Goal: Task Accomplishment & Management: Use online tool/utility

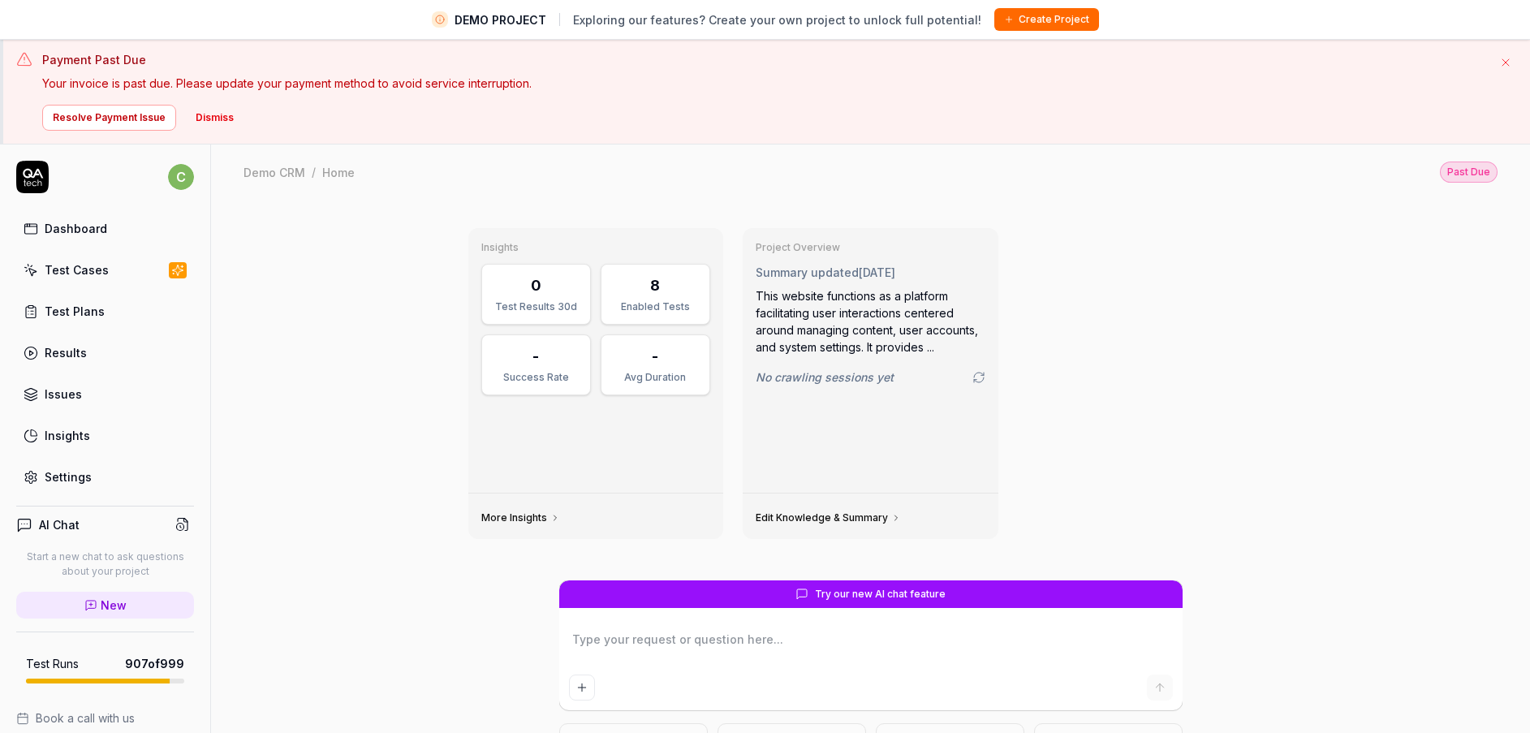
click at [88, 268] on div "Test Cases" at bounding box center [77, 269] width 64 height 17
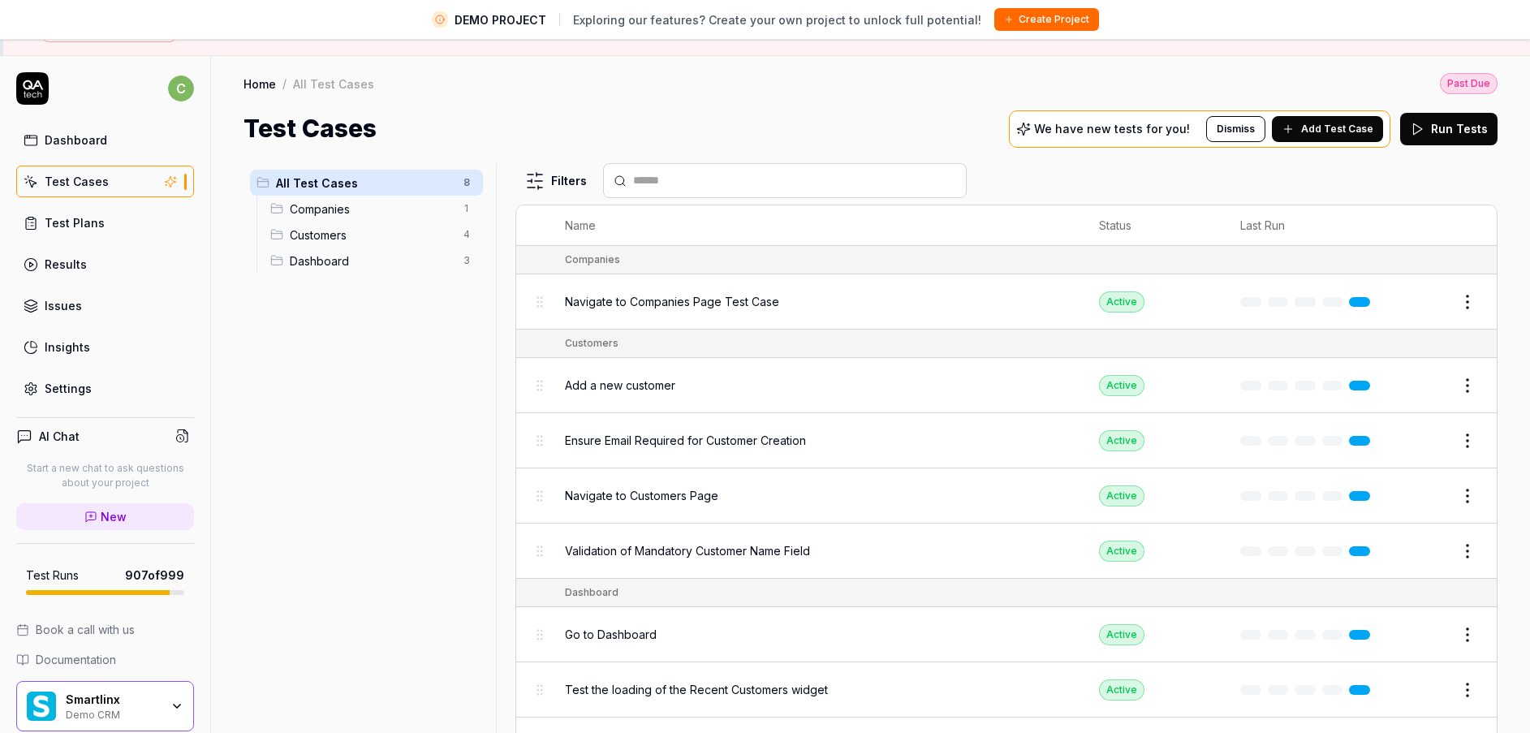
scroll to position [122, 0]
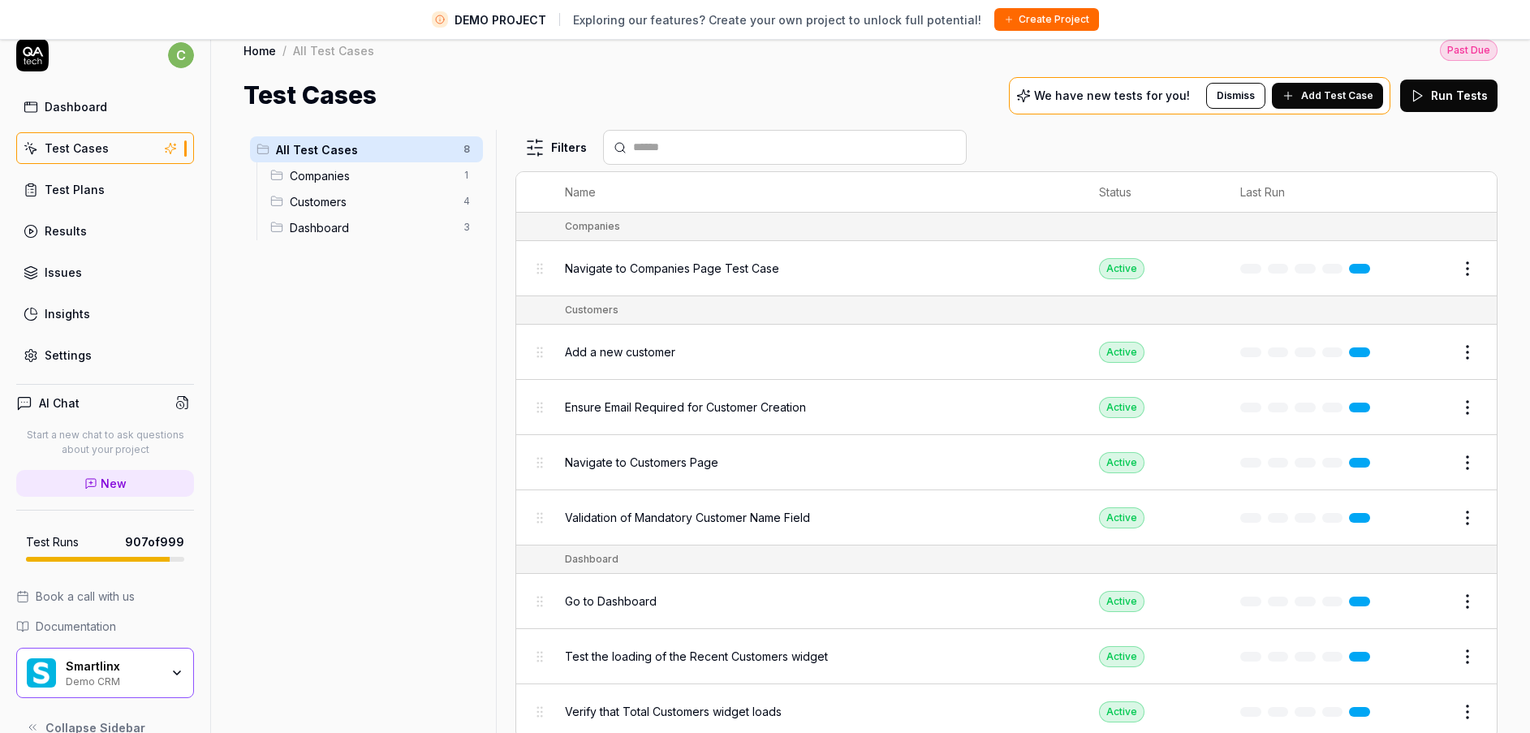
drag, startPoint x: 138, startPoint y: 657, endPoint x: 147, endPoint y: 687, distance: 30.5
click at [139, 658] on div "Smartlinx Demo CRM" at bounding box center [105, 673] width 178 height 50
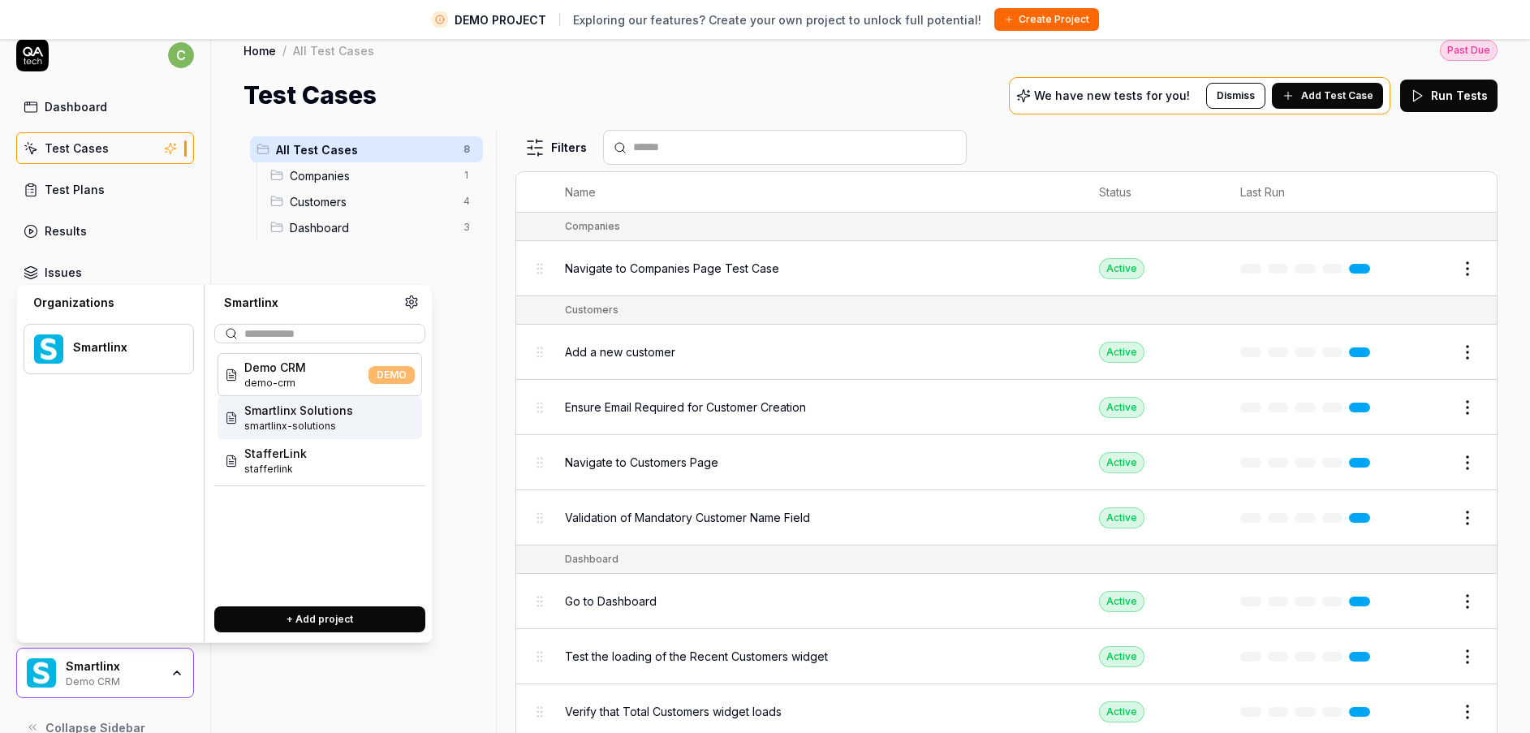
click at [290, 407] on span "Smartlinx Solutions" at bounding box center [298, 410] width 109 height 17
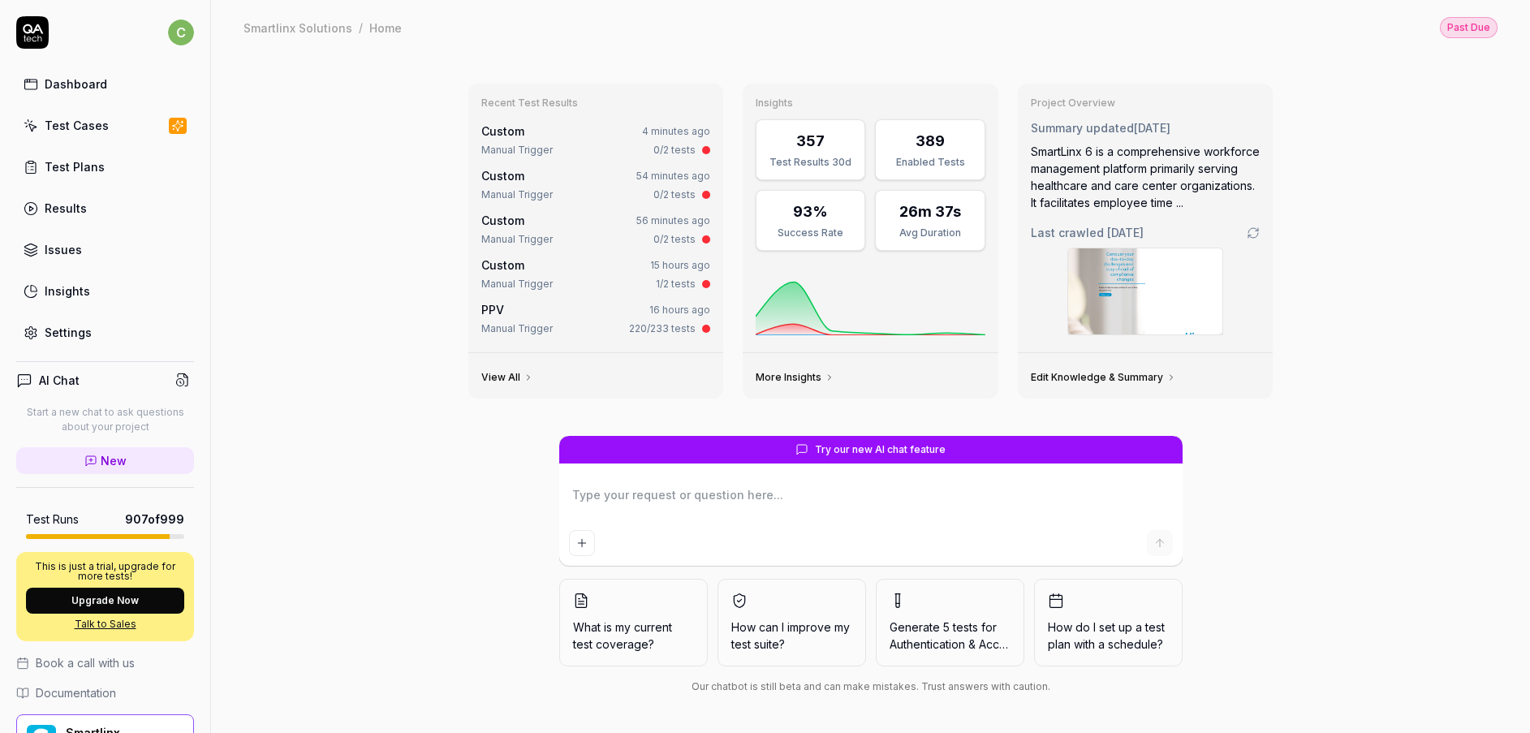
click at [79, 122] on div "Test Cases" at bounding box center [77, 125] width 64 height 17
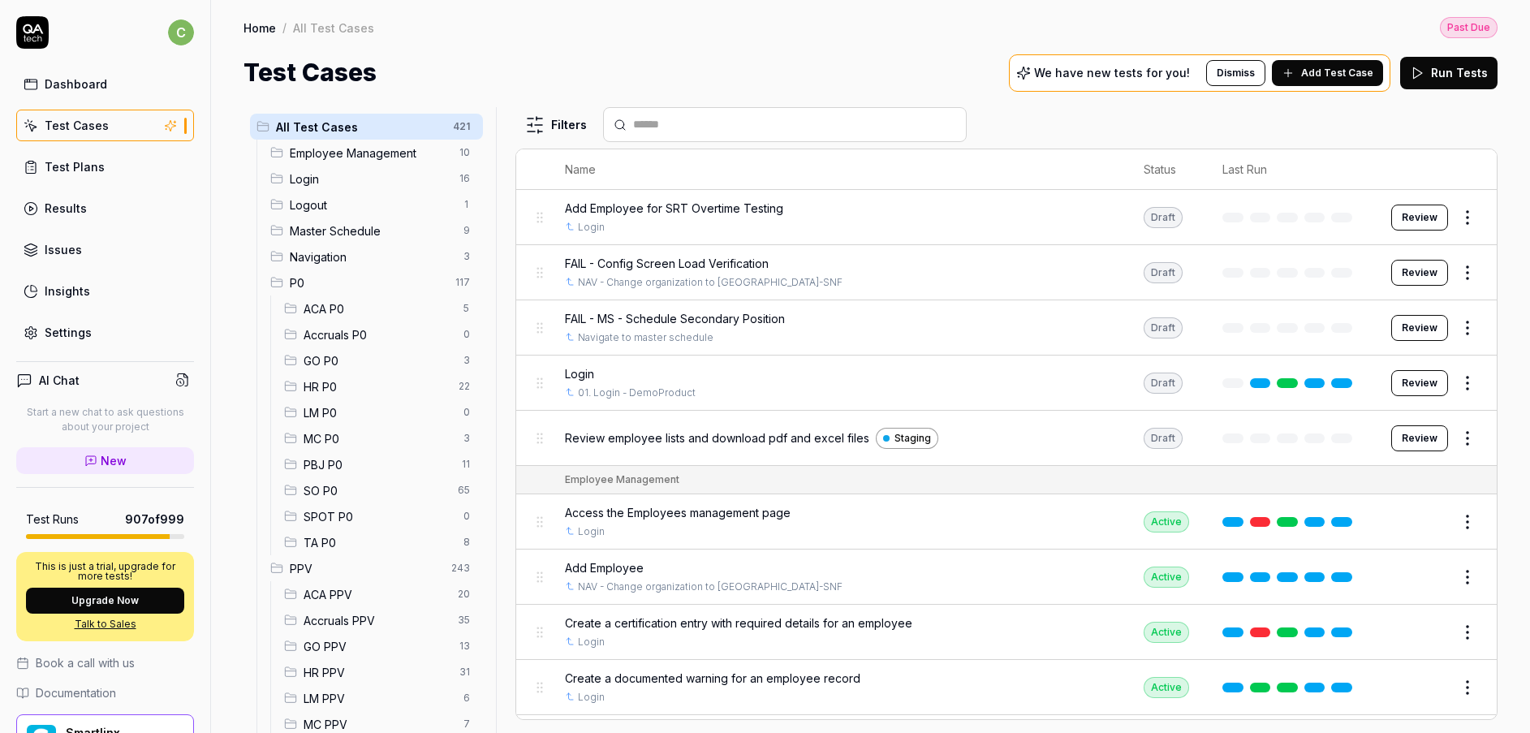
click at [330, 642] on span "GO PPV" at bounding box center [376, 646] width 146 height 17
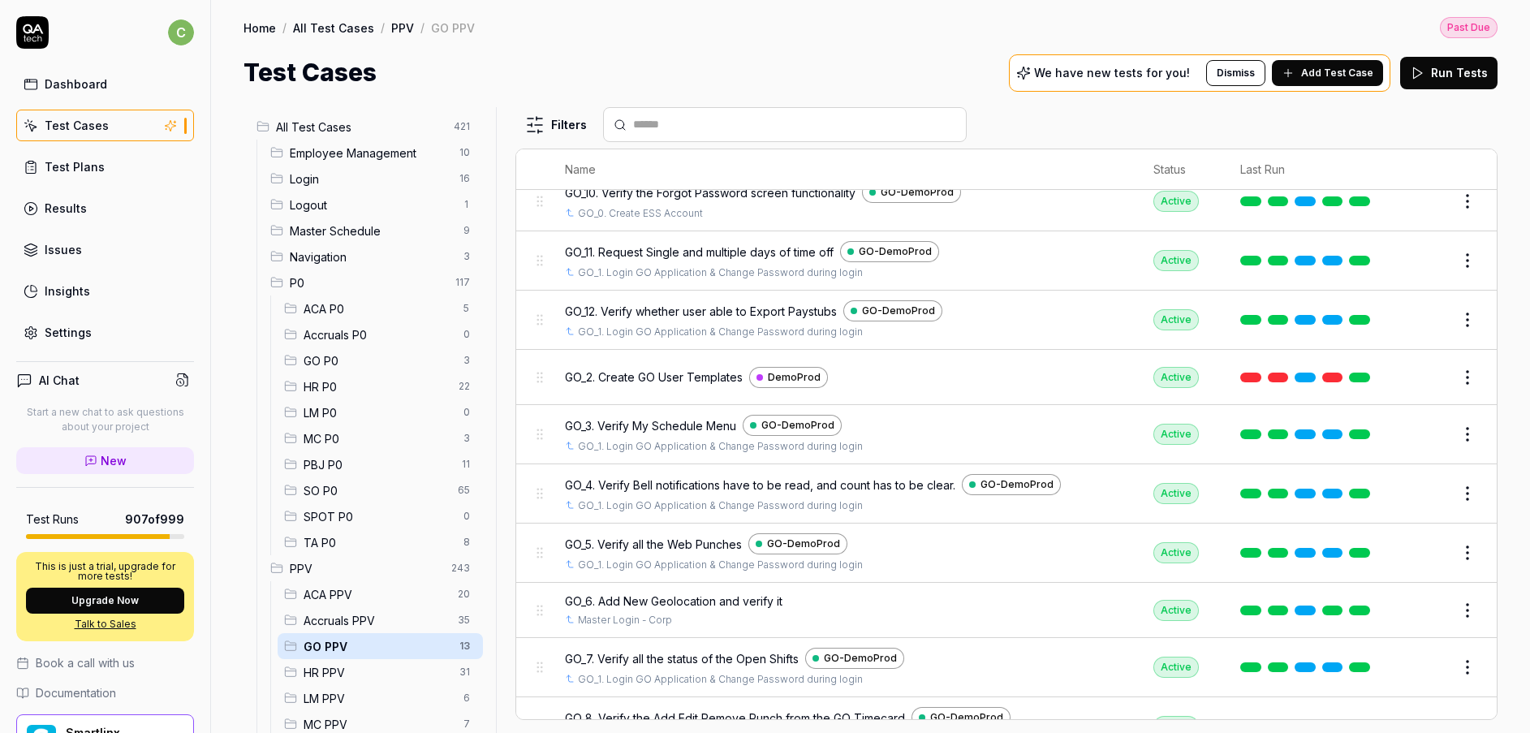
scroll to position [260, 0]
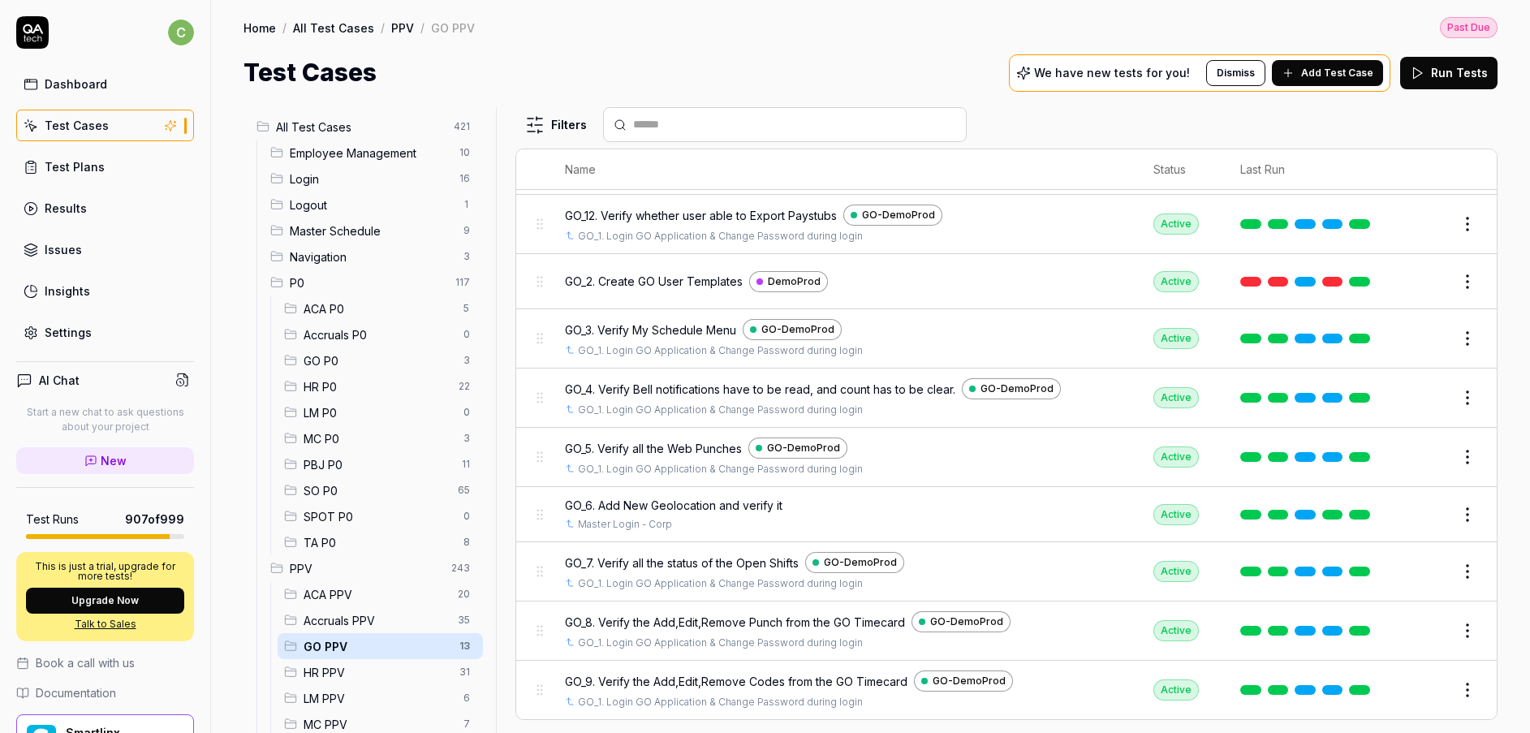
scroll to position [238, 0]
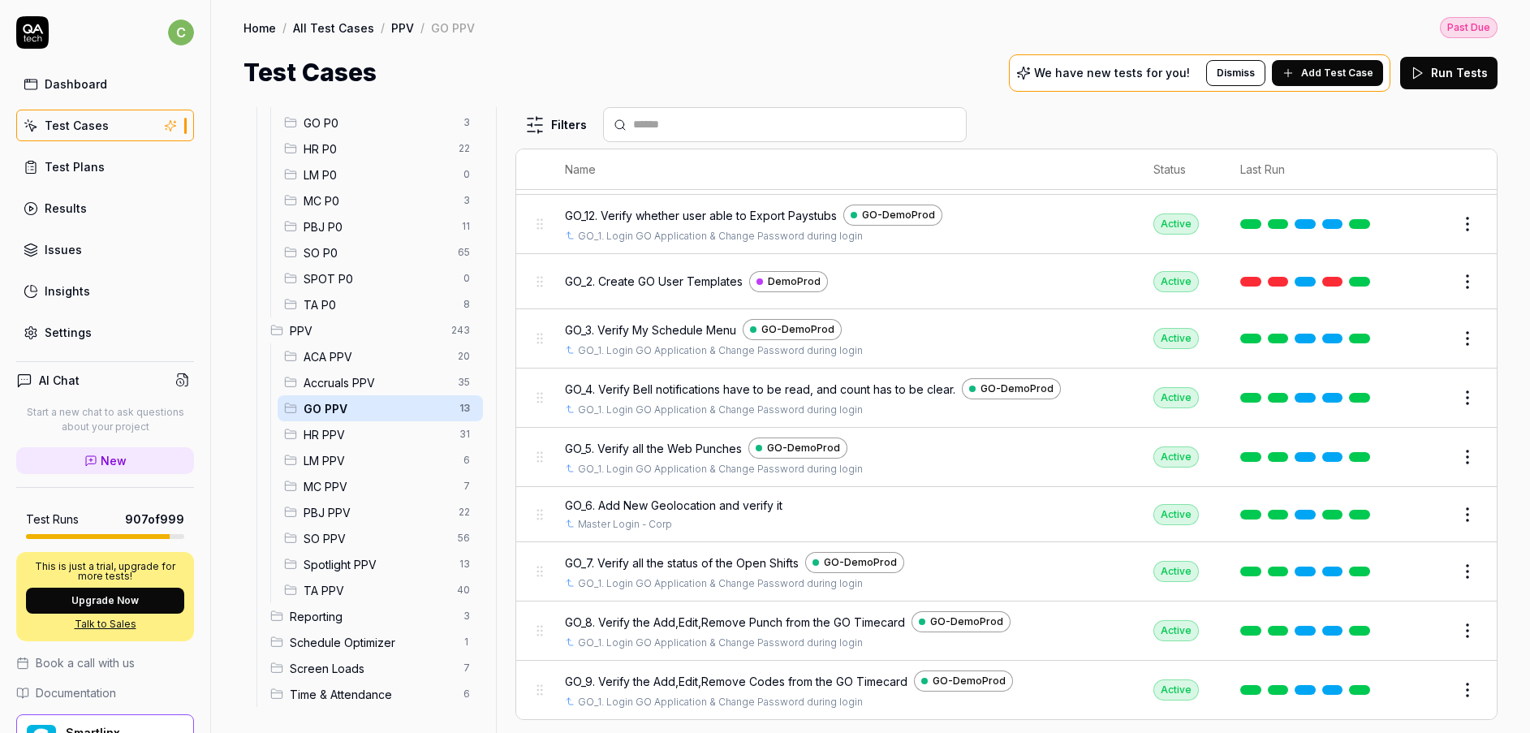
click at [337, 490] on span "MC PPV" at bounding box center [378, 486] width 150 height 17
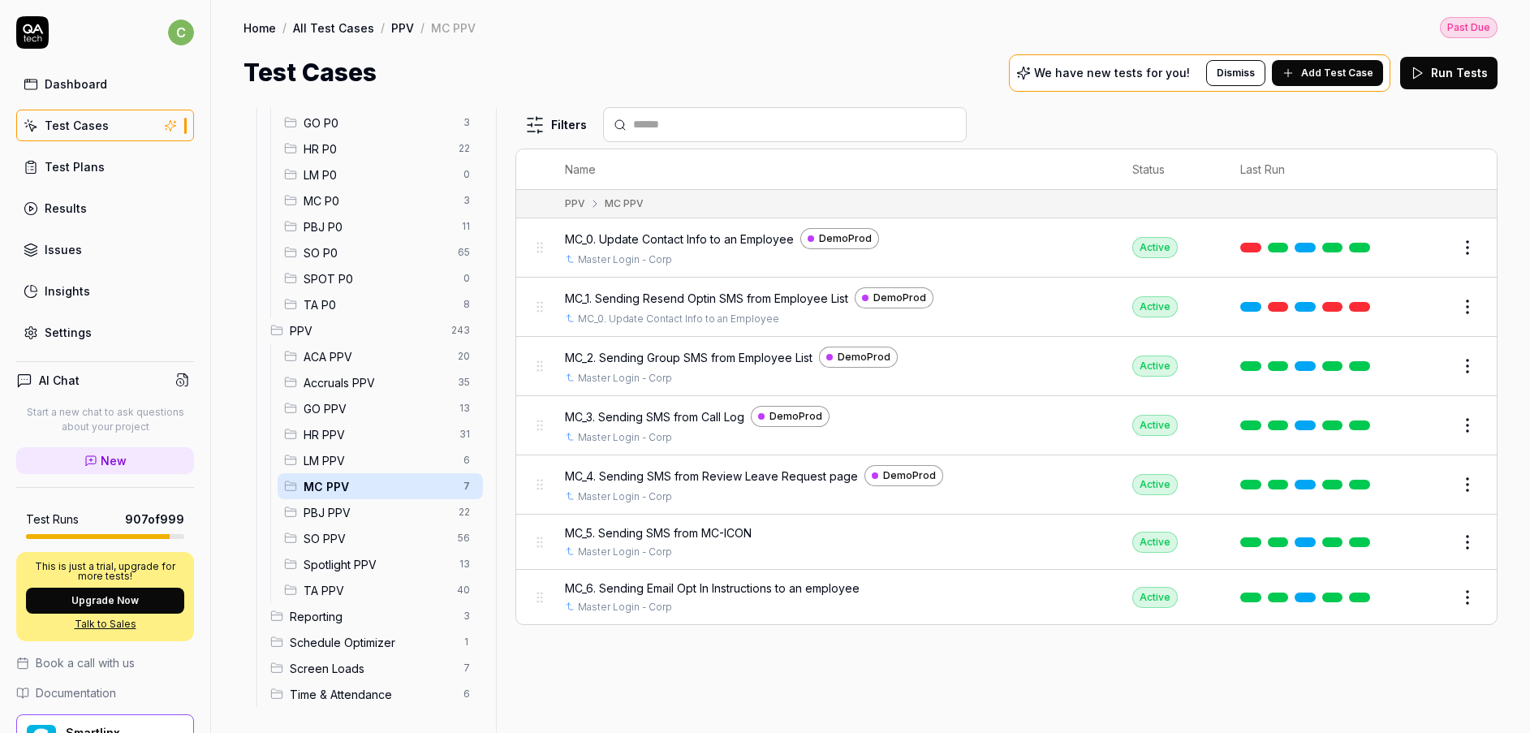
click at [346, 459] on span "LM PPV" at bounding box center [378, 460] width 150 height 17
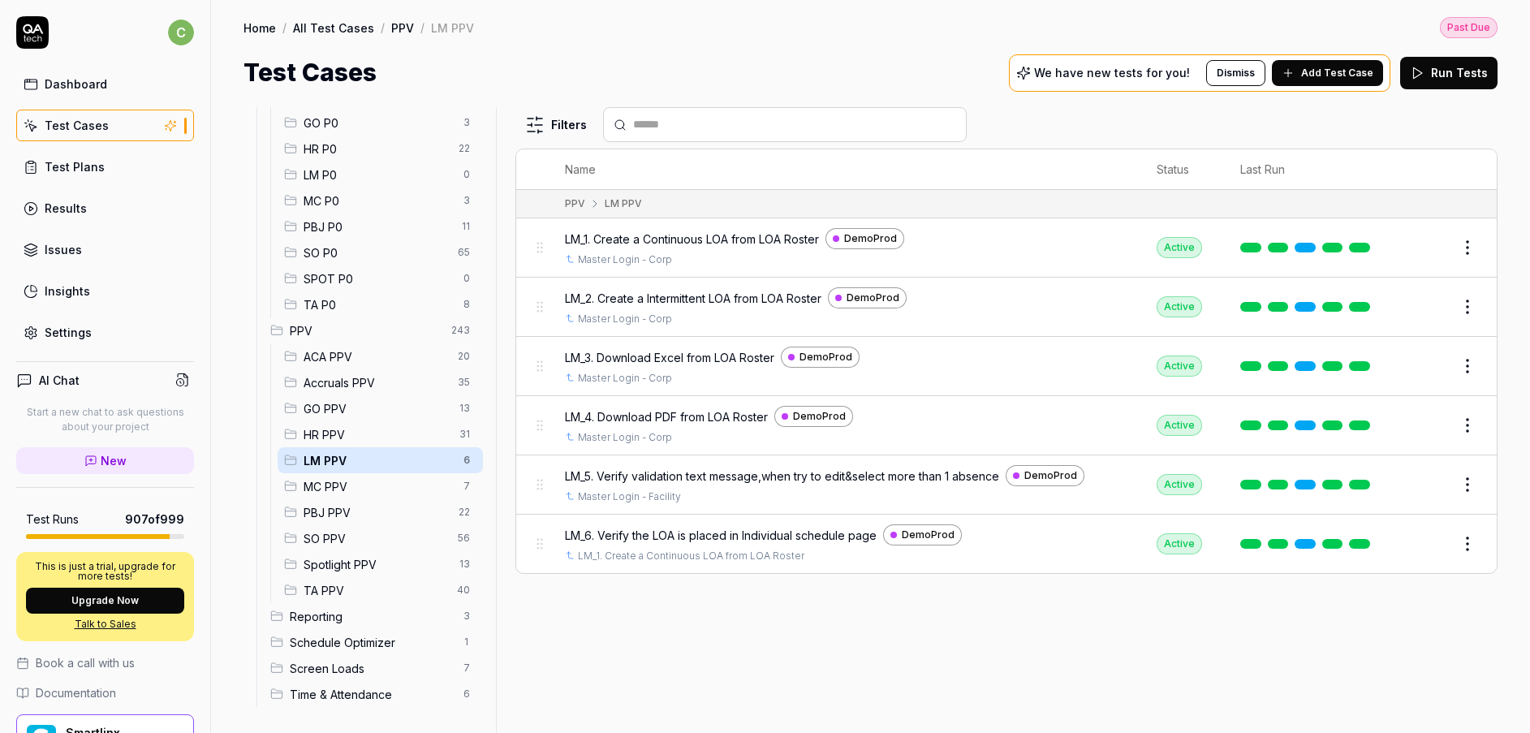
click at [356, 482] on span "MC PPV" at bounding box center [378, 486] width 150 height 17
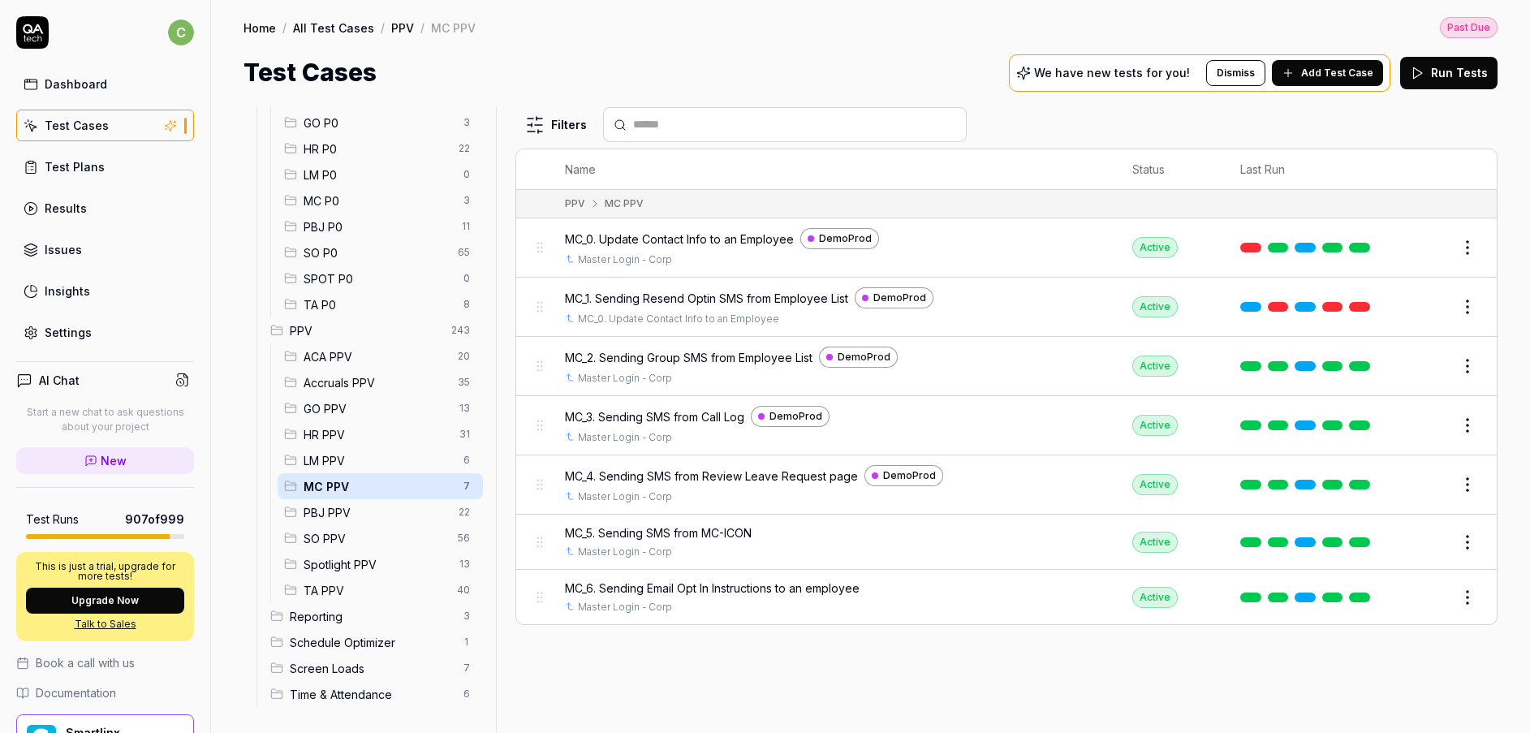
click at [1421, 308] on button "Edit" at bounding box center [1428, 307] width 39 height 26
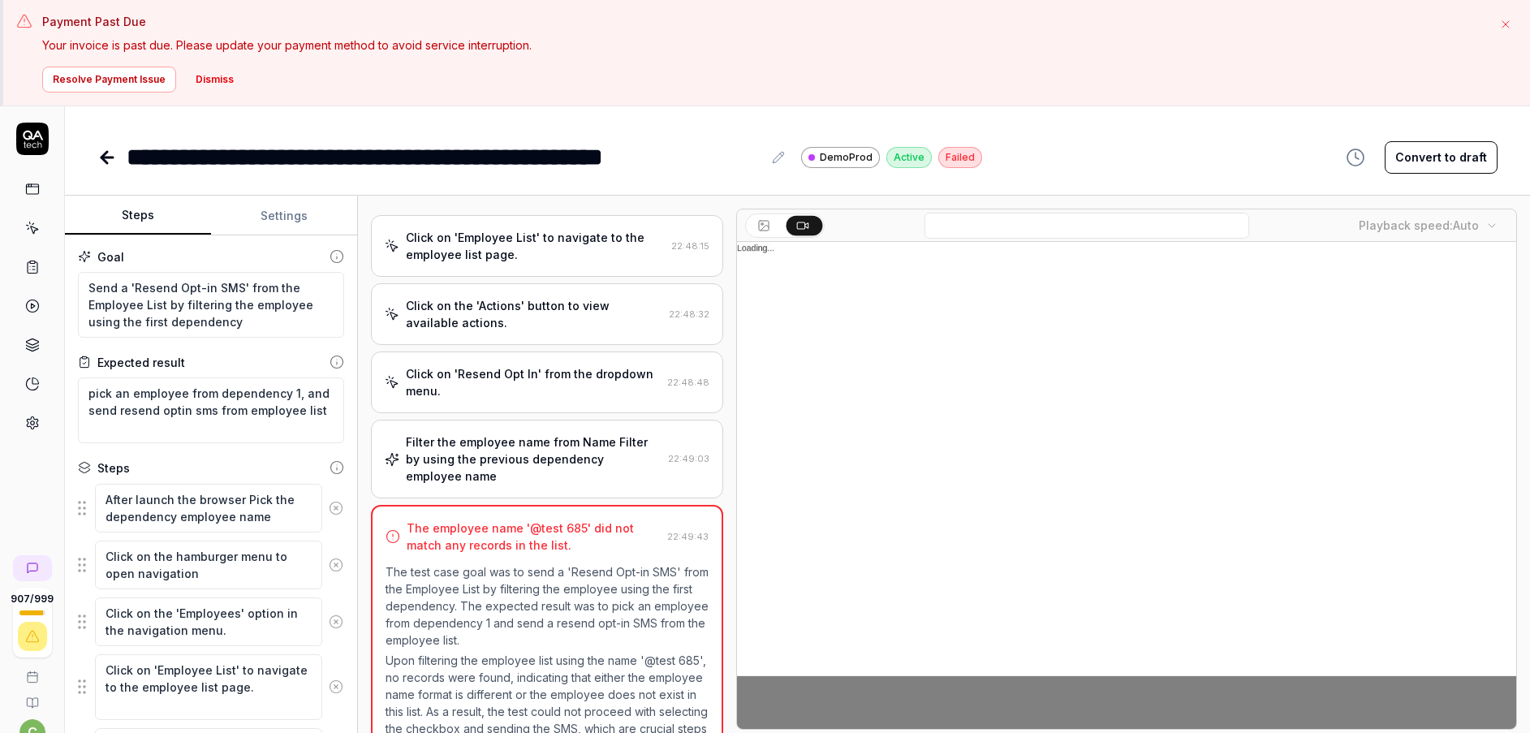
scroll to position [185, 0]
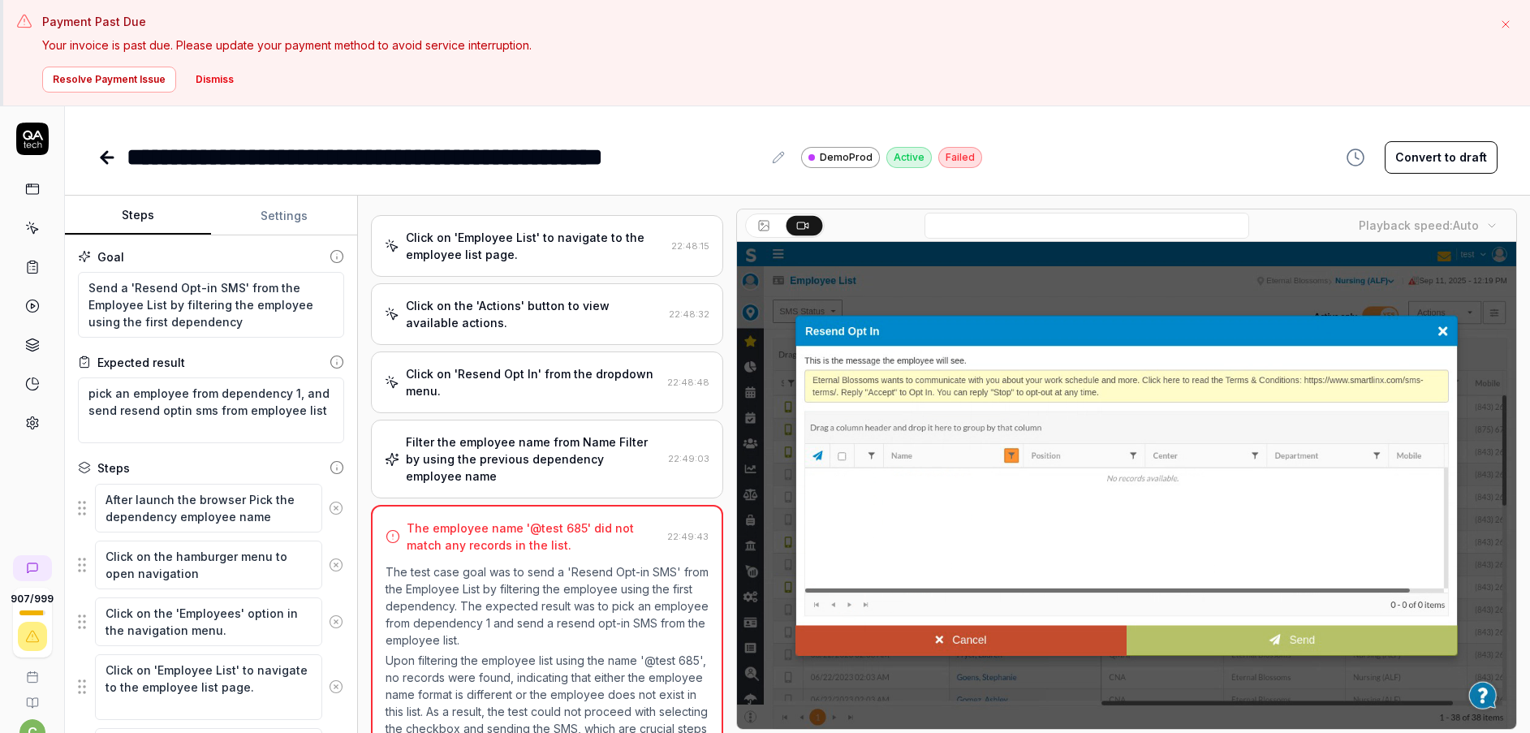
type textarea "*"
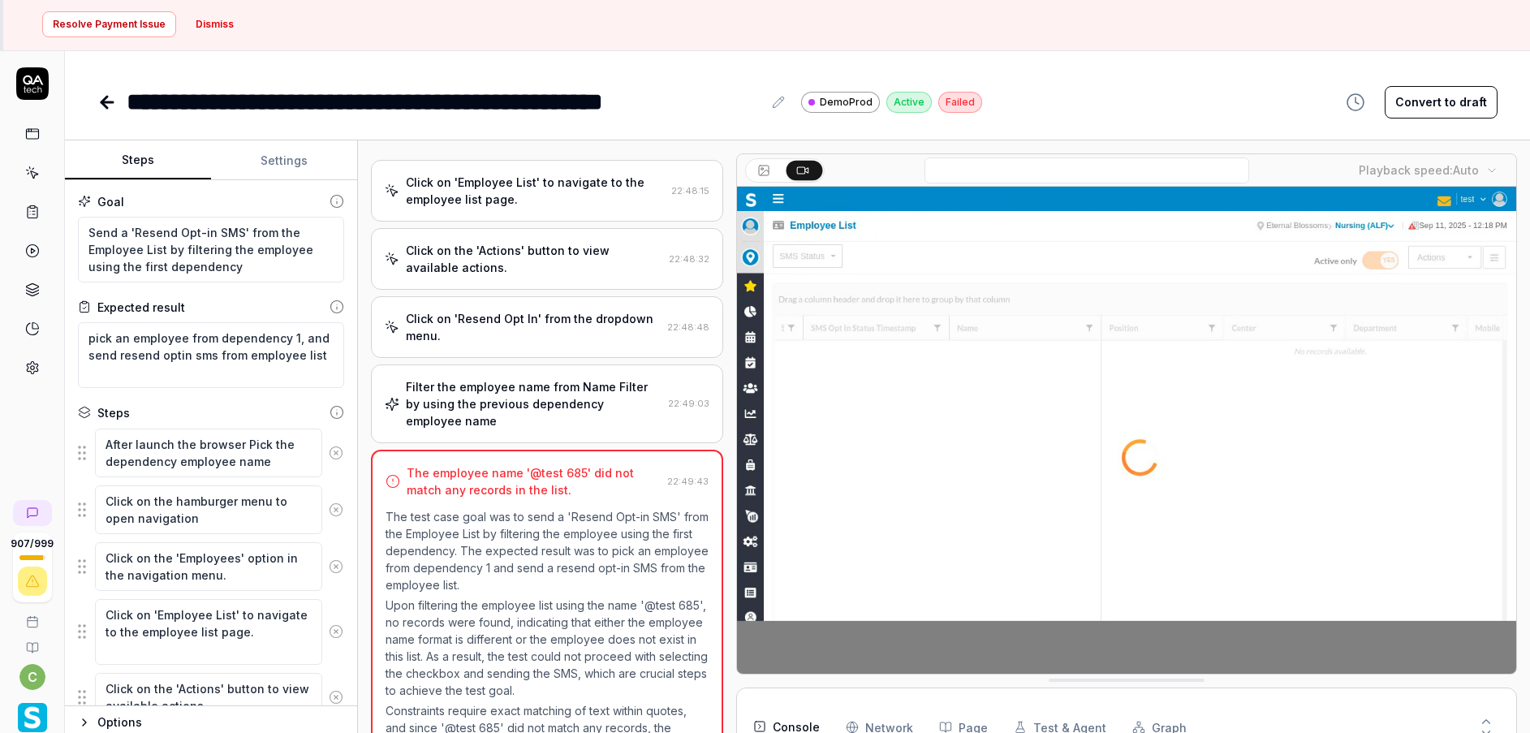
scroll to position [106, 0]
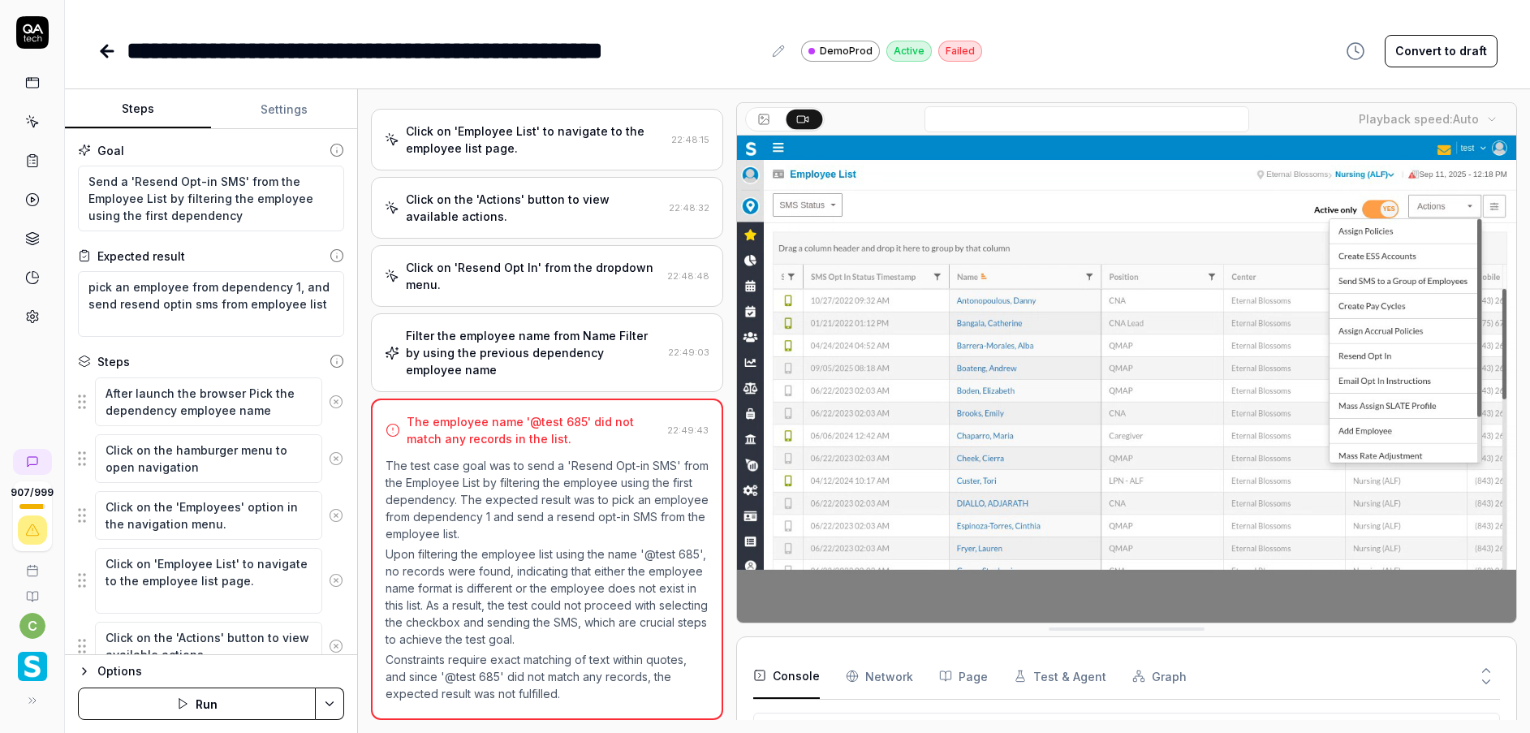
click at [1073, 443] on video at bounding box center [1126, 379] width 779 height 487
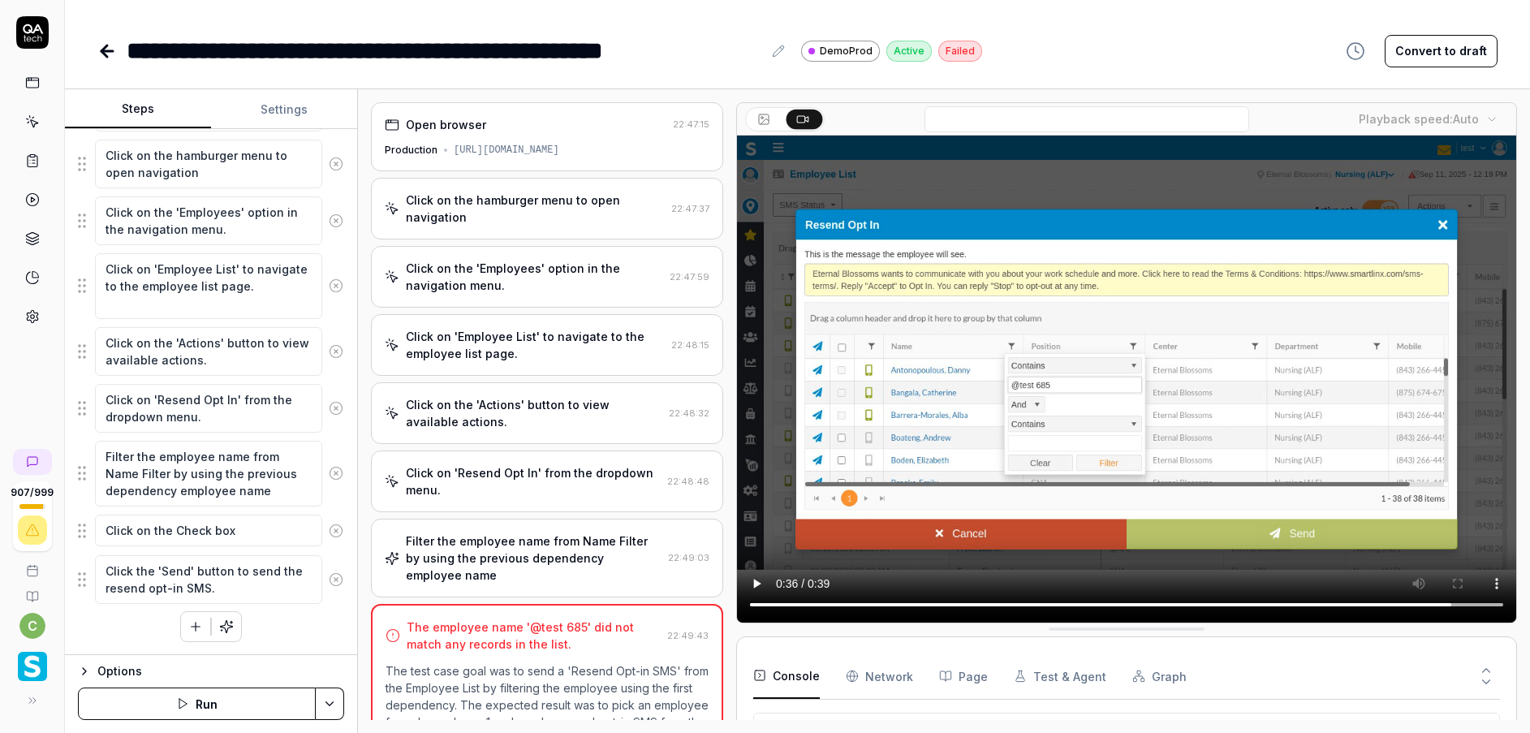
scroll to position [0, 0]
click at [310, 105] on button "Settings" at bounding box center [284, 109] width 146 height 39
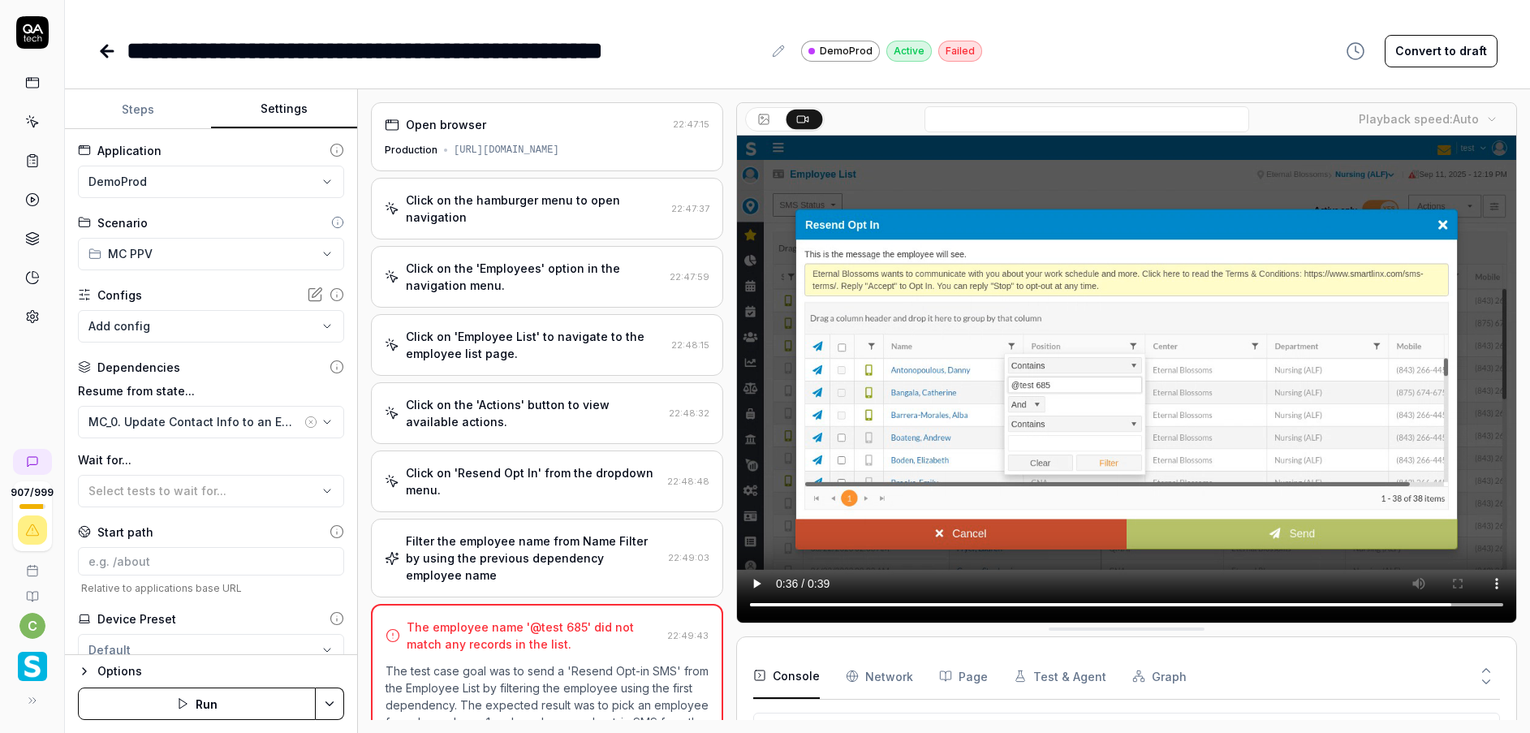
click at [128, 110] on button "Steps" at bounding box center [138, 109] width 146 height 39
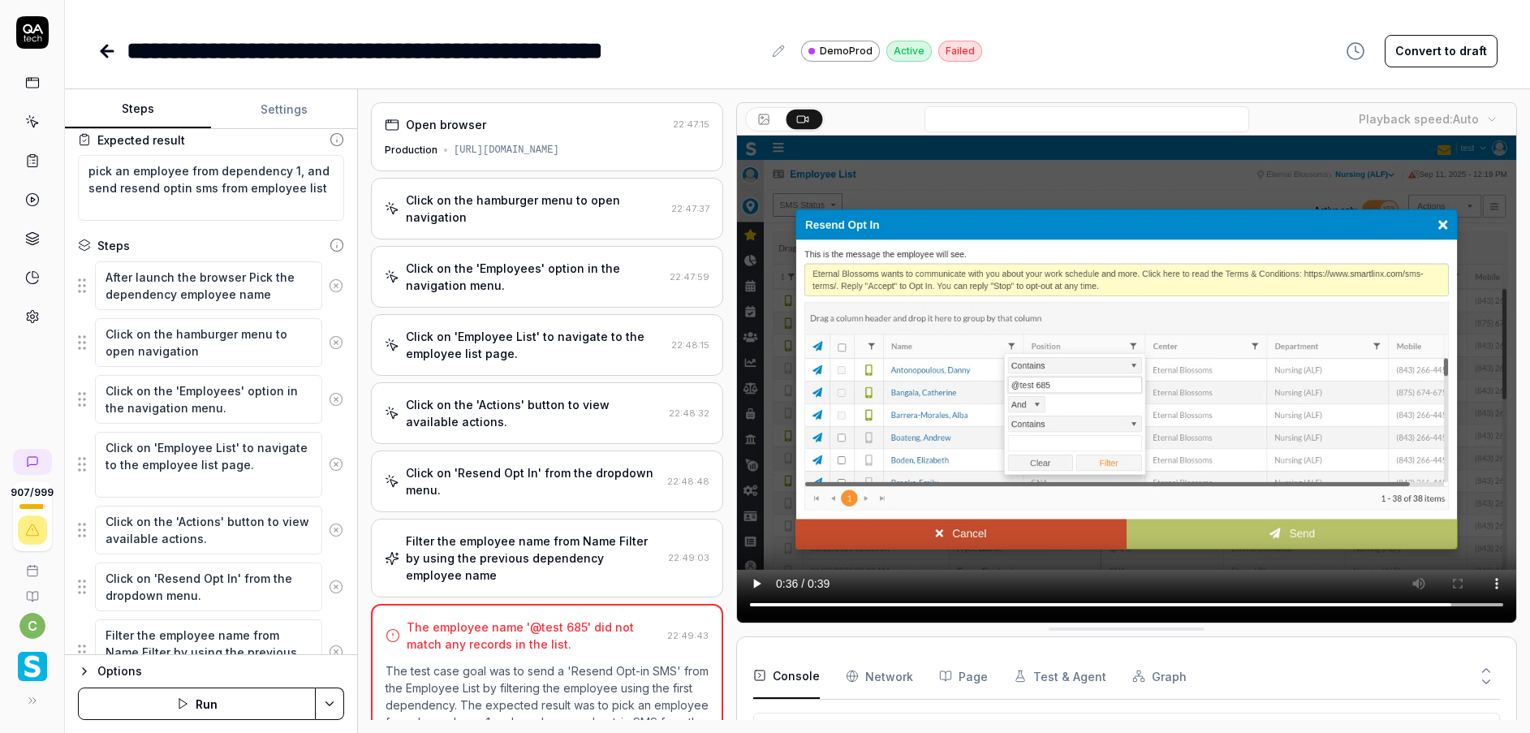
scroll to position [243, 0]
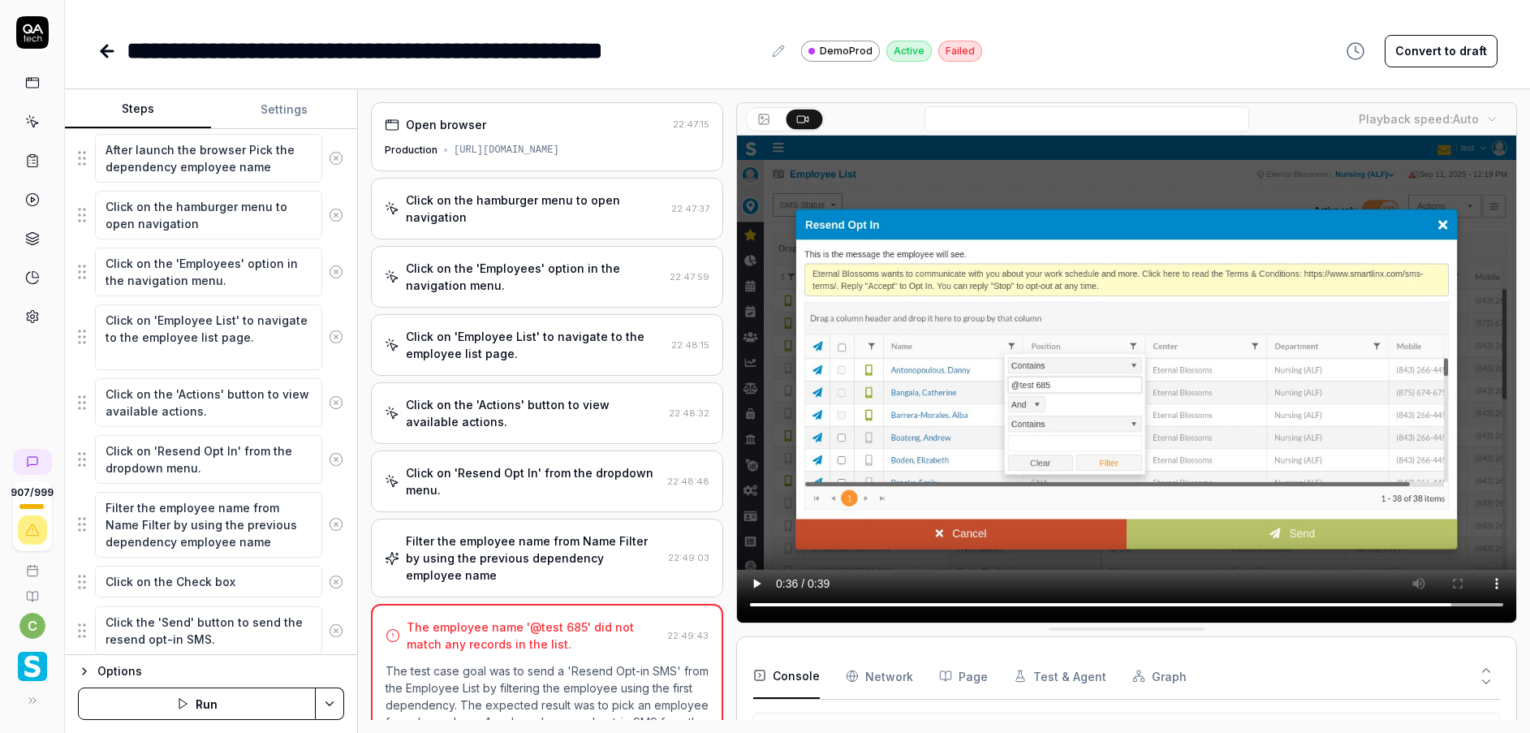
click at [92, 664] on button "Options" at bounding box center [211, 670] width 266 height 19
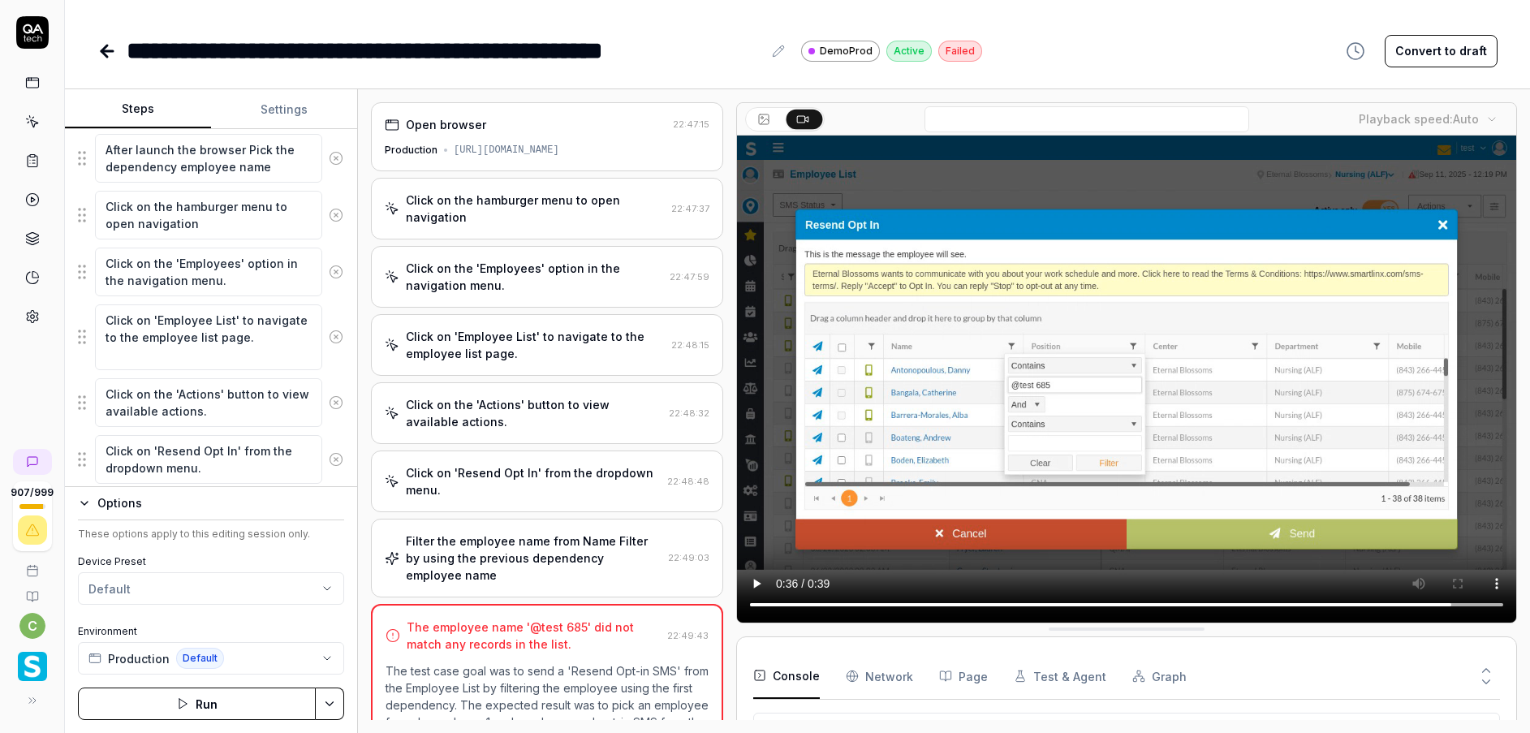
click at [312, 594] on html "**********" at bounding box center [765, 313] width 1530 height 839
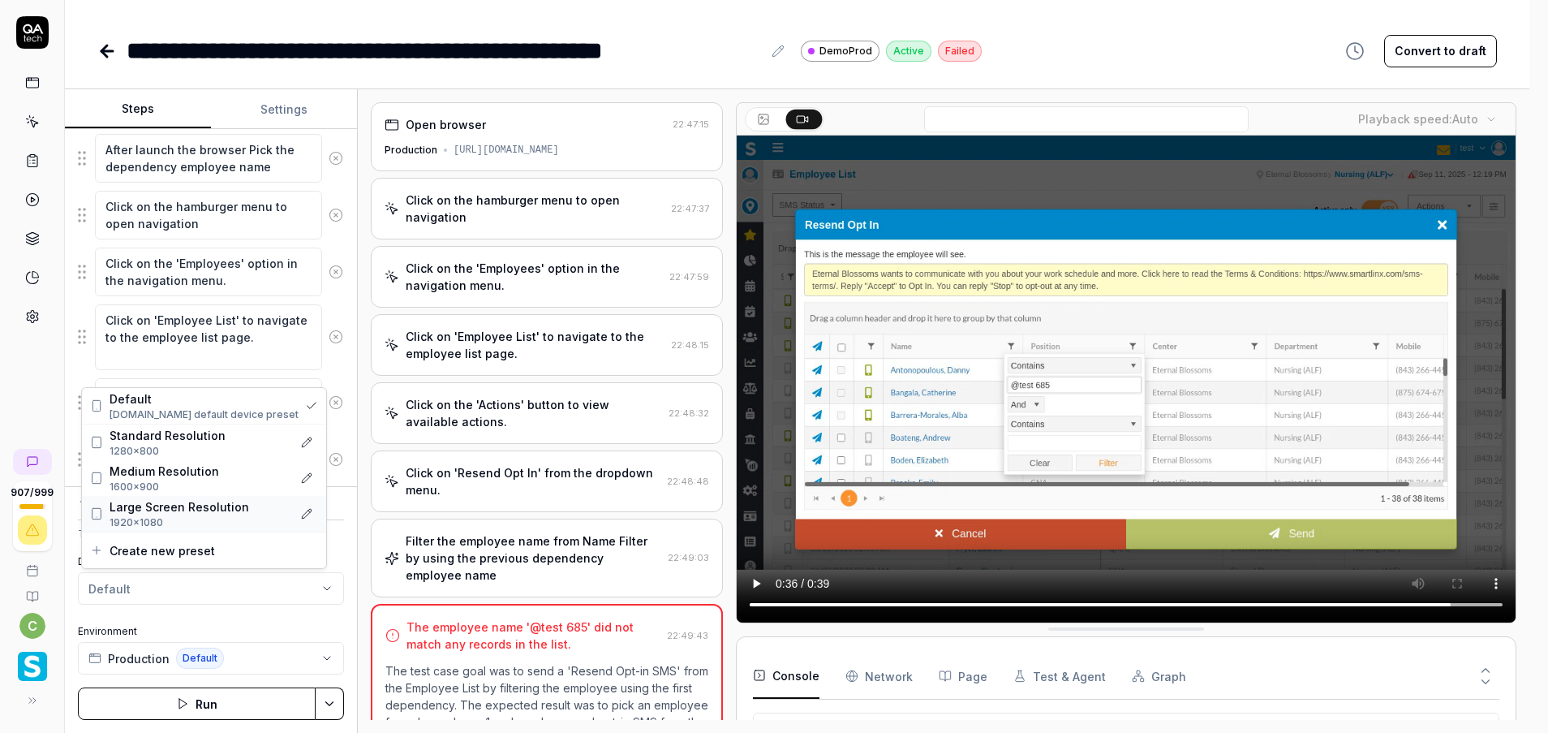
click at [234, 525] on span "1920×1080" at bounding box center [198, 522] width 176 height 15
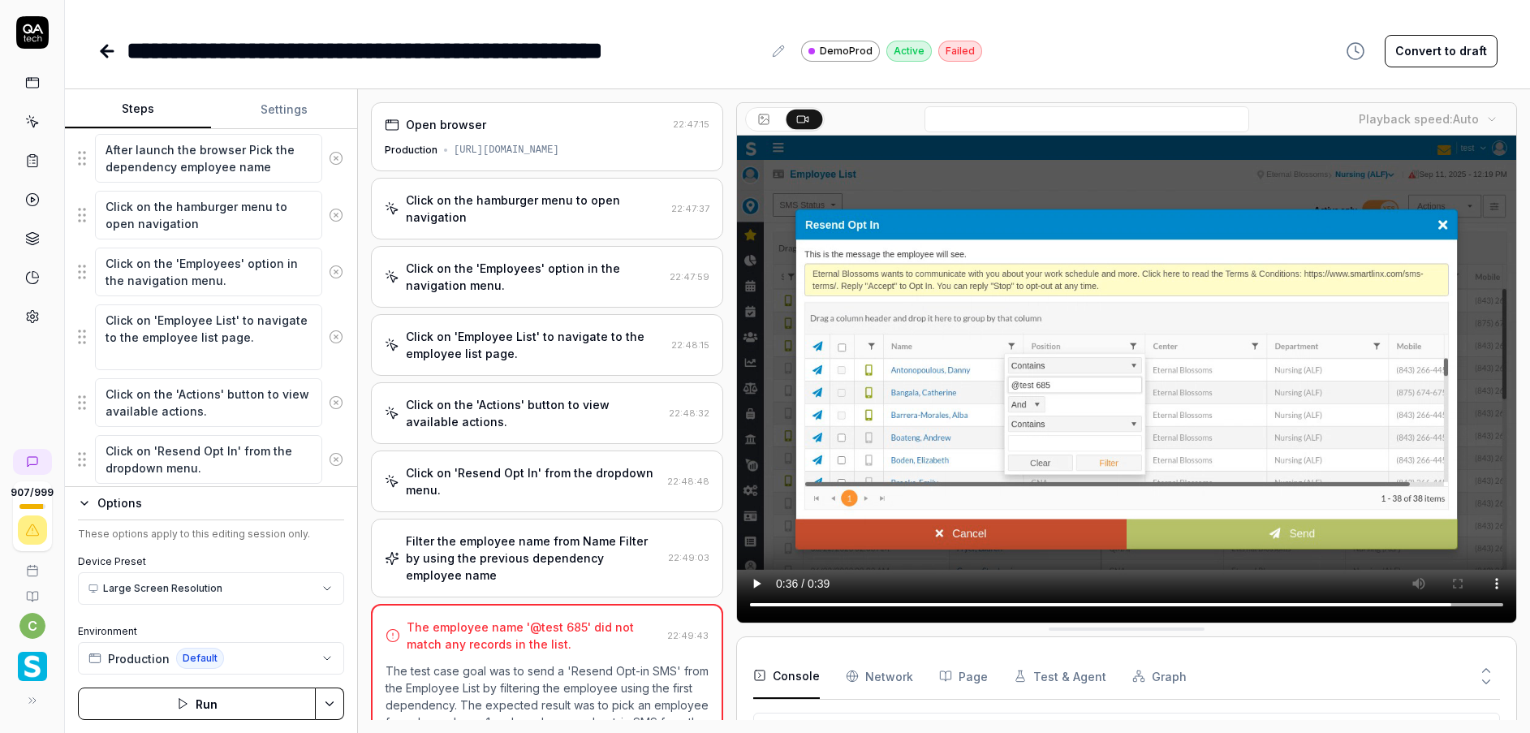
click at [319, 633] on label "Environment" at bounding box center [211, 631] width 266 height 15
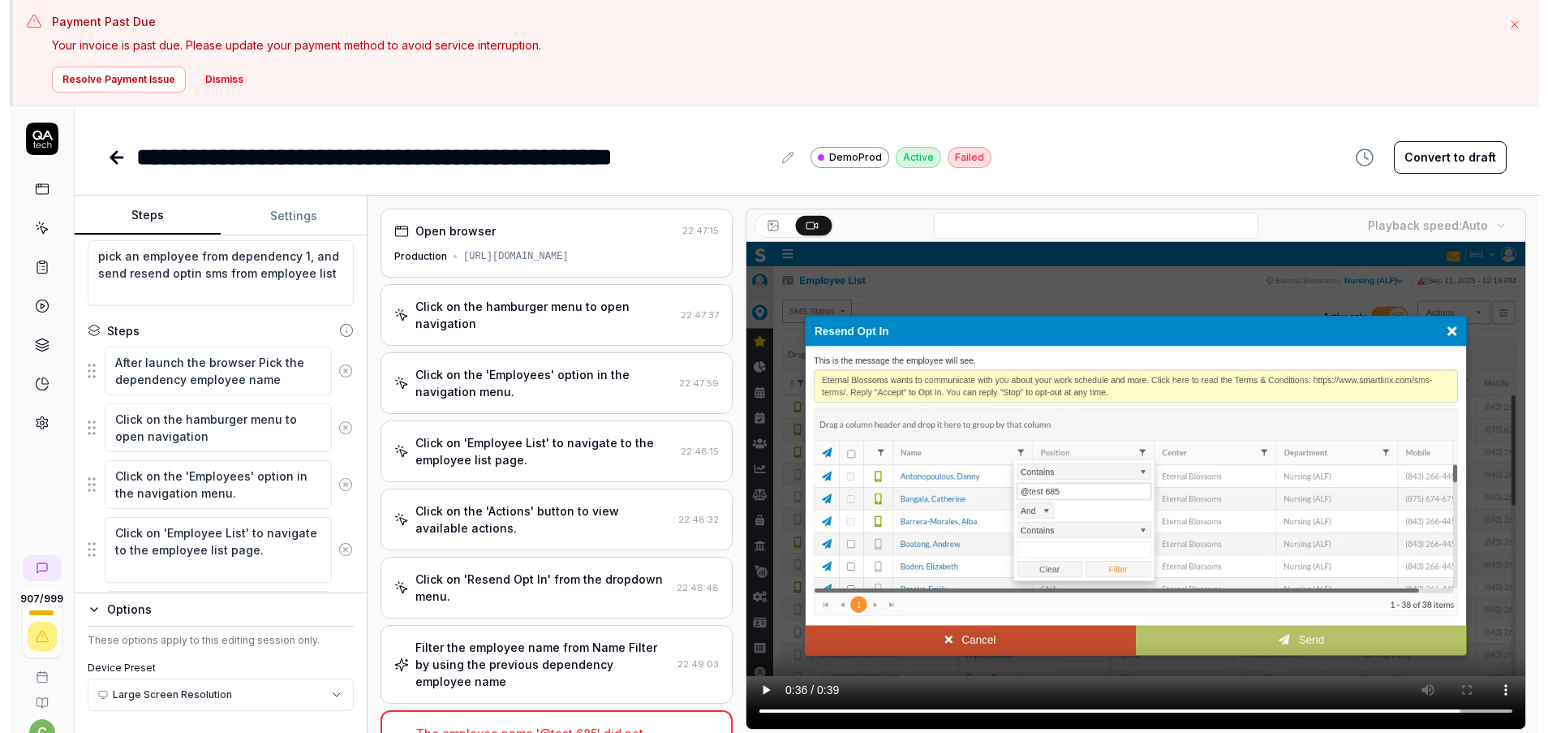
scroll to position [0, 0]
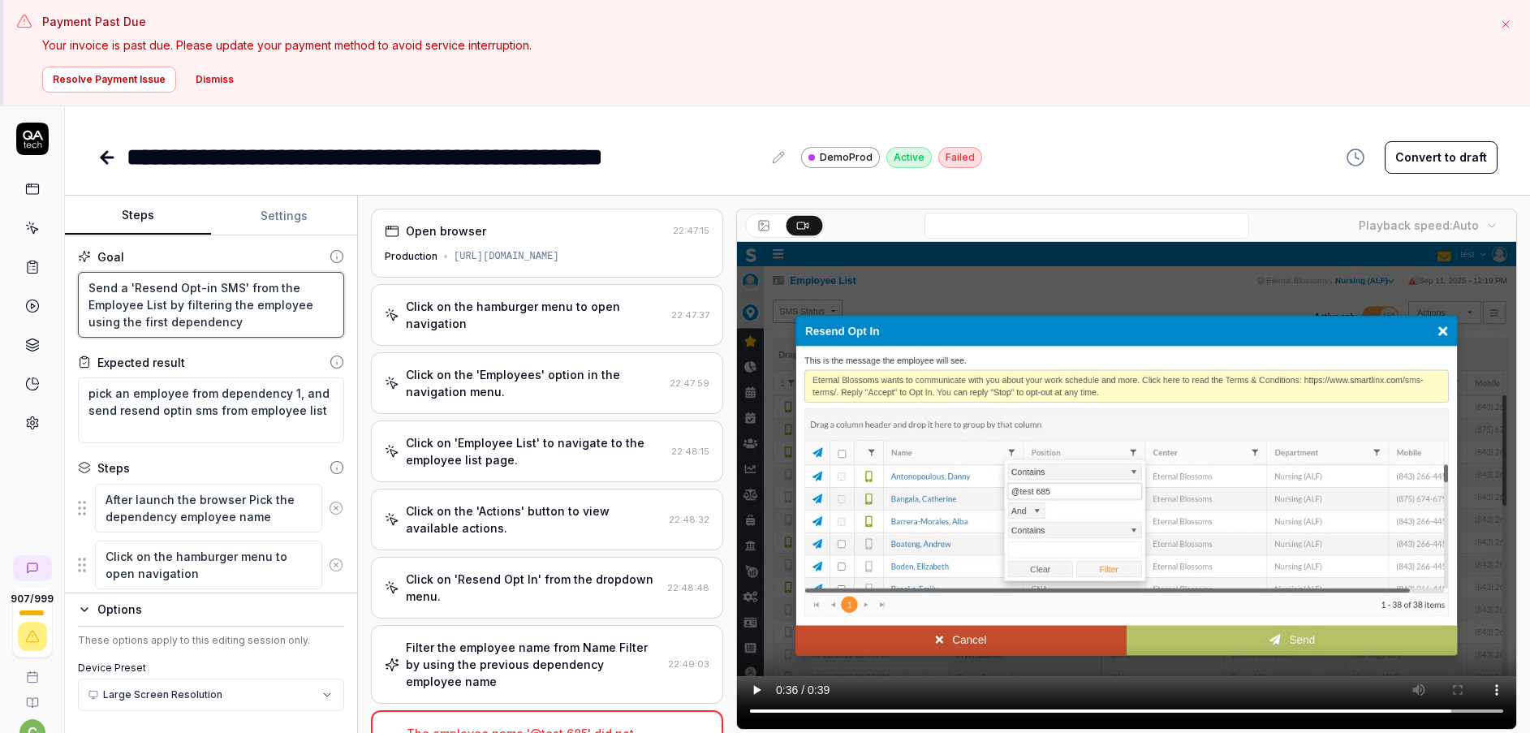
drag, startPoint x: 86, startPoint y: 286, endPoint x: 259, endPoint y: 325, distance: 177.4
click at [259, 325] on textarea "Send a 'Resend Opt-in SMS' from the Employee List by filtering the employee usi…" at bounding box center [211, 305] width 266 height 66
drag, startPoint x: 158, startPoint y: 429, endPoint x: 71, endPoint y: 391, distance: 94.8
click at [71, 391] on div "Goal Send a 'Resend Opt-in SMS' from the Employee List by filtering the employe…" at bounding box center [211, 414] width 292 height 358
click at [261, 217] on button "Settings" at bounding box center [284, 215] width 146 height 39
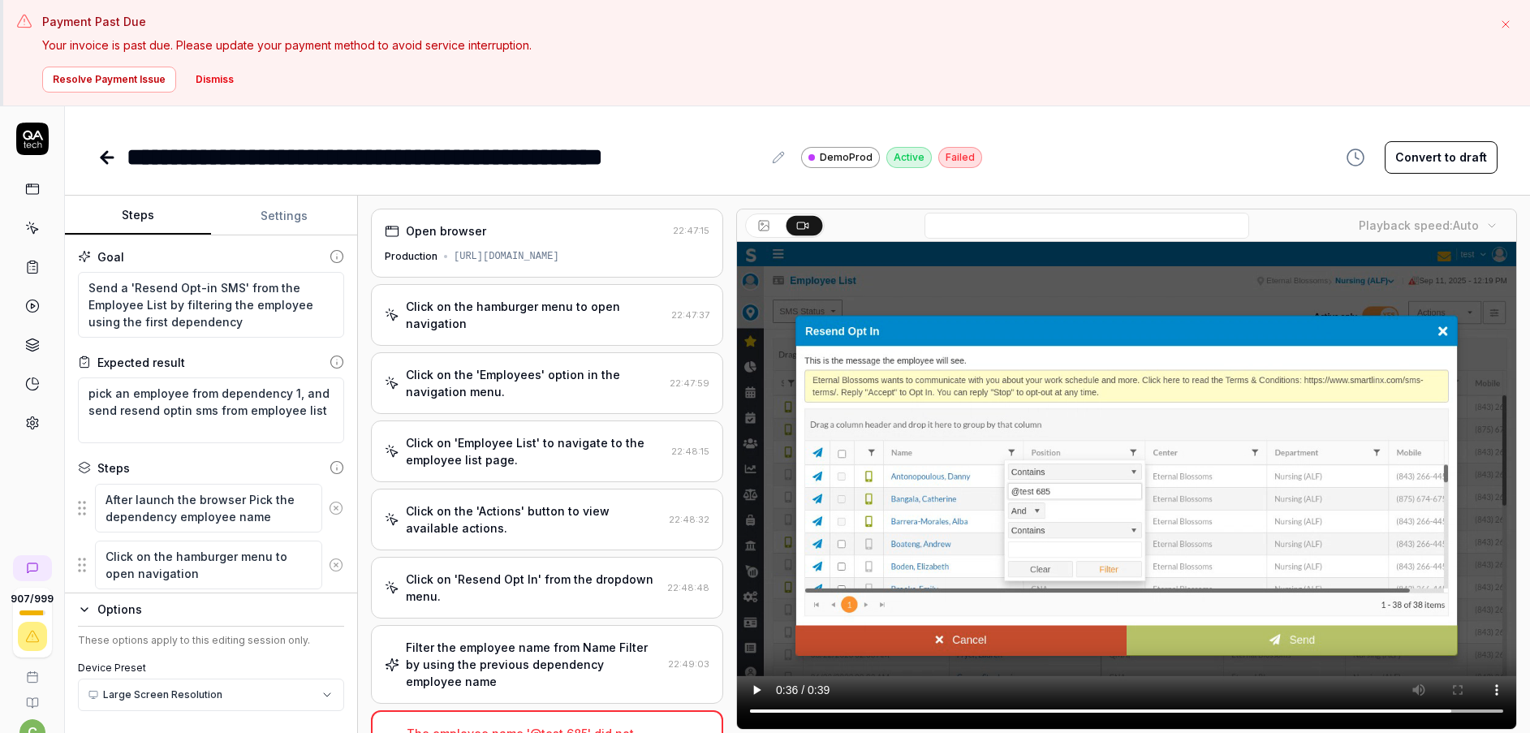
type textarea "*"
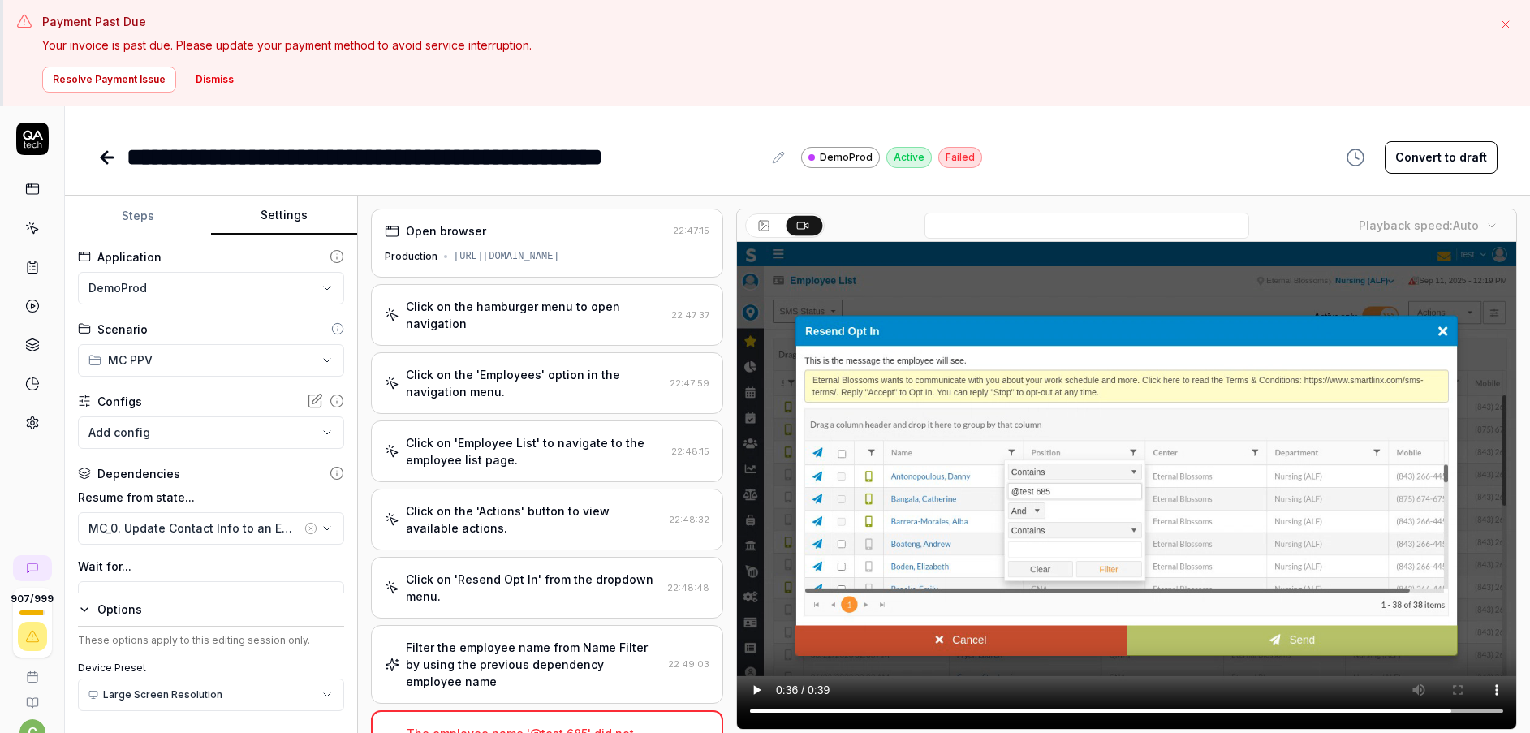
click at [1508, 19] on icon "button" at bounding box center [1505, 24] width 13 height 13
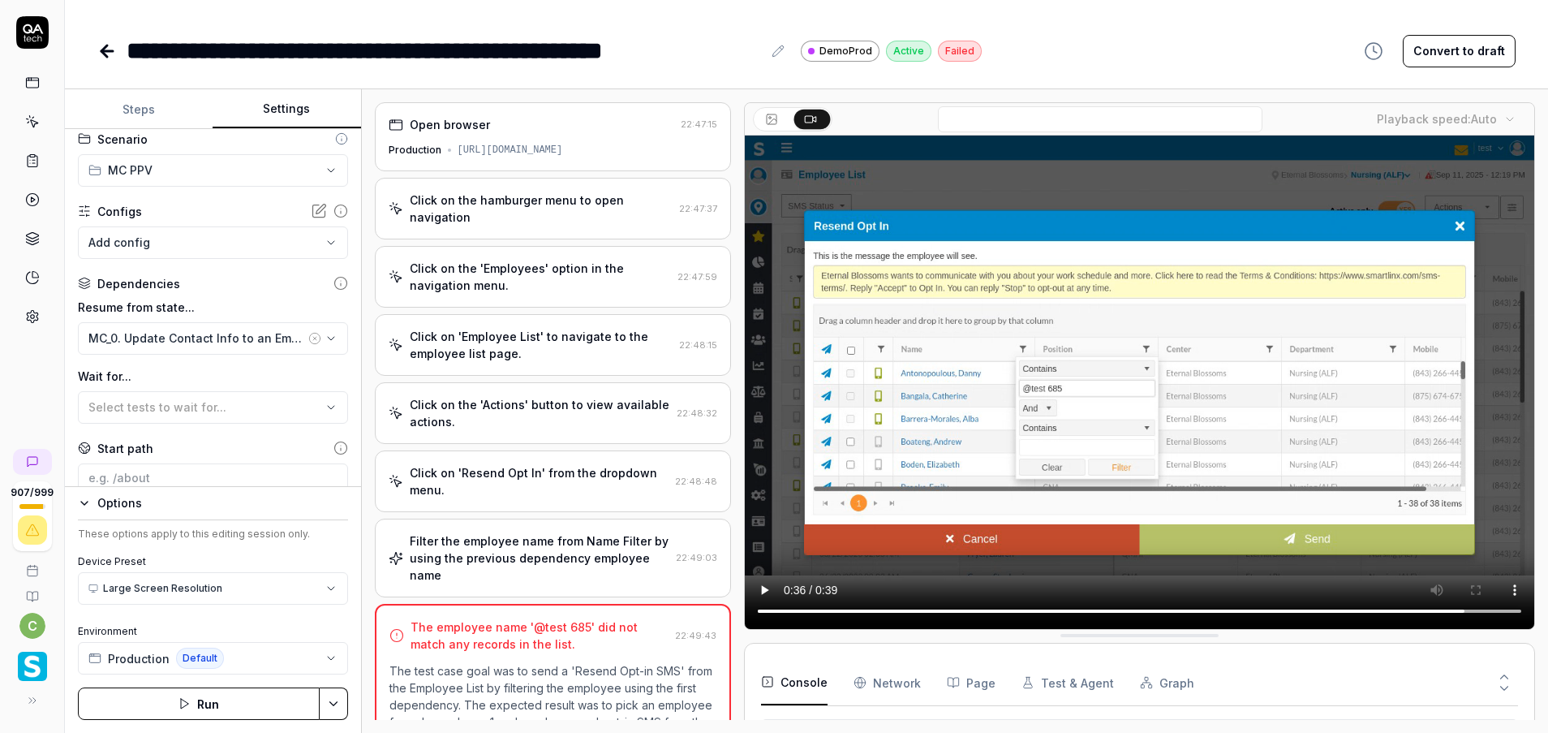
scroll to position [122, 0]
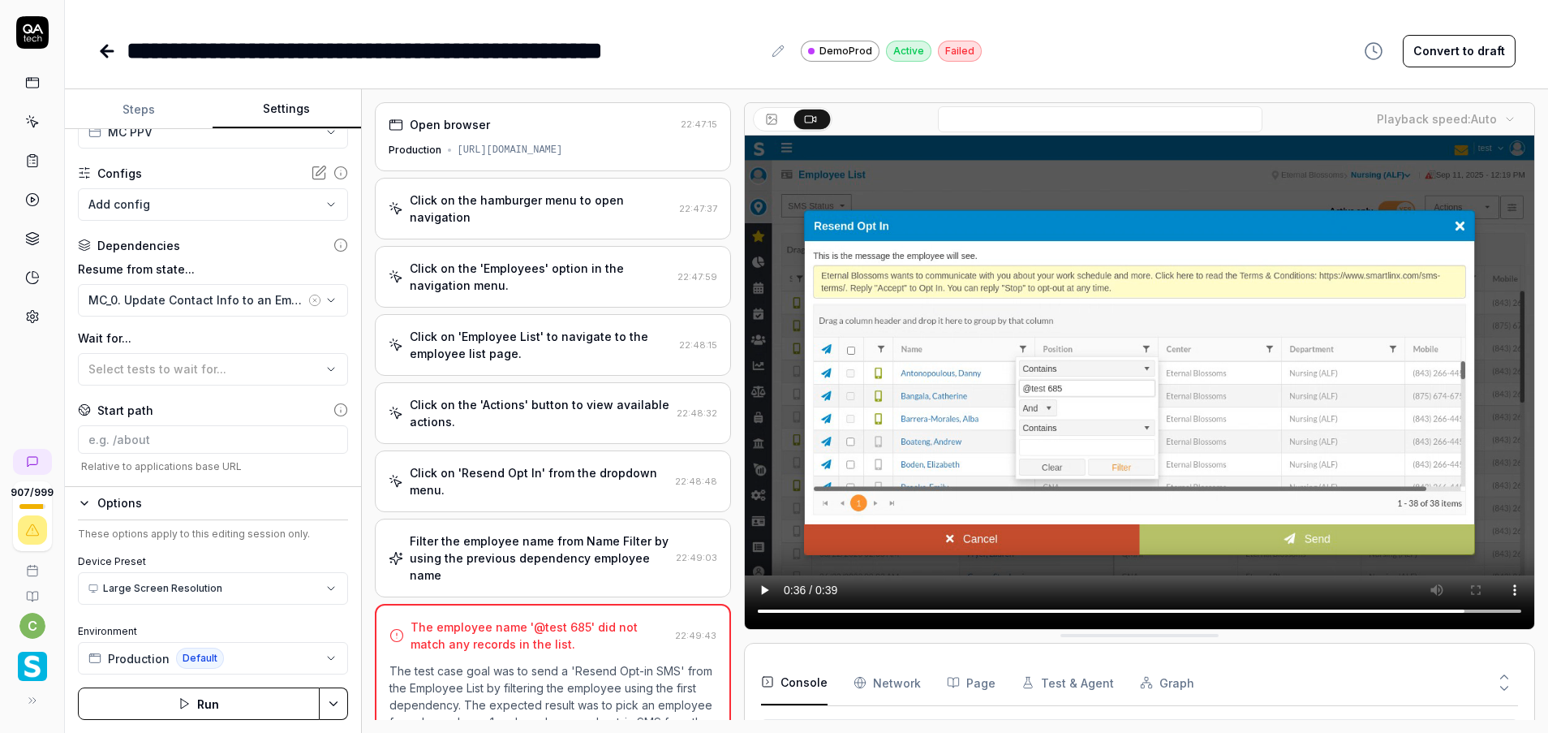
click at [148, 117] on button "Steps" at bounding box center [139, 109] width 148 height 39
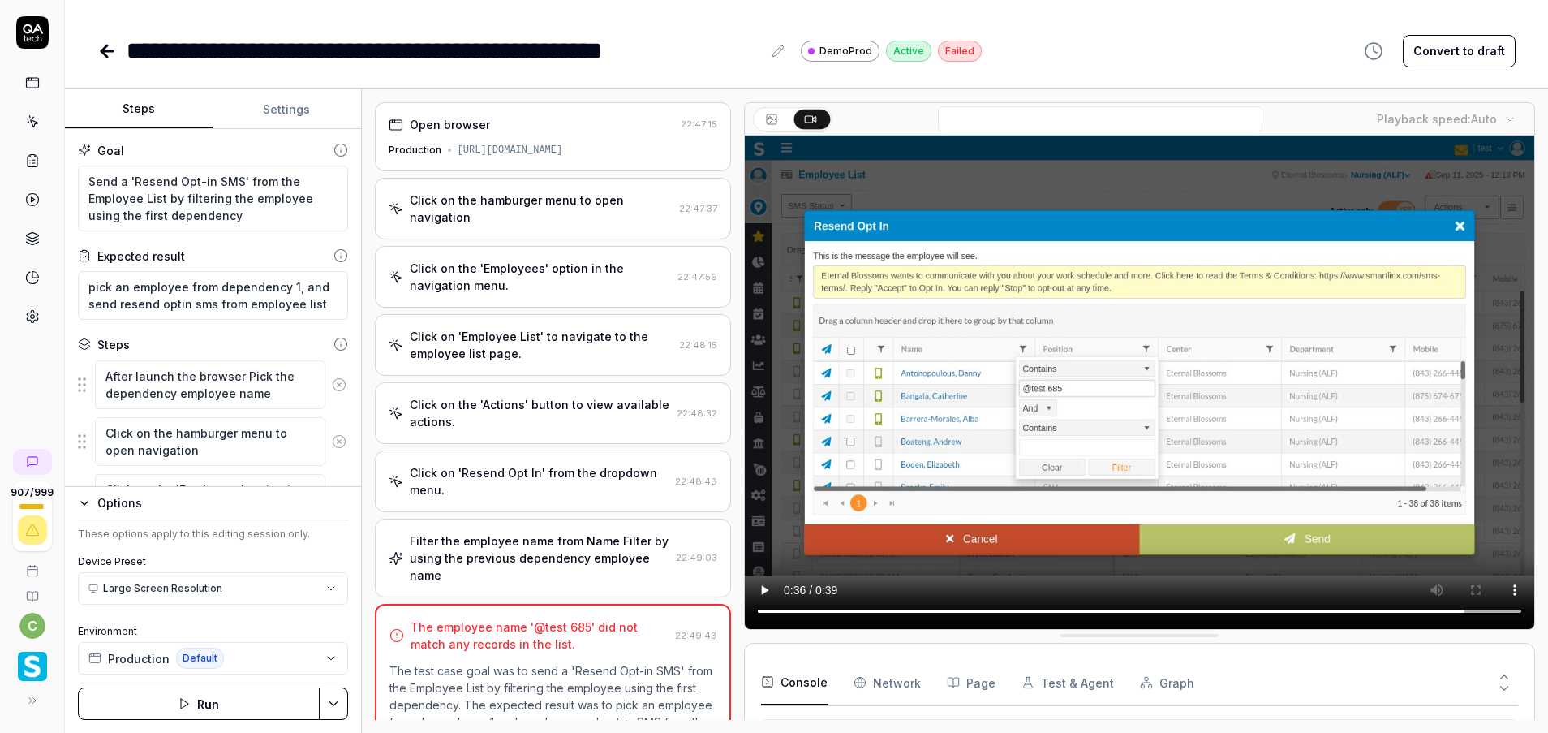
scroll to position [243, 0]
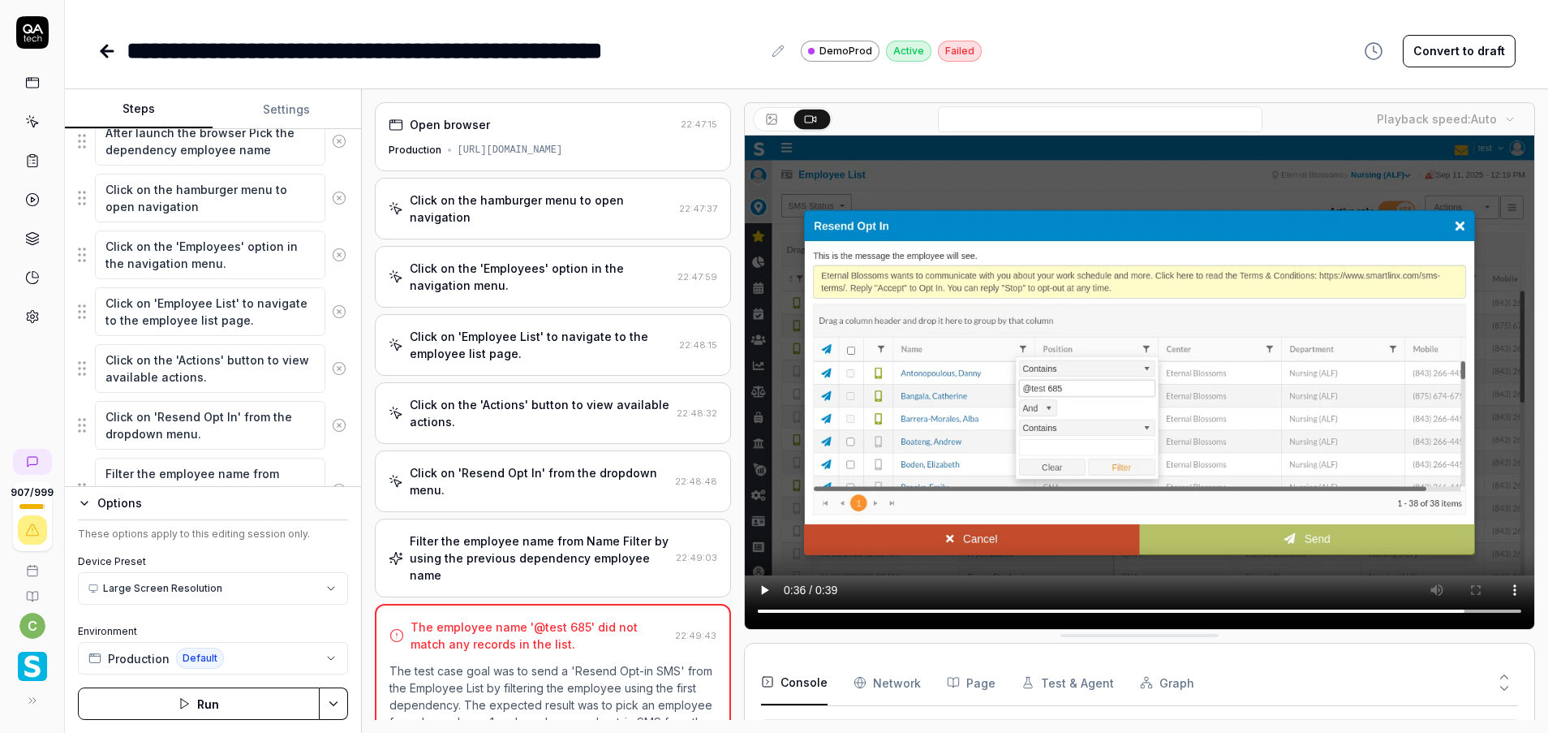
click at [88, 500] on icon "button" at bounding box center [84, 503] width 13 height 13
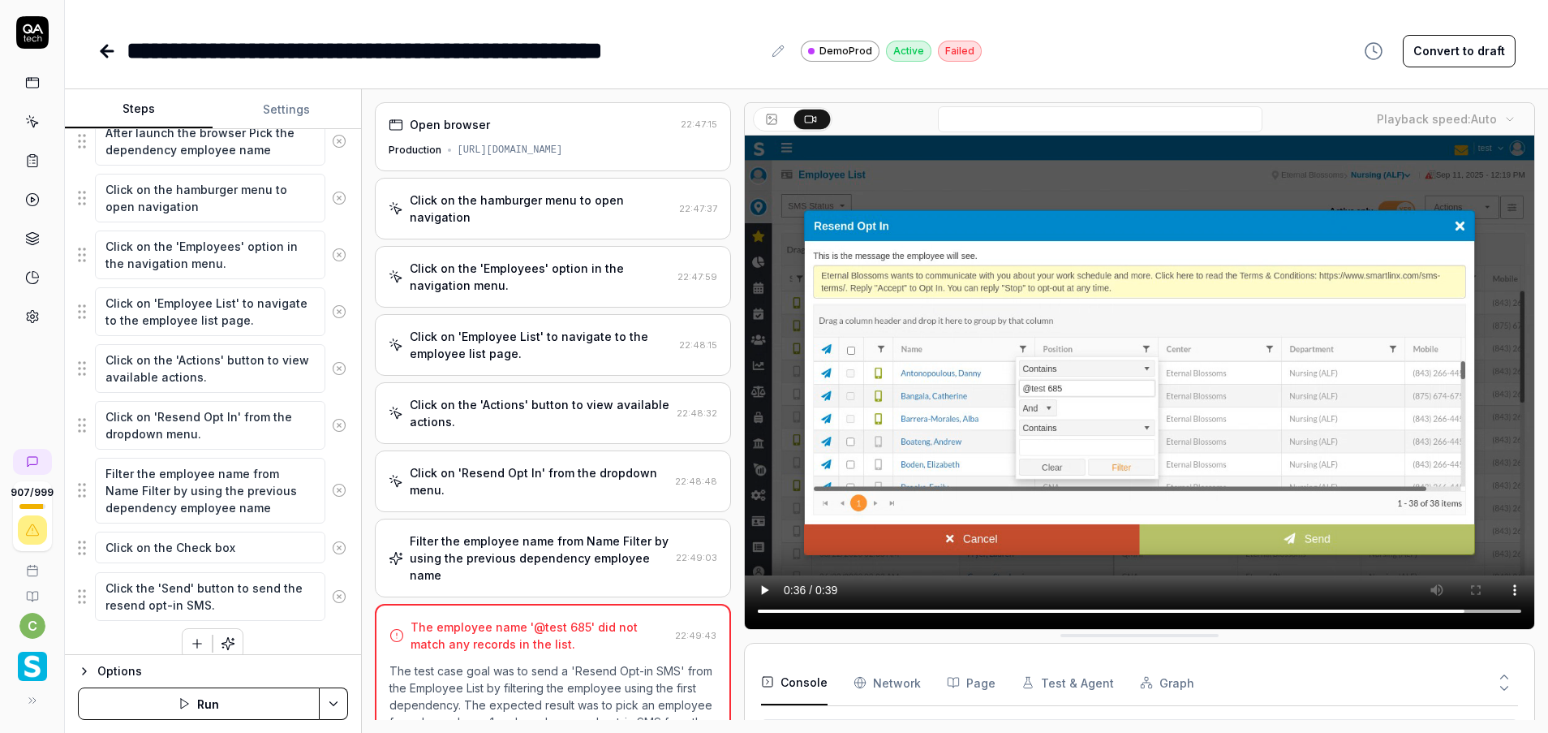
click at [88, 665] on icon "button" at bounding box center [84, 671] width 13 height 13
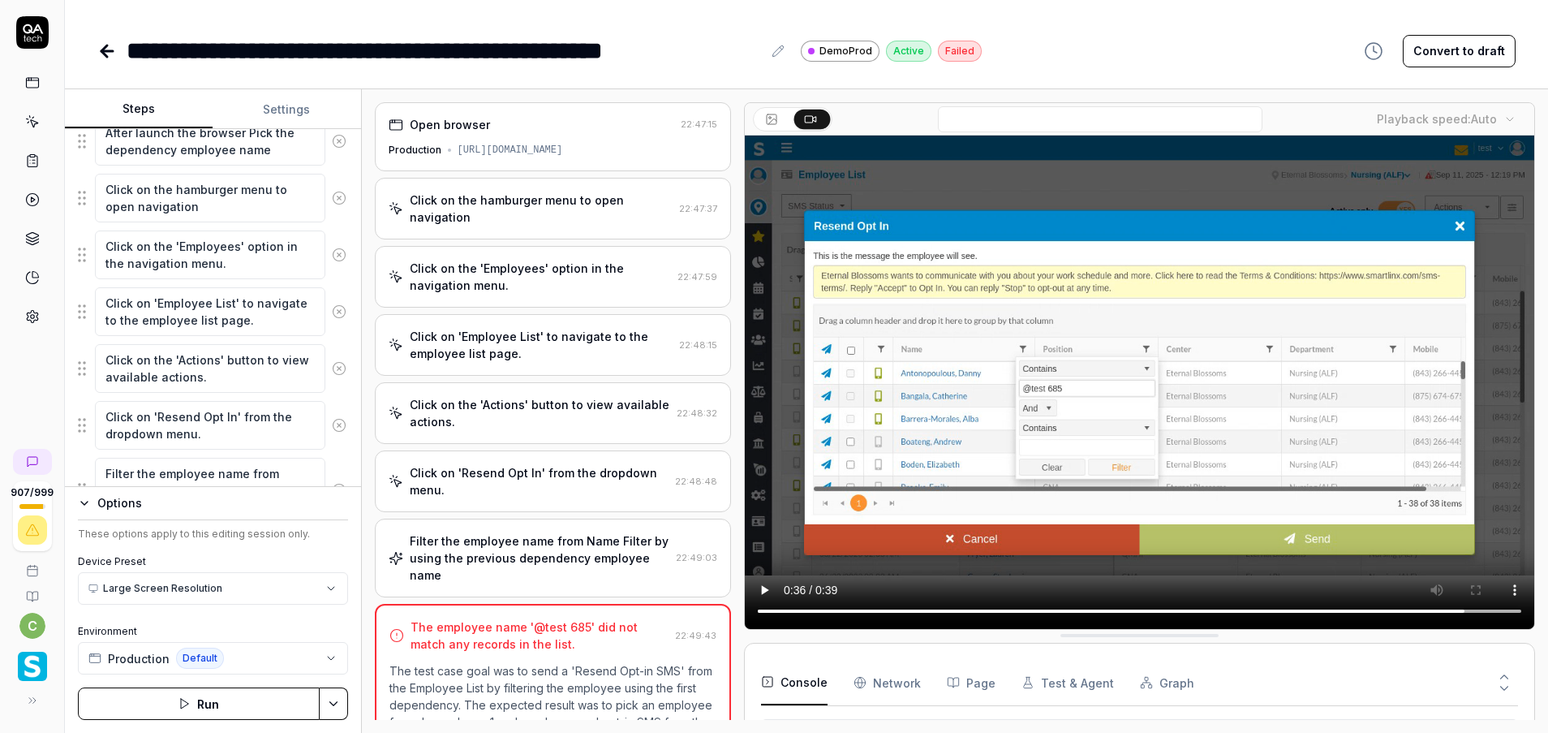
click at [82, 495] on button "Options" at bounding box center [213, 502] width 270 height 19
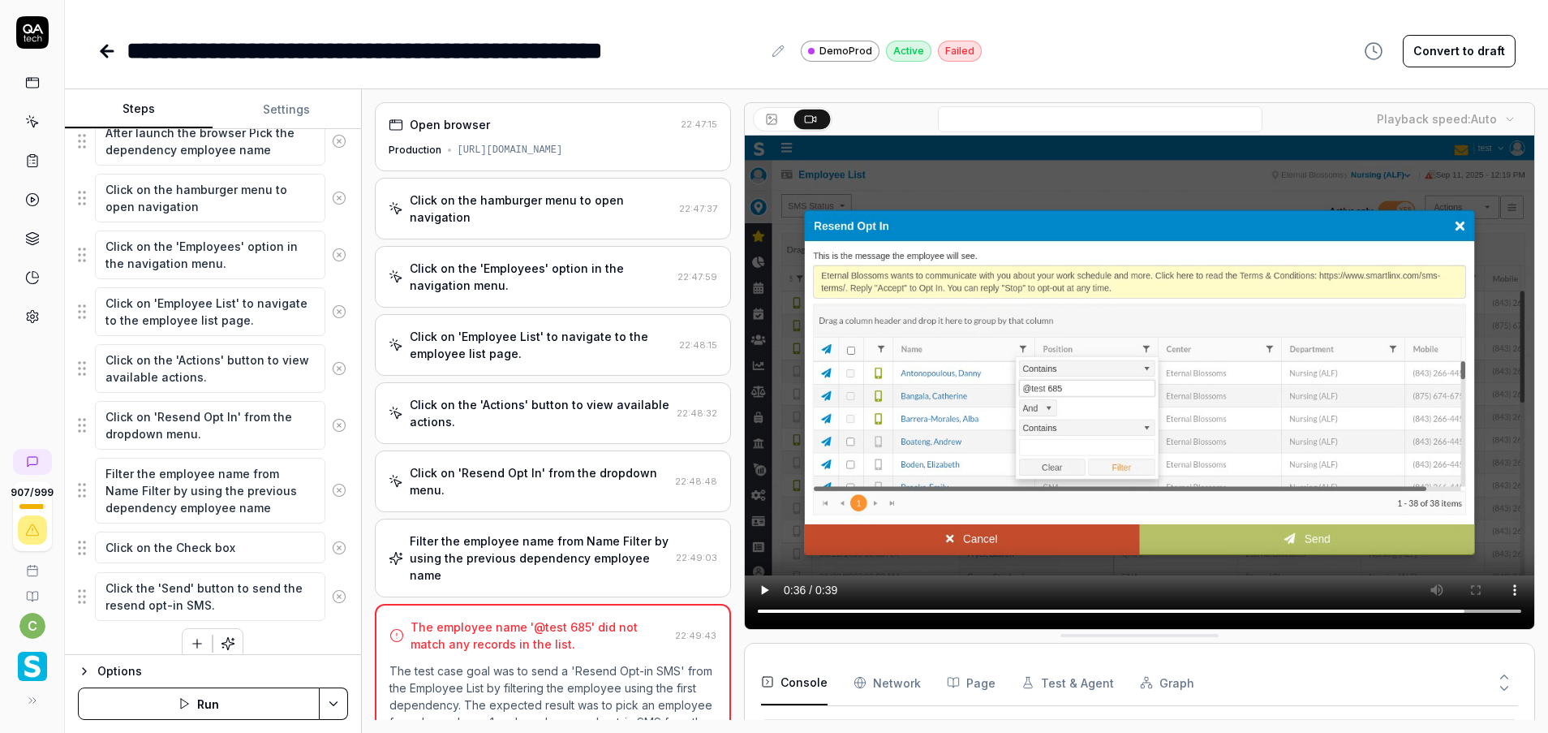
type textarea "*"
click at [158, 471] on textarea "Filter the employee name from Name Filter by using the previous dependency empl…" at bounding box center [210, 491] width 230 height 66
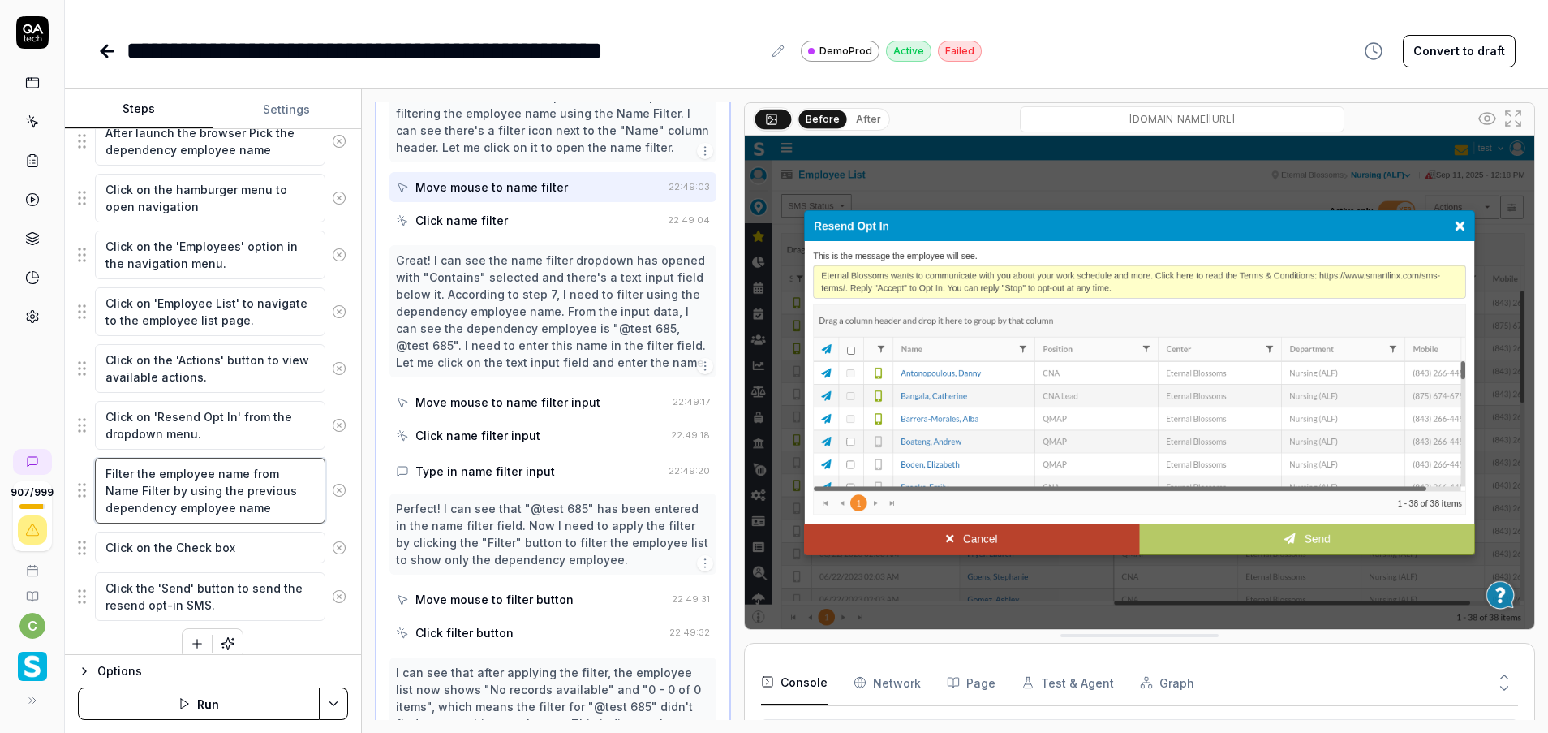
scroll to position [739, 0]
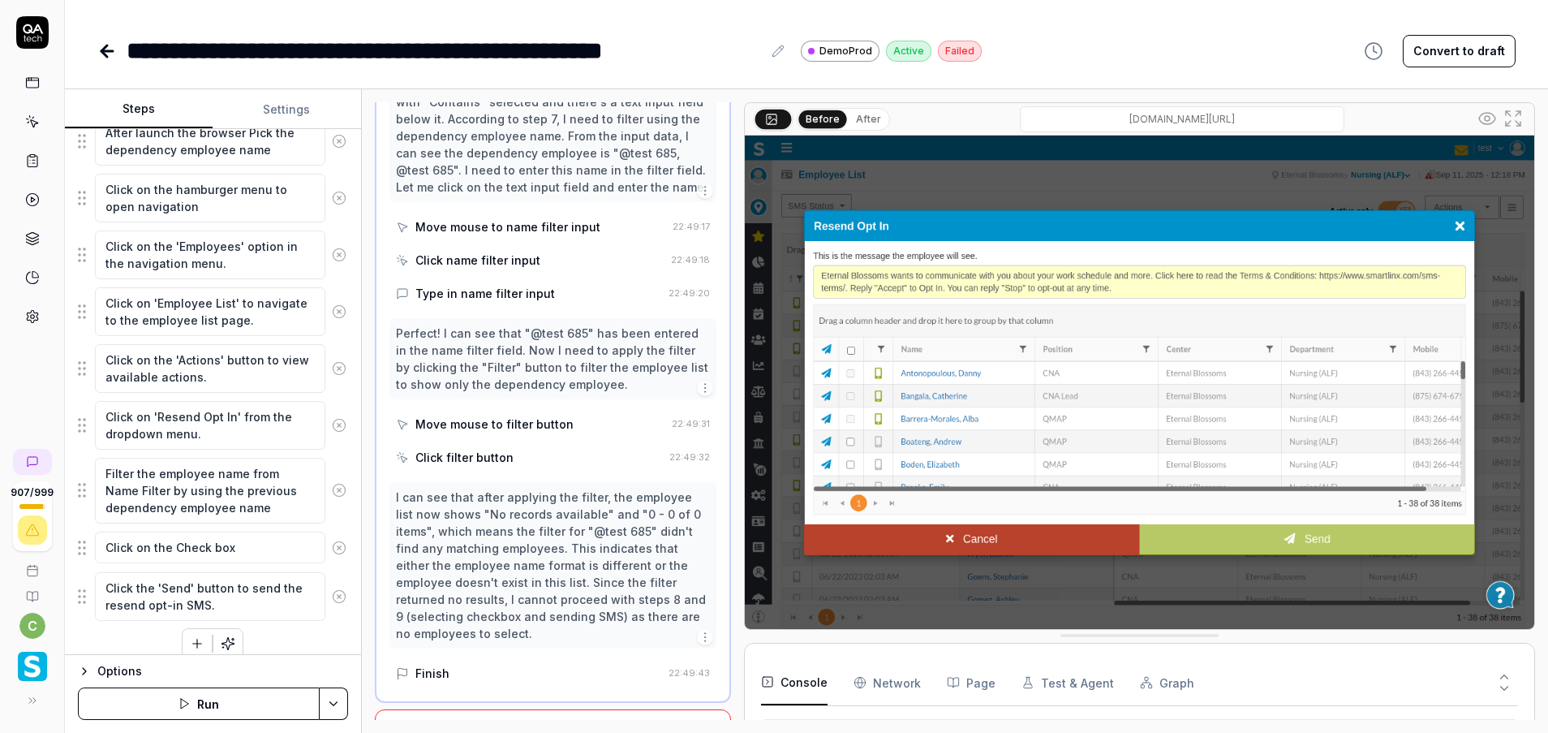
type textarea "*"
type textarea "Filter the employee's name from Name Filter by using the previous dependency em…"
type textarea "*"
type textarea "Filter the employee's name from Name Filter by using the previous dependency em…"
click at [40, 121] on link at bounding box center [32, 121] width 29 height 29
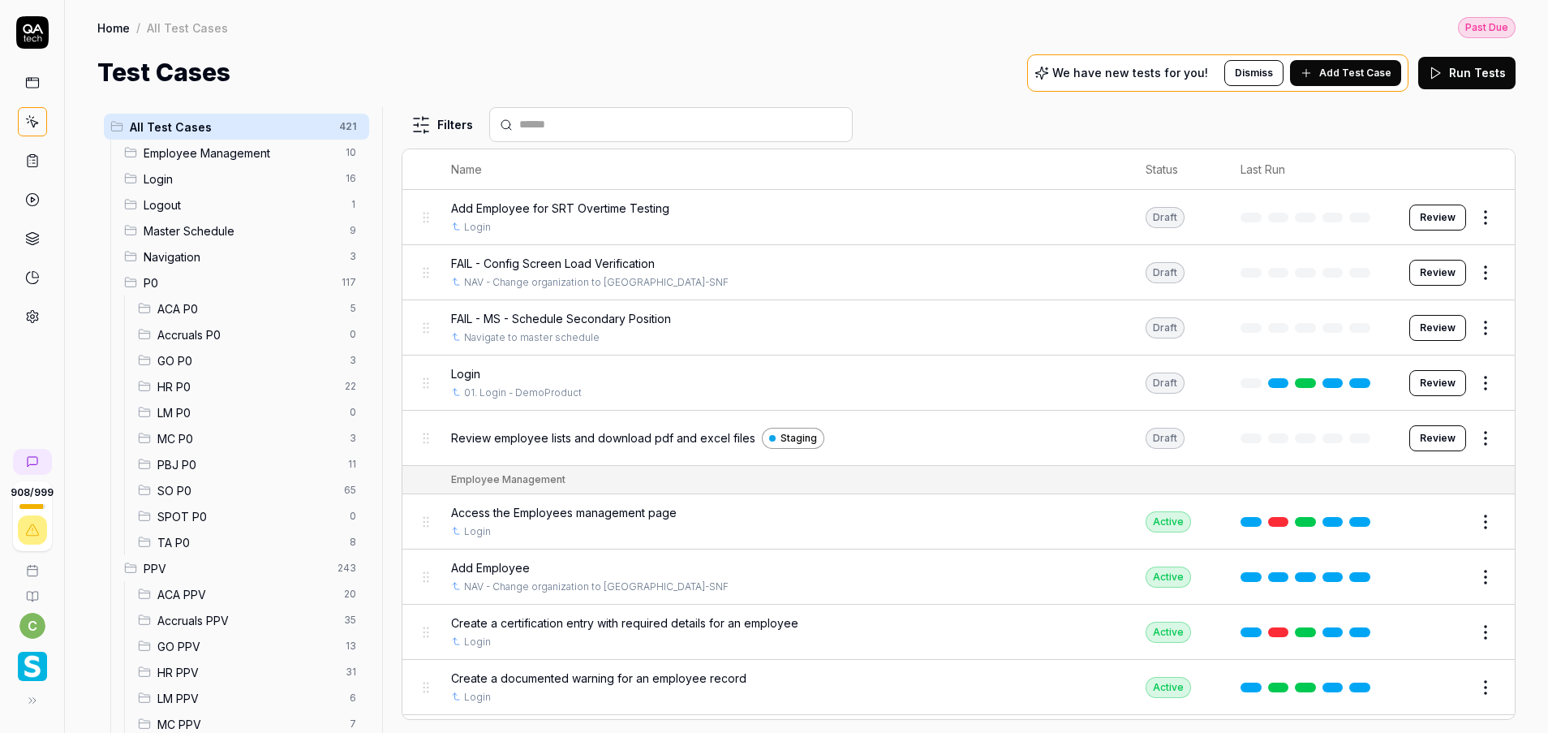
click at [192, 719] on span "MC PPV" at bounding box center [248, 724] width 183 height 17
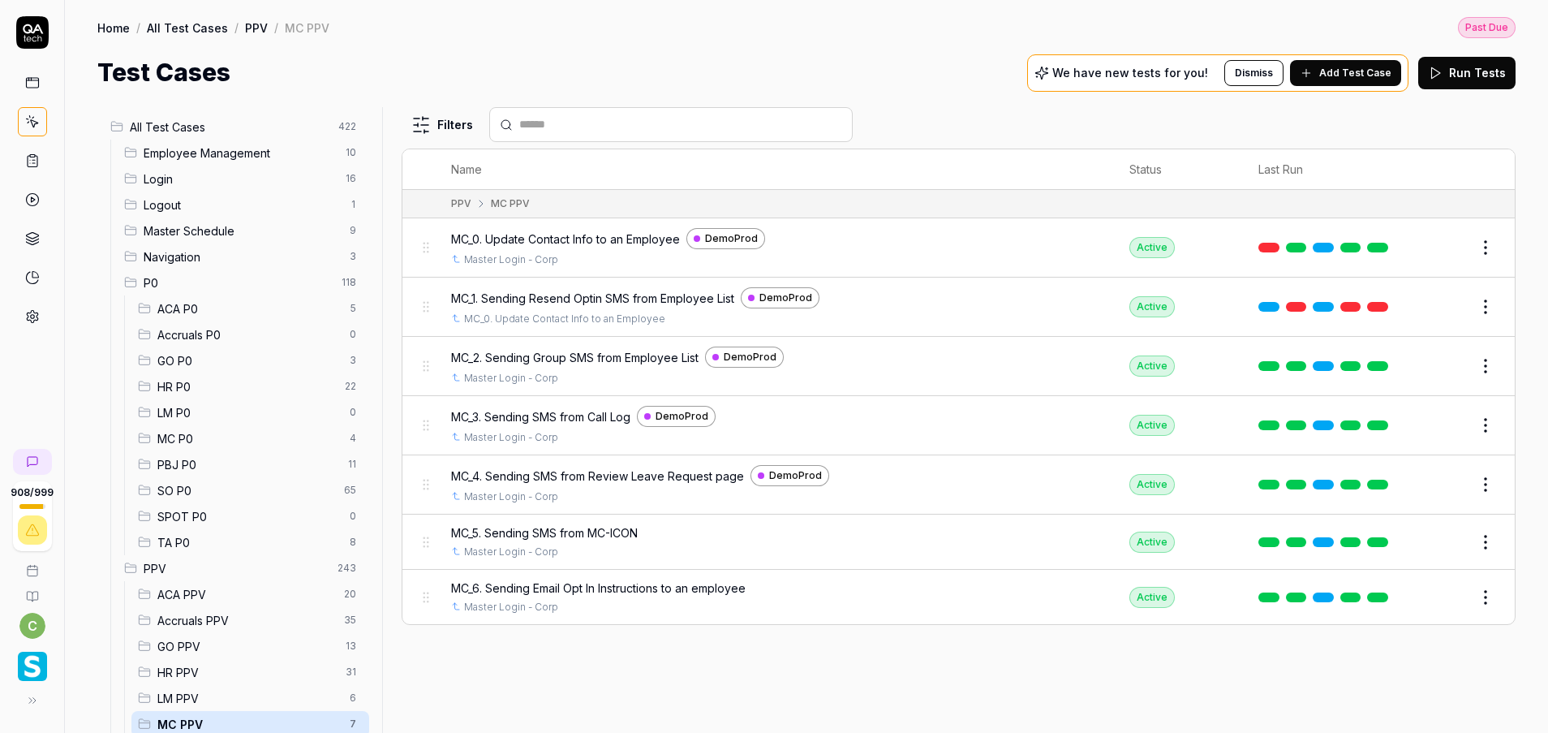
click at [1443, 255] on button "Edit" at bounding box center [1446, 248] width 39 height 26
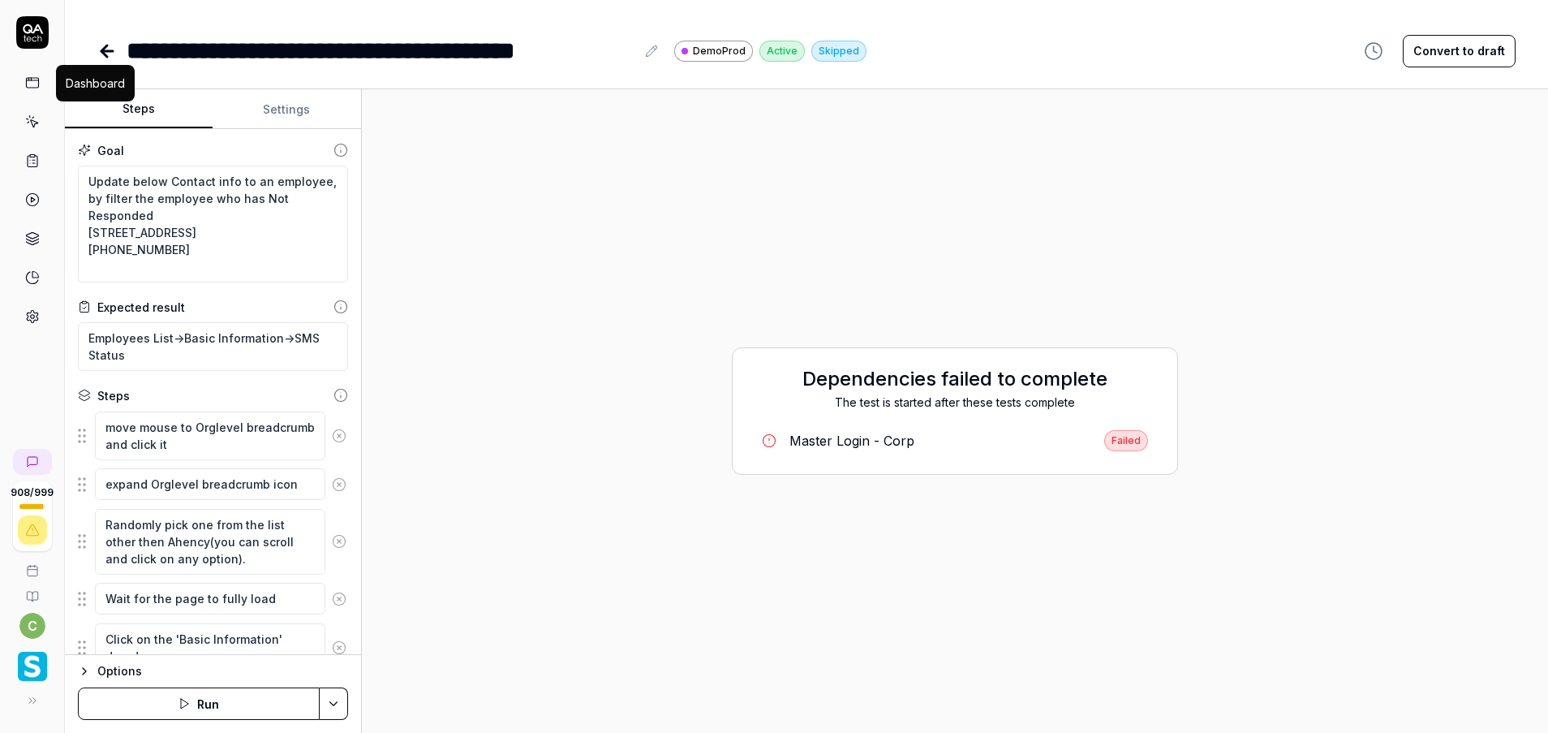
click at [32, 126] on icon at bounding box center [32, 121] width 15 height 15
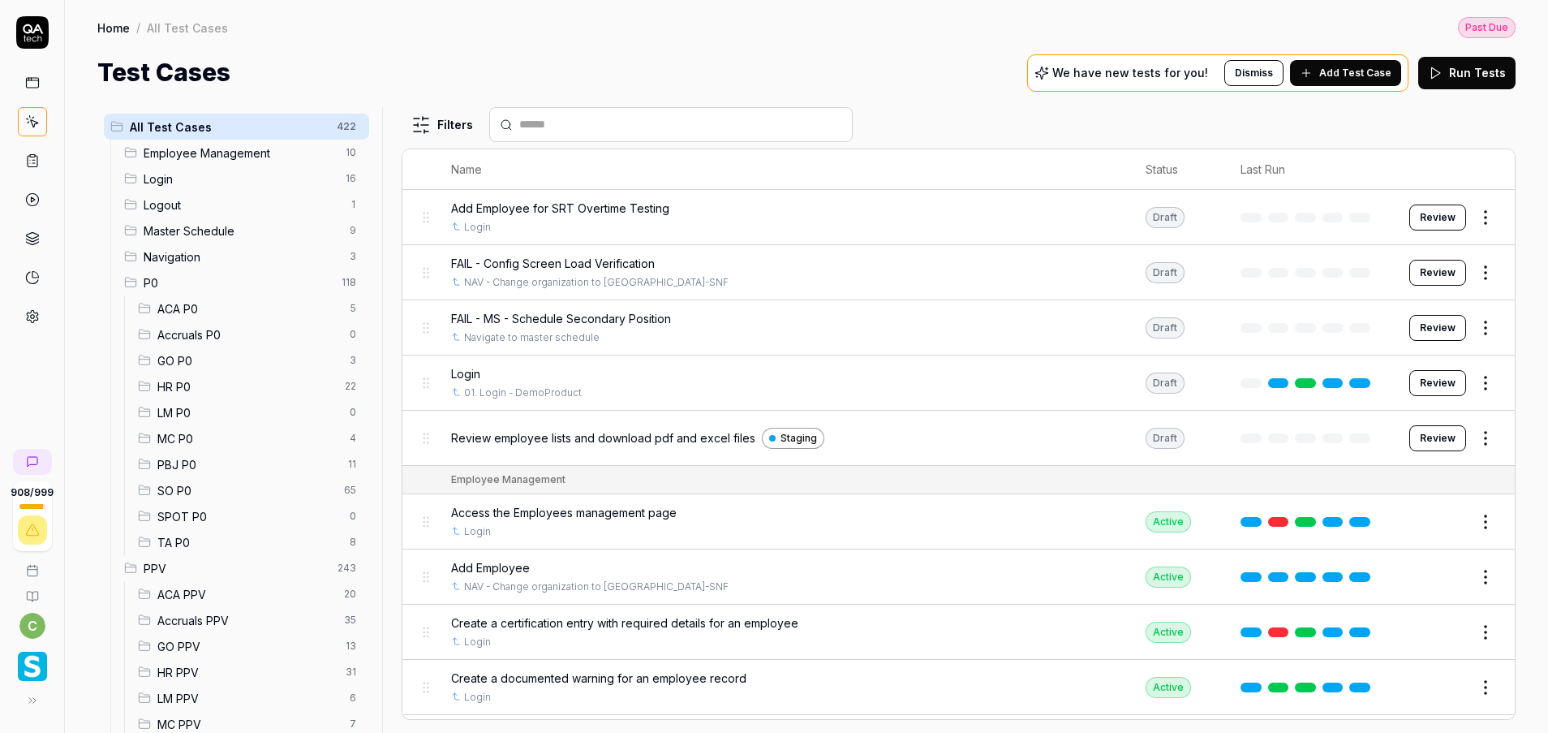
click at [179, 179] on span "Login" at bounding box center [240, 178] width 192 height 17
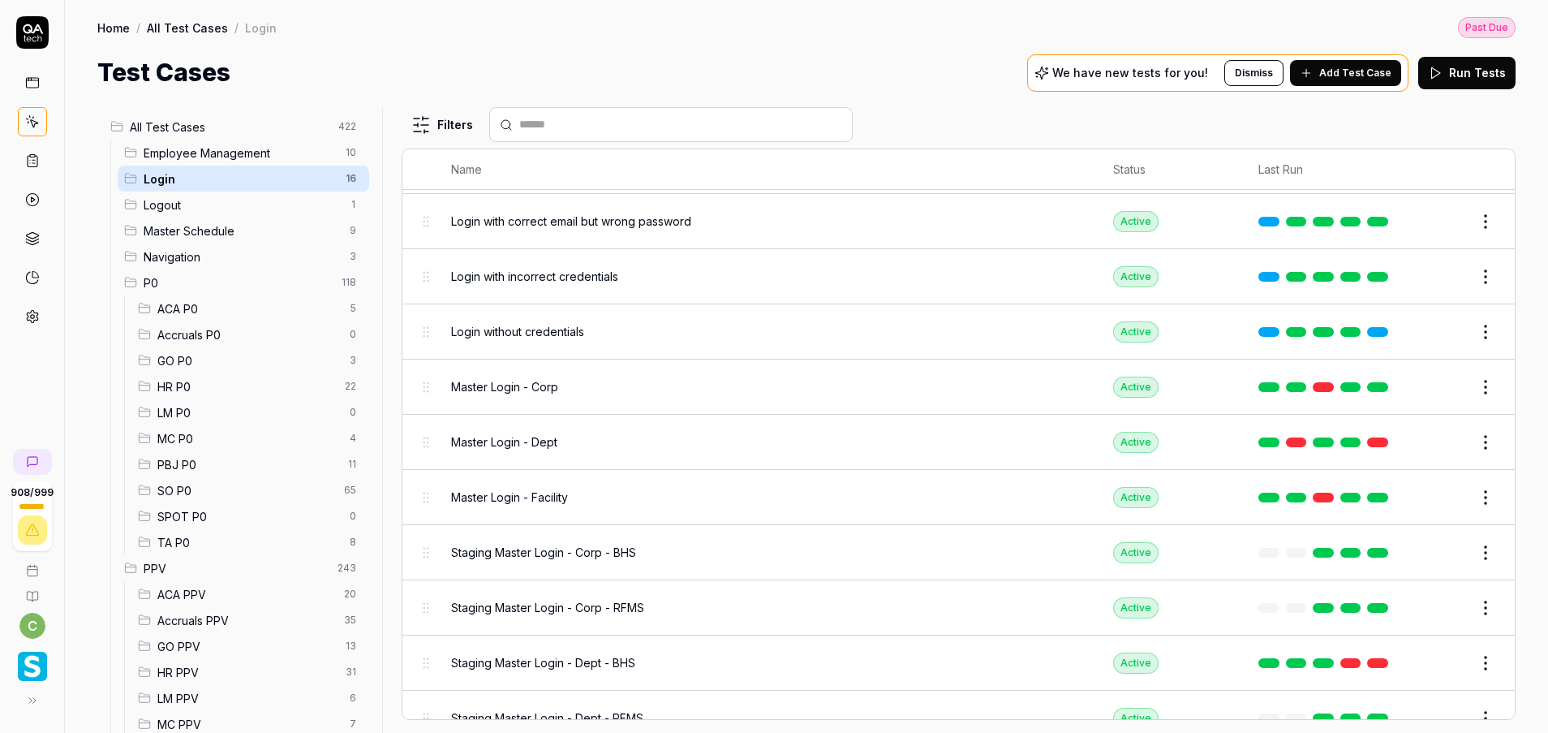
scroll to position [365, 0]
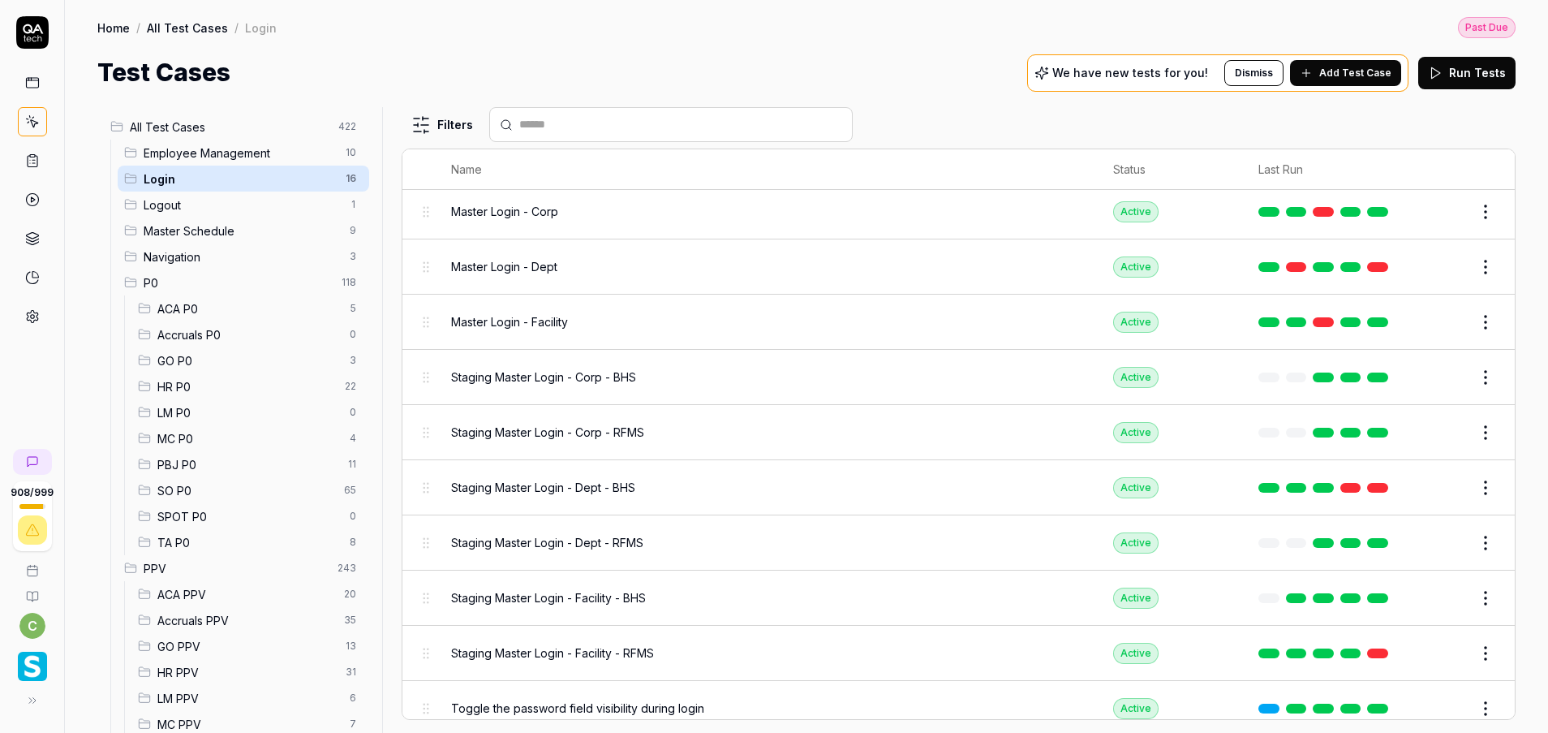
click at [1427, 429] on button "Edit" at bounding box center [1446, 433] width 39 height 26
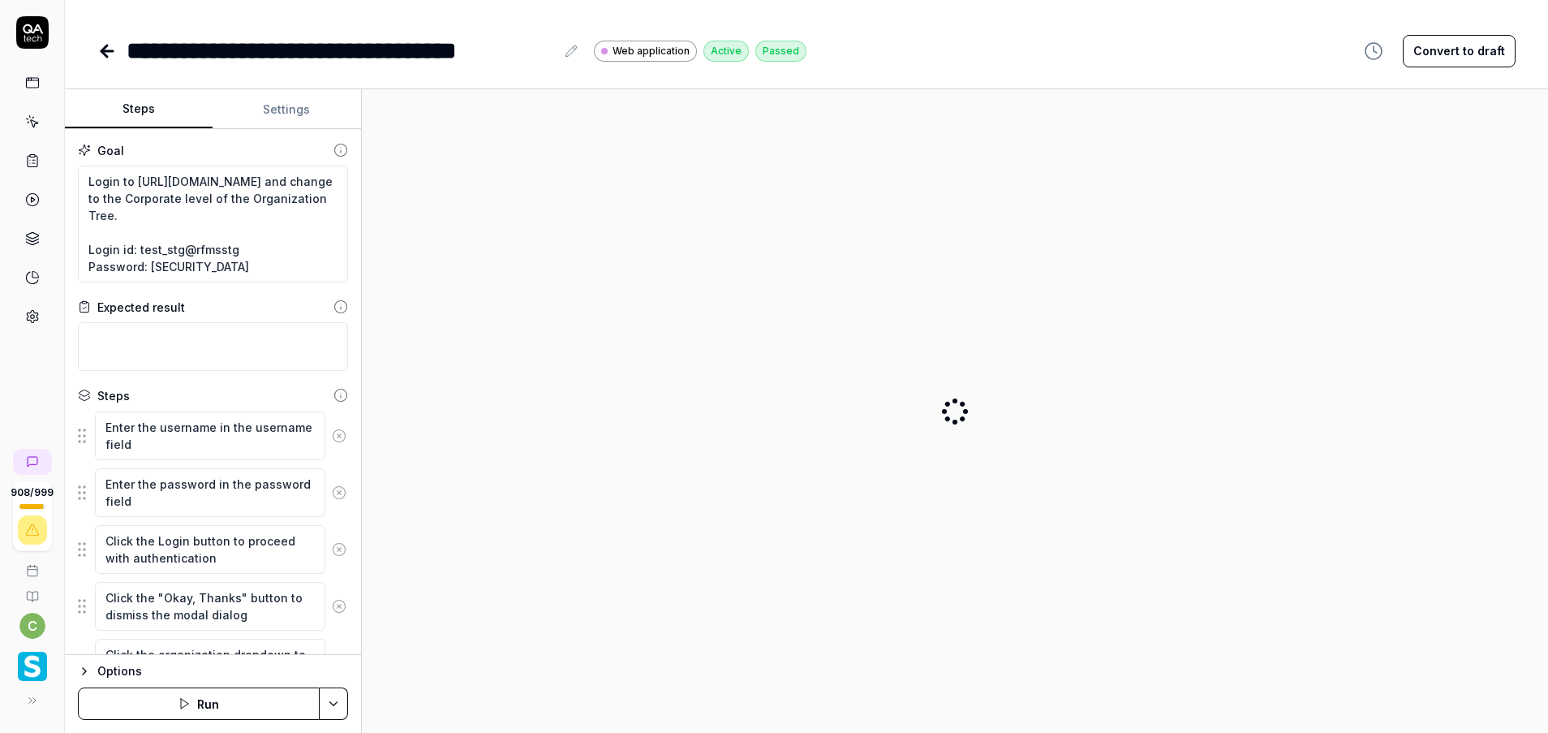
type textarea "*"
click at [303, 115] on button "Settings" at bounding box center [287, 109] width 148 height 39
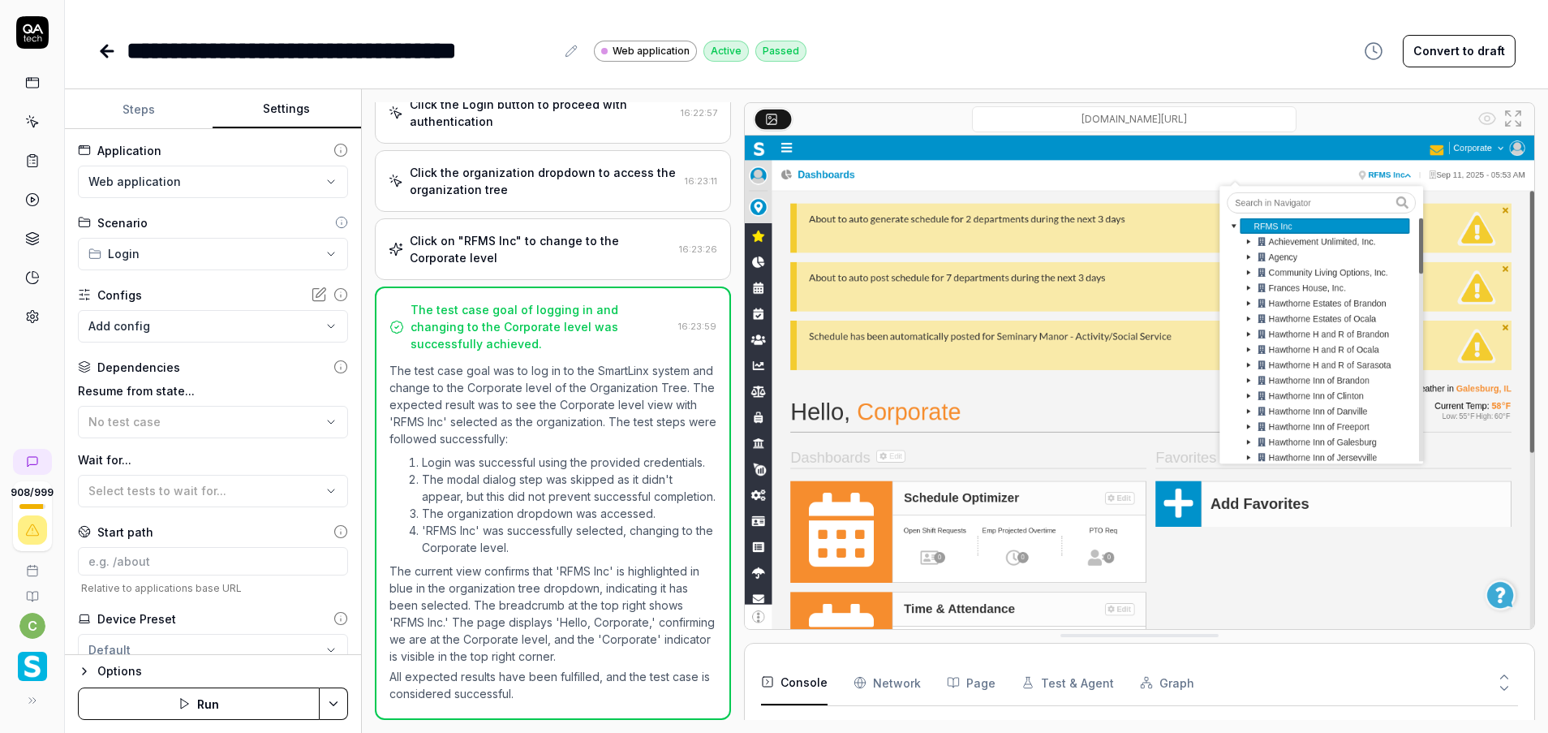
scroll to position [232, 0]
click at [28, 320] on icon at bounding box center [32, 317] width 11 height 12
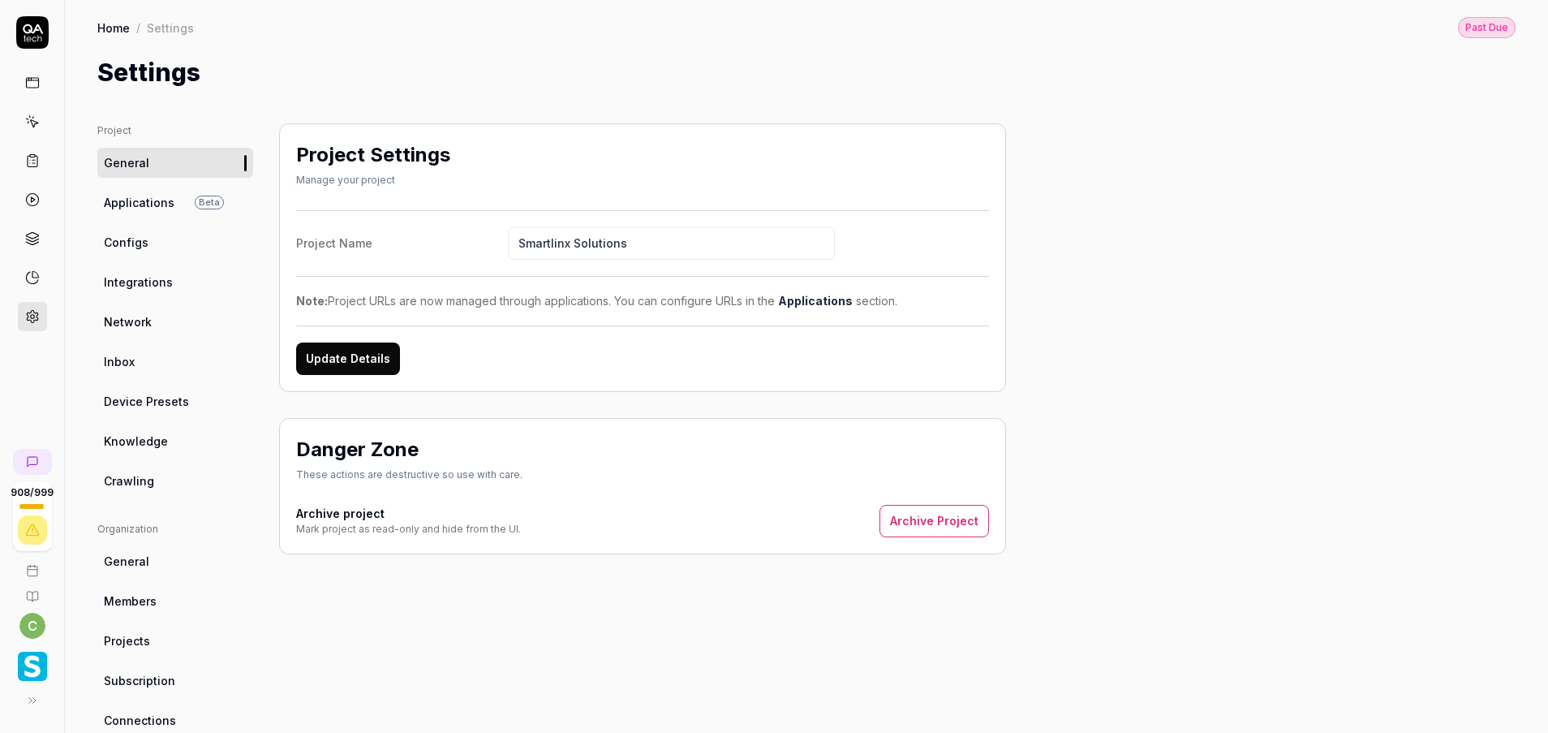
click at [150, 202] on span "Applications" at bounding box center [139, 202] width 71 height 17
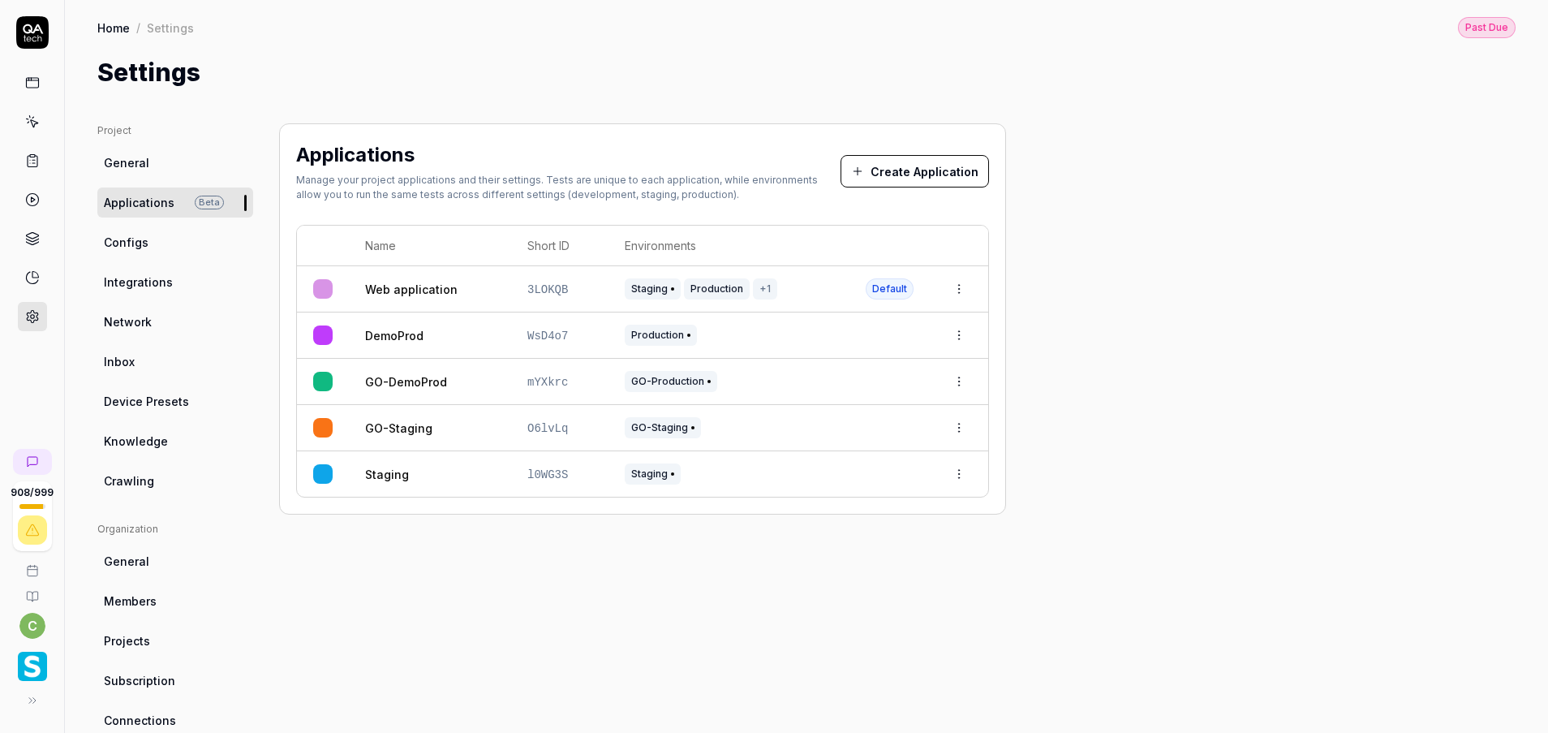
click at [960, 290] on html "908 / 999 c Home / Settings Past Due Home / Settings Past Due Settings Project …" at bounding box center [774, 366] width 1548 height 733
click at [855, 393] on div "Edit" at bounding box center [884, 396] width 190 height 36
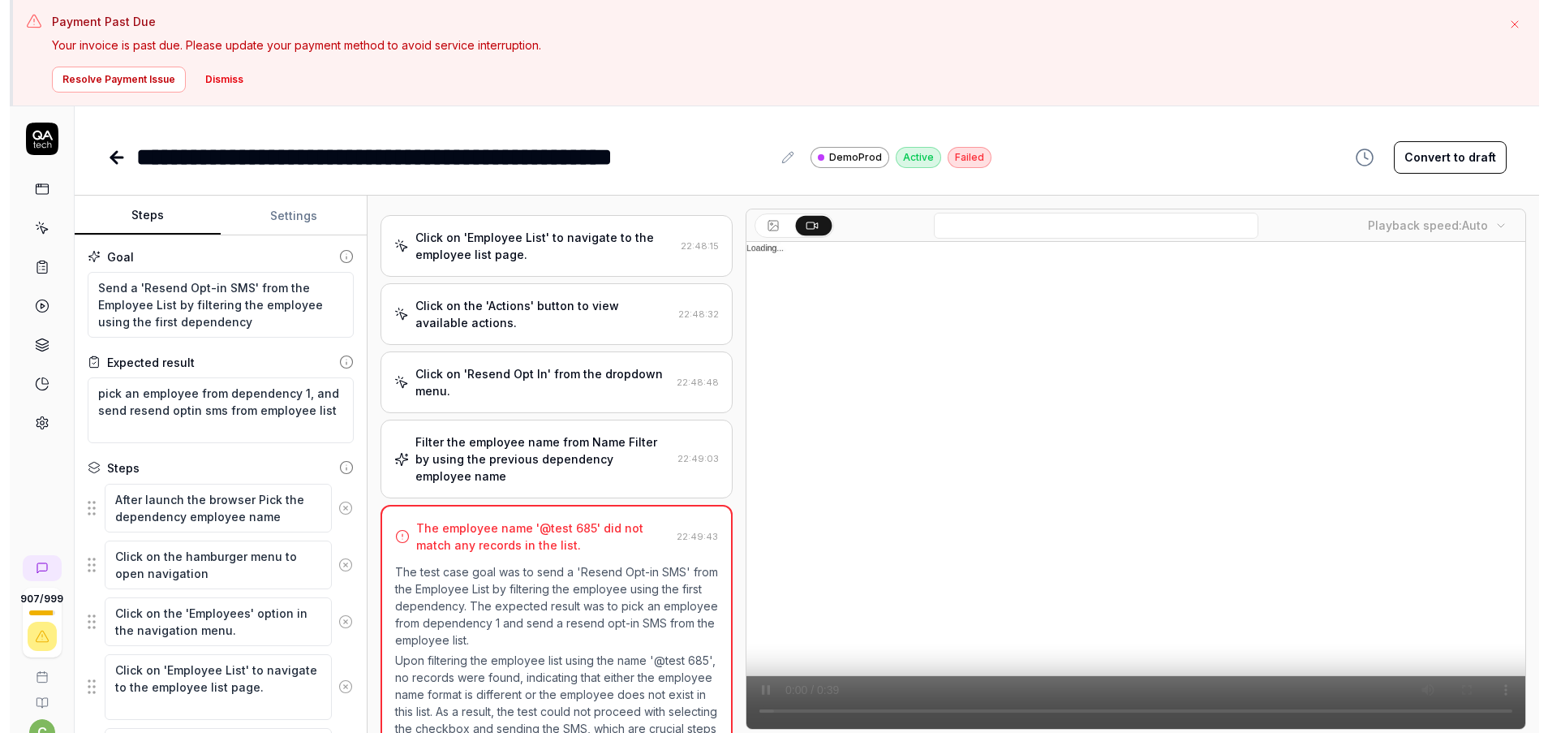
scroll to position [185, 0]
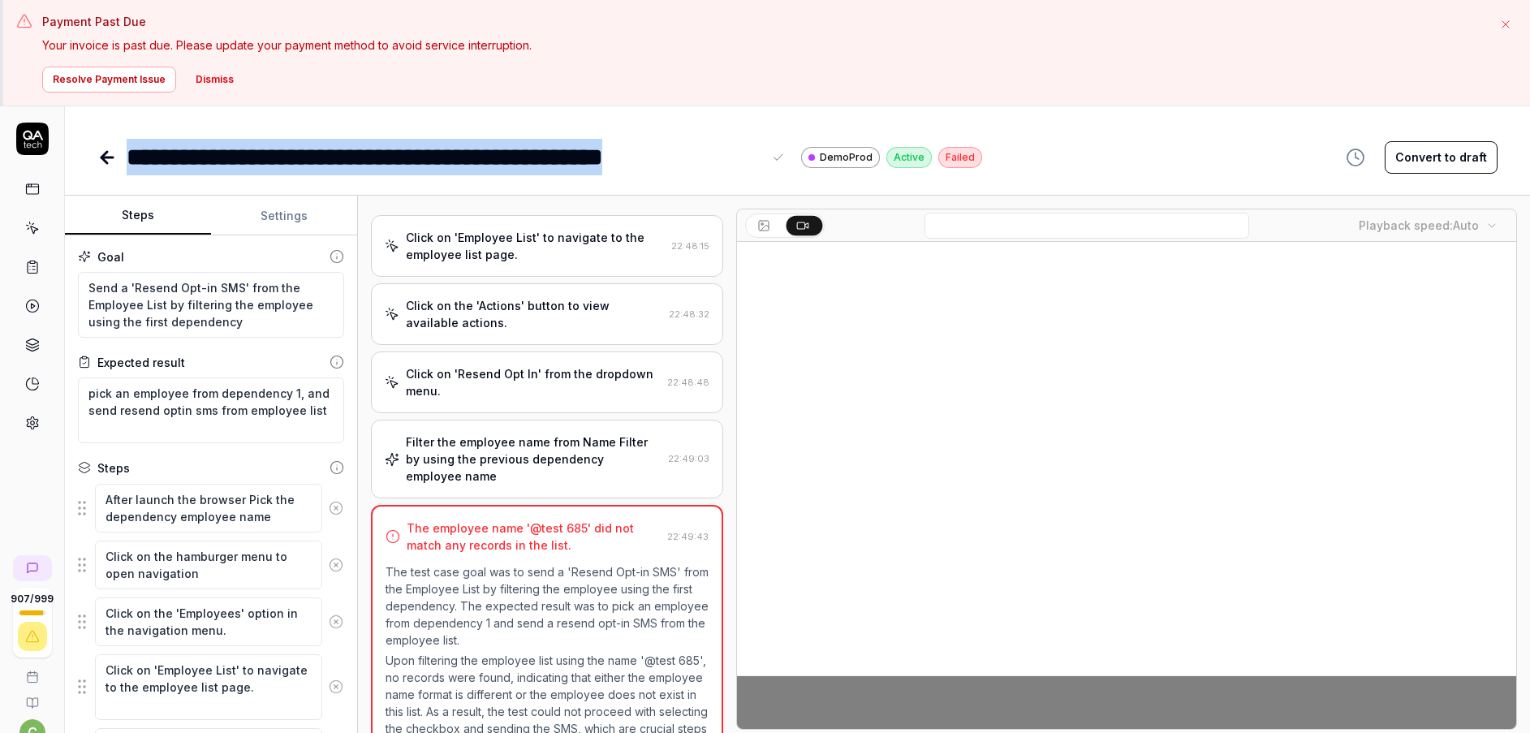
drag, startPoint x: 761, startPoint y: 157, endPoint x: 131, endPoint y: 146, distance: 630.6
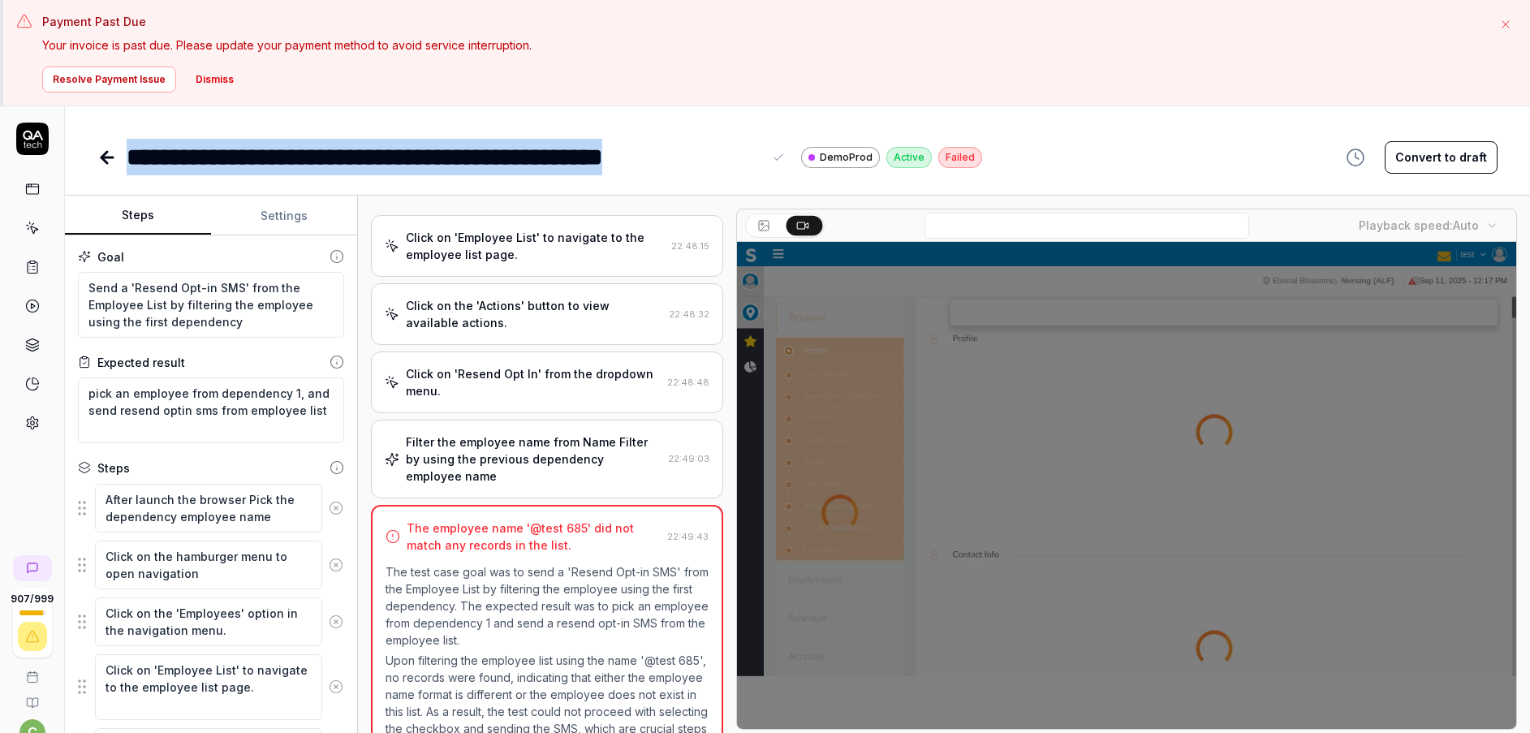
click at [131, 146] on div "**********" at bounding box center [444, 157] width 635 height 37
copy div "**********"
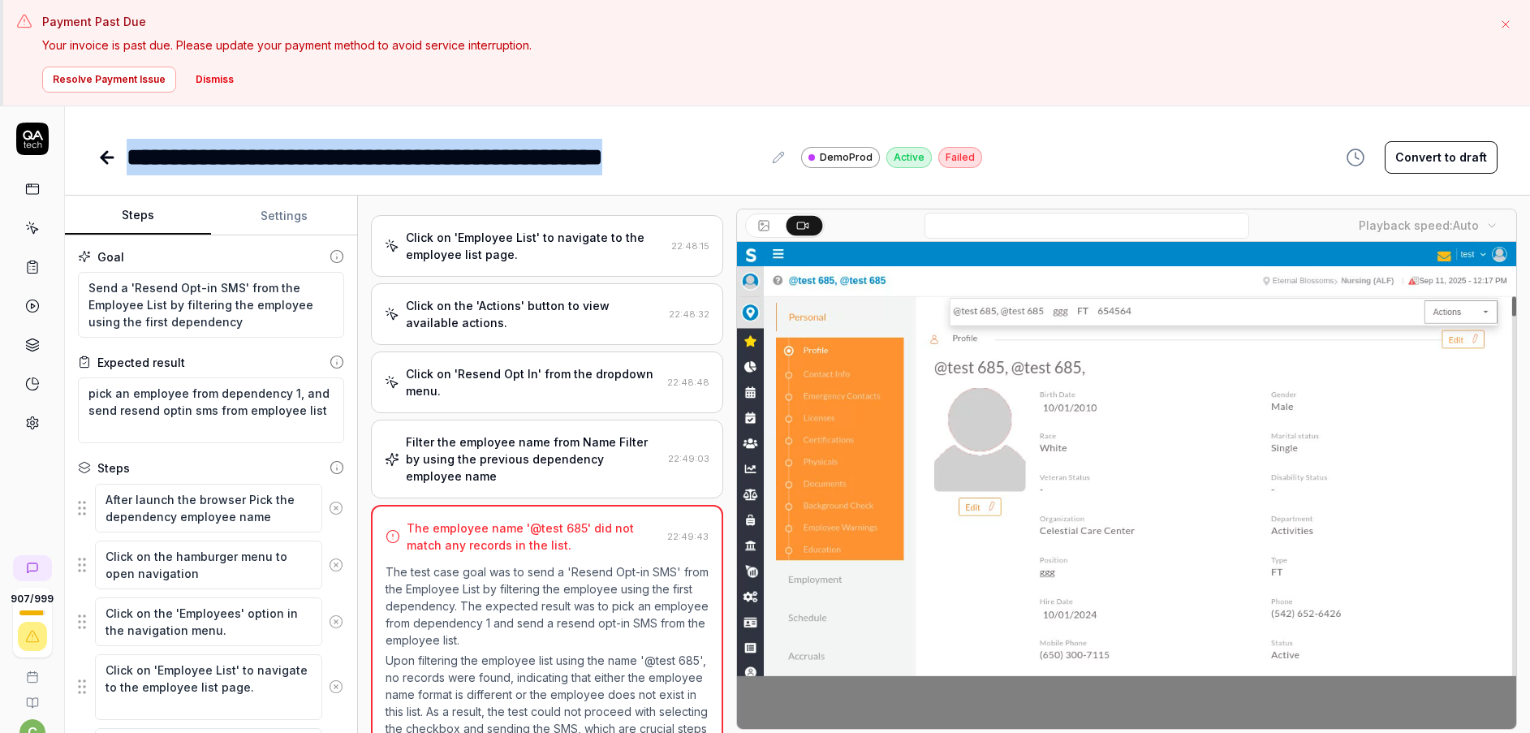
type textarea "*"
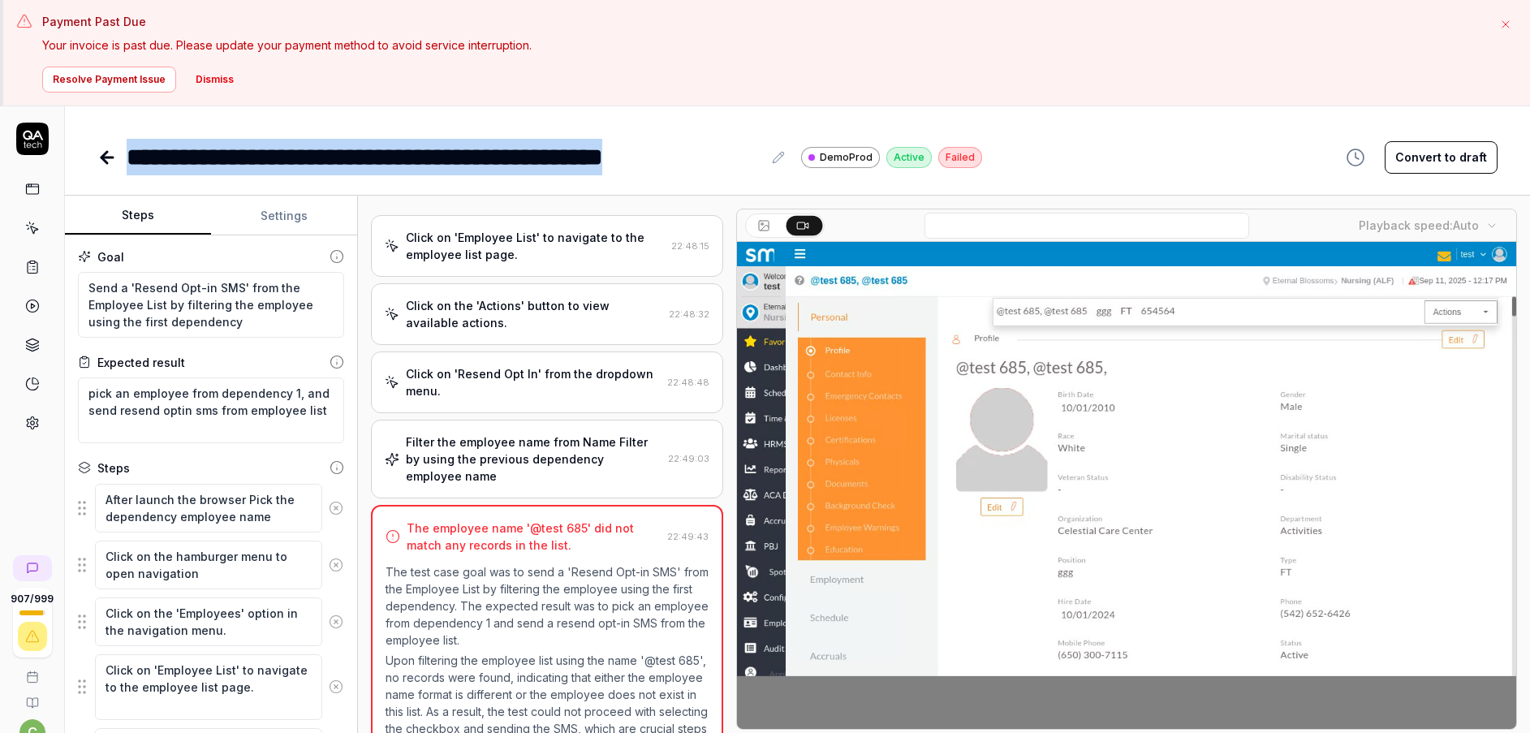
click at [29, 230] on icon at bounding box center [32, 228] width 15 height 15
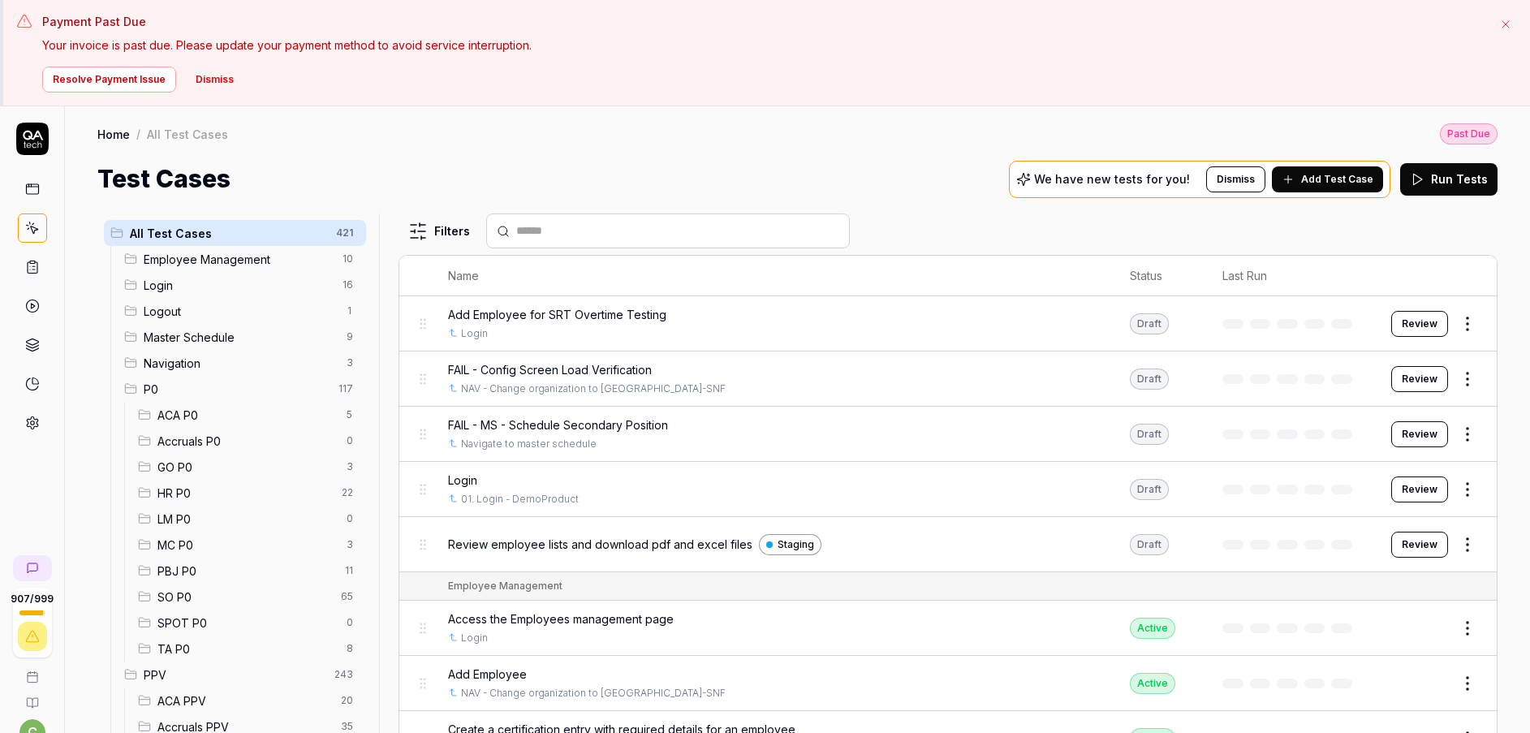
click at [212, 548] on span "MC P0" at bounding box center [246, 544] width 179 height 17
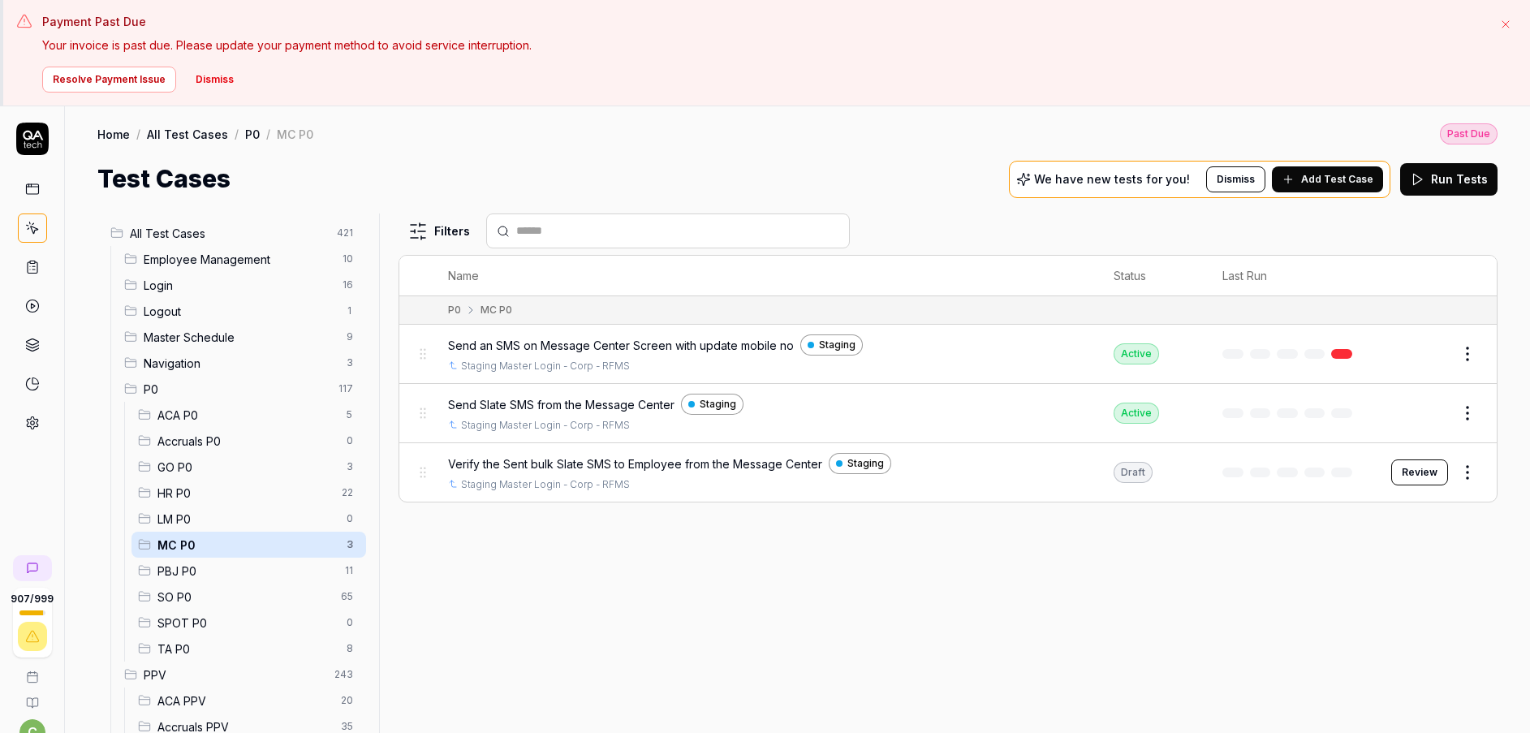
click at [841, 188] on button "Add Test Case" at bounding box center [1327, 179] width 111 height 26
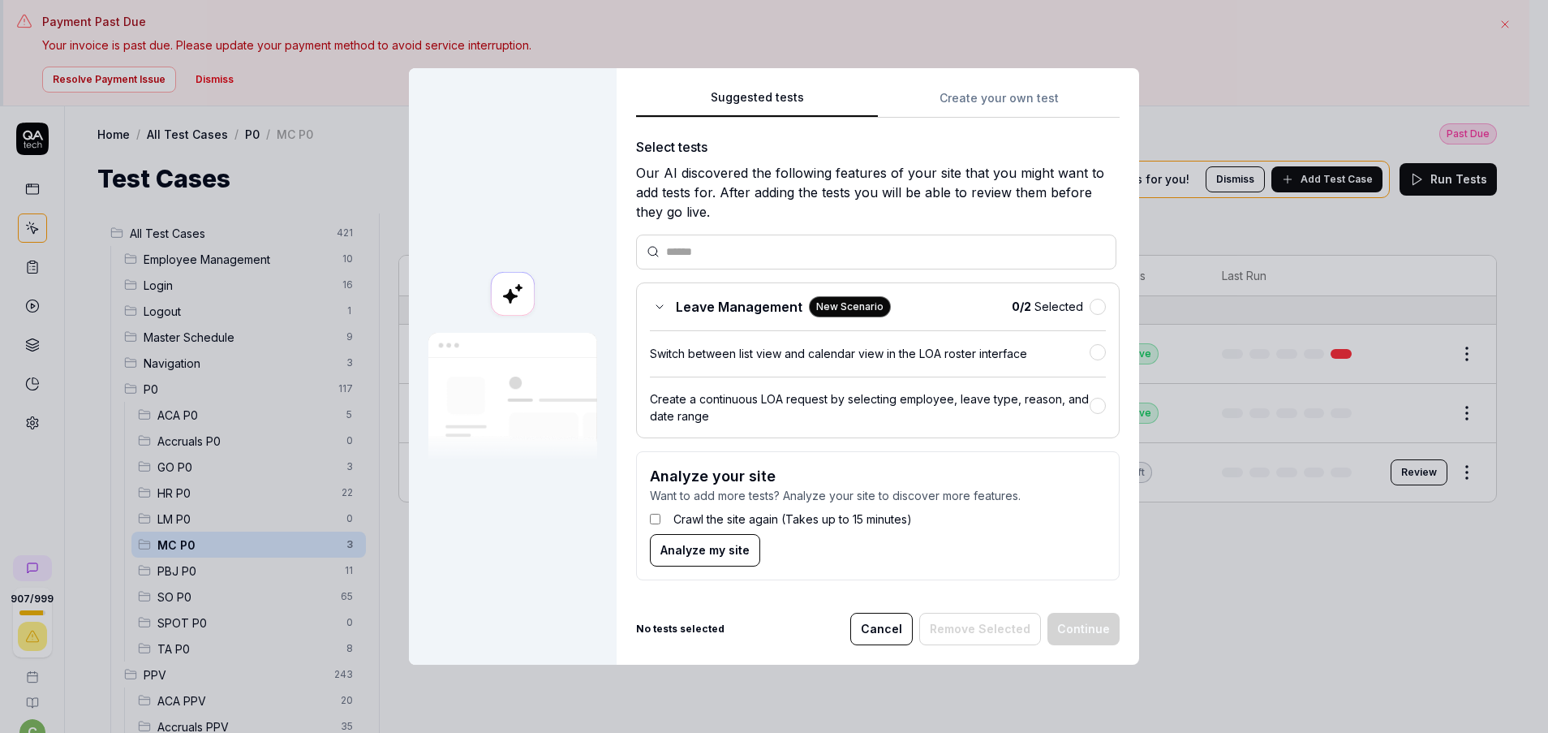
click at [841, 94] on div "Suggested tests Create your own test Select tests Our AI discovered the followi…" at bounding box center [878, 341] width 484 height 506
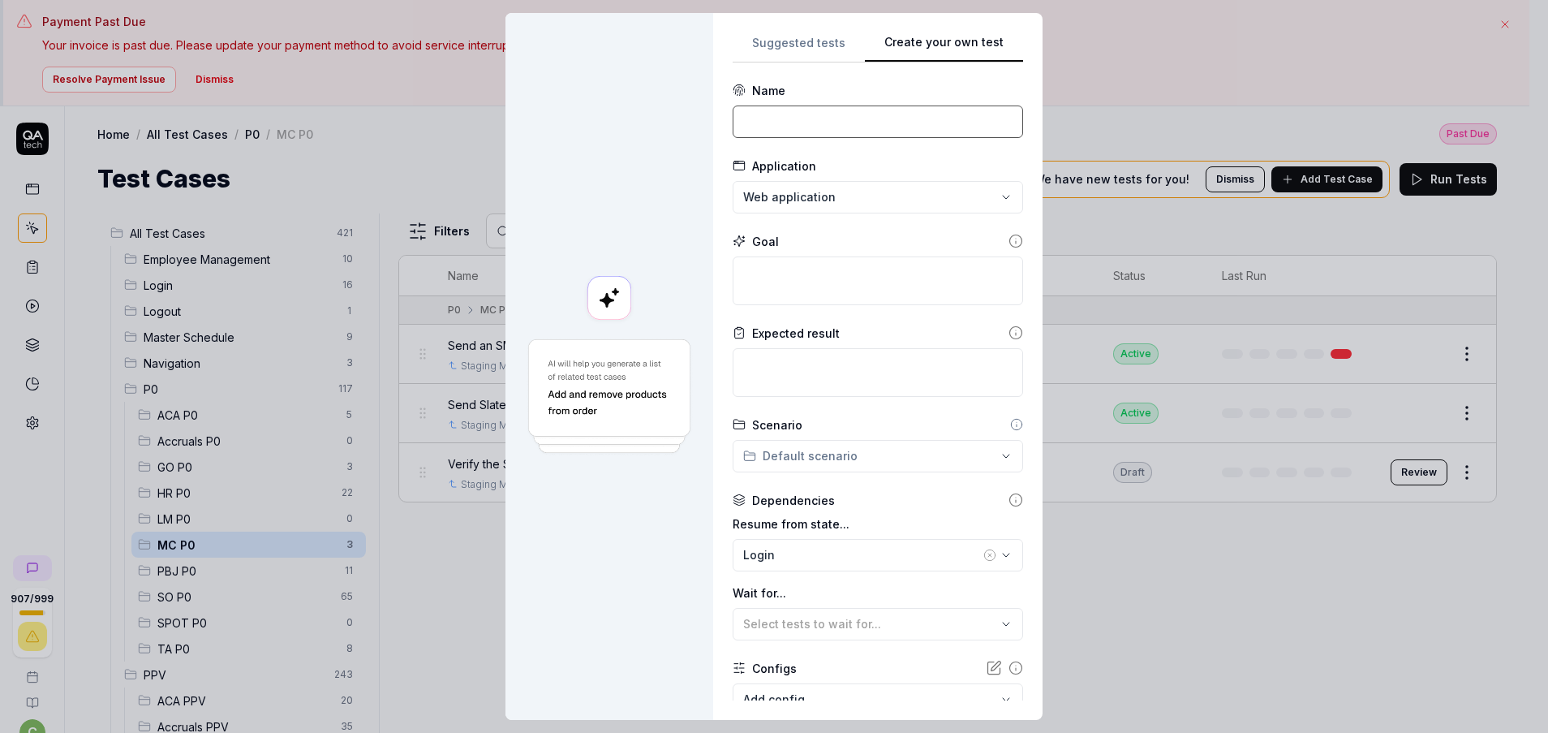
click at [816, 124] on input at bounding box center [878, 121] width 291 height 32
paste input "MC_1. Sending Resend Optin SMS from Employee List"
type input "MC_1. Sending Resend Optin SMS from Employee List"
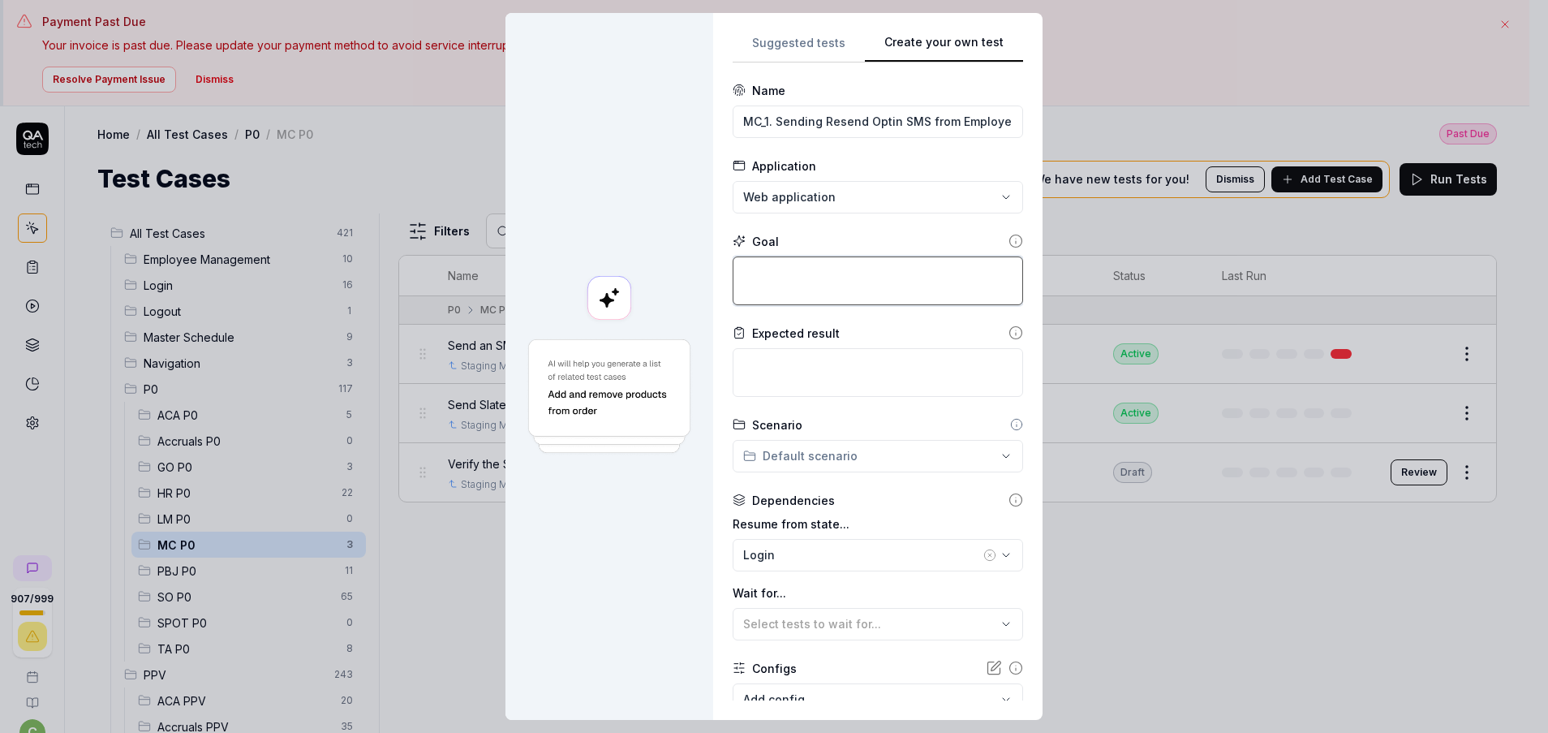
click at [782, 260] on textarea at bounding box center [878, 280] width 291 height 49
paste textarea "Send a 'Resend Opt-in SMS' from the Employee List by filtering the employee usi…"
type textarea "*"
type textarea "Send a 'Resend Opt-in SMS' from the Employee List by filtering the employee usi…"
type textarea "*"
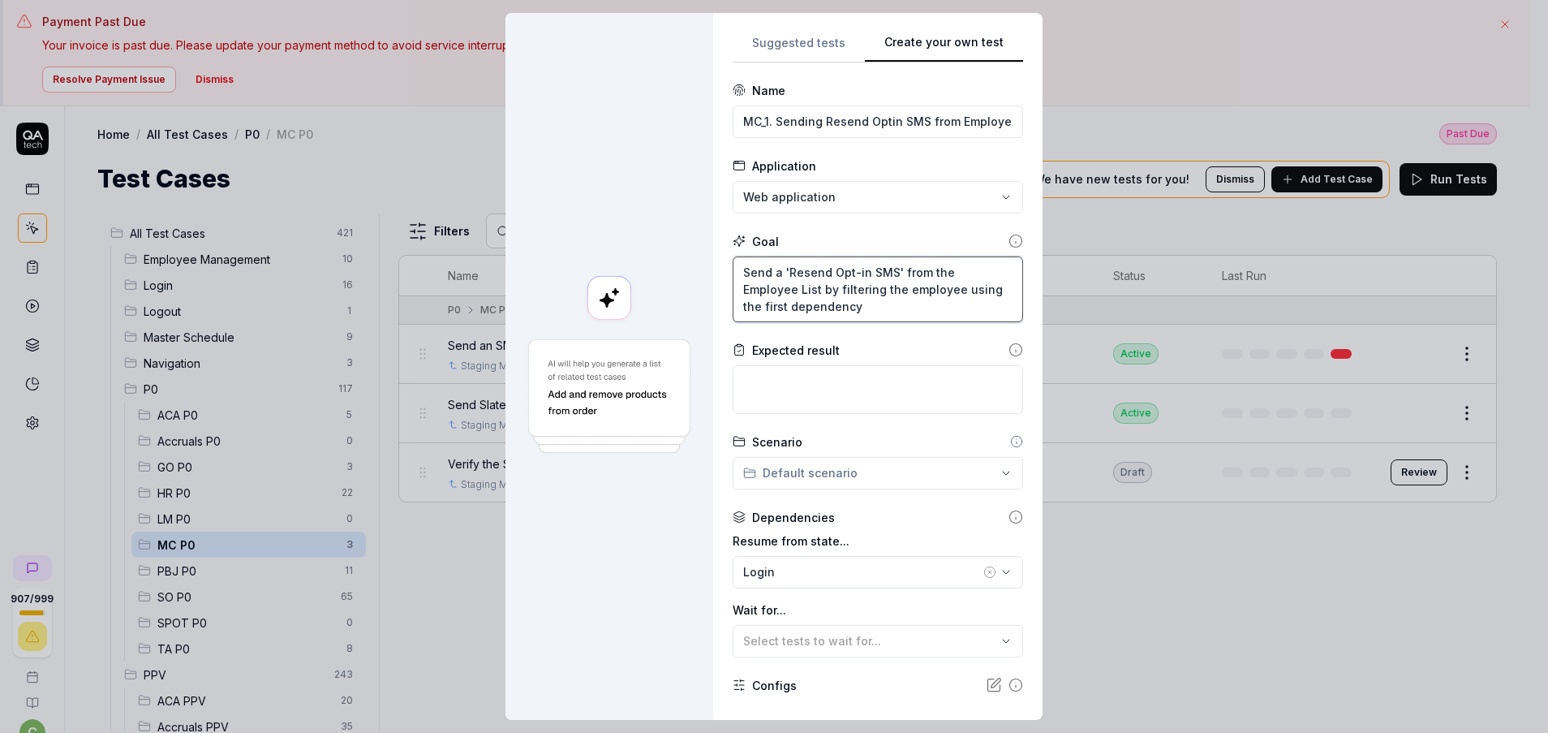
type textarea "Send a 'Resend Opt-in SMS' from the Employee List by filtering the employee usi…"
click at [841, 392] on textarea at bounding box center [878, 389] width 291 height 49
paste textarea "pick an employee from dependency 1, and send resend optin sms from employee list"
type textarea "*"
type textarea "pick an employee from dependency 1, and send resend optin sms from employee list"
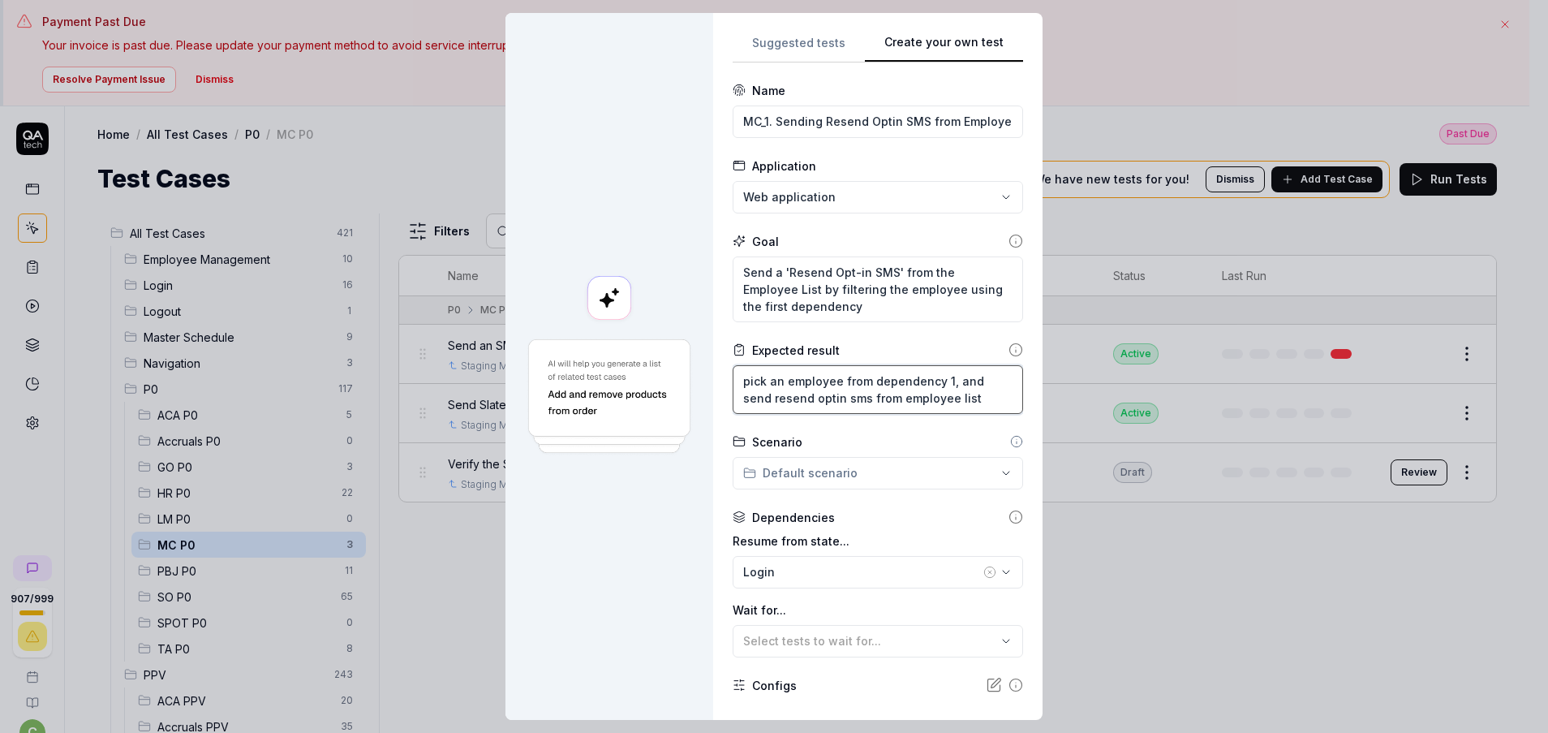
type textarea "*"
type textarea "pick an employee from dependency 1, and send resend optin sms from employee list"
type textarea "*"
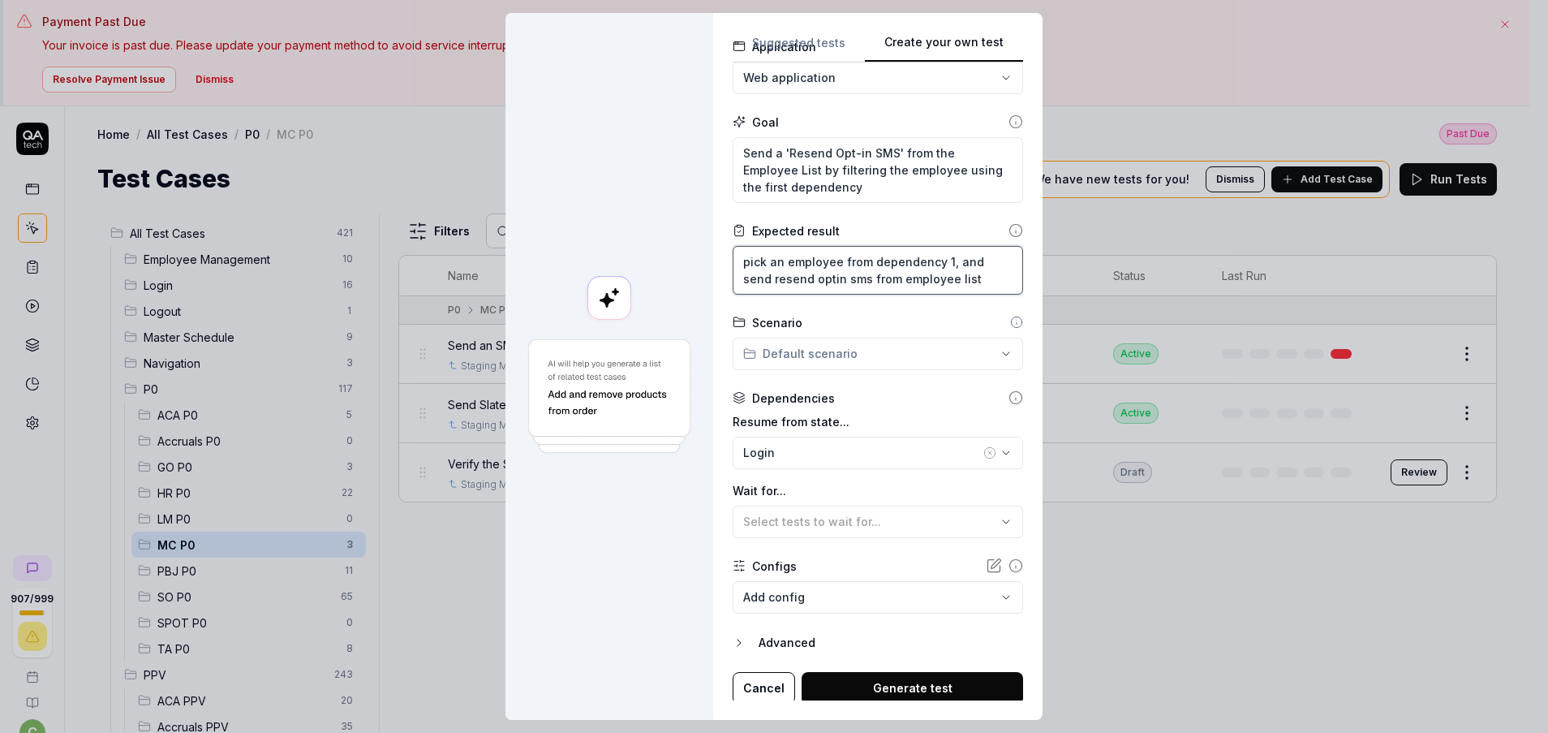
scroll to position [123, 0]
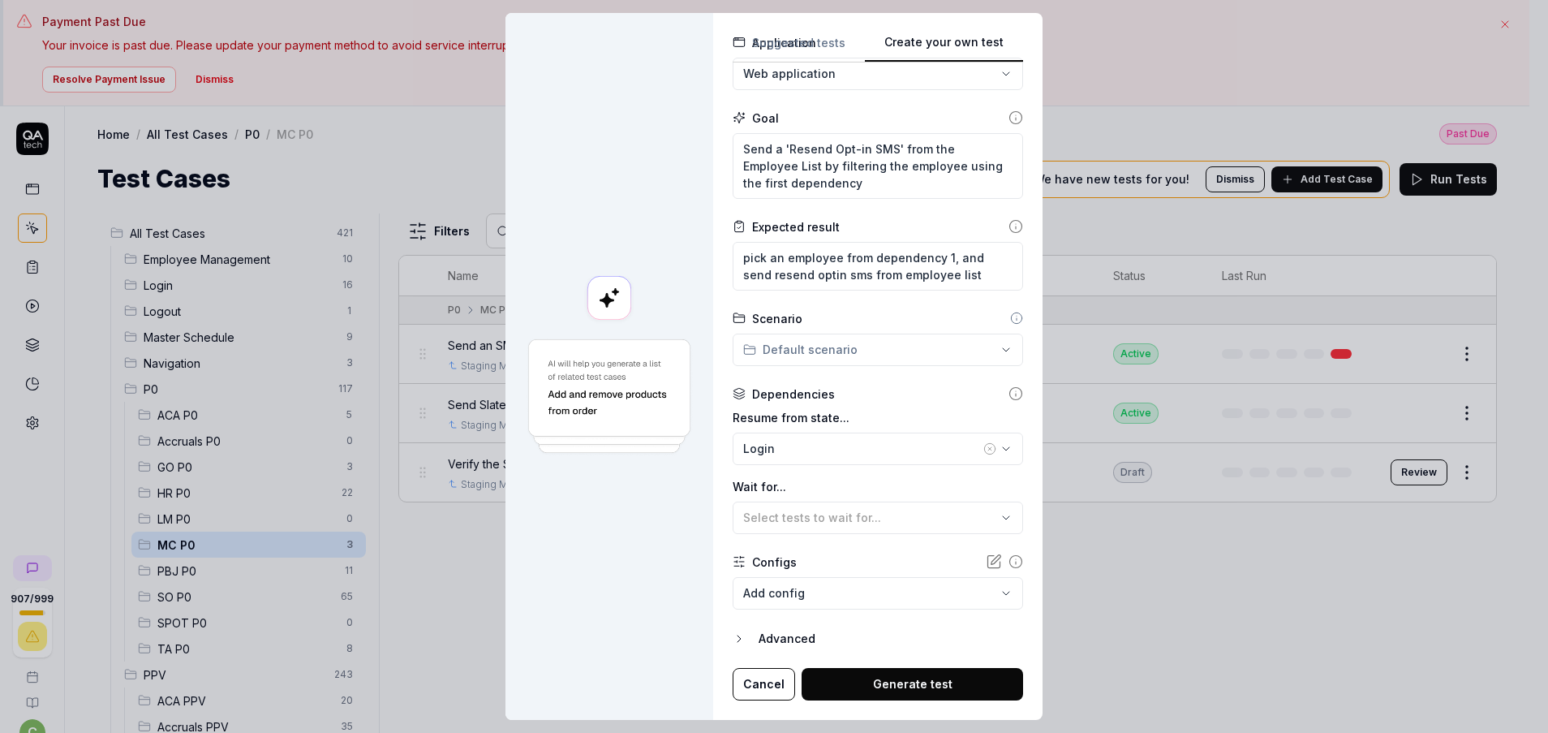
click at [812, 342] on div "**********" at bounding box center [774, 366] width 1548 height 733
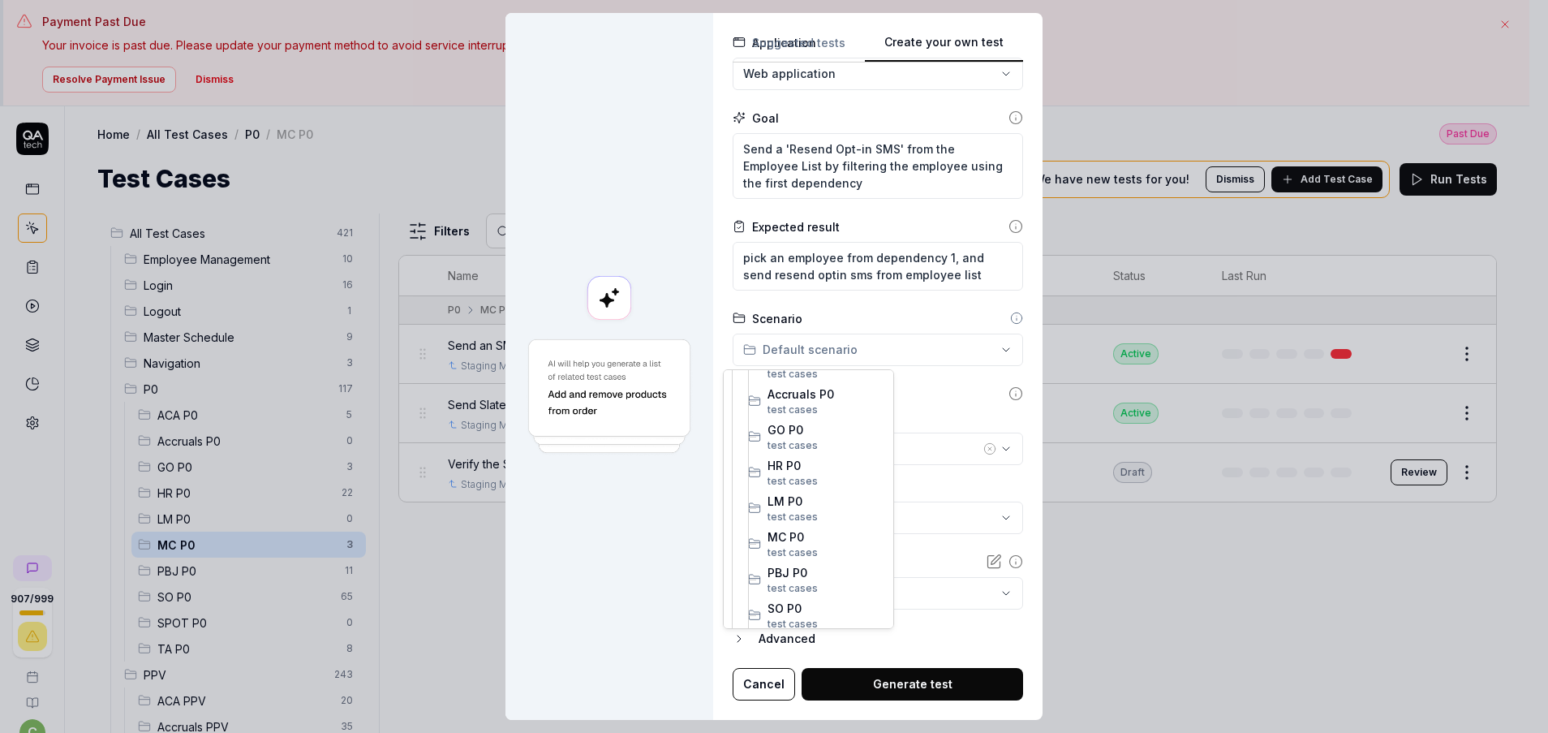
scroll to position [243, 0]
click at [815, 536] on span "MC P0" at bounding box center [827, 530] width 118 height 17
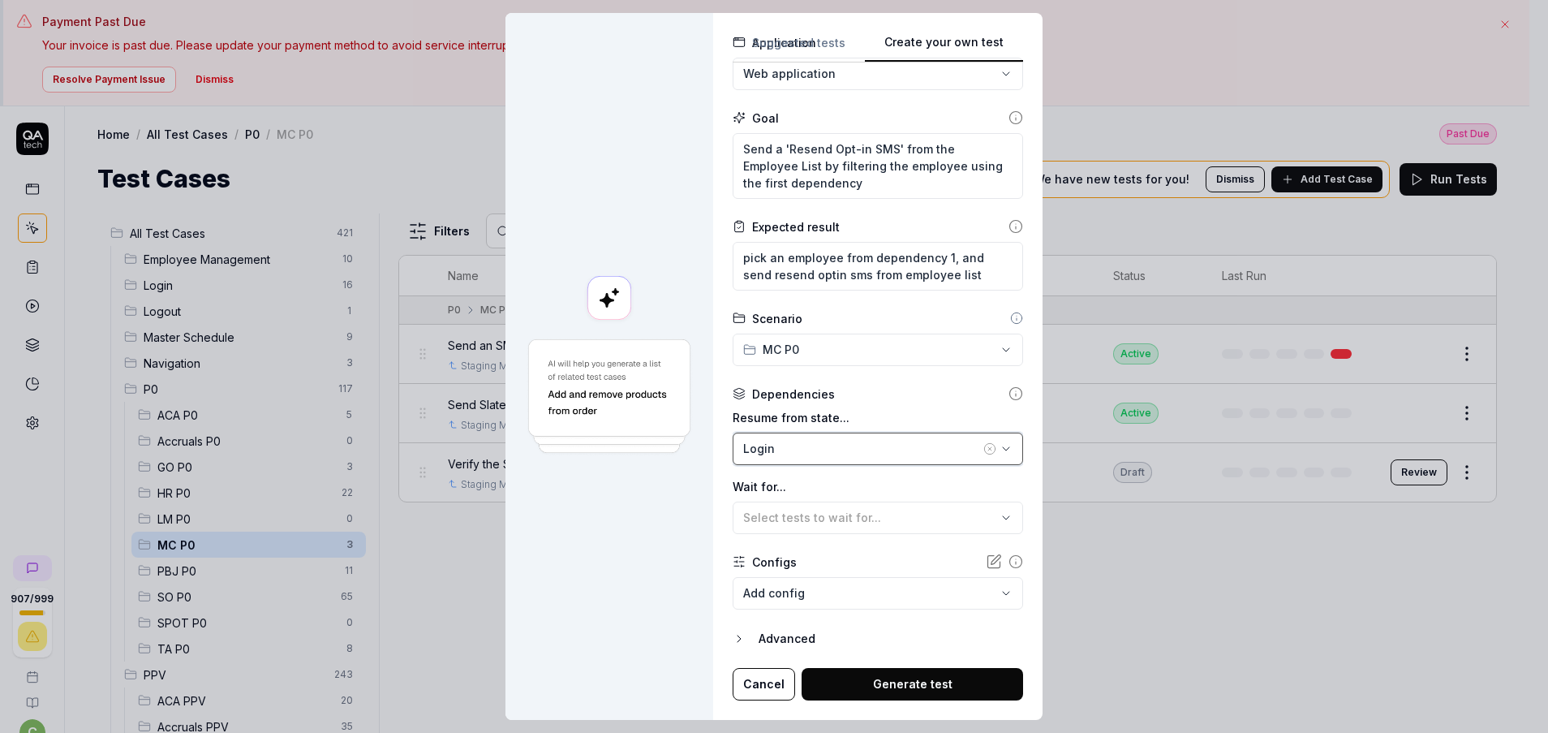
click at [814, 455] on div "Login" at bounding box center [861, 448] width 237 height 17
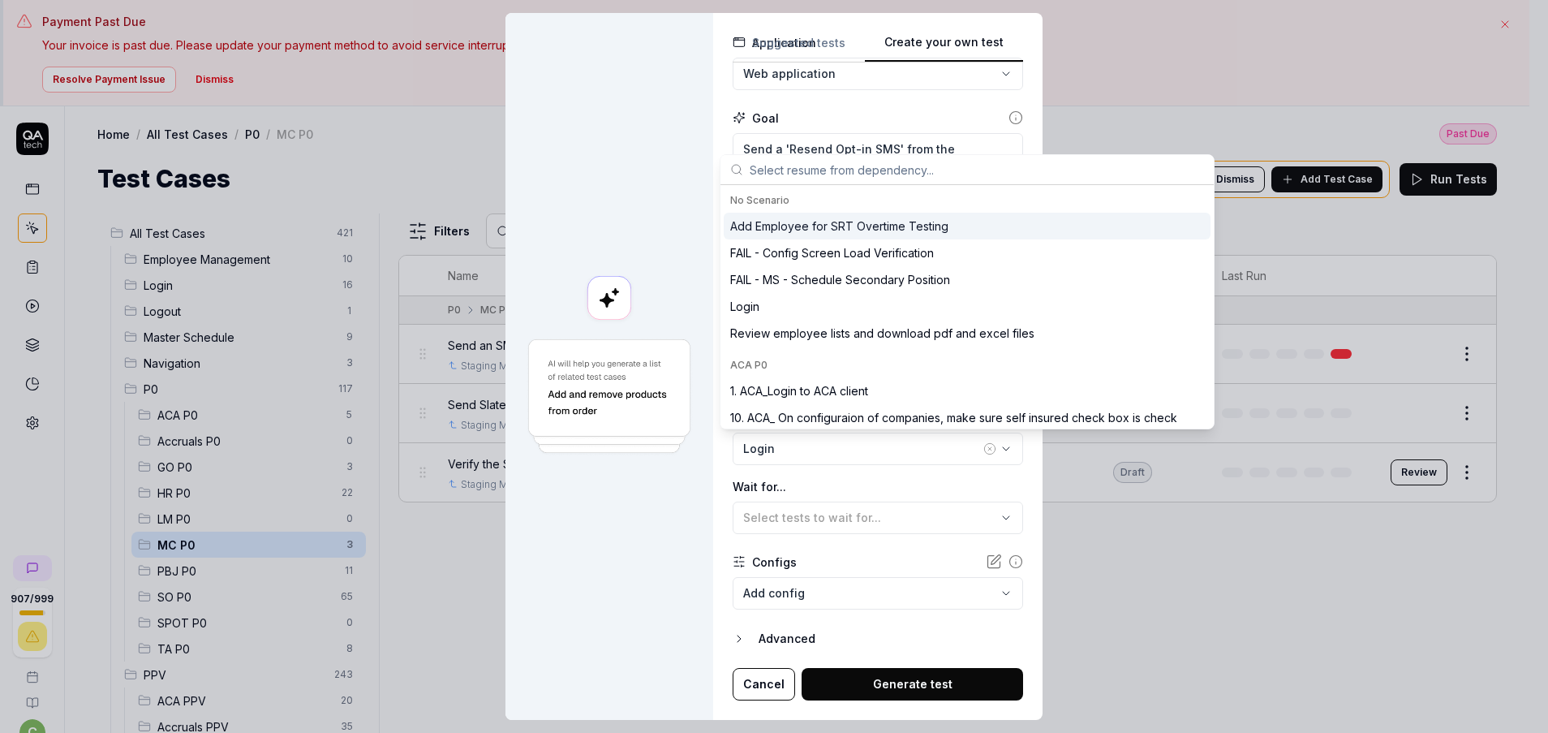
click at [841, 449] on icon "button" at bounding box center [989, 448] width 13 height 13
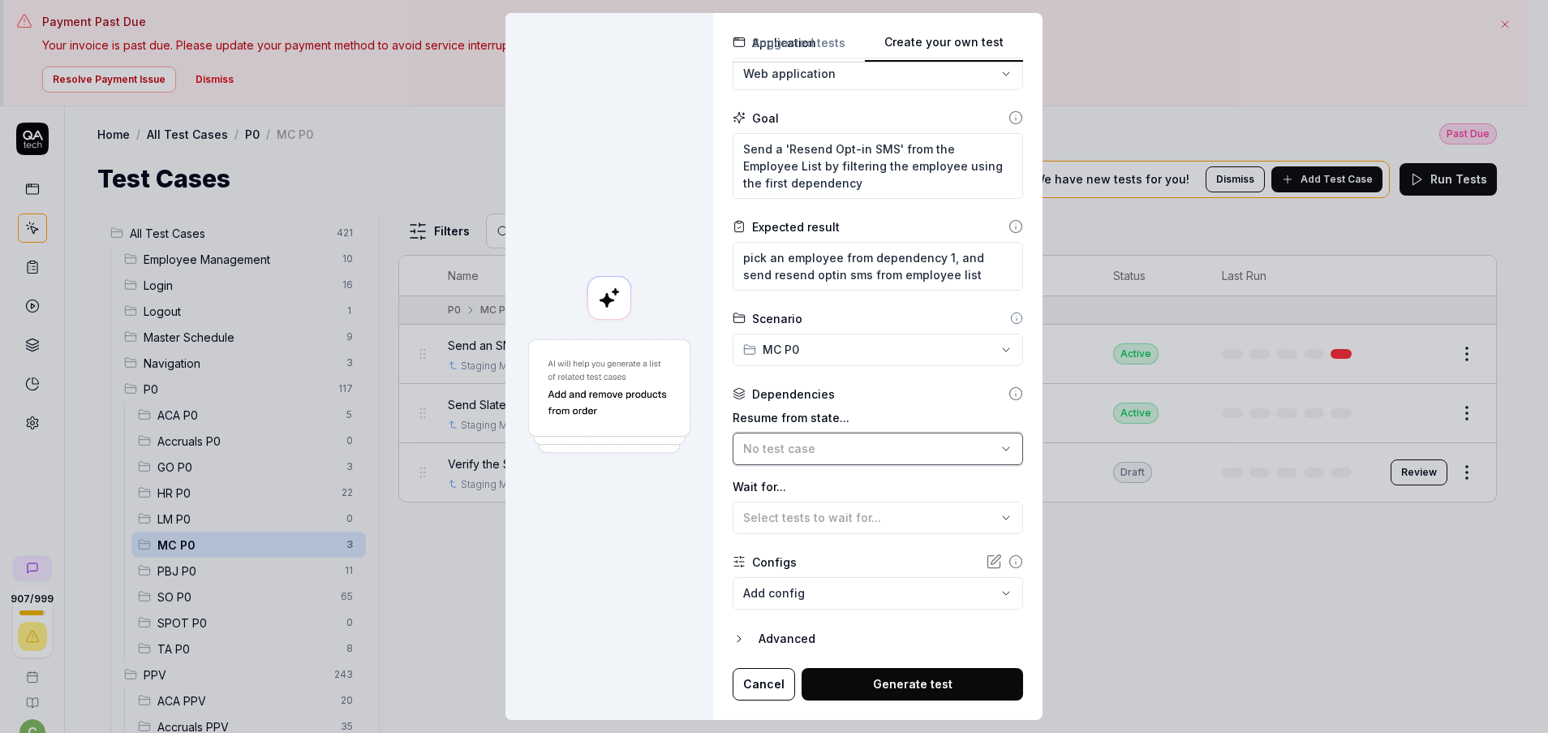
click at [841, 437] on button "No test case" at bounding box center [878, 449] width 291 height 32
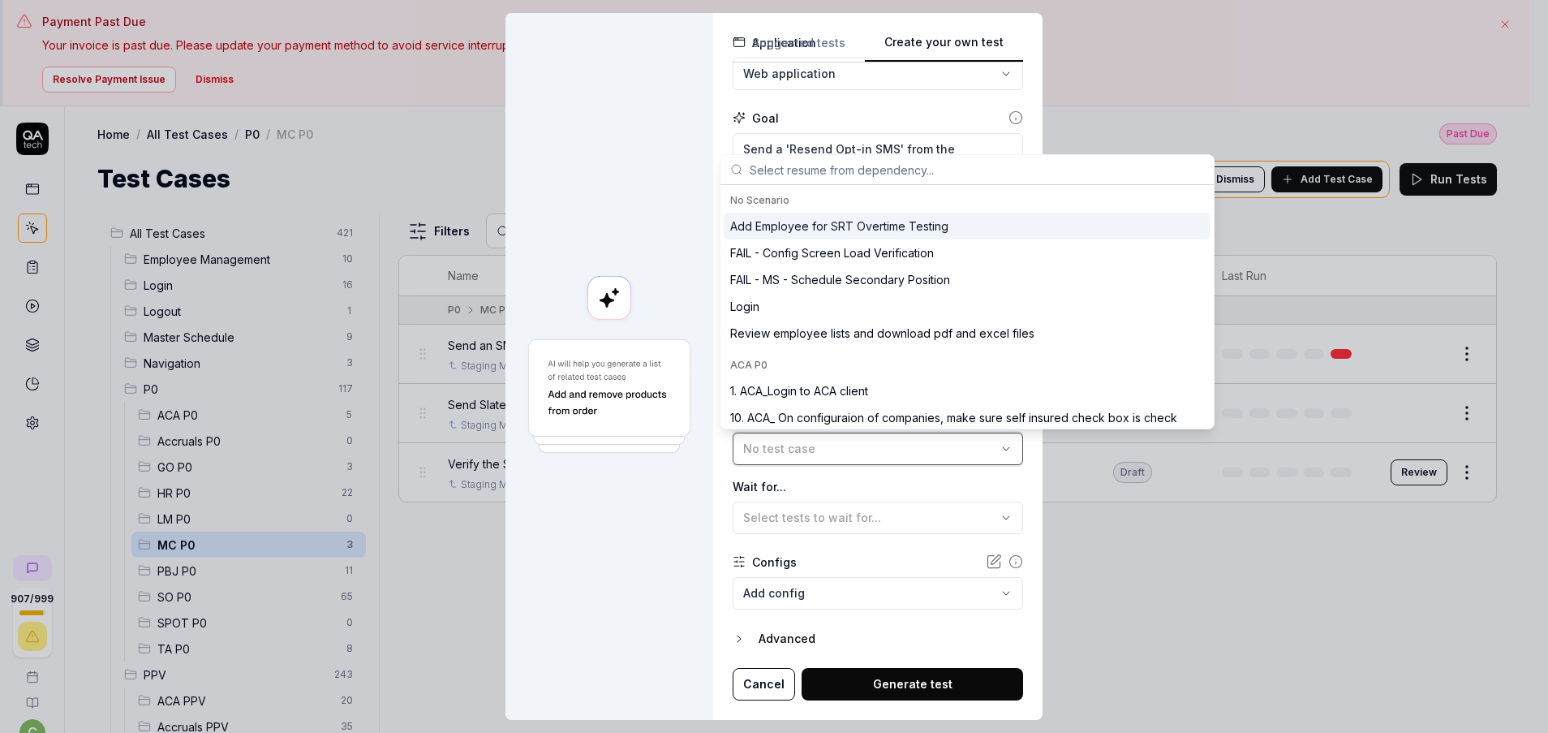
click at [841, 442] on div "No test case" at bounding box center [869, 448] width 253 height 17
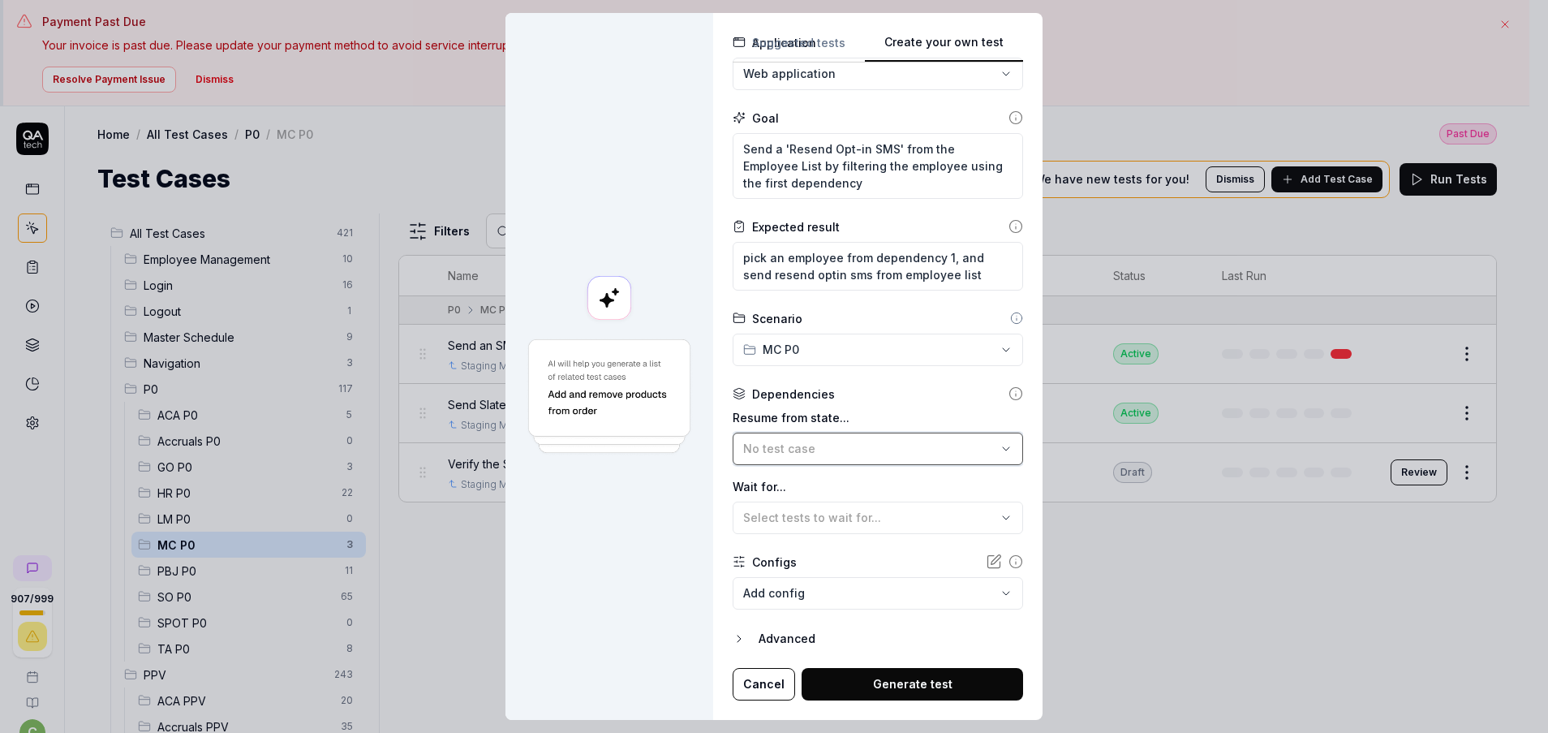
click at [841, 443] on div "No test case" at bounding box center [869, 448] width 253 height 17
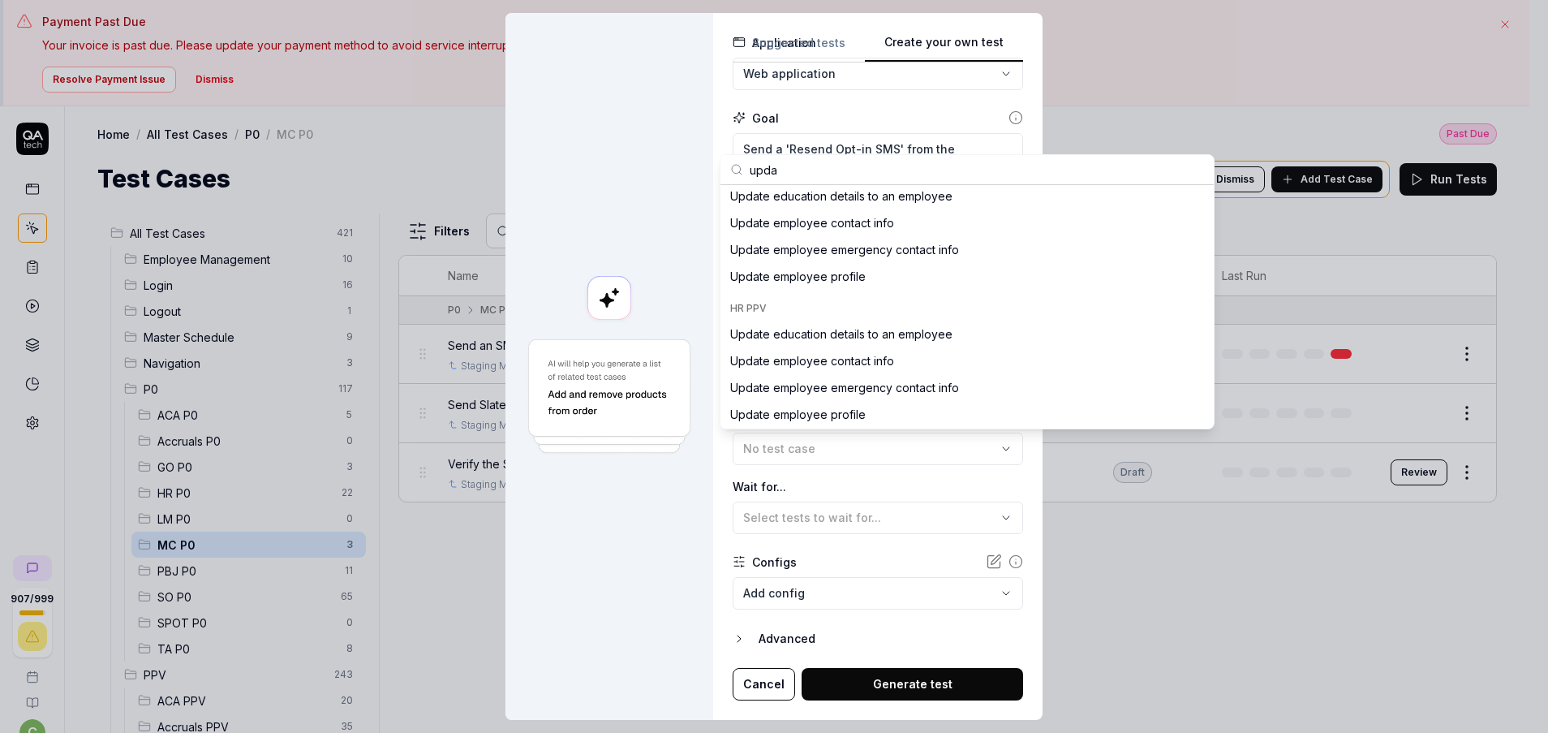
scroll to position [365, 0]
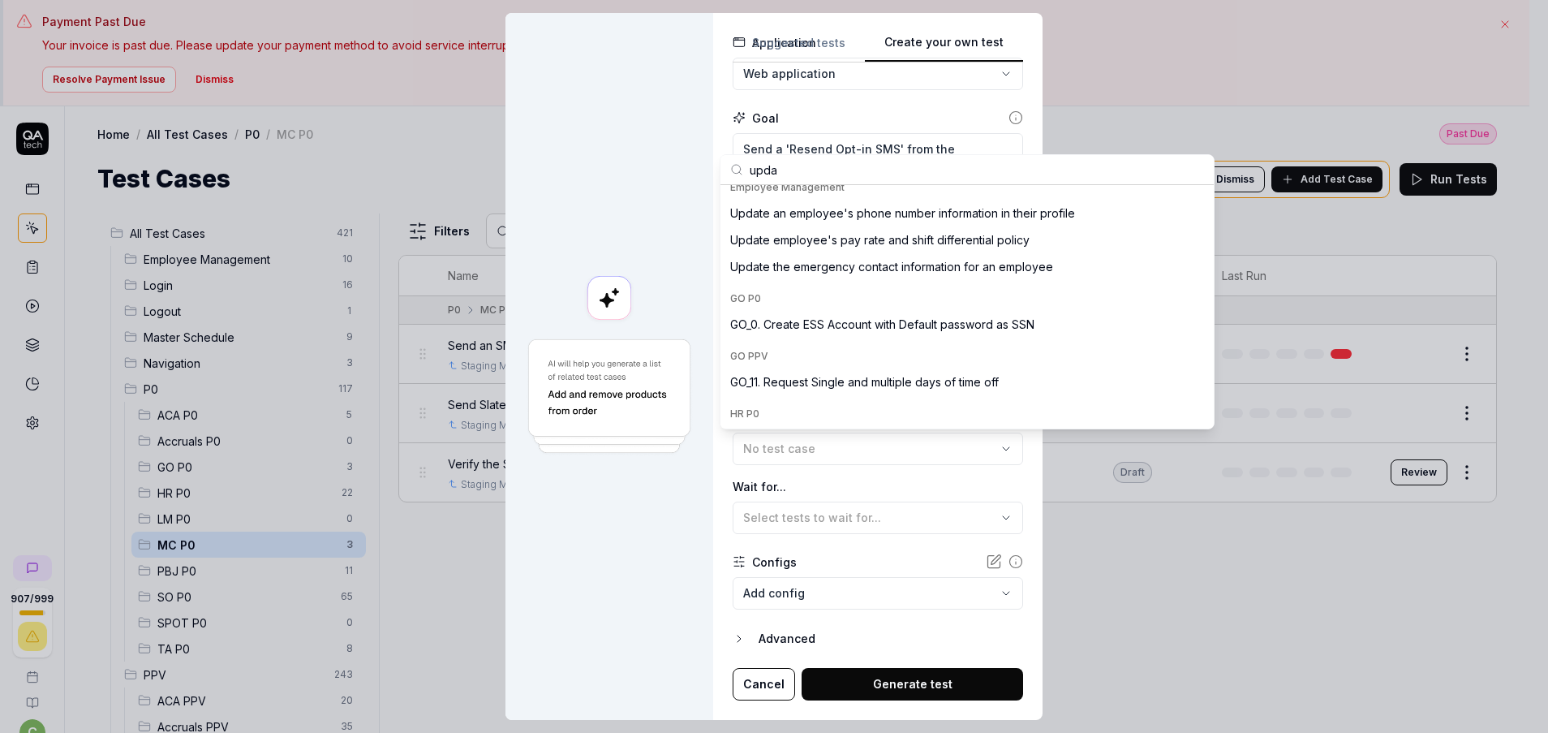
type input "upda"
click at [837, 174] on input "upda" at bounding box center [977, 169] width 454 height 29
type textarea "*"
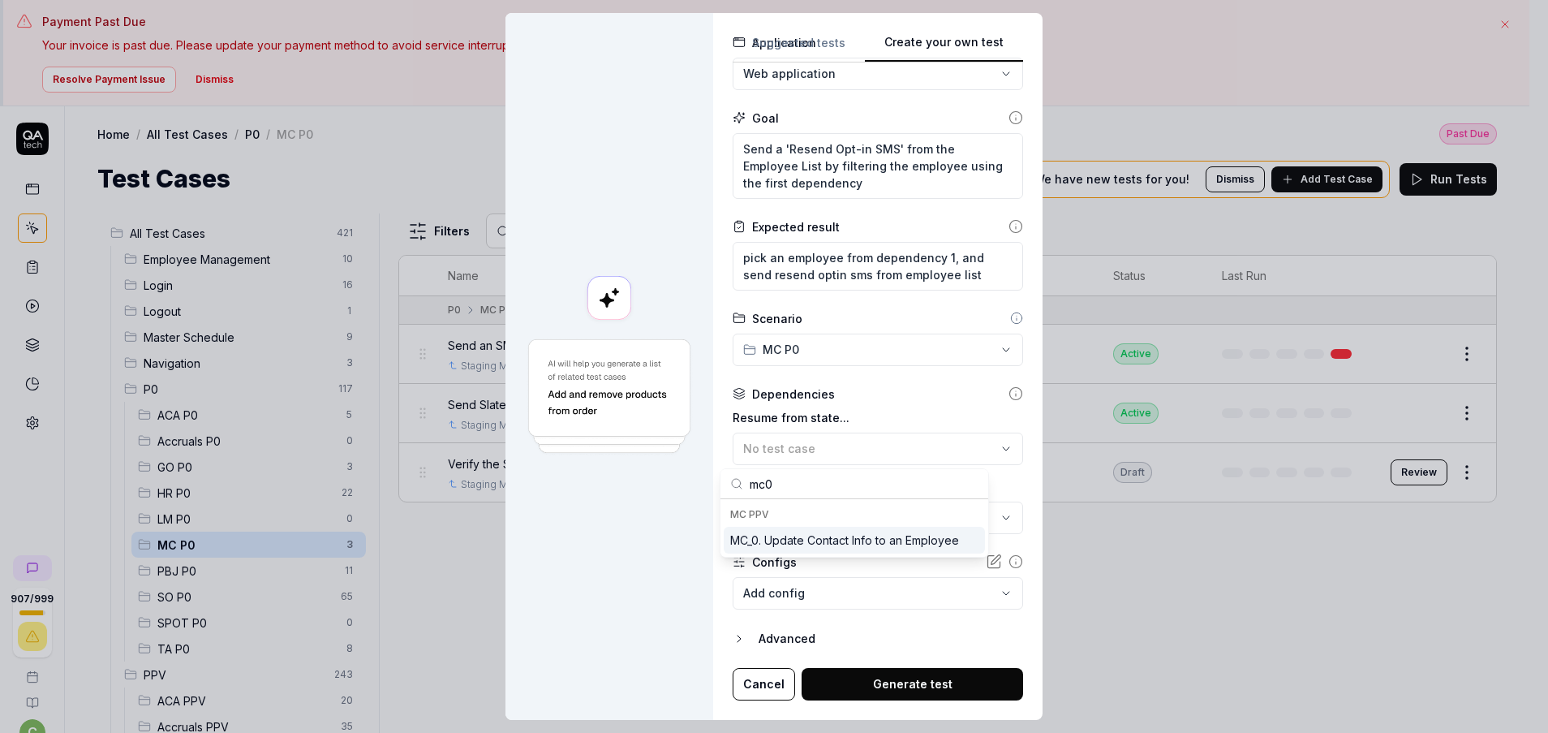
scroll to position [0, 0]
type input "mc0_"
click at [841, 540] on div "MC_0. Update Contact Info to an Employee" at bounding box center [844, 540] width 229 height 17
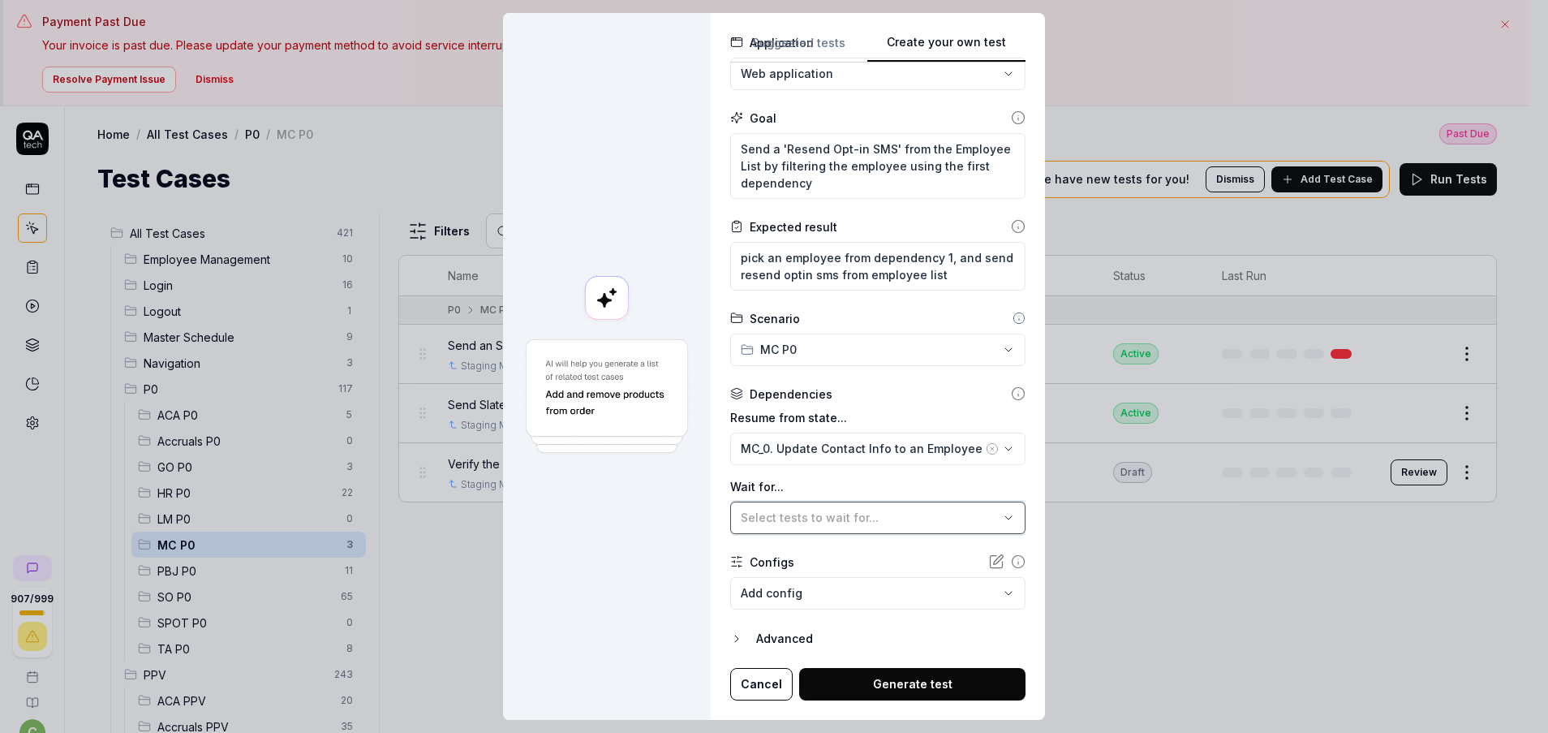
click at [812, 514] on span "Select tests to wait for..." at bounding box center [810, 517] width 138 height 14
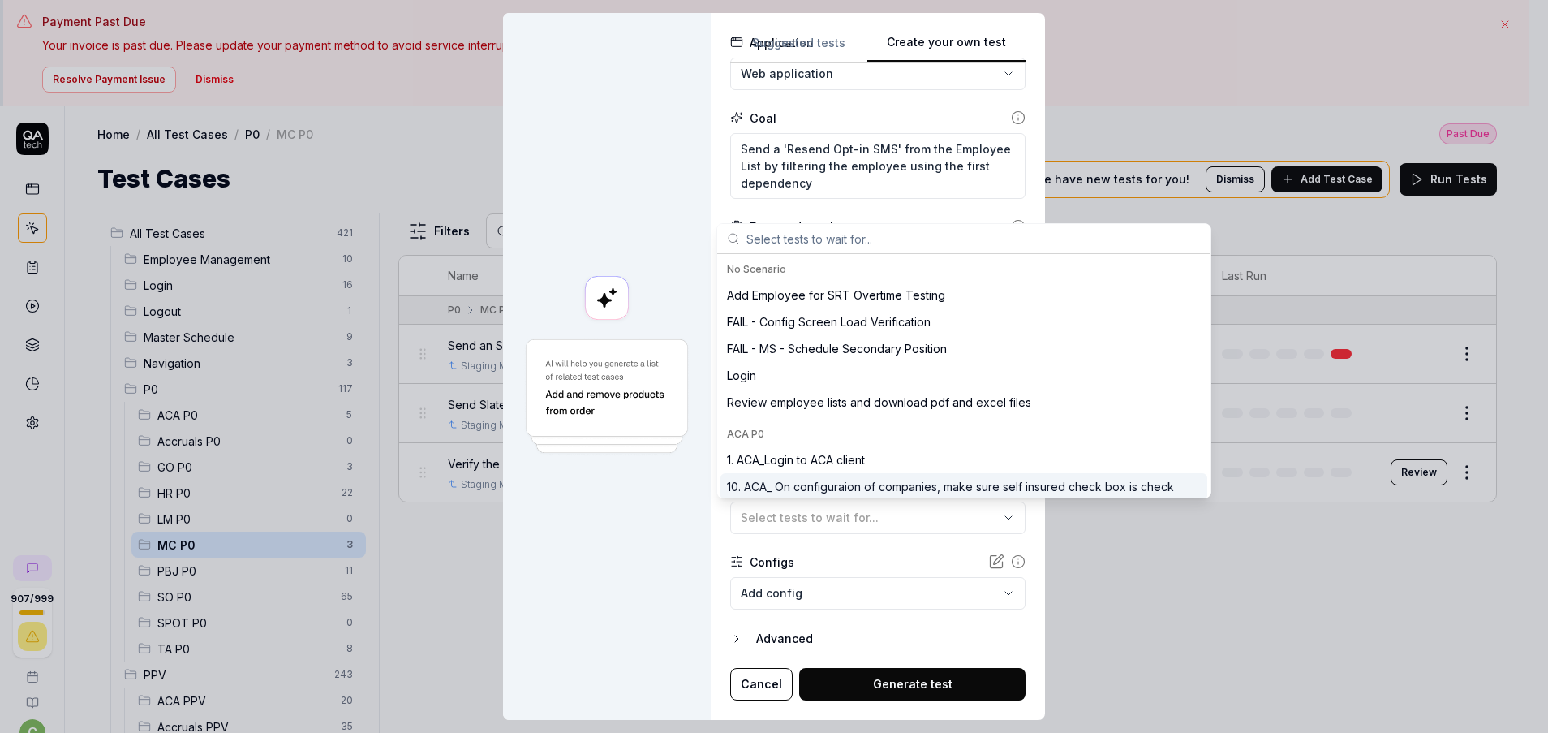
click at [841, 564] on div "Configs" at bounding box center [877, 561] width 295 height 17
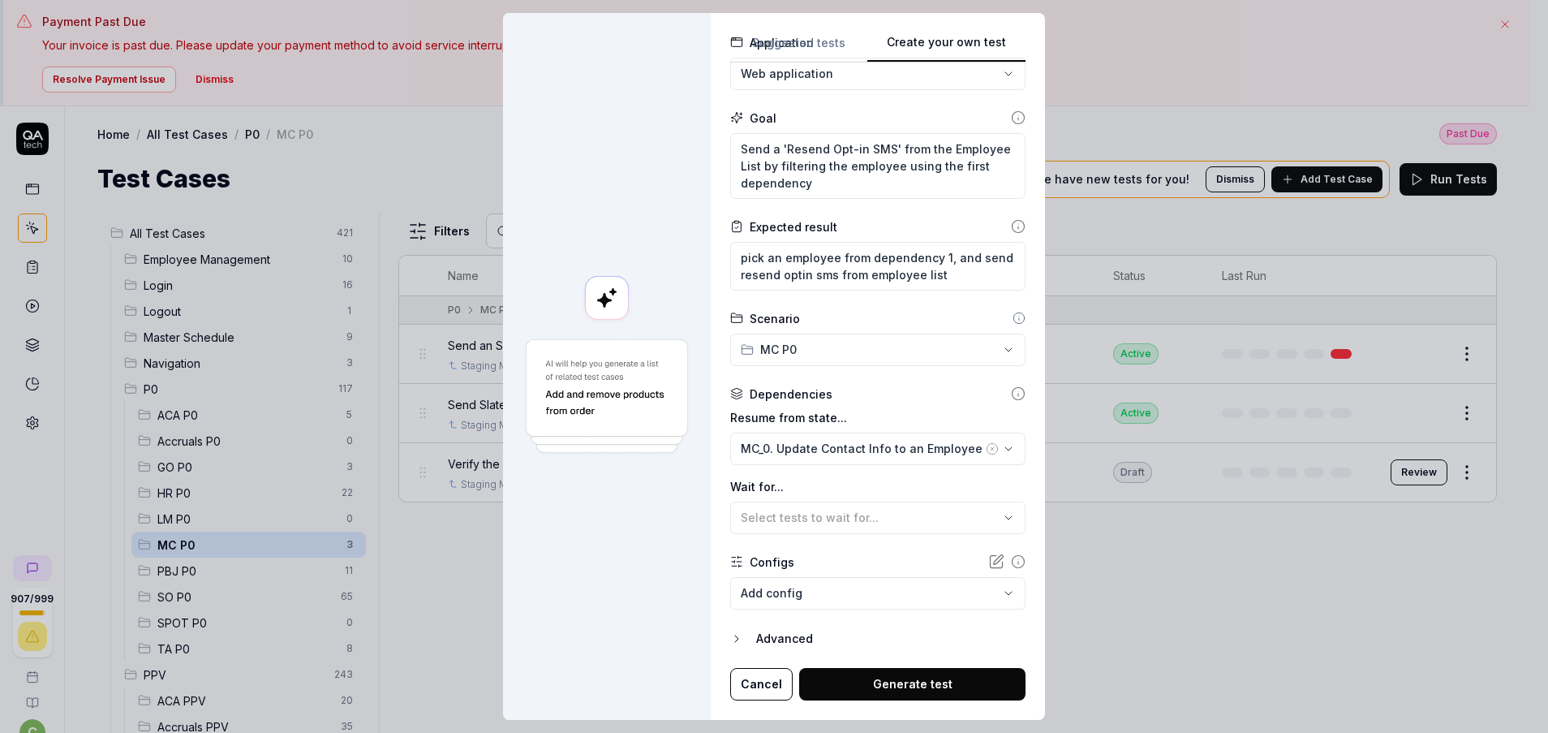
click at [730, 639] on icon "button" at bounding box center [736, 638] width 13 height 13
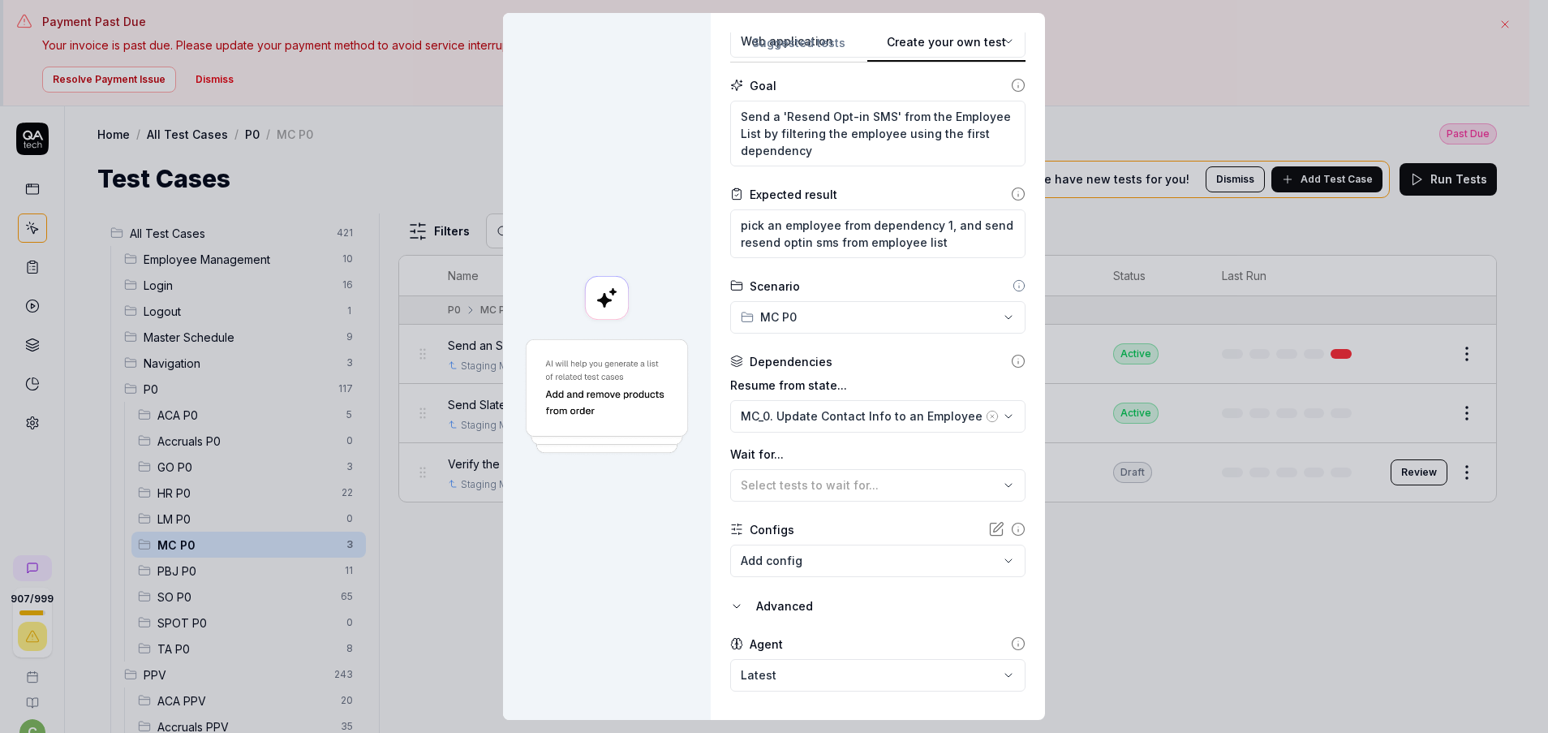
scroll to position [199, 0]
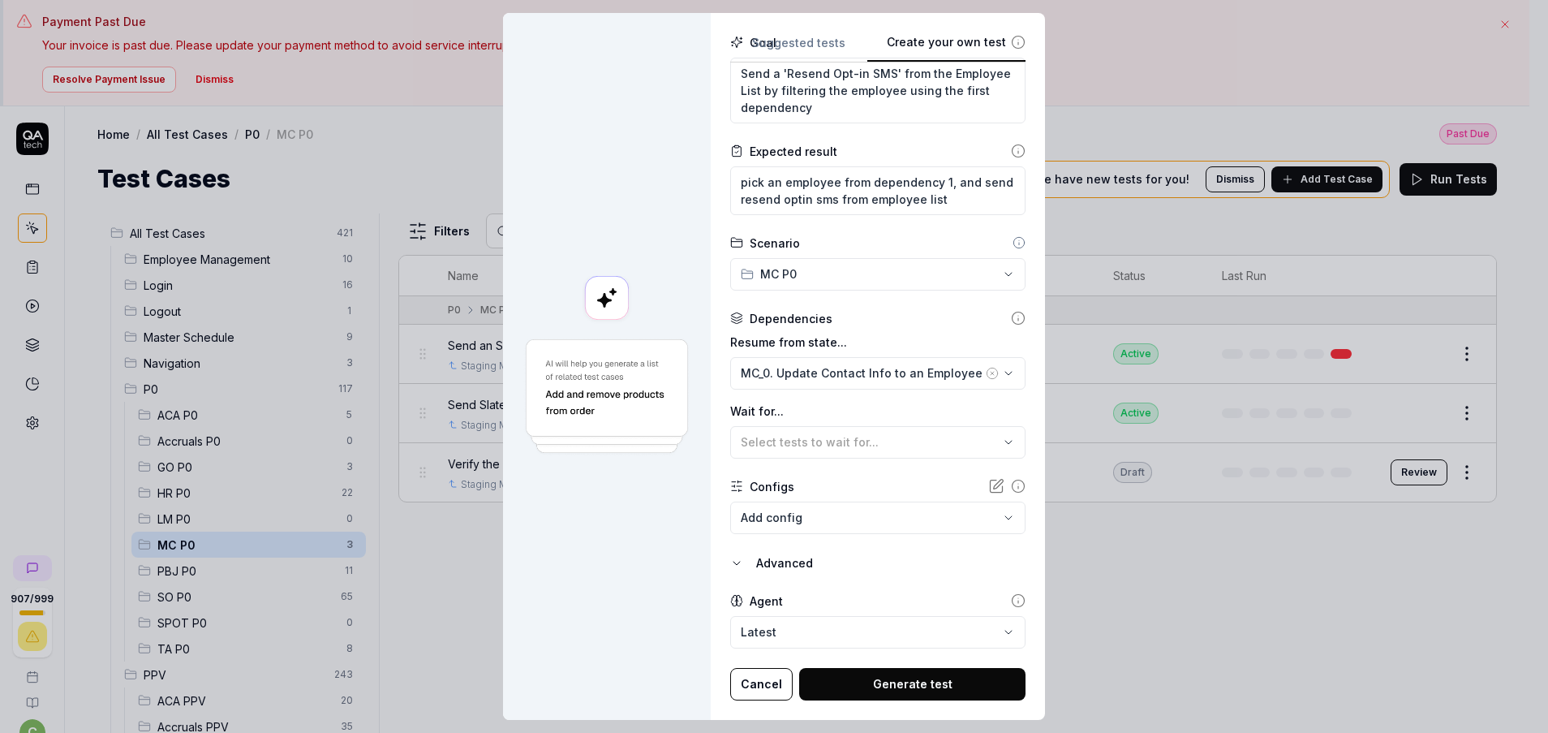
click at [734, 562] on icon "button" at bounding box center [737, 563] width 6 height 3
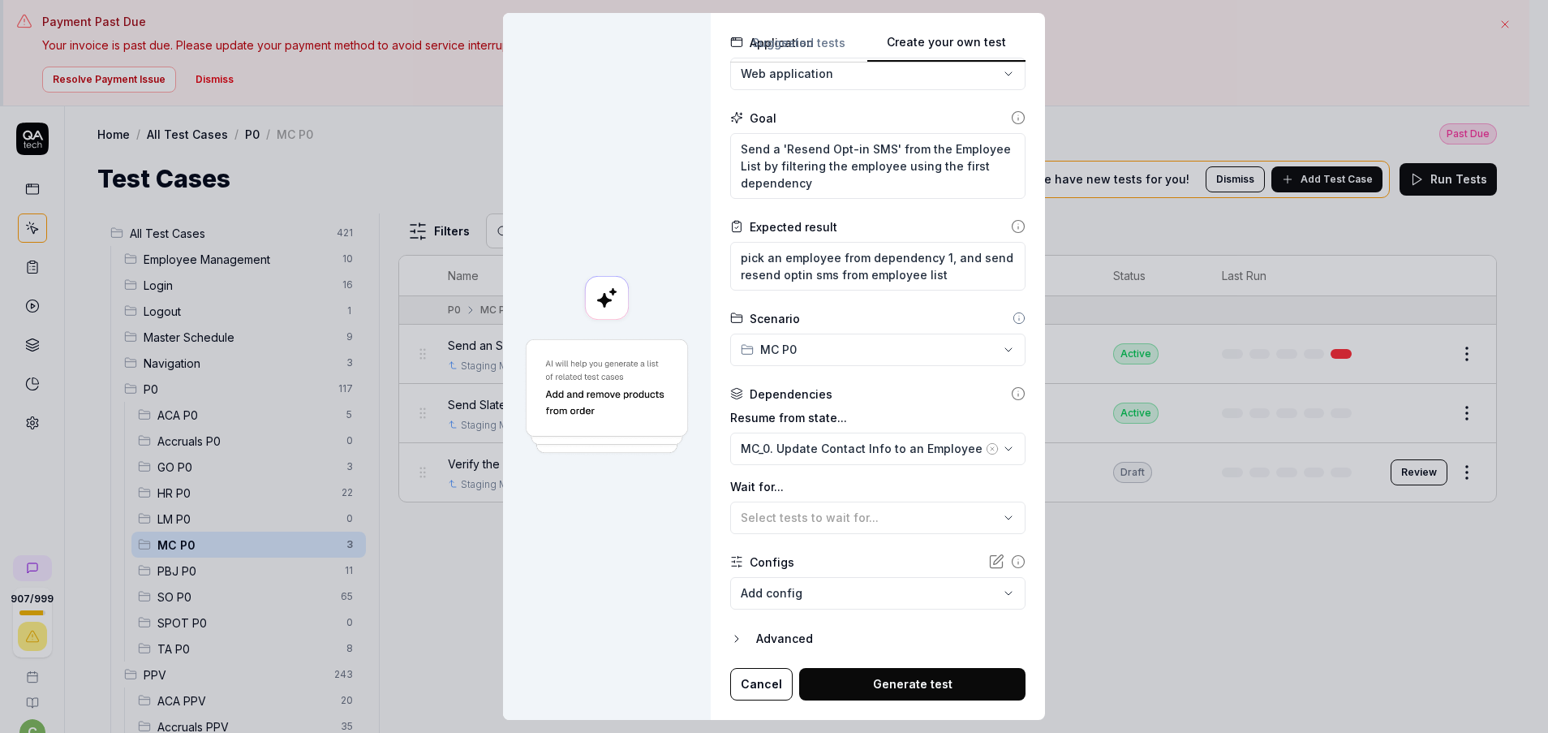
scroll to position [123, 0]
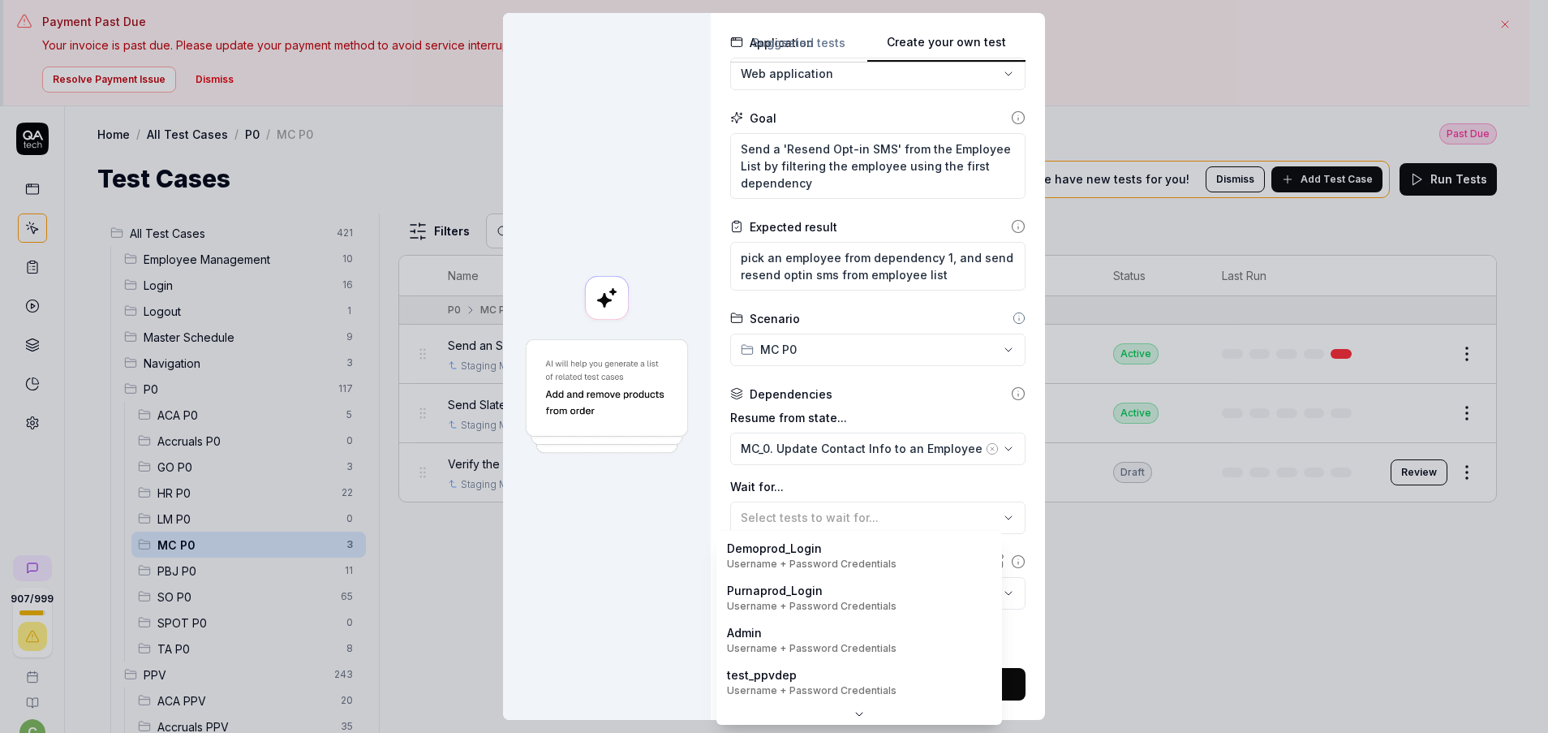
click at [820, 597] on body "Payment Past Due Your invoice is past due. Please update your payment method to…" at bounding box center [765, 419] width 1530 height 839
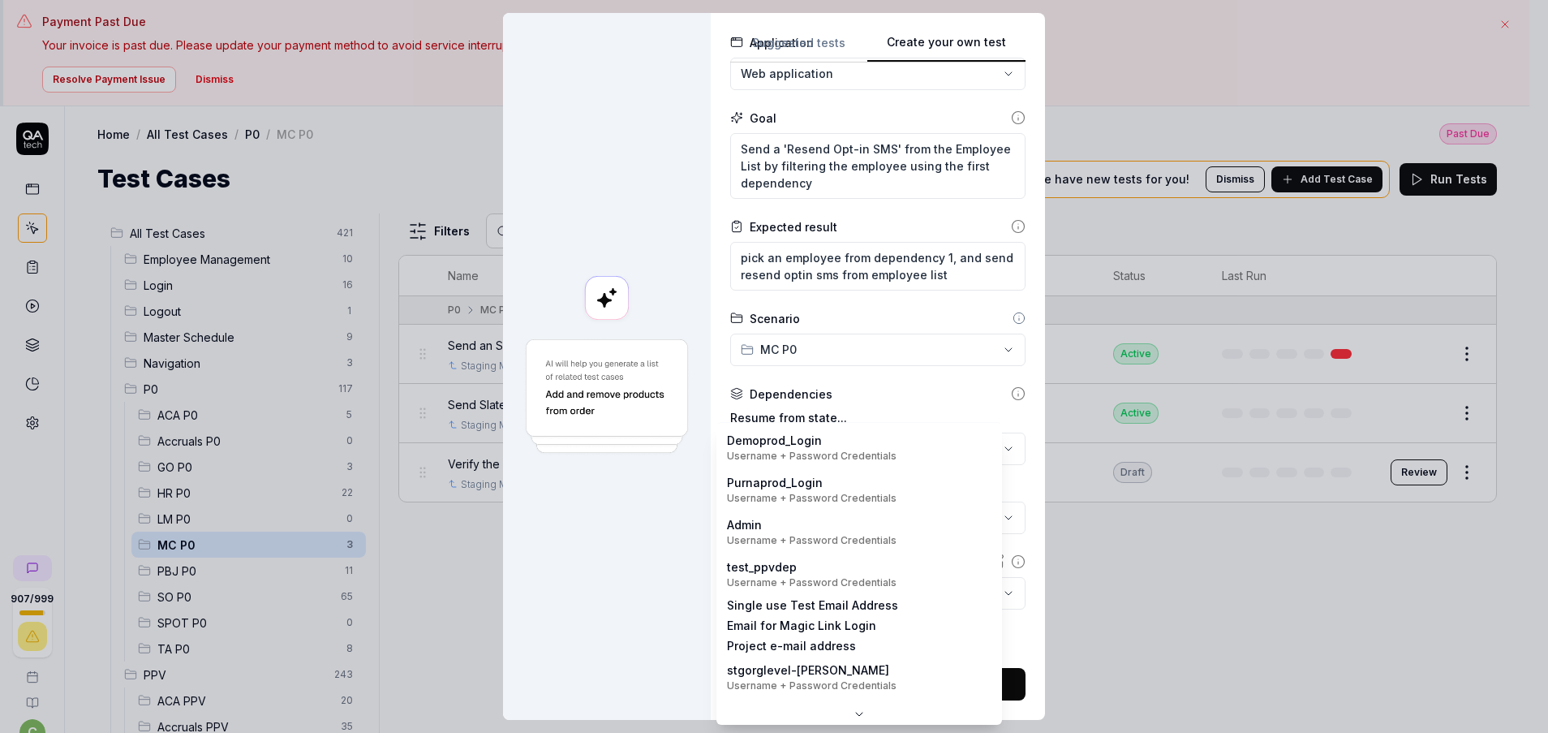
scroll to position [0, 0]
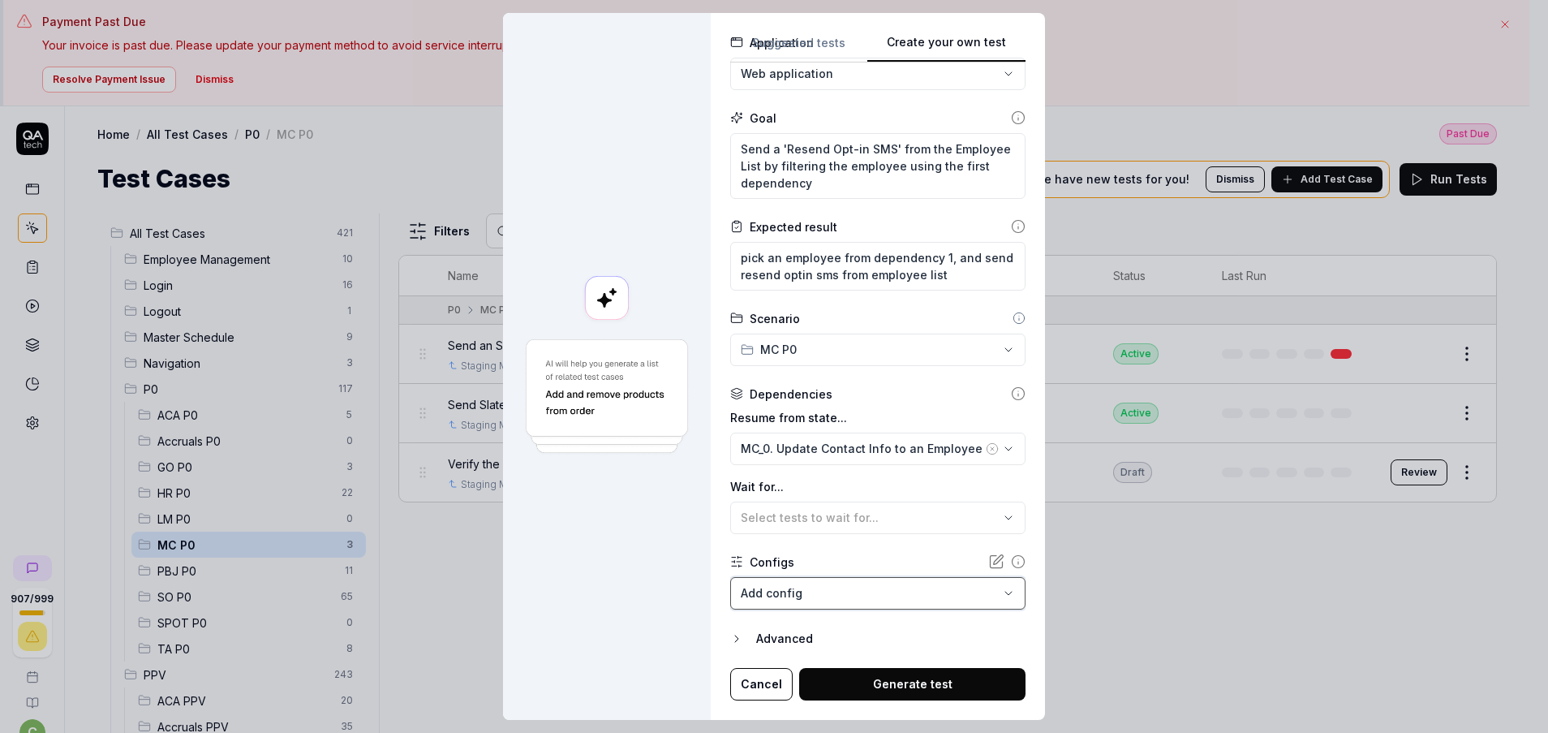
click at [841, 385] on div "**********" at bounding box center [774, 366] width 1548 height 733
click at [730, 641] on icon "button" at bounding box center [736, 638] width 13 height 13
type textarea "*"
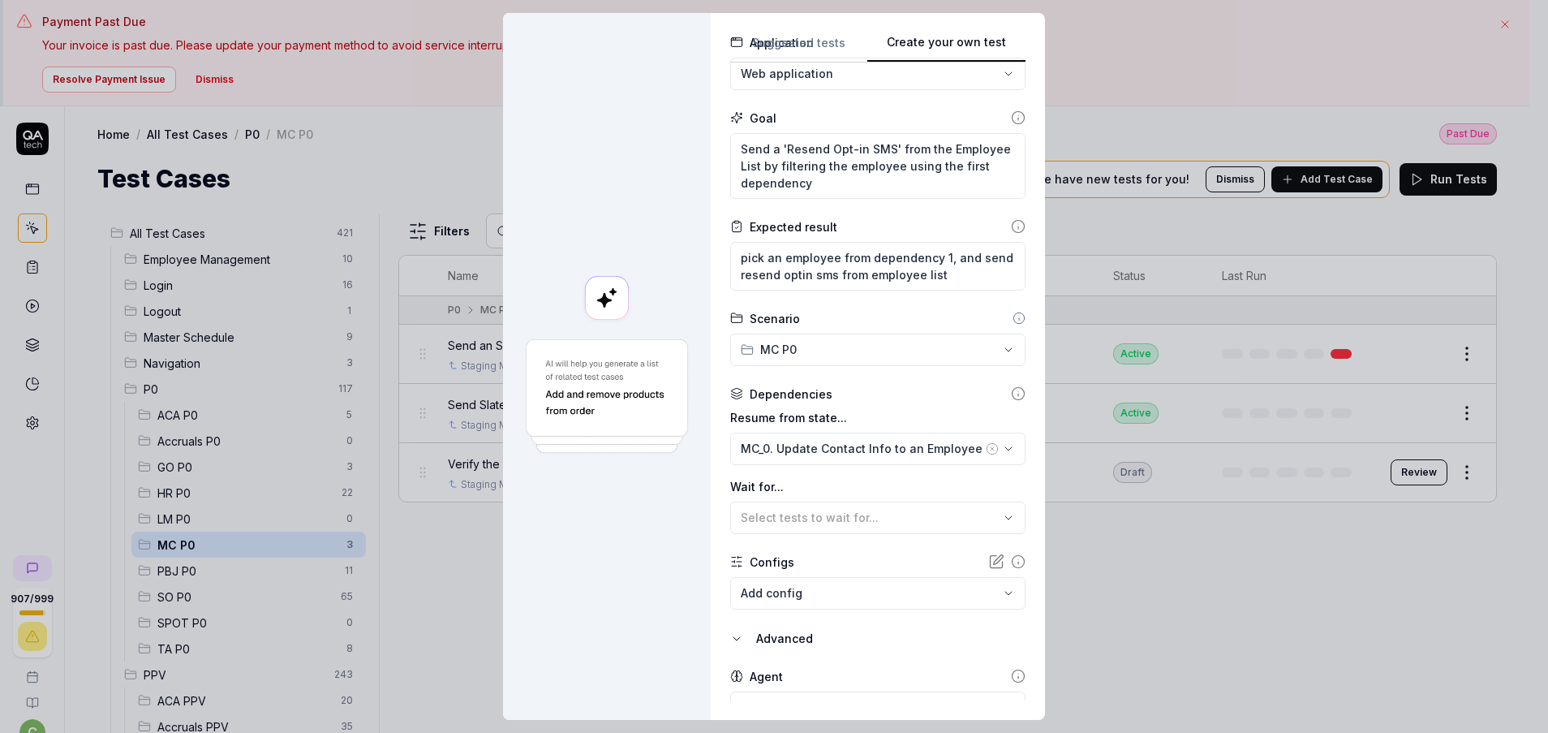
scroll to position [199, 0]
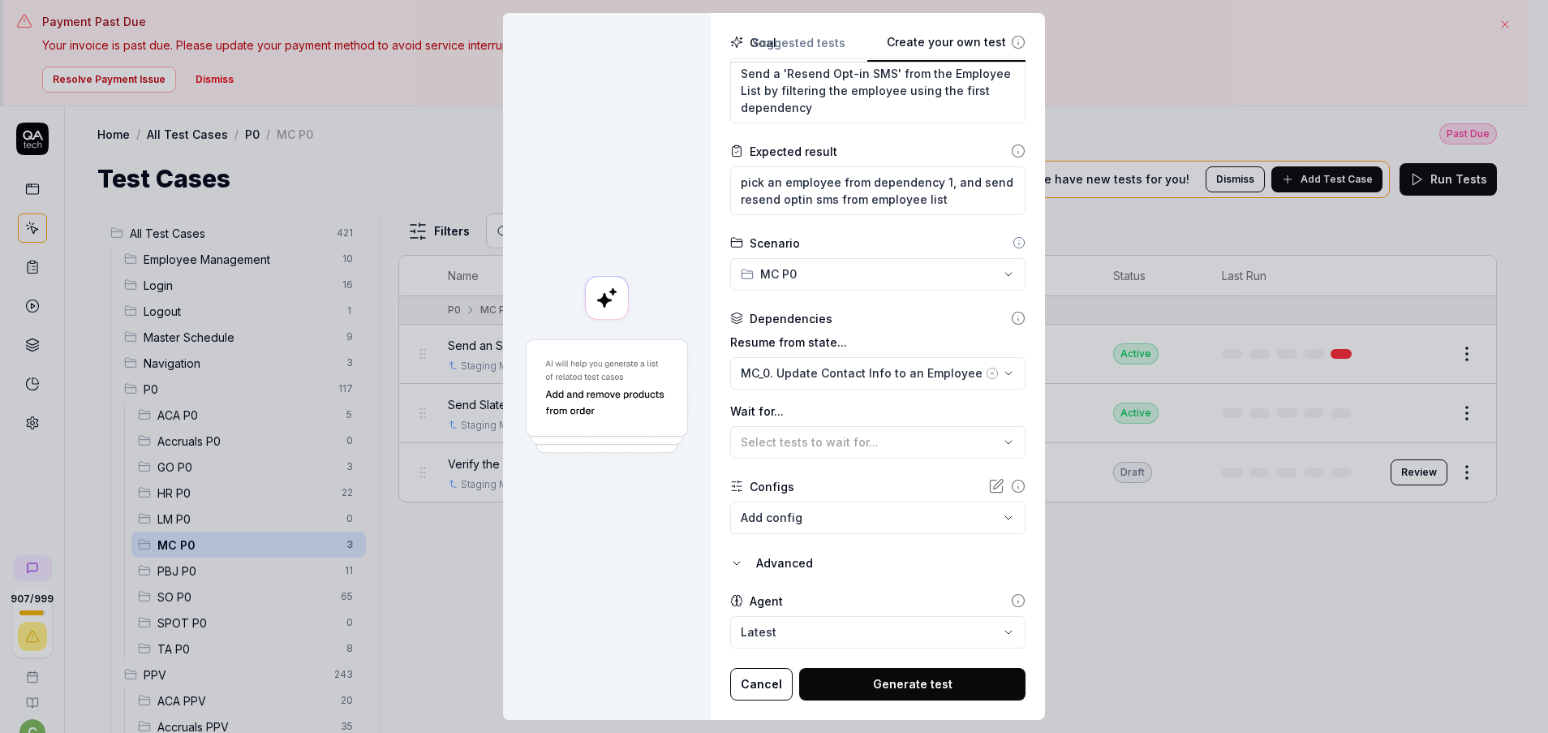
click at [776, 625] on body "Payment Past Due Your invoice is past due. Please update your payment method to…" at bounding box center [765, 419] width 1530 height 839
click at [841, 547] on div "**********" at bounding box center [774, 366] width 1548 height 733
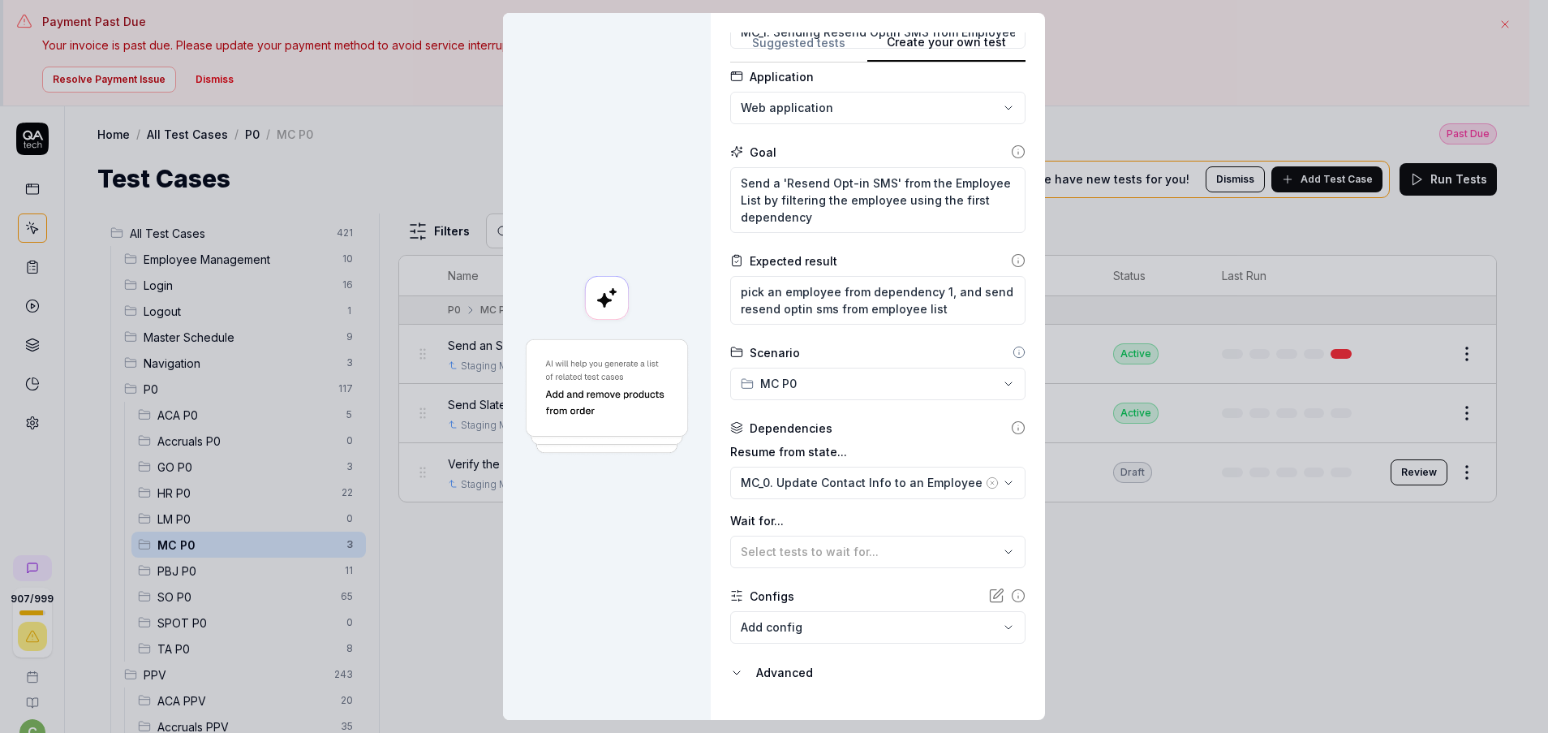
scroll to position [0, 0]
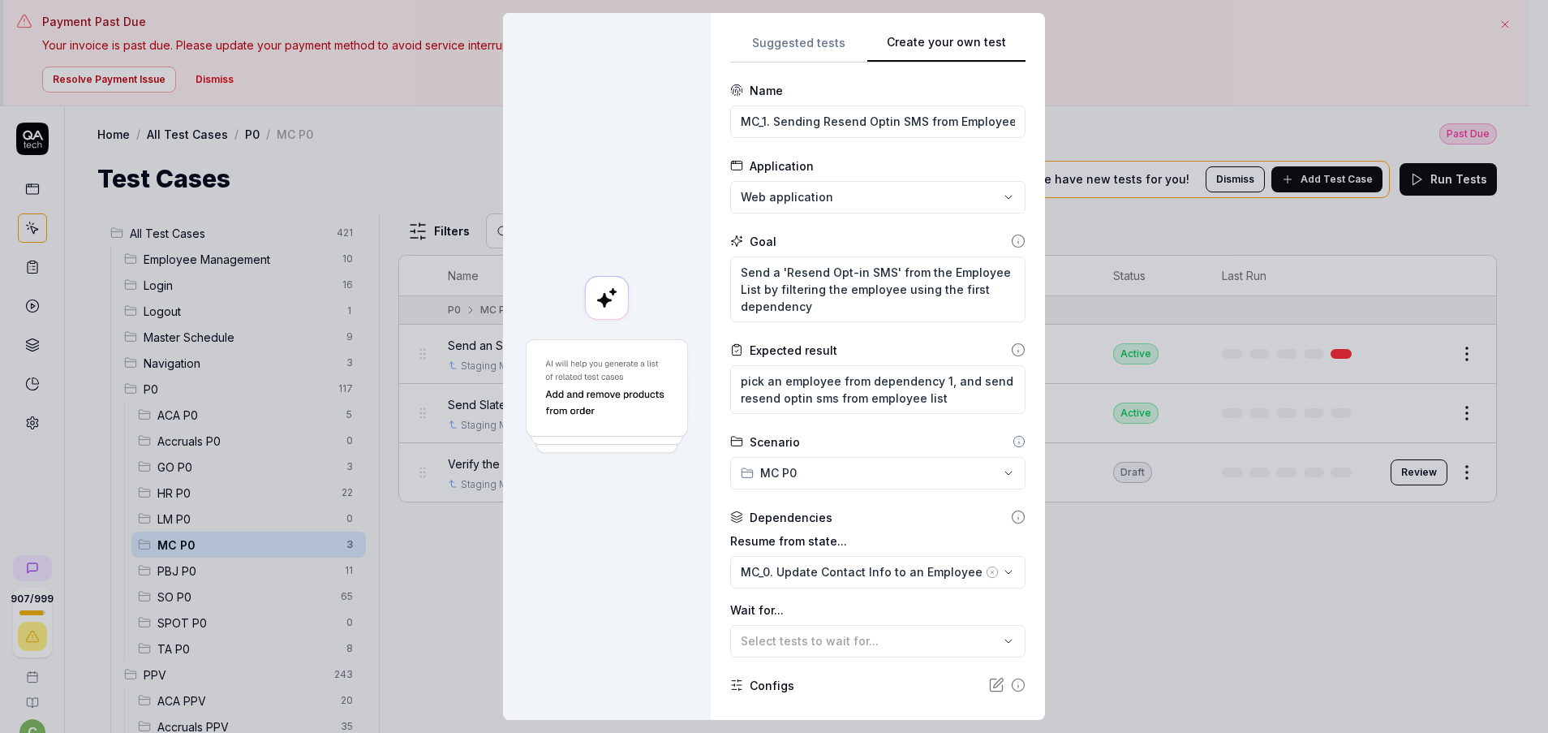
click at [841, 195] on div "**********" at bounding box center [774, 366] width 1548 height 733
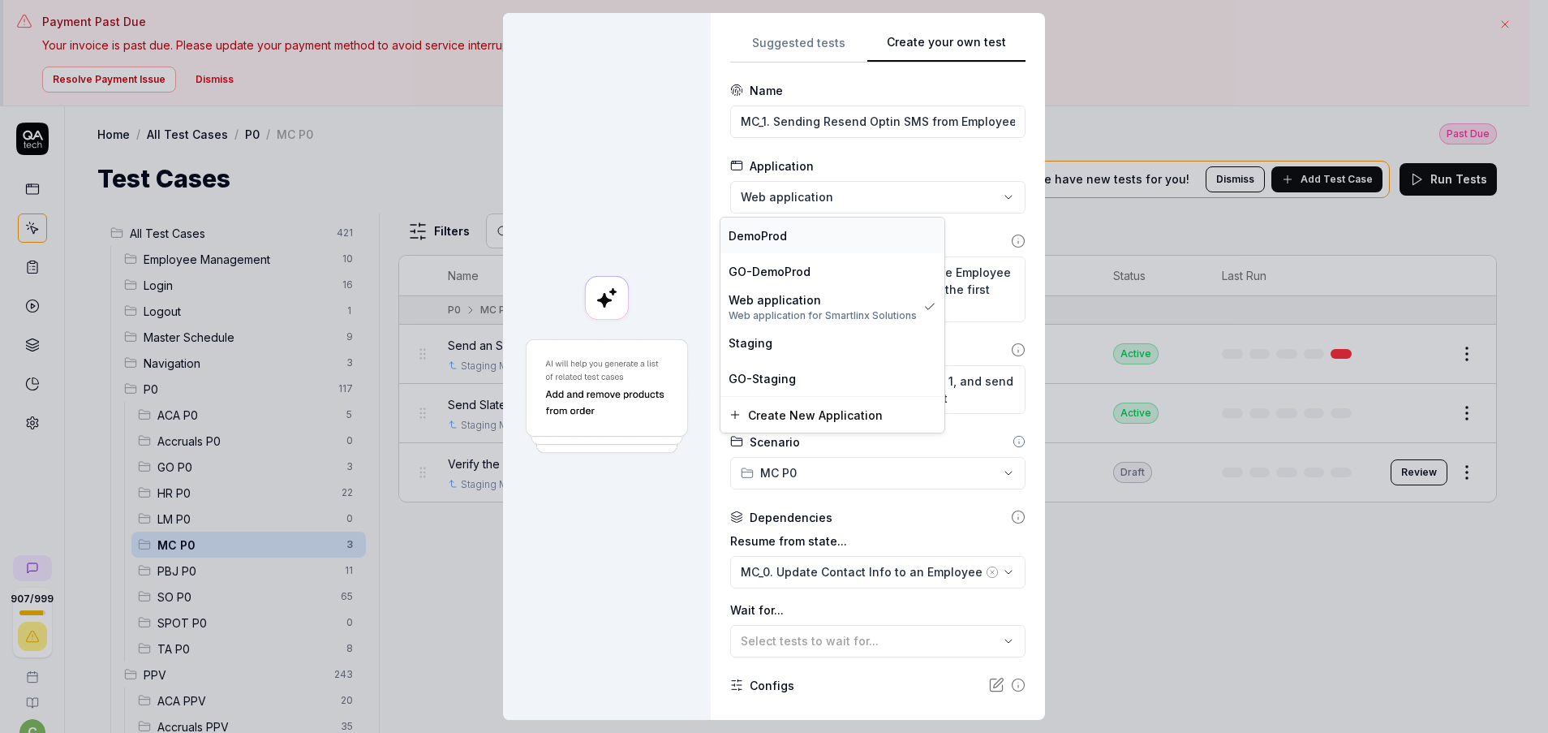
click at [753, 235] on span "DemoProd" at bounding box center [758, 235] width 58 height 17
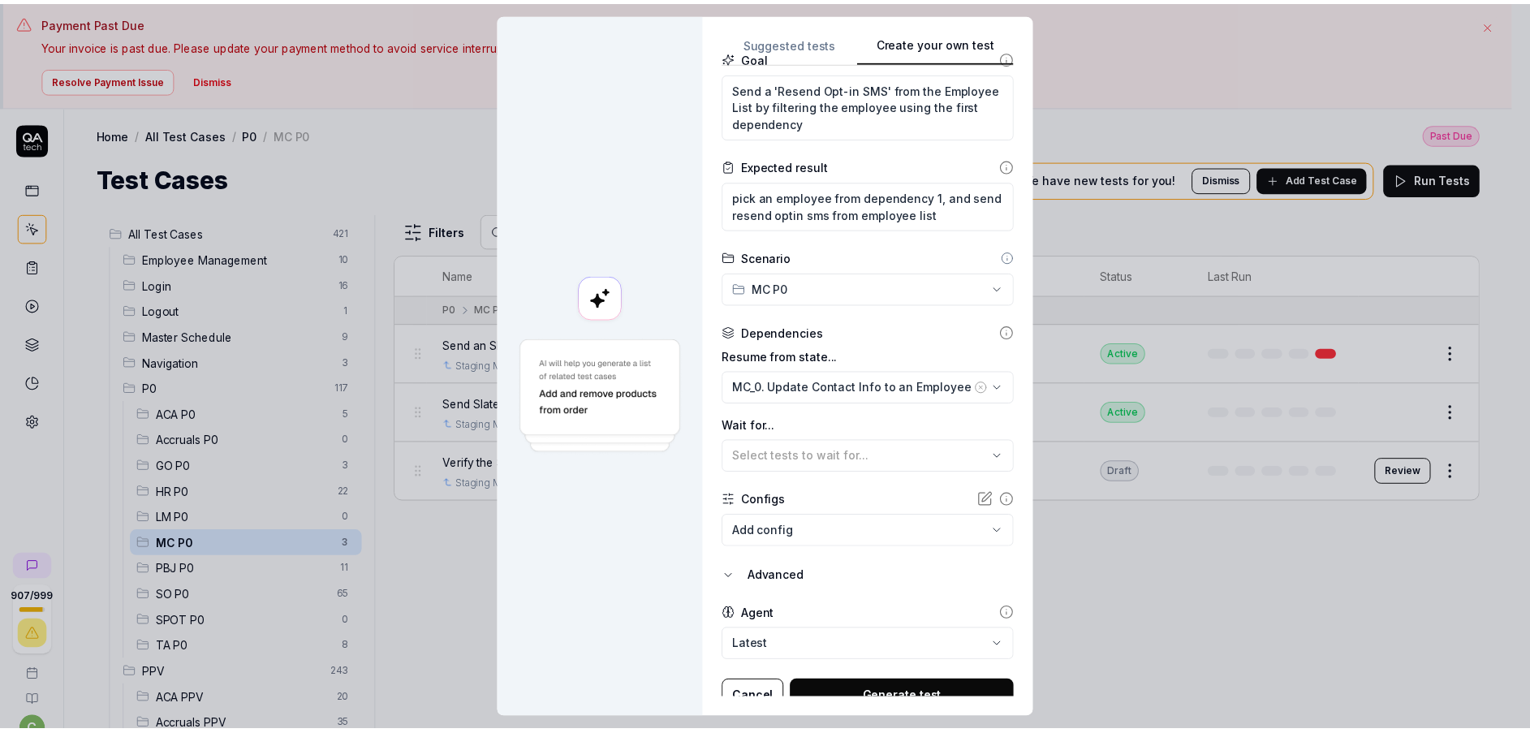
scroll to position [199, 0]
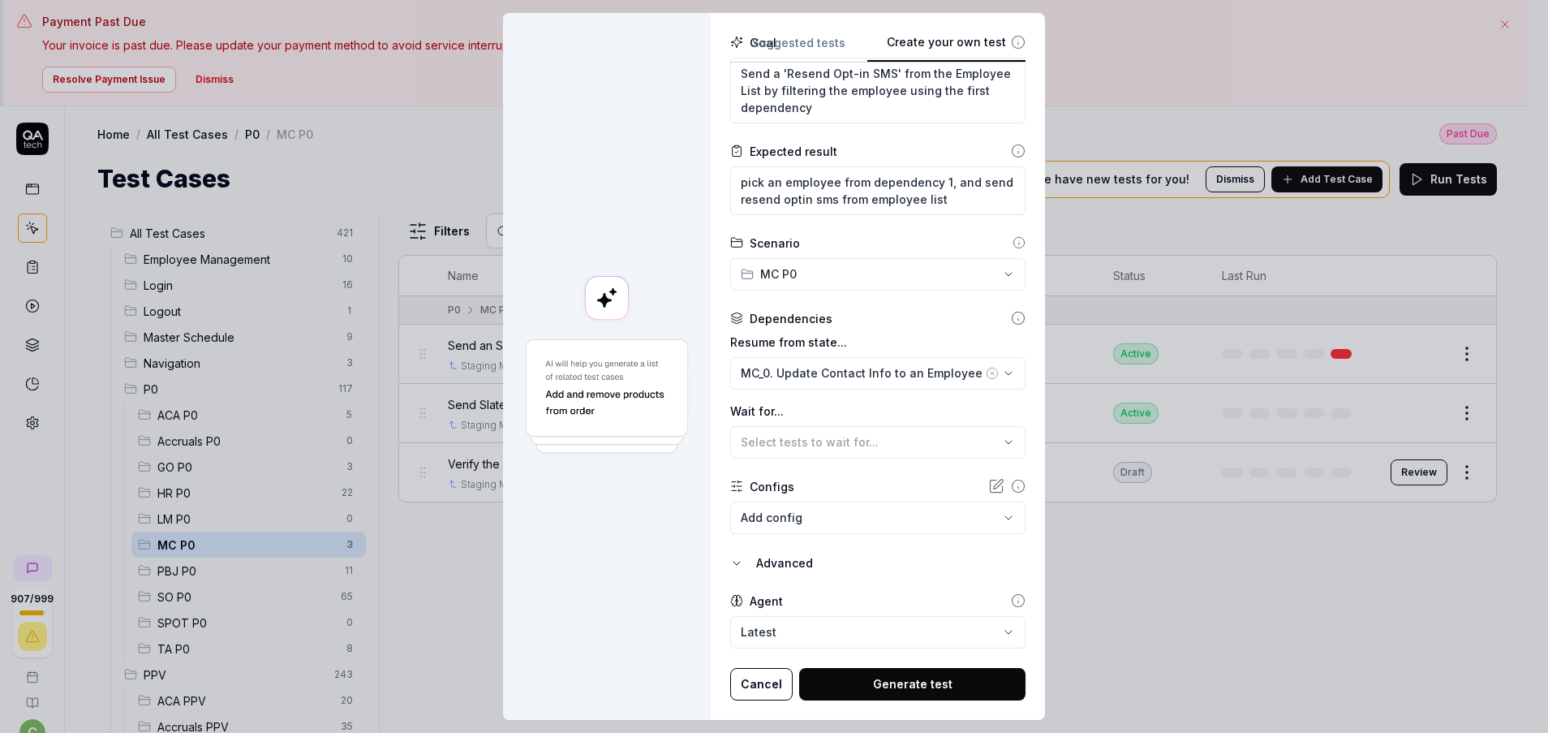
click at [841, 690] on button "Generate test" at bounding box center [912, 684] width 226 height 32
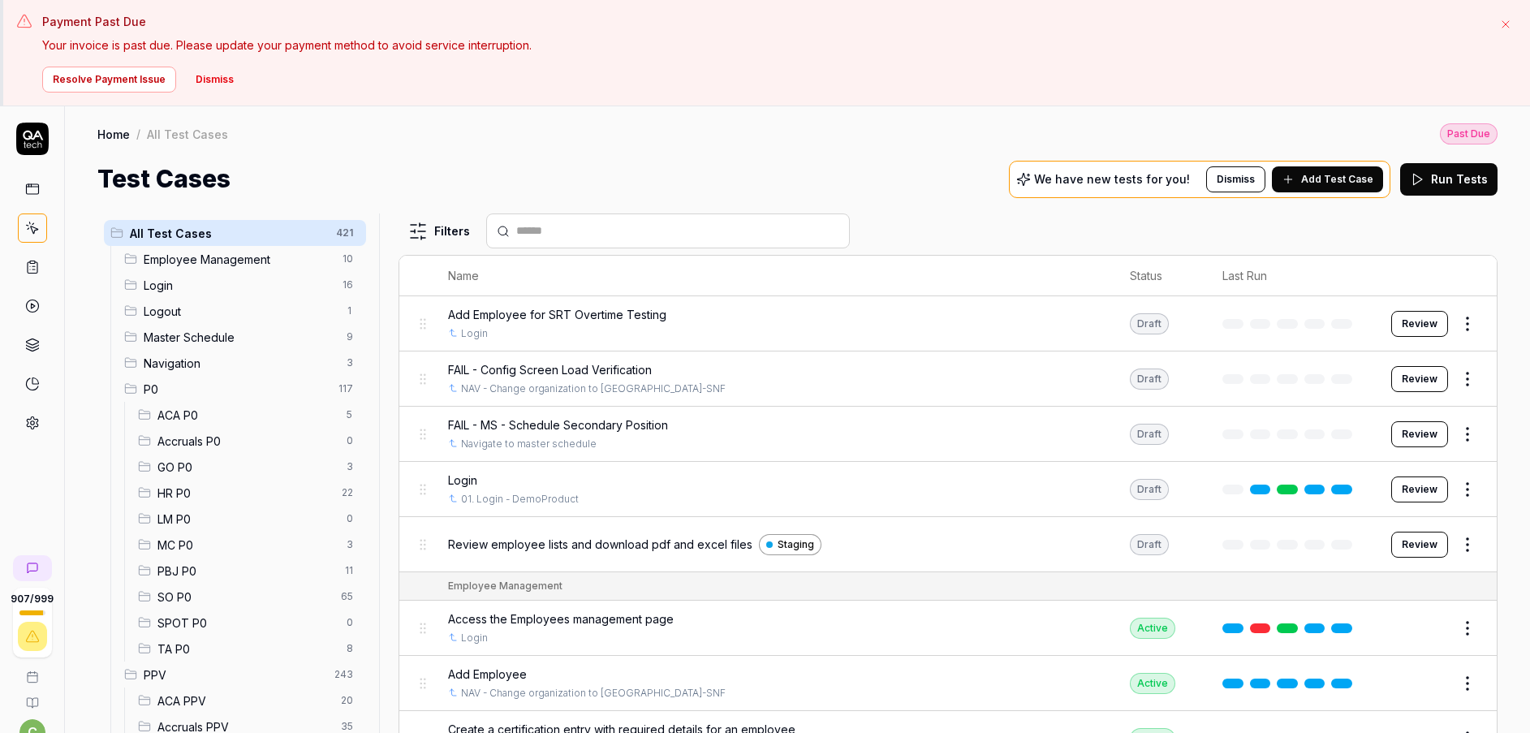
click at [203, 523] on span "LM P0" at bounding box center [246, 518] width 179 height 17
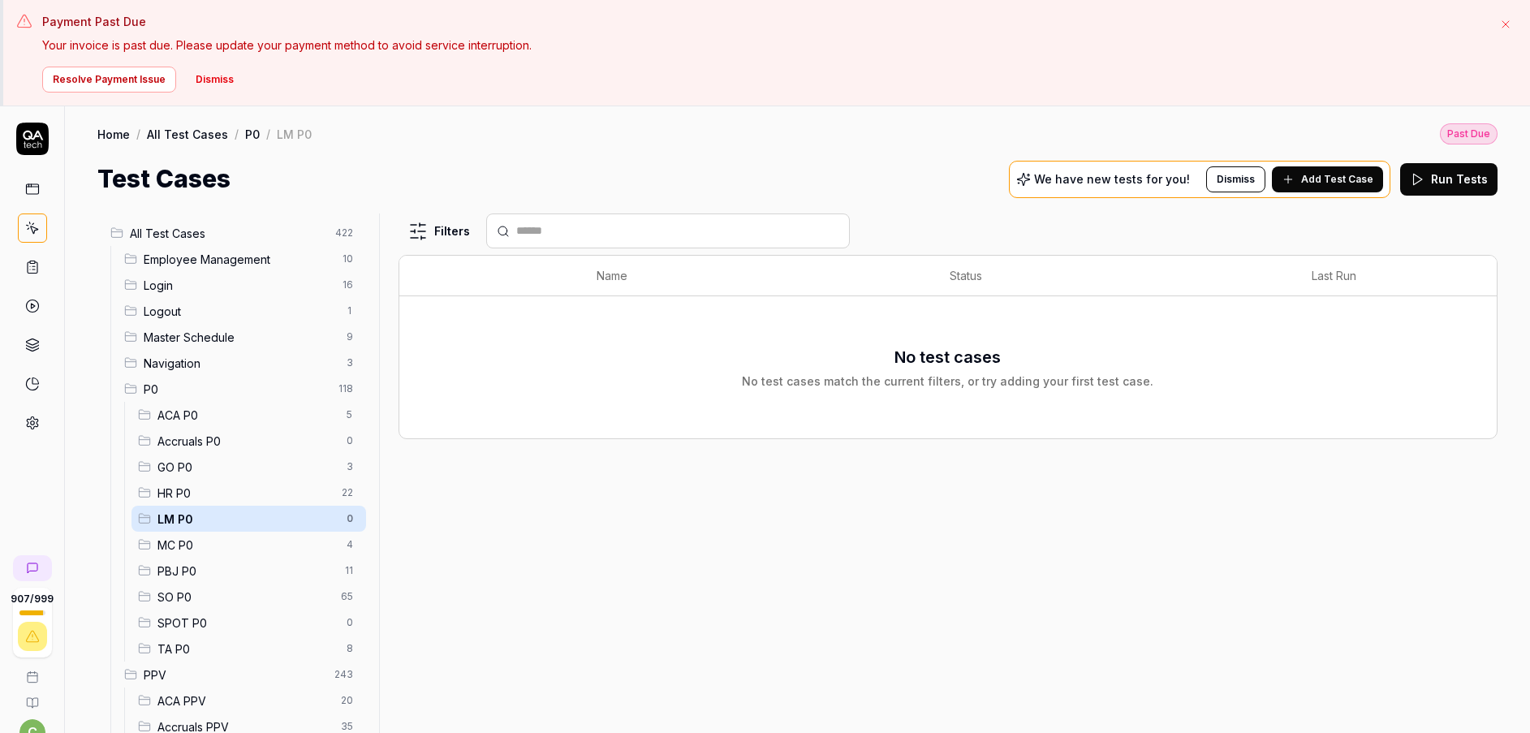
click at [206, 547] on span "MC P0" at bounding box center [246, 544] width 179 height 17
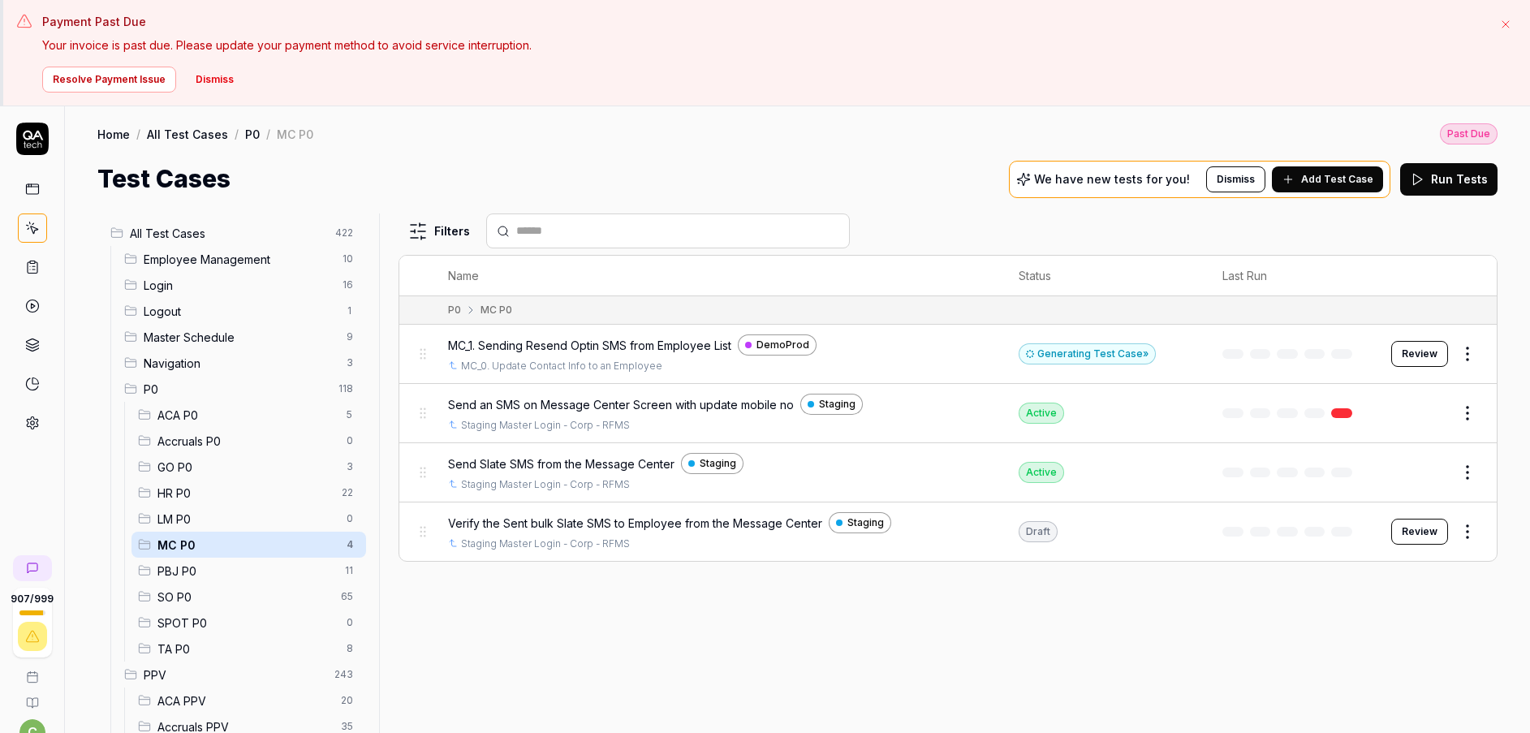
click at [841, 347] on button "Review" at bounding box center [1419, 354] width 57 height 26
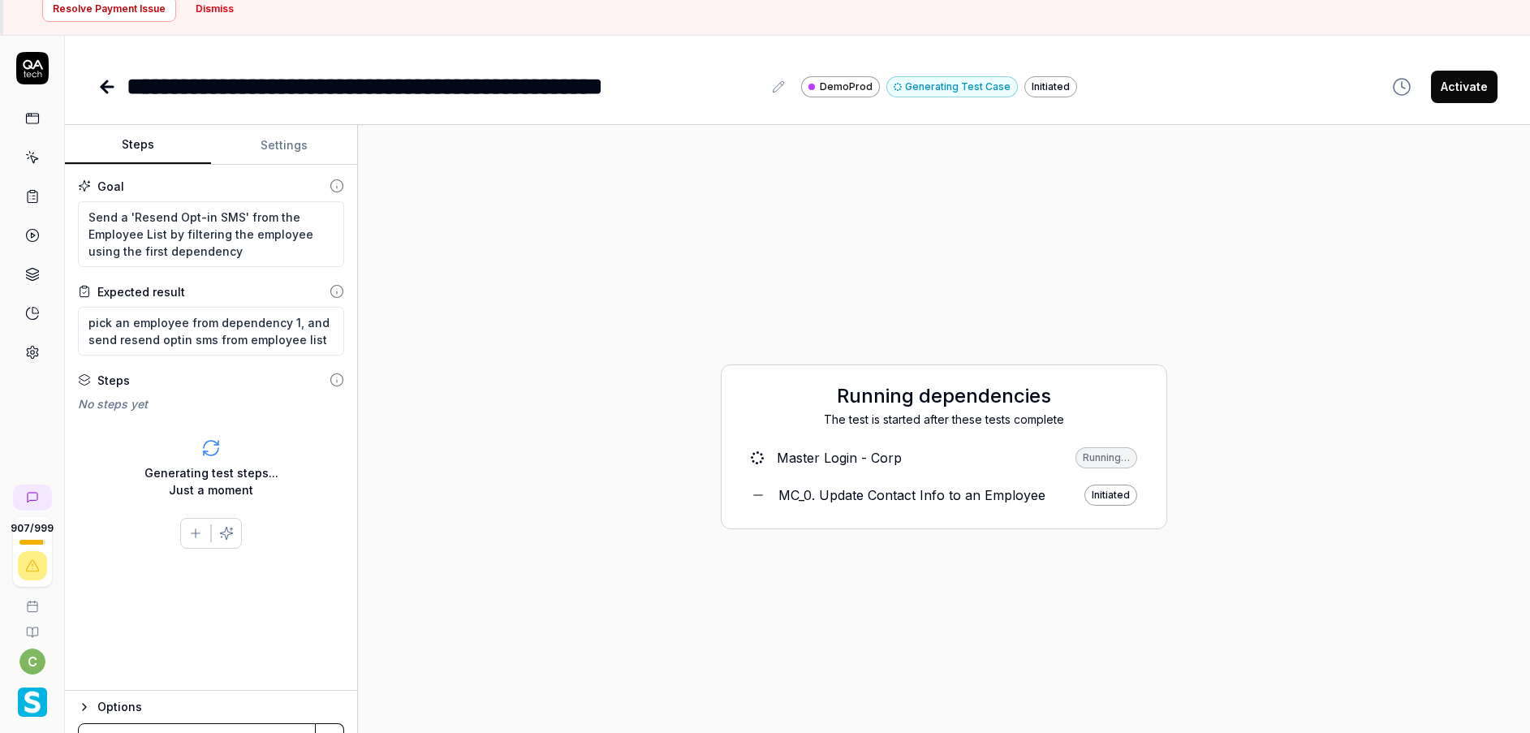
scroll to position [106, 0]
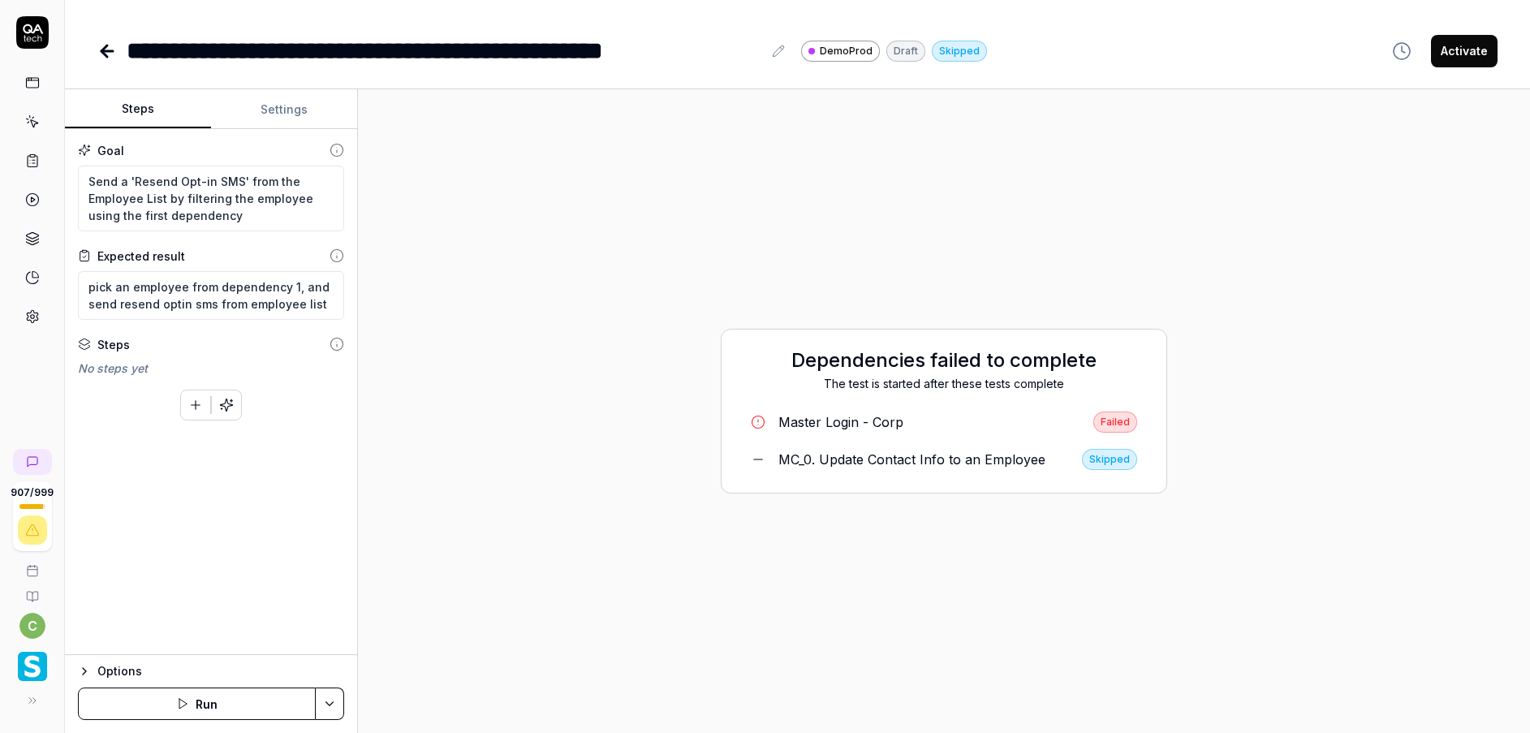
click at [835, 416] on div "Master Login - Corp" at bounding box center [840, 421] width 125 height 19
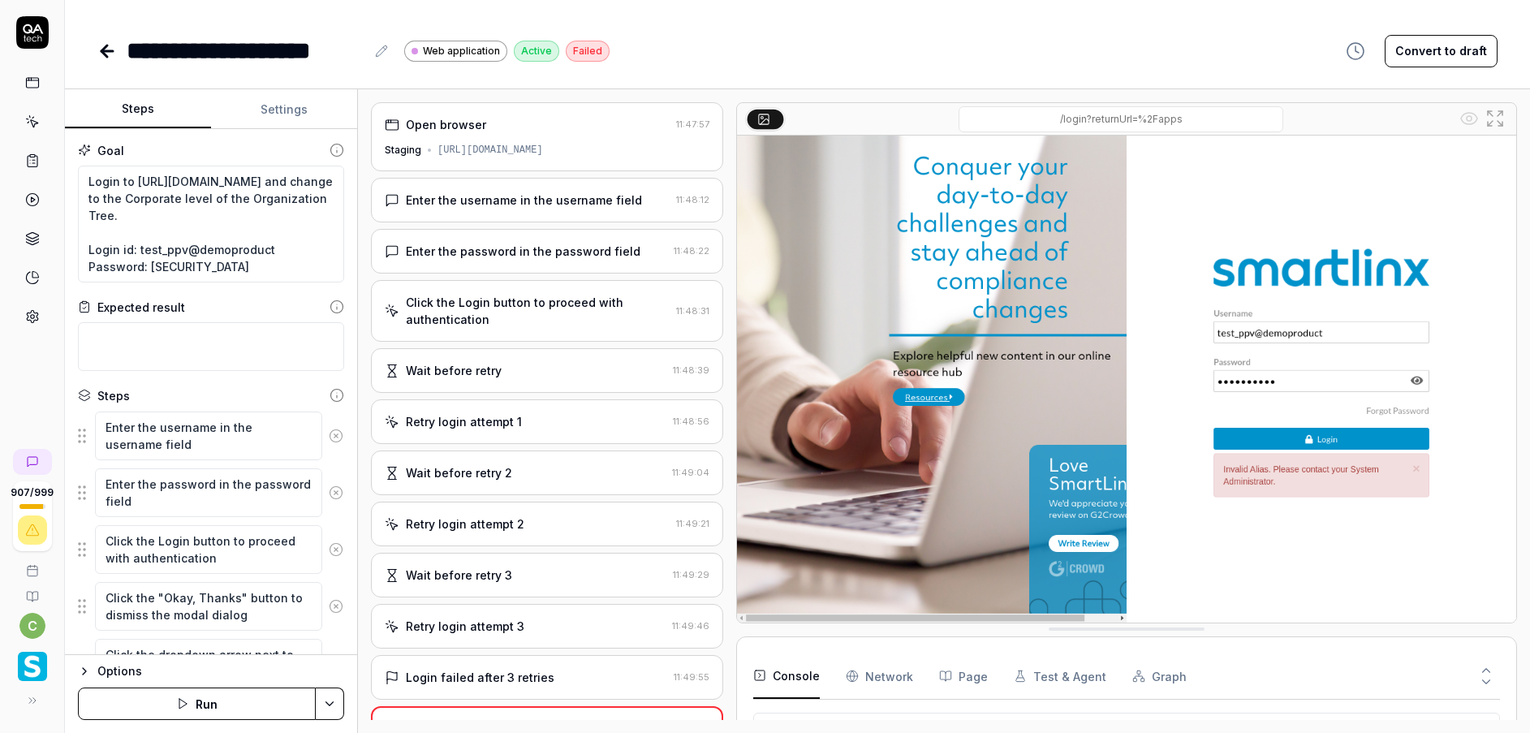
scroll to position [158, 0]
click at [86, 669] on icon "button" at bounding box center [84, 671] width 13 height 13
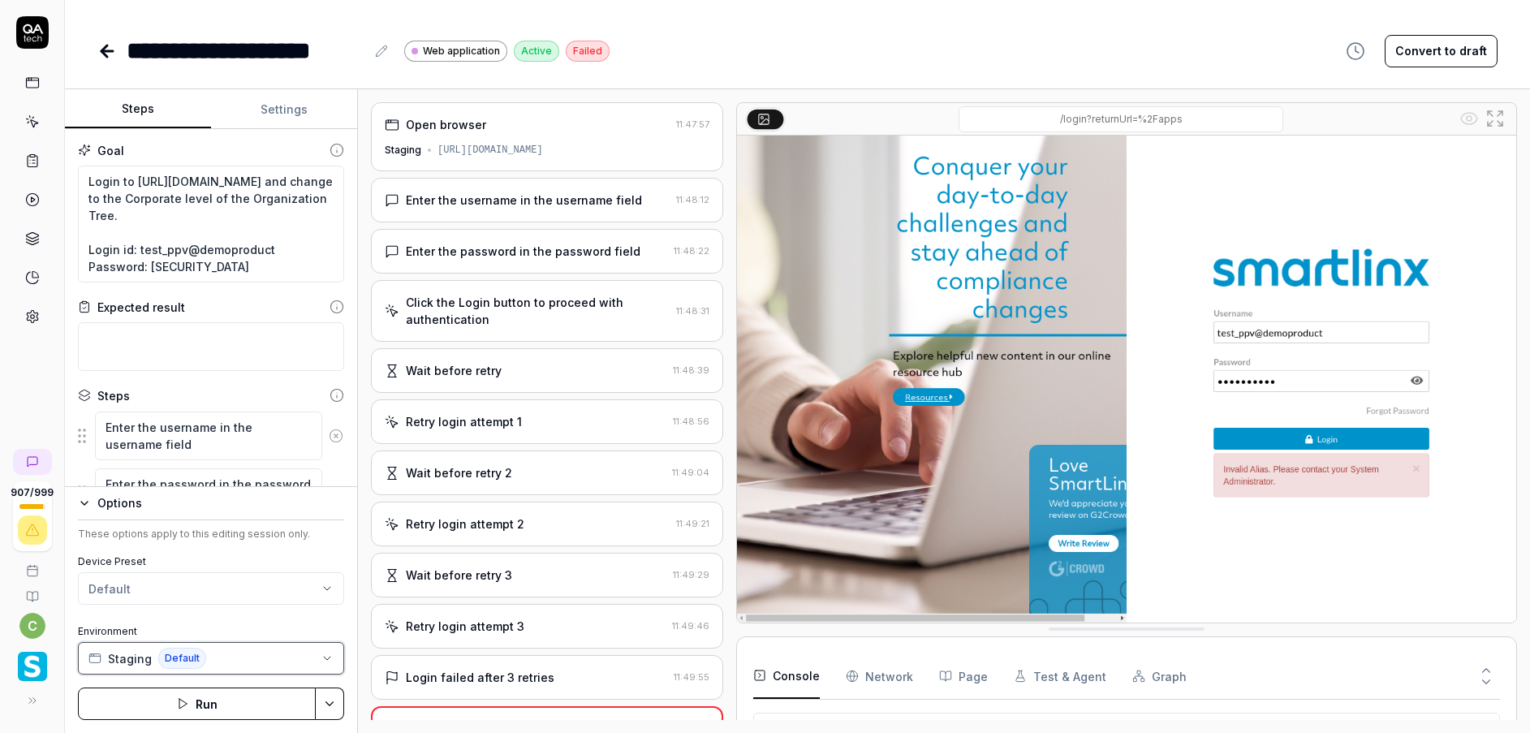
click at [318, 657] on button "Staging Default" at bounding box center [211, 658] width 266 height 32
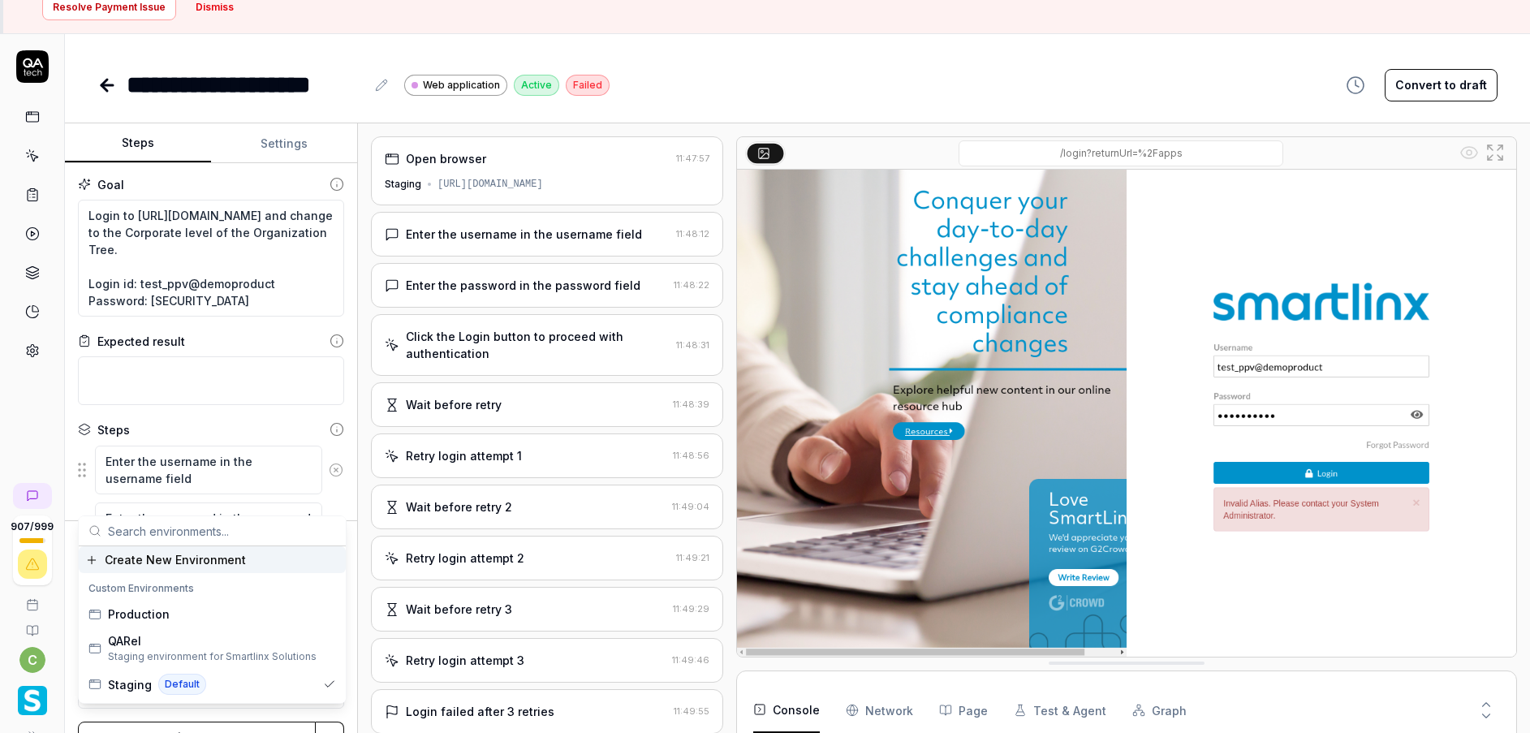
scroll to position [106, 0]
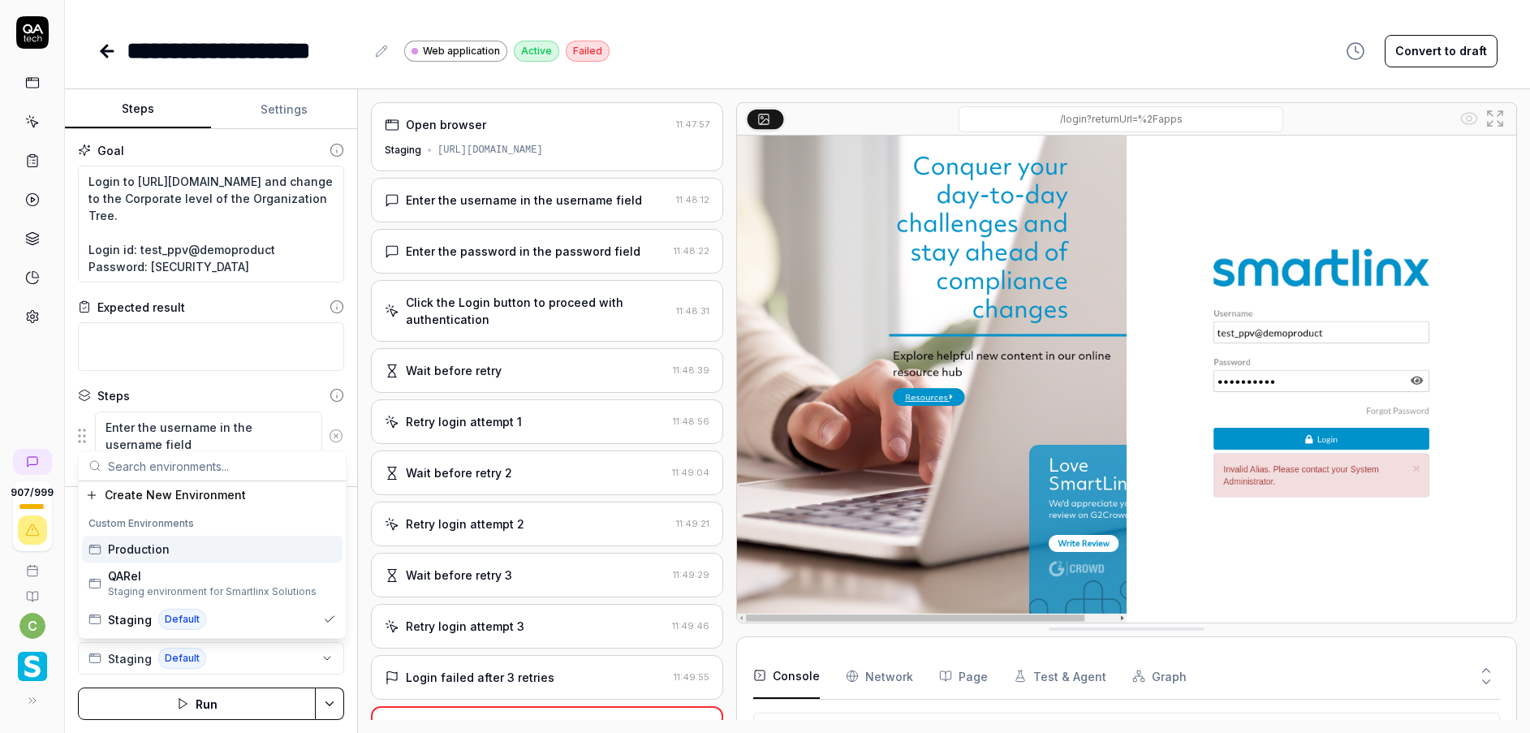
click at [212, 556] on div "Production" at bounding box center [212, 549] width 260 height 27
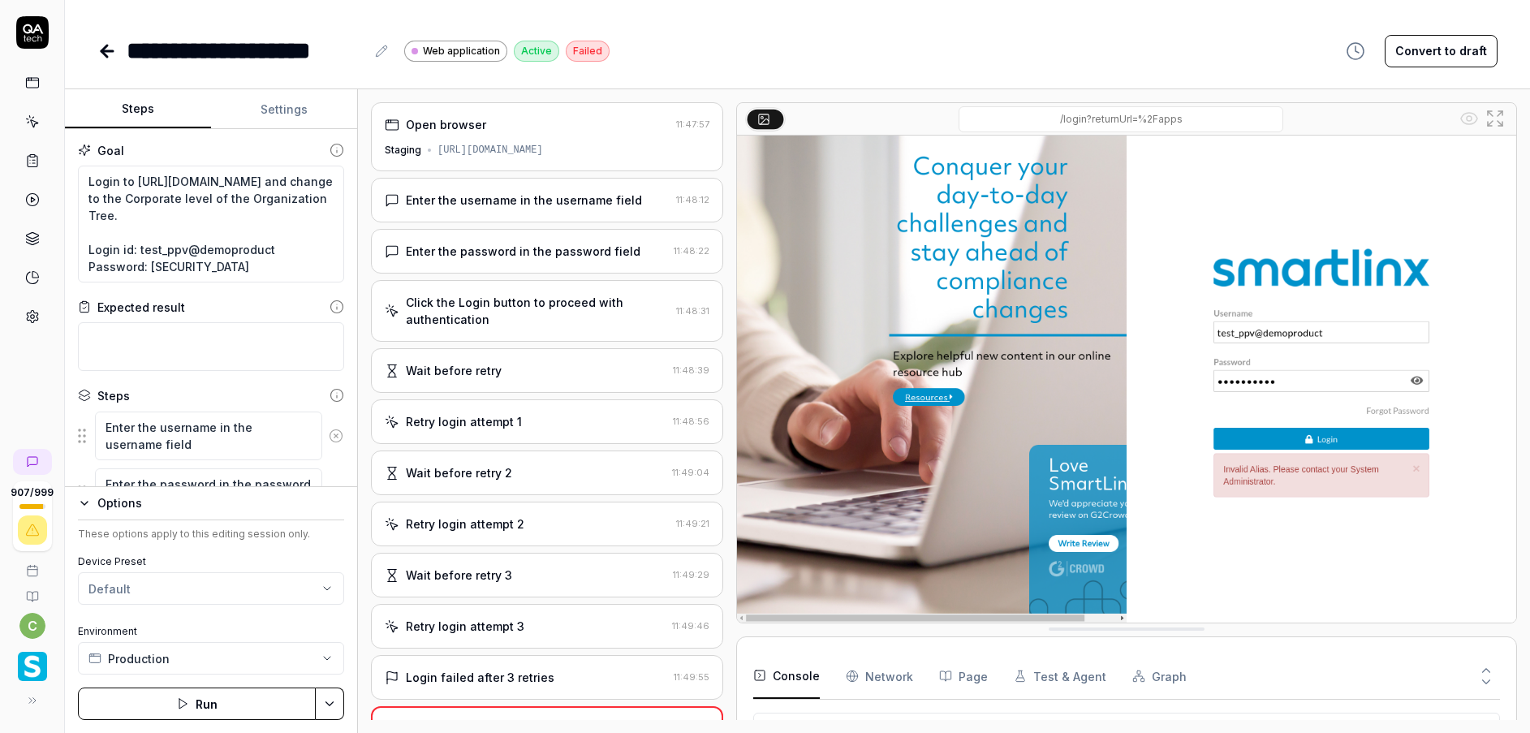
click at [327, 699] on html "**********" at bounding box center [765, 313] width 1530 height 839
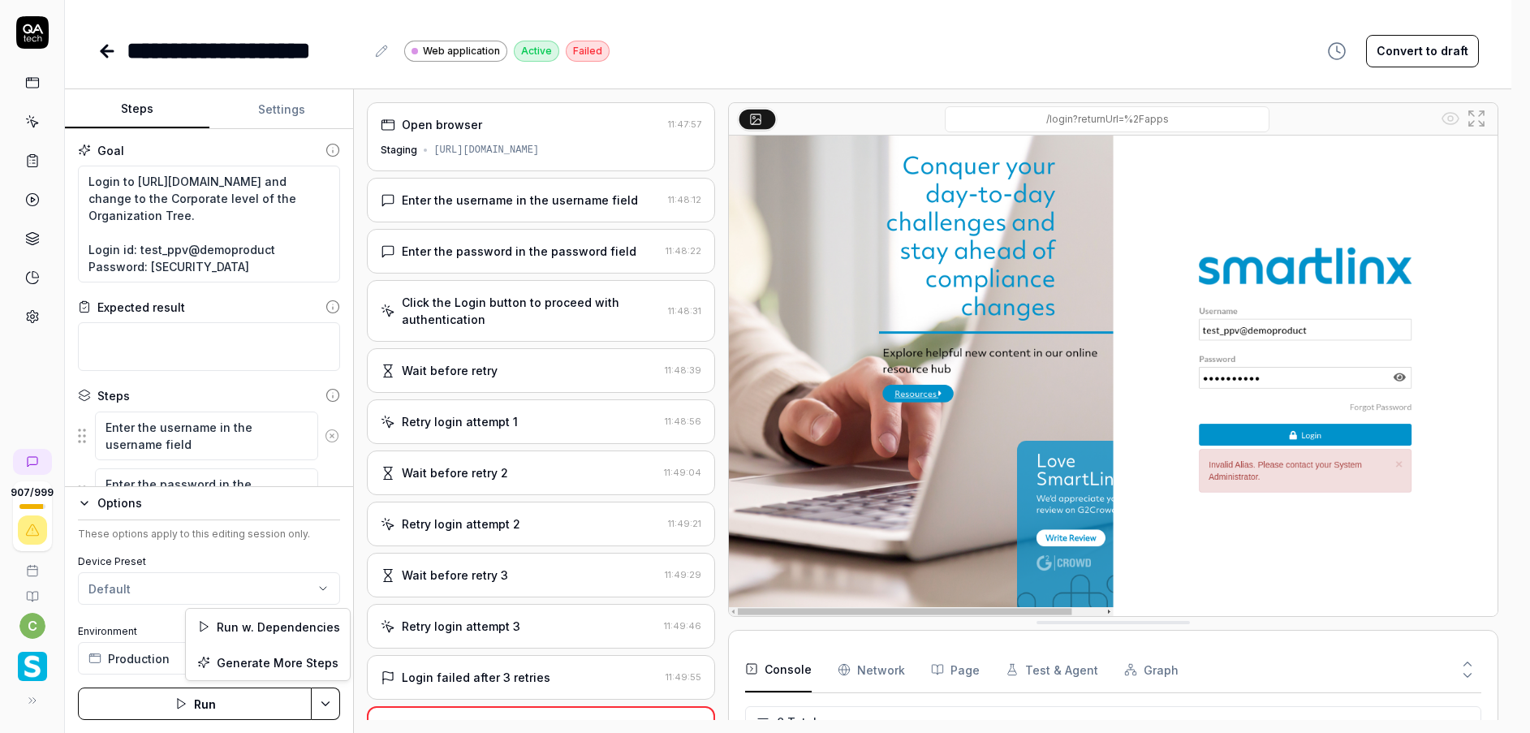
click at [265, 708] on html "**********" at bounding box center [765, 313] width 1530 height 839
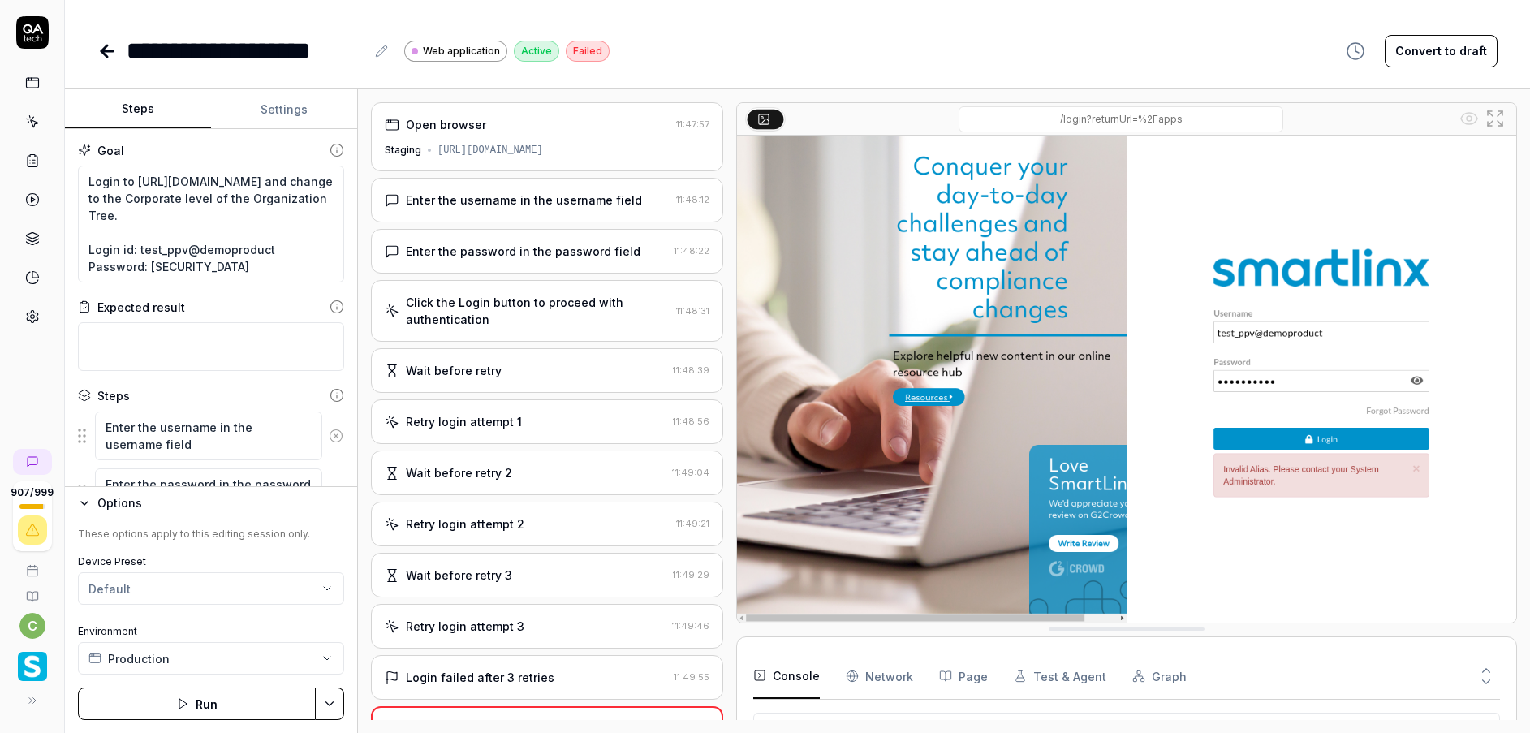
click at [289, 97] on button "Settings" at bounding box center [284, 109] width 146 height 39
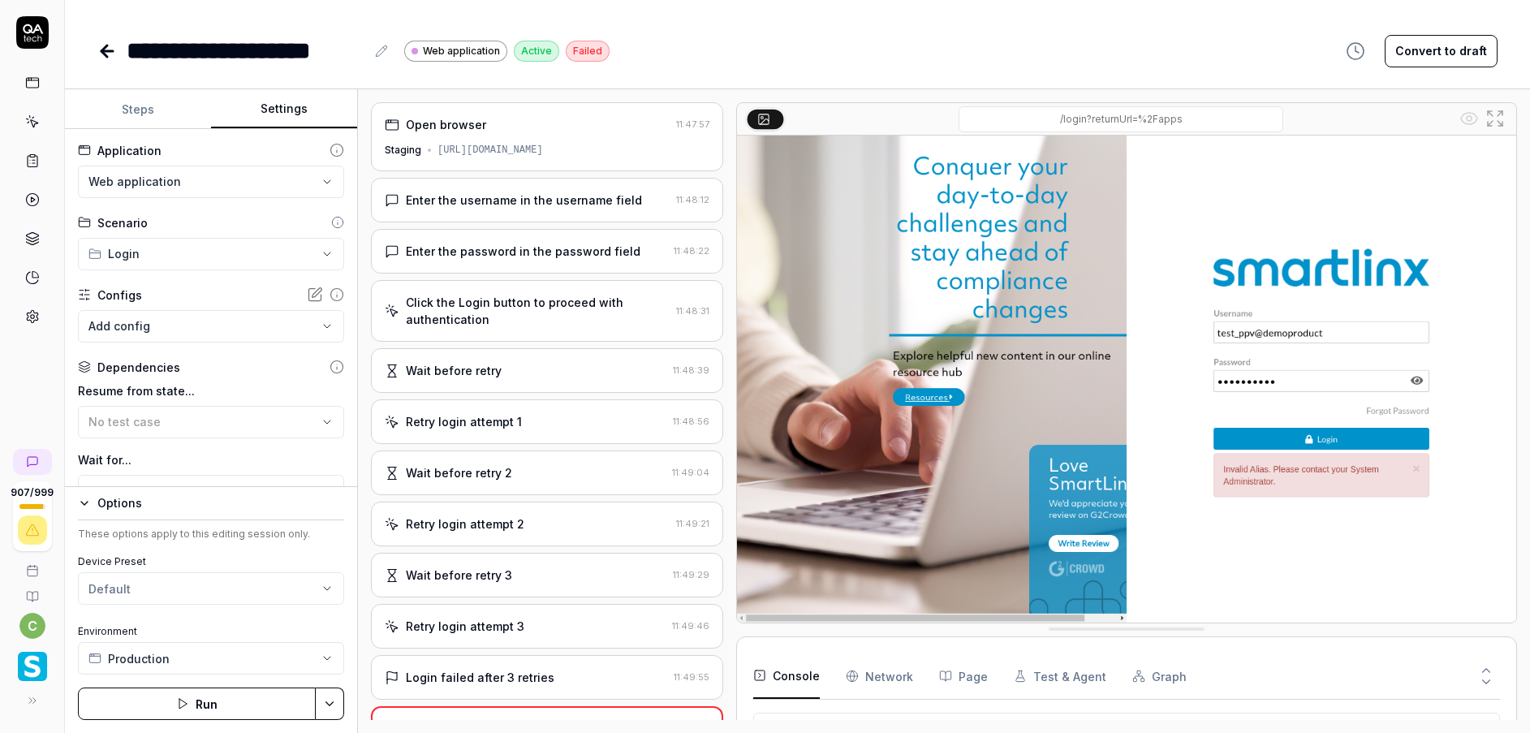
click at [149, 115] on button "Steps" at bounding box center [138, 109] width 146 height 39
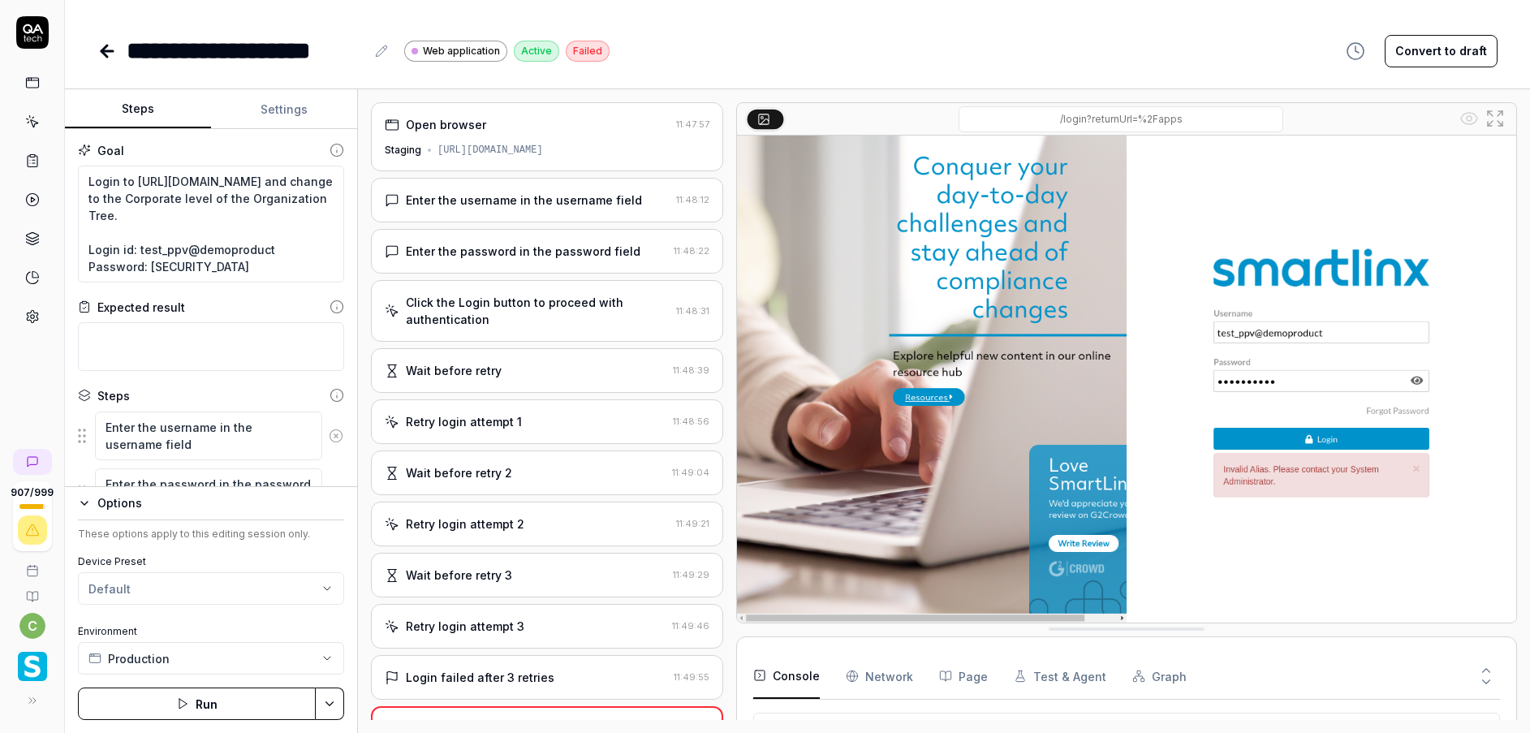
click at [295, 108] on button "Settings" at bounding box center [284, 109] width 146 height 39
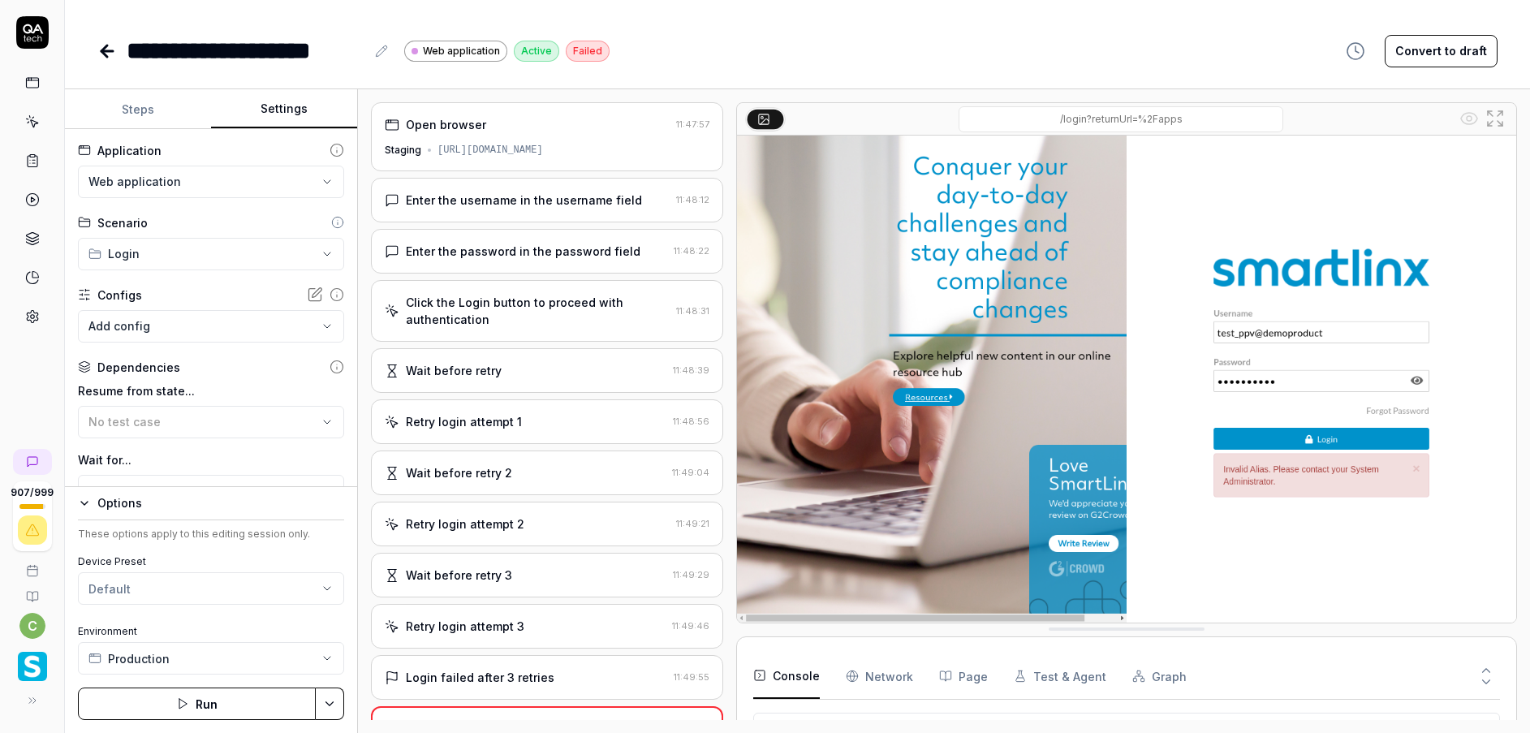
click at [212, 195] on body "**********" at bounding box center [765, 313] width 1530 height 839
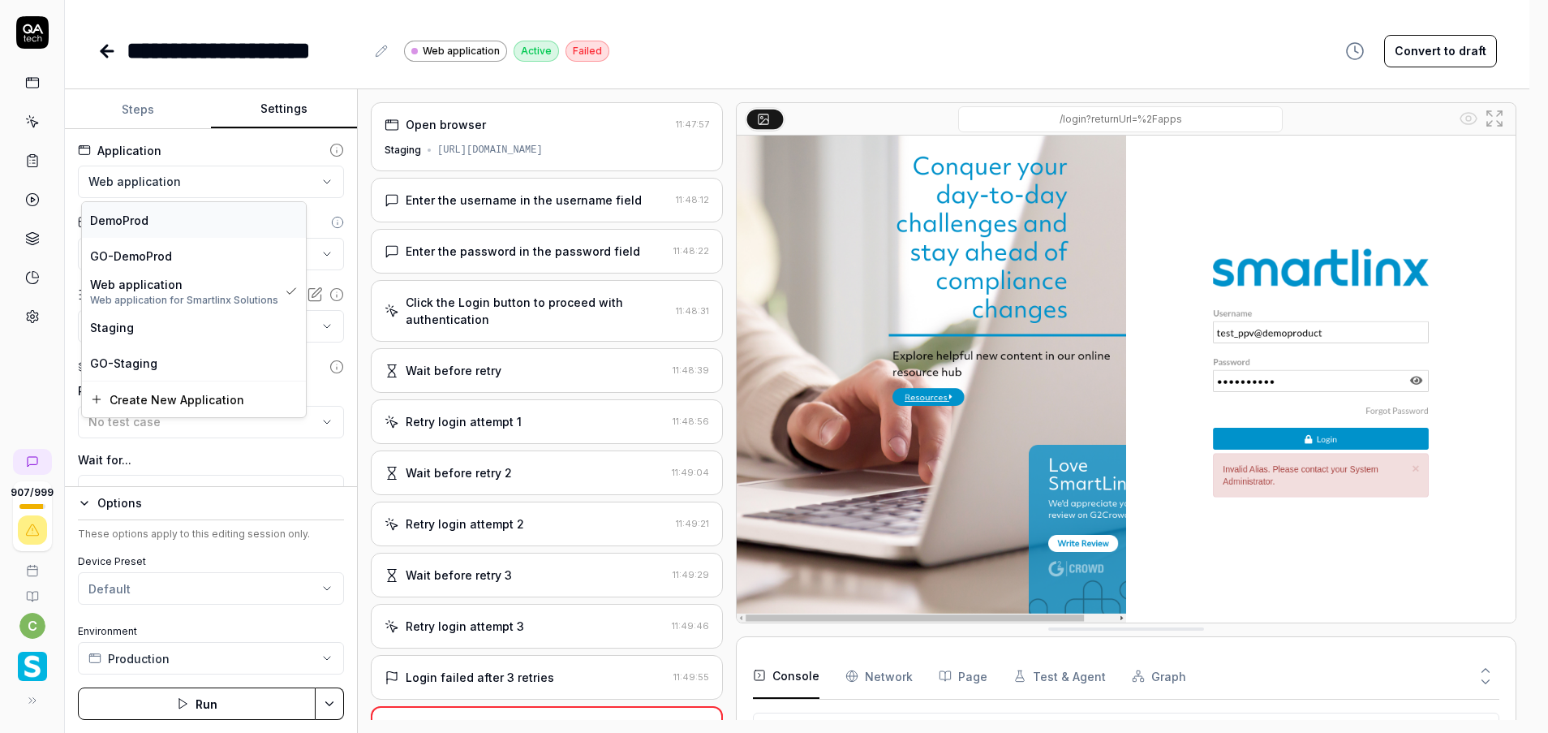
click at [175, 219] on div "DemoProd" at bounding box center [194, 220] width 208 height 17
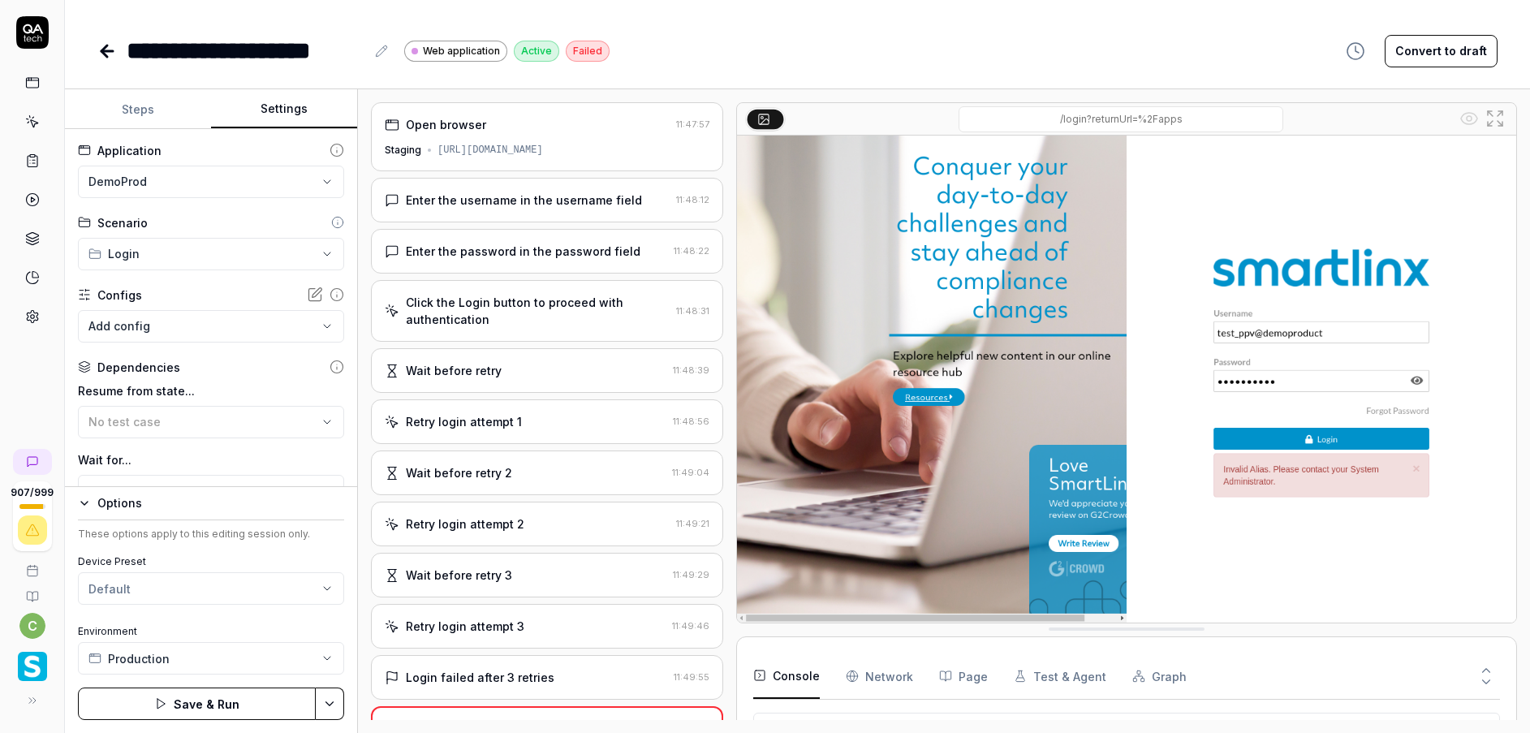
click at [238, 187] on html "**********" at bounding box center [765, 313] width 1530 height 839
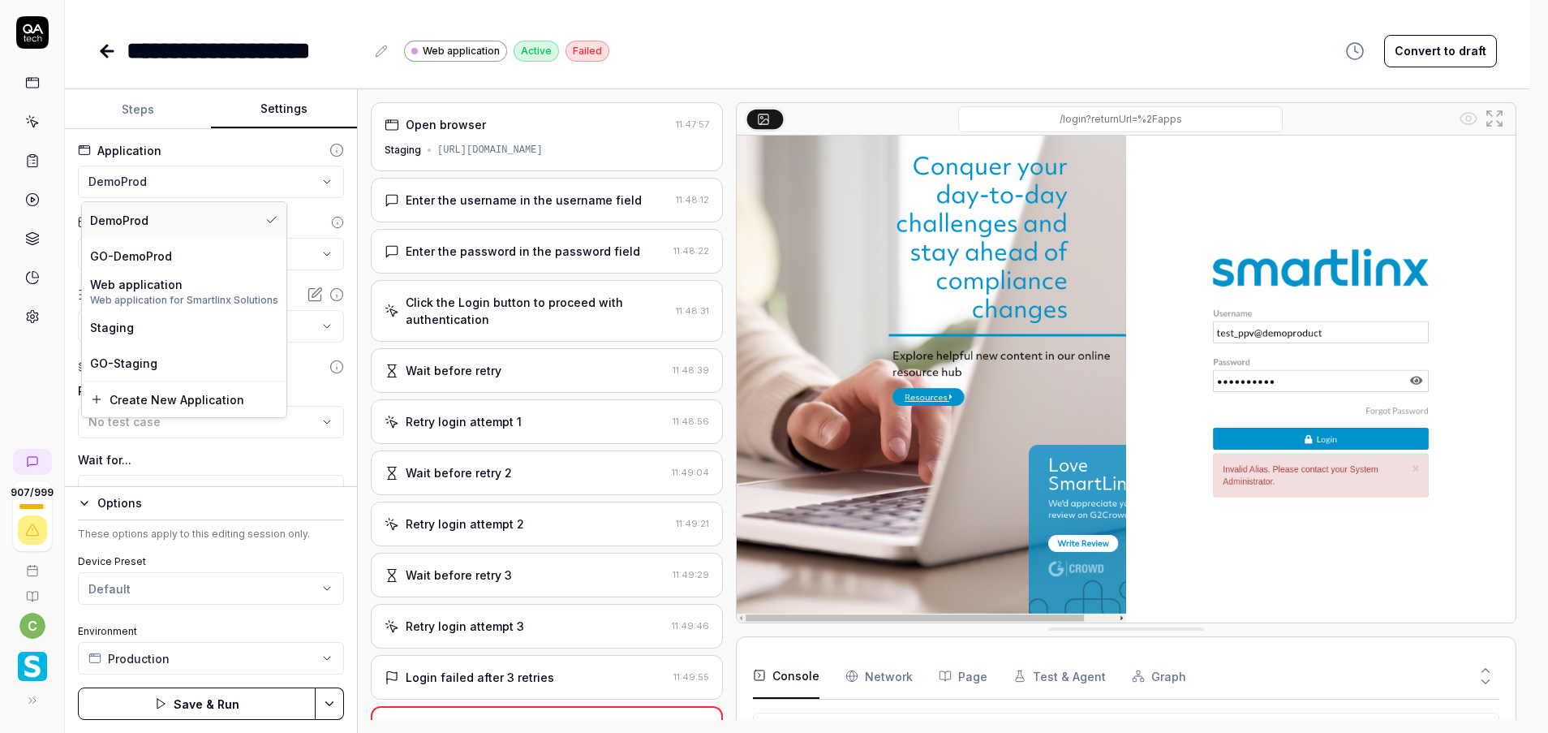
click at [217, 218] on div "DemoProd" at bounding box center [174, 220] width 169 height 17
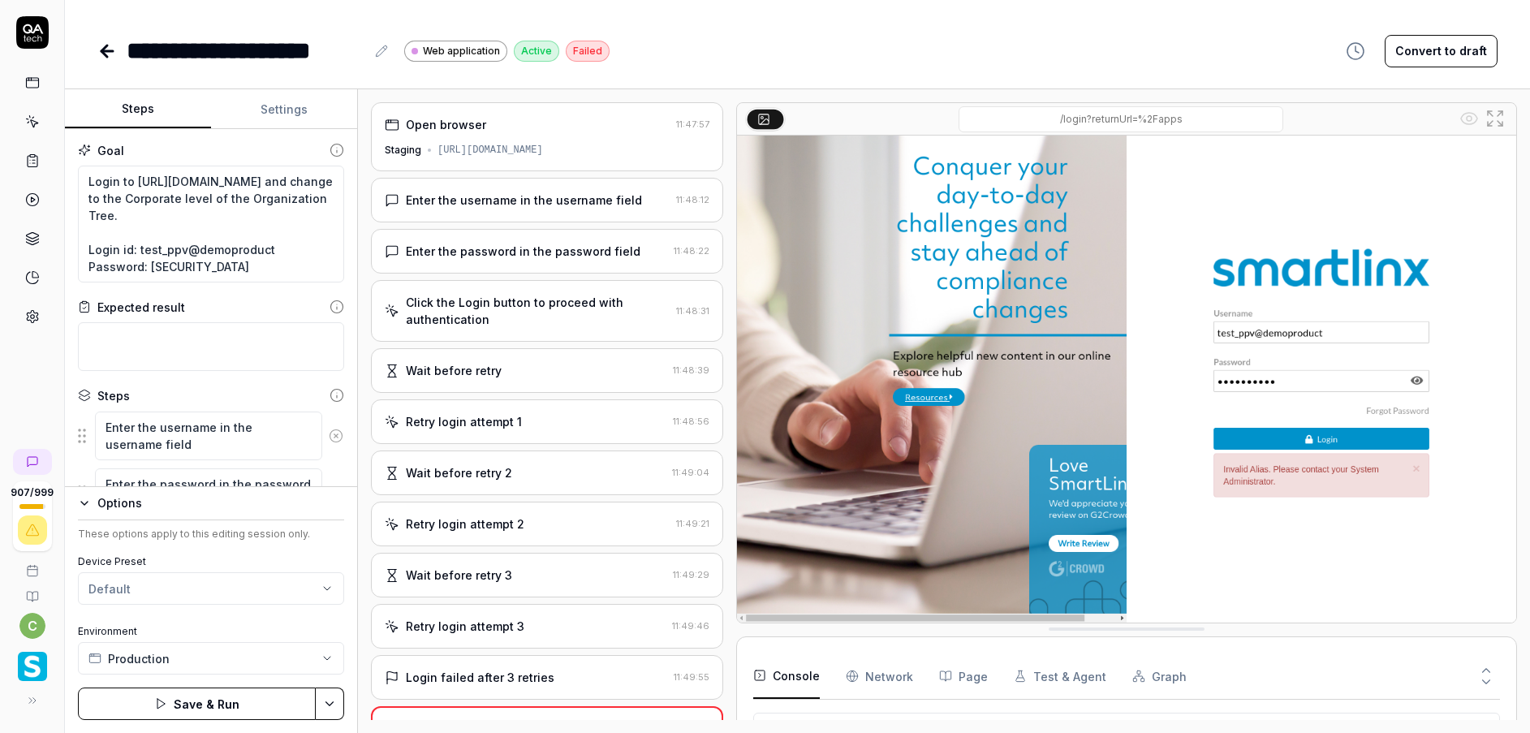
click at [143, 116] on button "Steps" at bounding box center [138, 109] width 146 height 39
click at [103, 53] on icon at bounding box center [104, 50] width 6 height 11
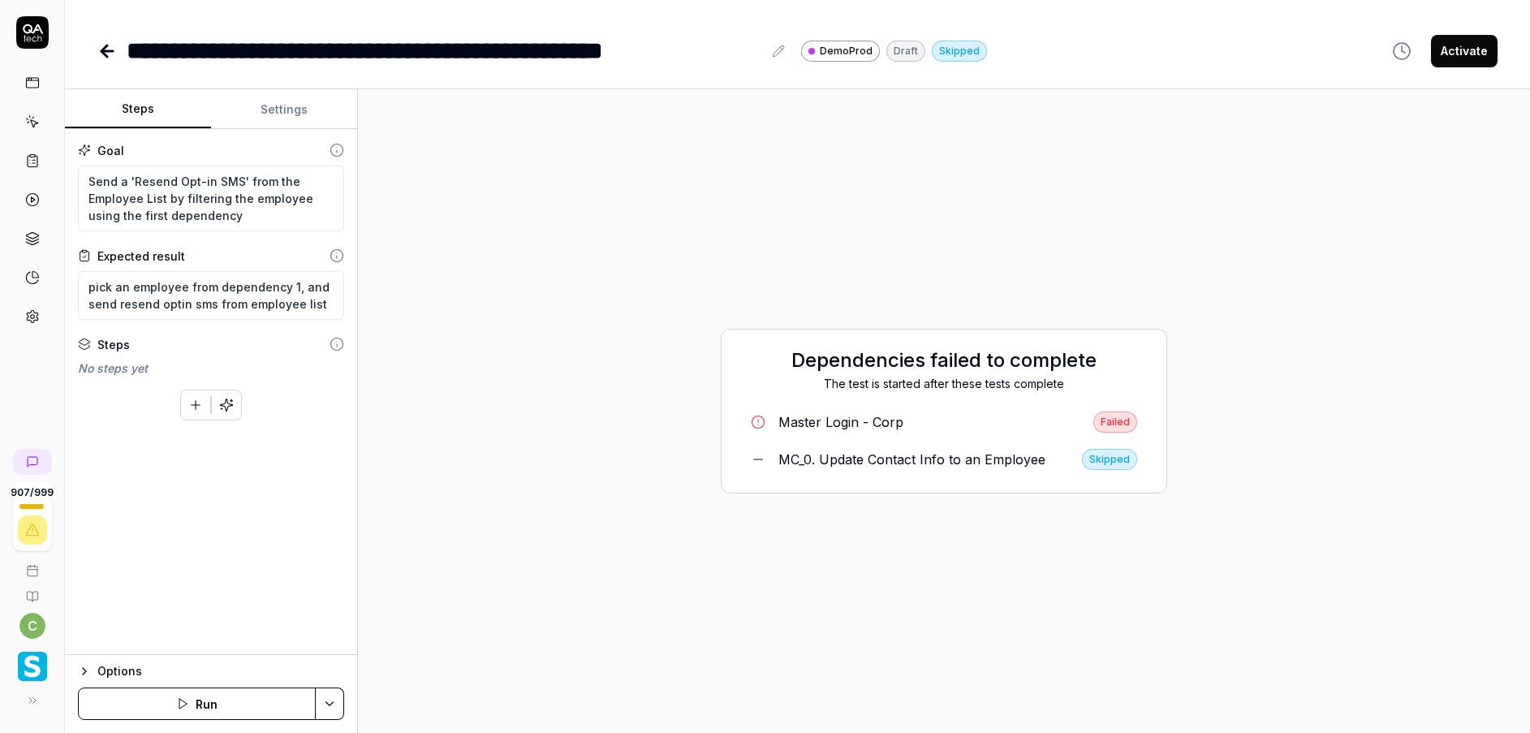
click at [841, 420] on div "Master Login - Corp" at bounding box center [840, 421] width 125 height 19
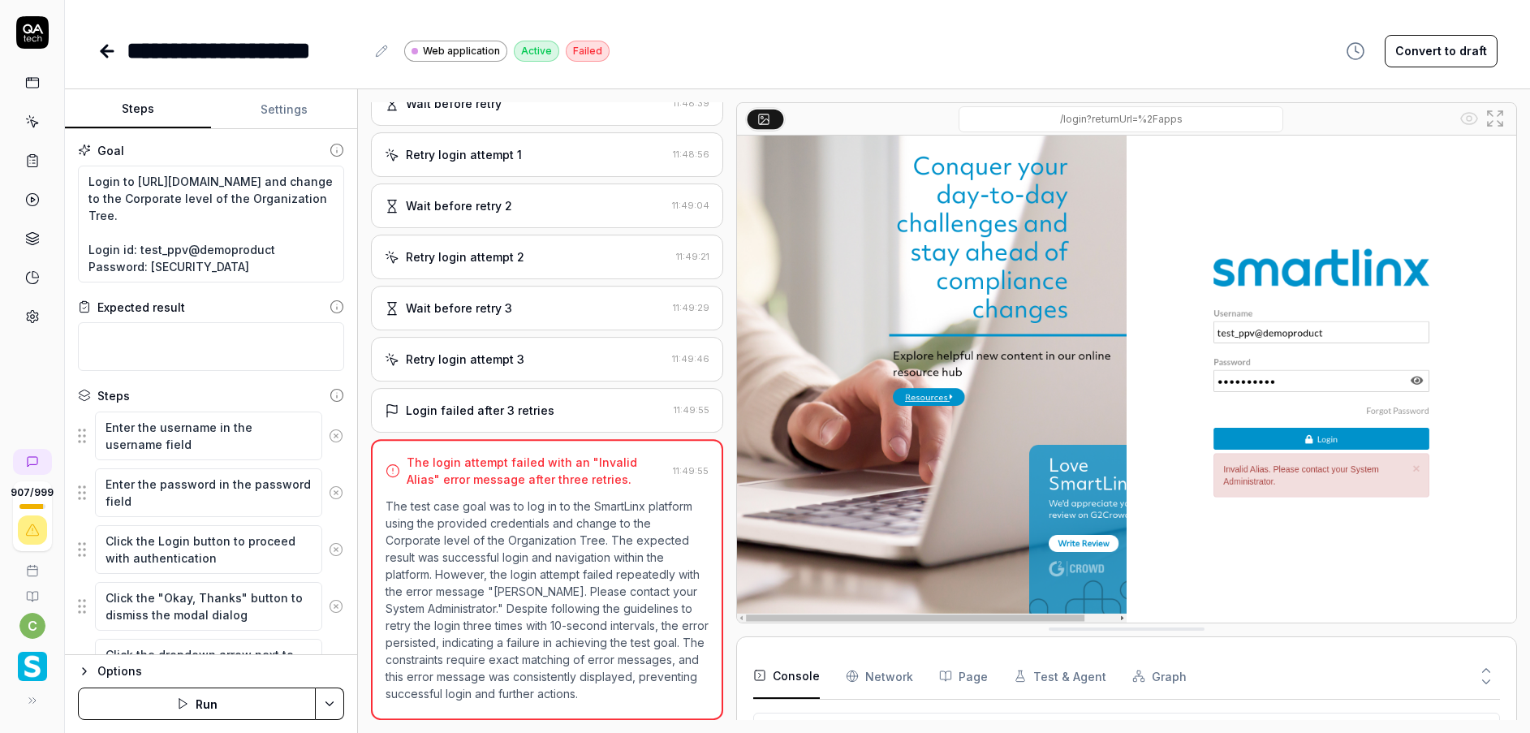
scroll to position [284, 0]
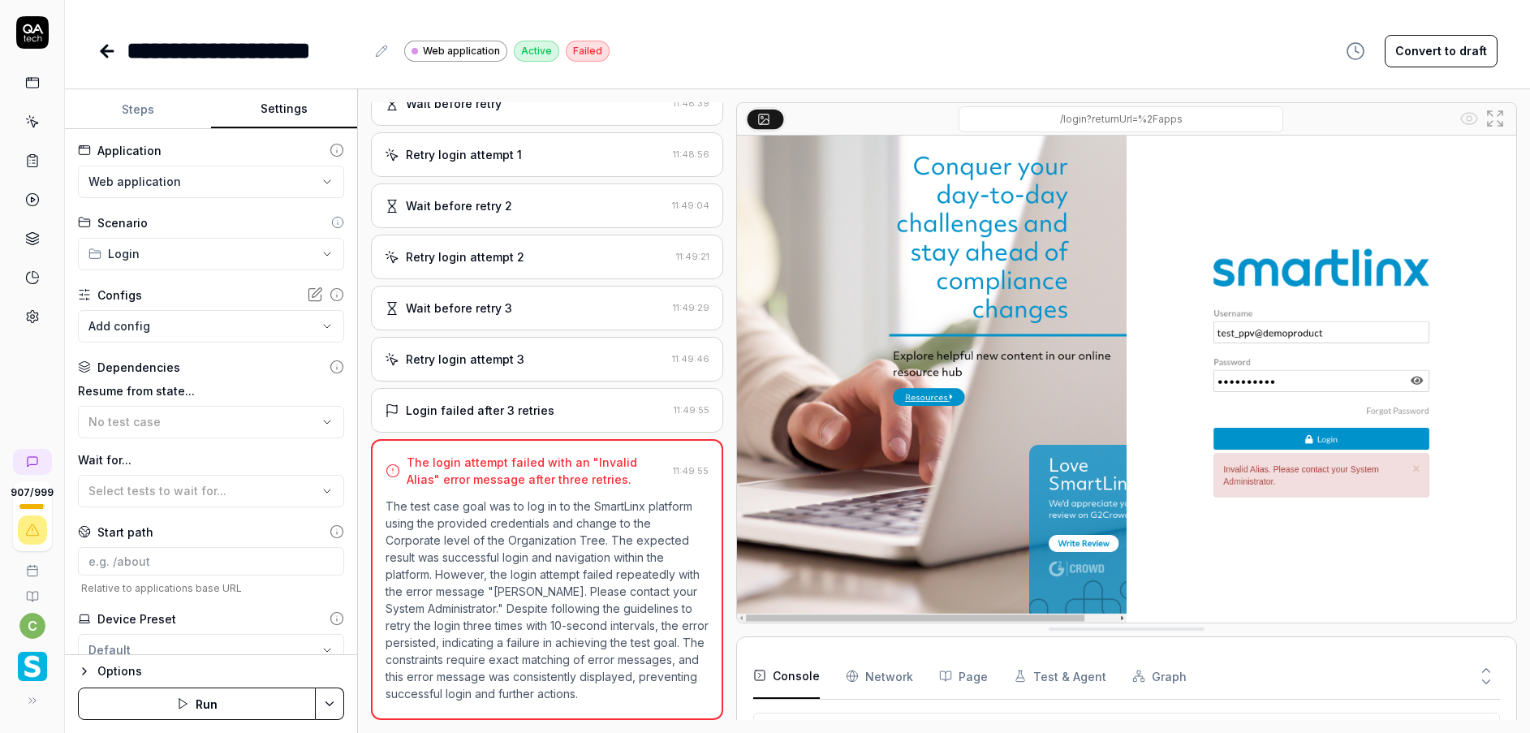
click at [286, 111] on button "Settings" at bounding box center [284, 109] width 146 height 39
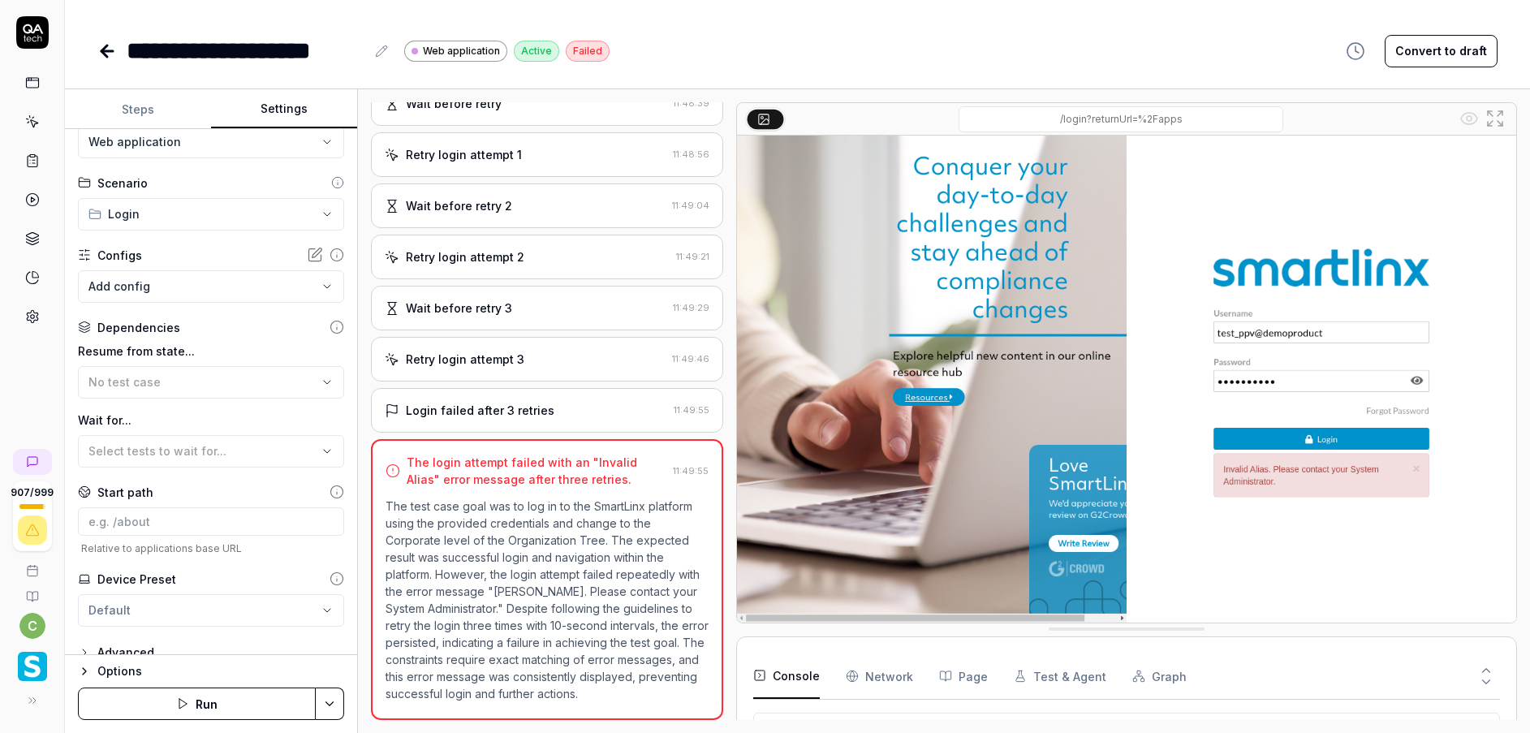
scroll to position [60, 0]
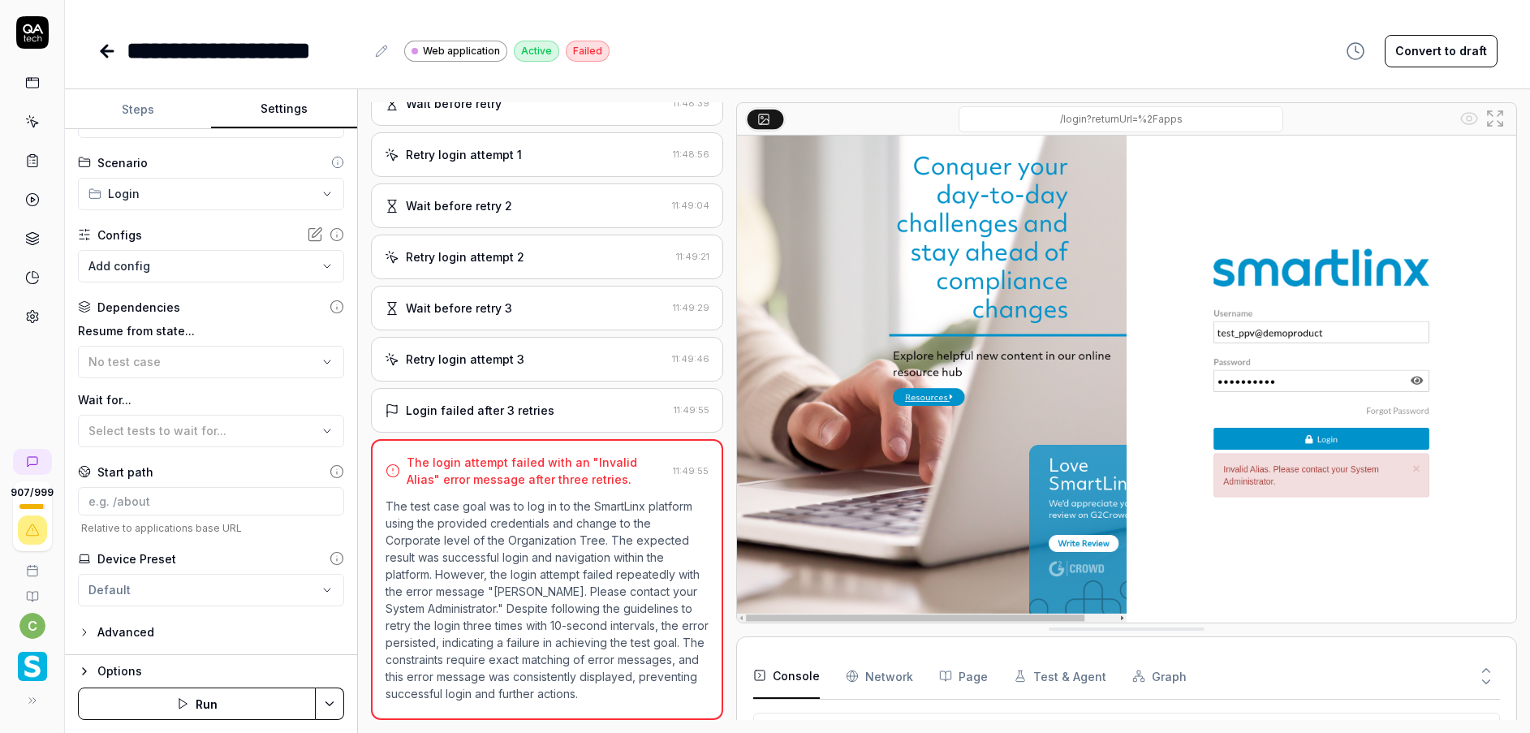
click at [82, 672] on icon "button" at bounding box center [84, 671] width 13 height 13
click at [109, 46] on icon at bounding box center [106, 50] width 19 height 19
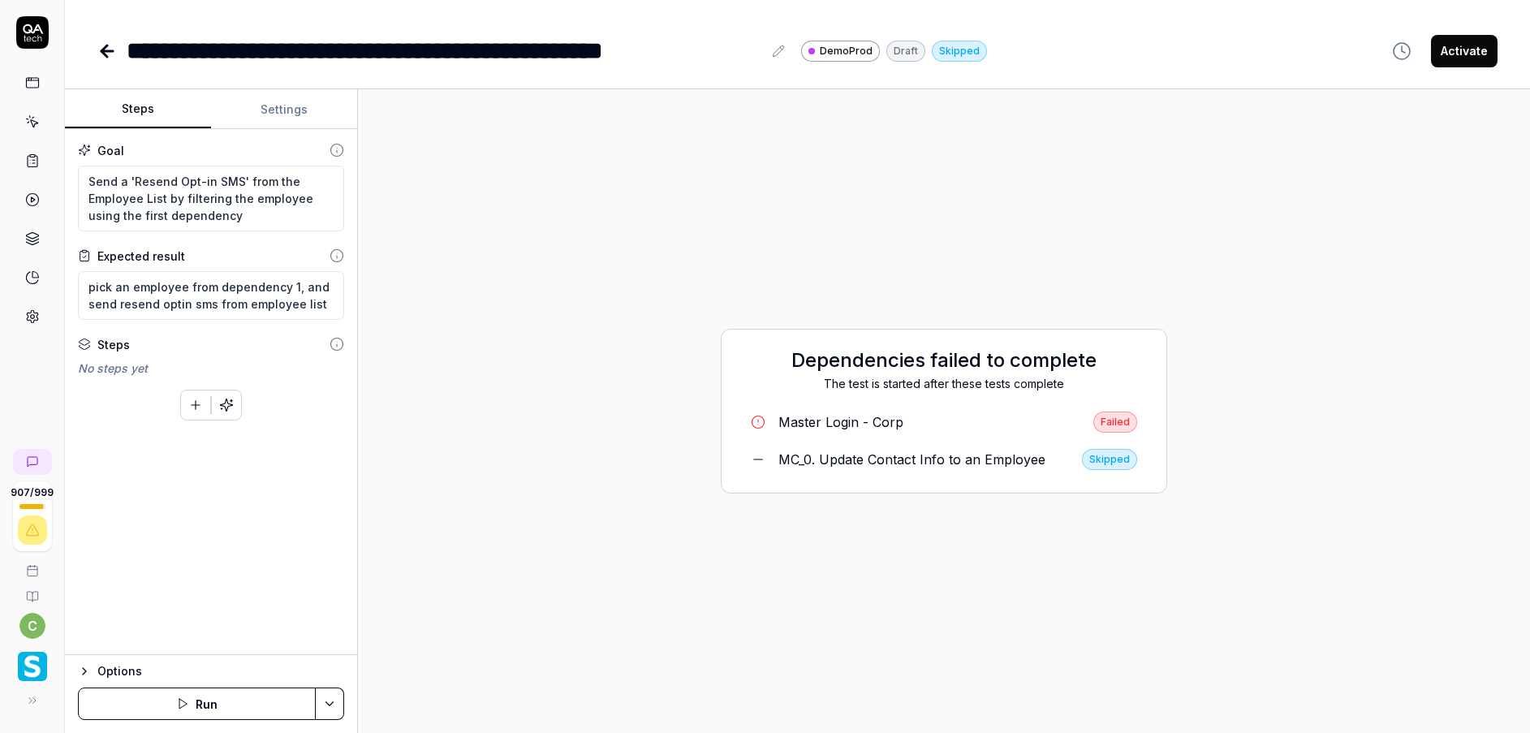
click at [113, 53] on icon at bounding box center [106, 50] width 19 height 19
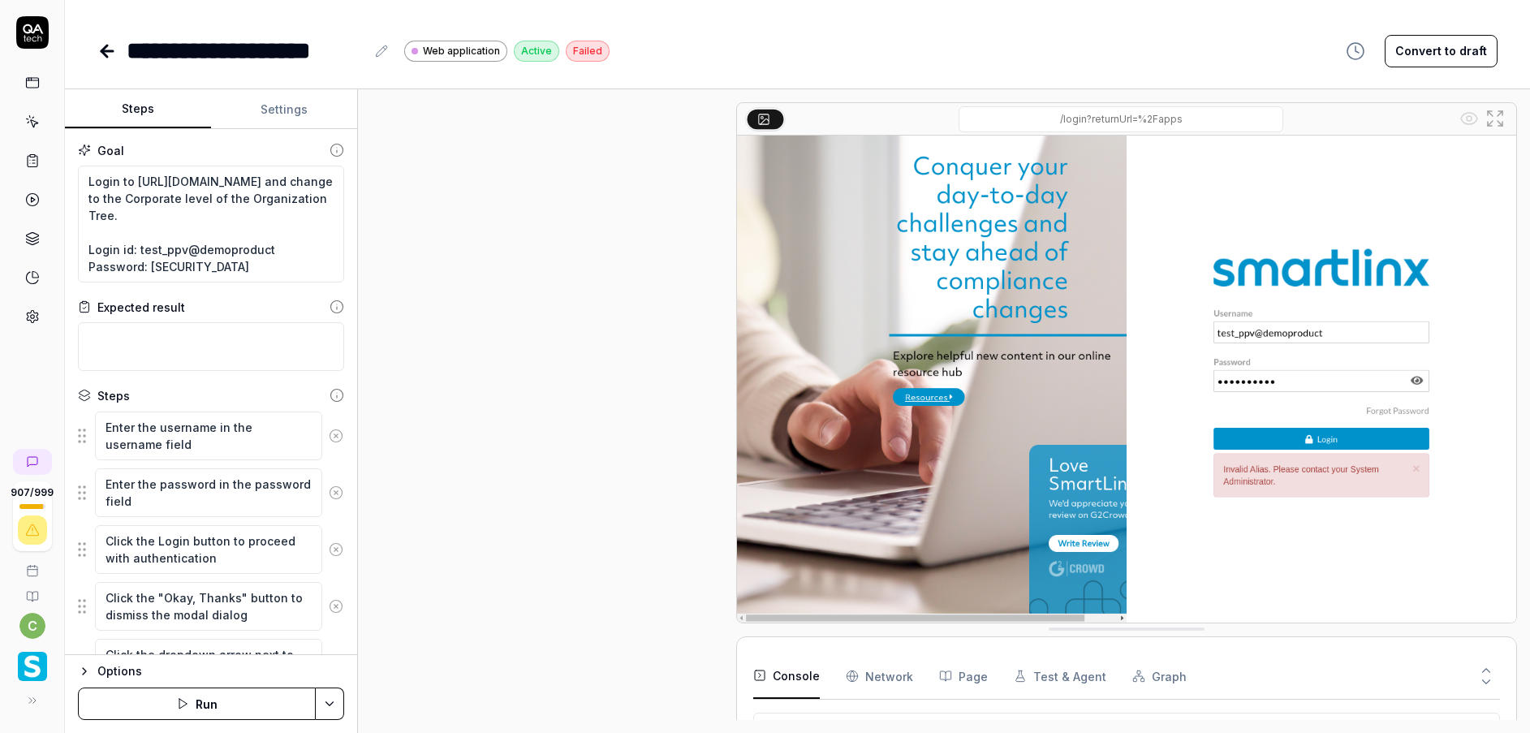
scroll to position [284, 0]
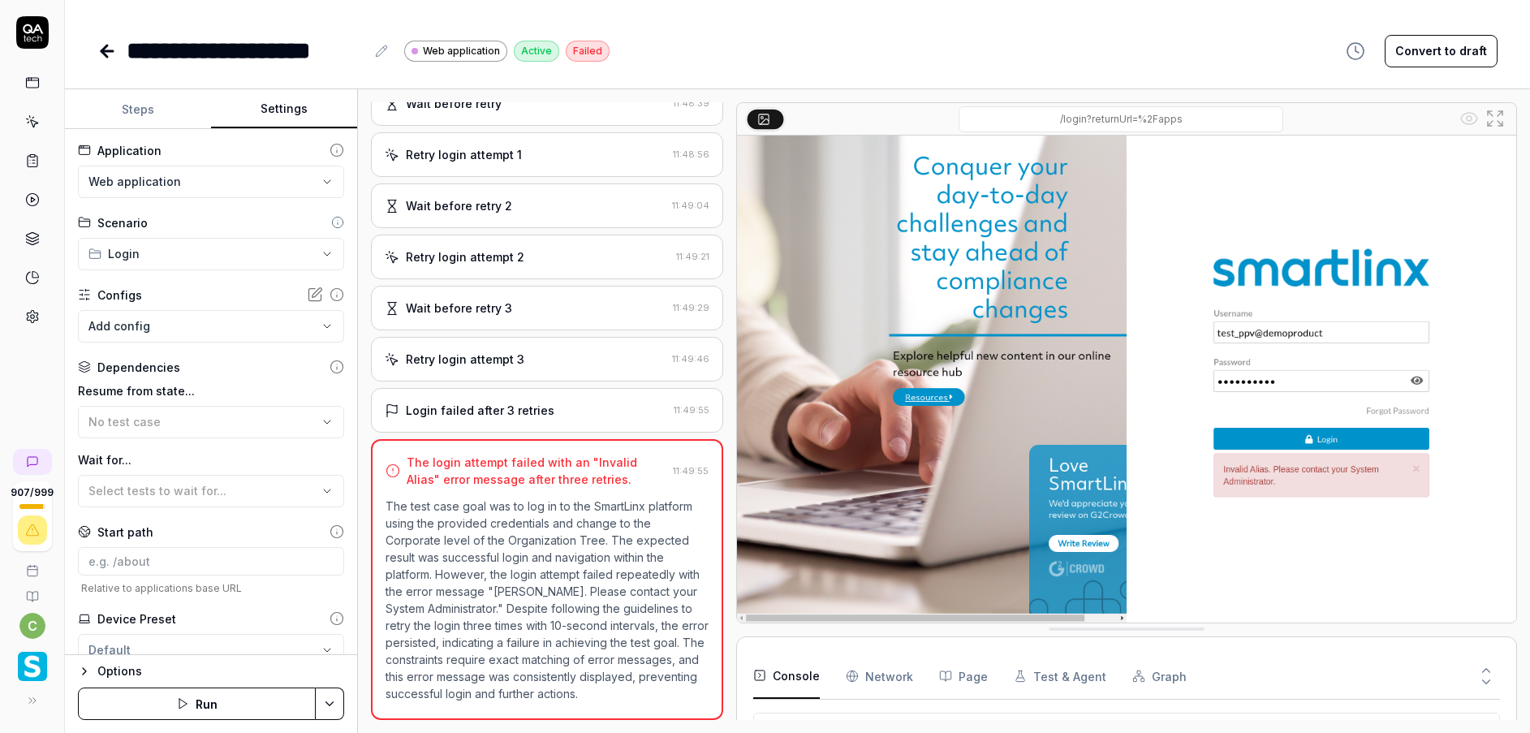
click at [277, 118] on button "Settings" at bounding box center [284, 109] width 146 height 39
click at [31, 131] on link at bounding box center [32, 121] width 29 height 29
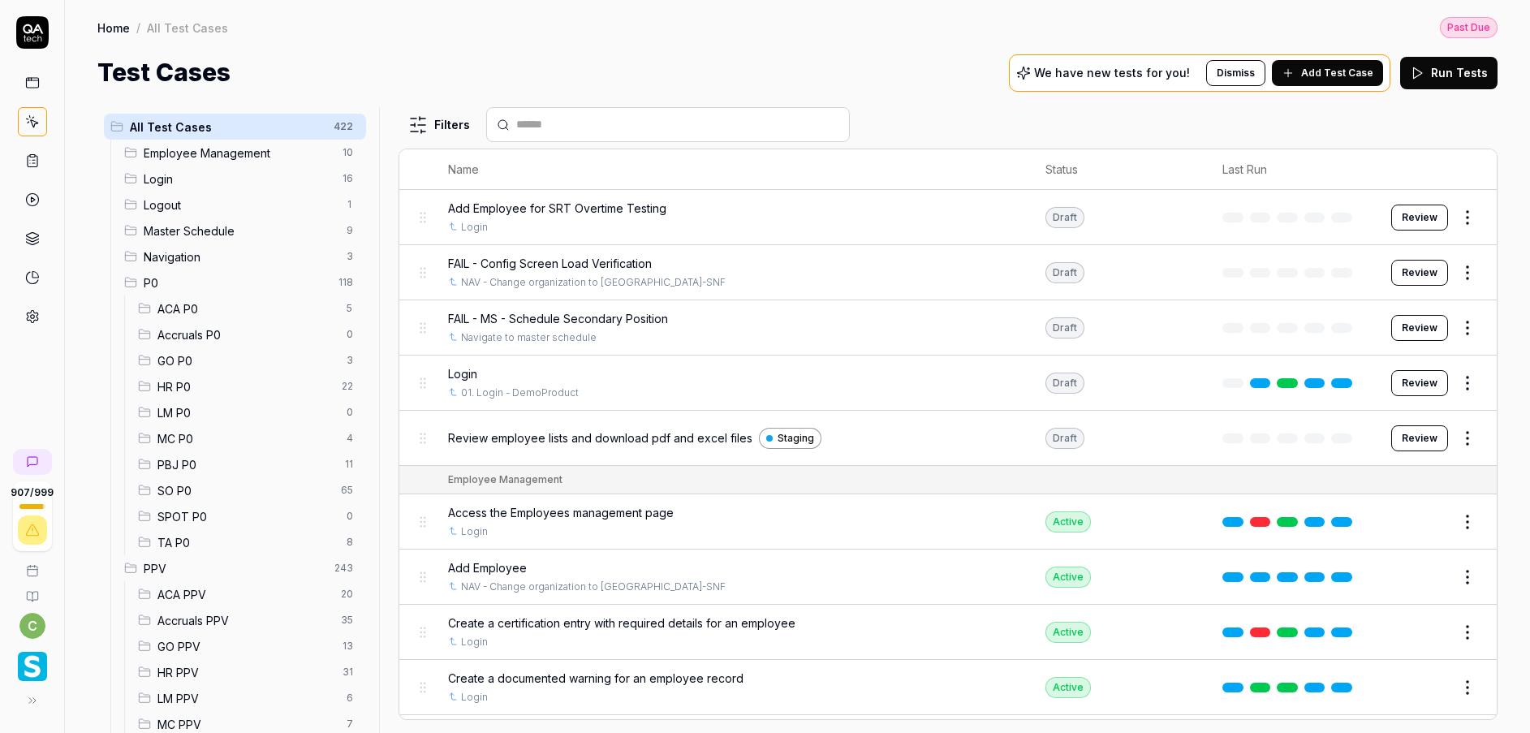
click at [192, 435] on span "MC P0" at bounding box center [246, 438] width 179 height 17
click at [193, 437] on span "MC P0" at bounding box center [246, 438] width 179 height 17
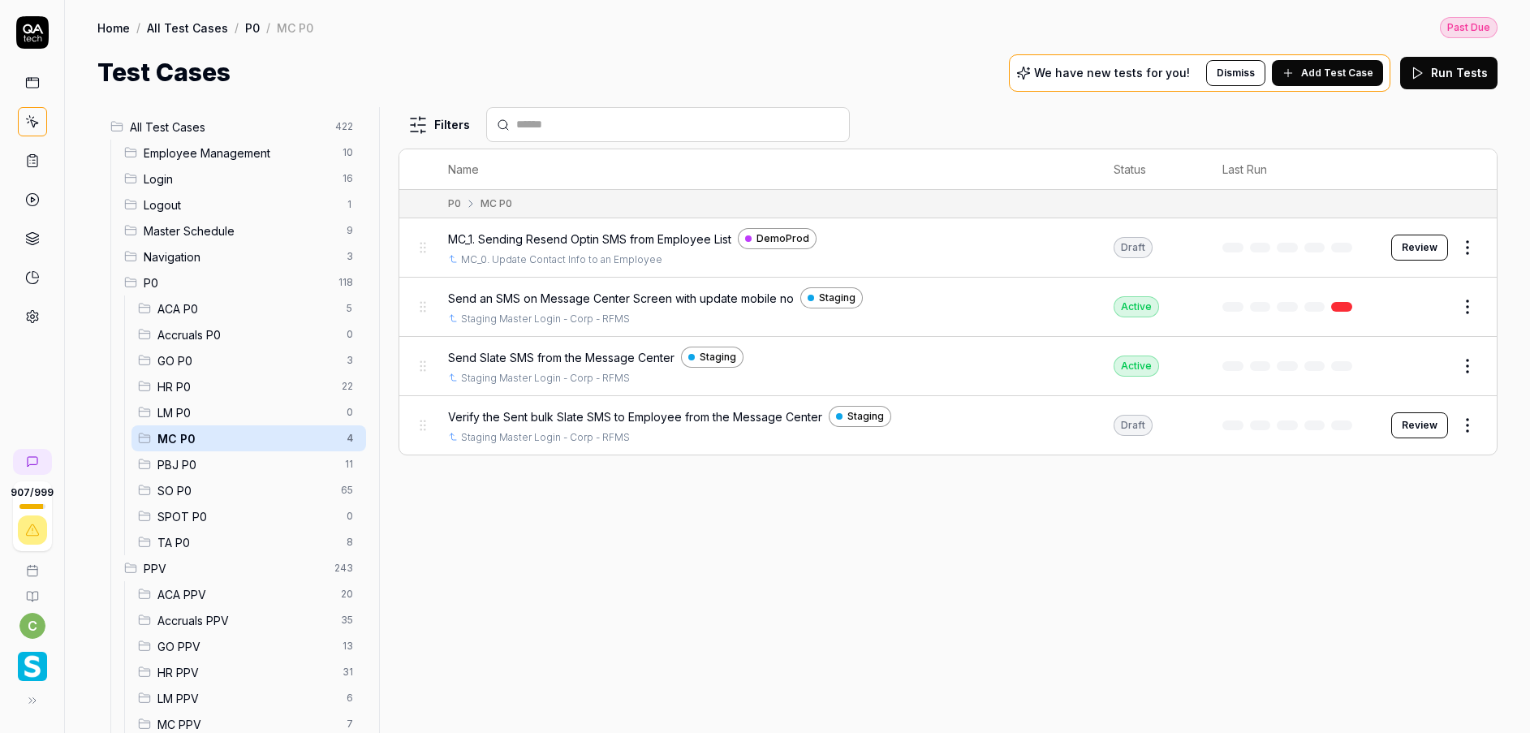
click at [841, 246] on button "Review" at bounding box center [1419, 248] width 57 height 26
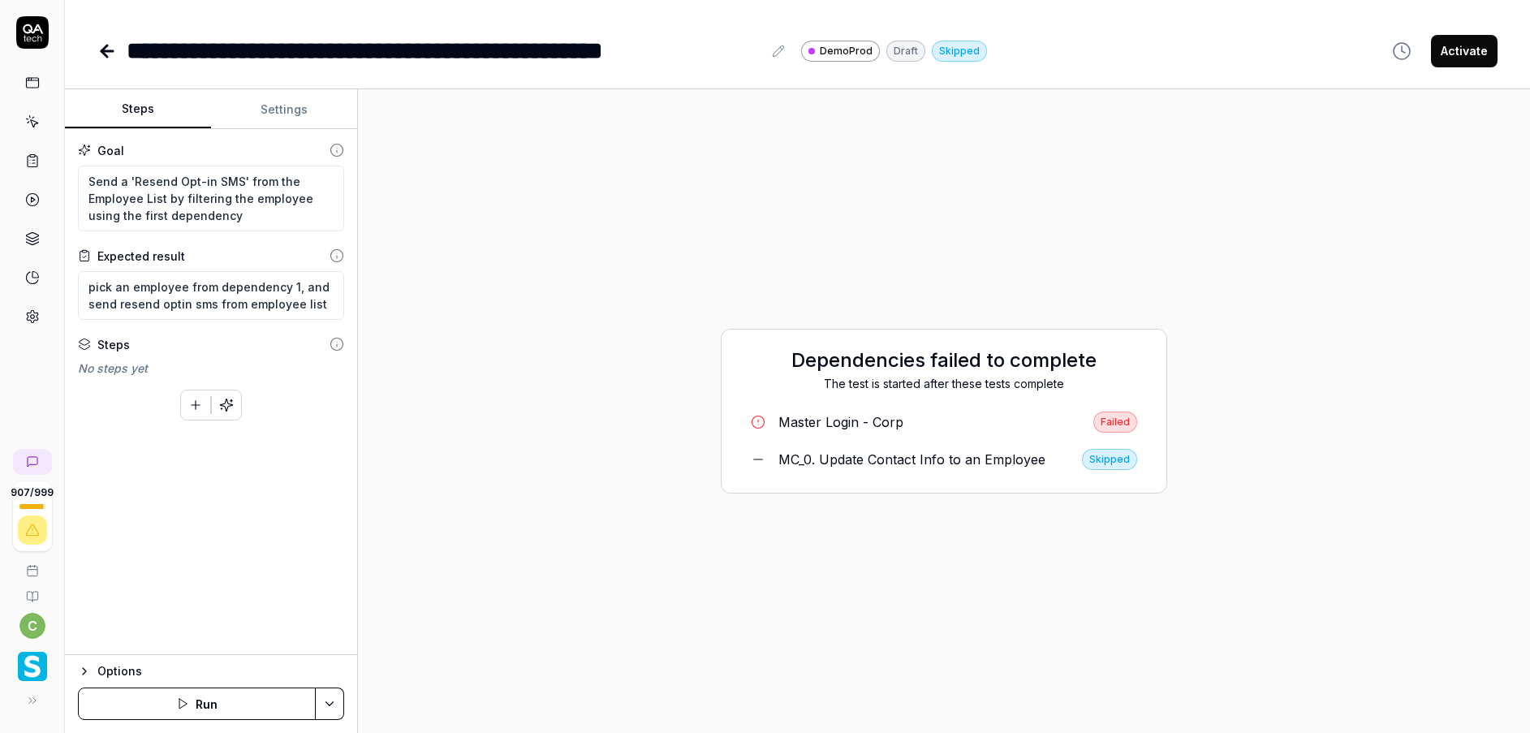
click at [312, 122] on button "Settings" at bounding box center [284, 109] width 146 height 39
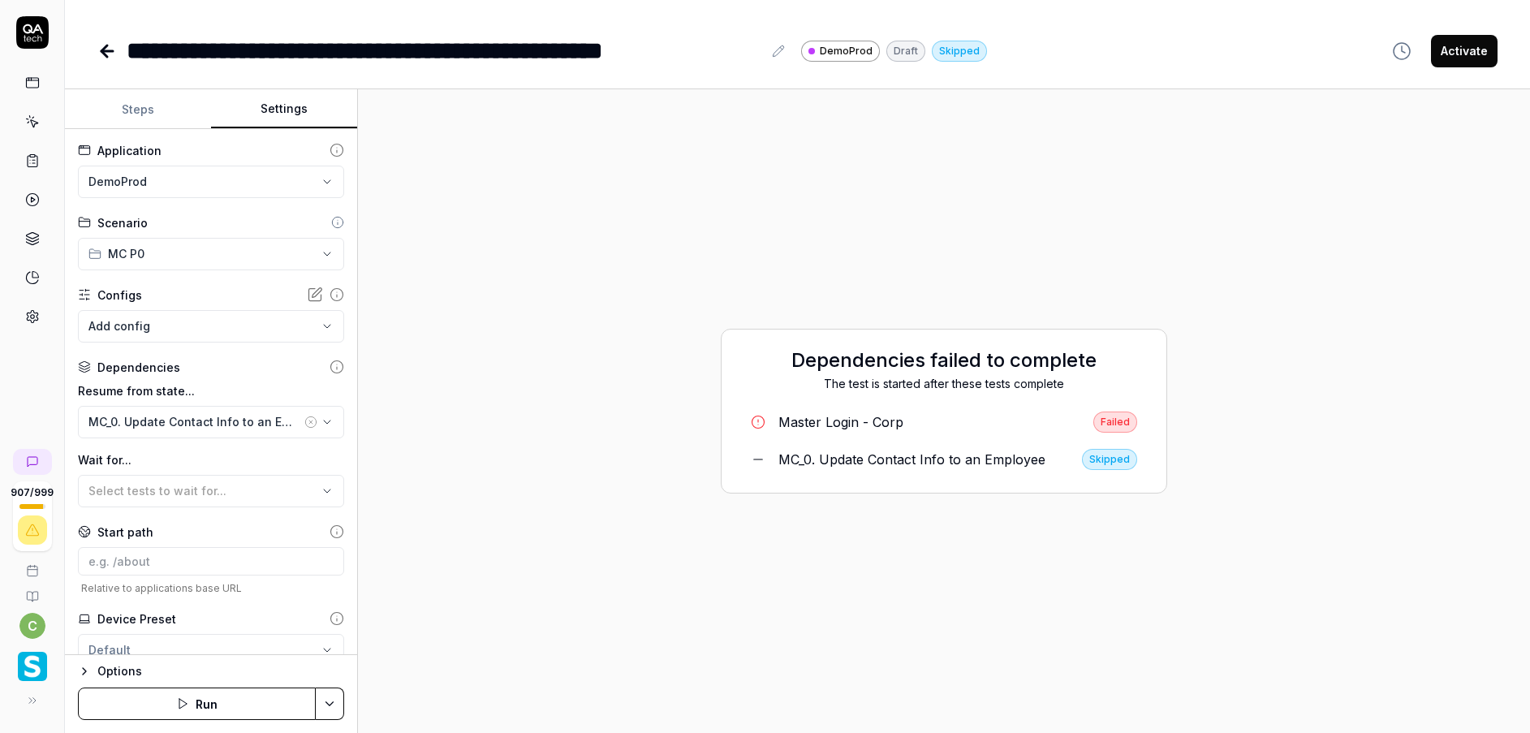
click at [304, 420] on icon "button" at bounding box center [310, 421] width 13 height 13
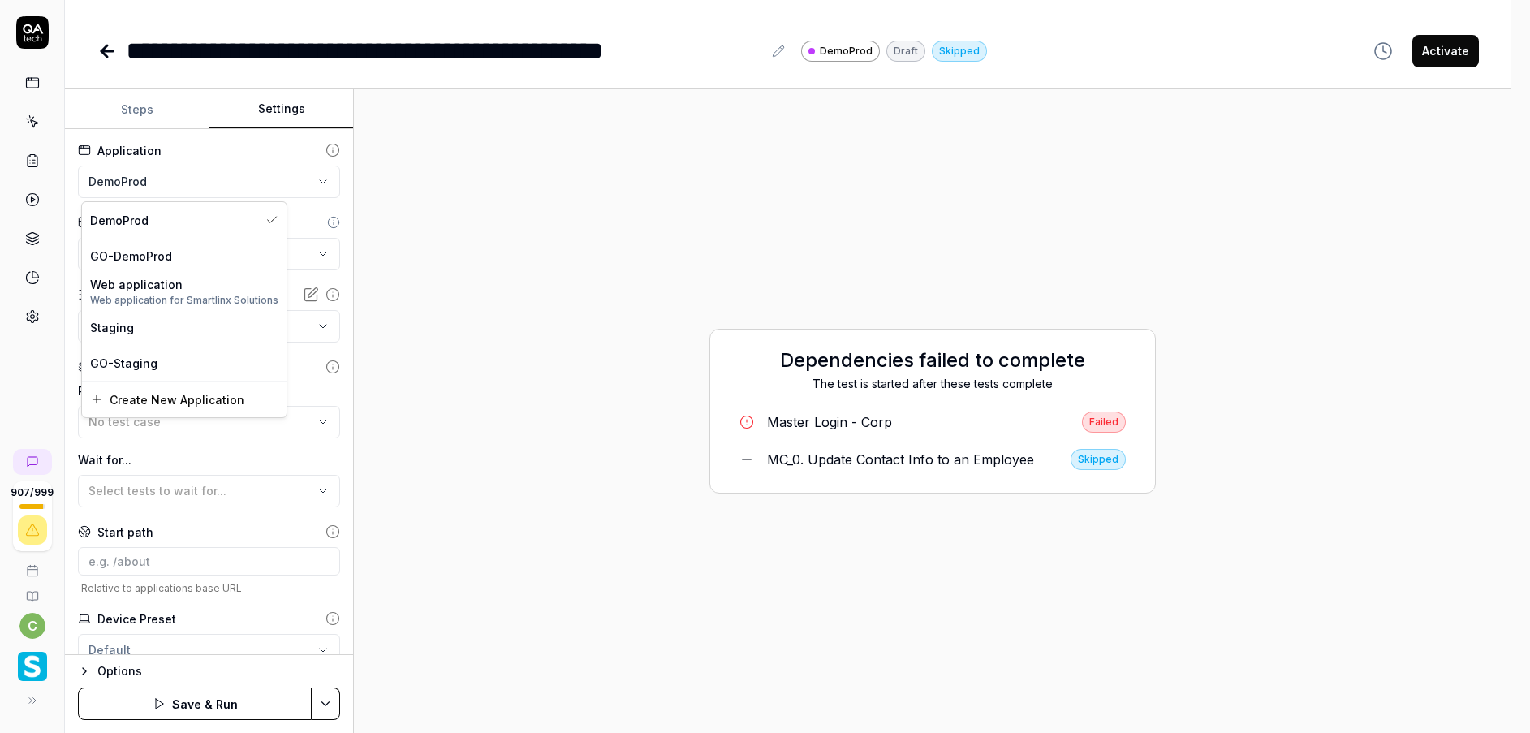
click at [305, 183] on html "**********" at bounding box center [765, 313] width 1530 height 839
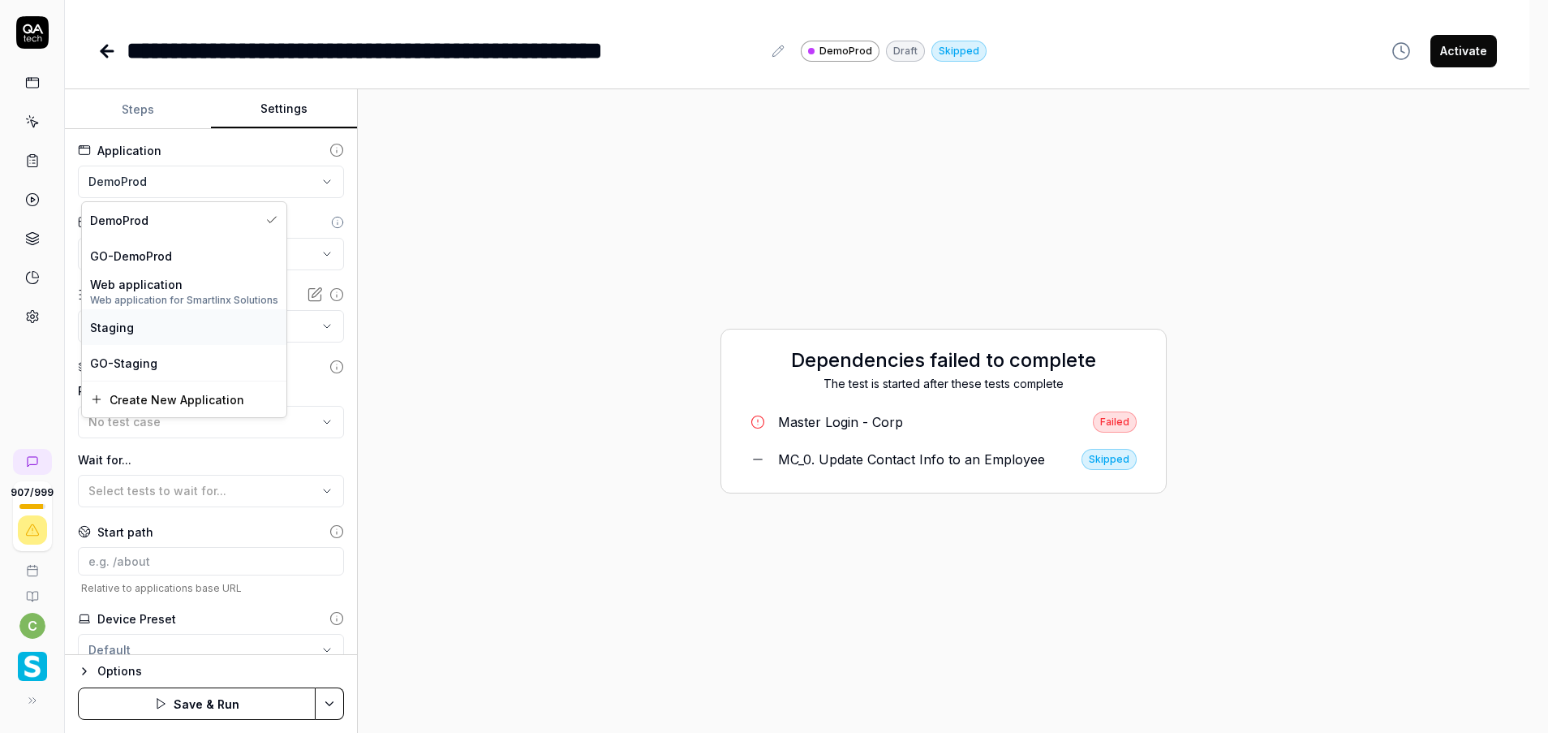
click at [189, 331] on div "Staging" at bounding box center [184, 327] width 188 height 17
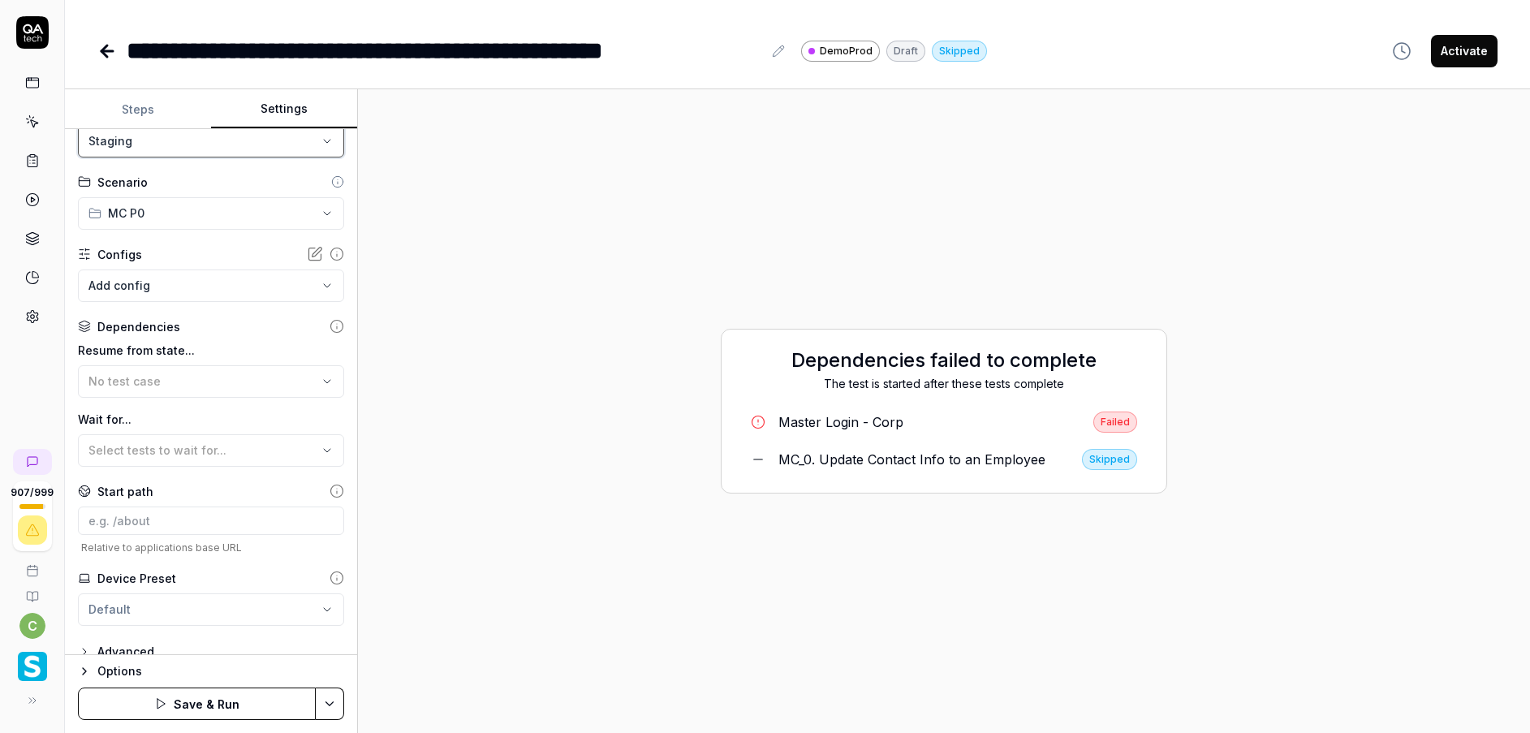
scroll to position [60, 0]
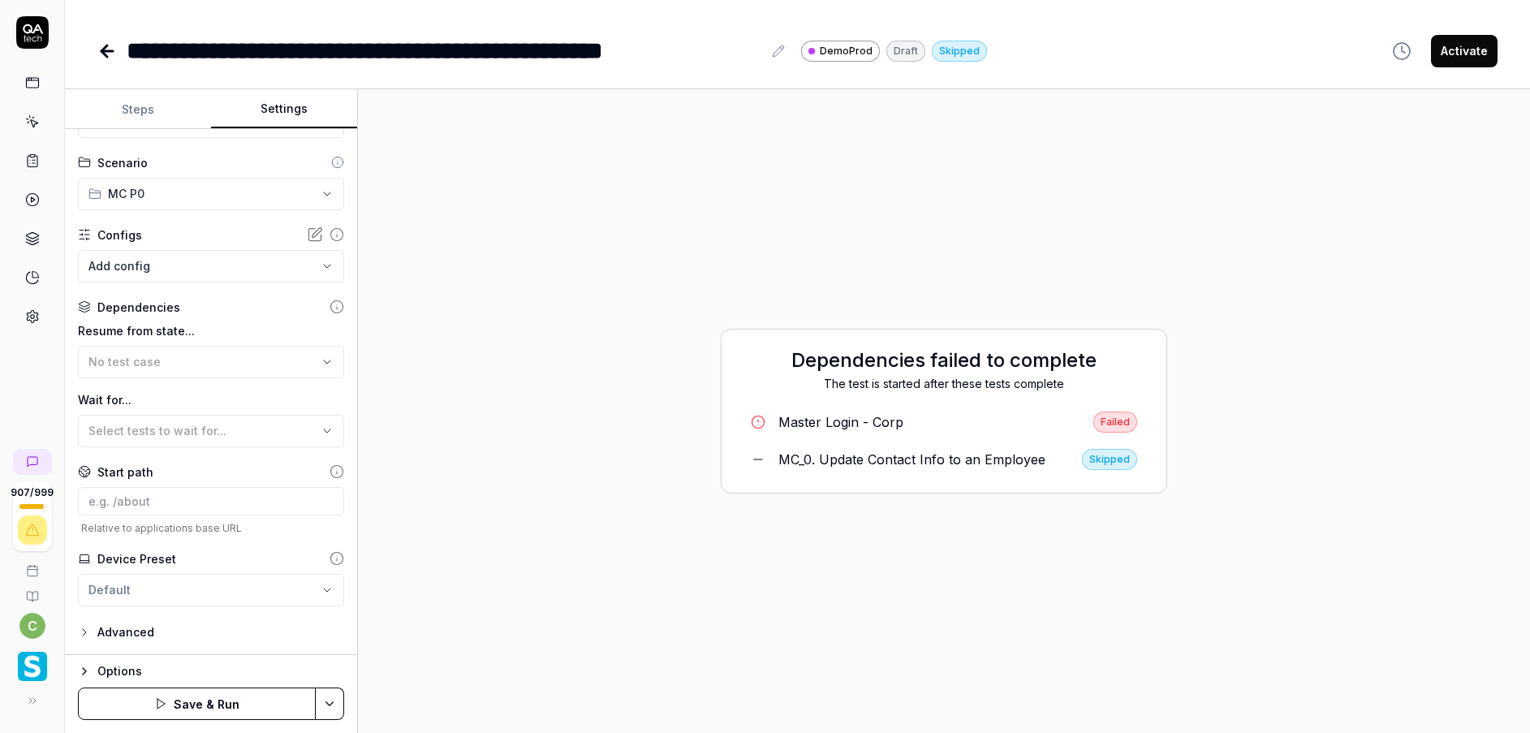
click at [85, 668] on icon "button" at bounding box center [84, 671] width 13 height 13
click at [320, 656] on button "Production Default" at bounding box center [211, 658] width 266 height 32
click at [176, 626] on div "Production" at bounding box center [183, 621] width 203 height 27
click at [187, 657] on span "Default" at bounding box center [200, 658] width 48 height 21
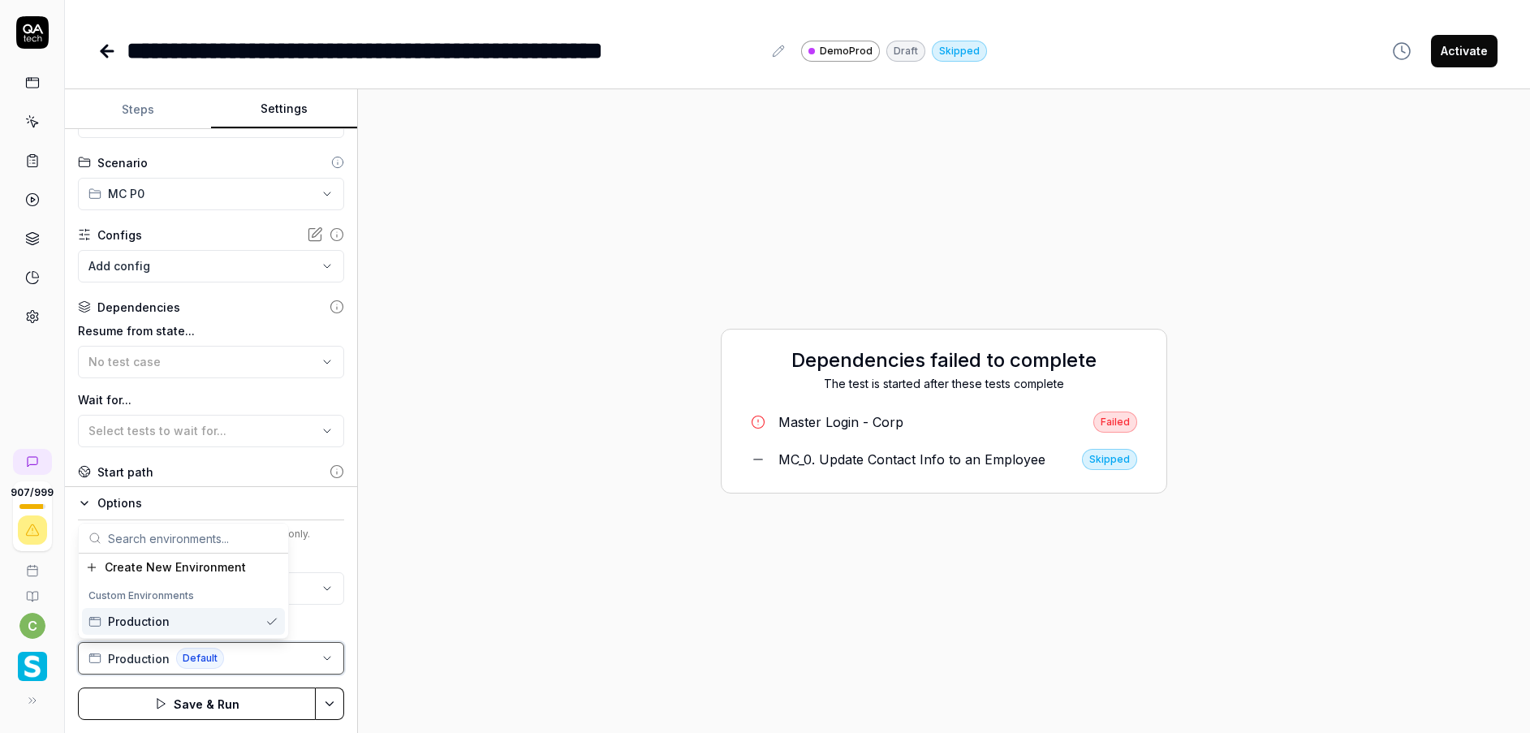
click at [327, 661] on icon "button" at bounding box center [327, 658] width 13 height 13
click at [99, 615] on div "Production" at bounding box center [128, 621] width 81 height 17
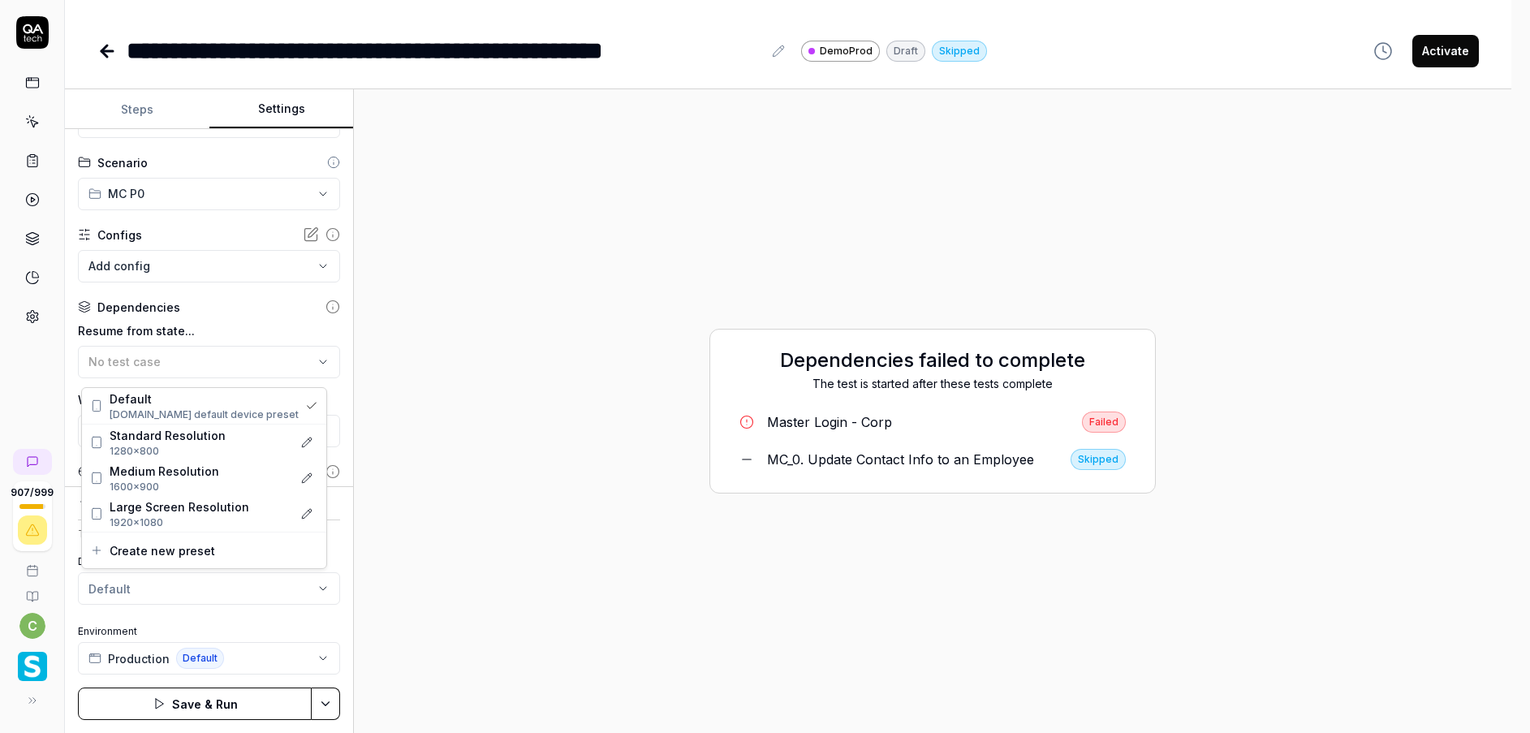
click at [129, 581] on html "**********" at bounding box center [765, 313] width 1530 height 839
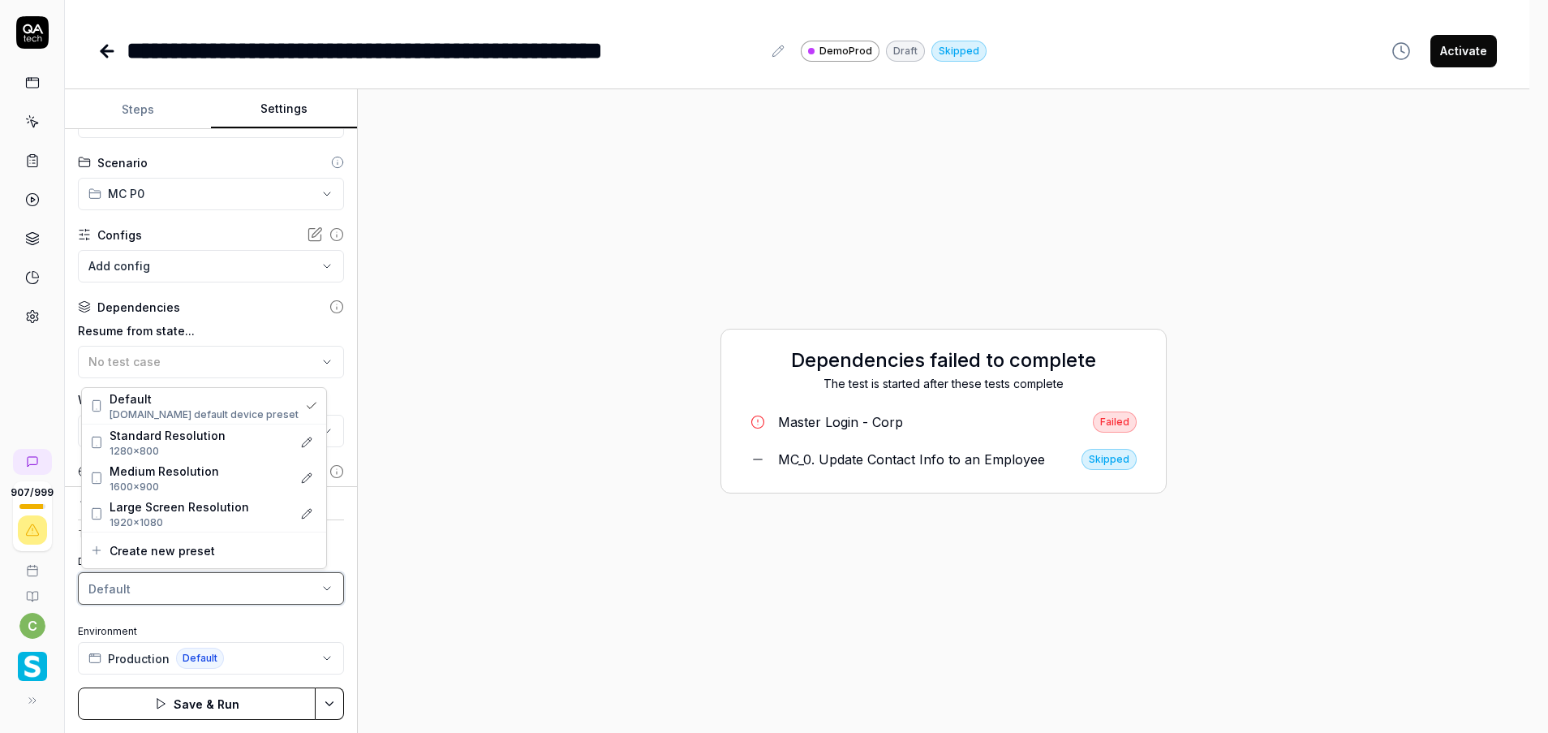
click at [226, 626] on html "**********" at bounding box center [774, 313] width 1548 height 839
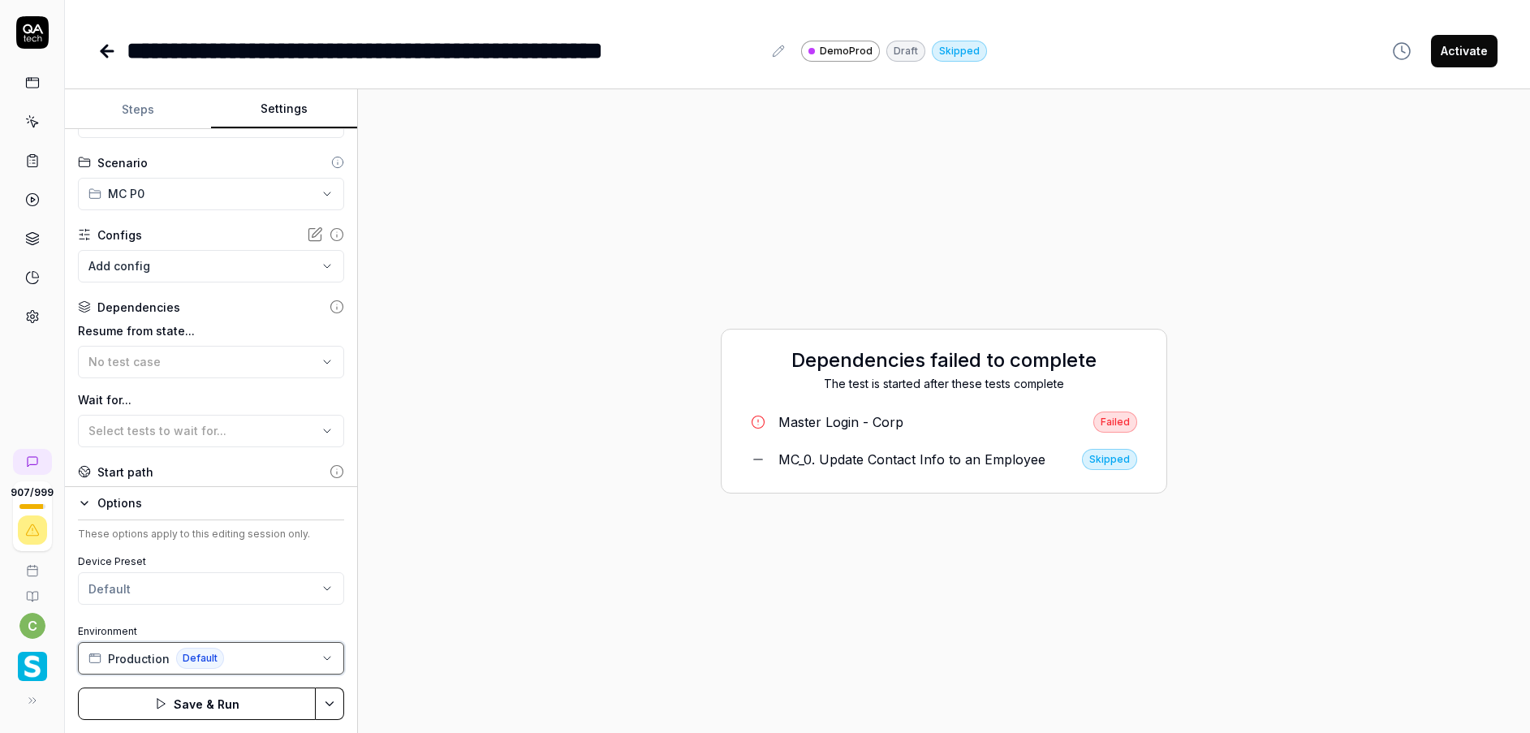
click at [84, 661] on button "Production Default" at bounding box center [211, 658] width 266 height 32
click at [324, 660] on icon "button" at bounding box center [327, 658] width 13 height 13
click at [325, 660] on icon "button" at bounding box center [327, 658] width 13 height 13
click at [196, 572] on span "Create New Environment" at bounding box center [175, 566] width 141 height 17
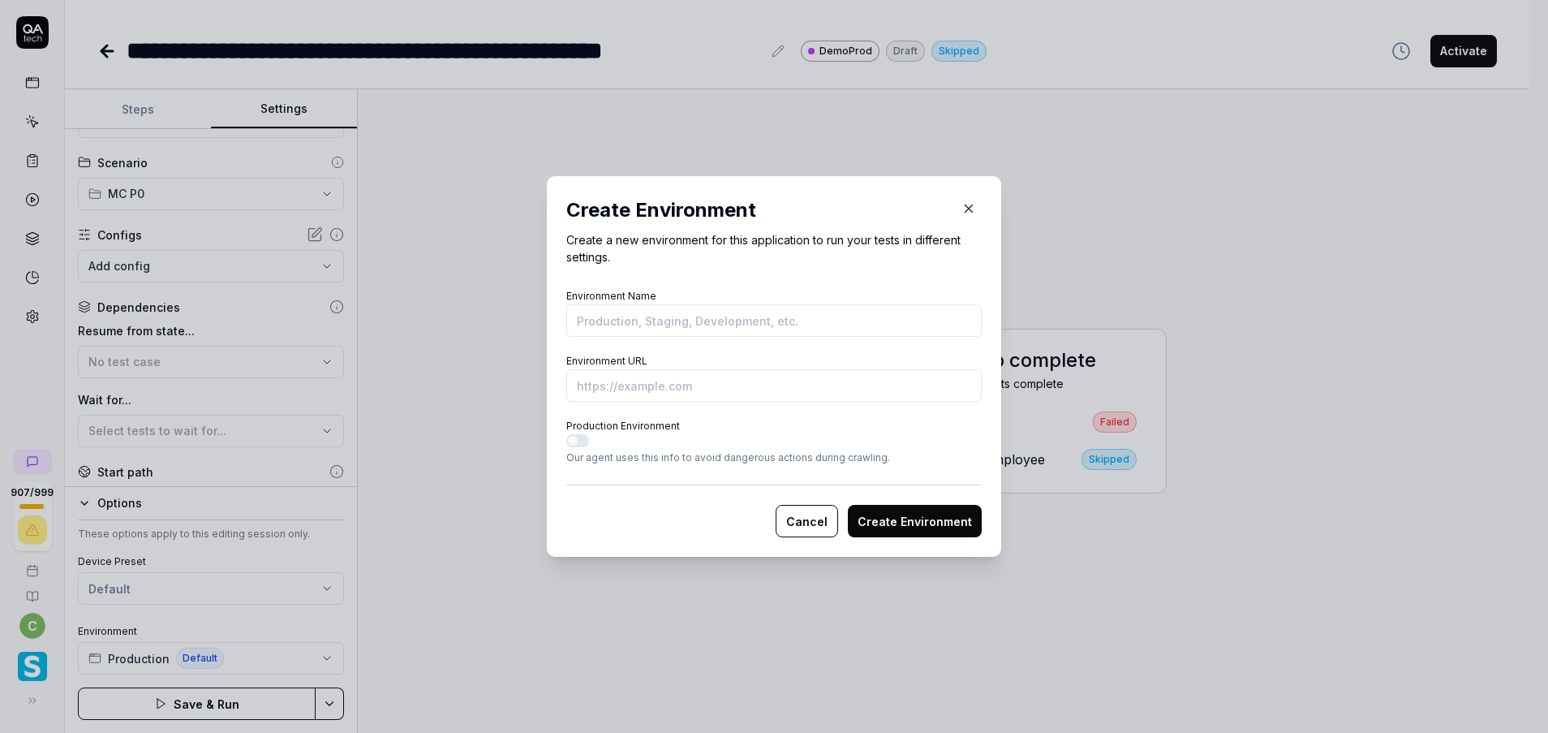
drag, startPoint x: 803, startPoint y: 523, endPoint x: 594, endPoint y: 572, distance: 214.3
click at [800, 522] on button "Cancel" at bounding box center [807, 521] width 62 height 32
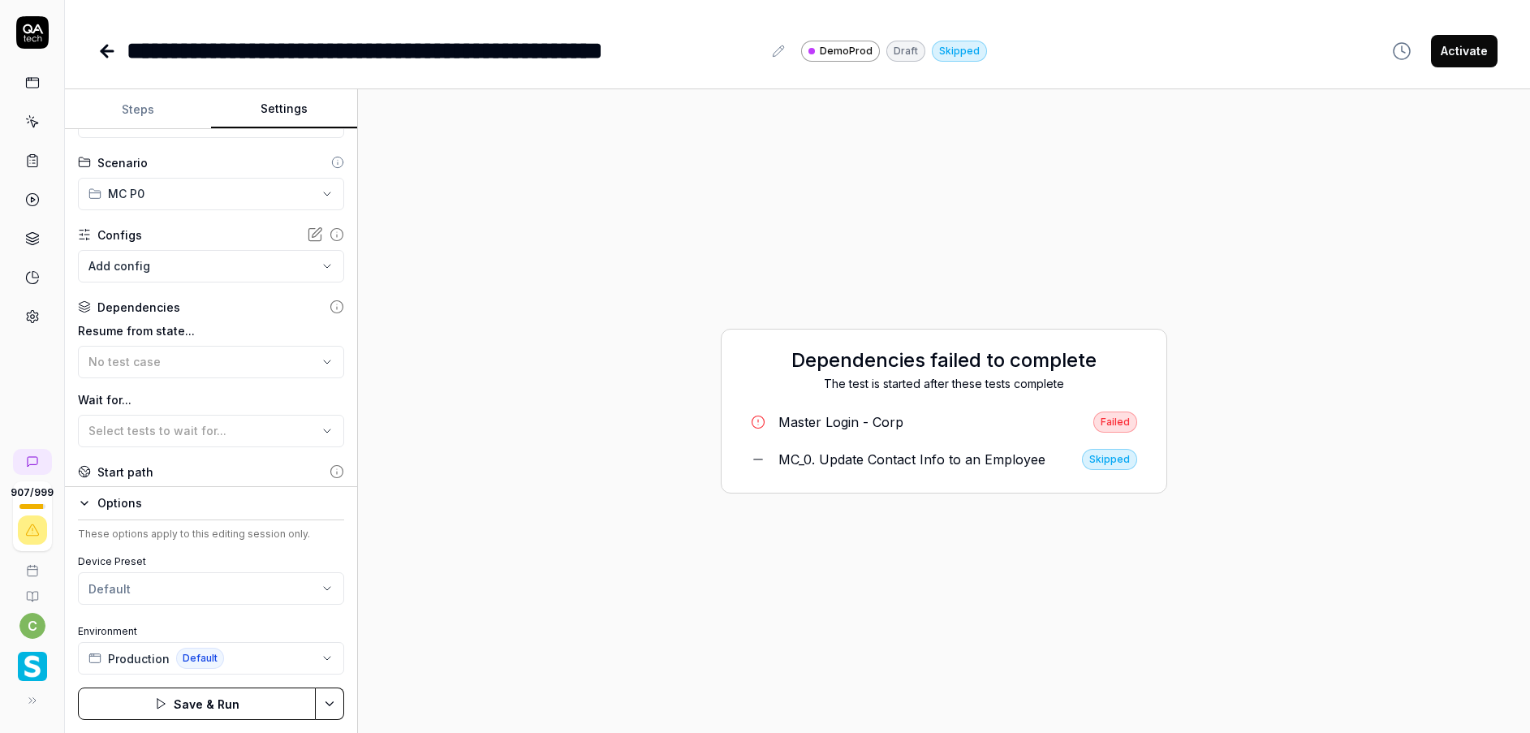
click at [337, 704] on html "**********" at bounding box center [765, 313] width 1530 height 839
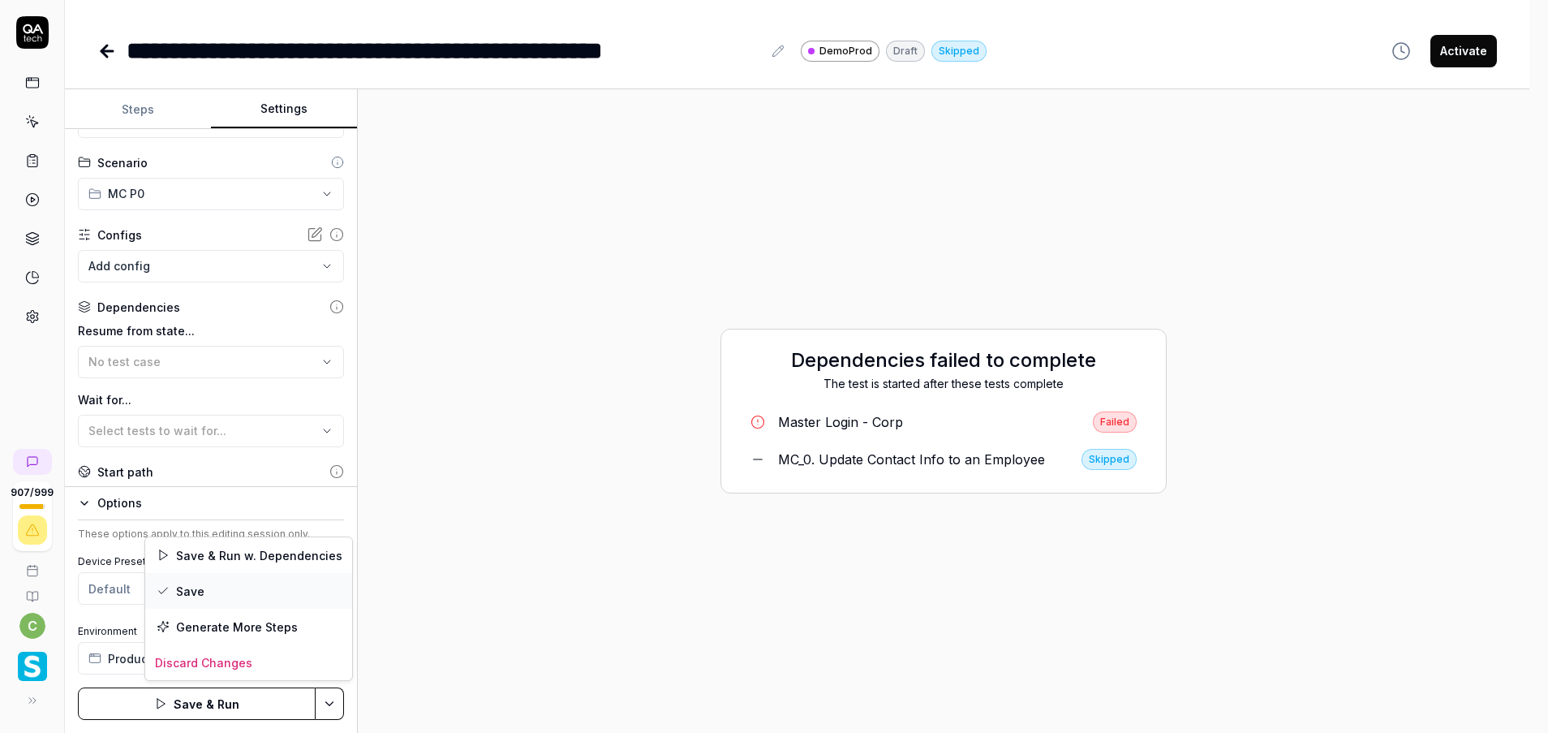
click at [217, 596] on div "Save" at bounding box center [248, 591] width 207 height 36
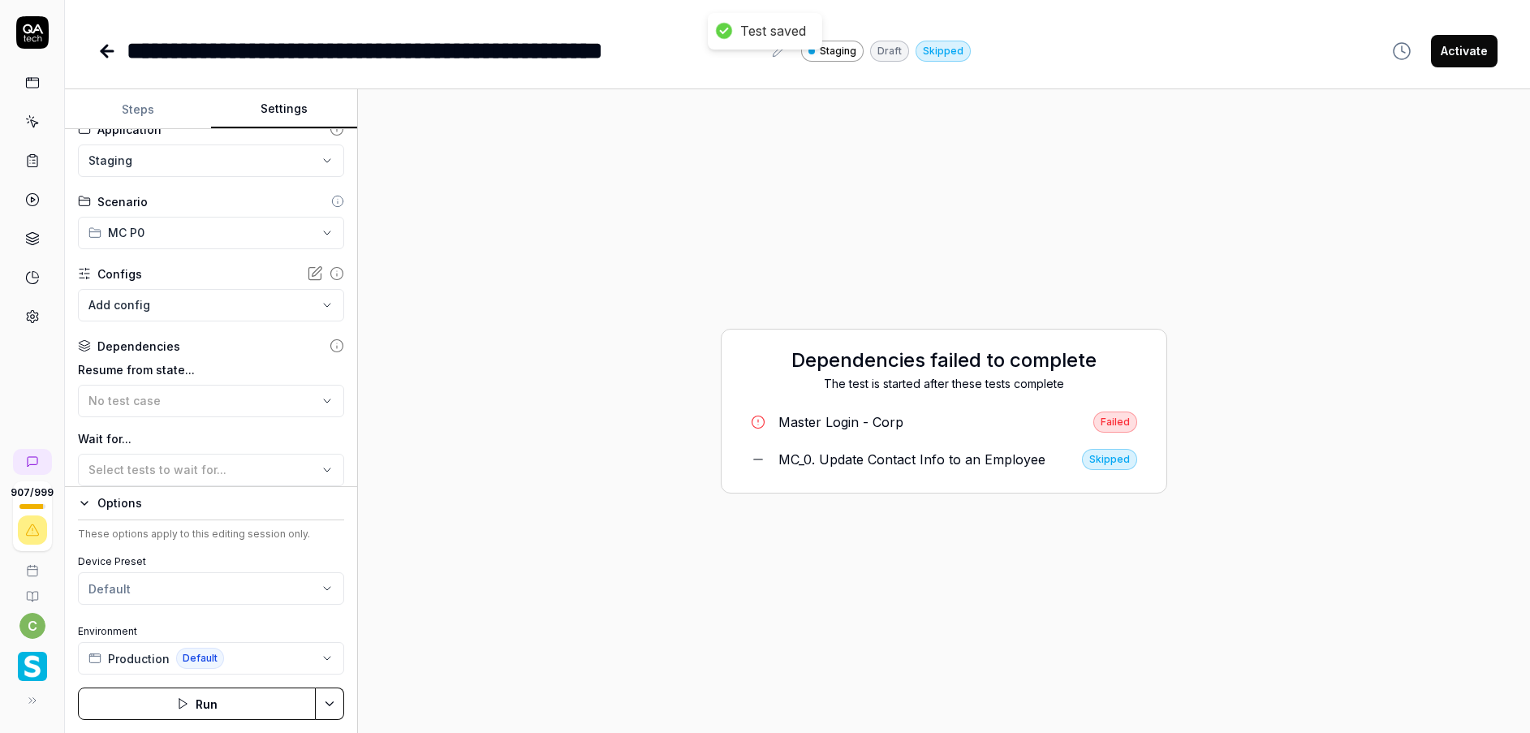
scroll to position [0, 0]
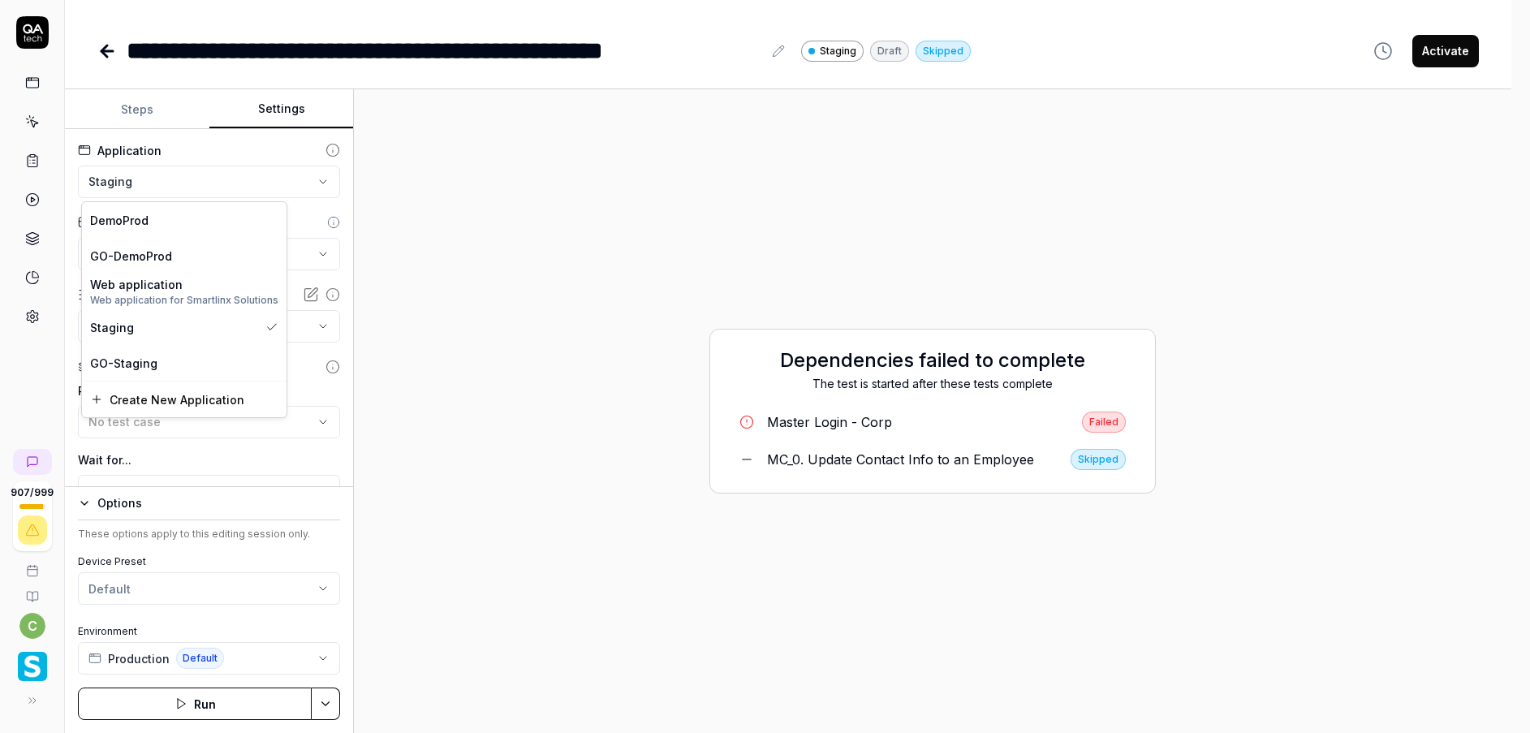
click at [262, 190] on html "**********" at bounding box center [765, 313] width 1530 height 839
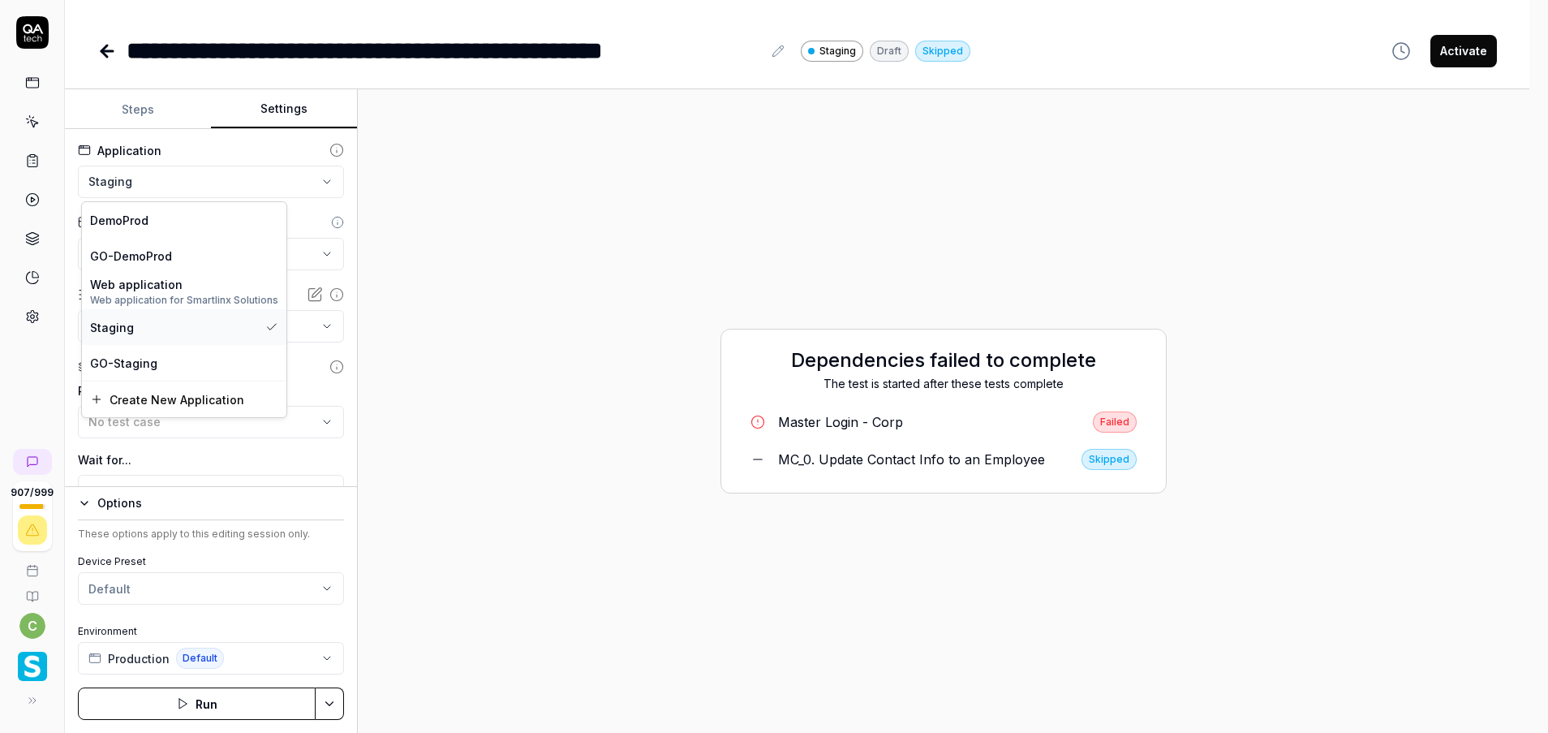
click at [174, 329] on div "Staging" at bounding box center [174, 327] width 169 height 17
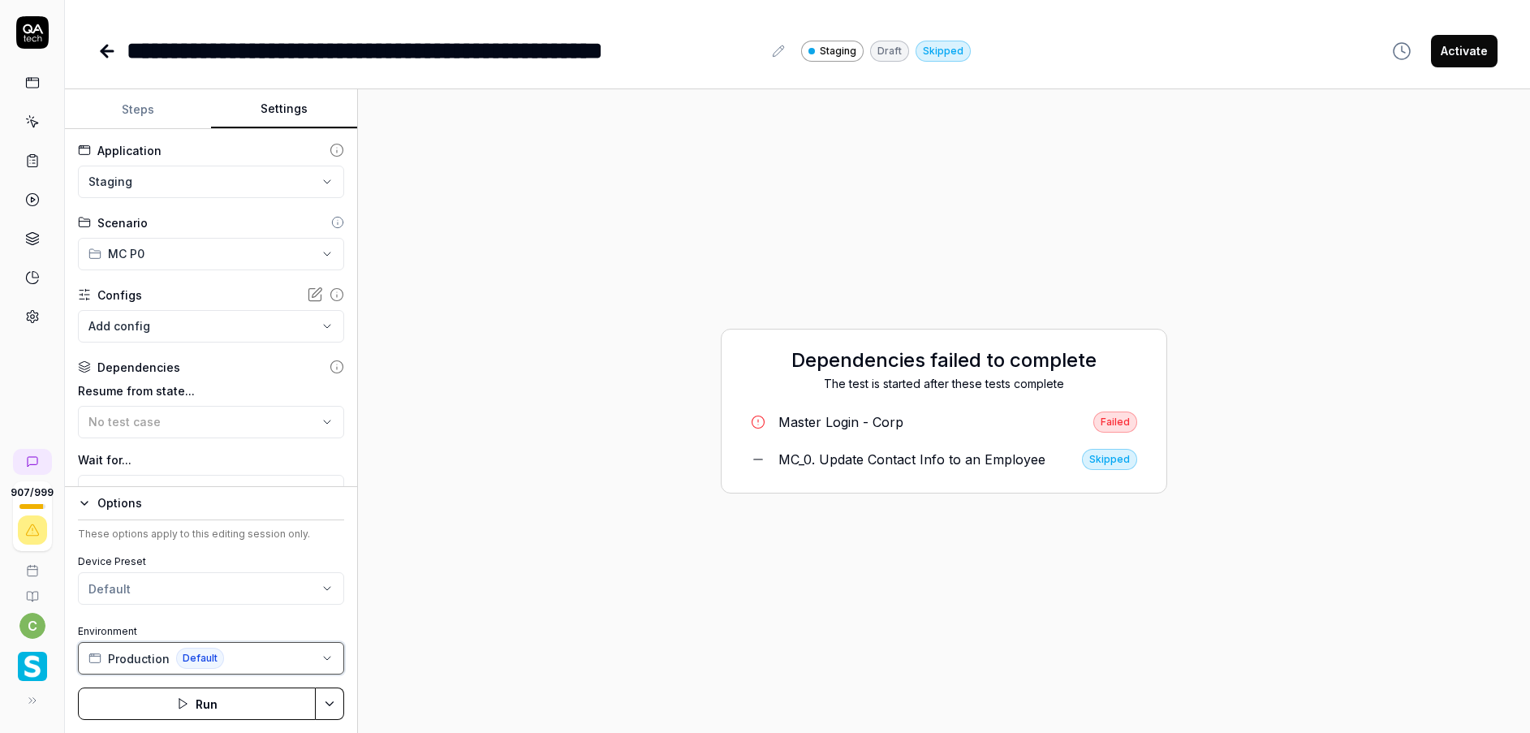
click at [167, 661] on div "Production Default" at bounding box center [156, 658] width 136 height 21
click at [157, 615] on span "Production" at bounding box center [139, 621] width 62 height 17
click at [104, 60] on icon at bounding box center [106, 50] width 19 height 19
click at [31, 120] on icon at bounding box center [33, 123] width 7 height 7
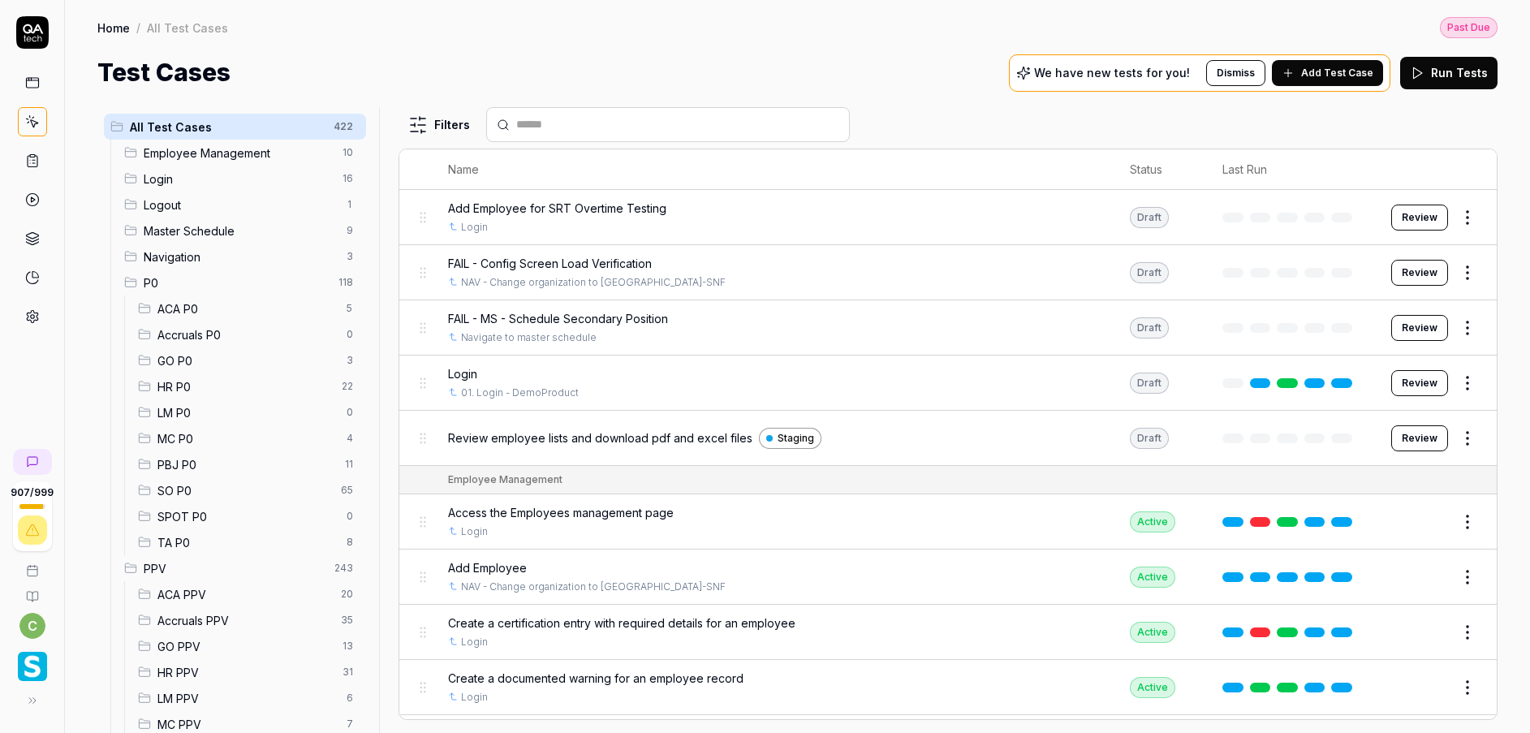
click at [187, 442] on span "MC P0" at bounding box center [246, 438] width 179 height 17
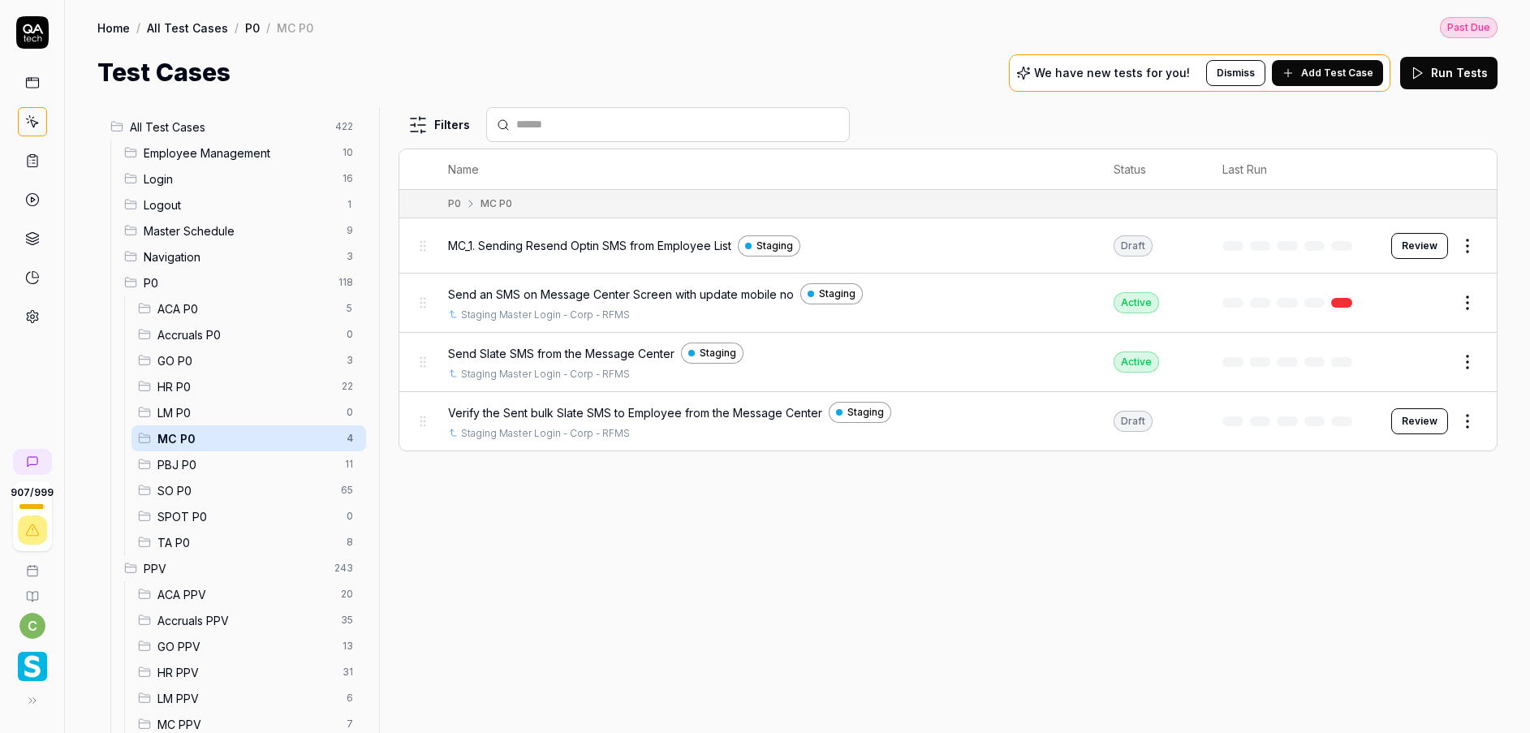
click at [841, 248] on button "Review" at bounding box center [1419, 246] width 57 height 26
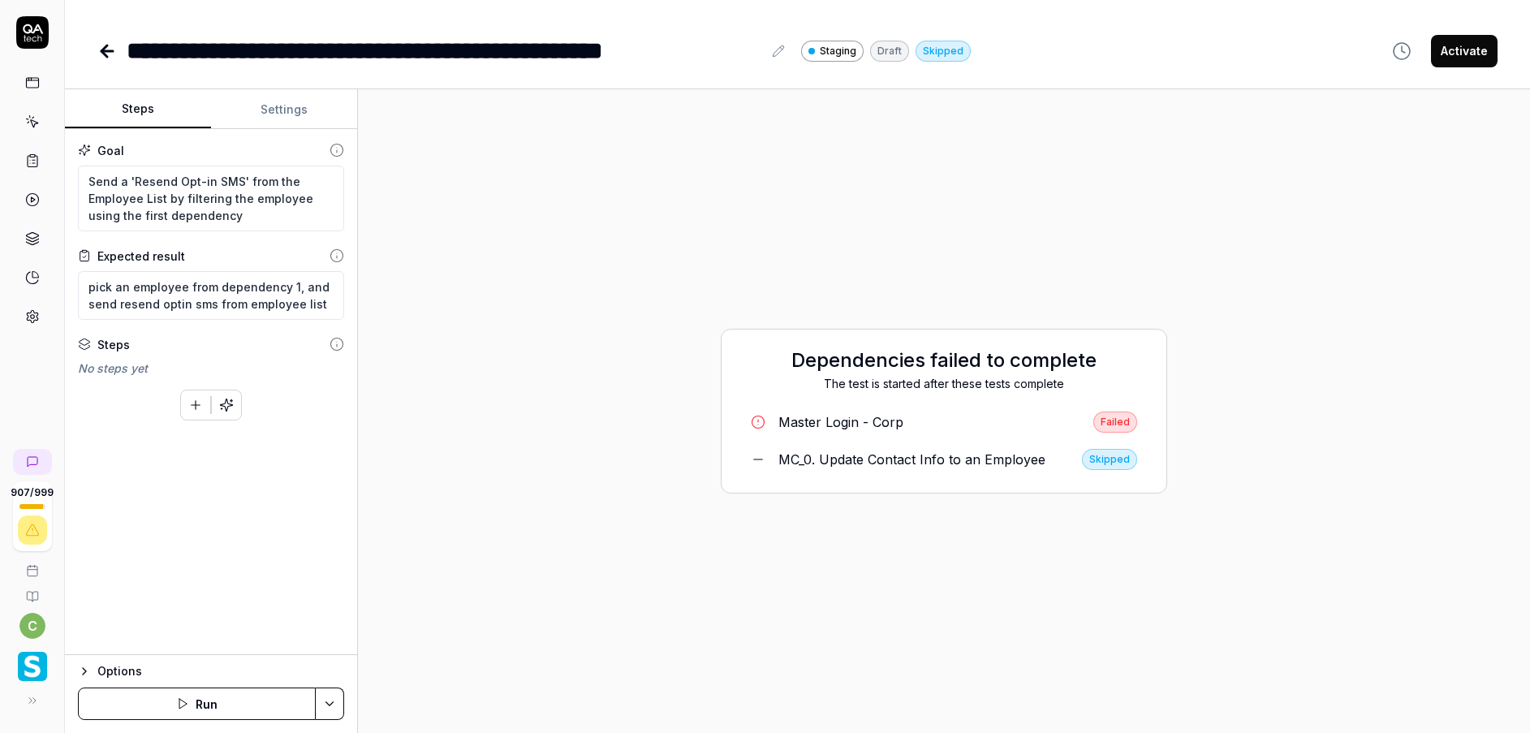
click at [293, 109] on button "Settings" at bounding box center [284, 109] width 146 height 39
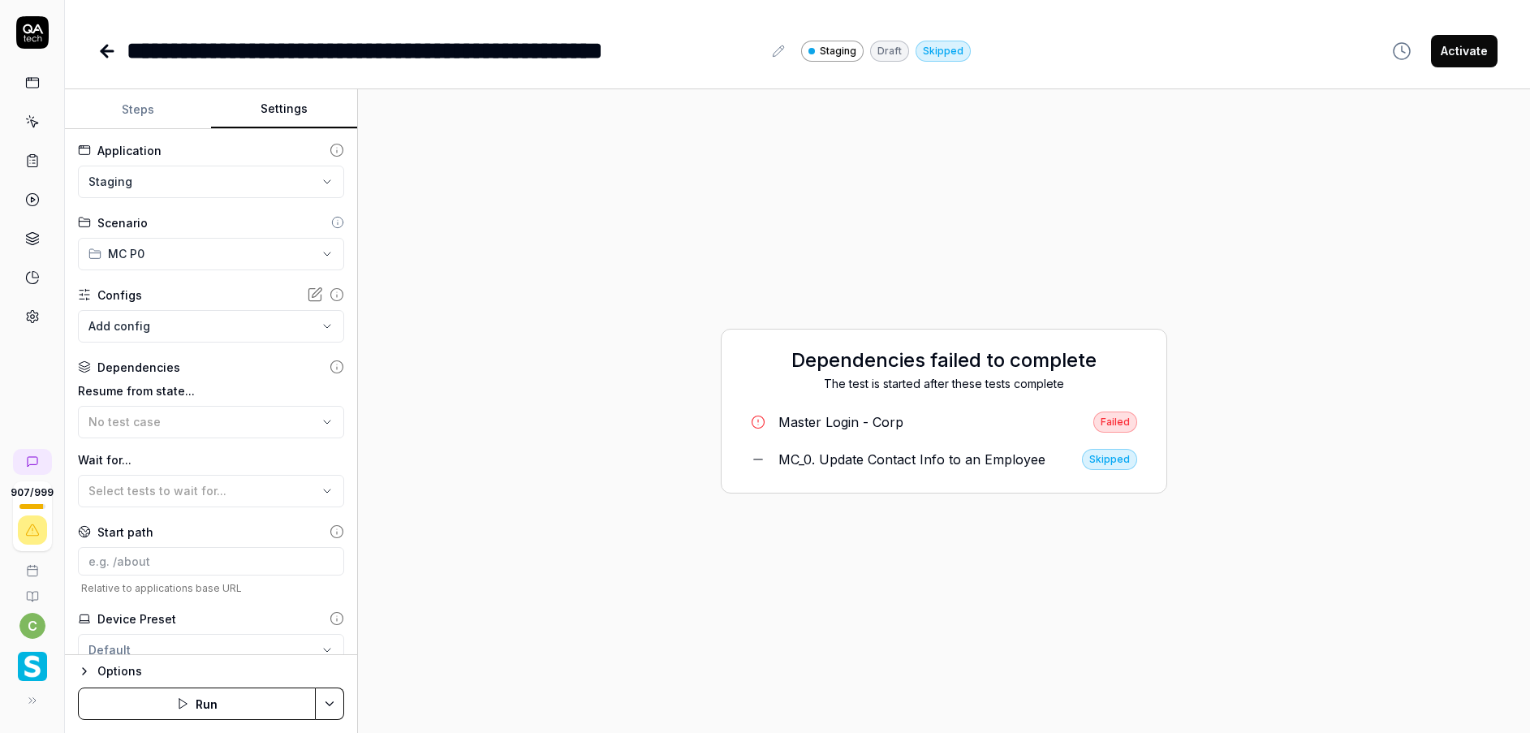
click at [85, 669] on icon "button" at bounding box center [84, 671] width 13 height 13
click at [273, 716] on button "Run" at bounding box center [197, 703] width 238 height 32
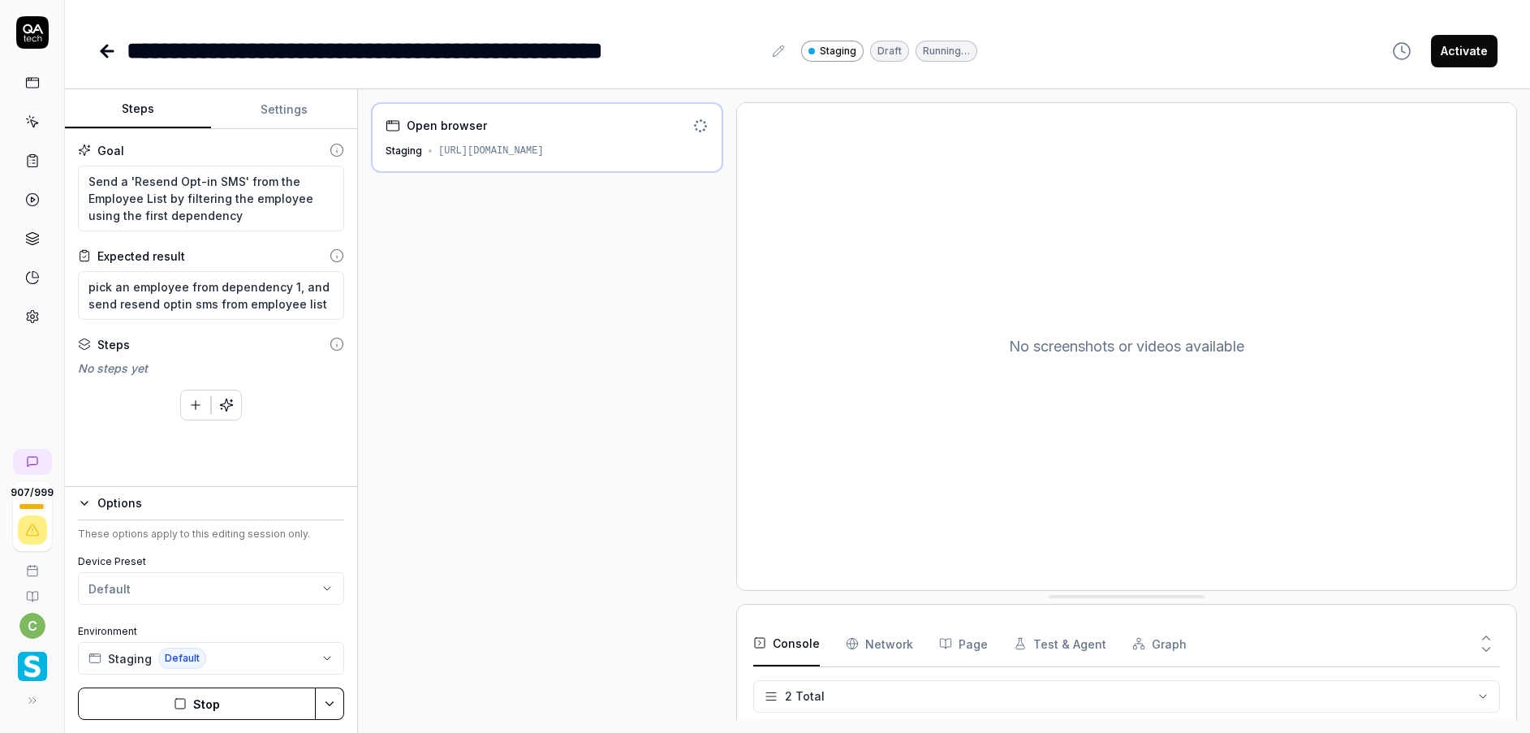
click at [148, 115] on button "Steps" at bounding box center [138, 109] width 146 height 39
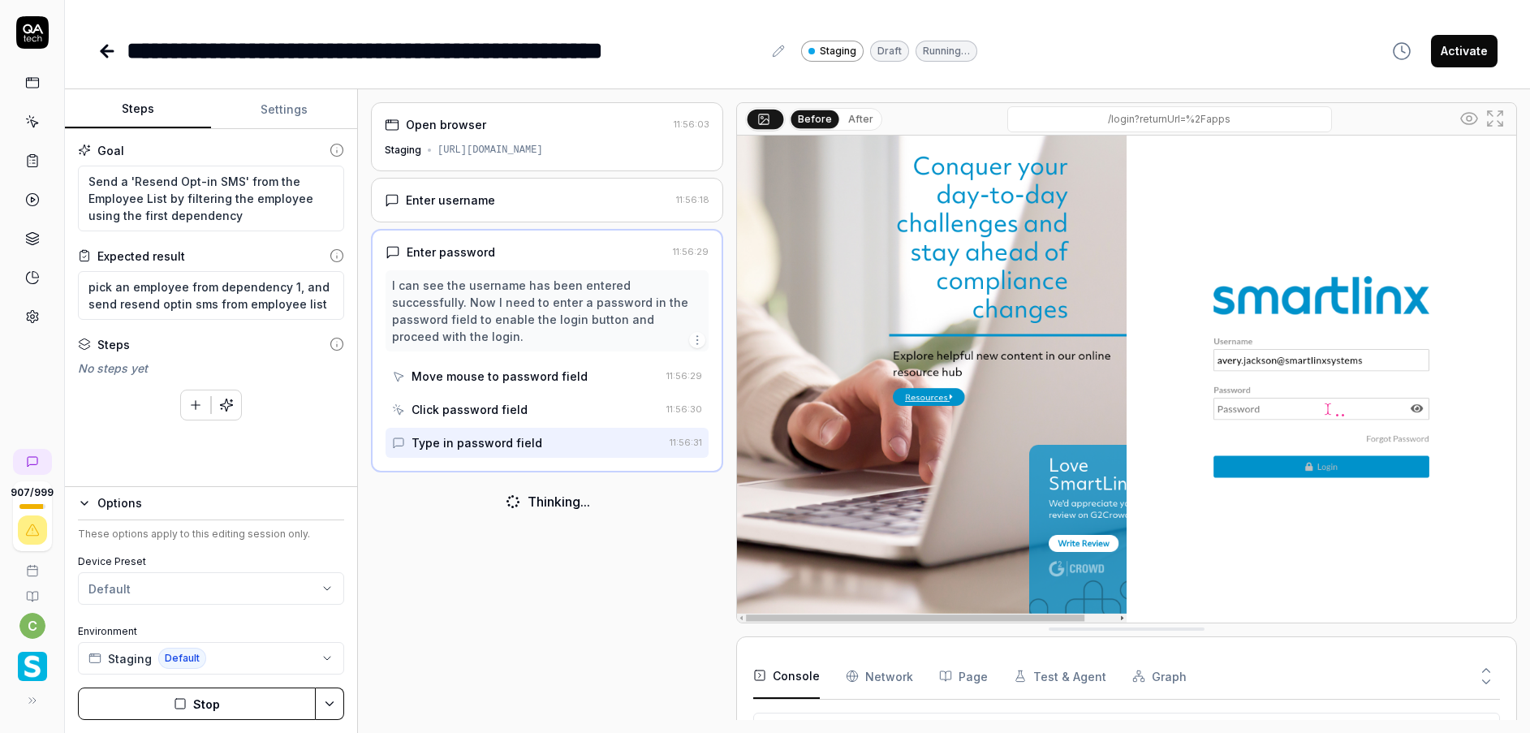
click at [197, 706] on button "Stop" at bounding box center [197, 703] width 238 height 32
click at [40, 117] on link at bounding box center [32, 121] width 29 height 29
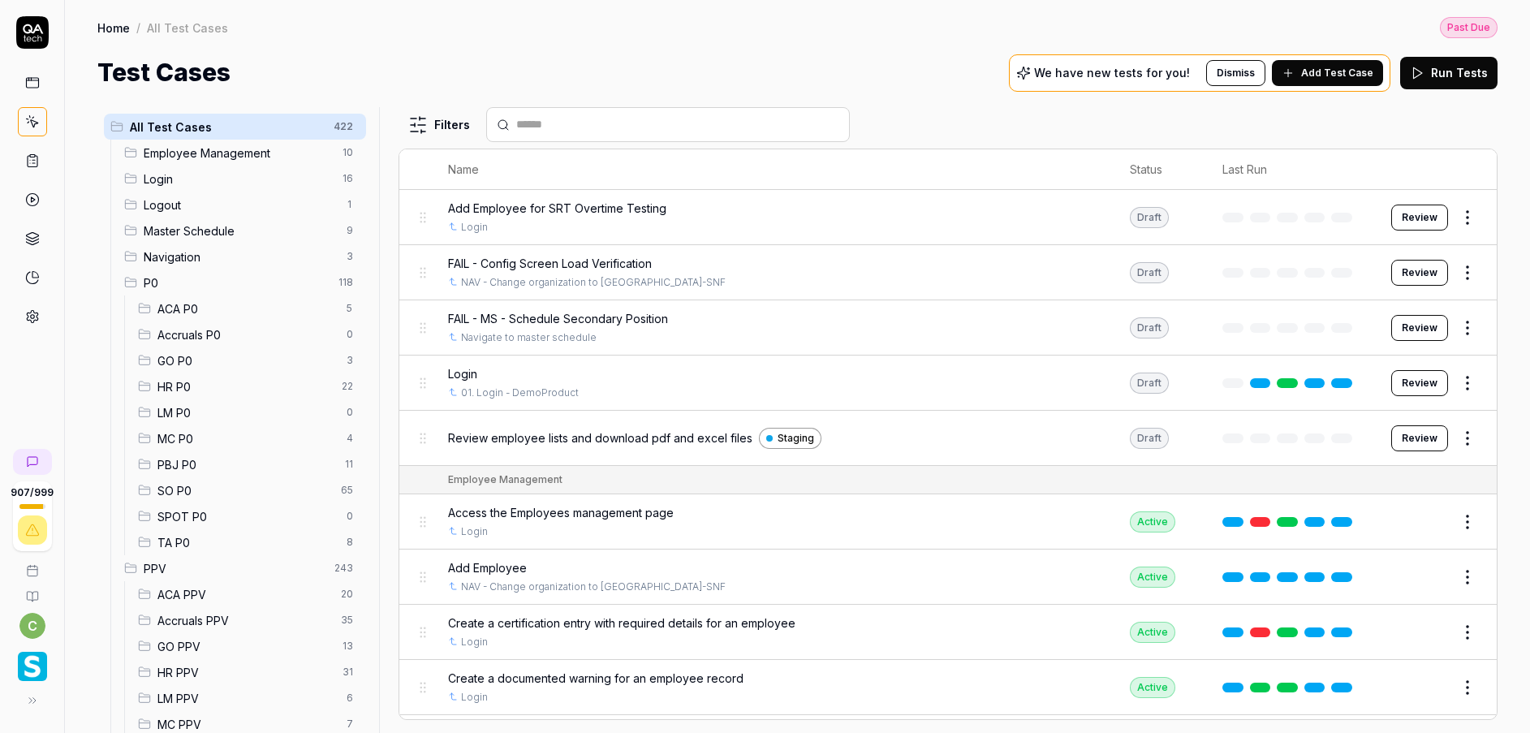
click at [202, 717] on span "MC PPV" at bounding box center [246, 724] width 179 height 17
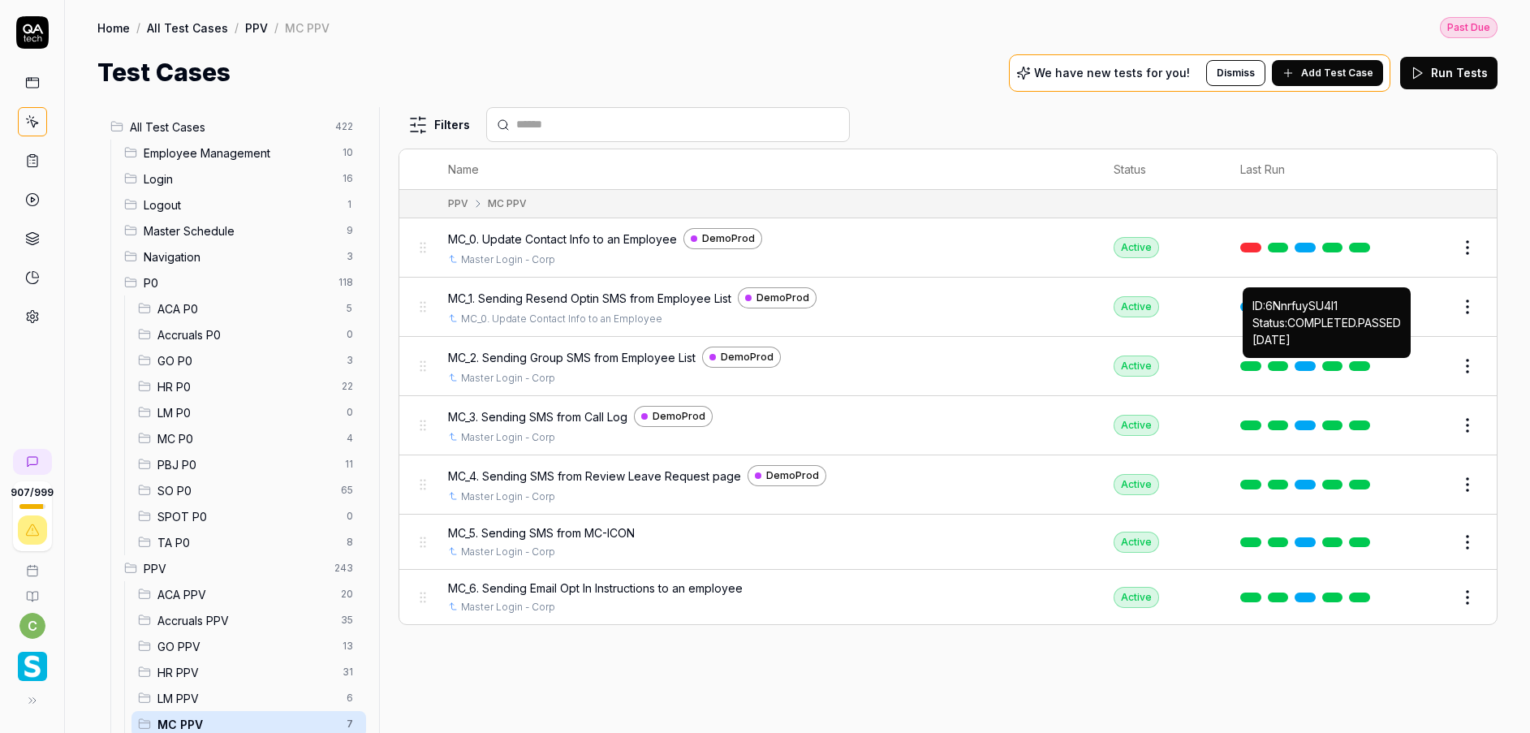
click at [841, 243] on button "Edit" at bounding box center [1428, 248] width 39 height 26
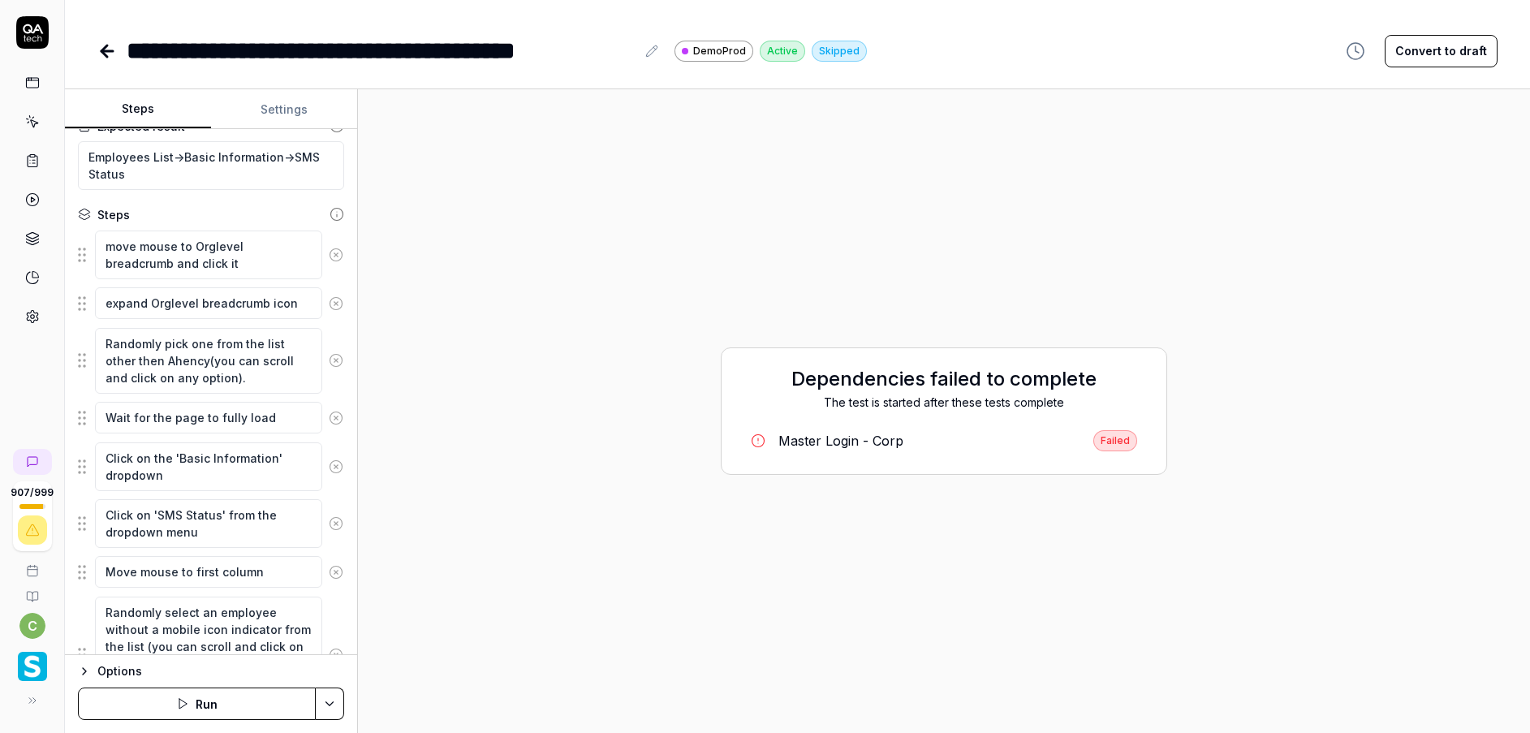
scroll to position [487, 0]
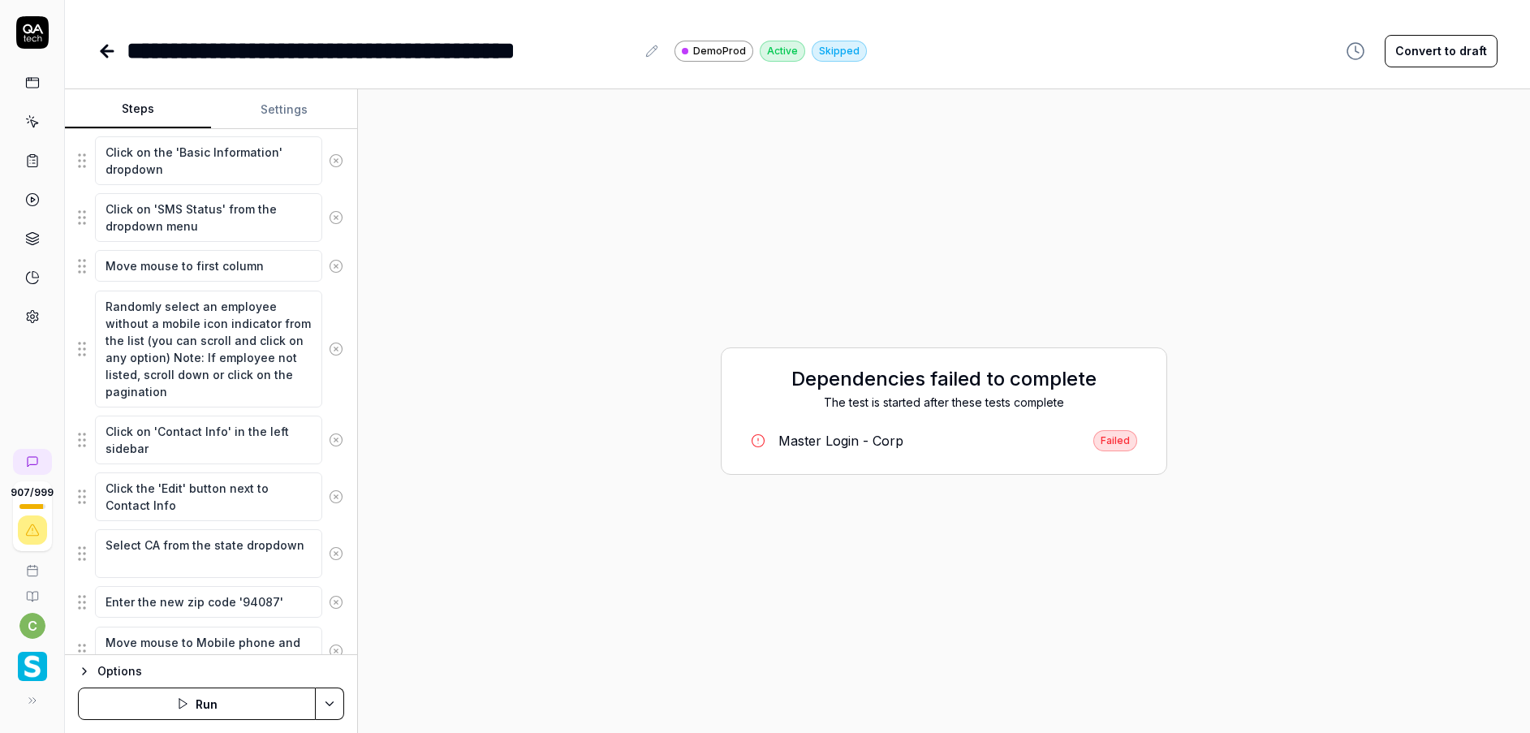
click at [100, 49] on icon at bounding box center [106, 50] width 19 height 19
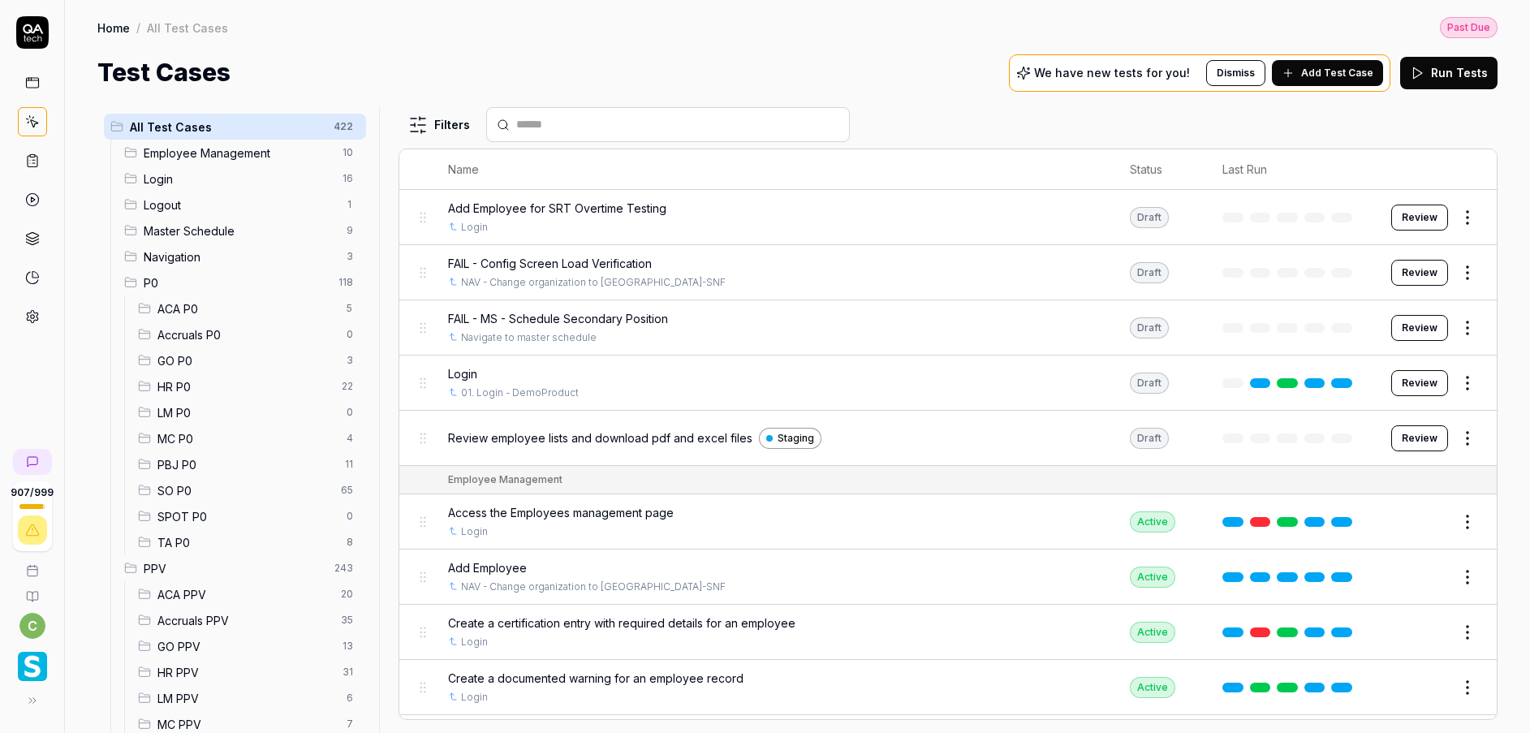
click at [188, 648] on span "GO PPV" at bounding box center [244, 646] width 175 height 17
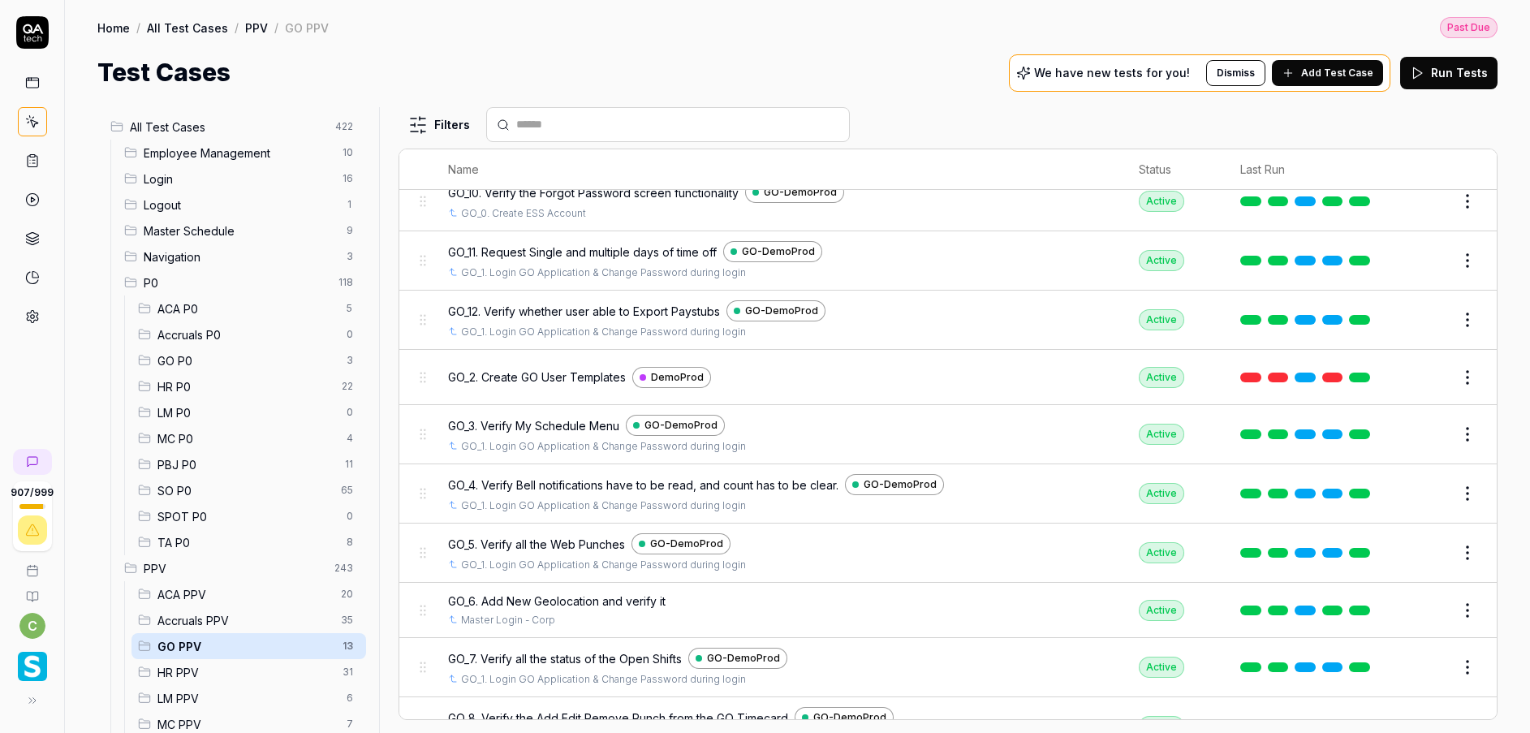
scroll to position [260, 0]
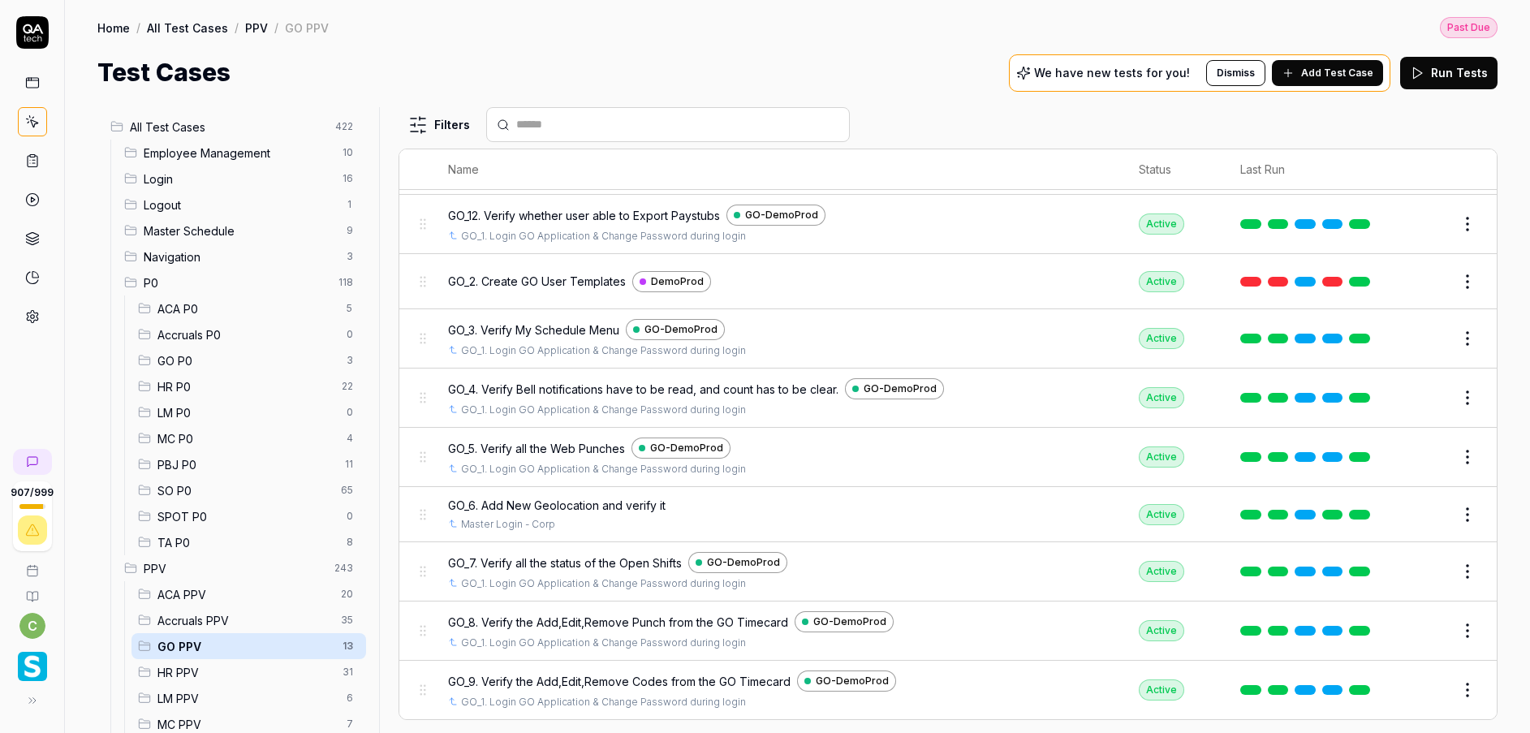
click at [190, 717] on span "MC PPV" at bounding box center [246, 724] width 179 height 17
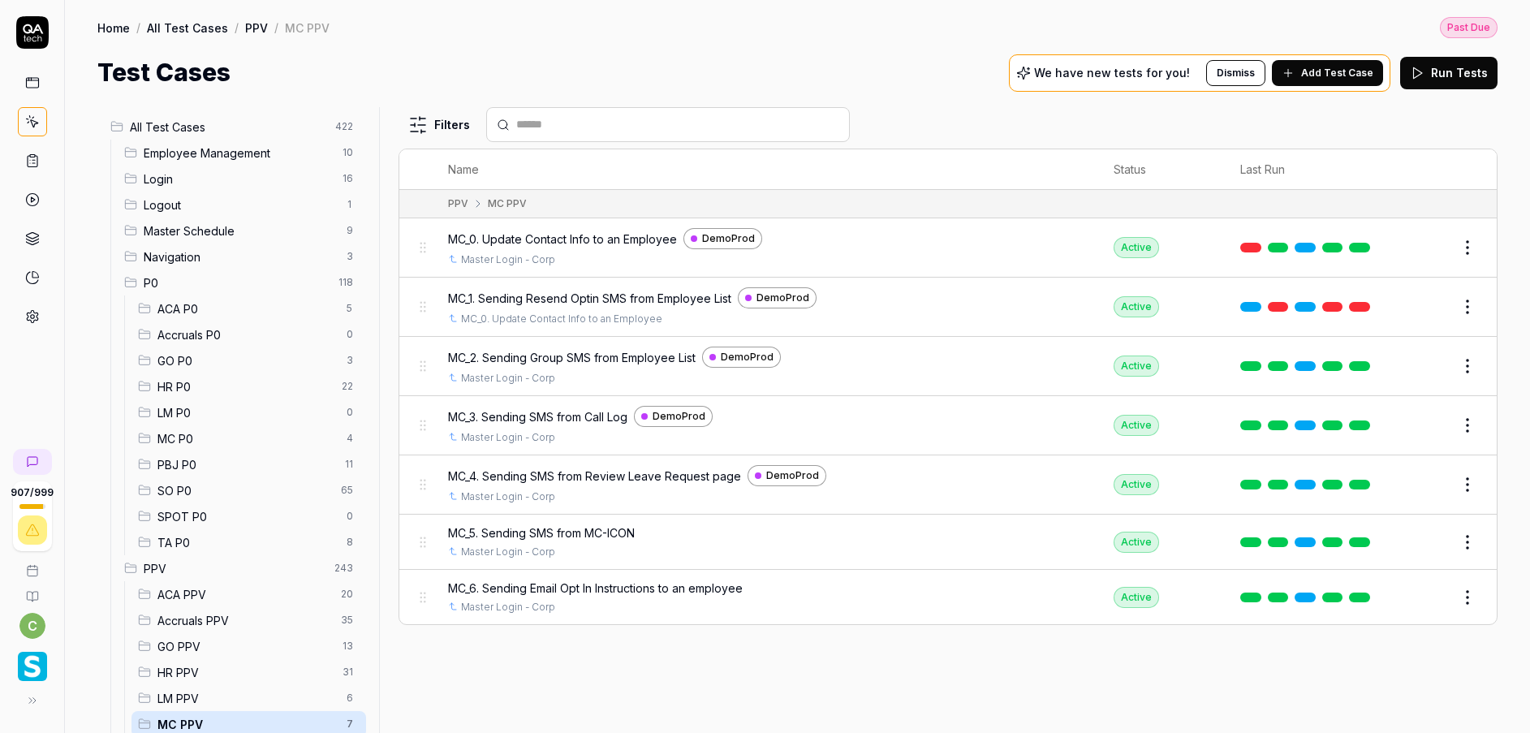
scroll to position [0, 0]
click at [841, 258] on button "Edit" at bounding box center [1428, 248] width 39 height 26
click at [841, 236] on link "Edit" at bounding box center [1428, 248] width 39 height 26
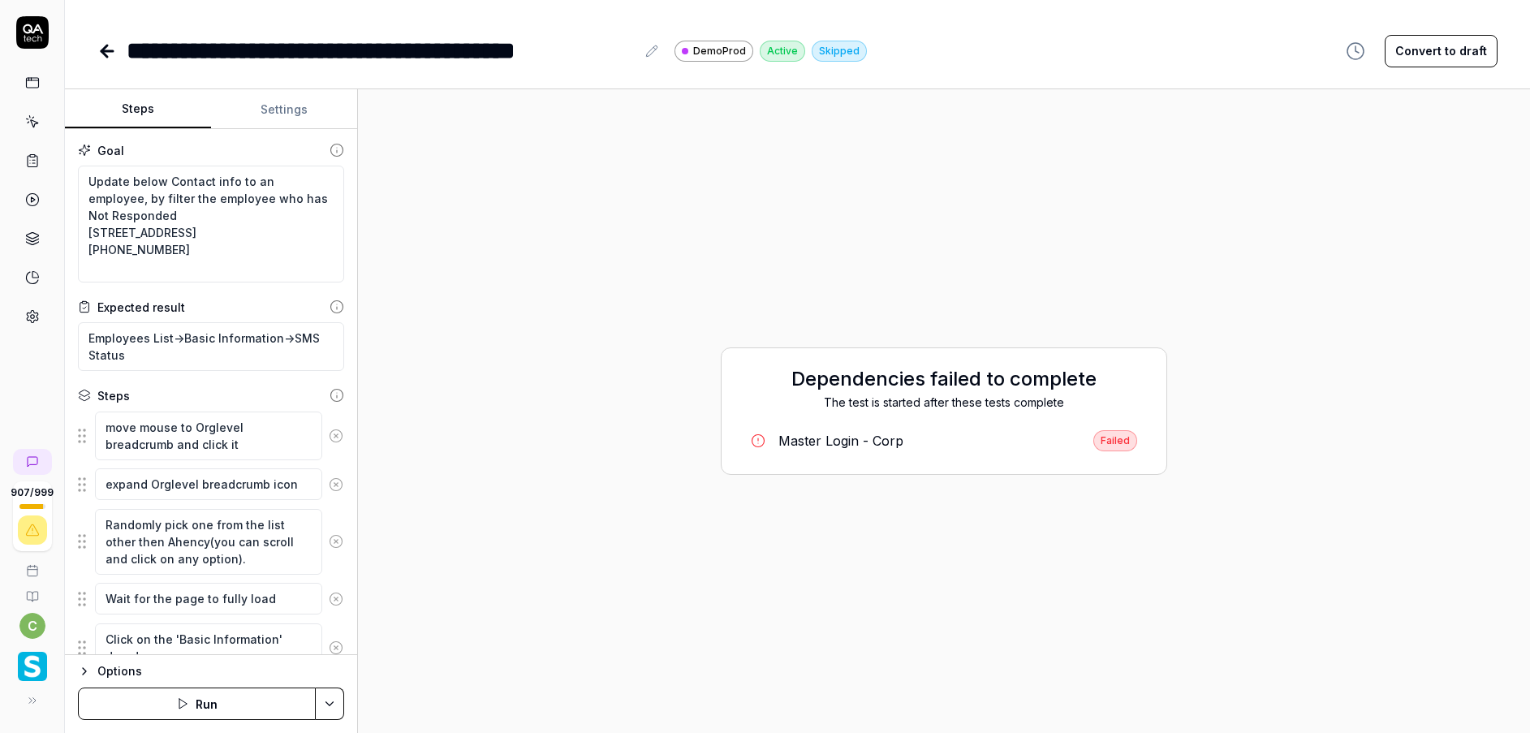
click at [230, 698] on button "Run" at bounding box center [197, 703] width 238 height 32
click at [78, 667] on icon "button" at bounding box center [84, 671] width 13 height 13
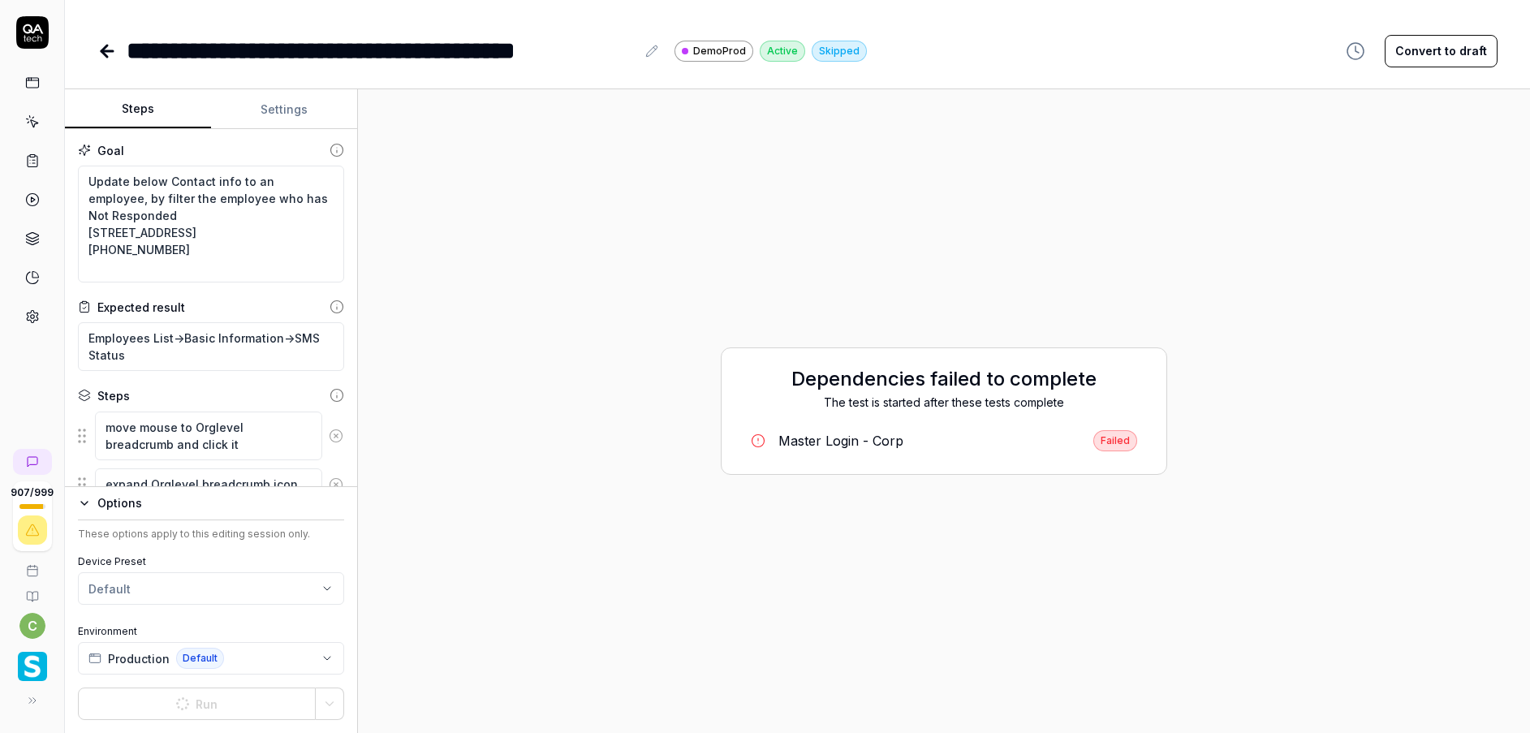
click at [83, 501] on icon "button" at bounding box center [84, 503] width 13 height 13
type textarea "*"
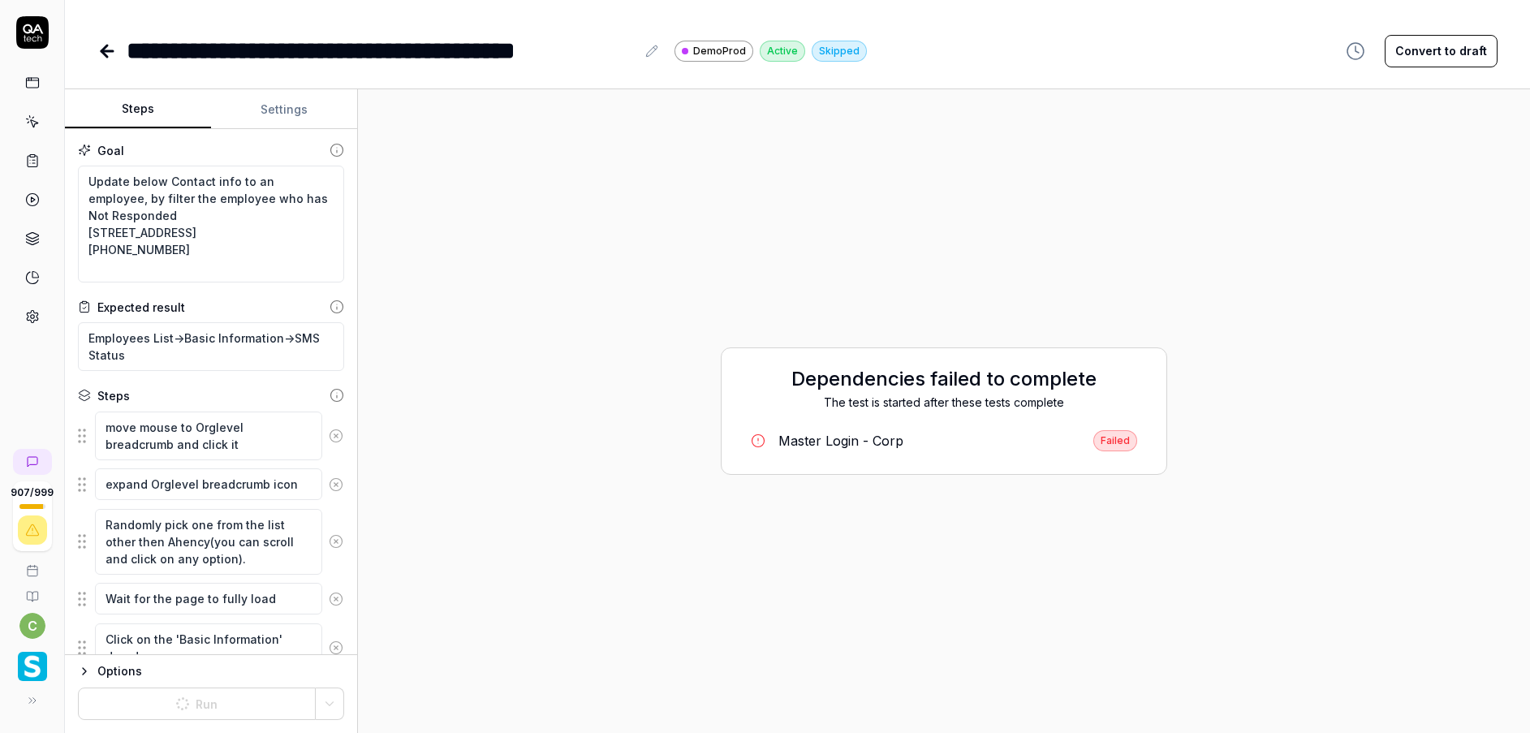
type textarea "*"
click at [199, 706] on button "Run" at bounding box center [197, 703] width 238 height 32
click at [790, 447] on div "Master Login - Corp" at bounding box center [839, 440] width 125 height 19
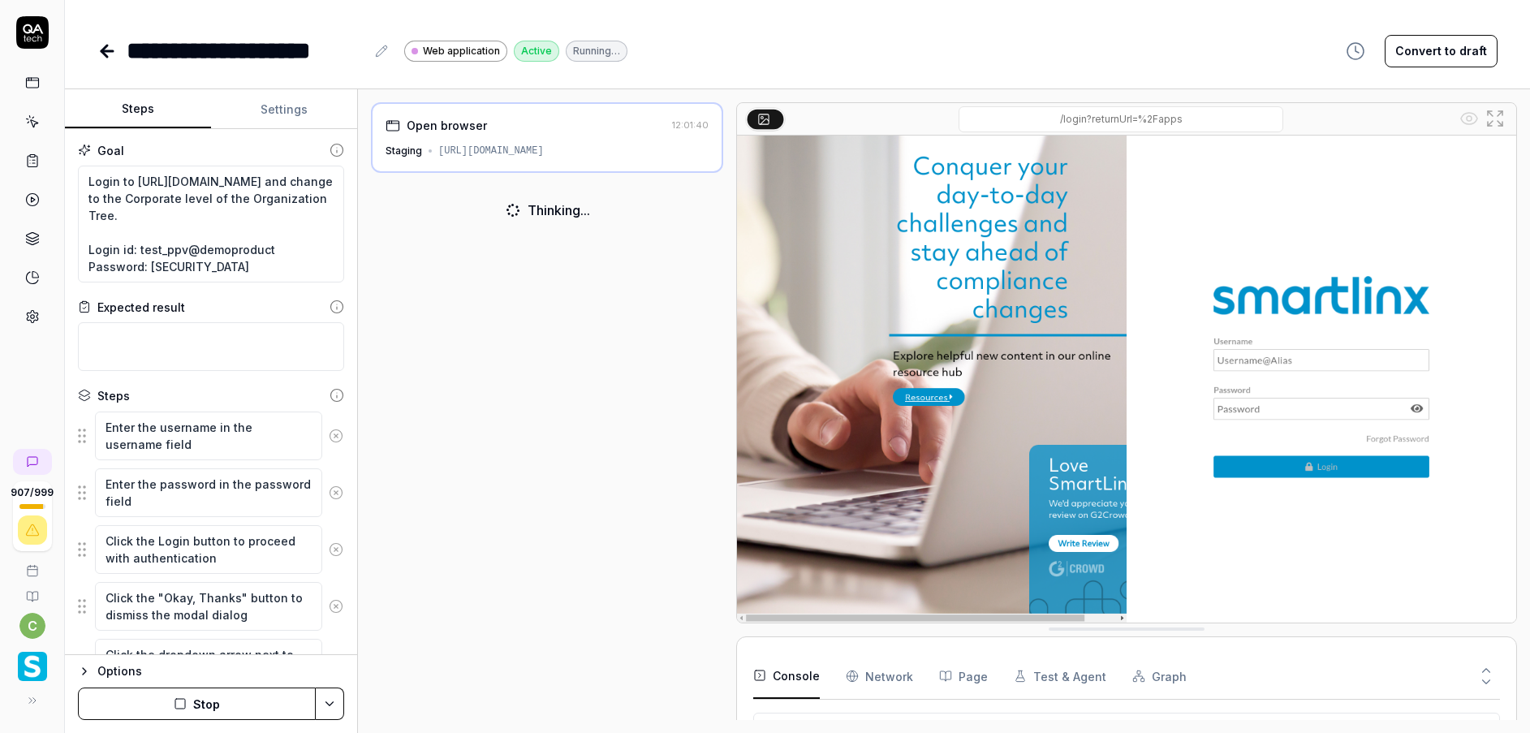
scroll to position [27, 0]
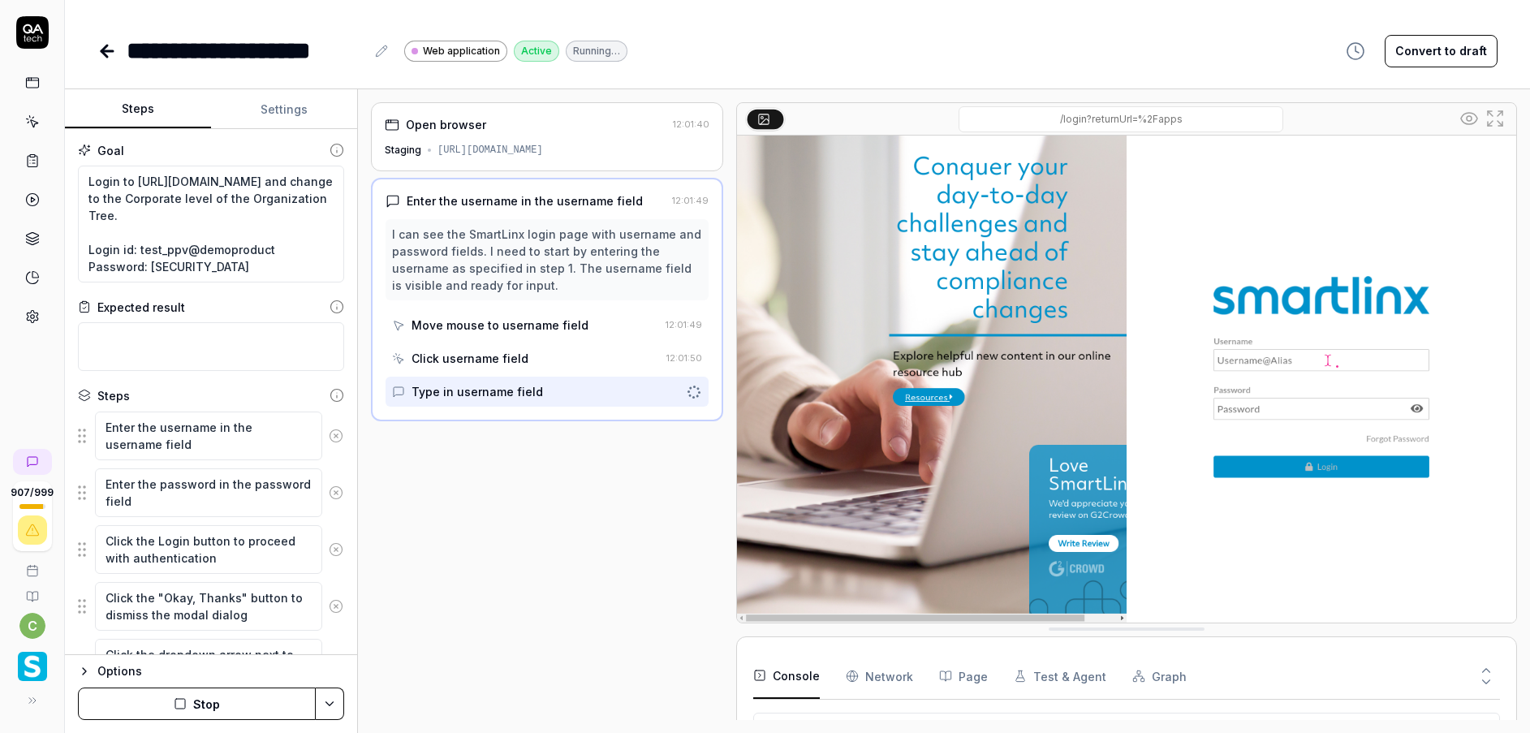
click at [87, 664] on button "Options" at bounding box center [211, 670] width 266 height 19
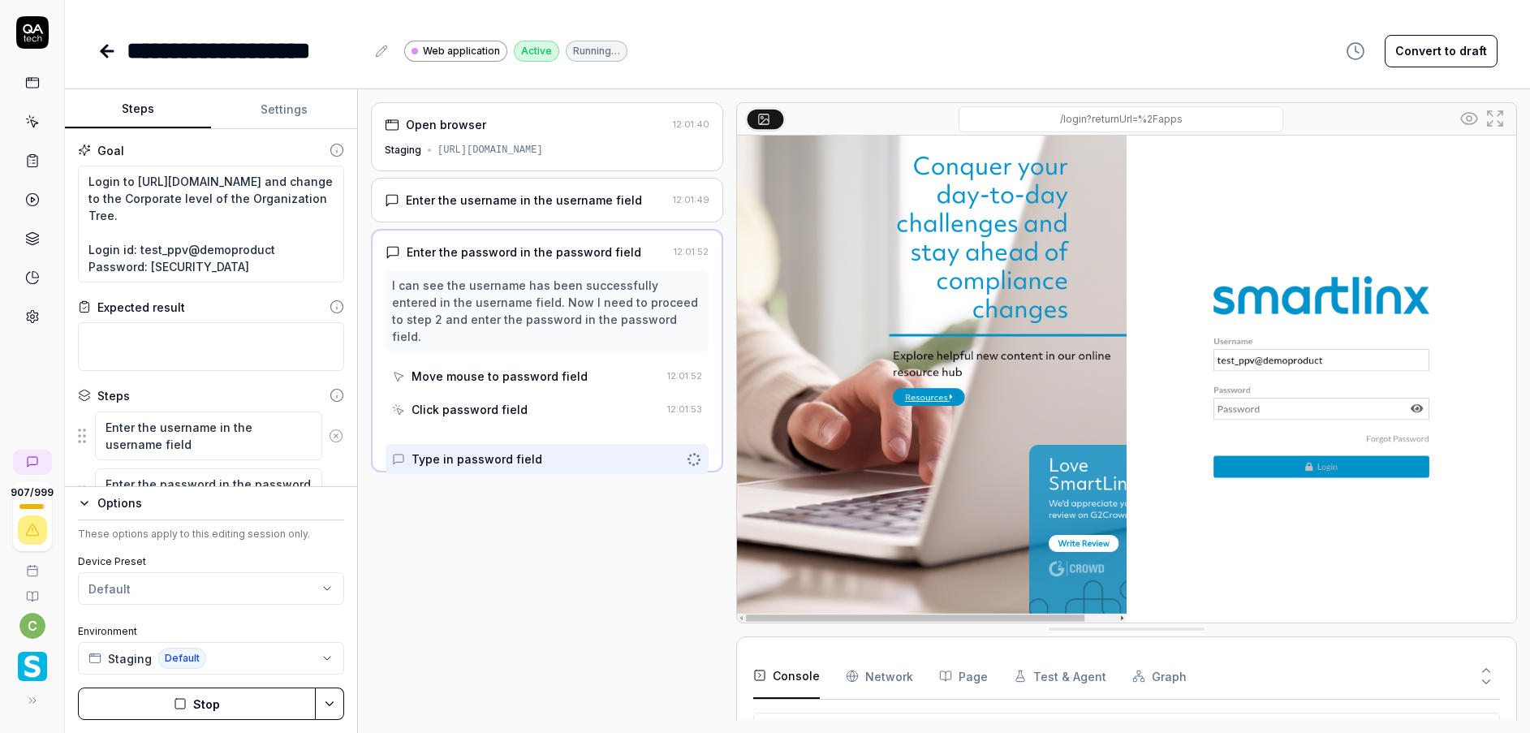
click at [263, 104] on button "Settings" at bounding box center [284, 109] width 146 height 39
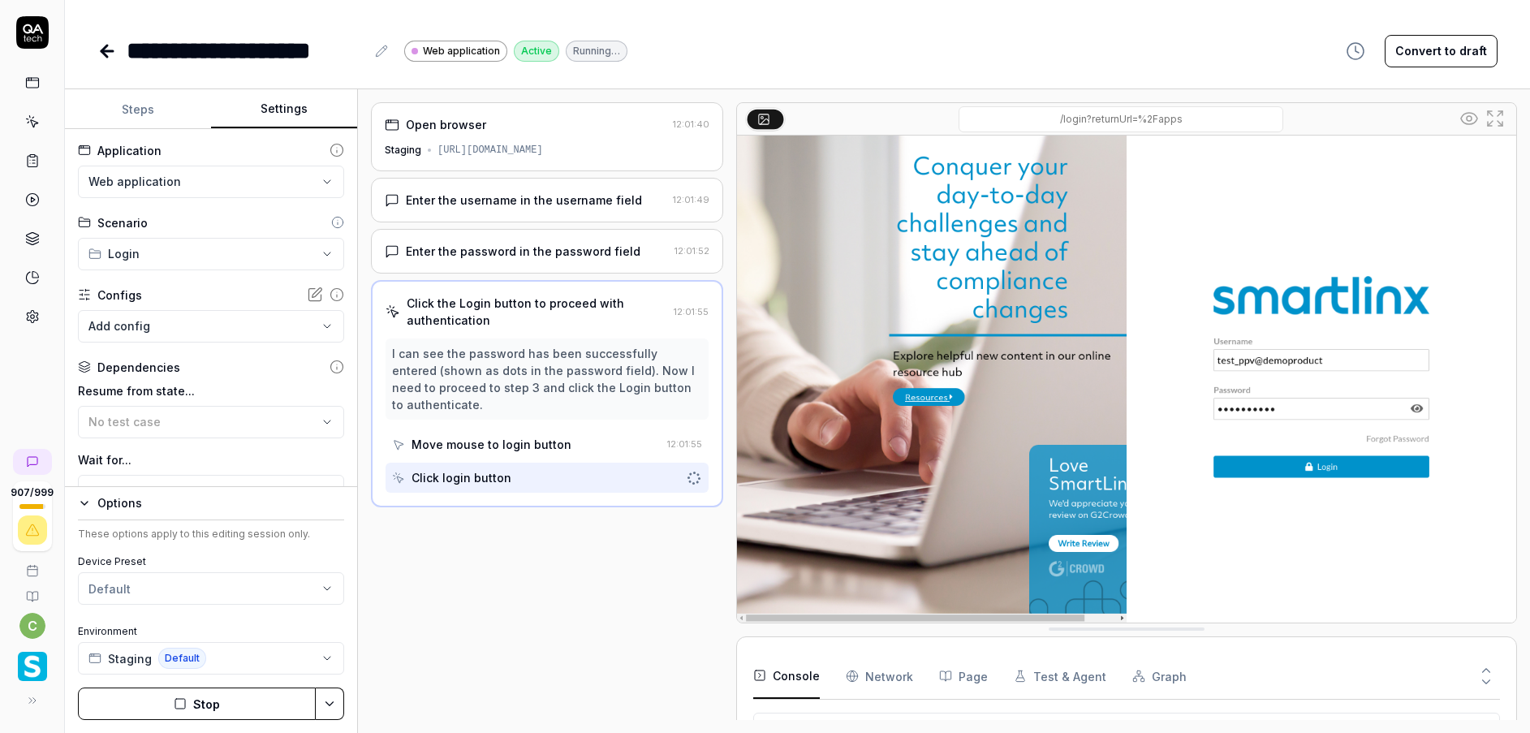
scroll to position [60, 0]
click at [131, 114] on button "Steps" at bounding box center [138, 109] width 146 height 39
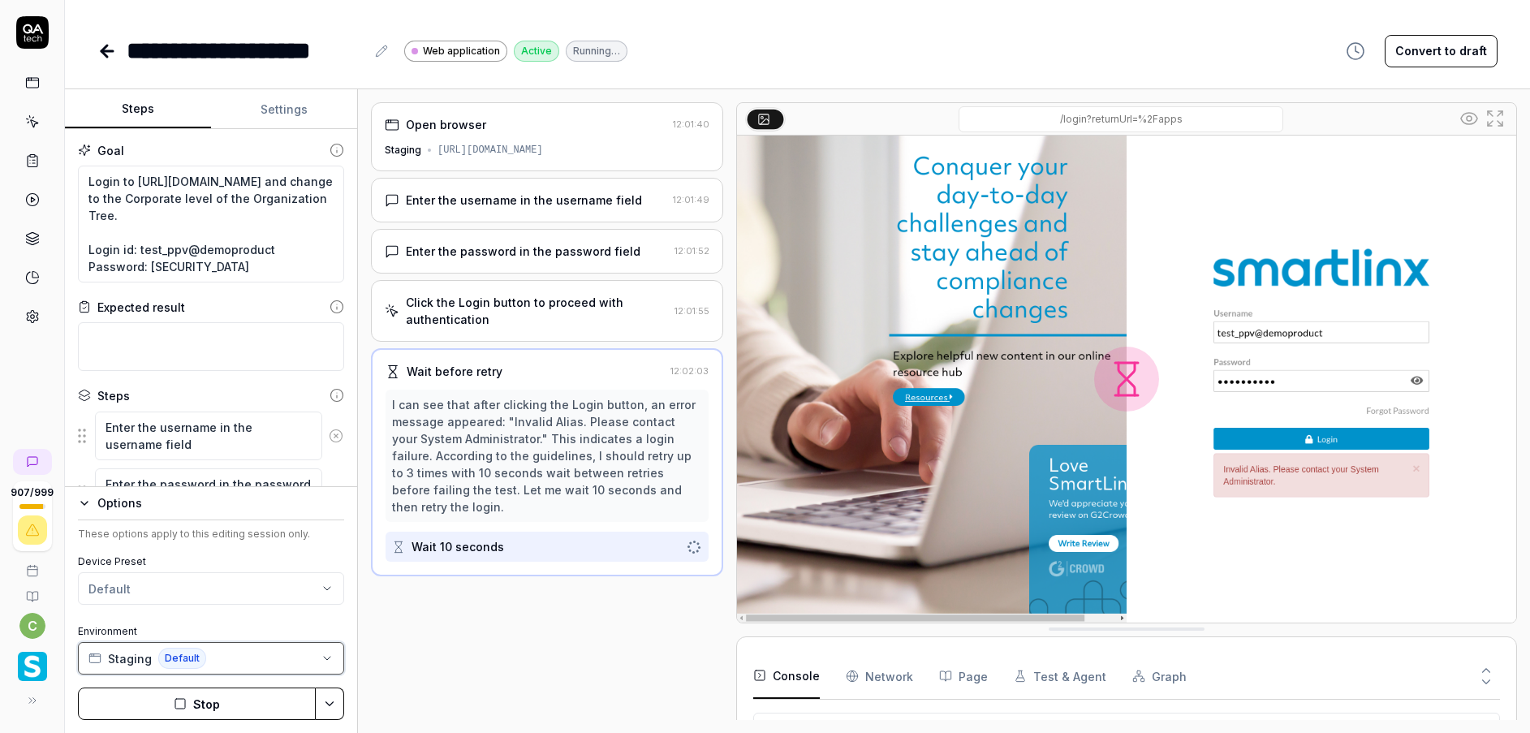
click at [140, 659] on span "Staging" at bounding box center [130, 658] width 44 height 17
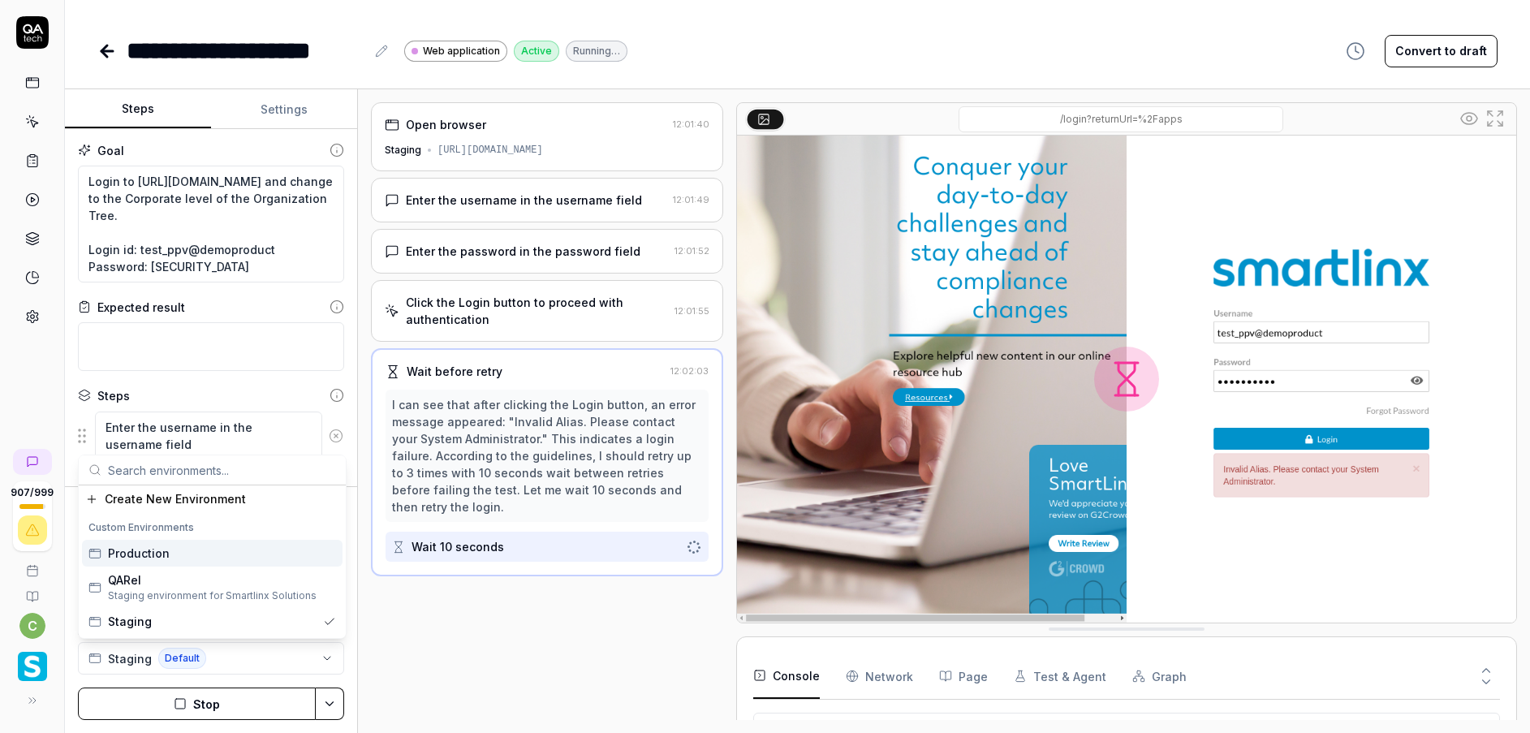
click at [126, 549] on span "Production" at bounding box center [139, 552] width 62 height 17
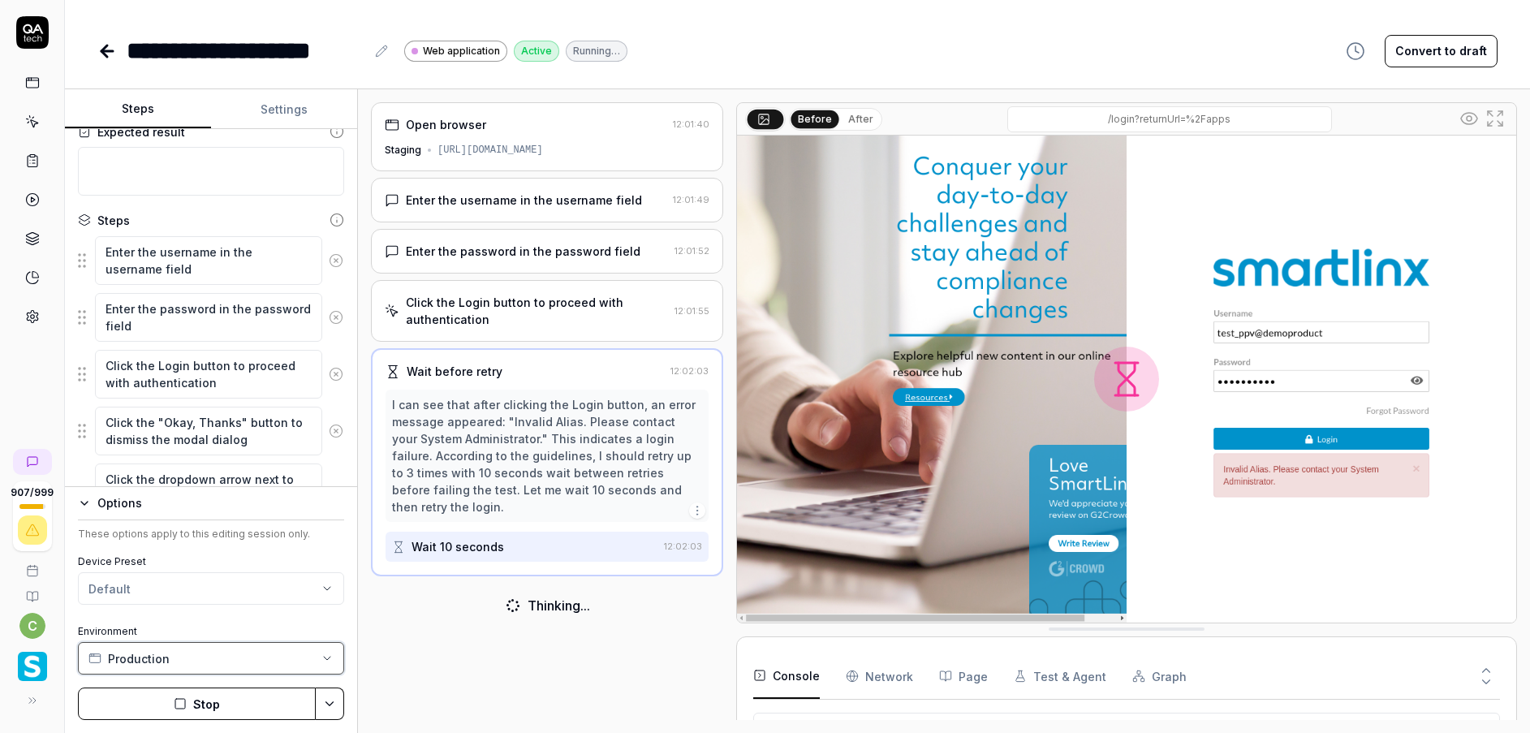
scroll to position [325, 0]
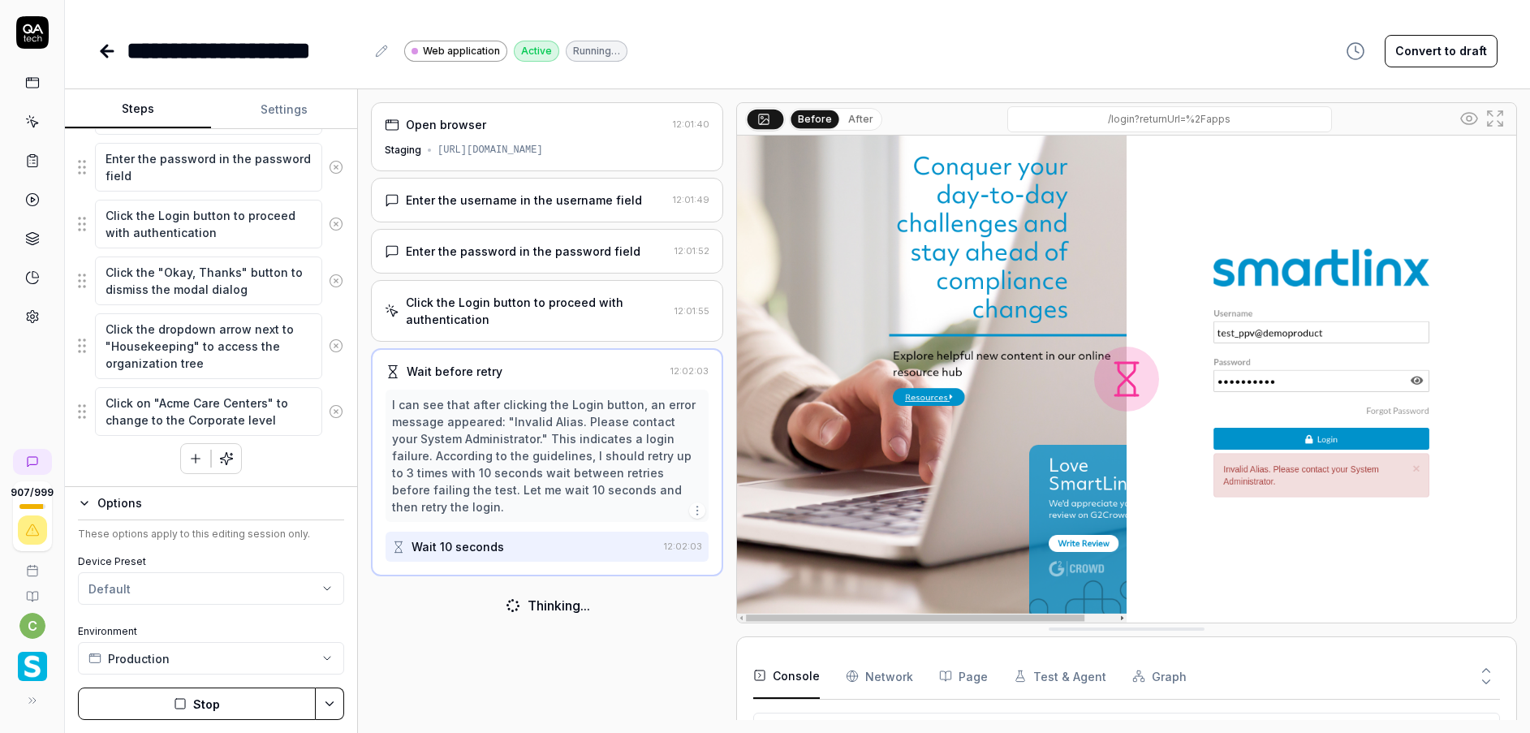
type textarea "*"
click at [287, 115] on button "Settings" at bounding box center [284, 109] width 146 height 39
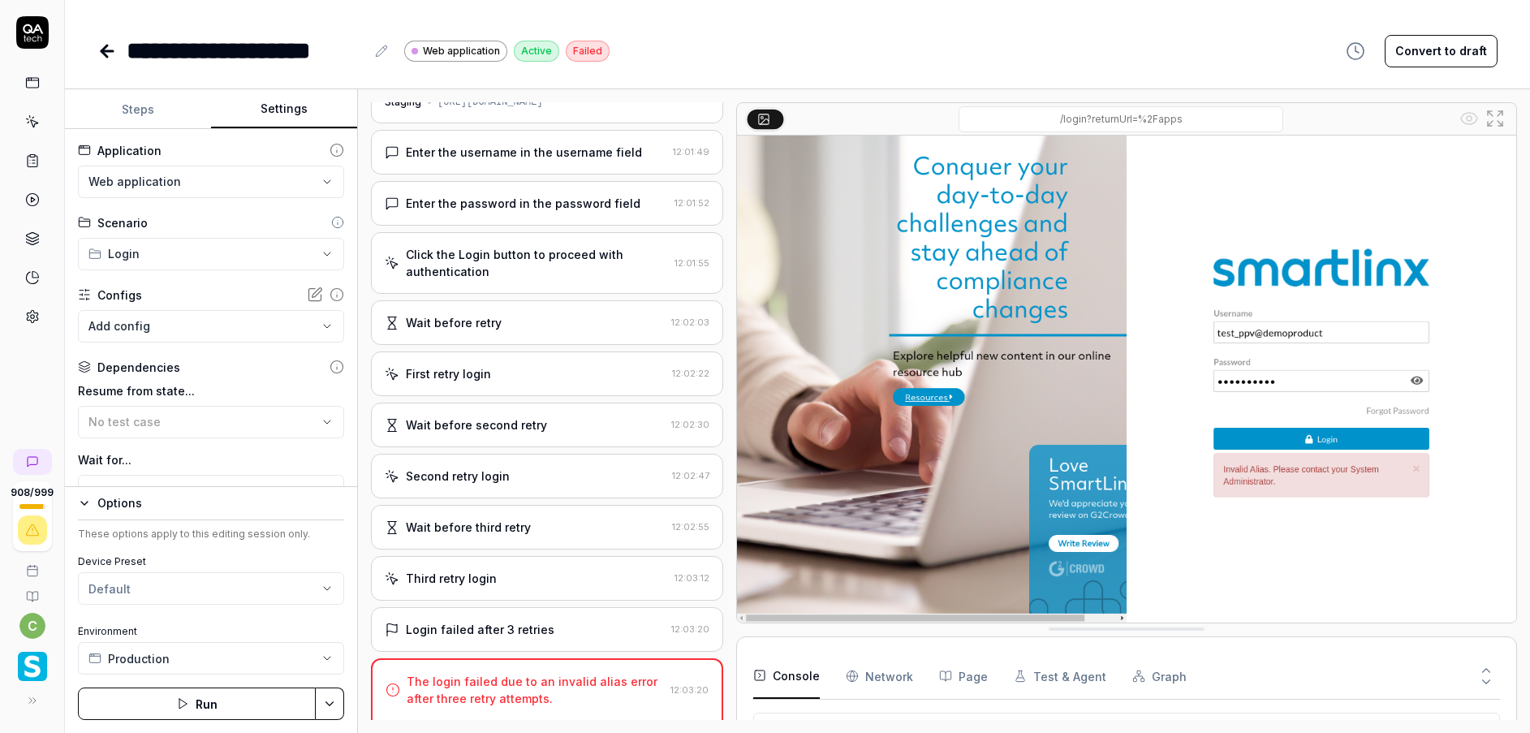
scroll to position [158, 0]
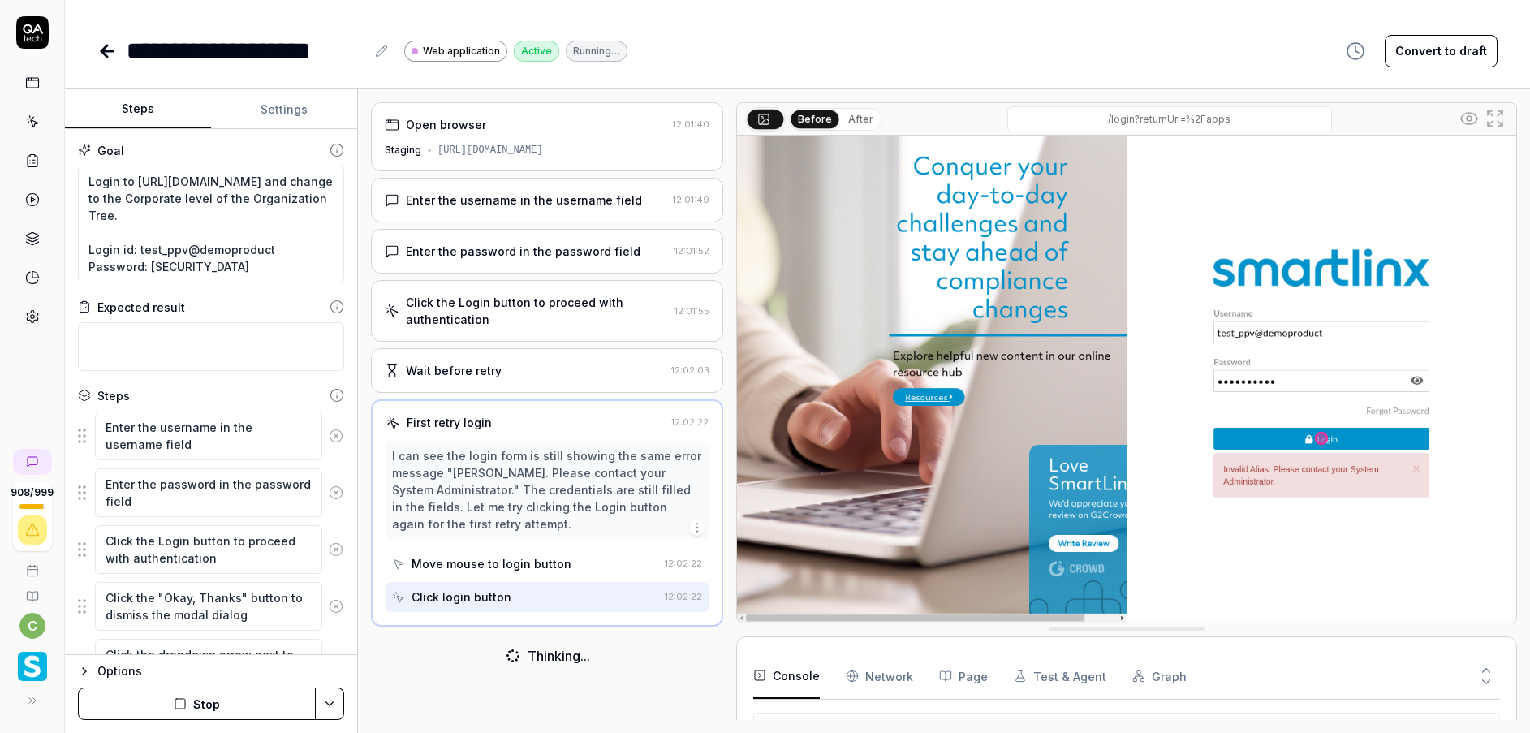
click at [109, 49] on icon at bounding box center [106, 50] width 19 height 19
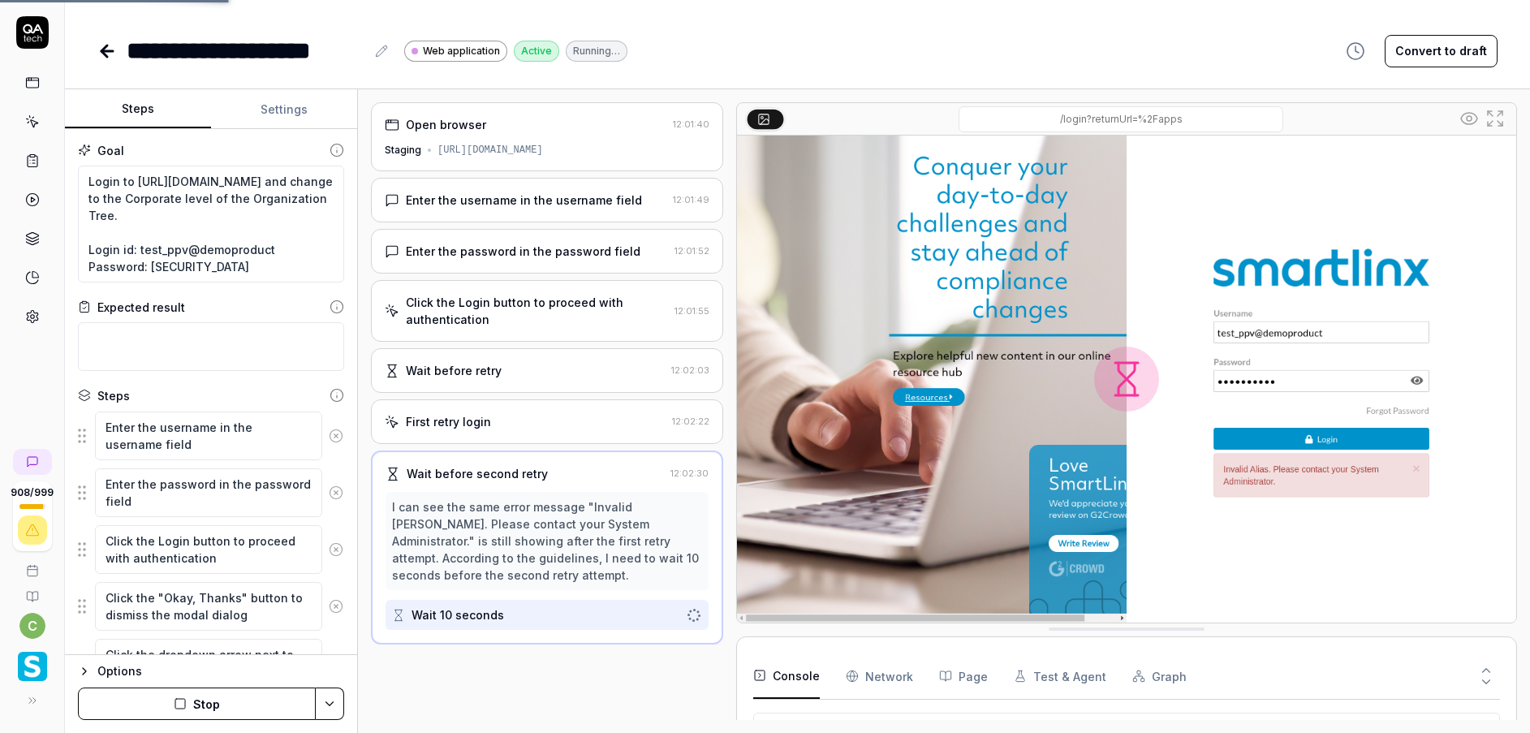
click at [29, 121] on icon at bounding box center [32, 121] width 15 height 15
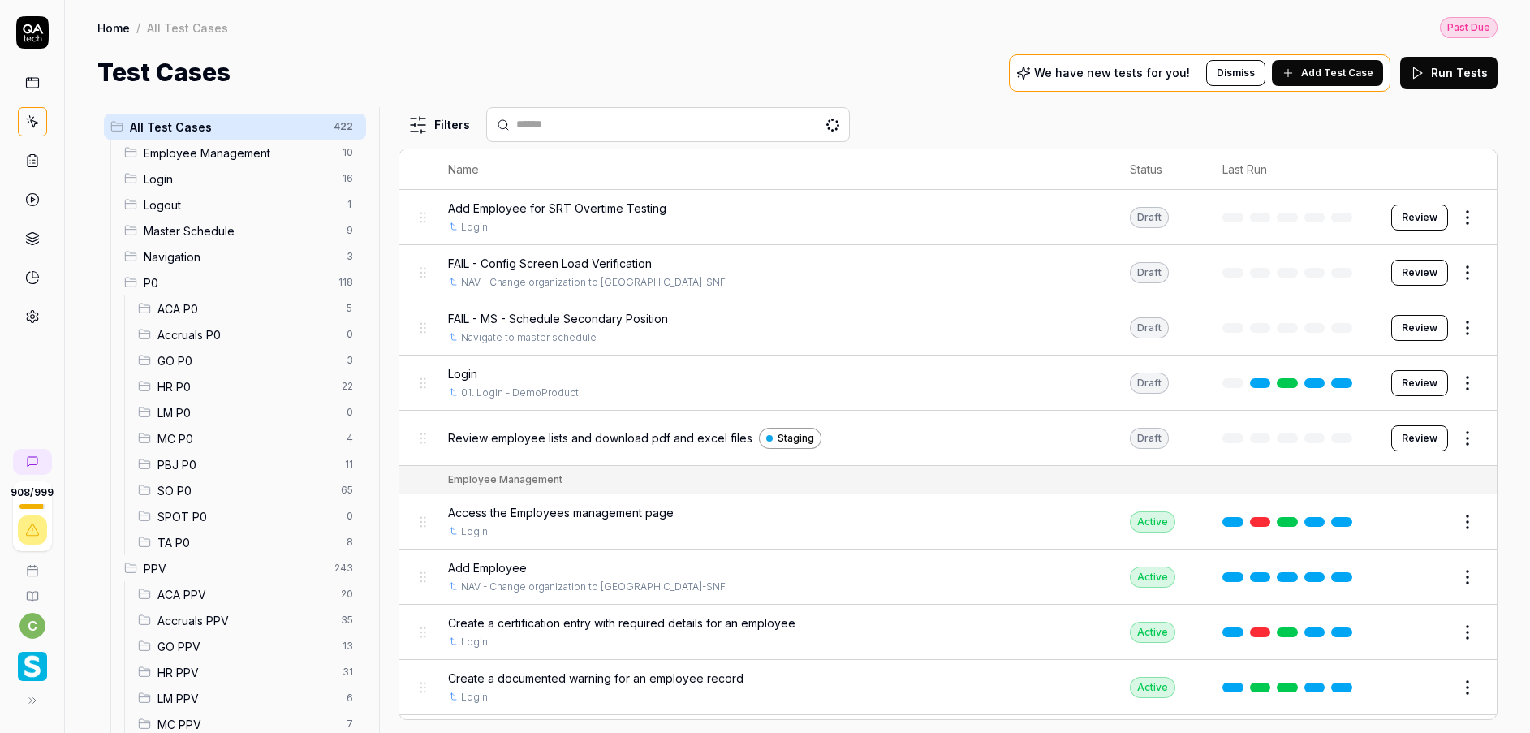
click at [204, 172] on span "Login" at bounding box center [238, 178] width 189 height 17
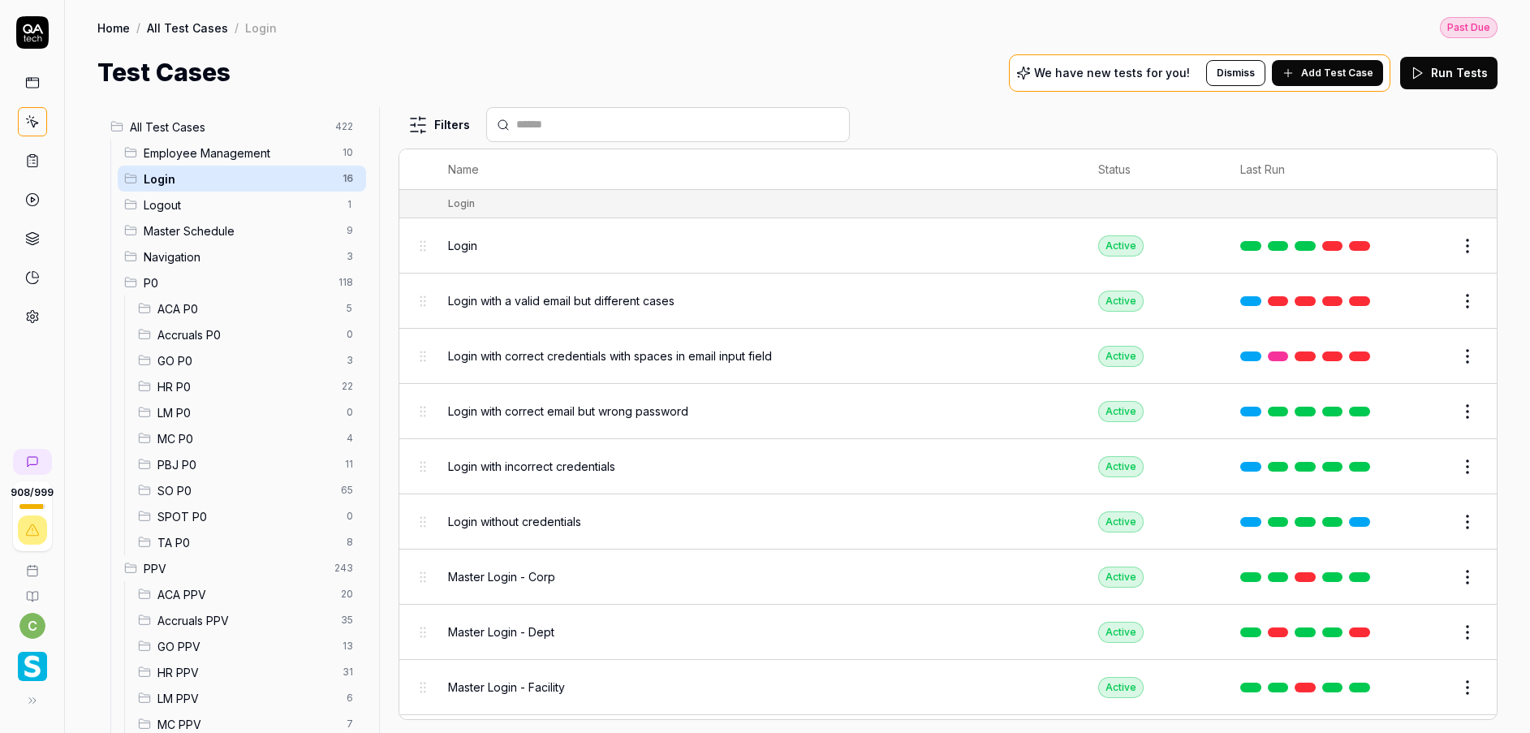
click at [1409, 635] on button "Edit" at bounding box center [1428, 632] width 39 height 26
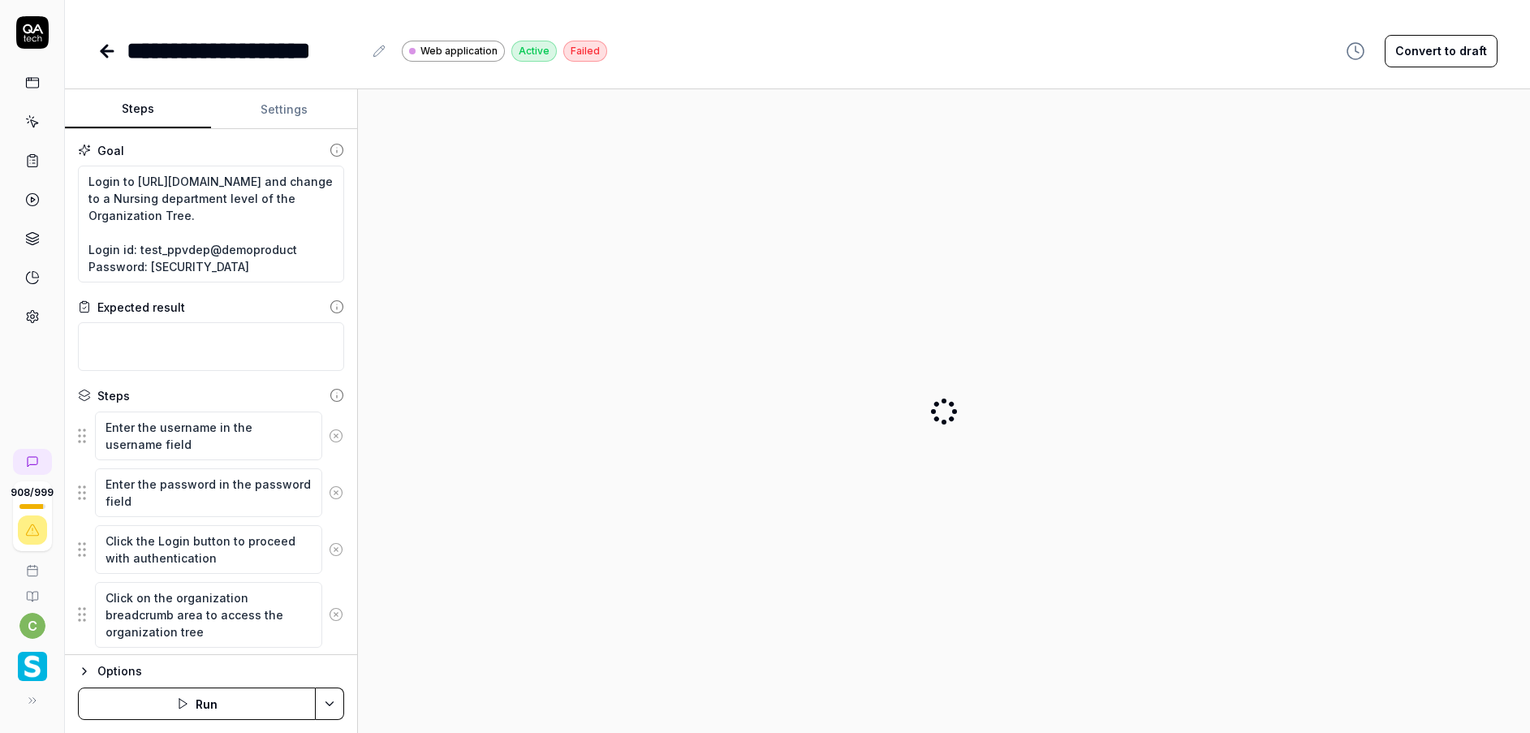
click at [93, 665] on button "Options" at bounding box center [211, 670] width 266 height 19
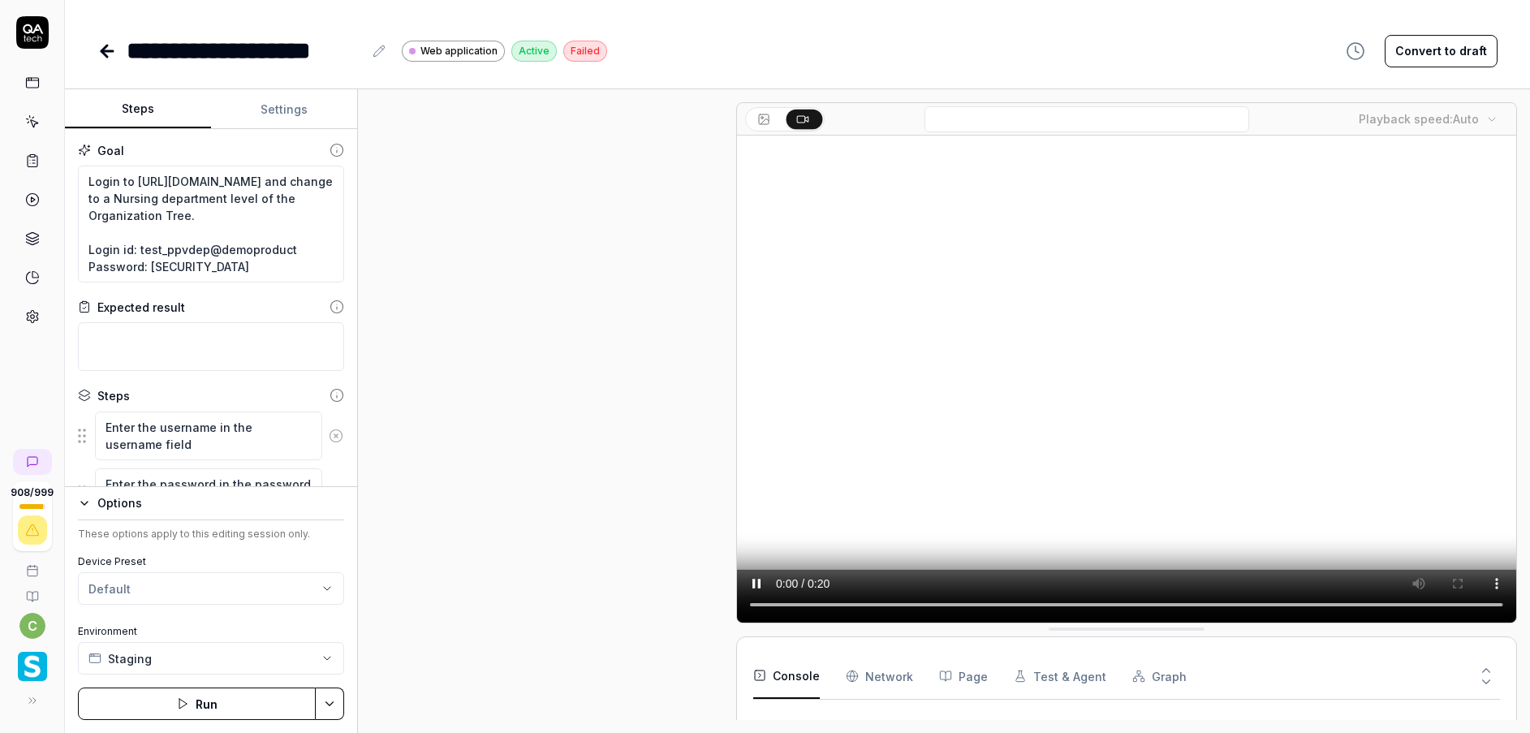
scroll to position [250, 0]
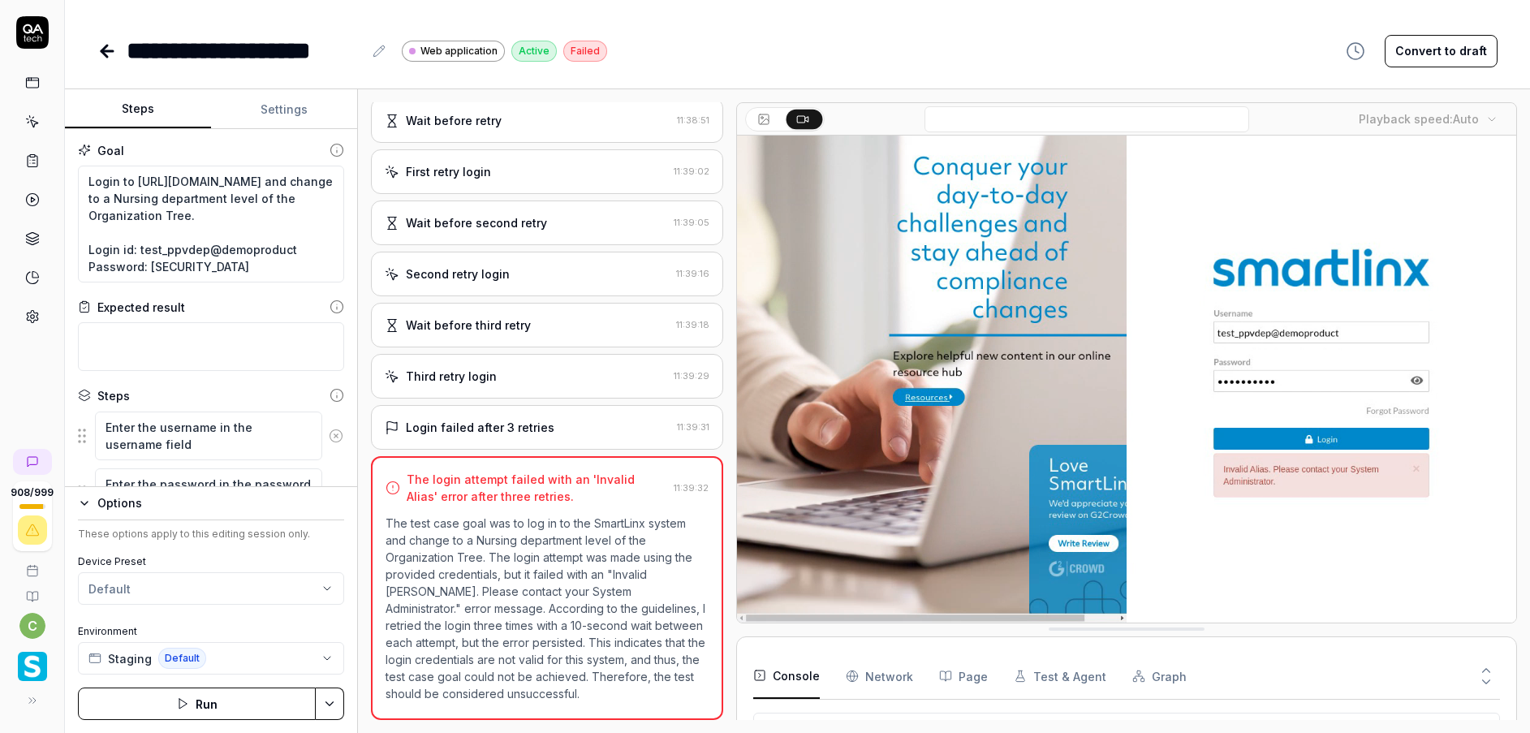
click at [110, 54] on icon at bounding box center [106, 50] width 19 height 19
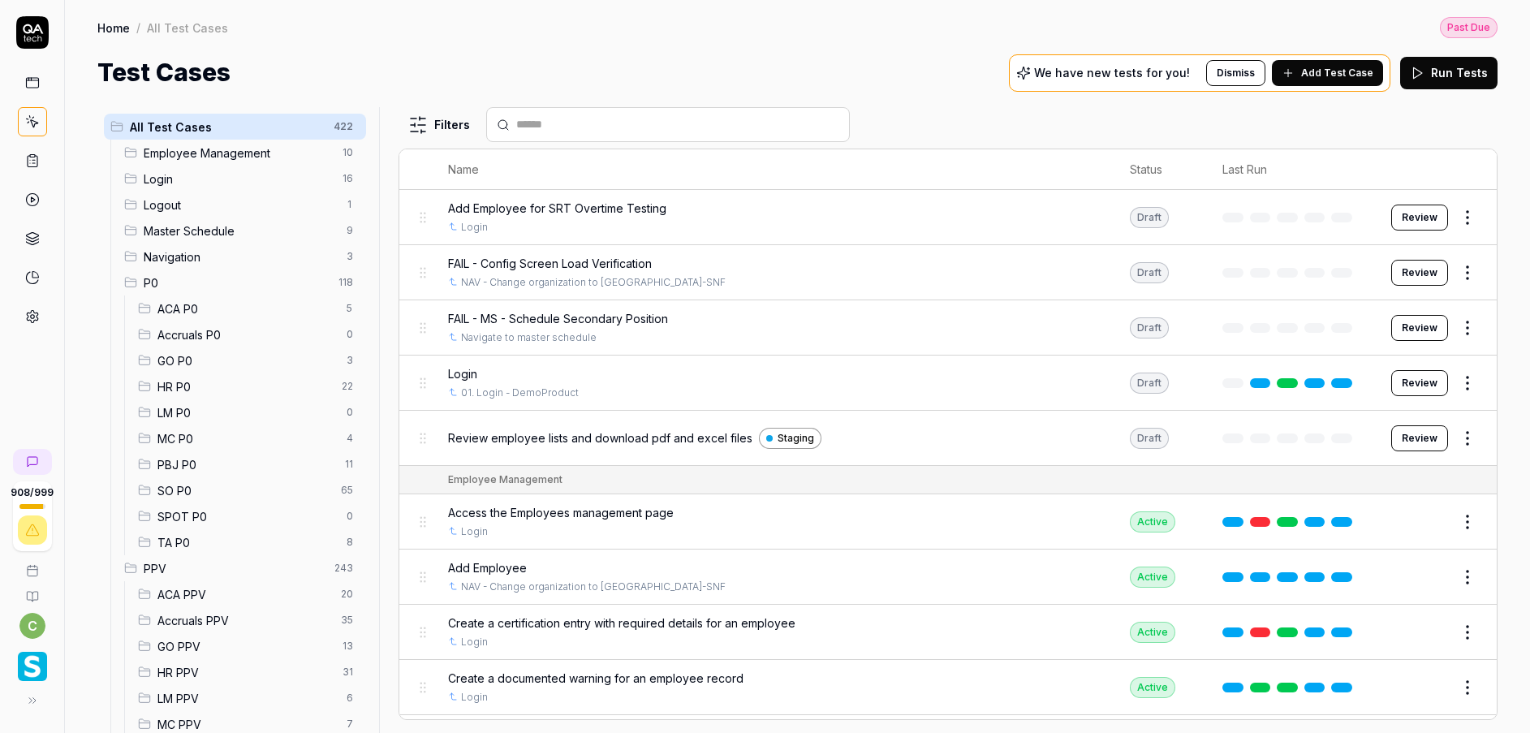
click at [185, 183] on span "Login" at bounding box center [238, 178] width 189 height 17
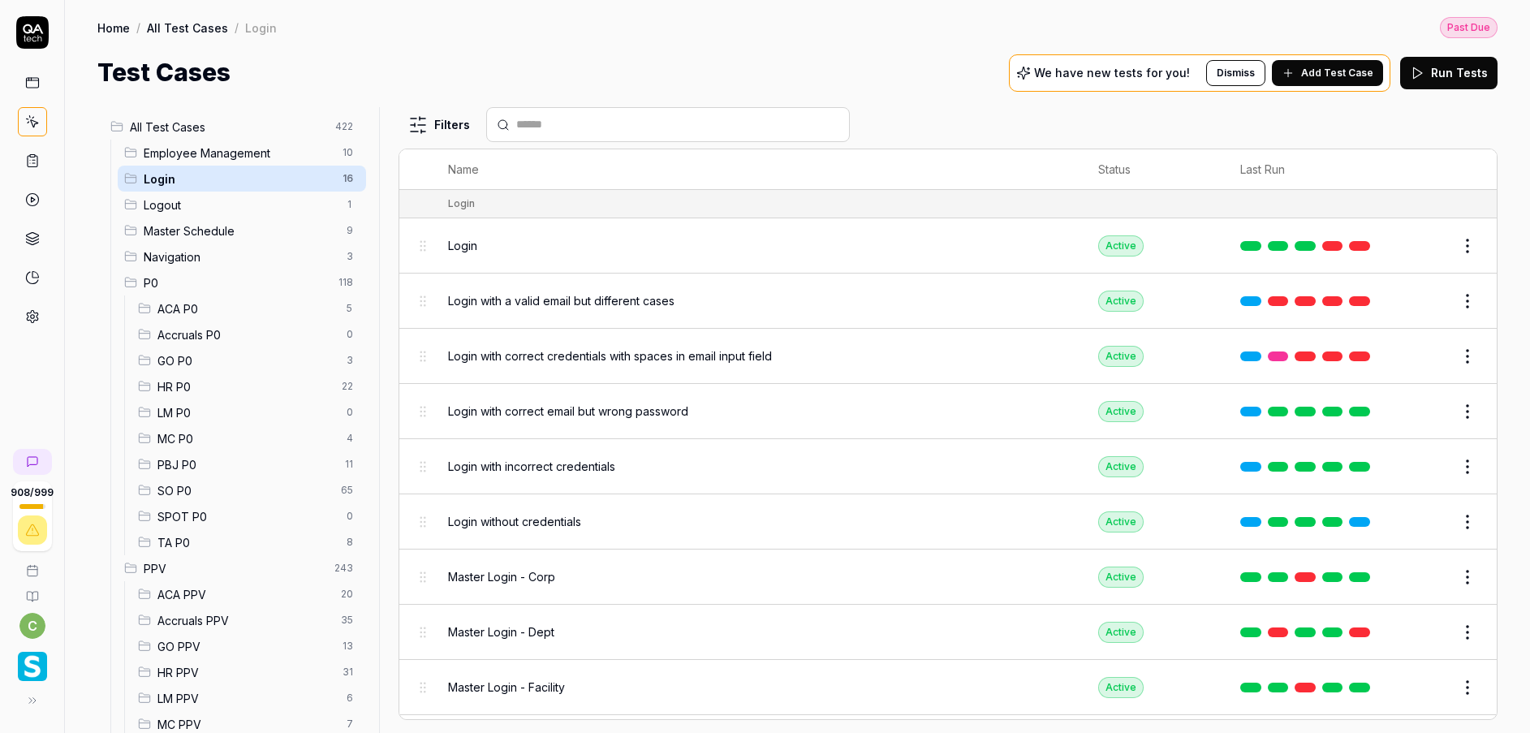
click at [1409, 687] on button "Edit" at bounding box center [1428, 687] width 39 height 26
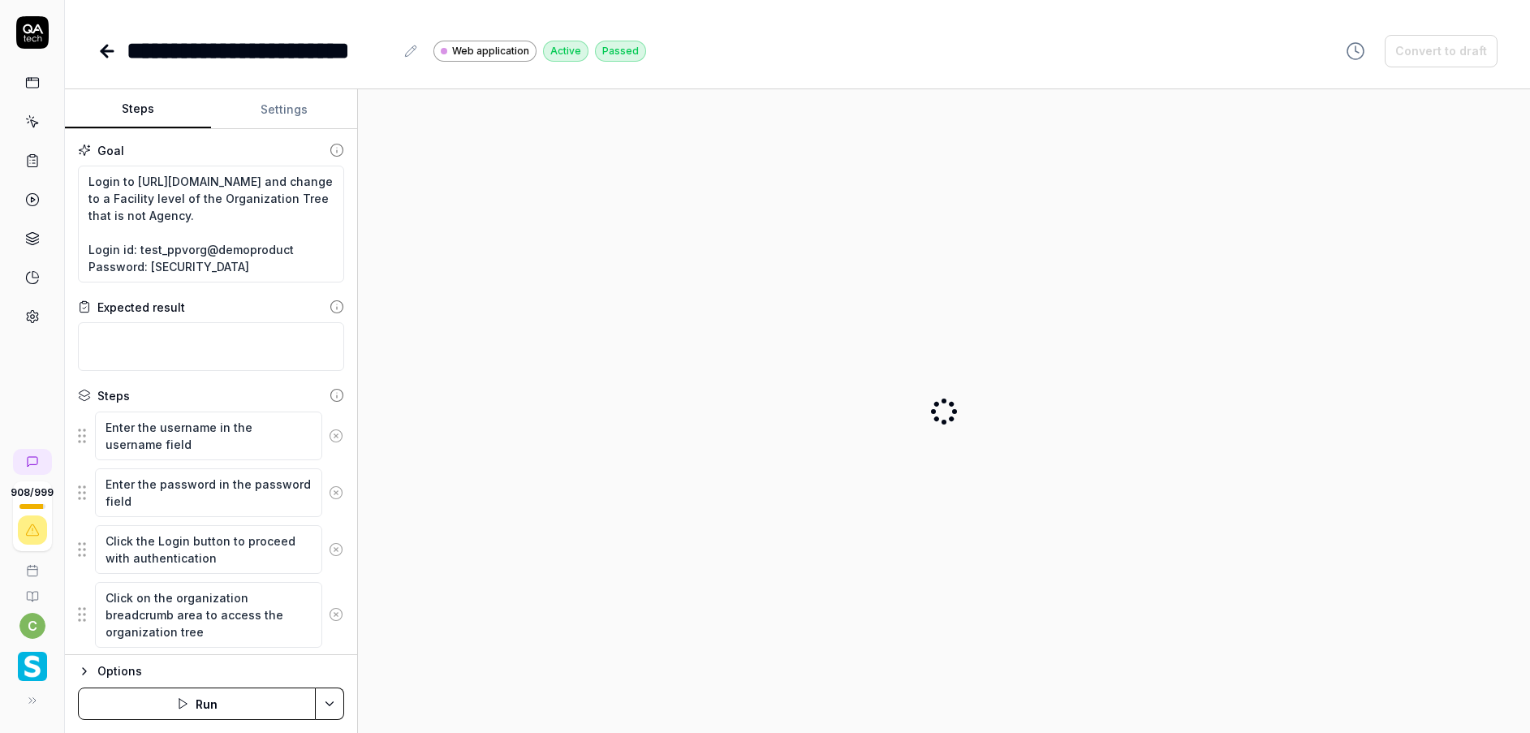
click at [273, 114] on button "Settings" at bounding box center [284, 109] width 146 height 39
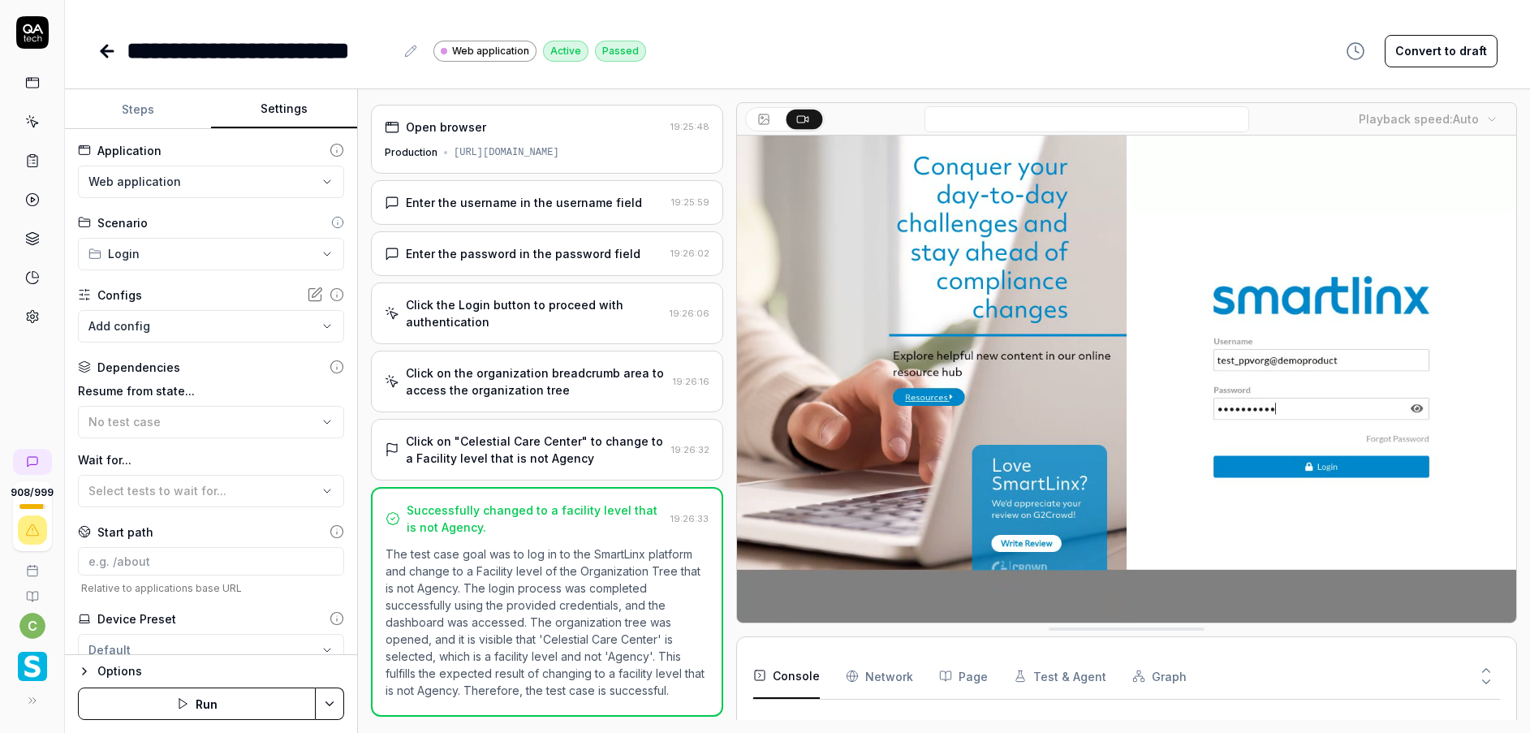
scroll to position [11, 0]
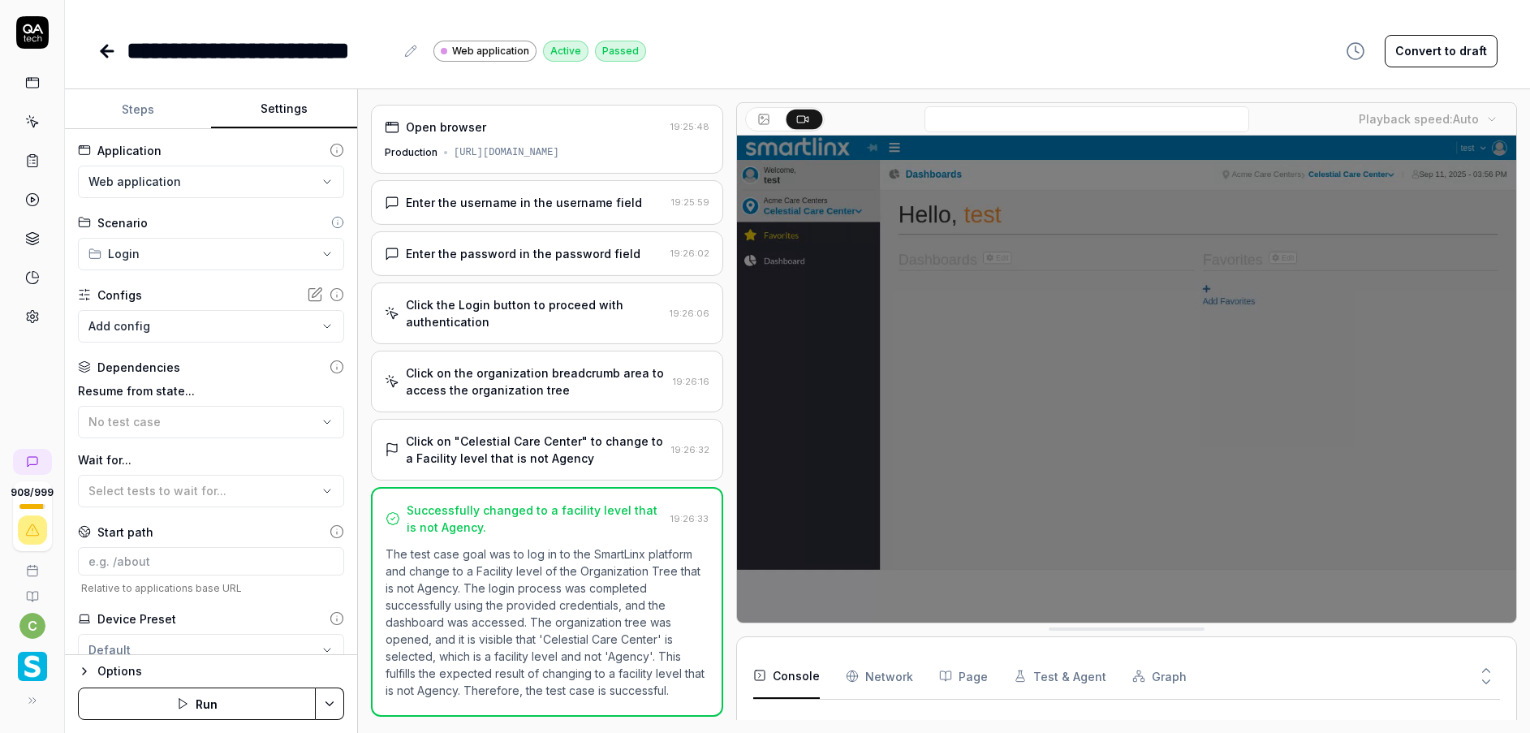
click at [81, 665] on icon "button" at bounding box center [84, 671] width 13 height 13
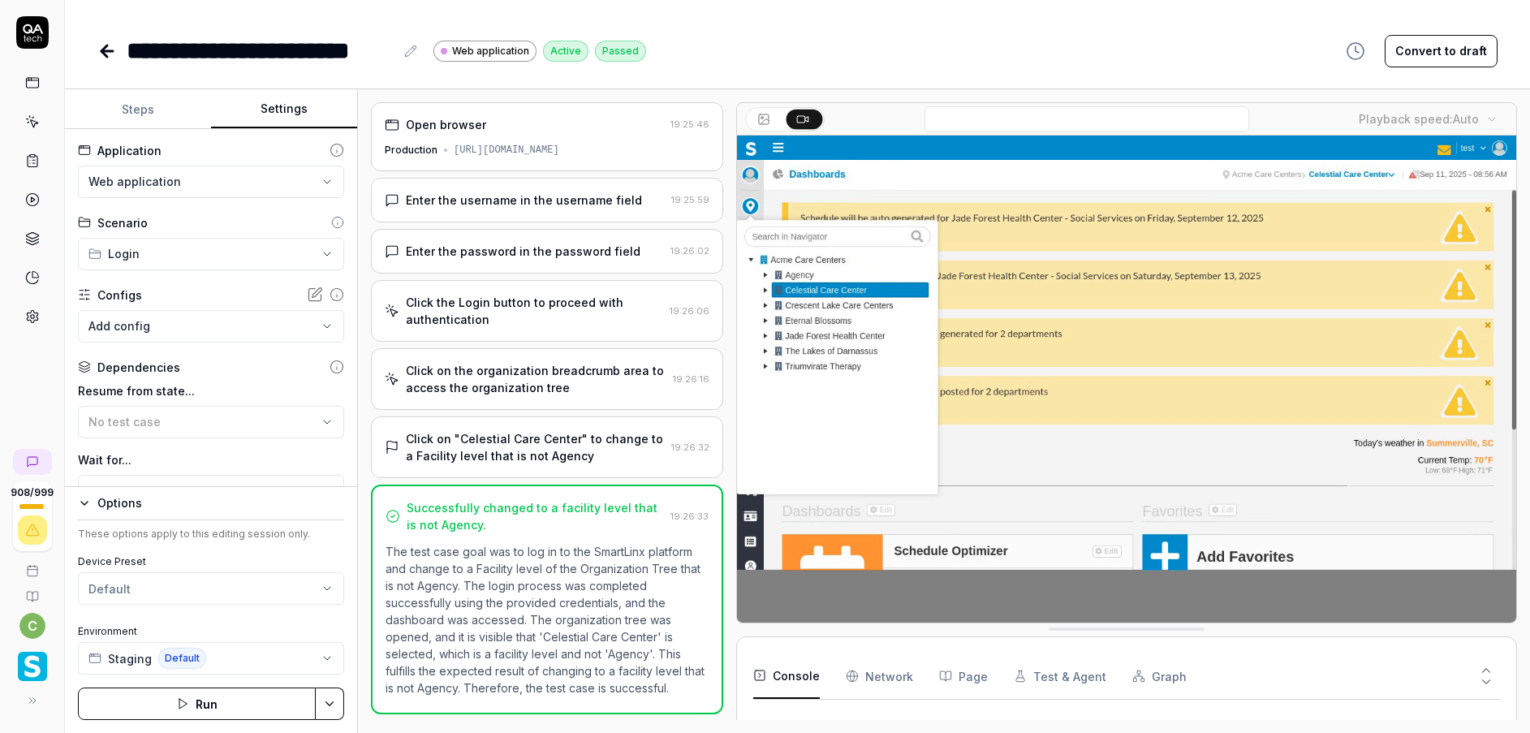
scroll to position [0, 0]
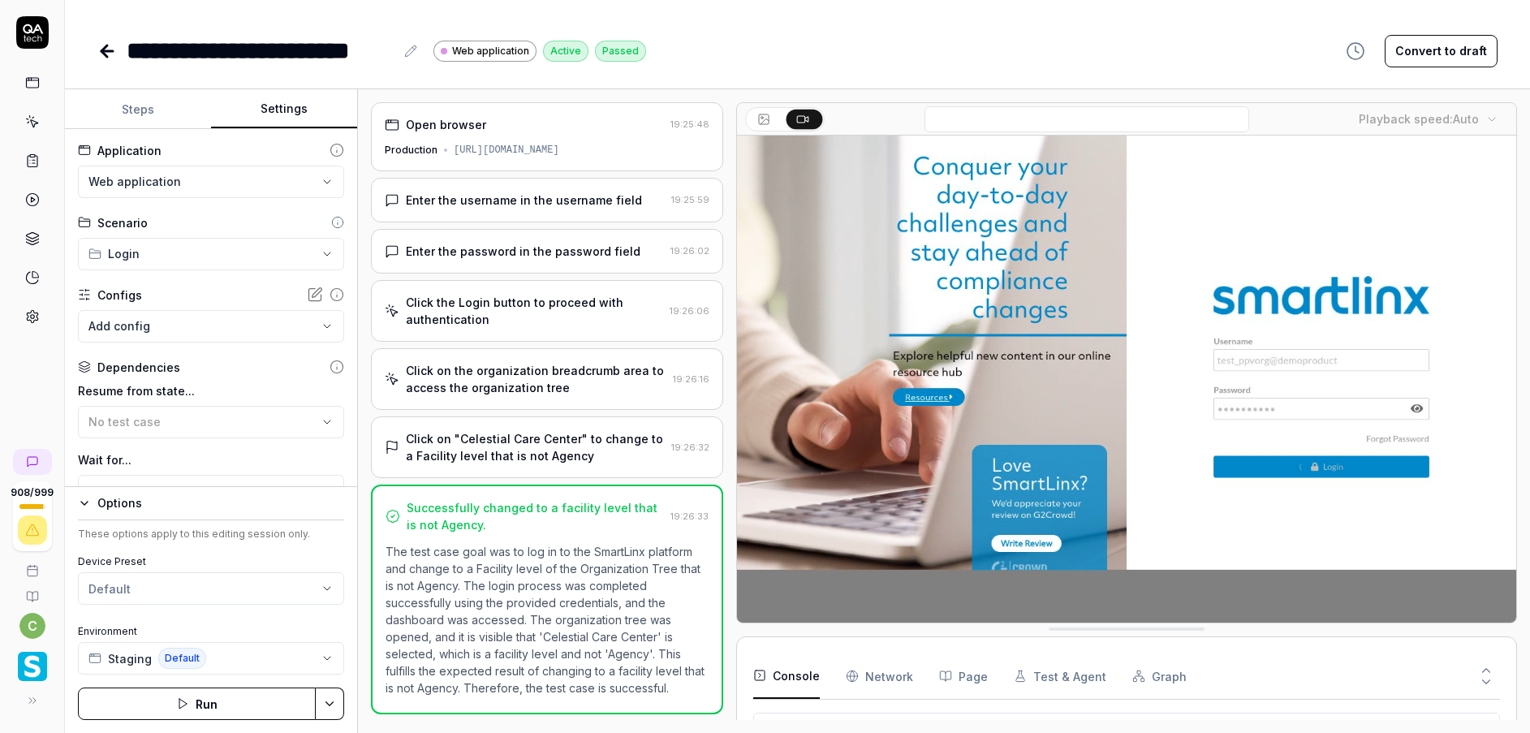
click at [872, 48] on div "**********" at bounding box center [797, 50] width 1400 height 37
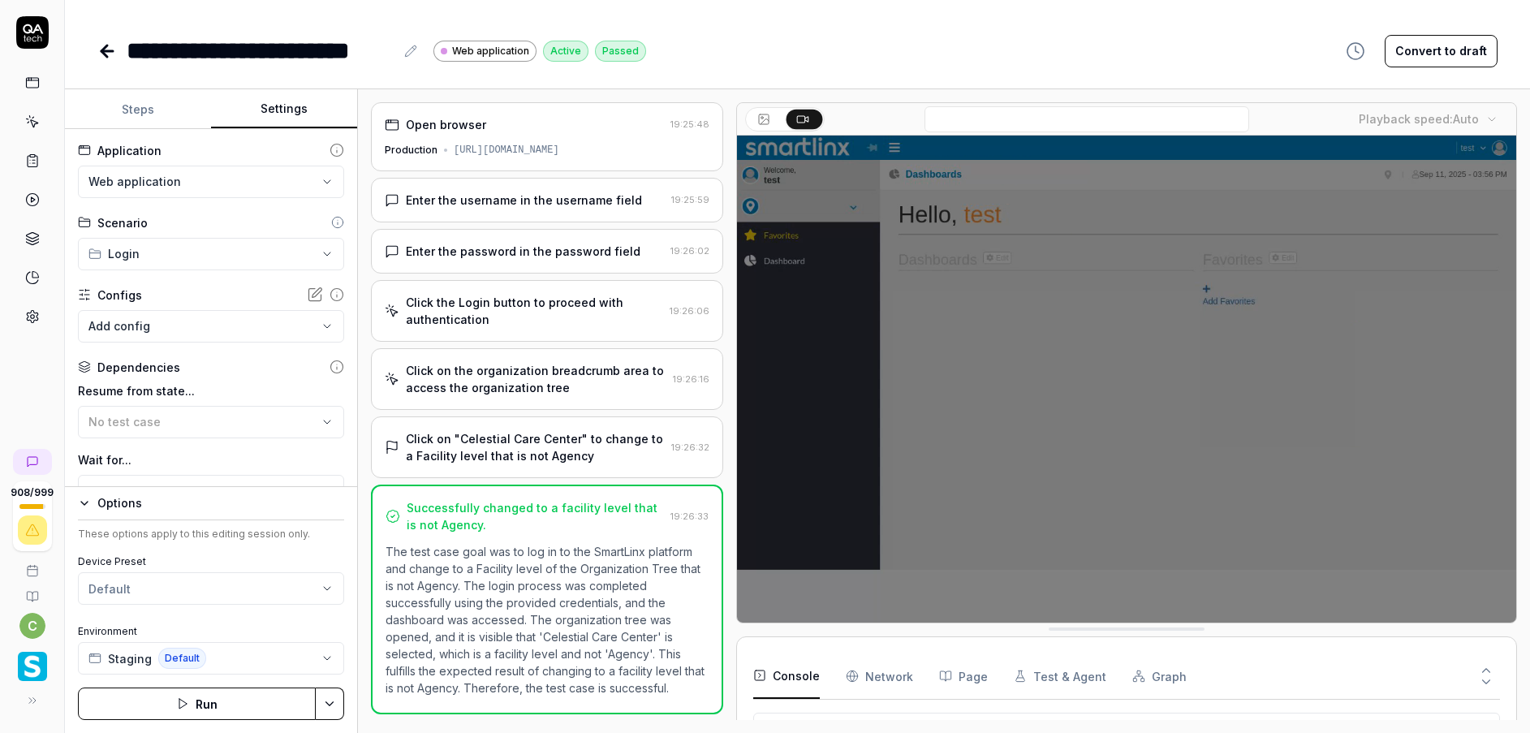
click at [108, 49] on icon at bounding box center [106, 50] width 19 height 19
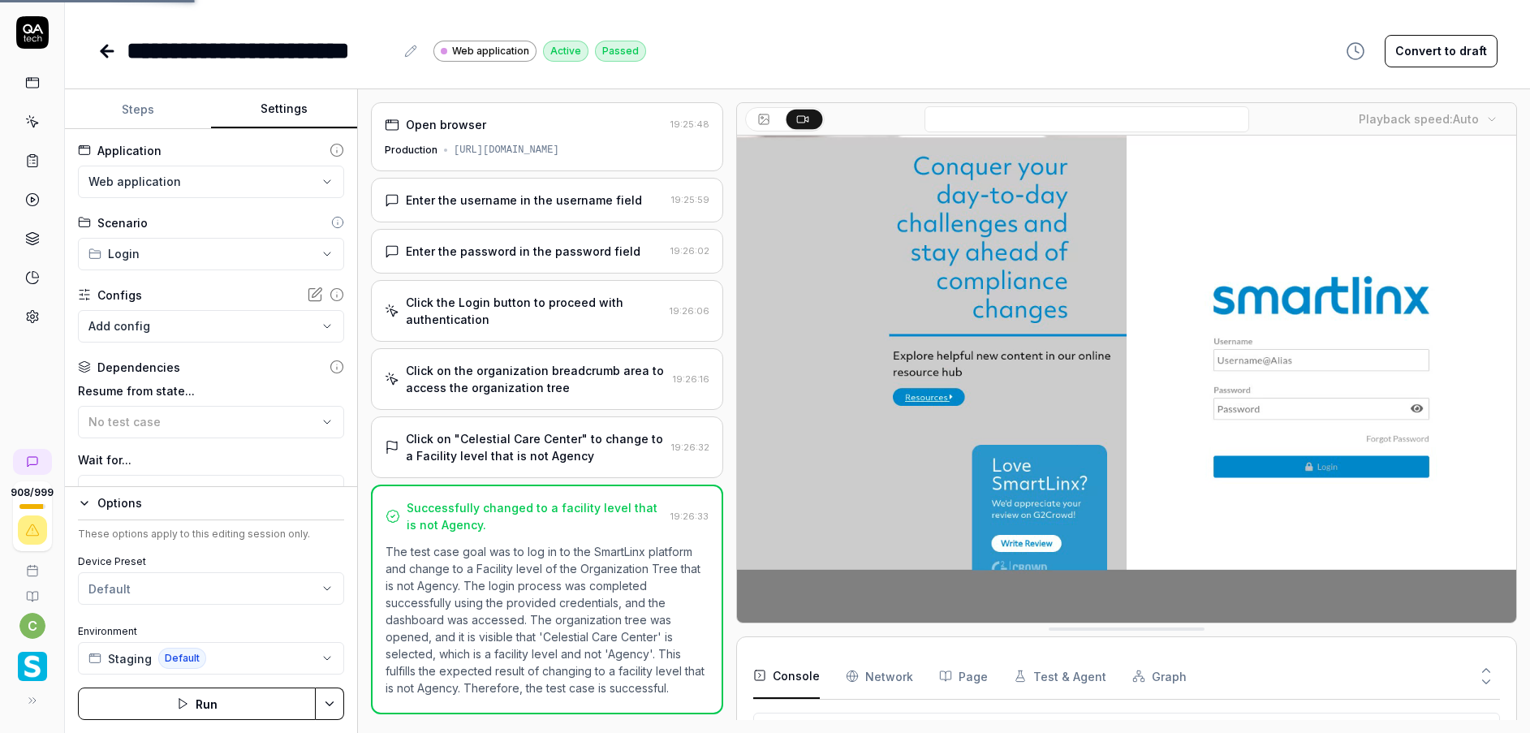
click at [1077, 48] on div "**********" at bounding box center [797, 50] width 1400 height 37
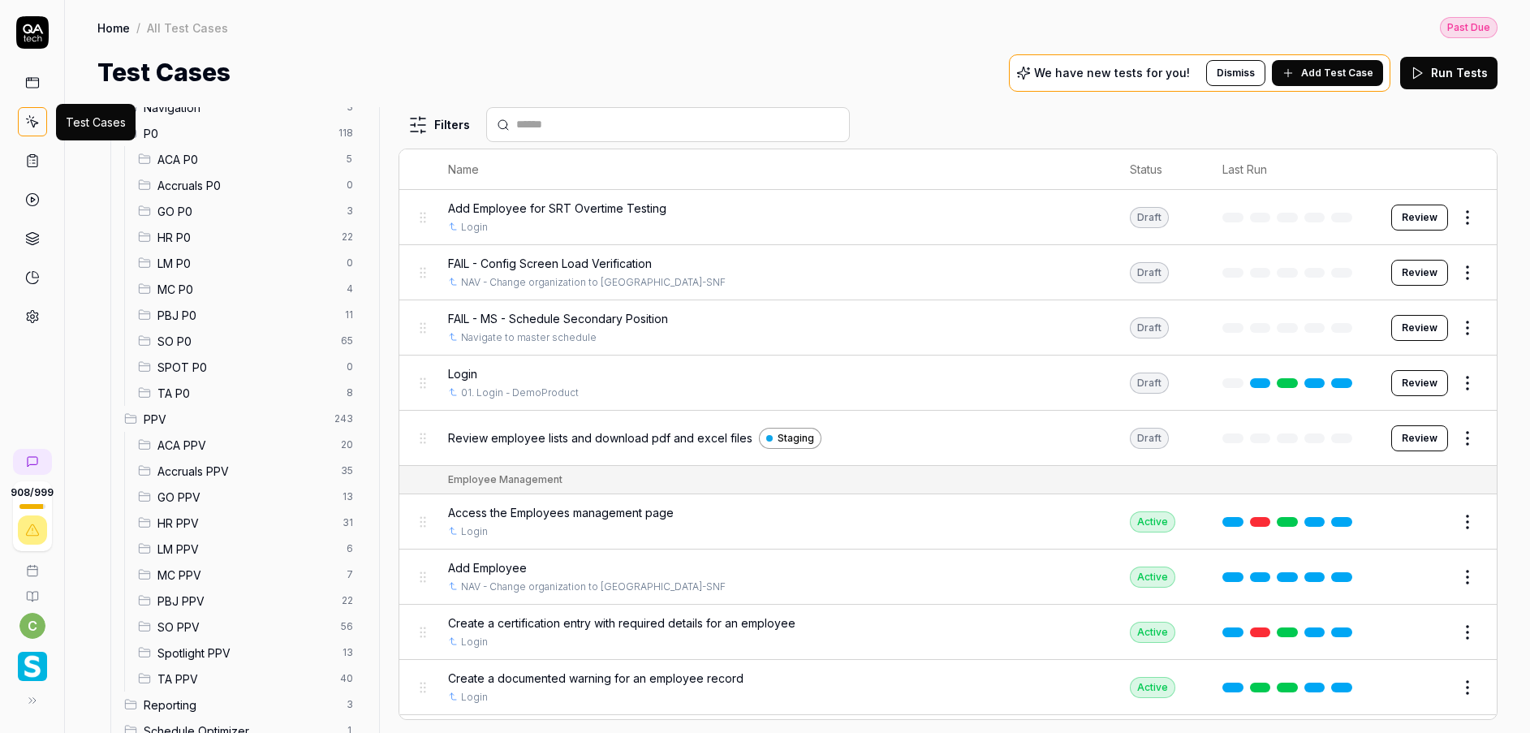
scroll to position [238, 0]
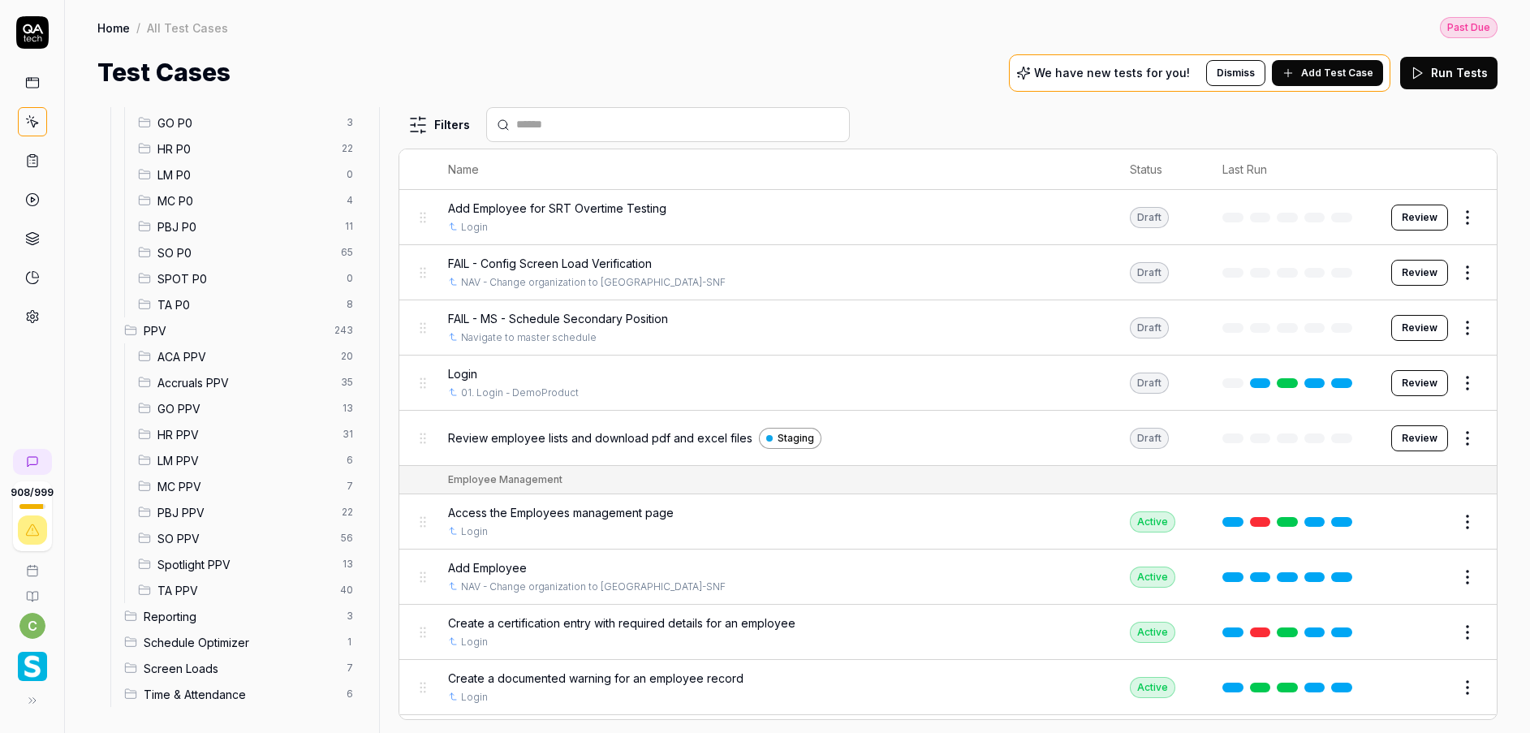
click at [224, 490] on span "MC PPV" at bounding box center [246, 486] width 179 height 17
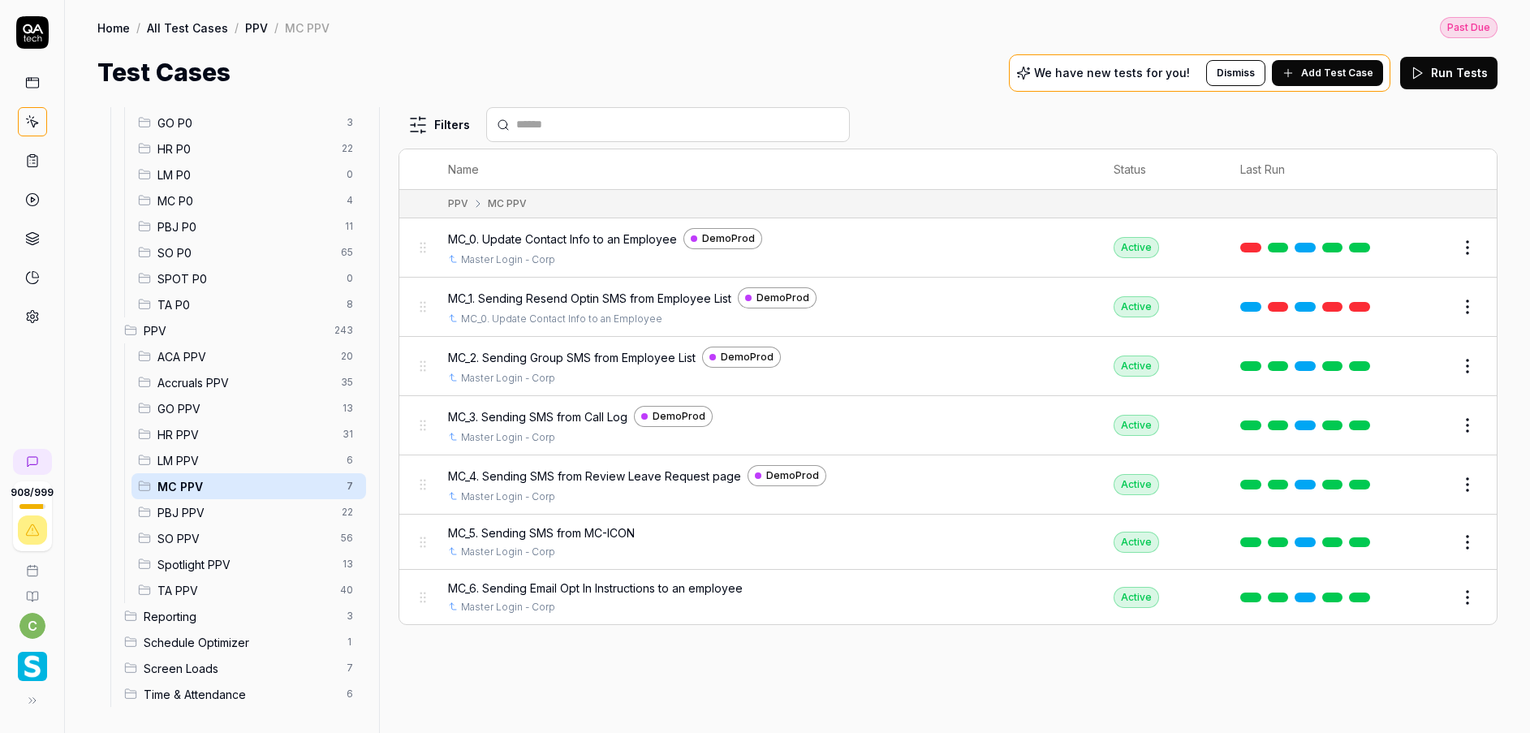
click at [187, 146] on span "HR P0" at bounding box center [244, 148] width 174 height 17
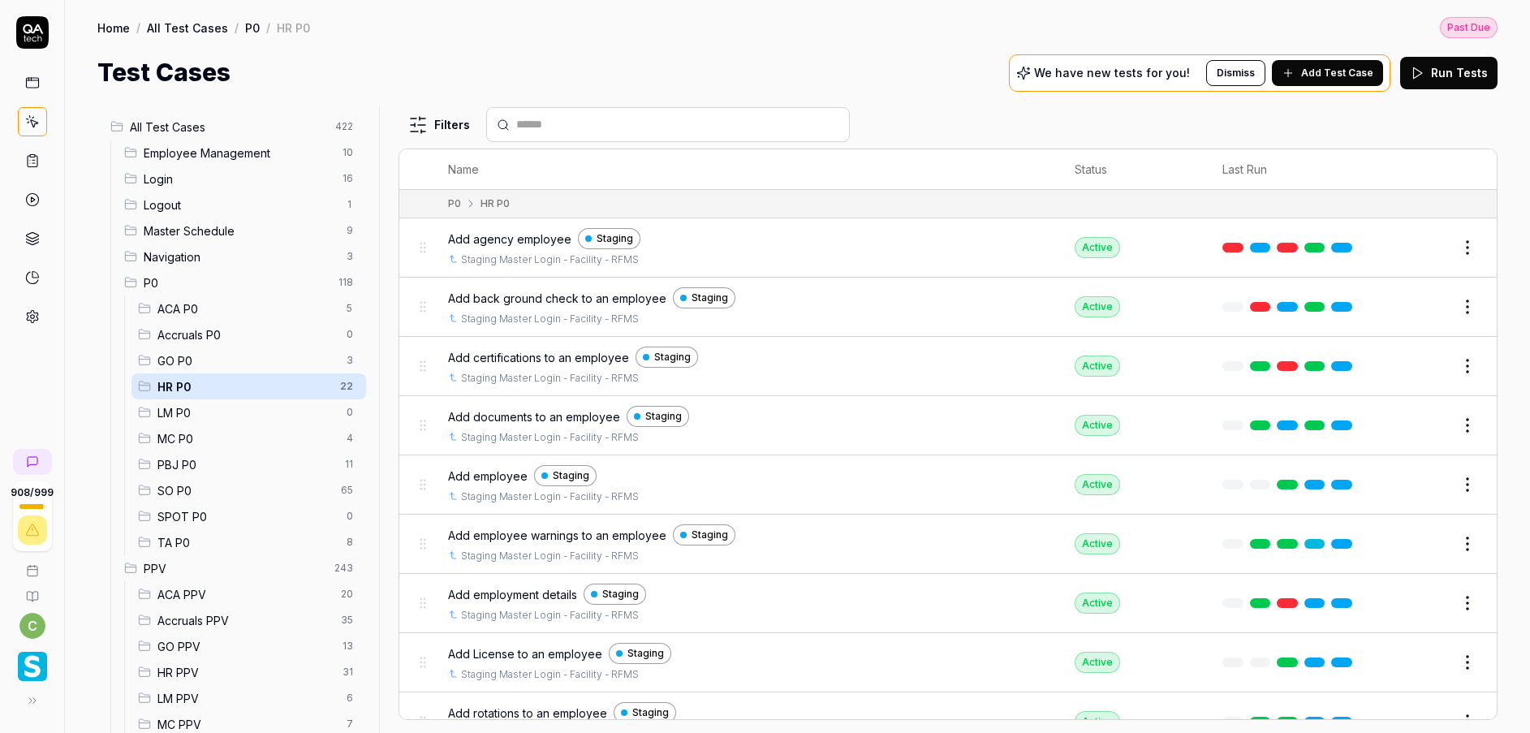
click at [196, 190] on div "Login 16" at bounding box center [242, 179] width 248 height 26
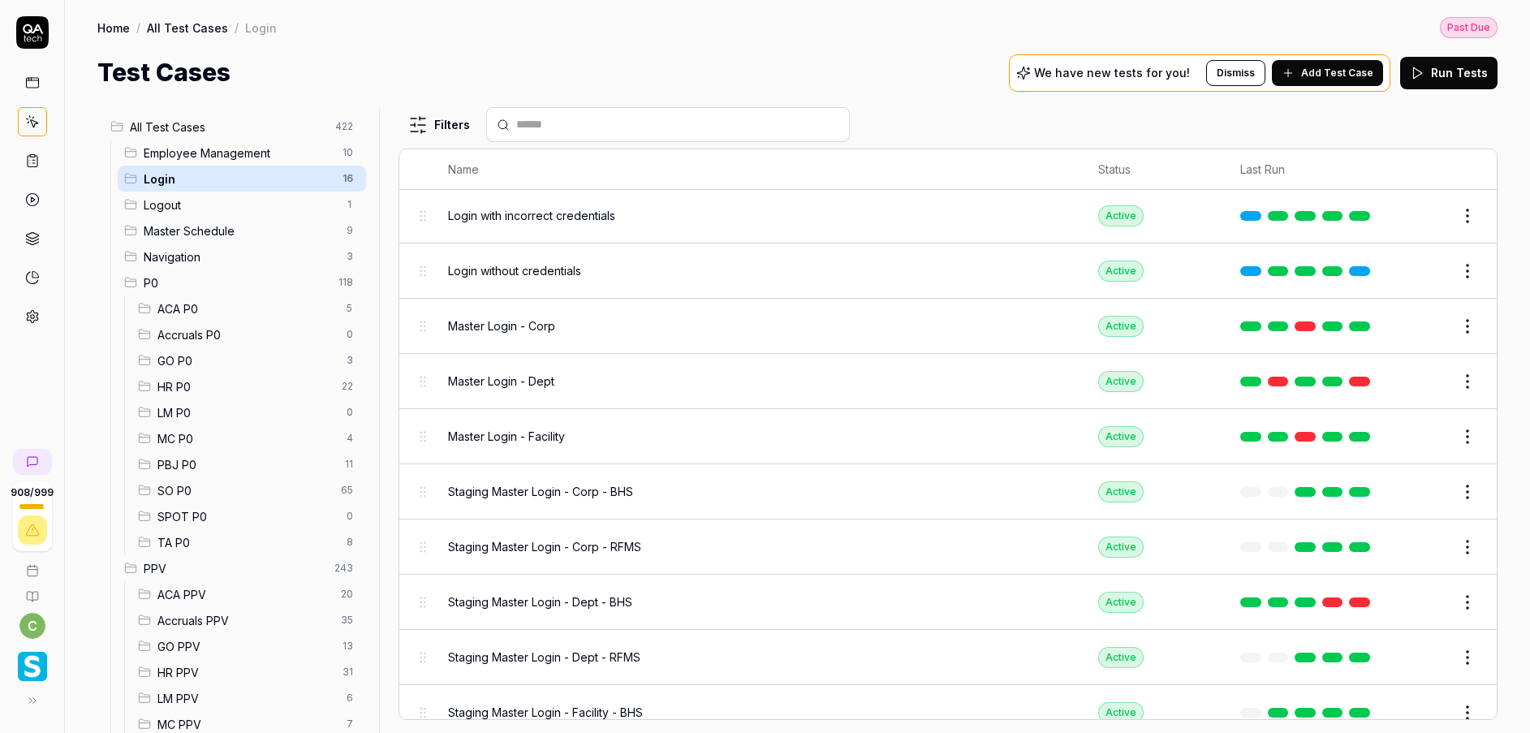
scroll to position [381, 0]
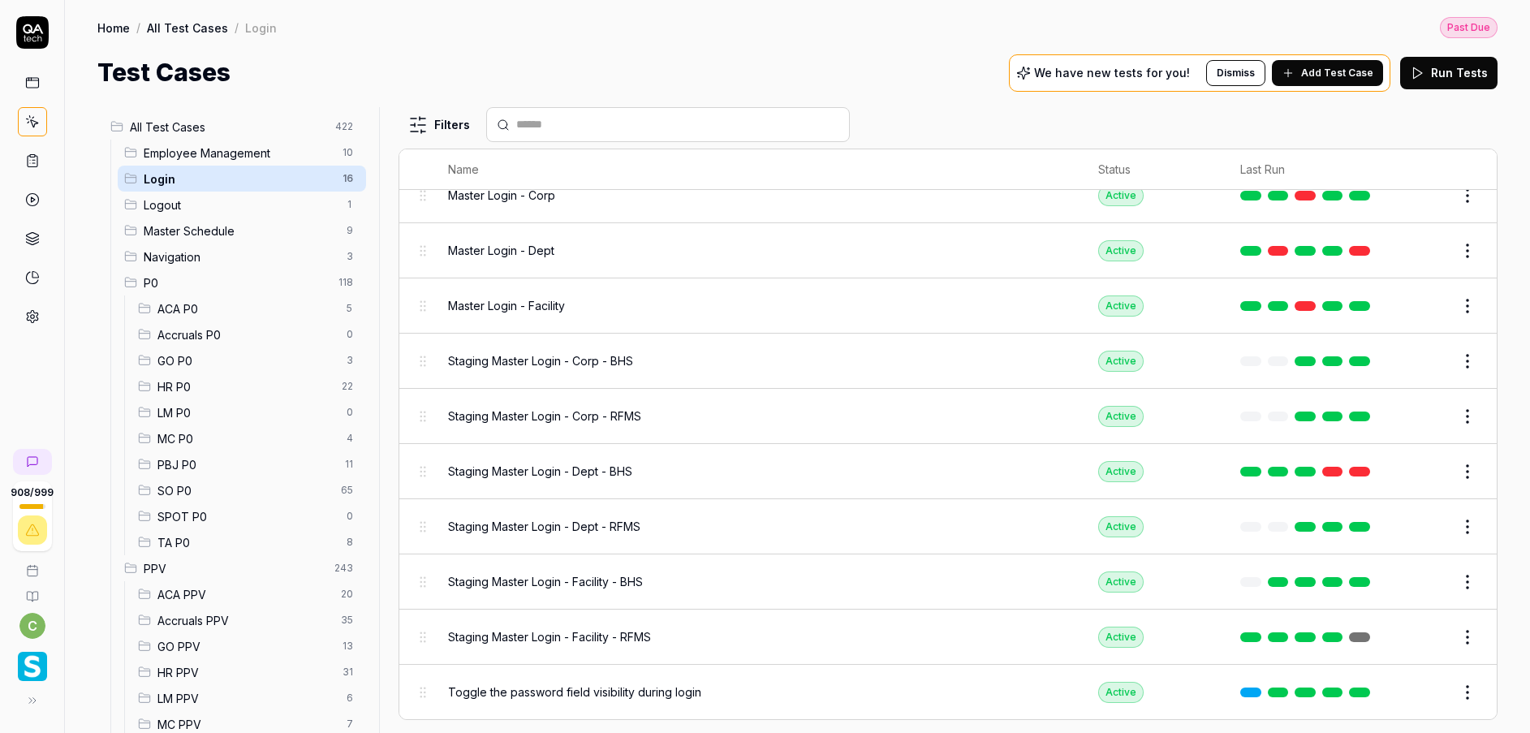
click at [1409, 422] on button "Edit" at bounding box center [1428, 416] width 39 height 26
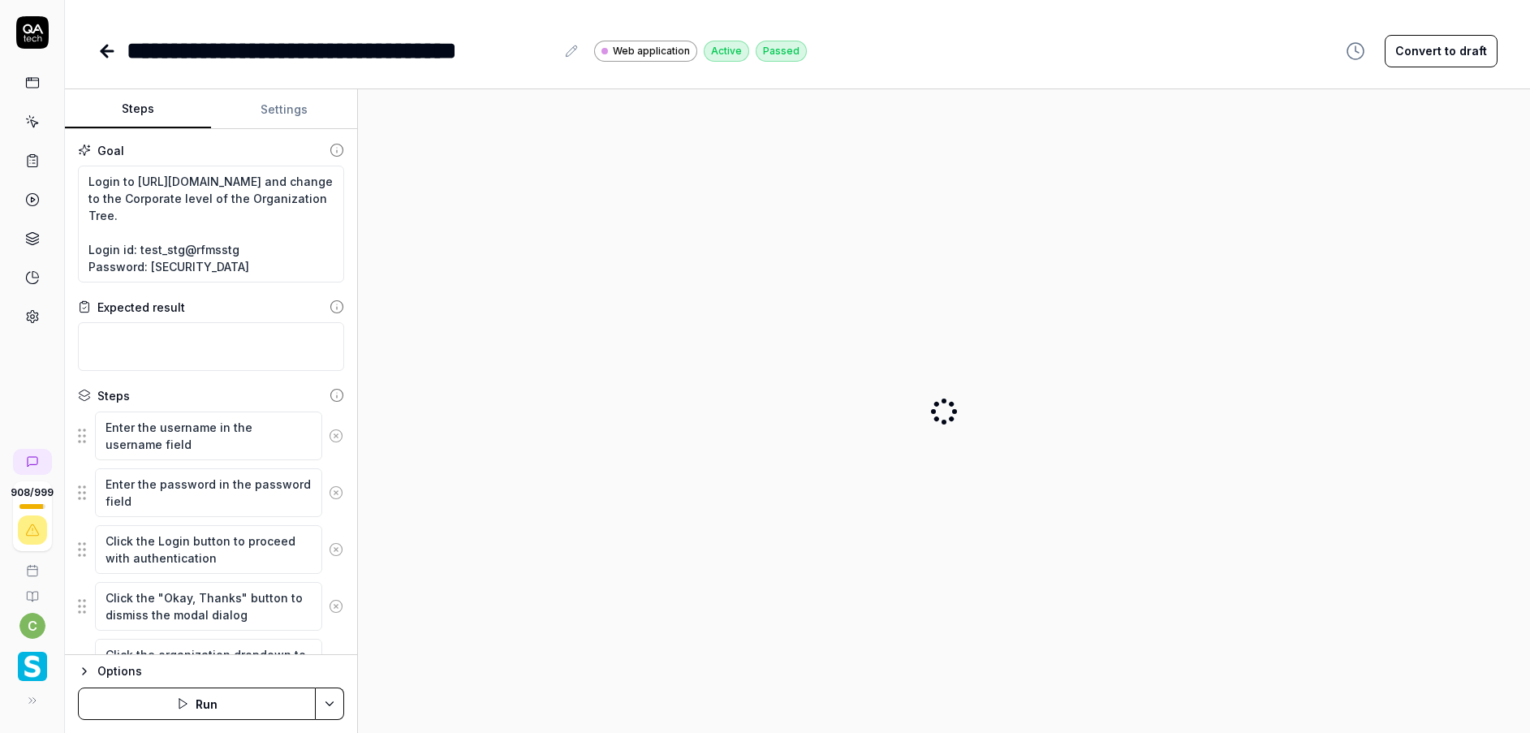
click at [89, 672] on icon "button" at bounding box center [84, 671] width 13 height 13
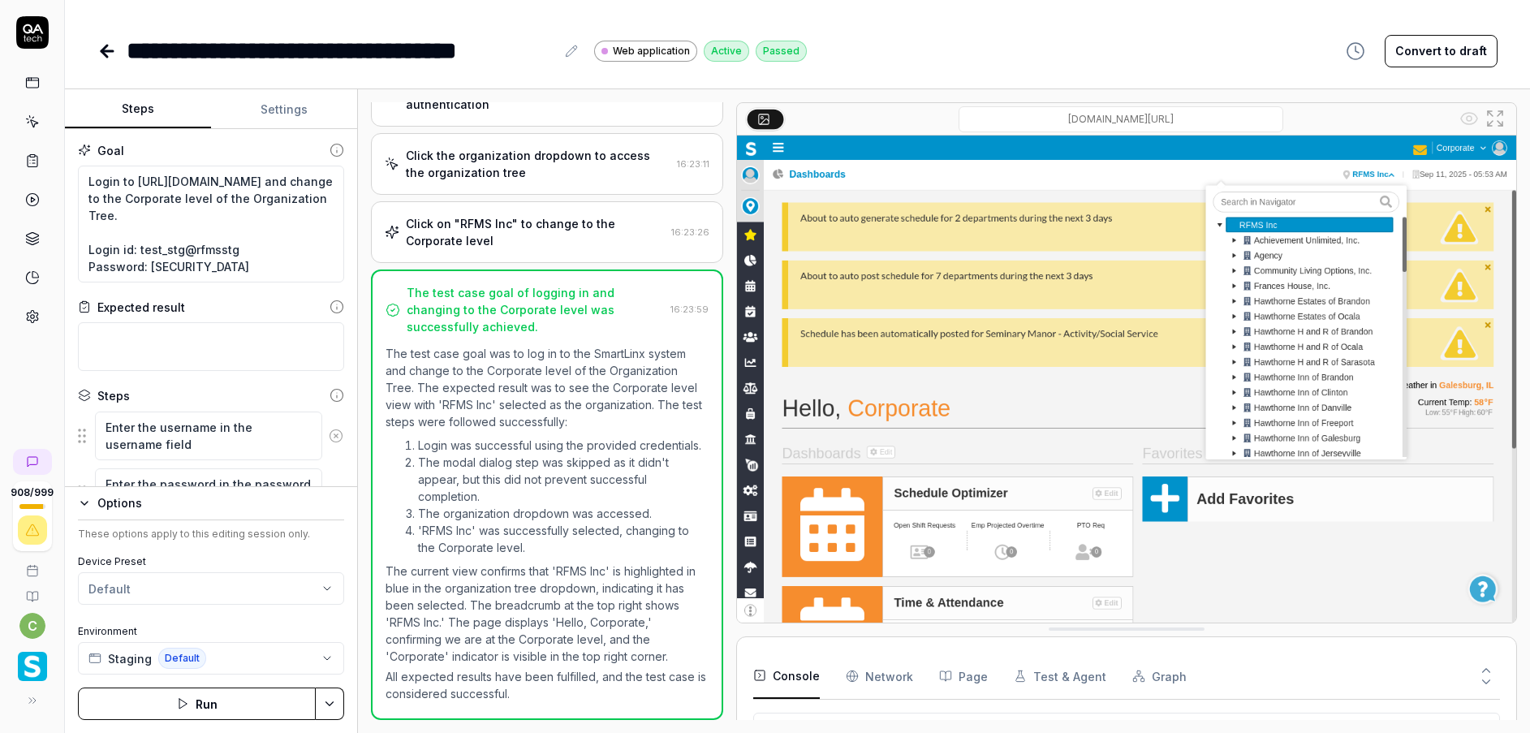
scroll to position [238, 0]
click at [38, 114] on icon at bounding box center [32, 121] width 15 height 15
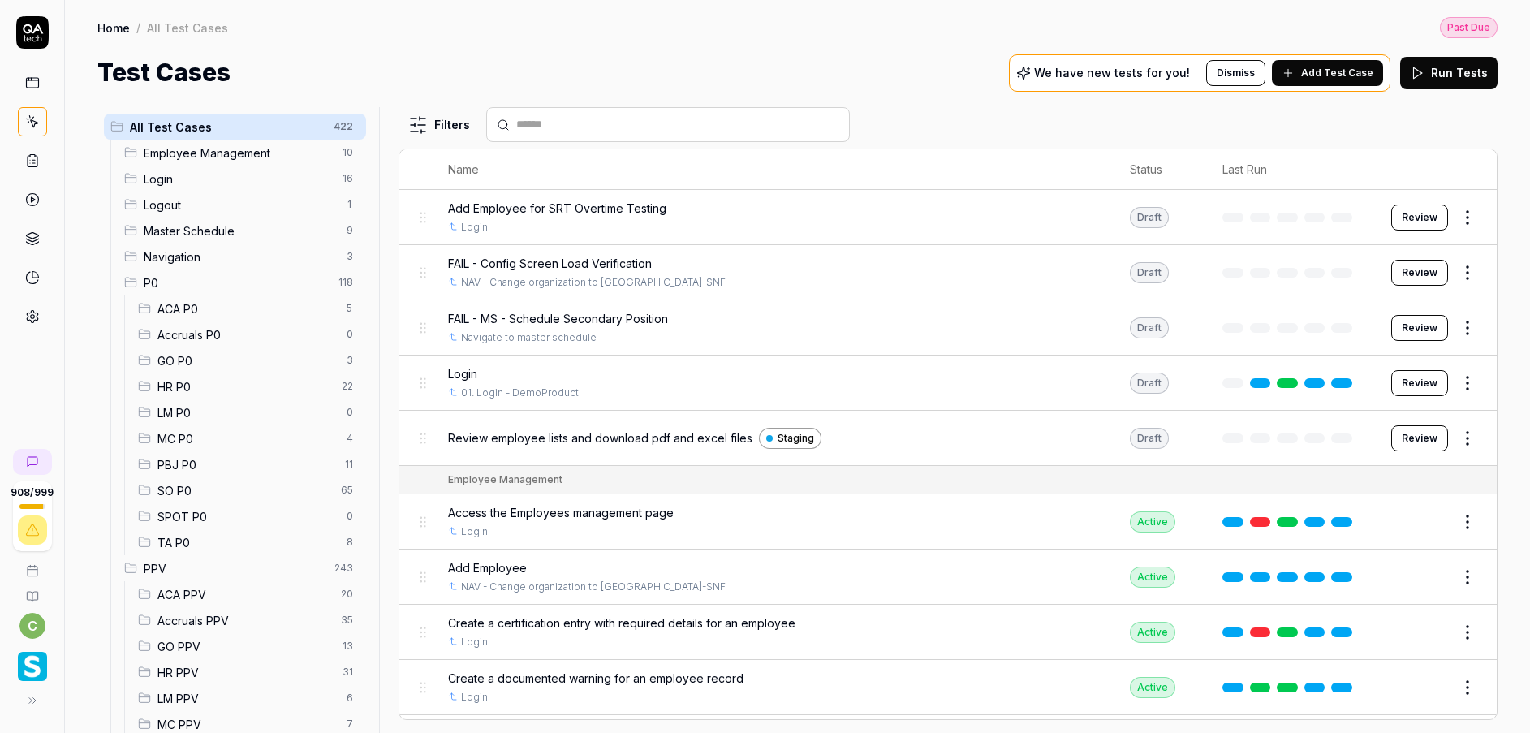
click at [158, 175] on span "Login" at bounding box center [238, 178] width 189 height 17
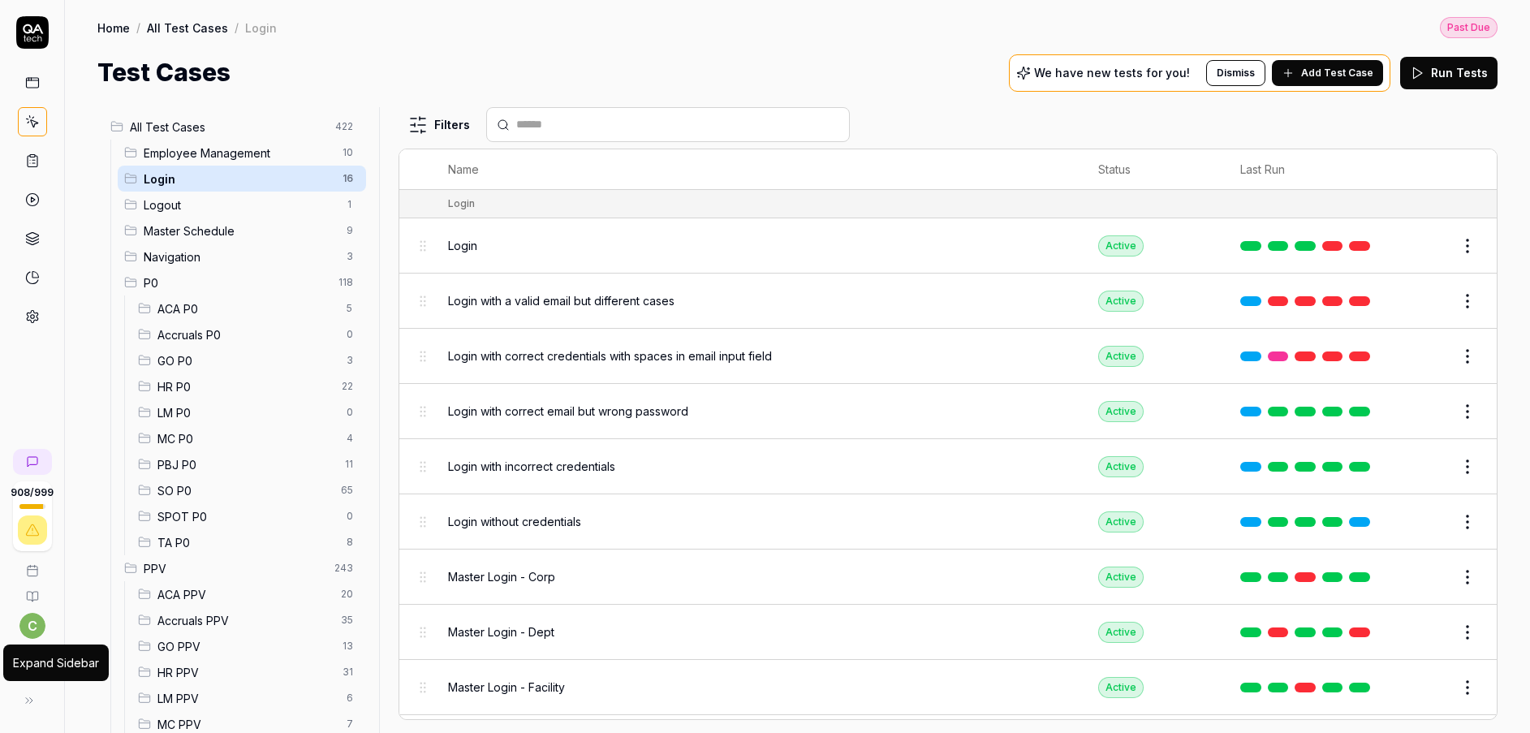
click at [1415, 587] on button "Edit" at bounding box center [1428, 577] width 39 height 26
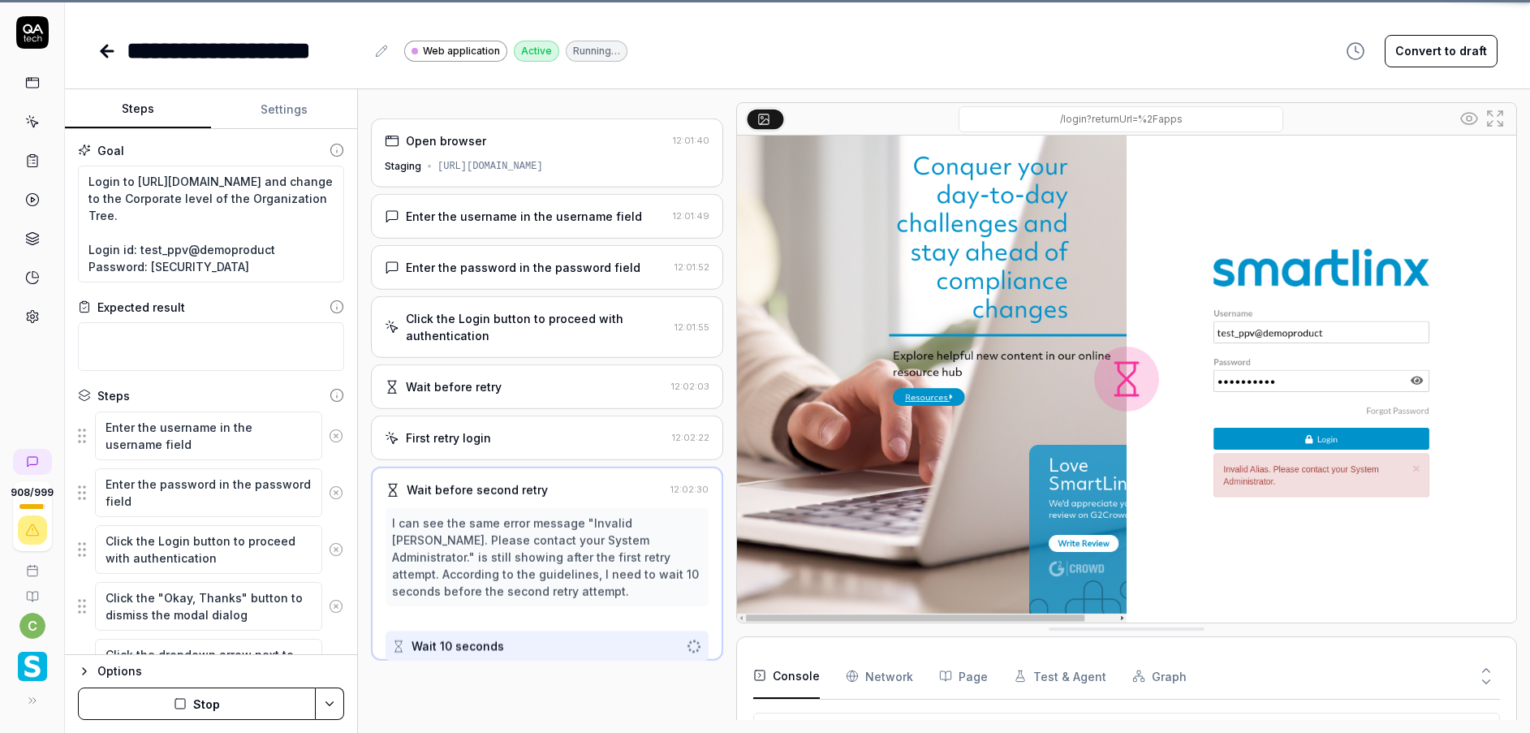
scroll to position [93, 0]
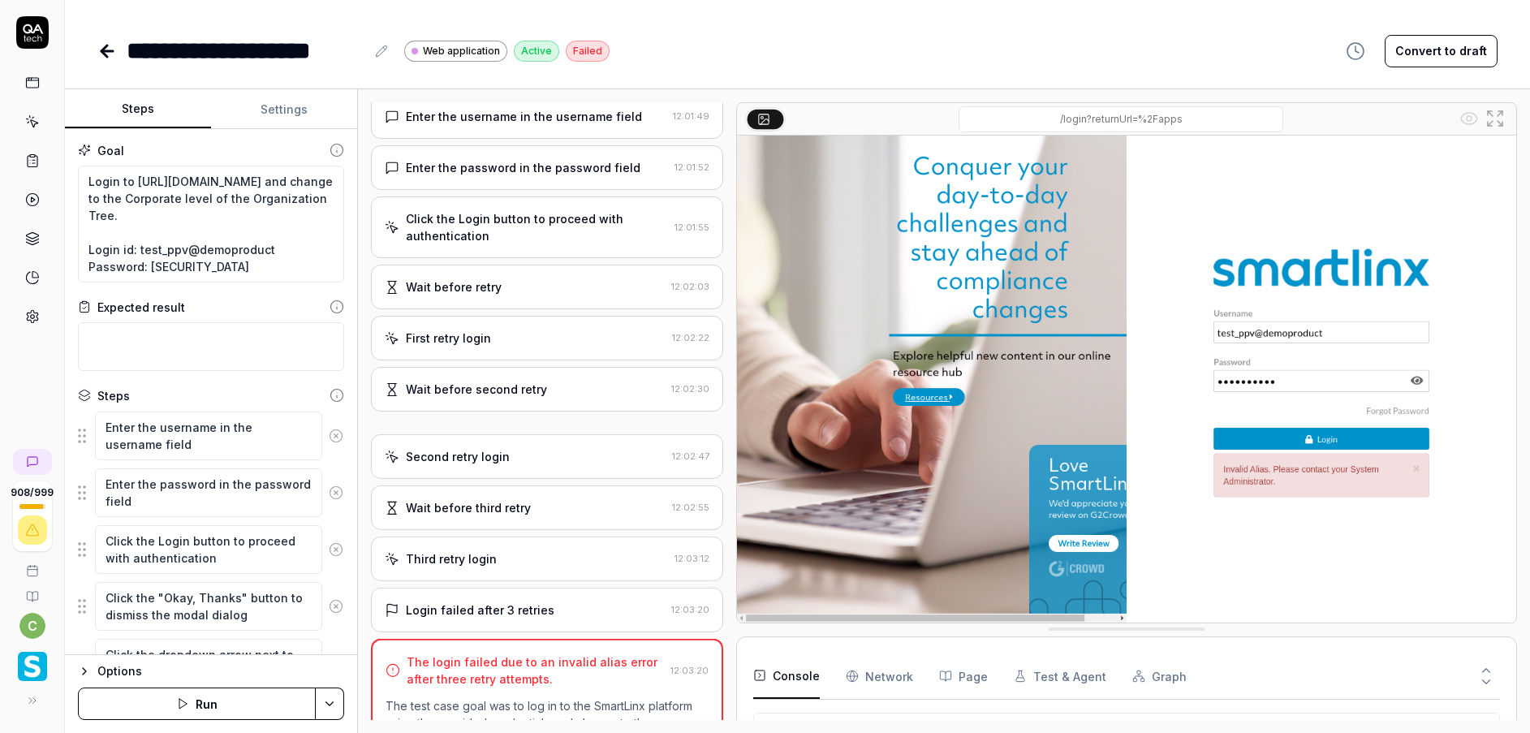
click at [84, 672] on icon "button" at bounding box center [84, 671] width 13 height 13
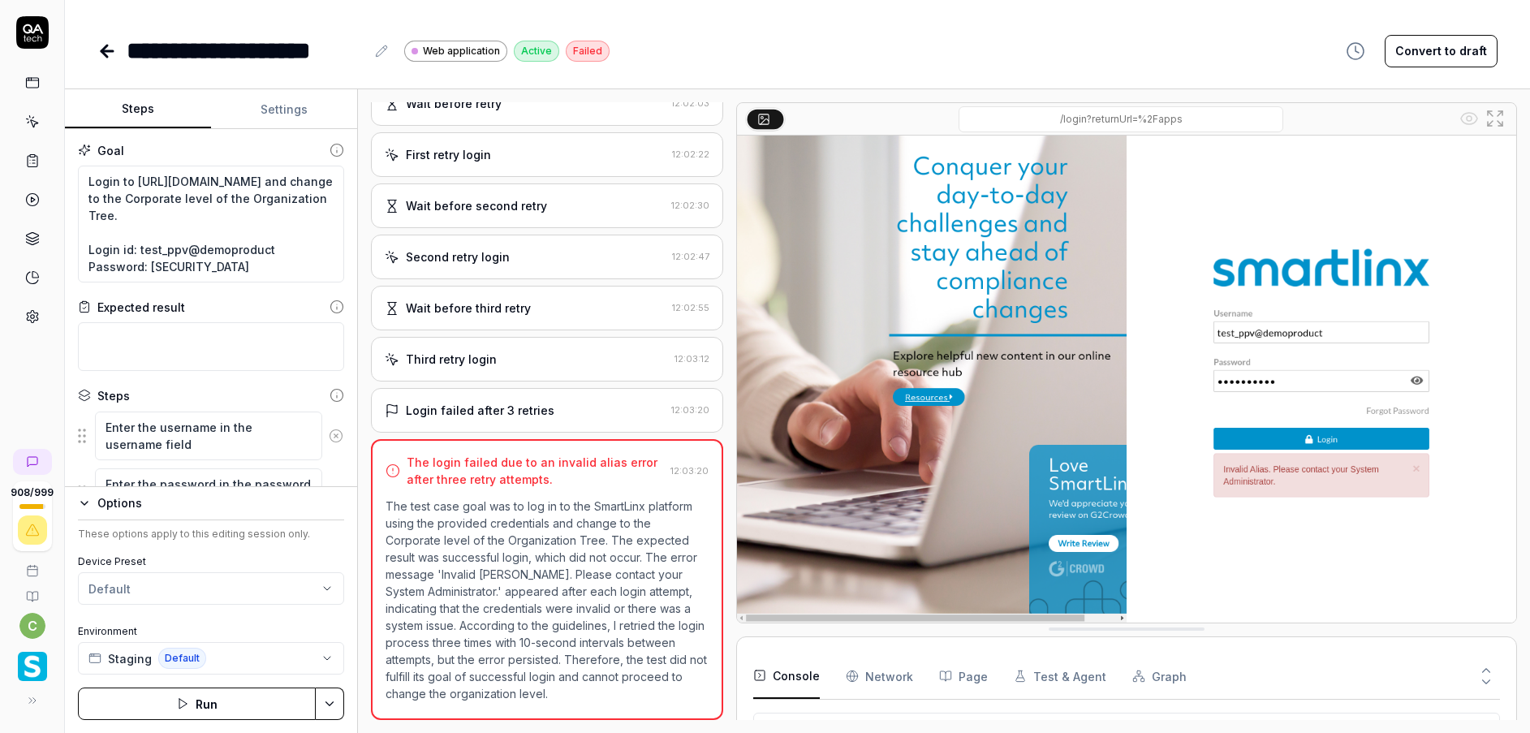
scroll to position [284, 0]
click at [334, 659] on button "Staging Default" at bounding box center [211, 658] width 266 height 32
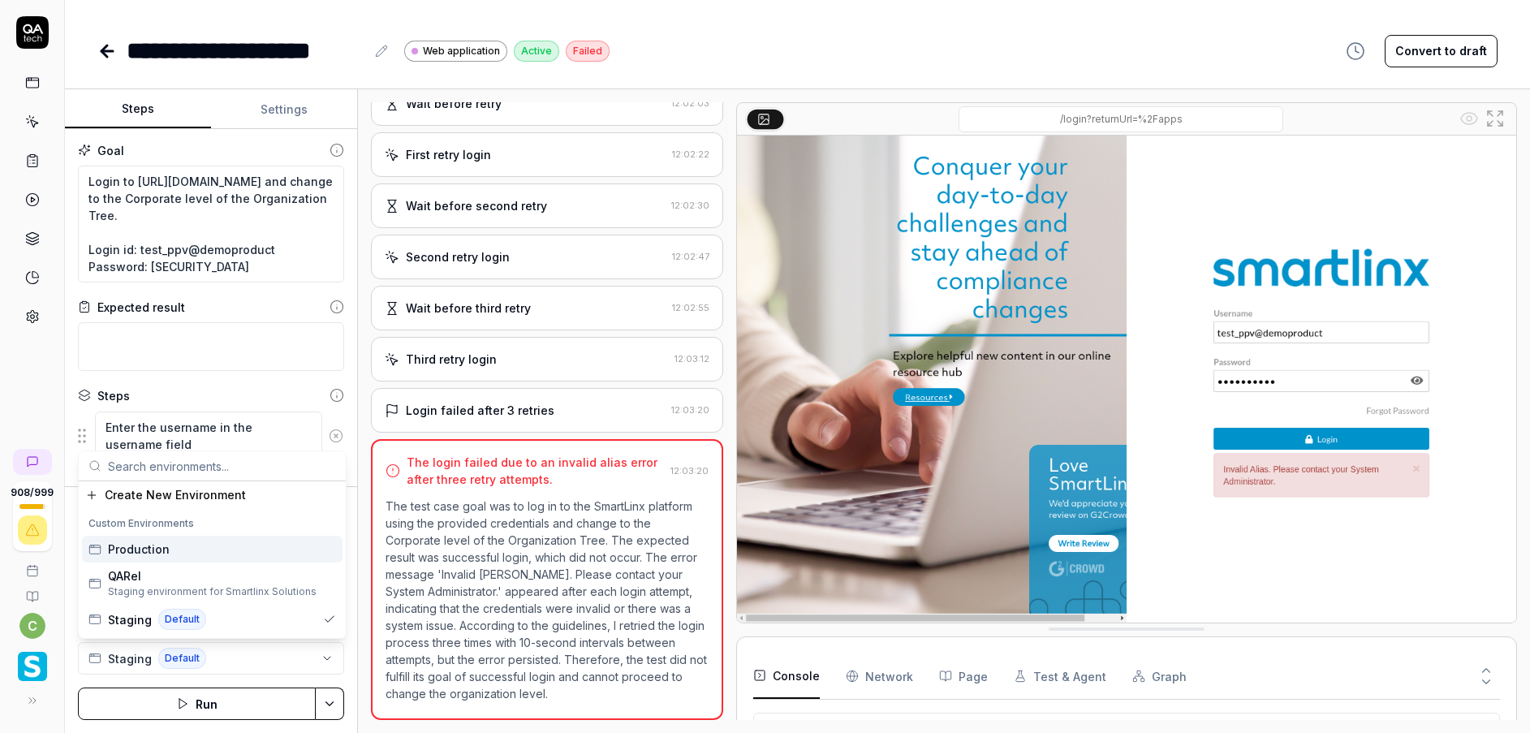
click at [164, 547] on span "Production" at bounding box center [139, 548] width 62 height 17
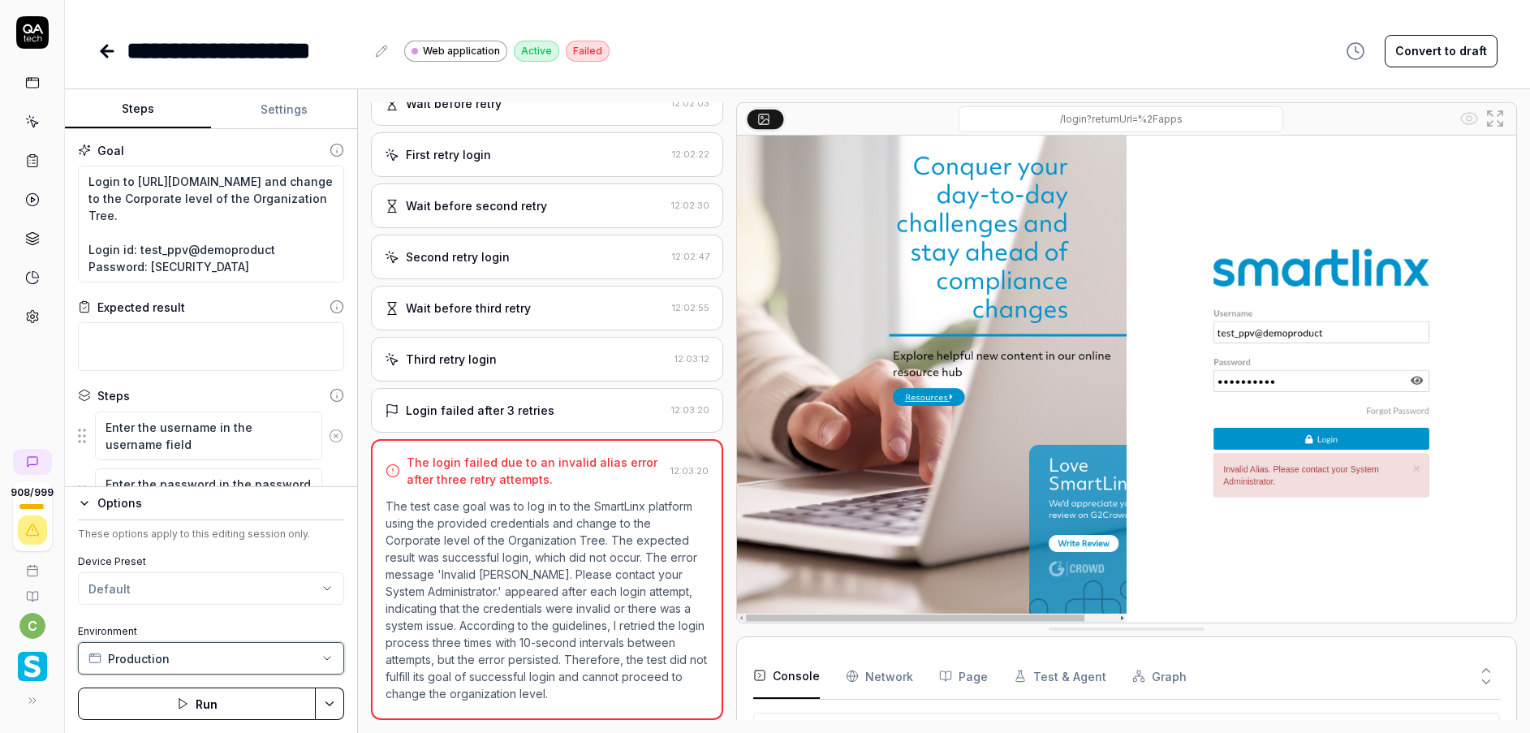
type textarea "*"
click at [101, 54] on icon at bounding box center [106, 50] width 19 height 19
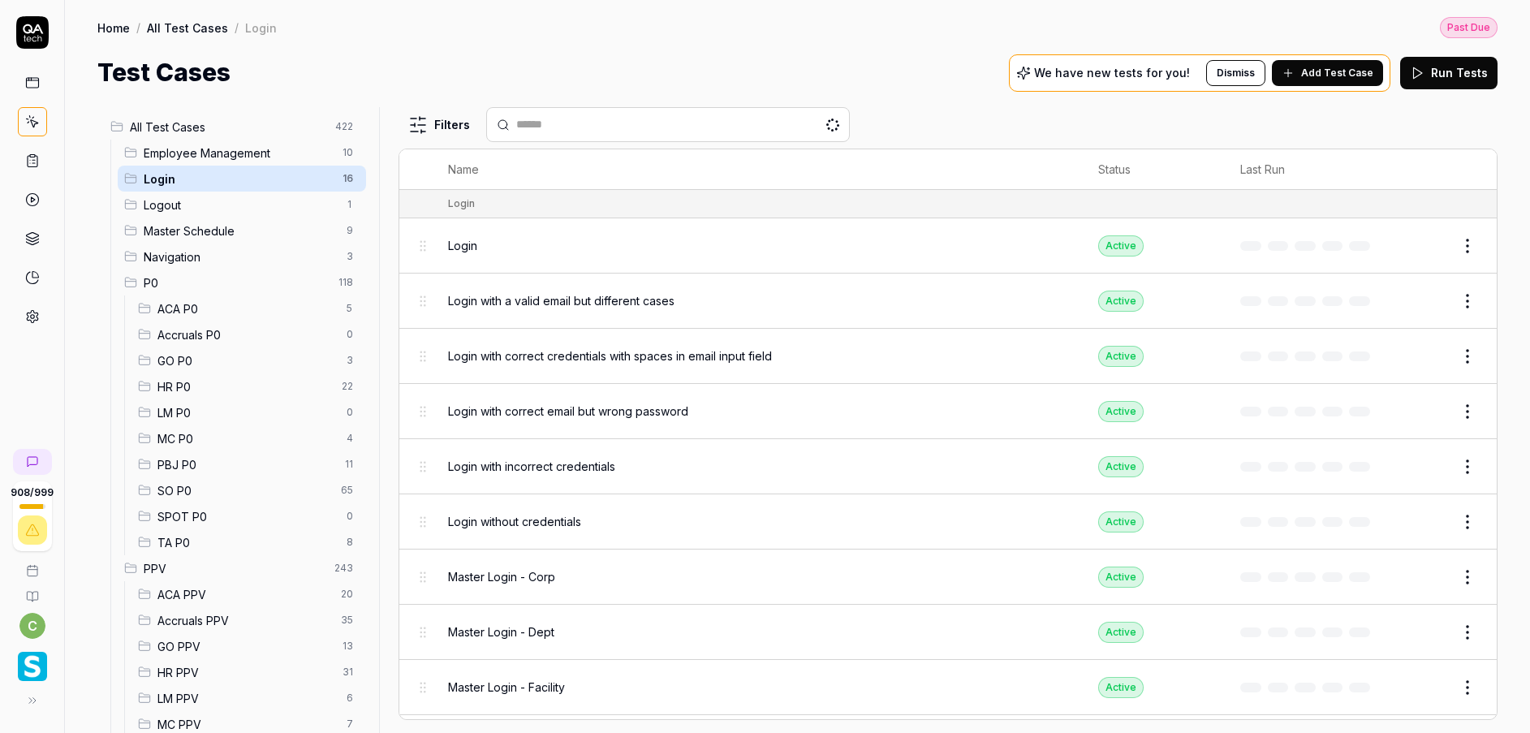
click at [1409, 577] on button "Edit" at bounding box center [1428, 577] width 39 height 26
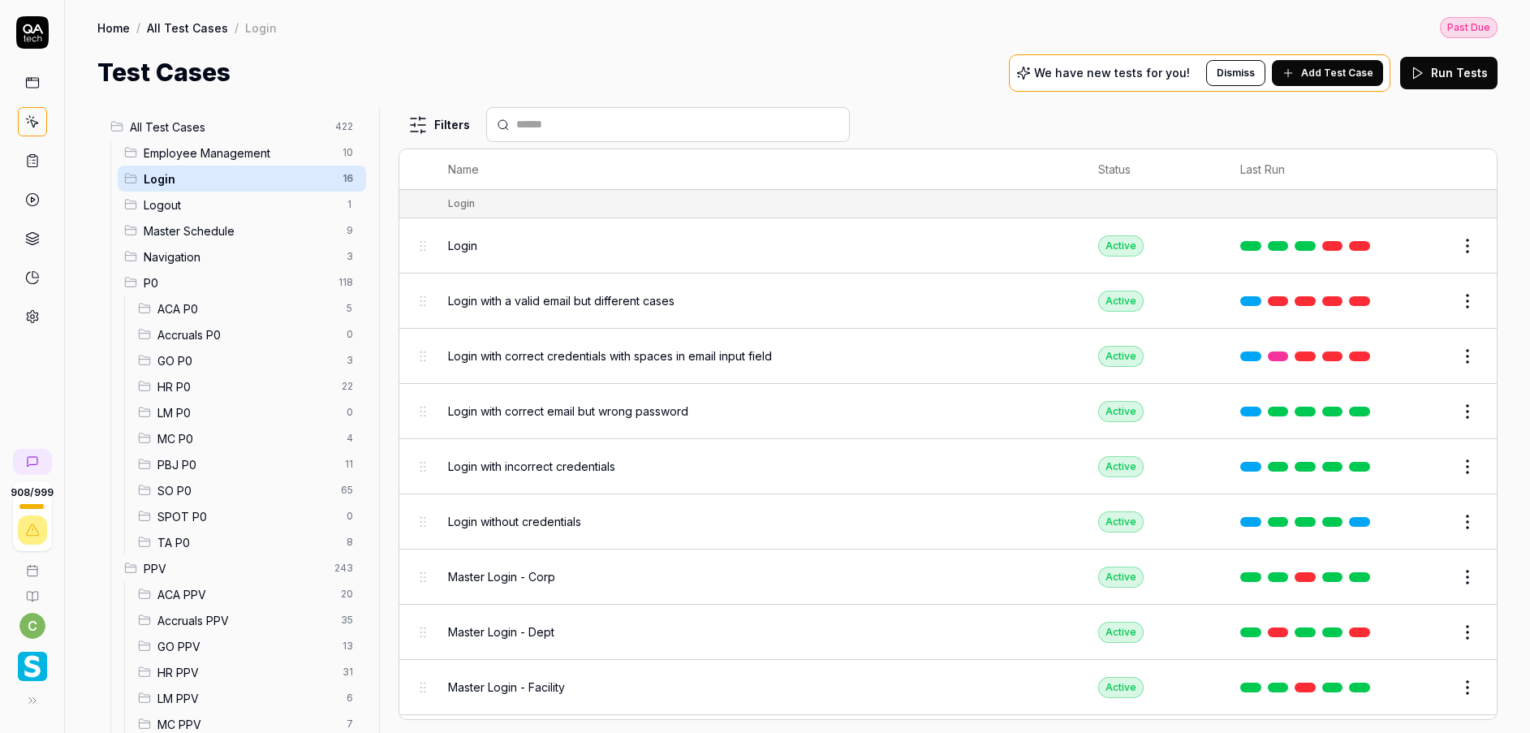
click at [1418, 578] on button "Edit" at bounding box center [1428, 577] width 39 height 26
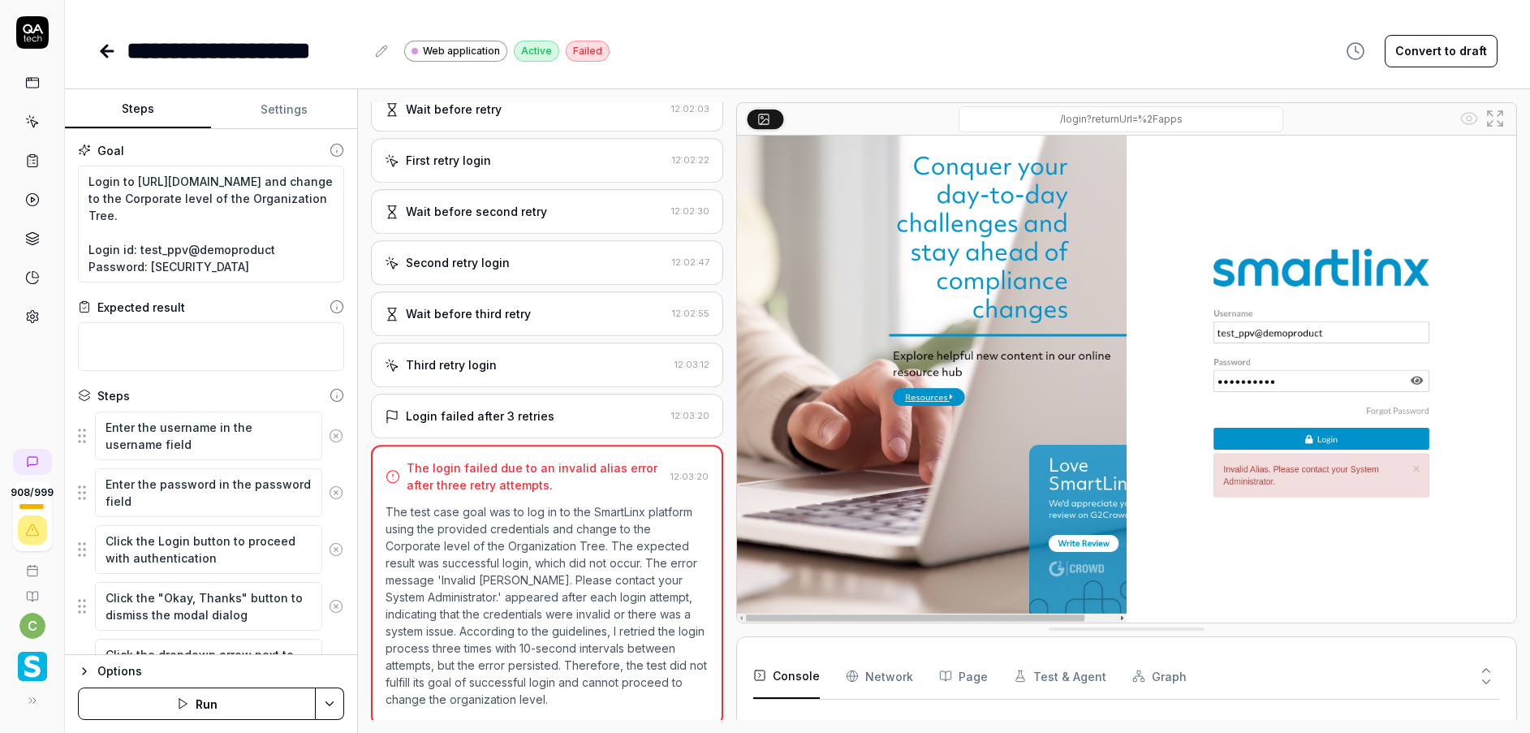
click at [80, 670] on icon "button" at bounding box center [84, 671] width 13 height 13
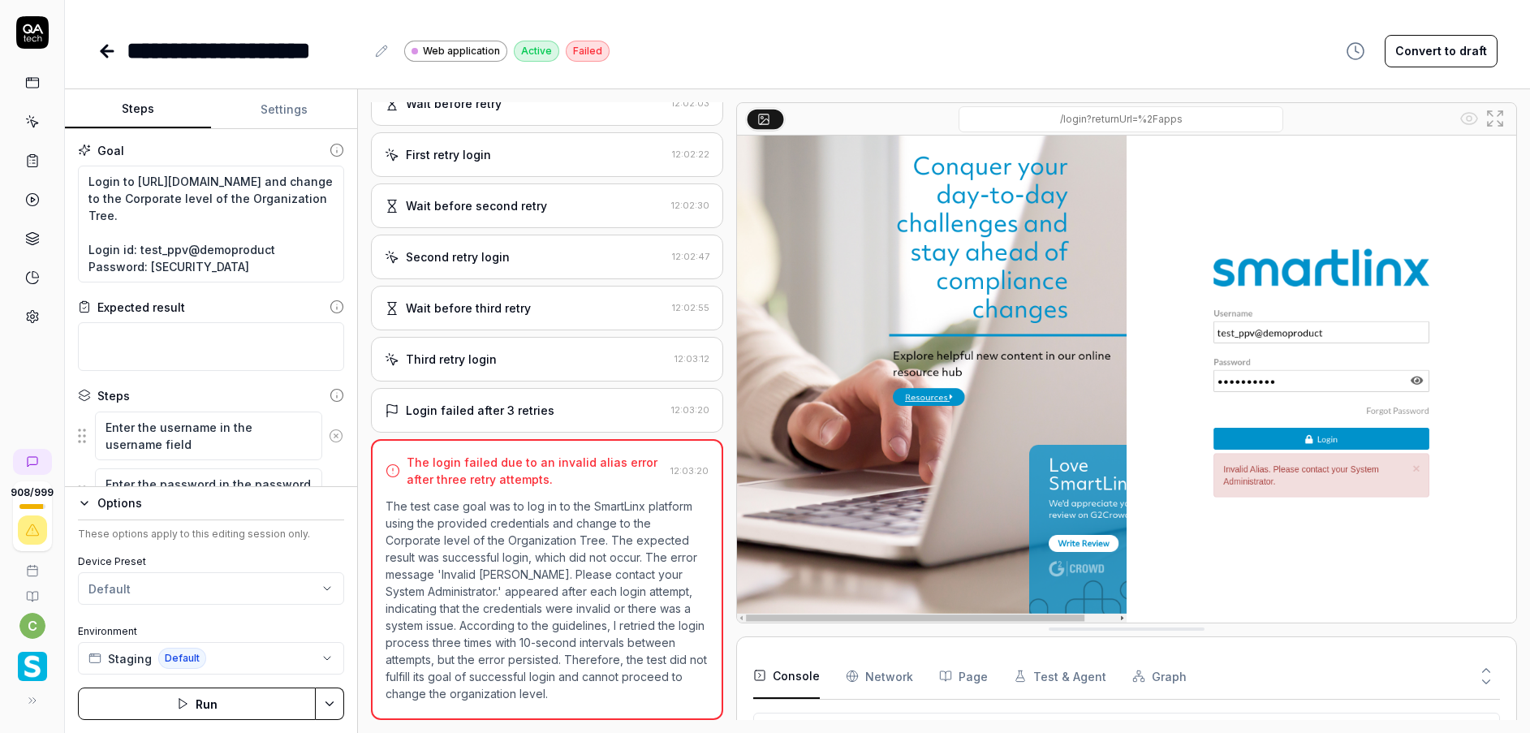
scroll to position [158, 0]
drag, startPoint x: 339, startPoint y: 649, endPoint x: 328, endPoint y: 656, distance: 13.5
click at [338, 649] on button "Staging Default" at bounding box center [211, 658] width 266 height 32
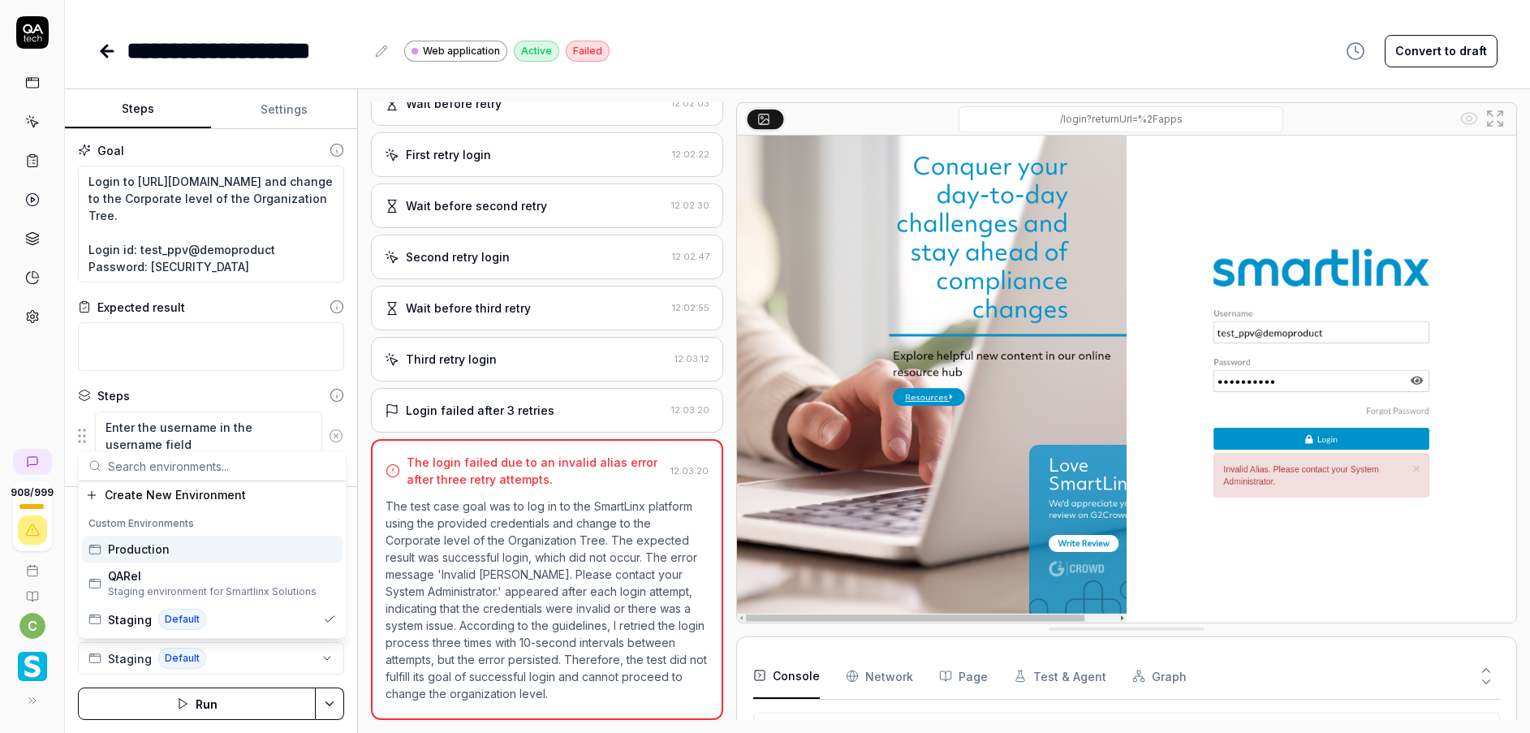
click at [177, 553] on div "Production" at bounding box center [212, 549] width 260 height 27
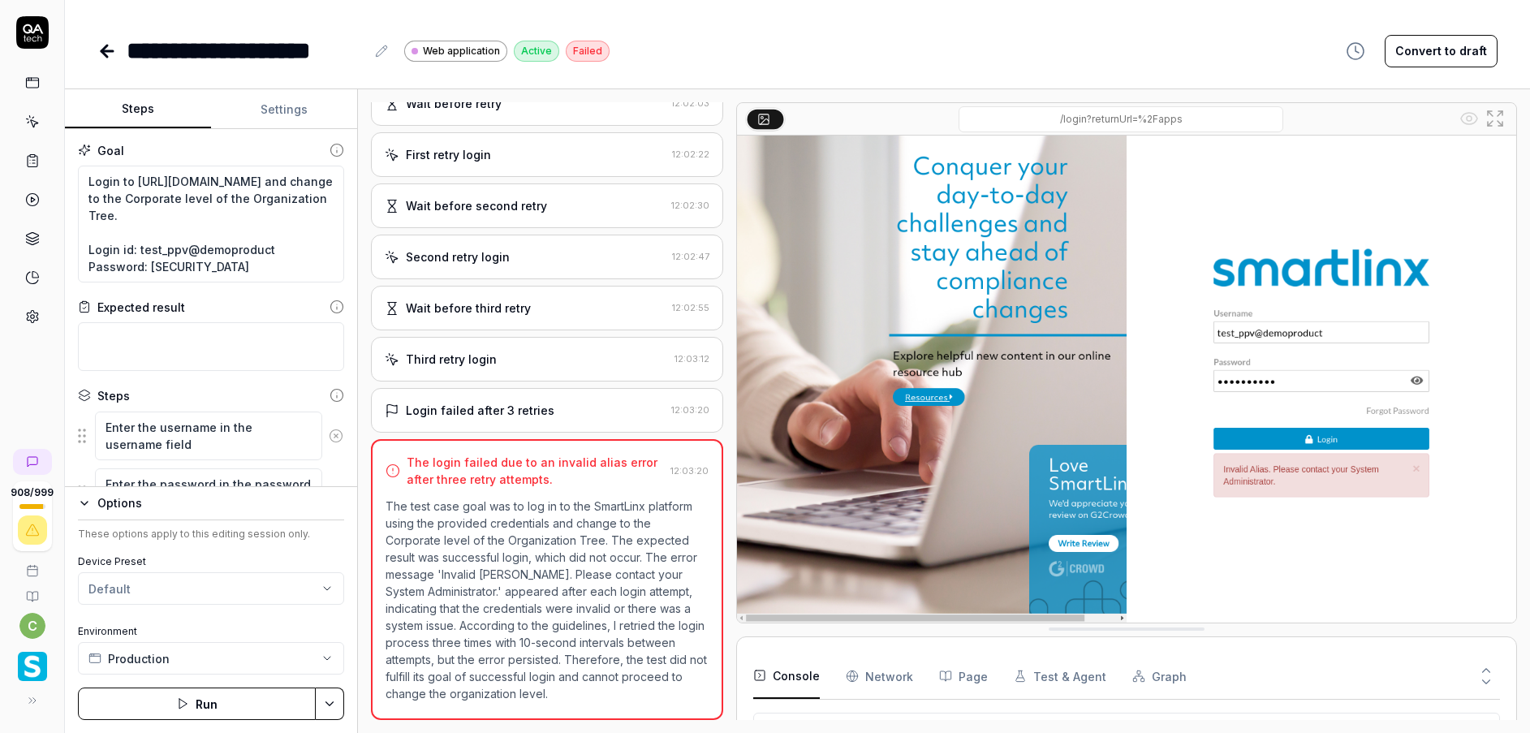
click at [328, 701] on html "**********" at bounding box center [765, 313] width 1530 height 839
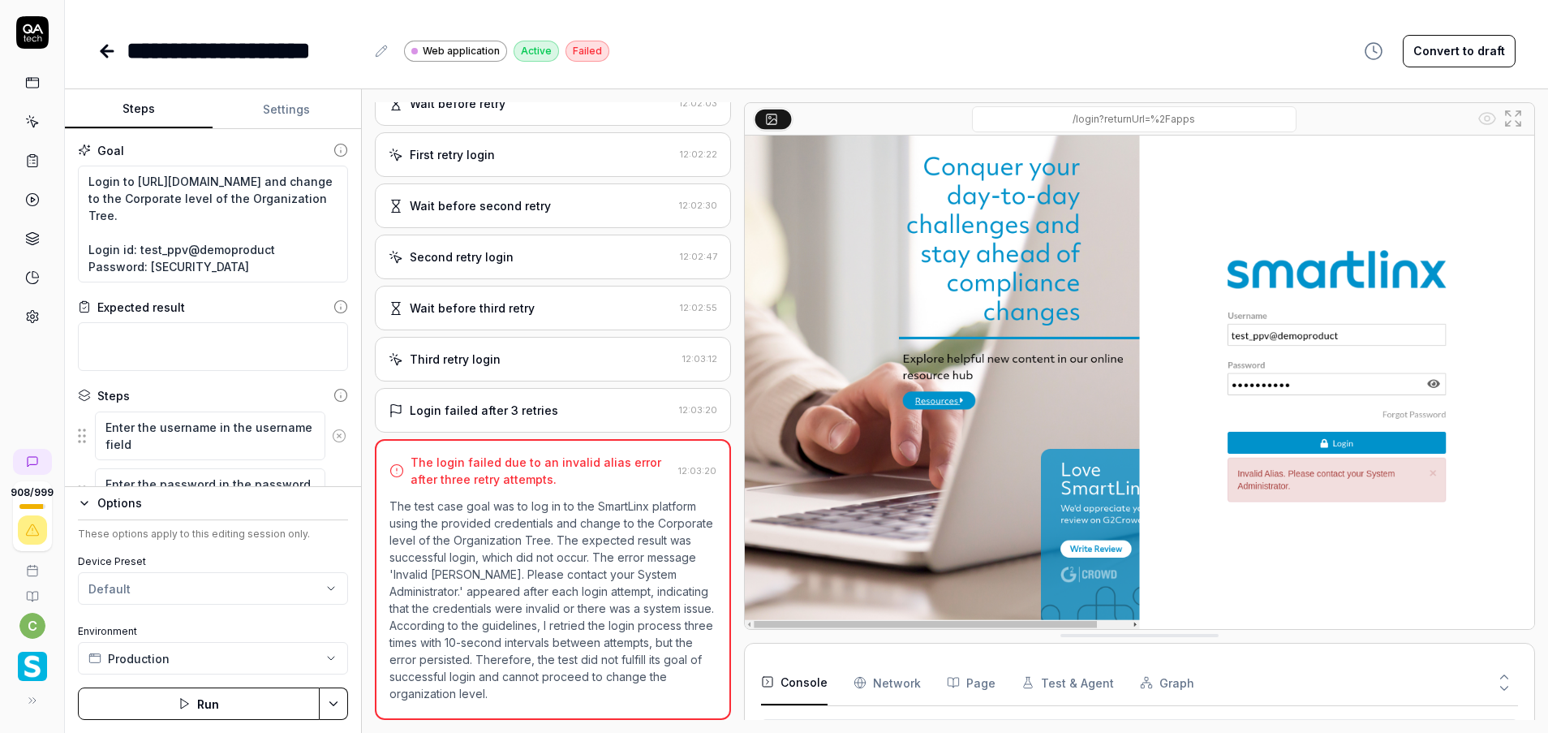
click at [326, 544] on html "**********" at bounding box center [774, 313] width 1548 height 839
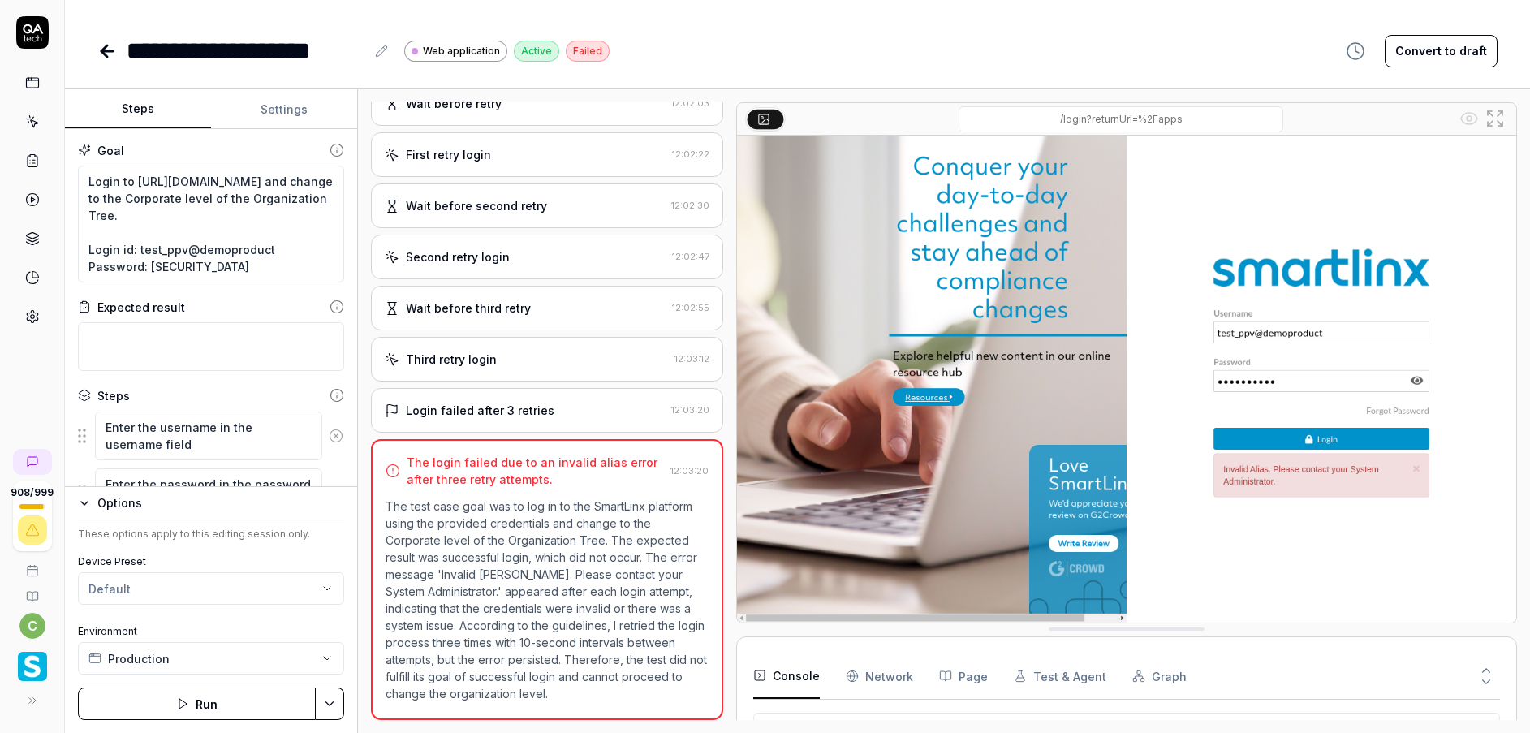
click at [266, 622] on div "Device Preset Default Environment Production" at bounding box center [211, 614] width 266 height 120
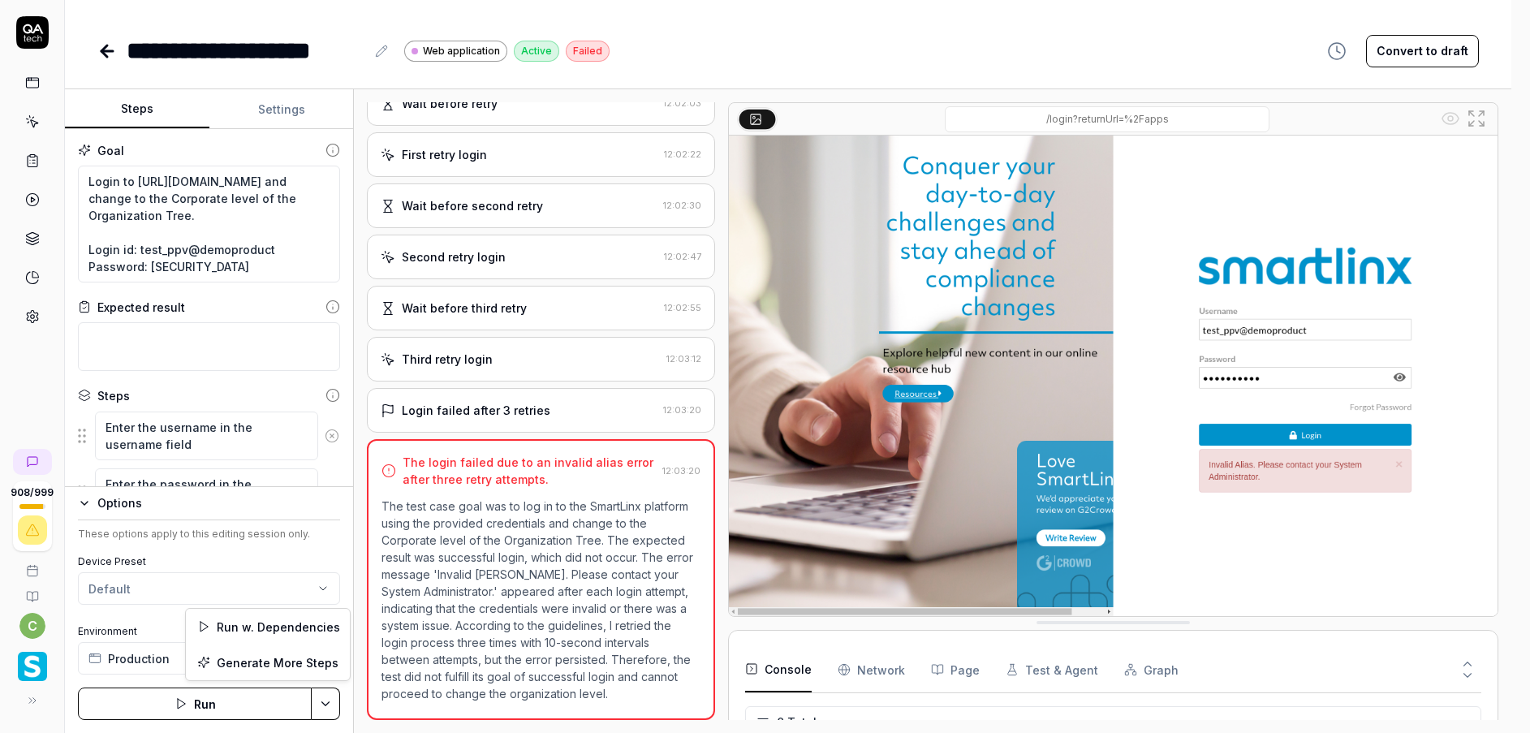
click at [338, 708] on html "**********" at bounding box center [765, 313] width 1530 height 839
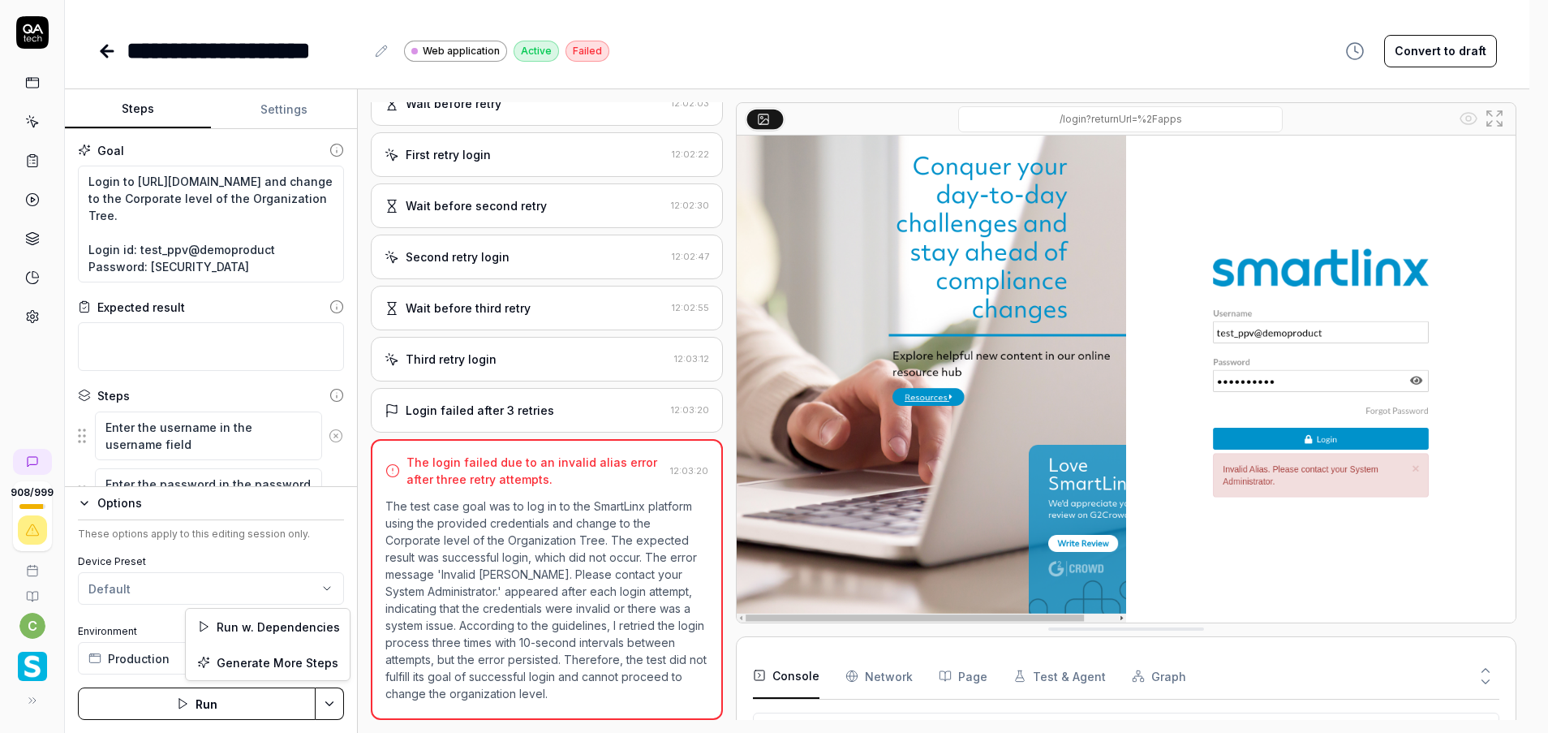
click at [197, 701] on html "**********" at bounding box center [774, 313] width 1548 height 839
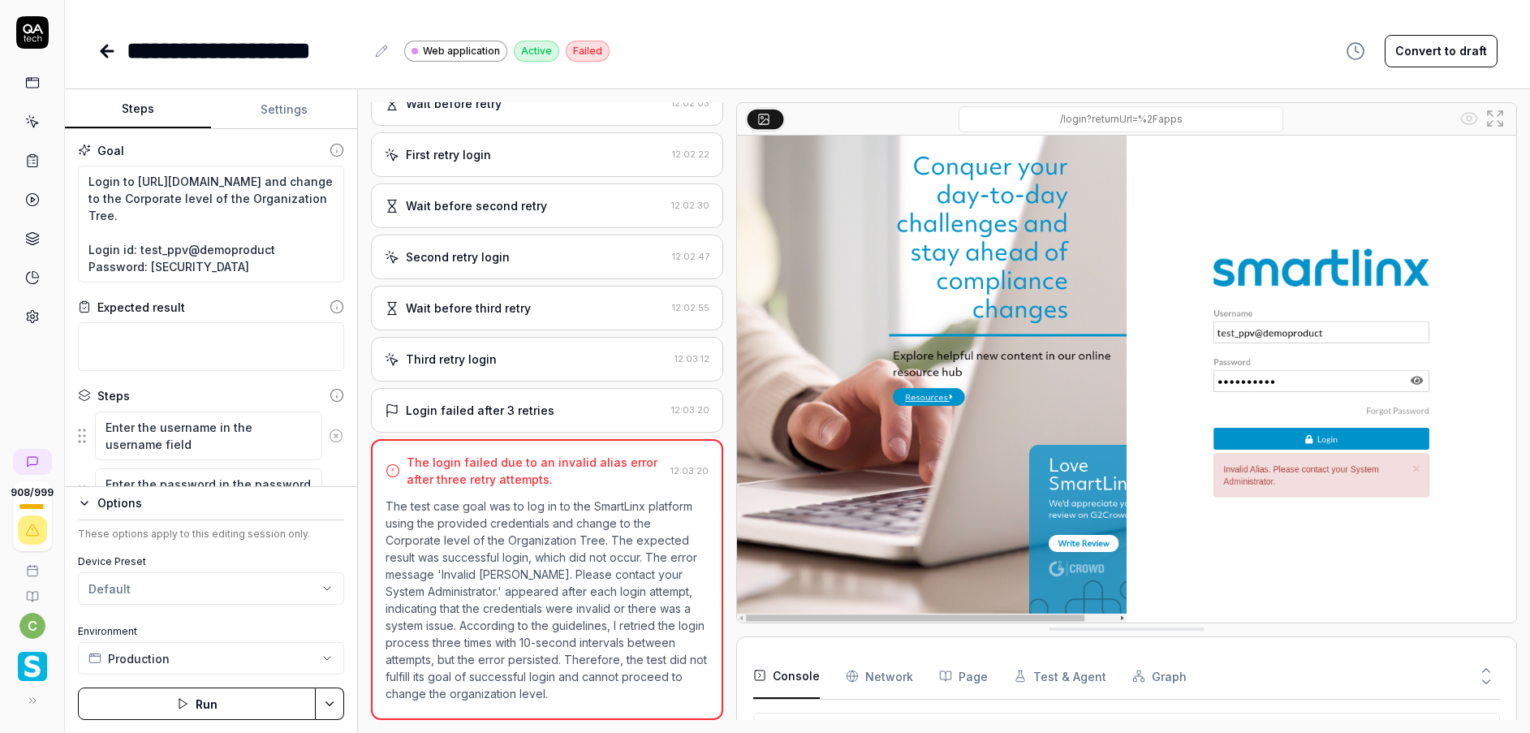
click at [197, 701] on button "Run" at bounding box center [197, 703] width 238 height 32
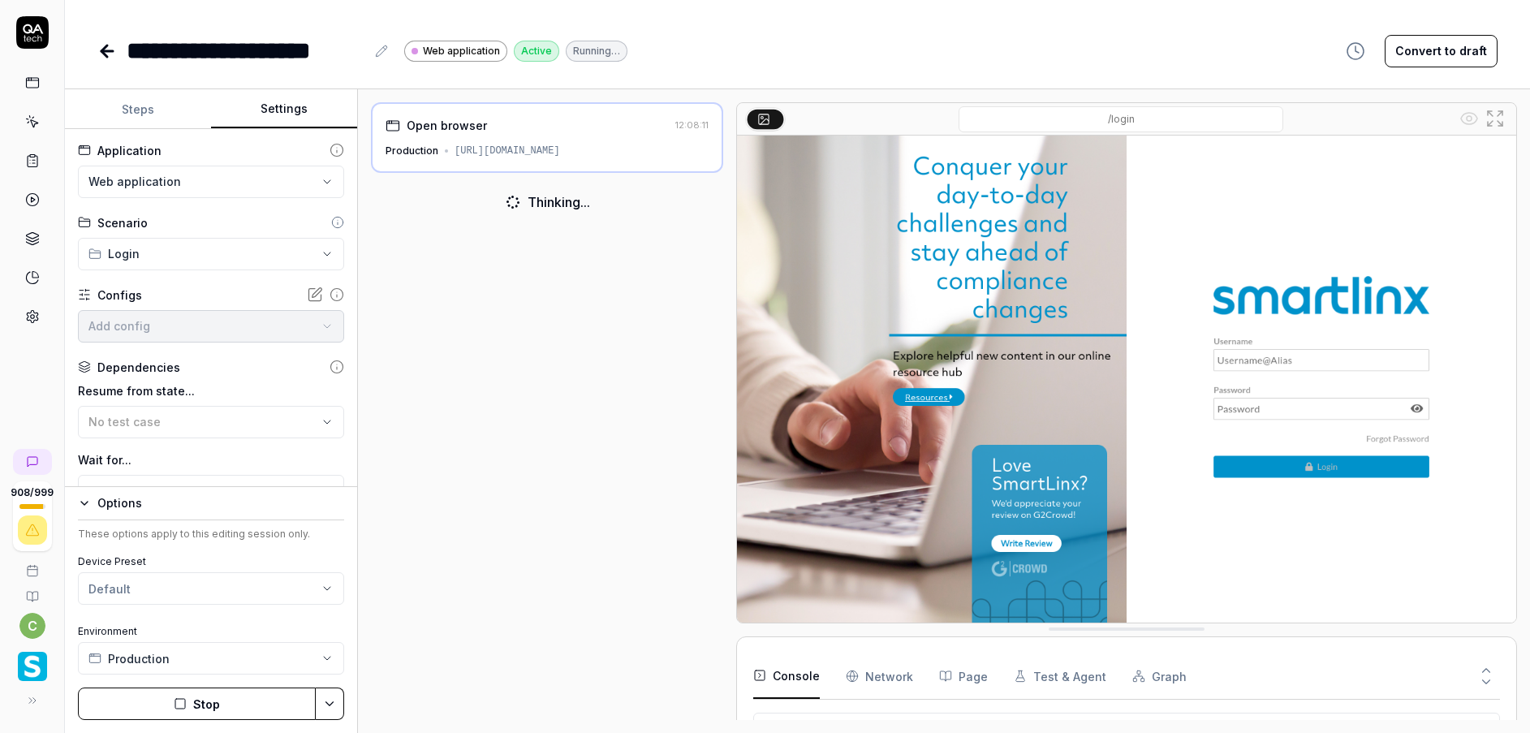
click at [279, 118] on button "Settings" at bounding box center [284, 109] width 146 height 39
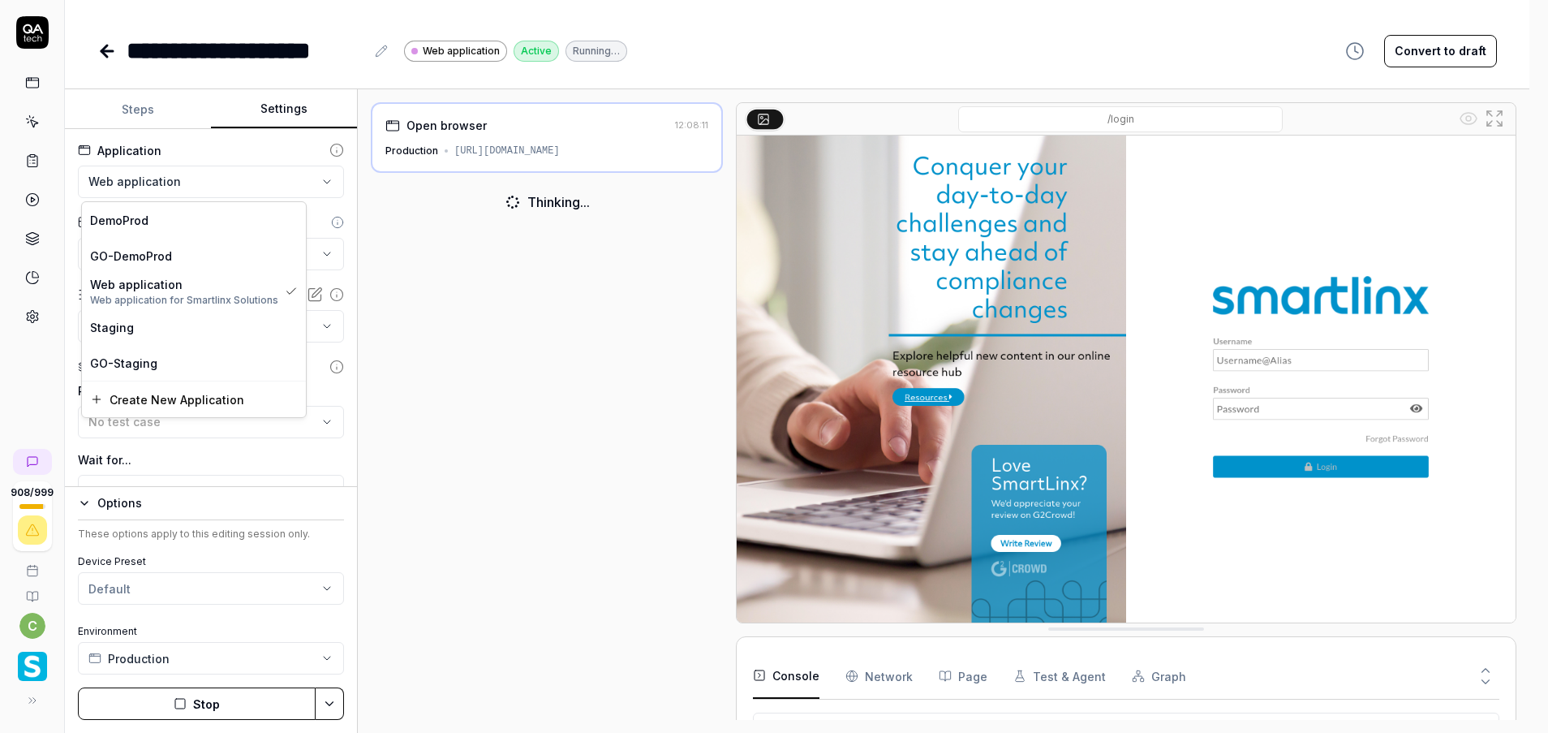
click at [233, 180] on html "**********" at bounding box center [774, 313] width 1548 height 839
click at [136, 103] on html "**********" at bounding box center [774, 313] width 1548 height 839
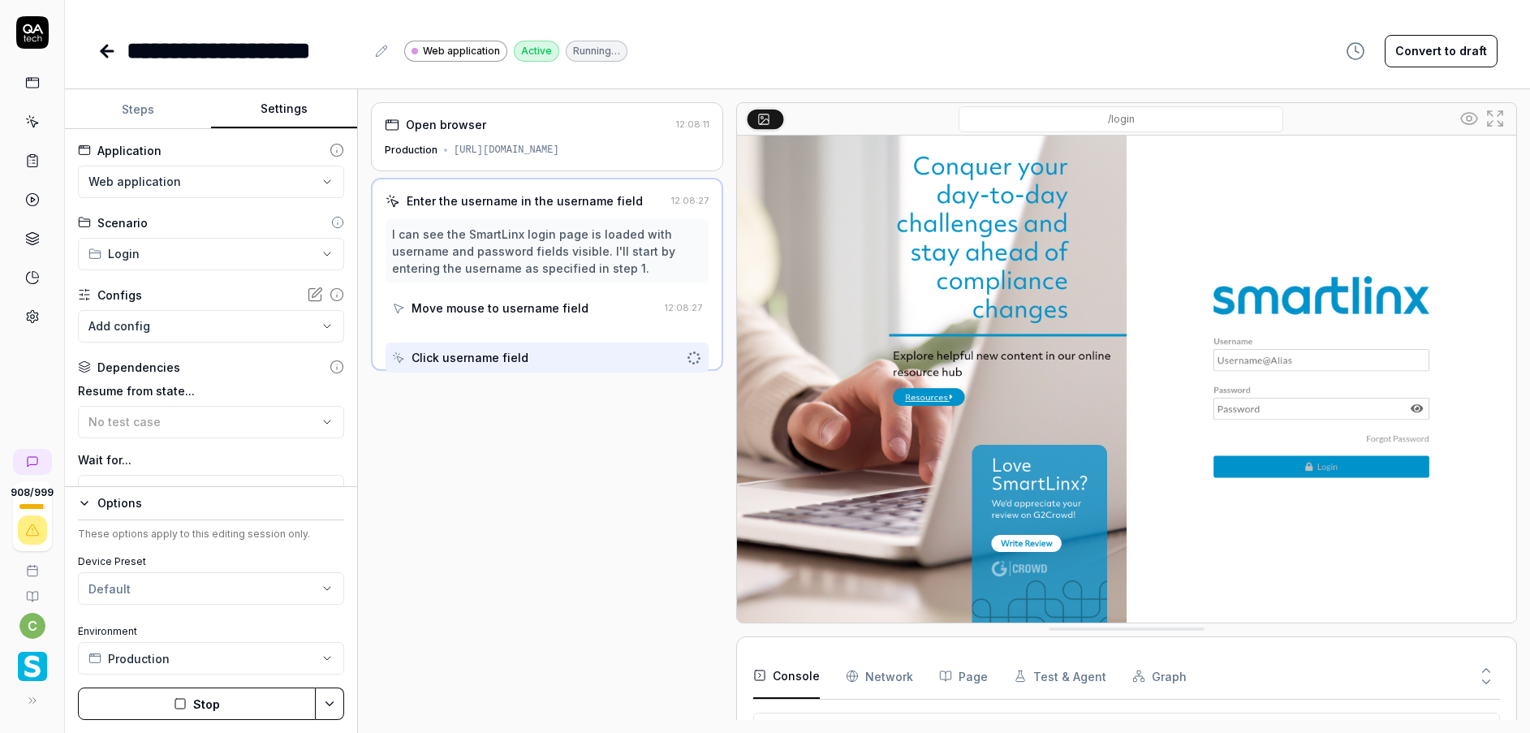
click at [871, 30] on div "**********" at bounding box center [797, 34] width 1465 height 69
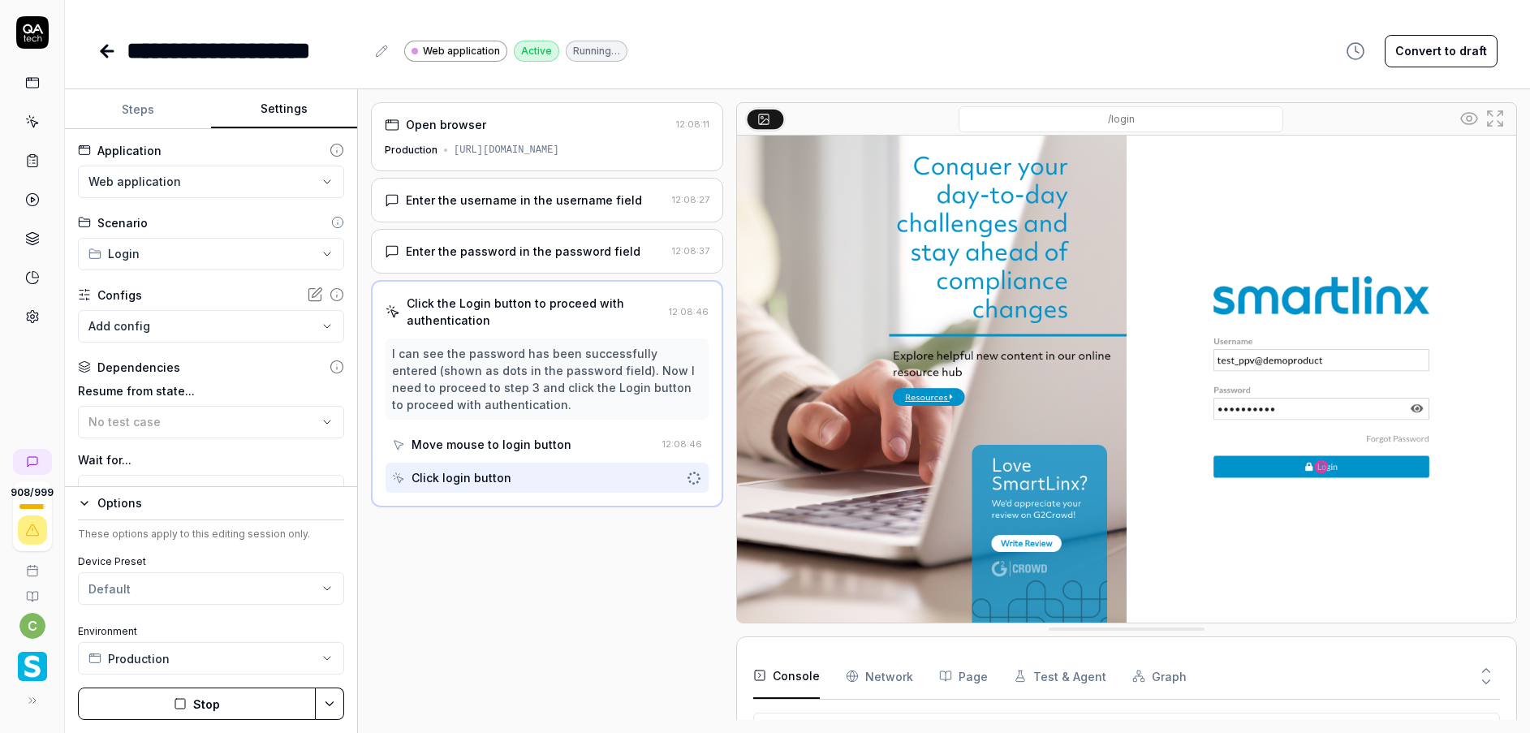
click at [28, 118] on icon at bounding box center [32, 121] width 15 height 15
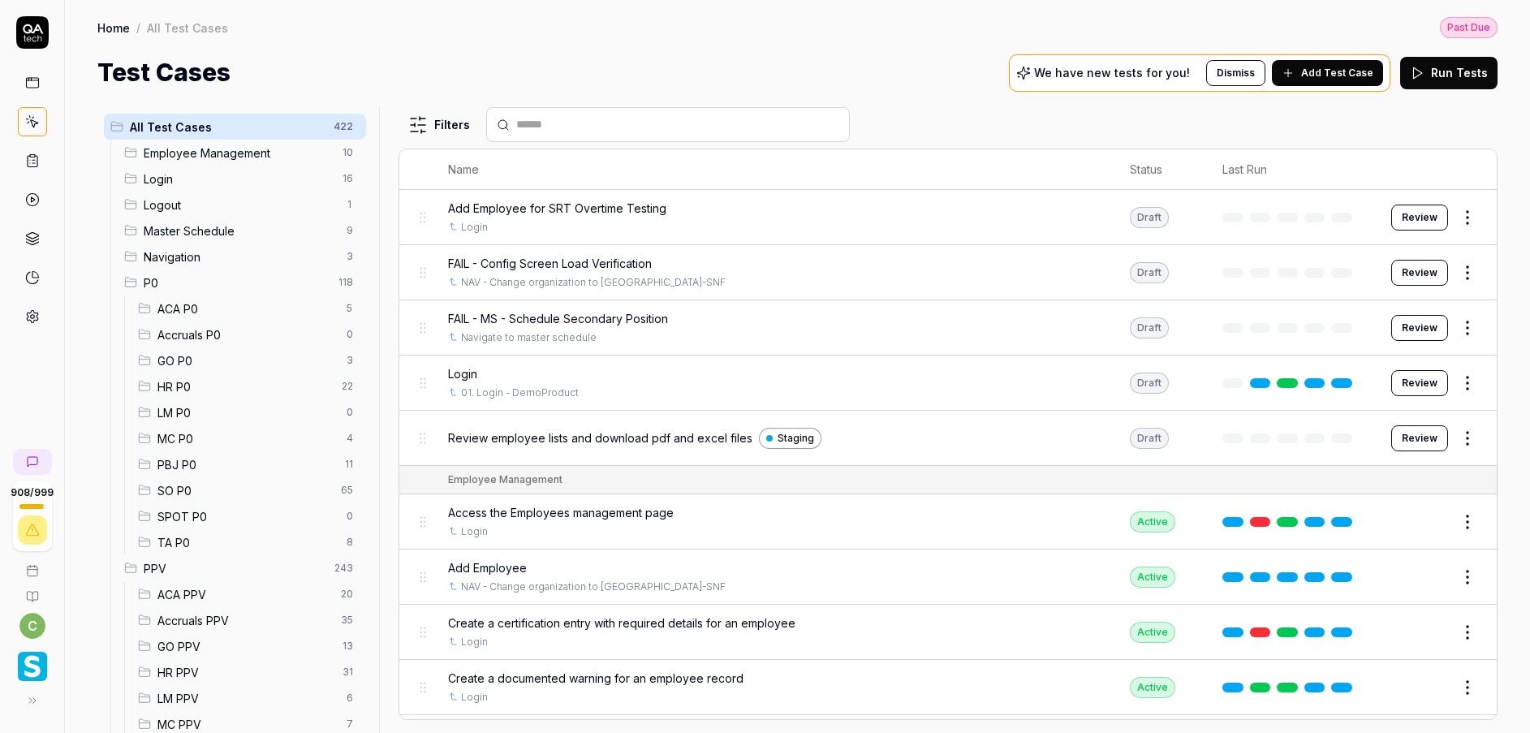
click at [160, 168] on div "Login 16" at bounding box center [242, 179] width 248 height 26
click at [160, 173] on span "Login" at bounding box center [238, 178] width 189 height 17
click at [177, 178] on span "Login" at bounding box center [238, 178] width 189 height 17
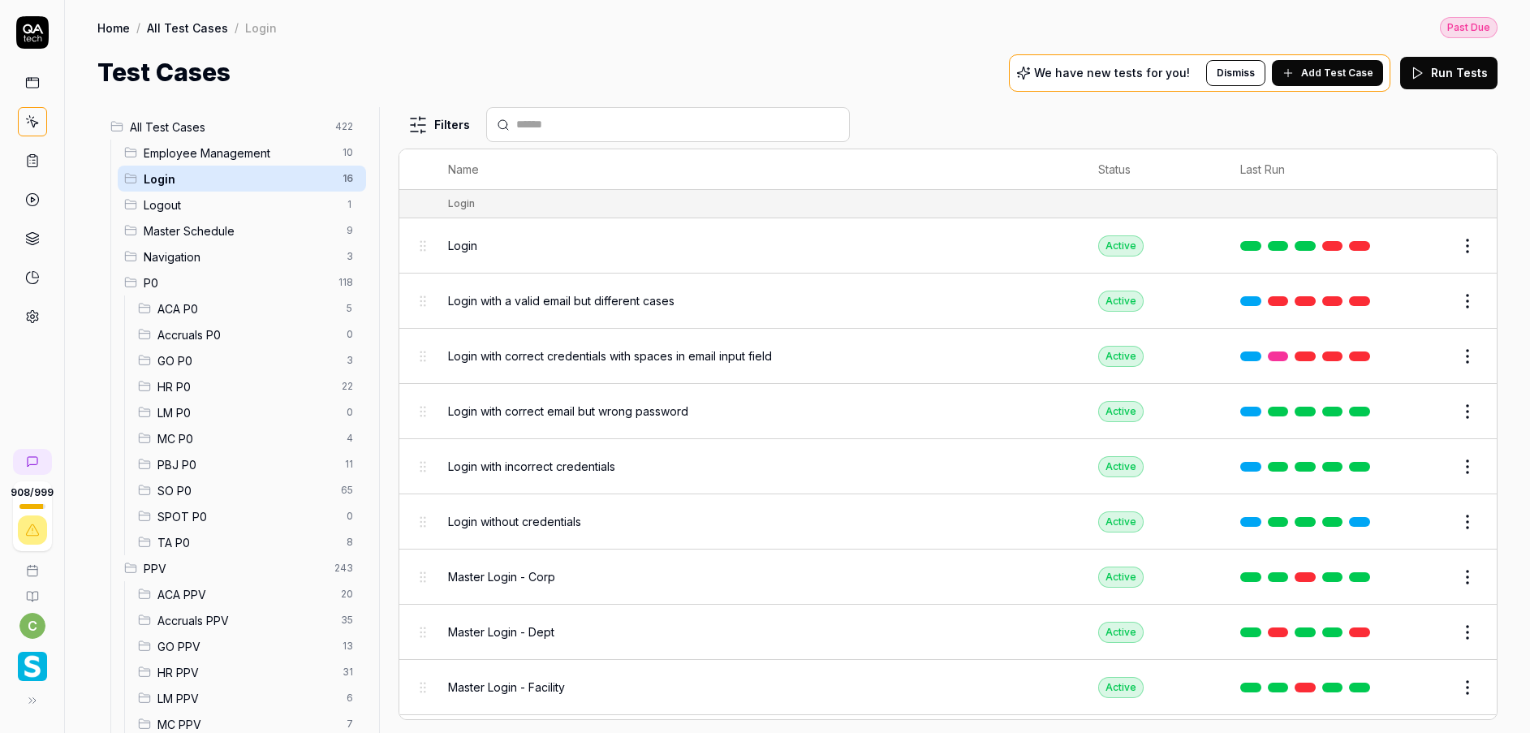
click at [177, 178] on span "Login" at bounding box center [238, 178] width 189 height 17
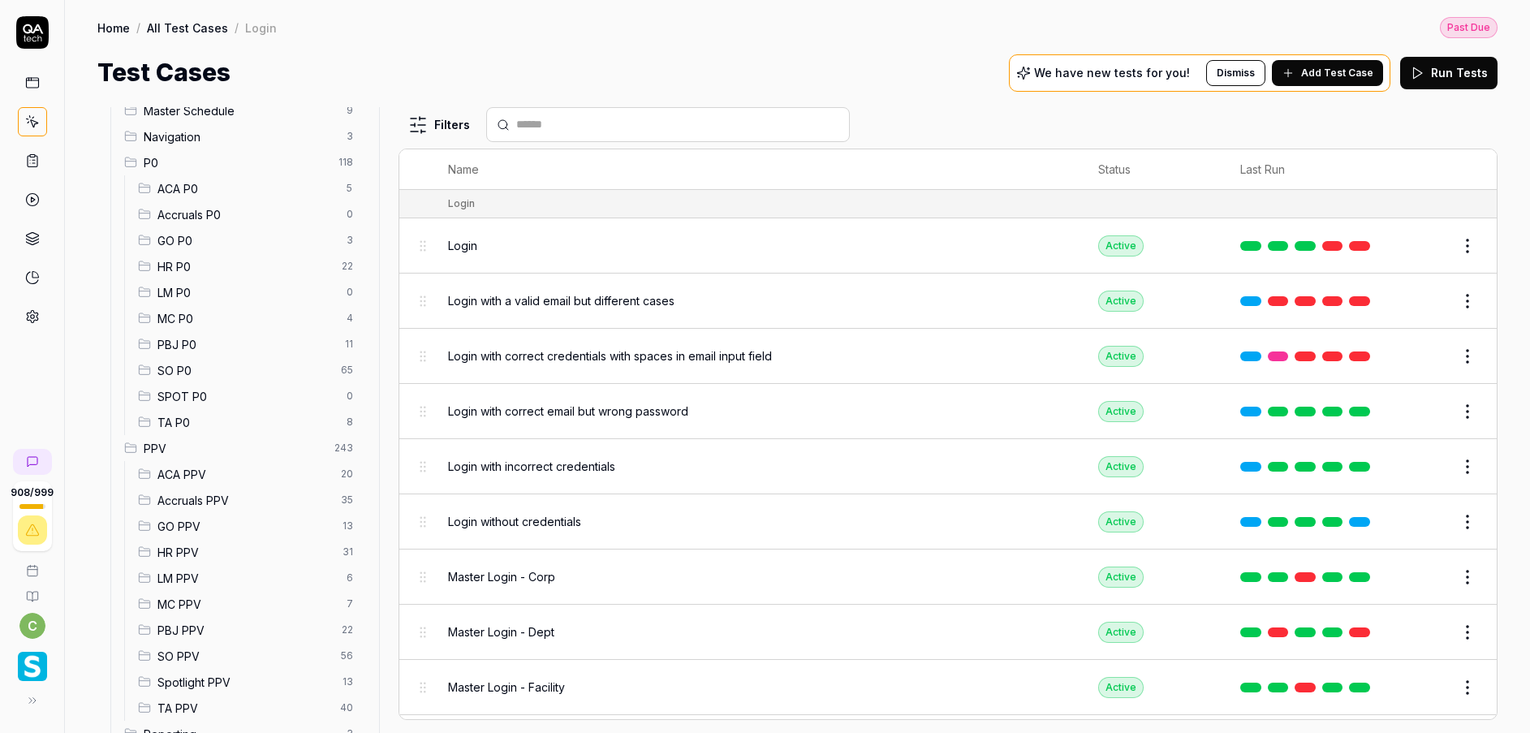
scroll to position [238, 0]
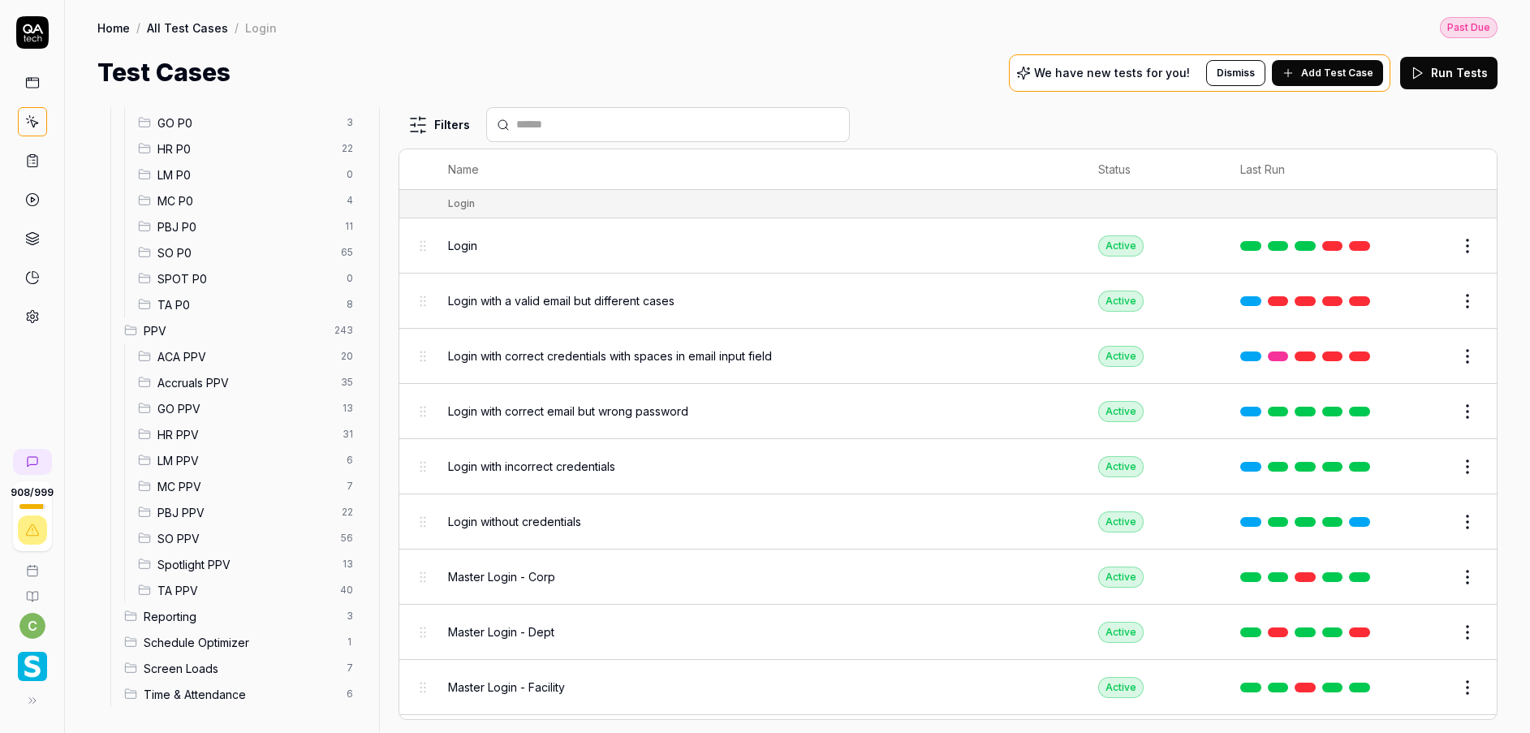
click at [194, 491] on span "MC PPV" at bounding box center [246, 486] width 179 height 17
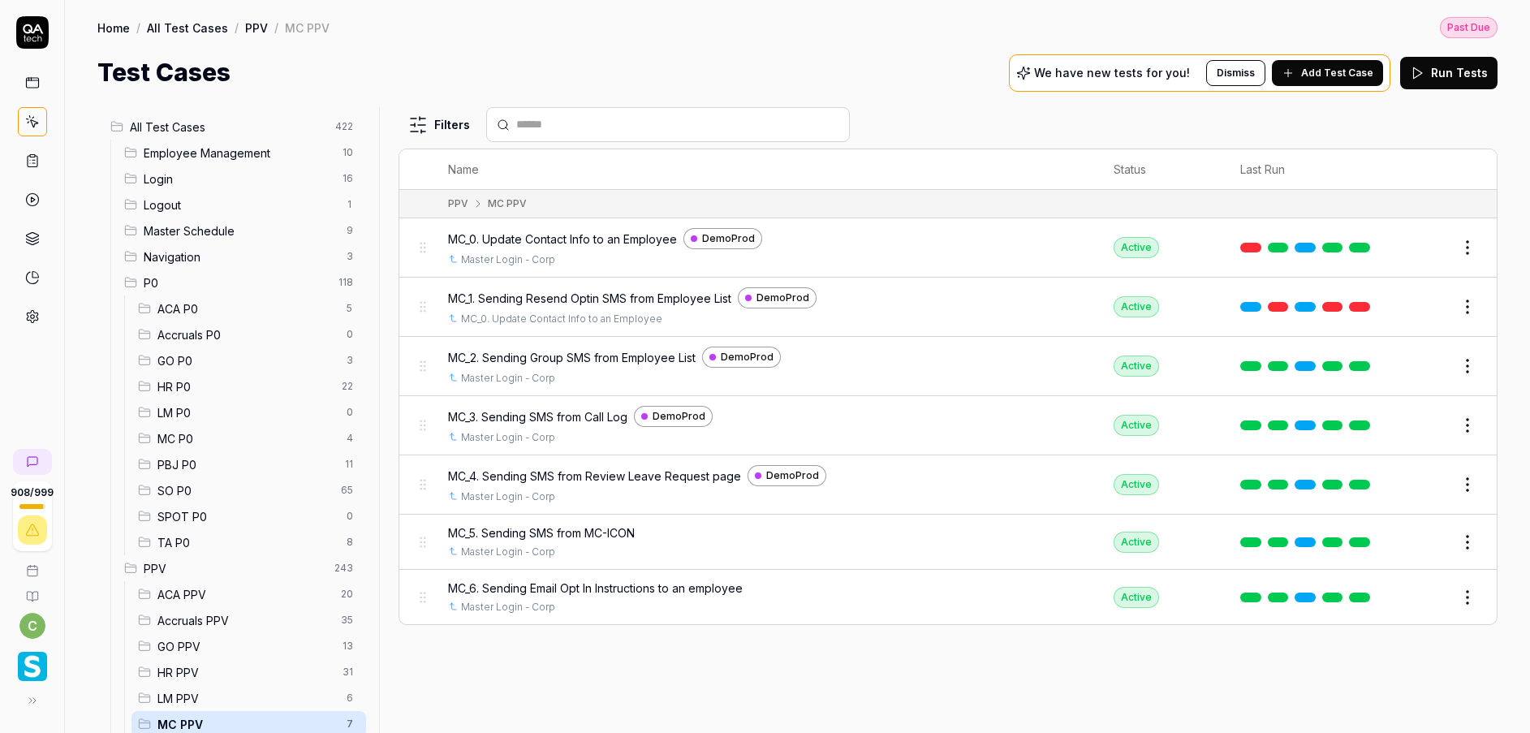
click at [188, 172] on span "Login" at bounding box center [238, 178] width 189 height 17
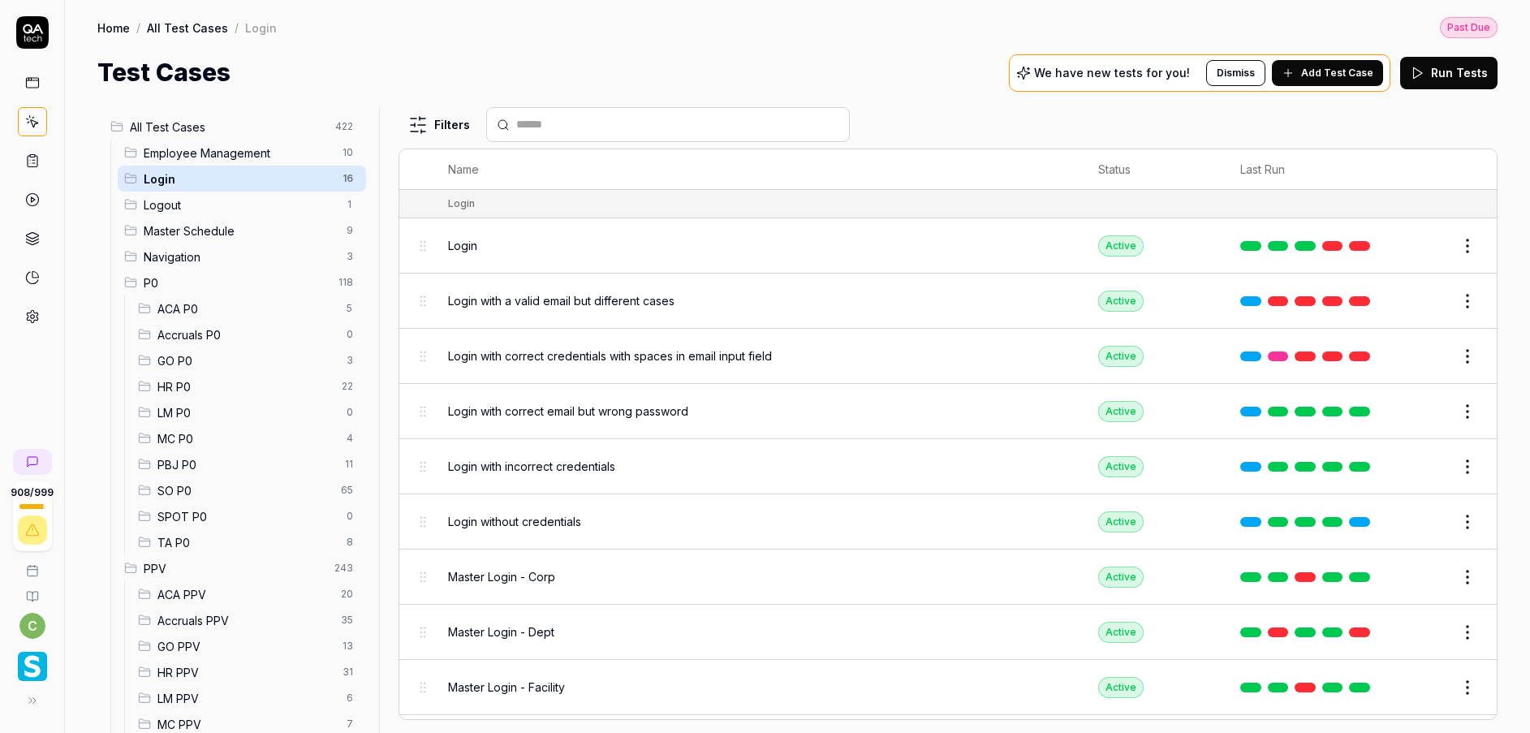
click at [1420, 636] on button "Edit" at bounding box center [1428, 632] width 39 height 26
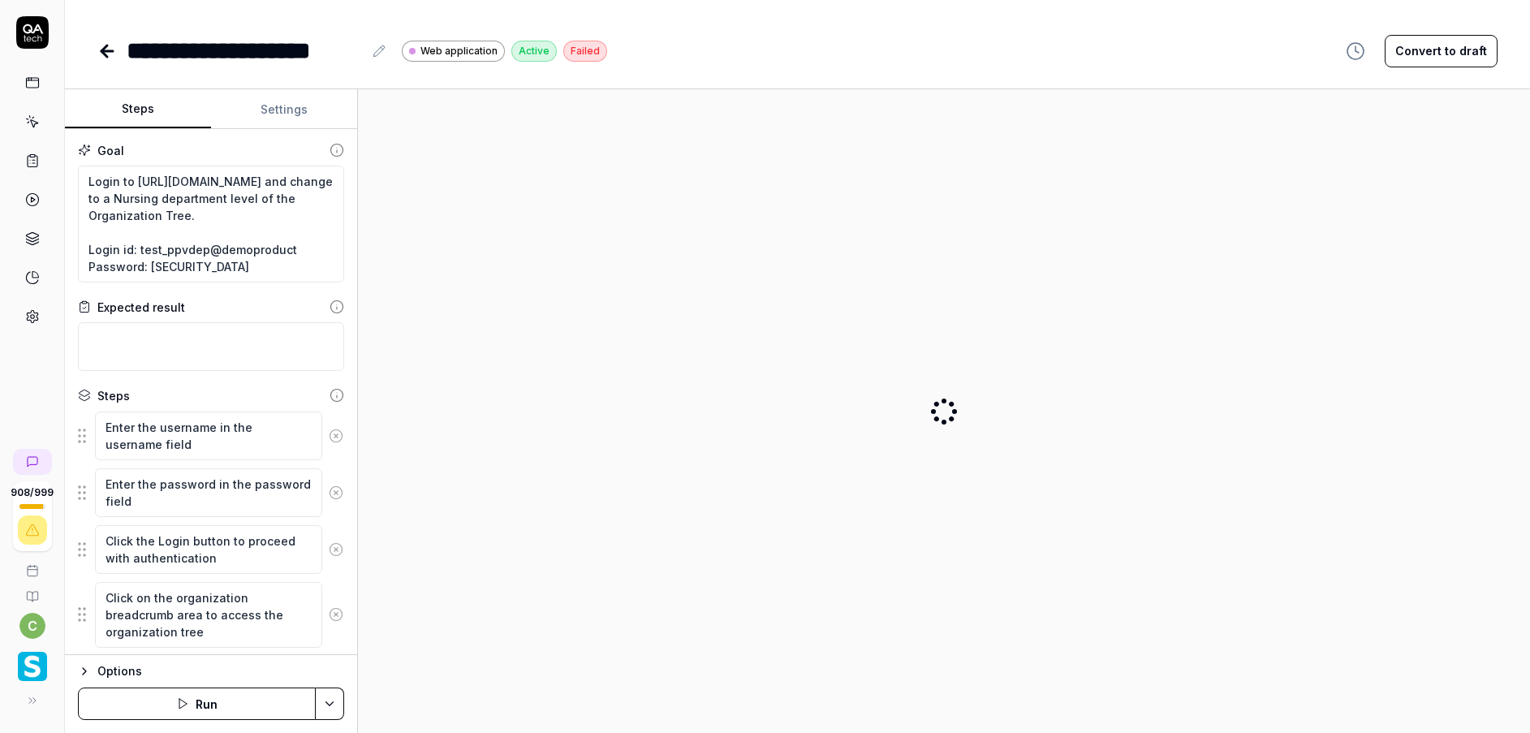
click at [88, 667] on icon "button" at bounding box center [84, 671] width 13 height 13
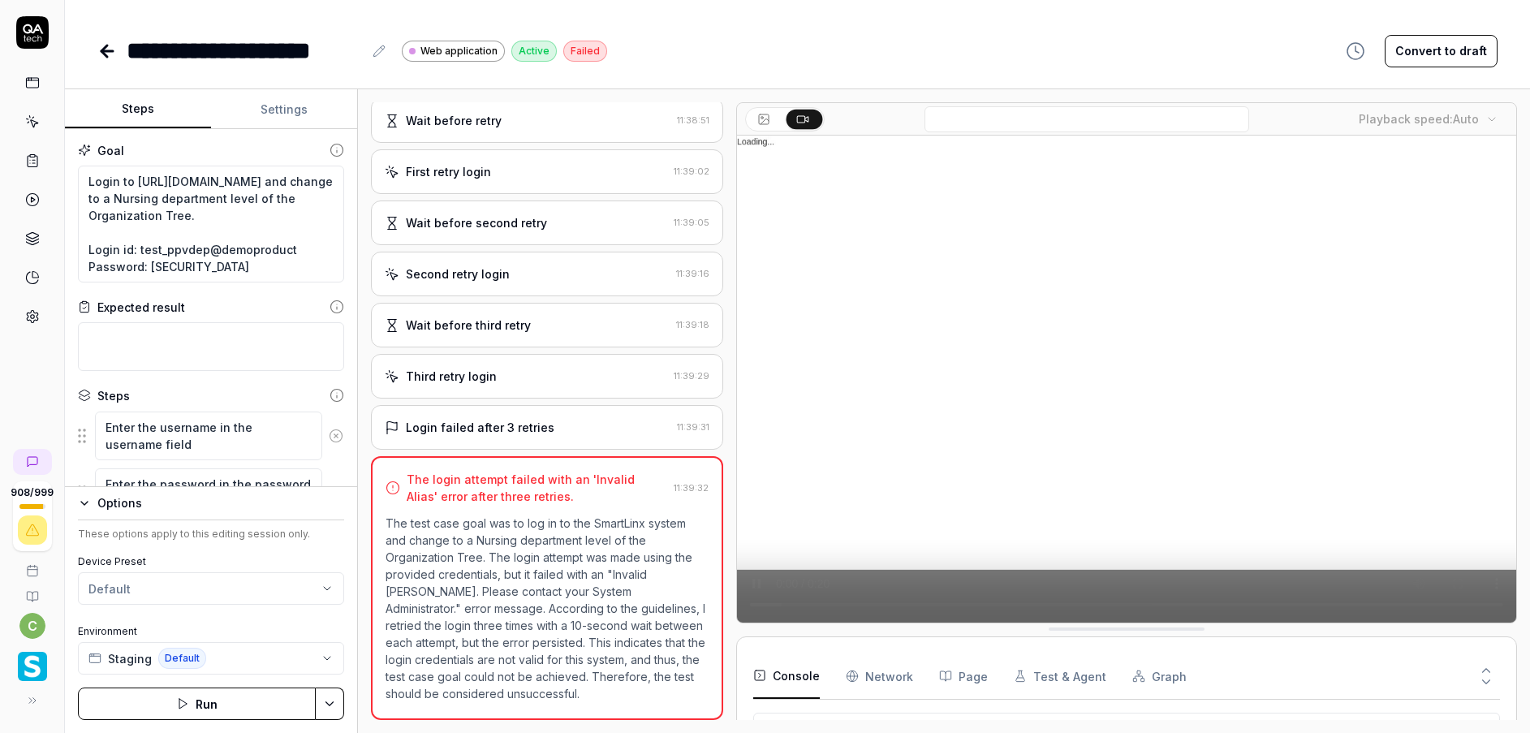
scroll to position [158, 0]
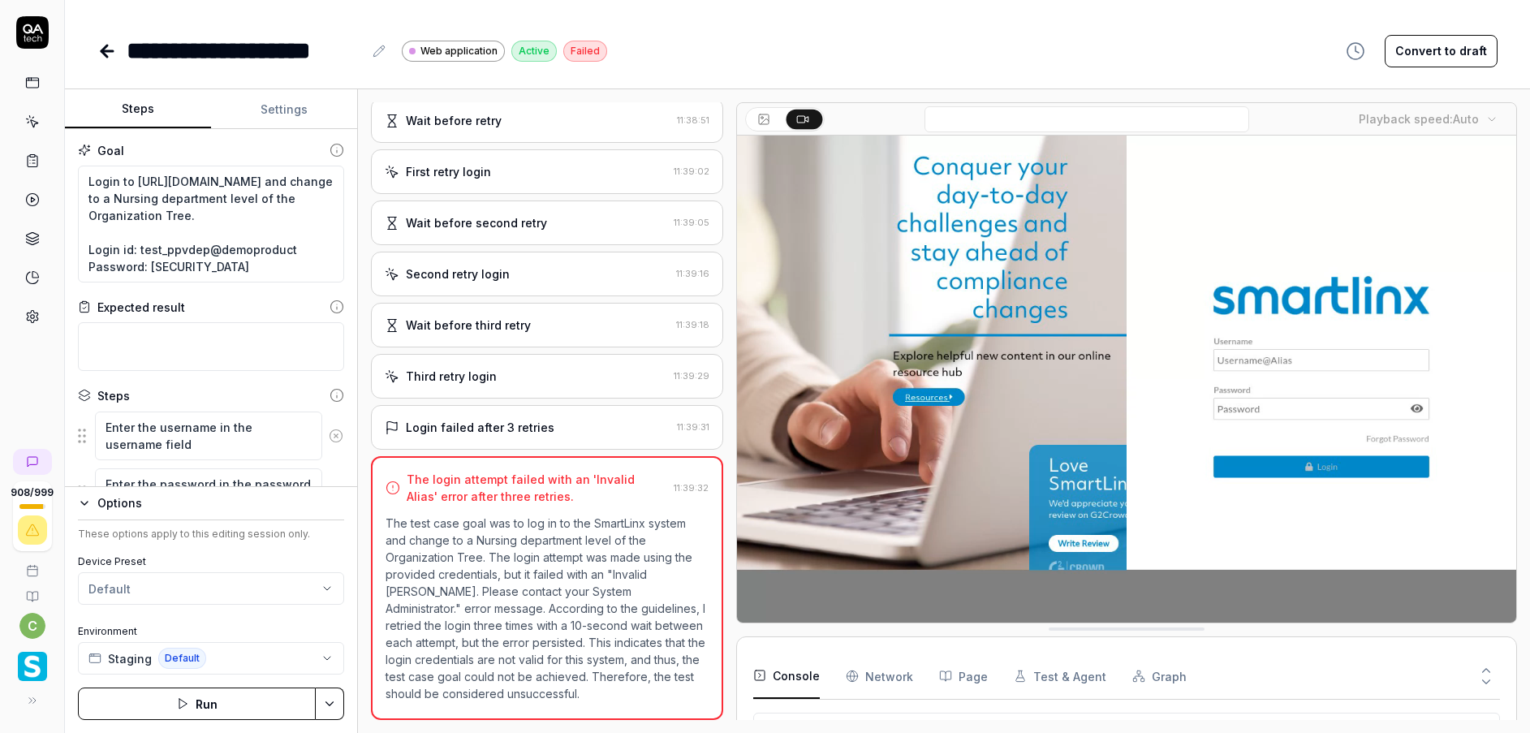
type textarea "*"
click at [277, 111] on button "Settings" at bounding box center [284, 109] width 146 height 39
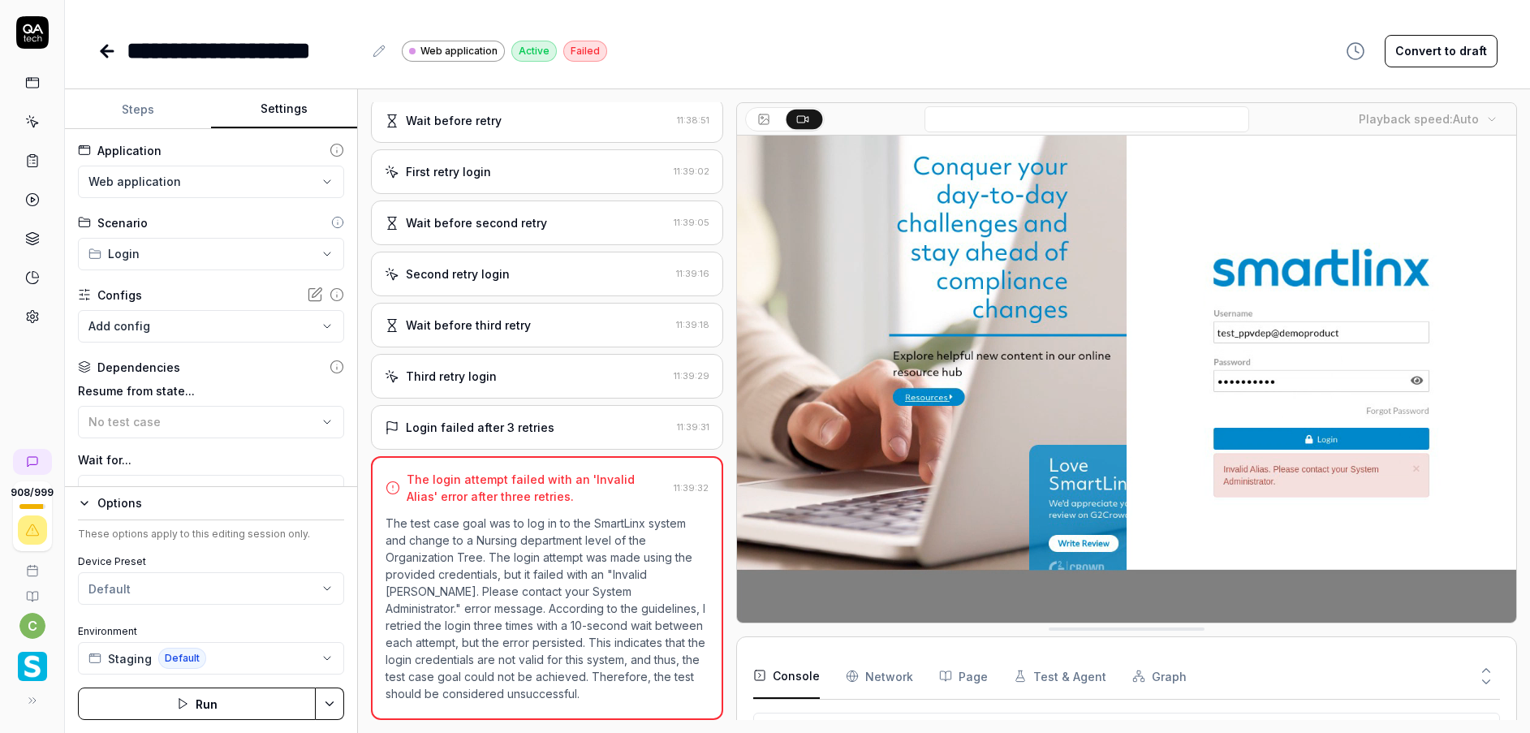
click at [34, 125] on icon at bounding box center [33, 123] width 7 height 7
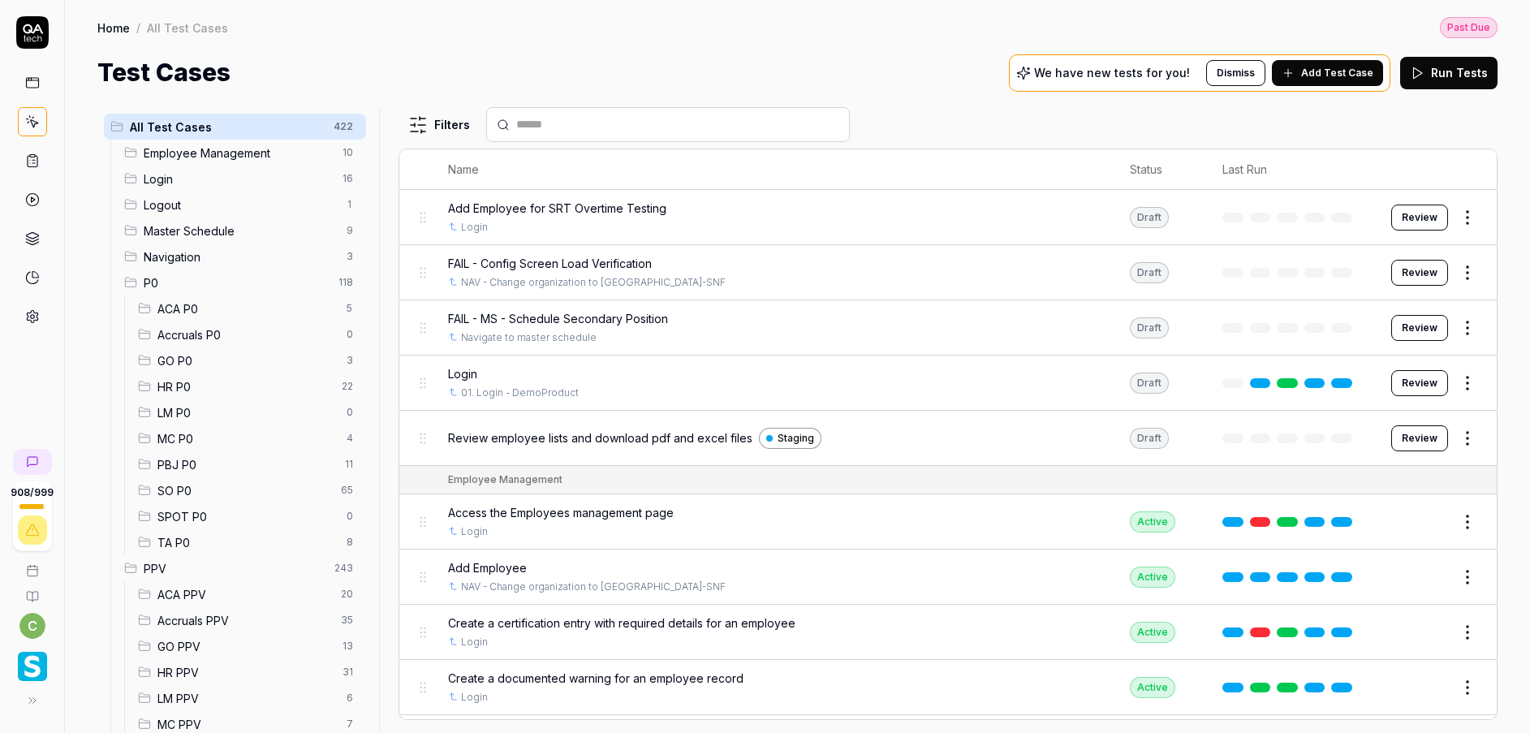
click at [174, 187] on span "Login" at bounding box center [238, 178] width 189 height 17
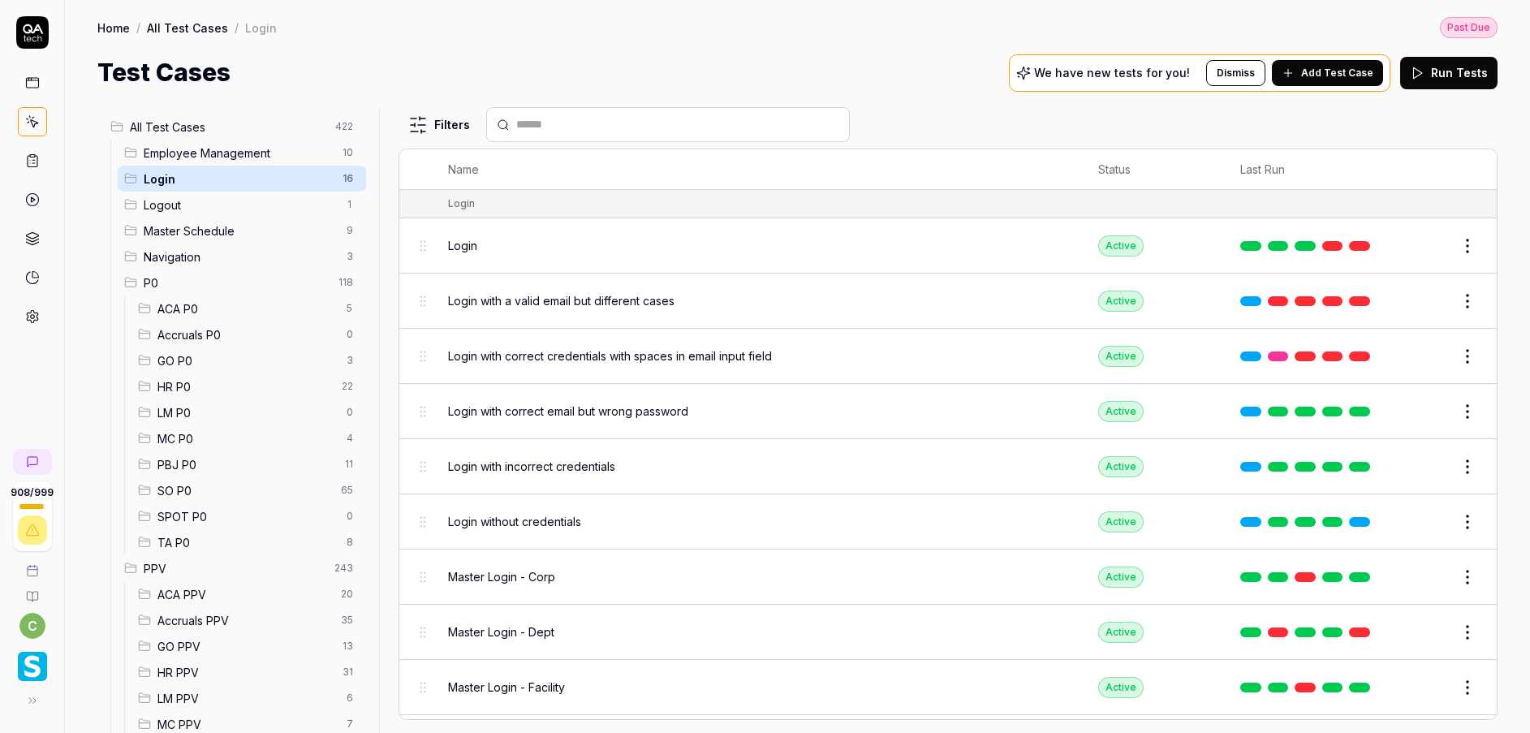
click at [185, 177] on span "Login" at bounding box center [238, 178] width 189 height 17
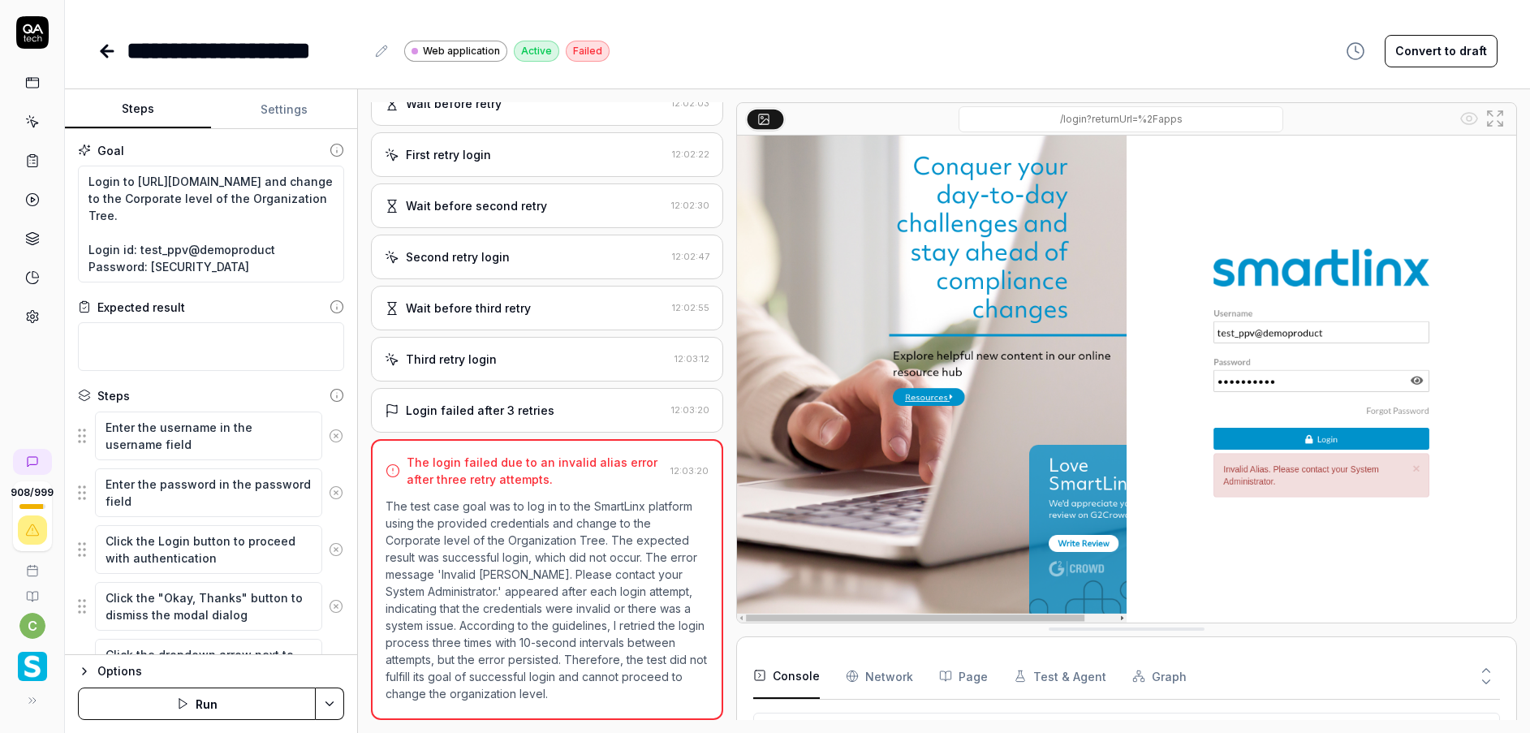
scroll to position [158, 0]
click at [84, 670] on icon "button" at bounding box center [84, 671] width 13 height 13
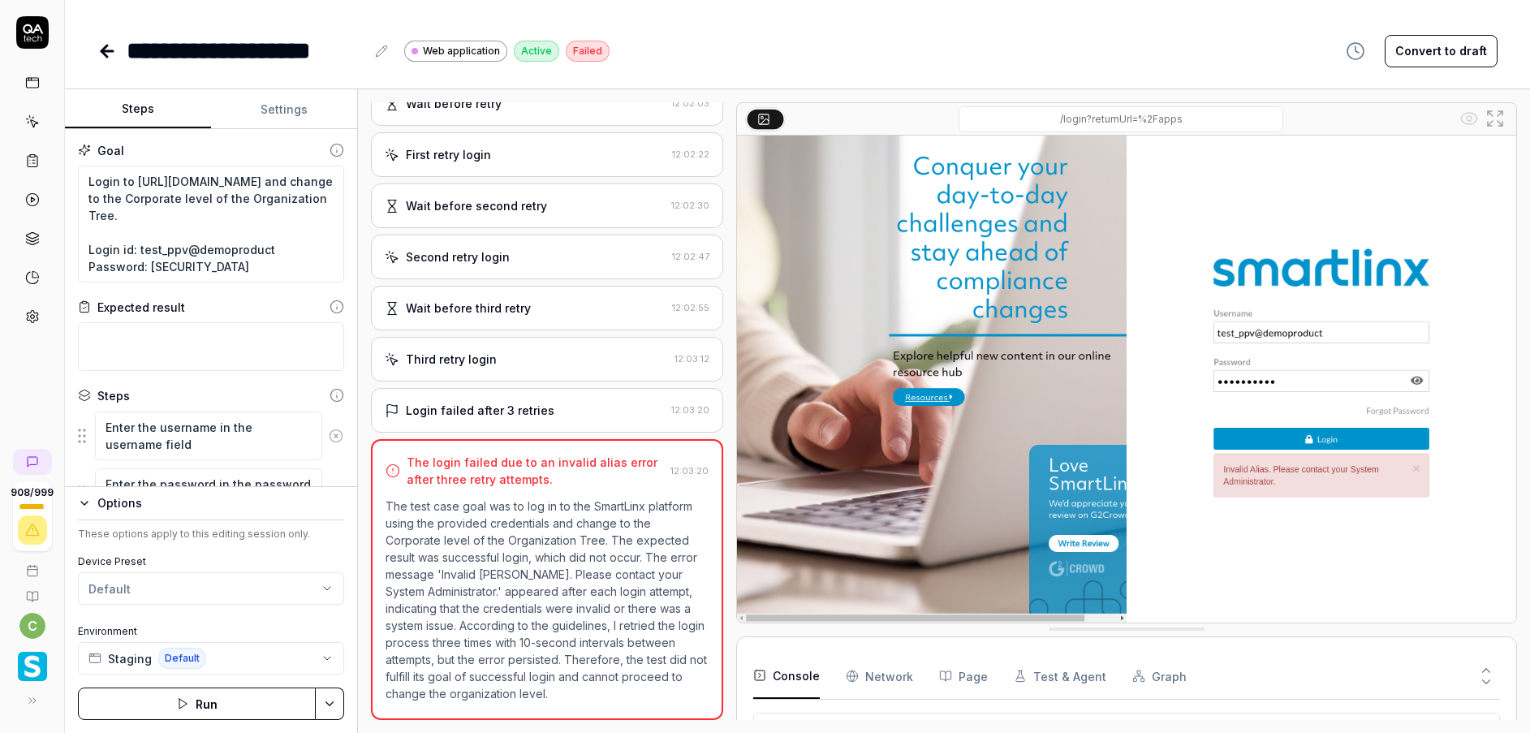
type textarea "*"
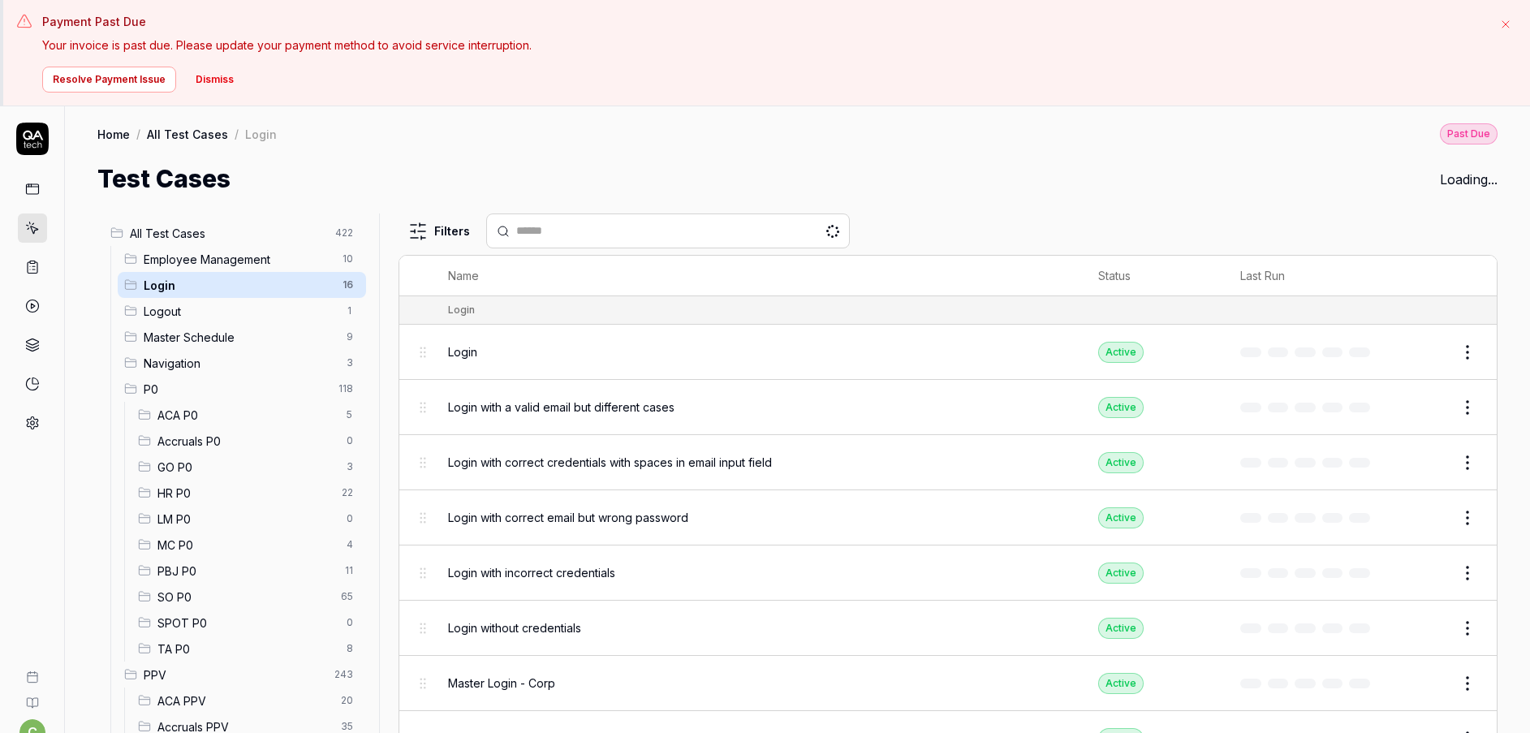
scroll to position [106, 0]
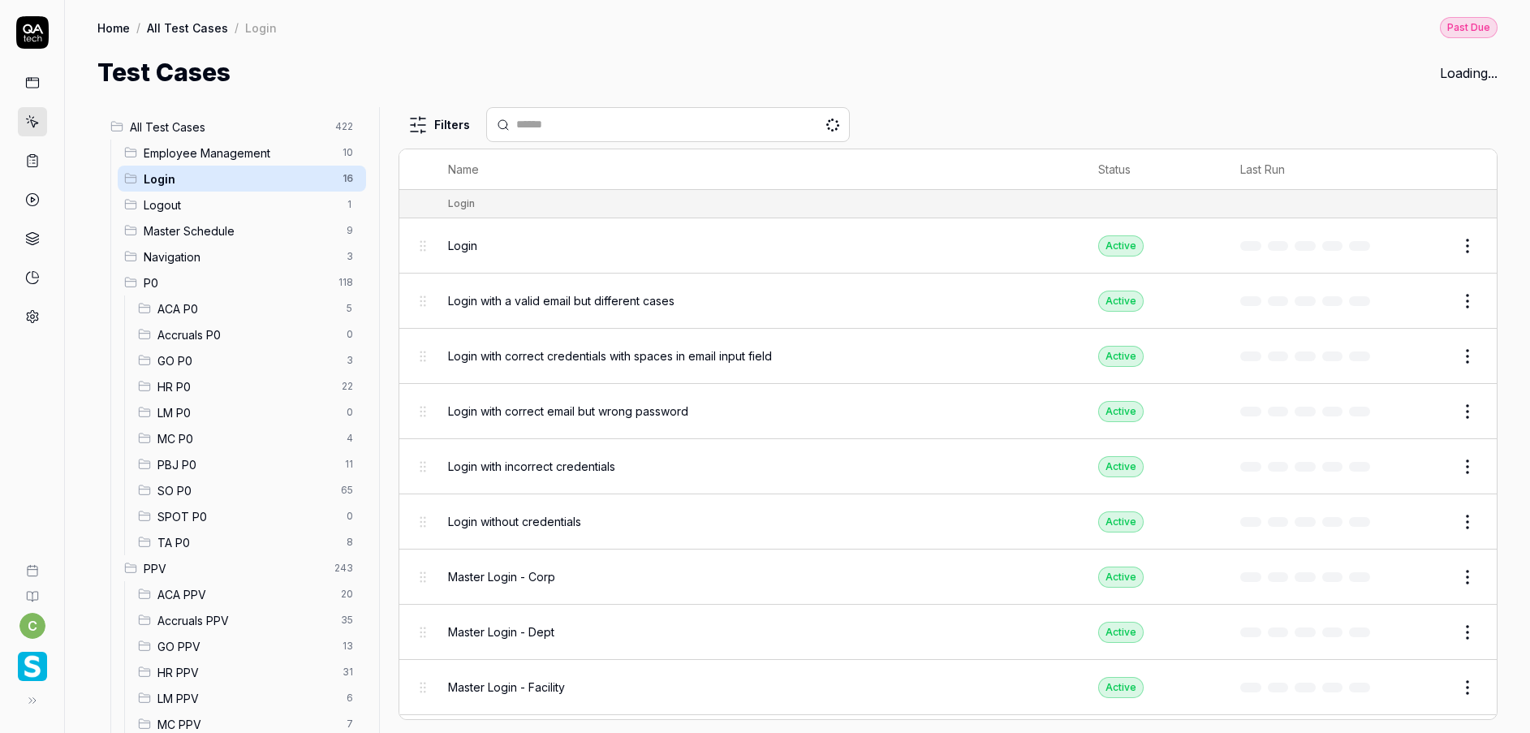
drag, startPoint x: 0, startPoint y: 0, endPoint x: 199, endPoint y: 296, distance: 356.7
click at [183, 174] on span "Login" at bounding box center [238, 178] width 189 height 17
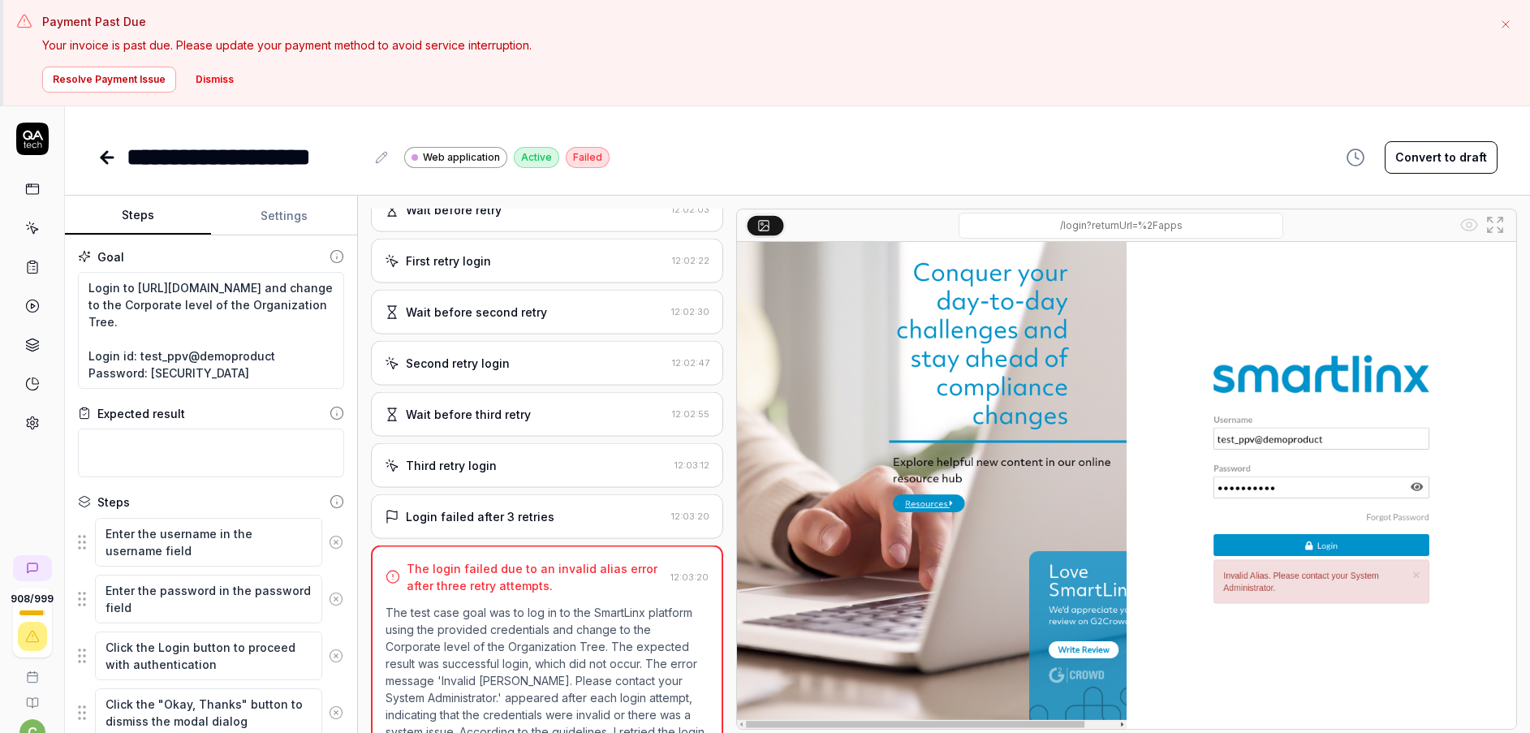
click at [36, 229] on icon at bounding box center [32, 228] width 15 height 15
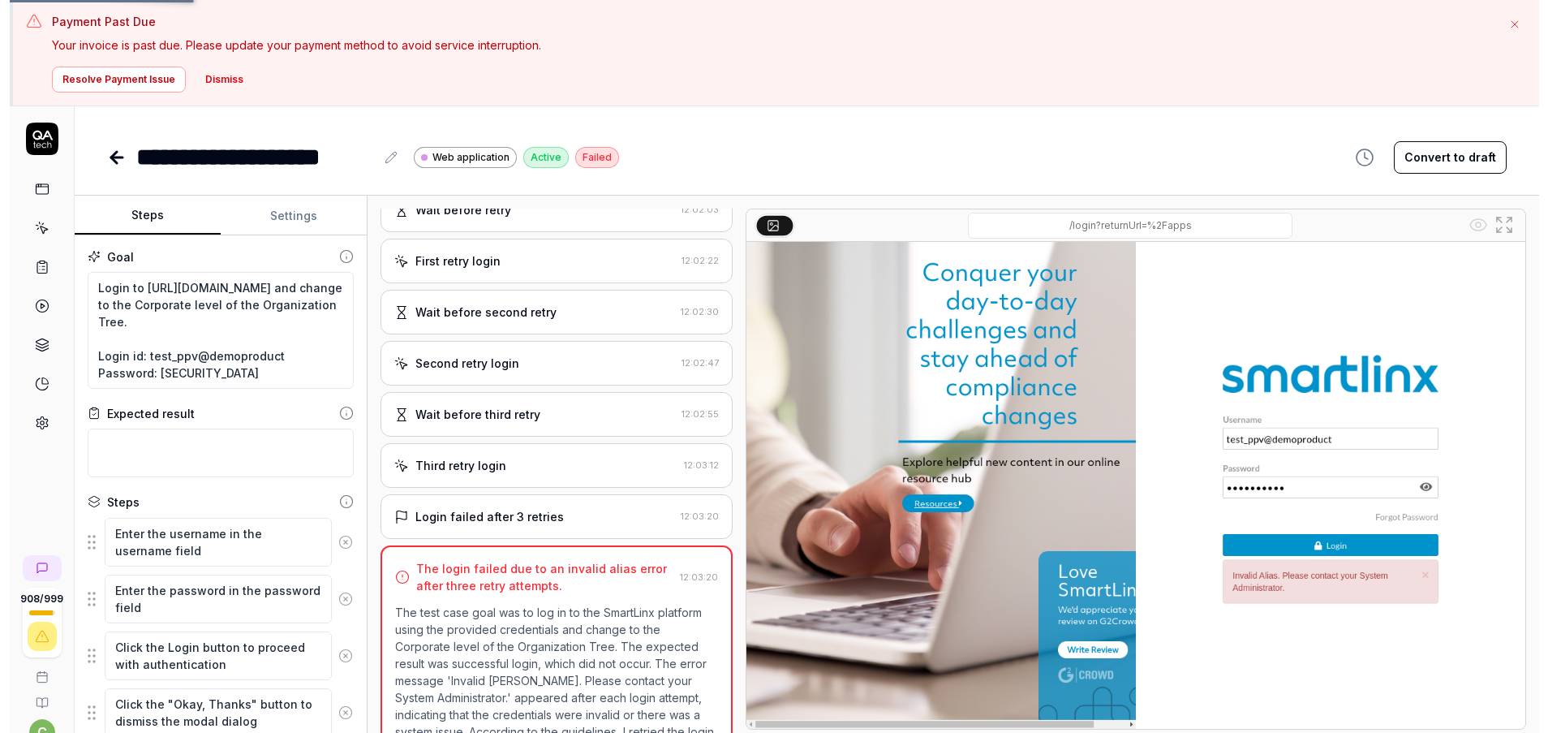
scroll to position [158, 0]
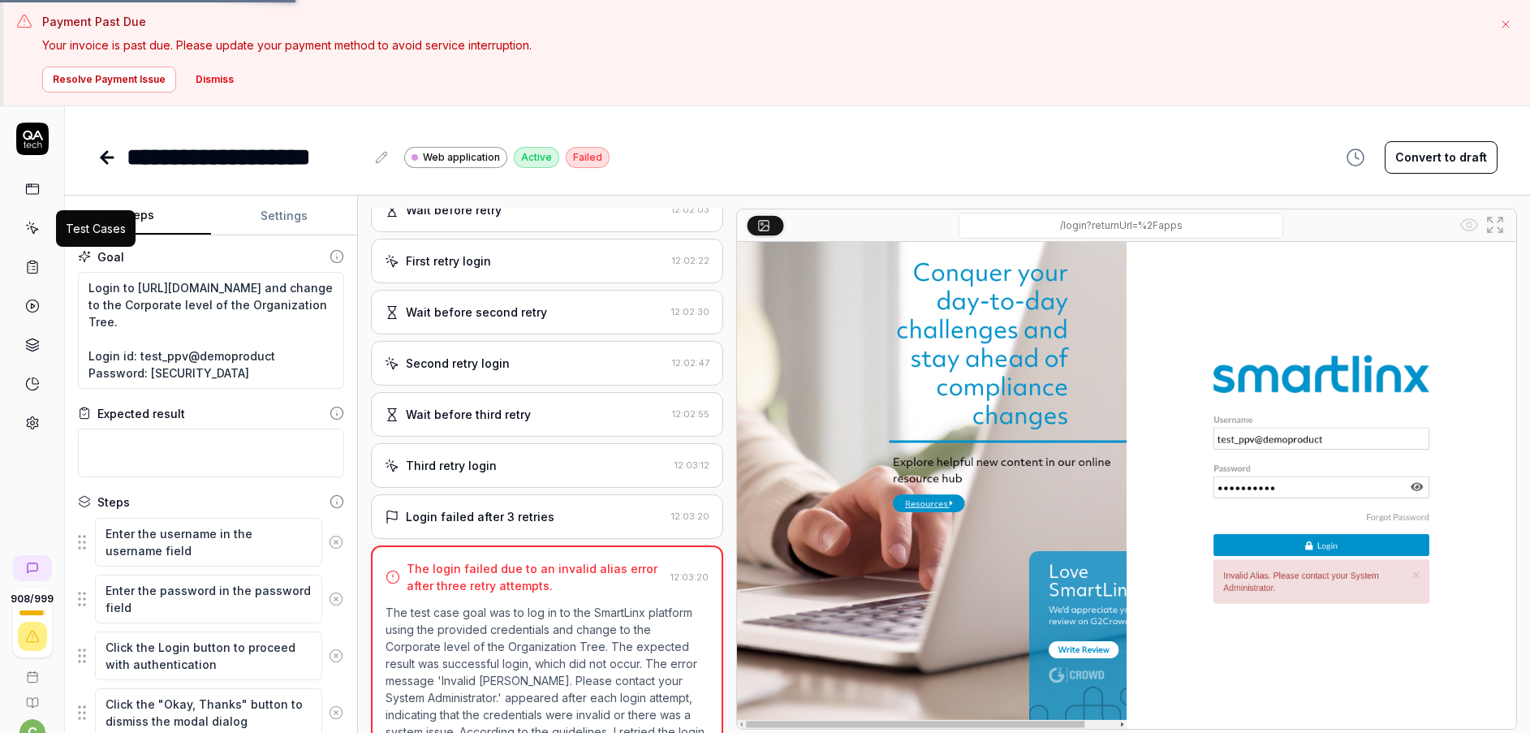
click at [1511, 27] on icon "button" at bounding box center [1505, 24] width 13 height 13
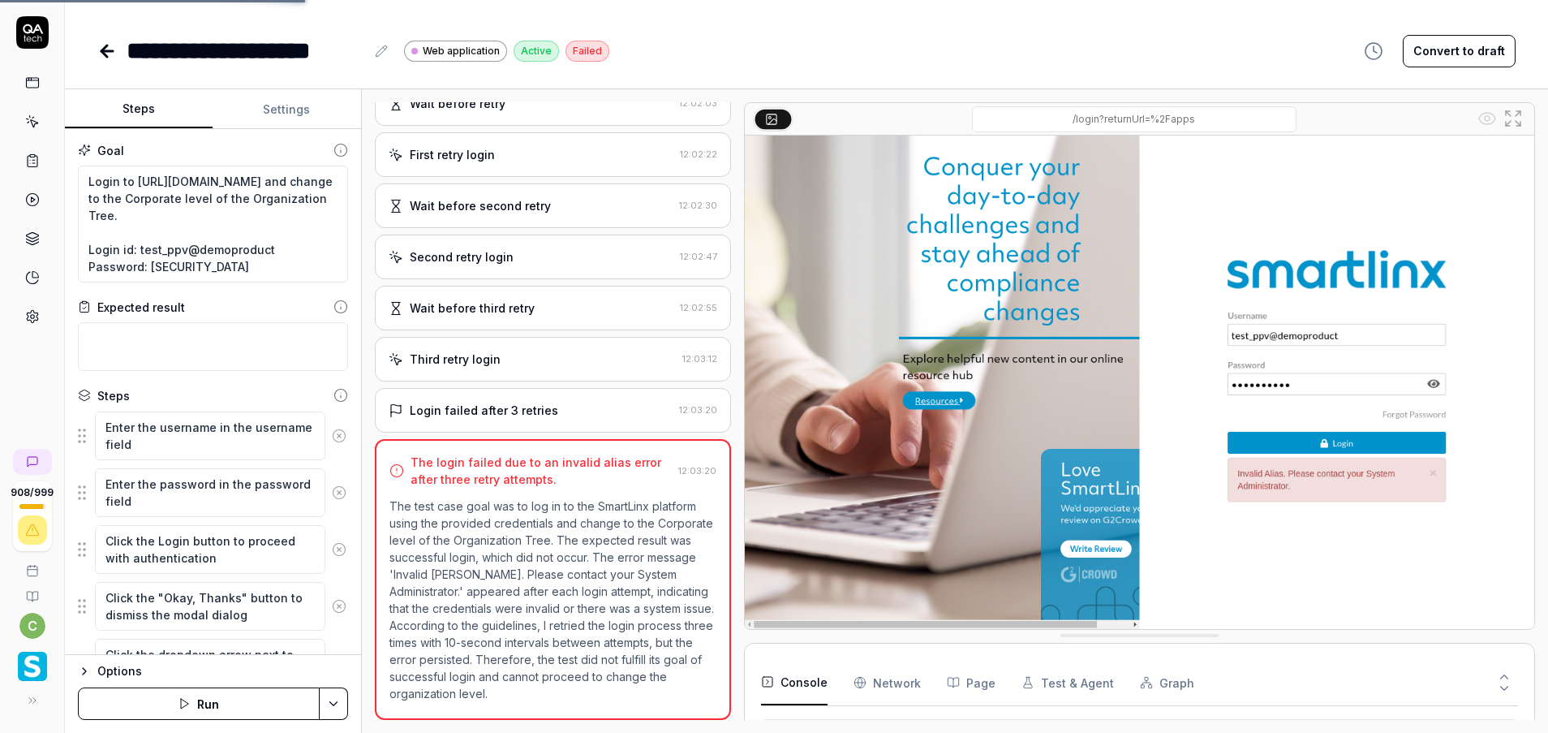
scroll to position [267, 0]
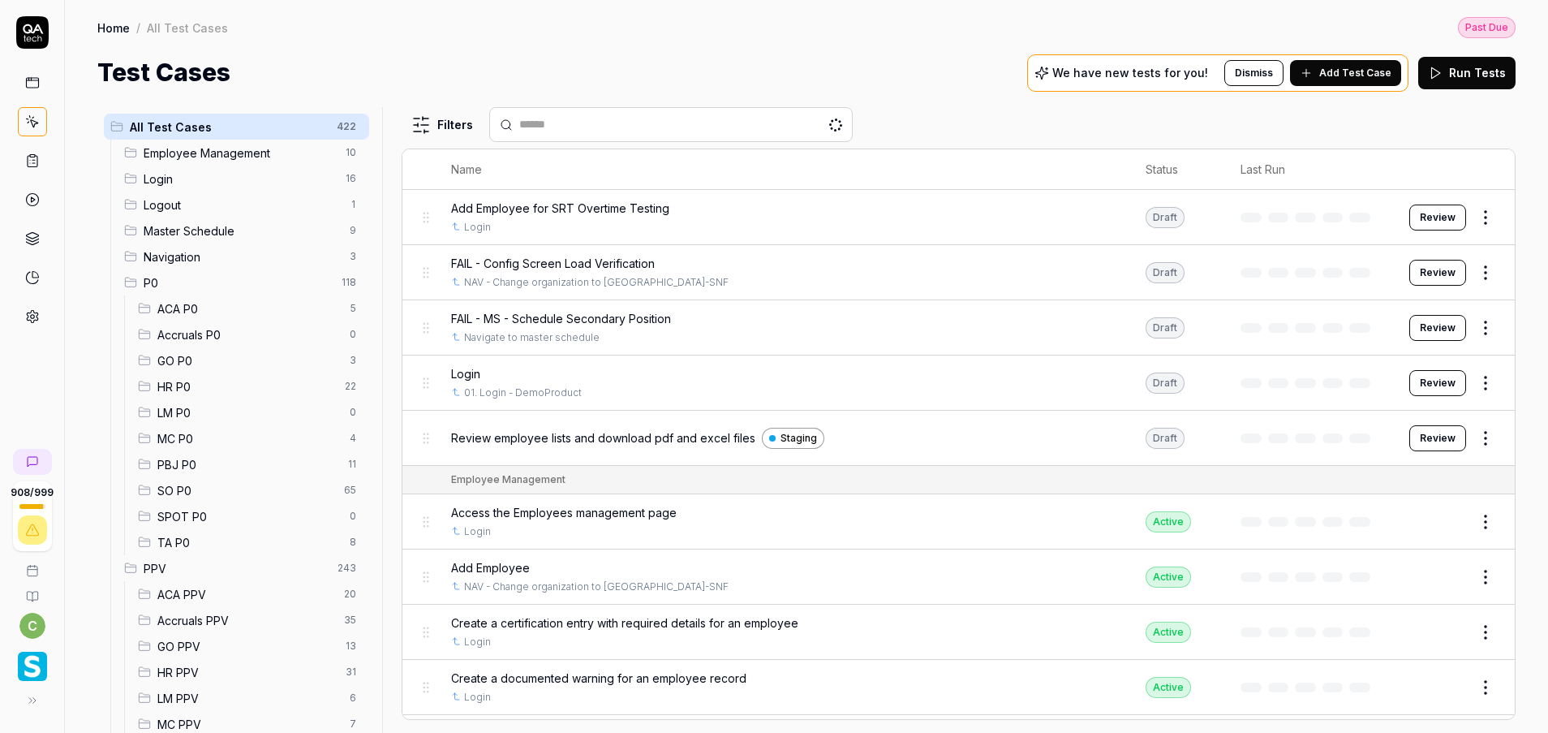
click at [172, 173] on span "Login" at bounding box center [240, 178] width 192 height 17
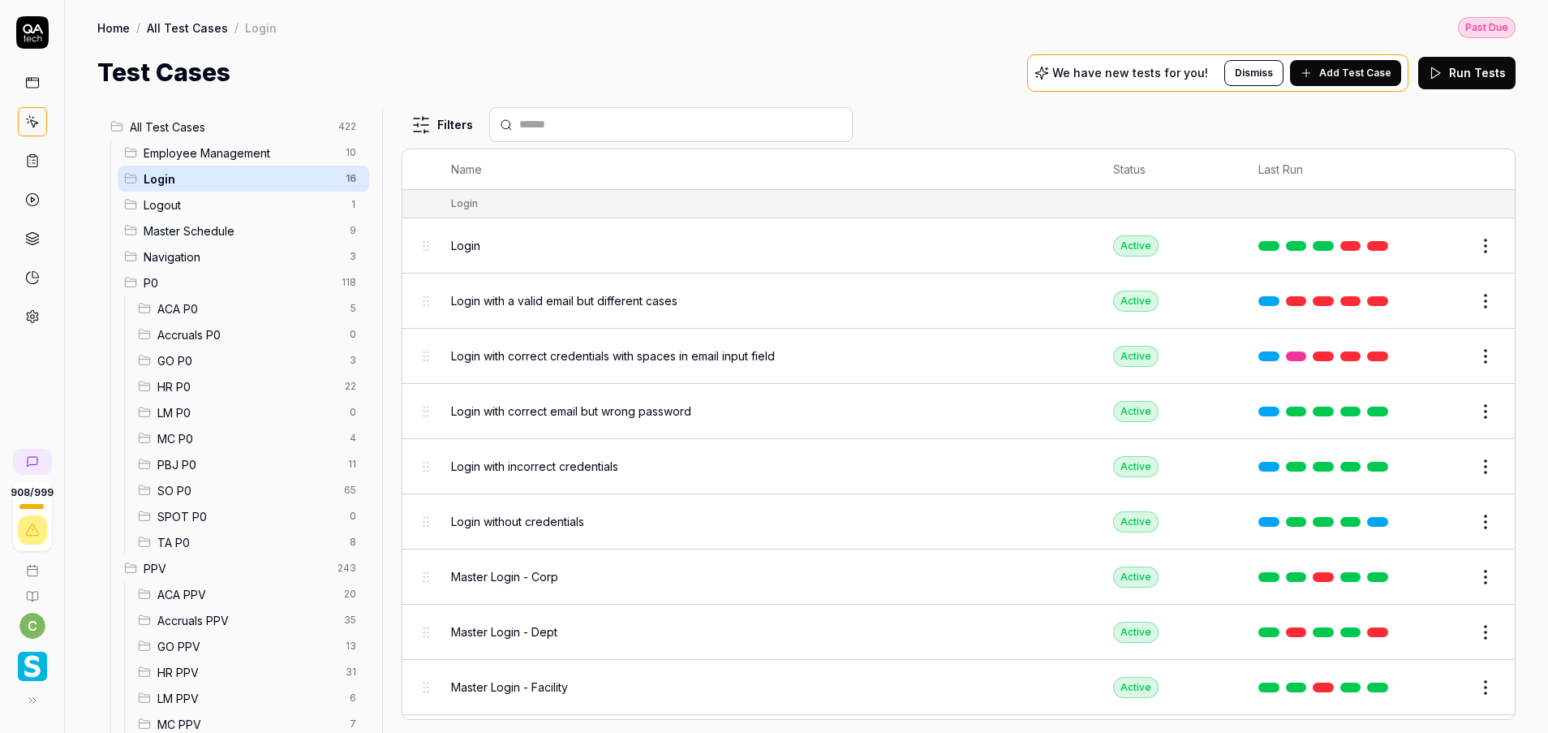
click at [1431, 574] on button "Edit" at bounding box center [1446, 577] width 39 height 26
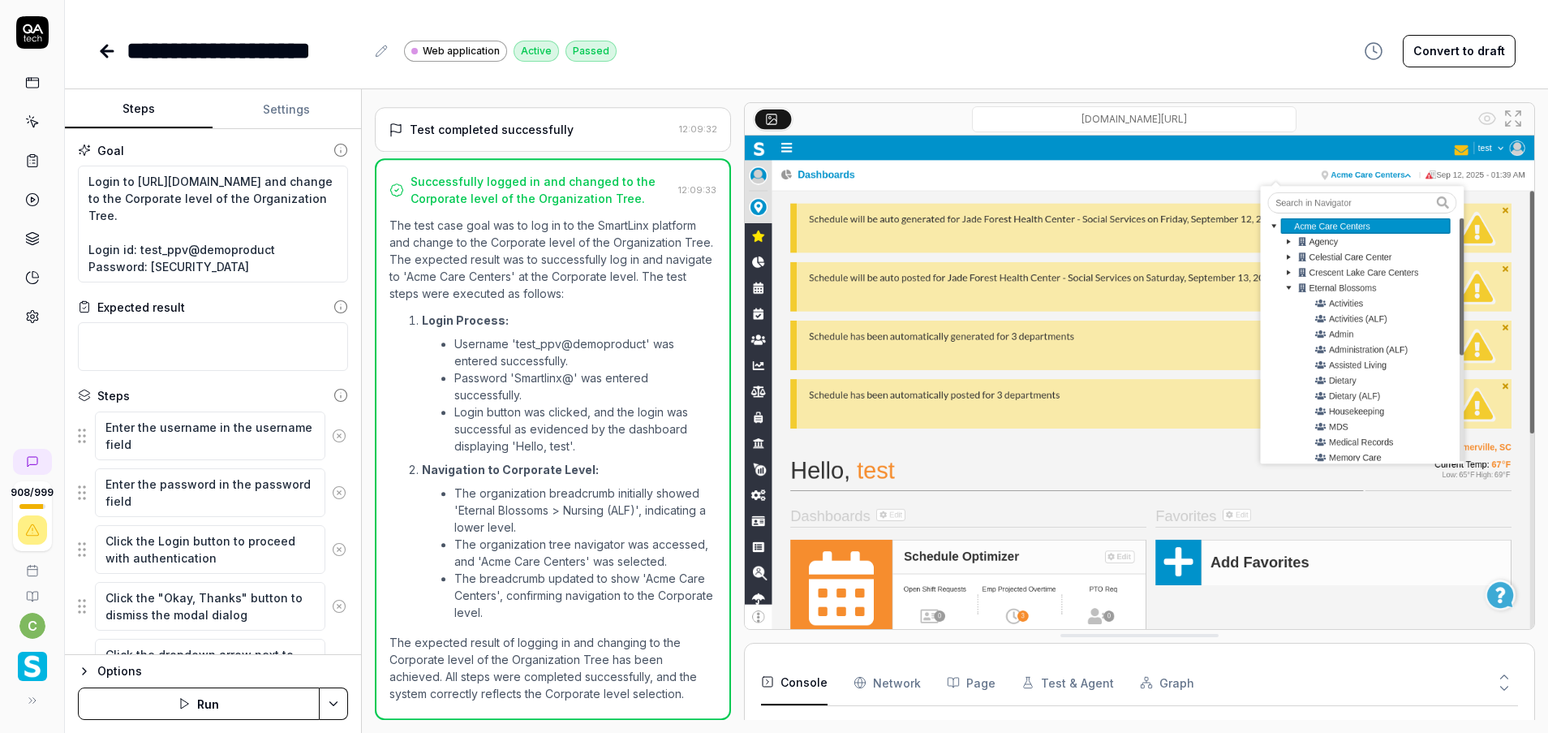
scroll to position [411, 0]
click at [92, 669] on button "Options" at bounding box center [213, 670] width 270 height 19
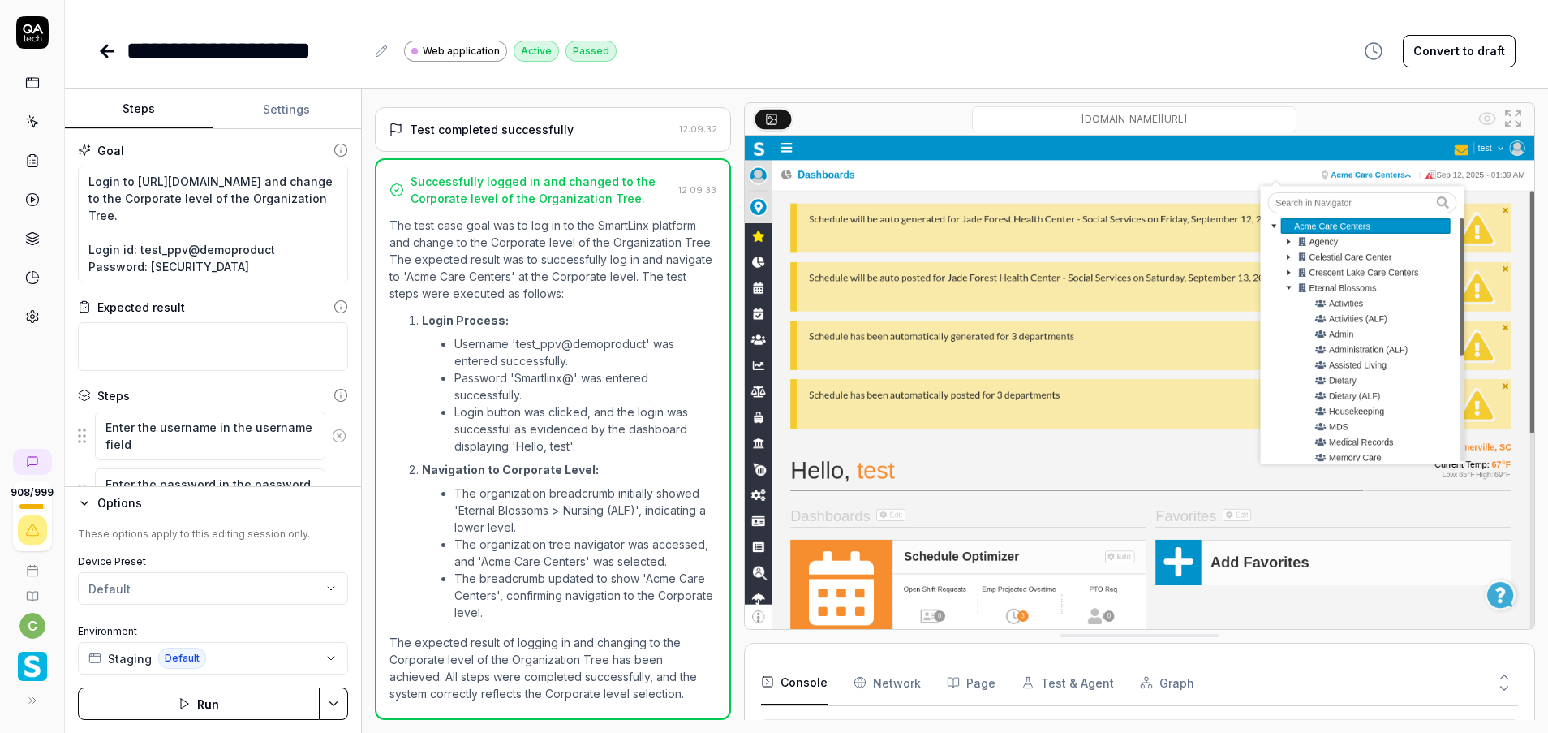
scroll to position [139, 0]
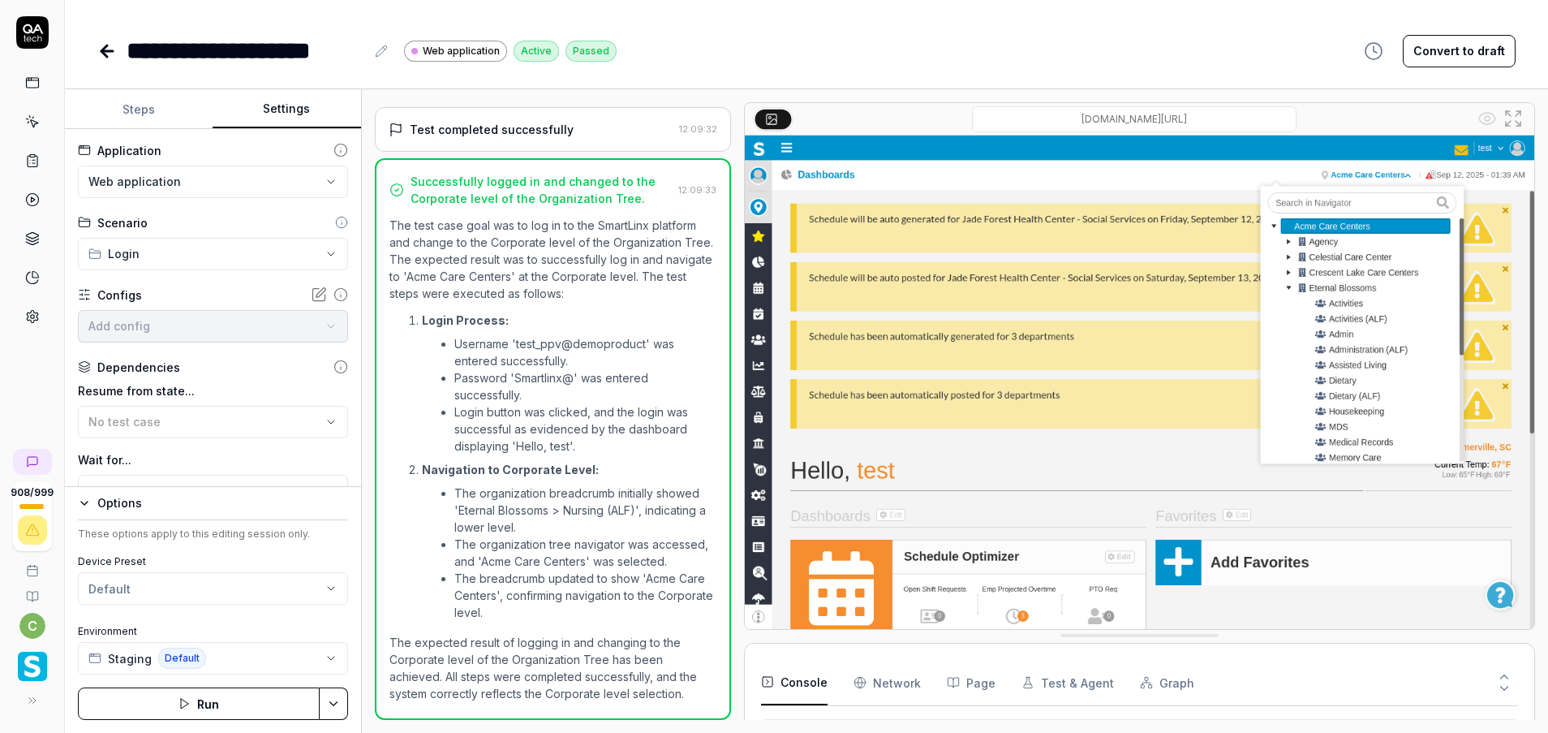
click at [252, 110] on button "Settings" at bounding box center [287, 109] width 148 height 39
click at [110, 54] on icon at bounding box center [106, 50] width 19 height 19
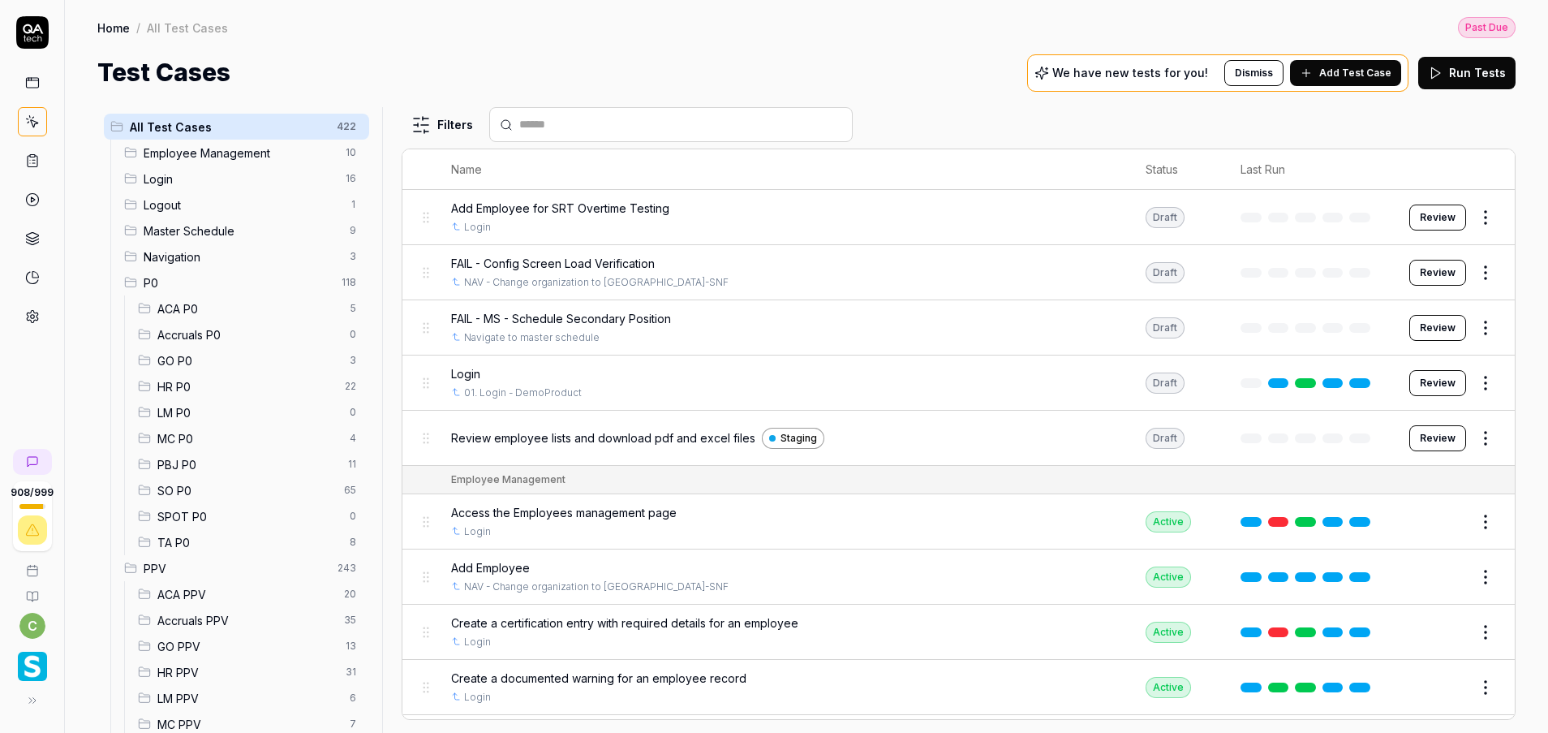
click at [194, 643] on span "GO PPV" at bounding box center [246, 646] width 179 height 17
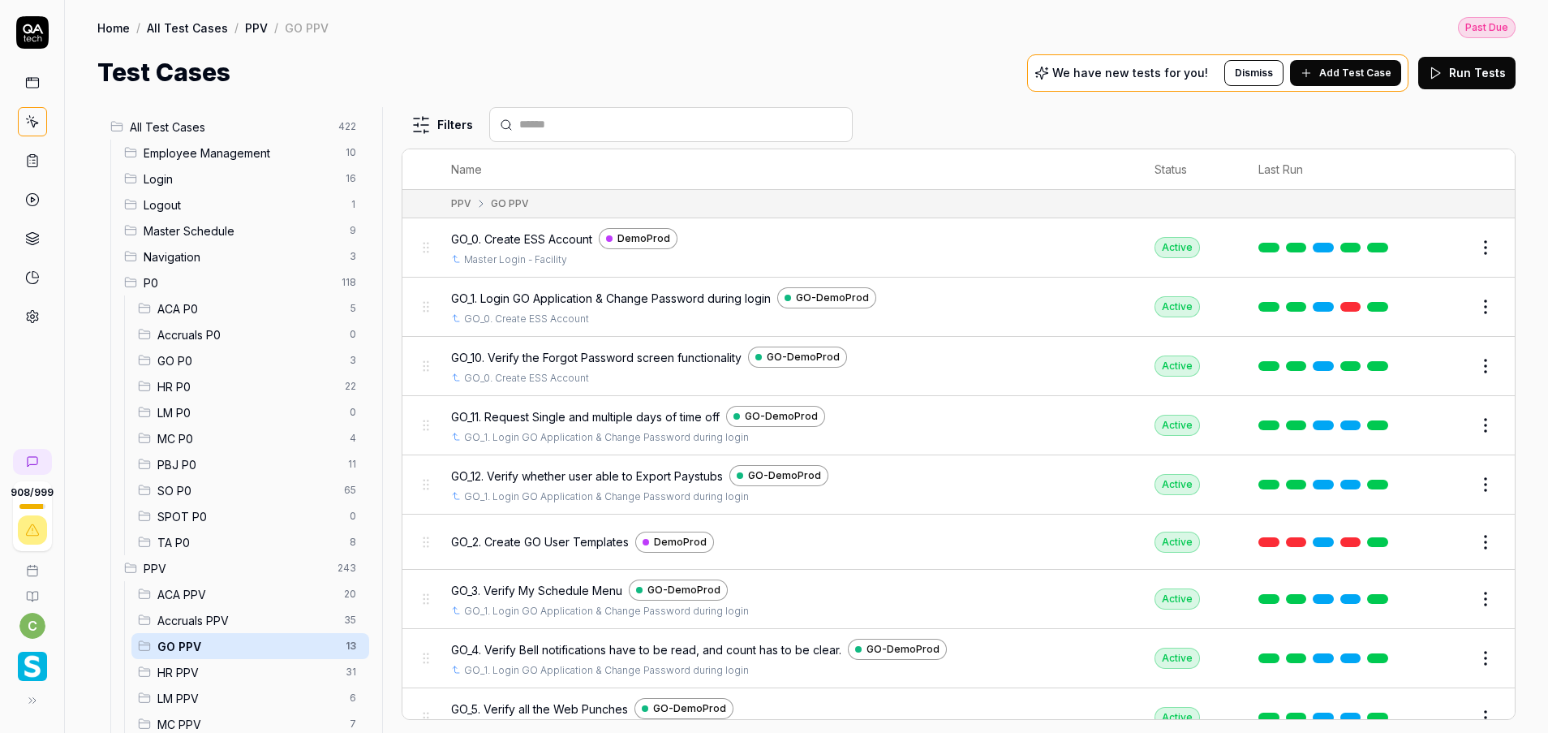
click at [1427, 308] on button "Edit" at bounding box center [1446, 307] width 39 height 26
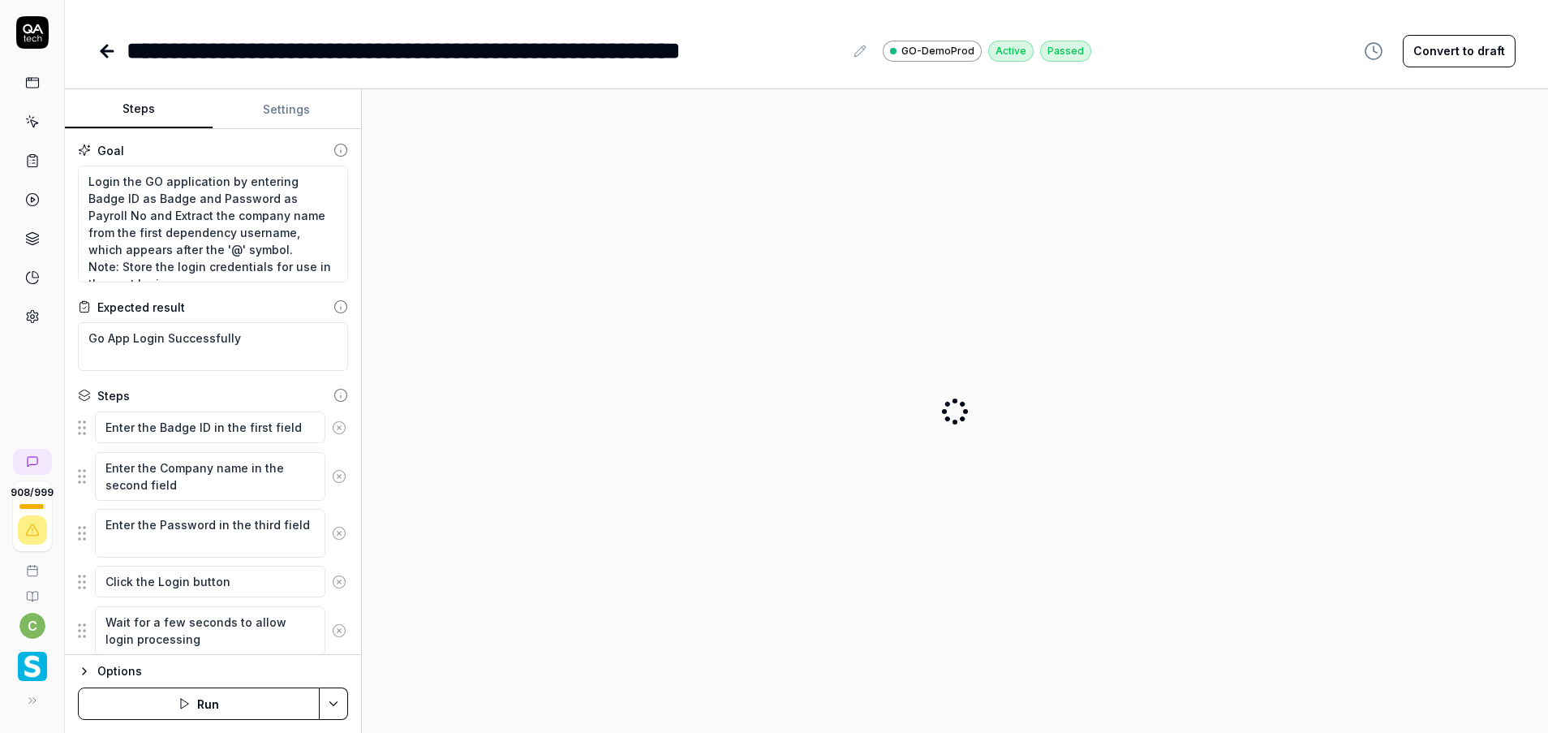
click at [115, 51] on icon at bounding box center [106, 50] width 19 height 19
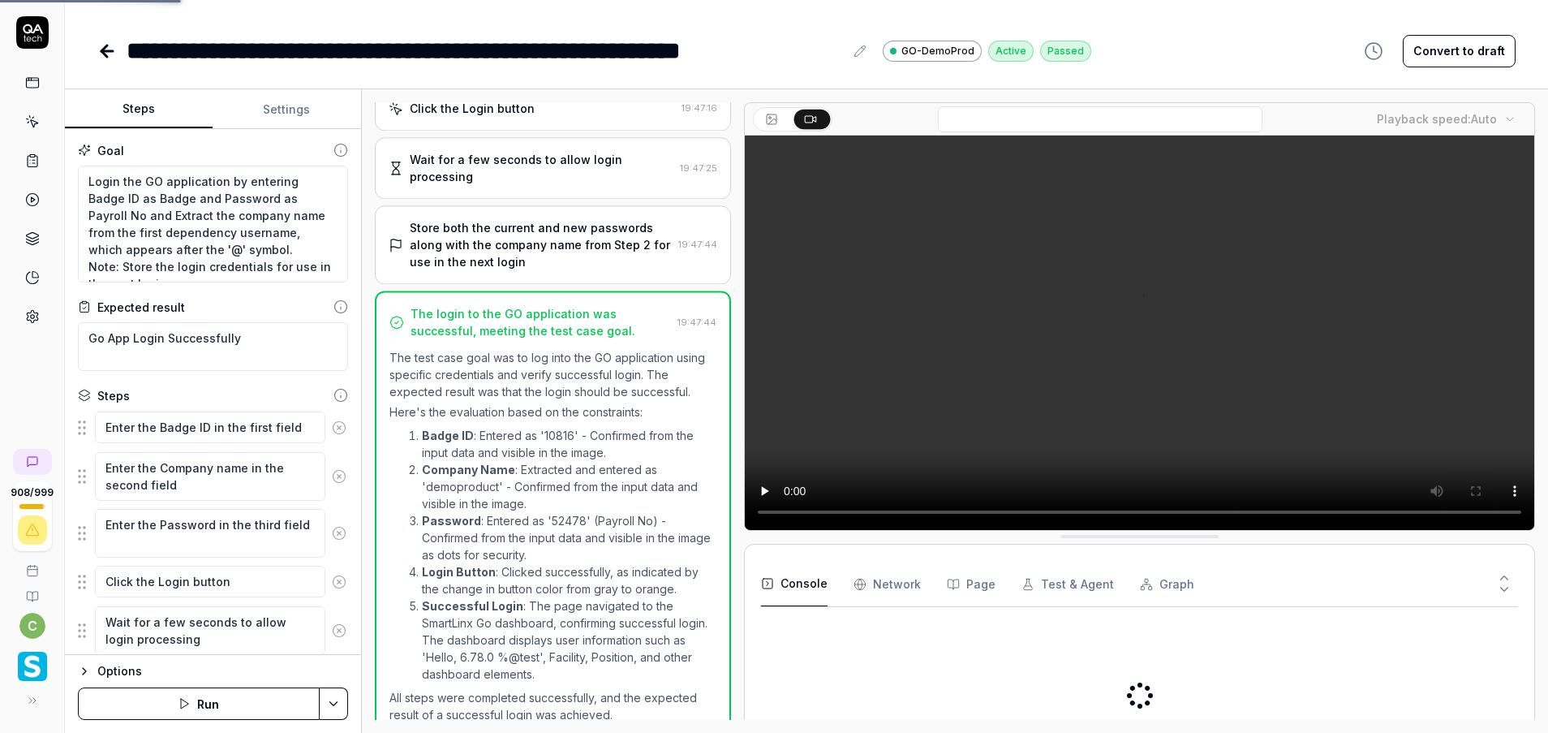
scroll to position [283, 0]
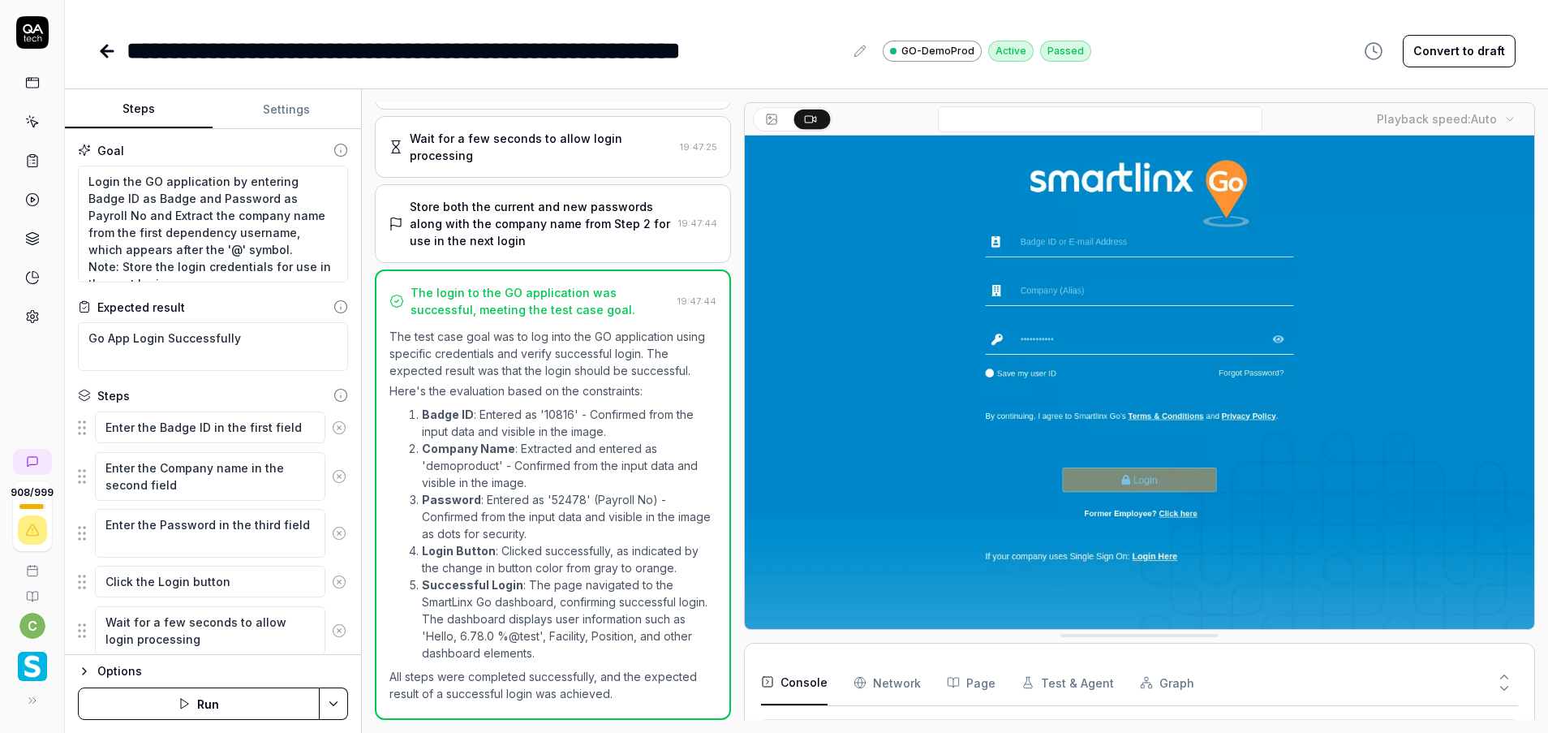
click at [106, 54] on icon at bounding box center [104, 50] width 6 height 11
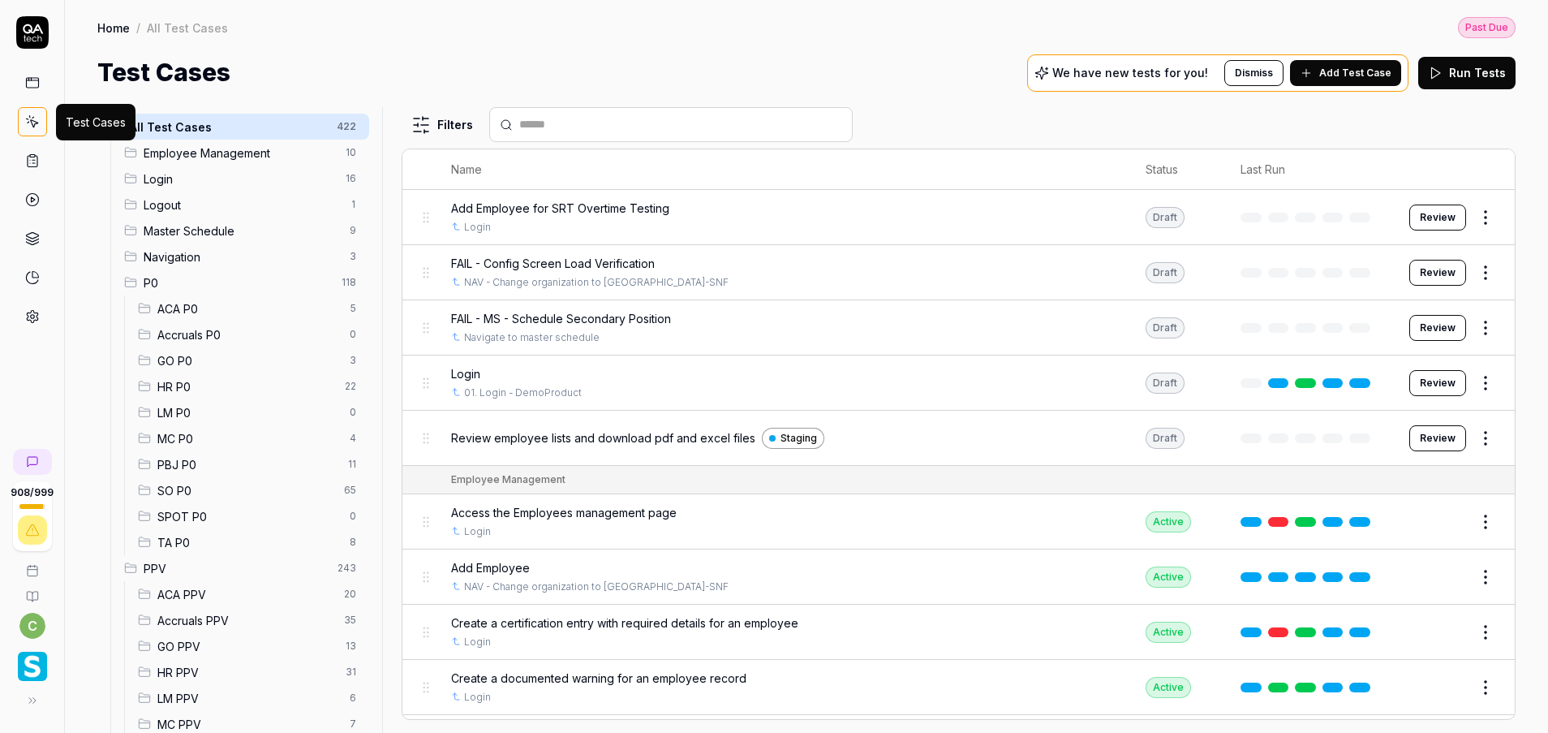
click at [183, 727] on span "MC PPV" at bounding box center [248, 724] width 183 height 17
click at [185, 722] on span "MC PPV" at bounding box center [248, 724] width 183 height 17
click at [183, 487] on span "SO P0" at bounding box center [245, 490] width 177 height 17
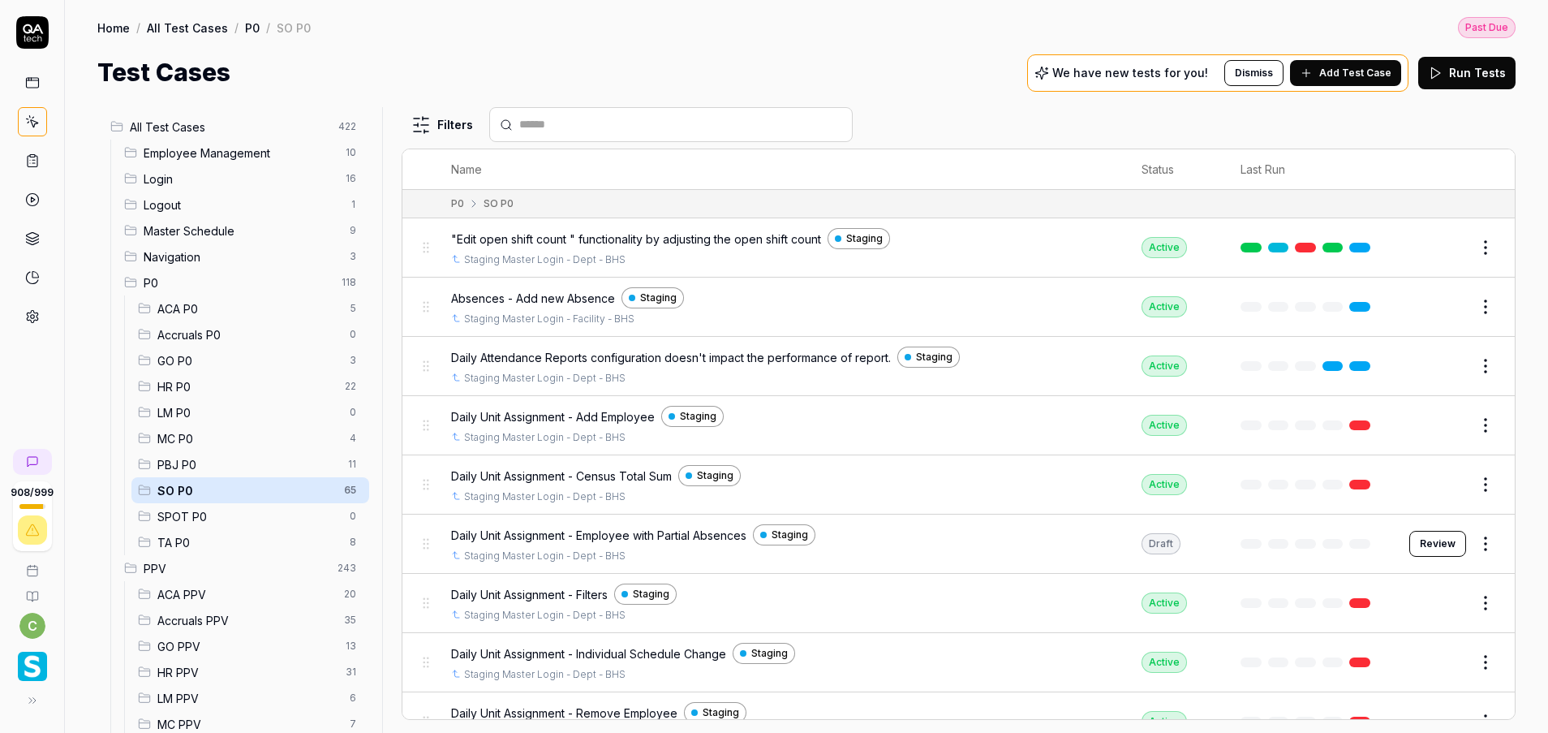
scroll to position [238, 0]
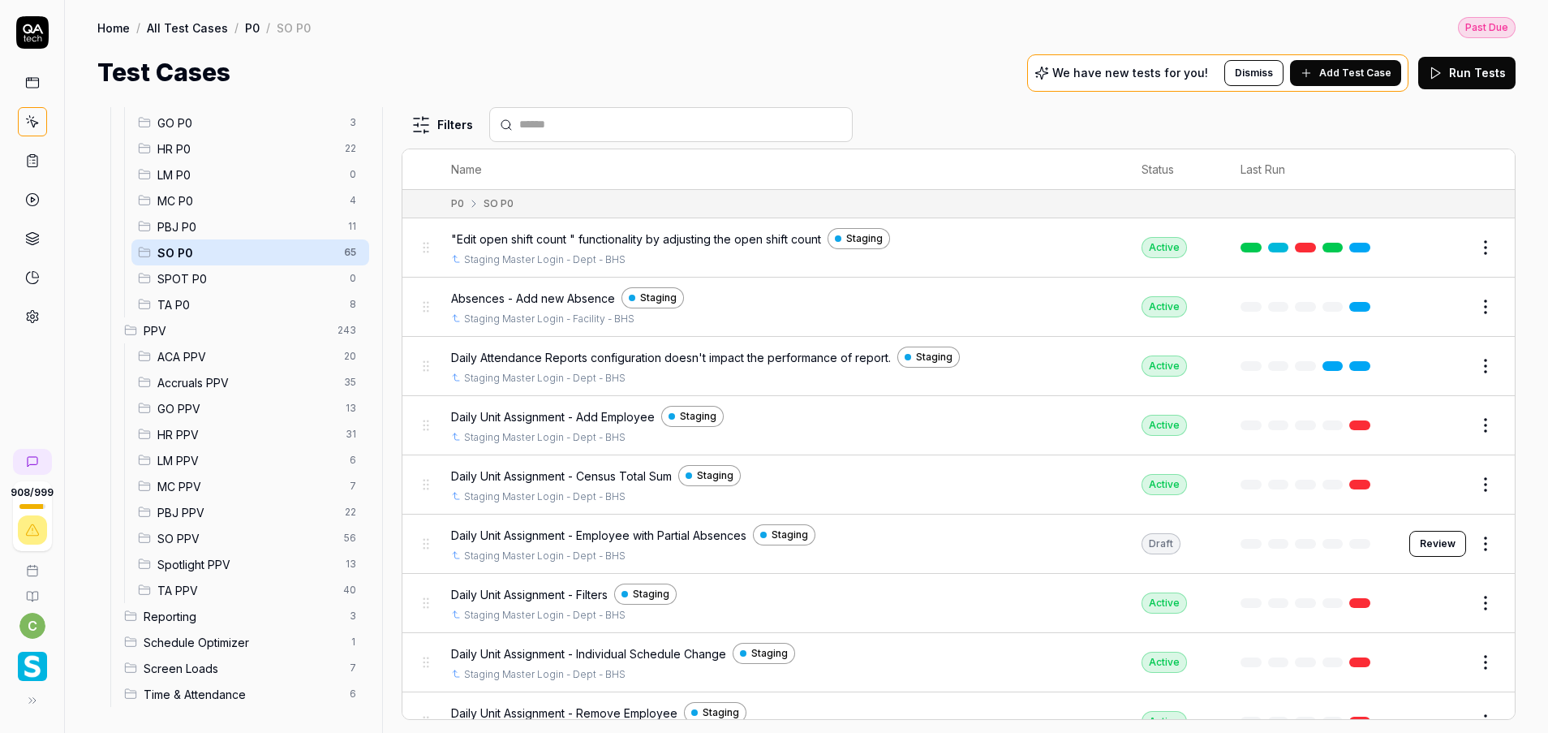
click at [183, 487] on span "MC PPV" at bounding box center [248, 486] width 183 height 17
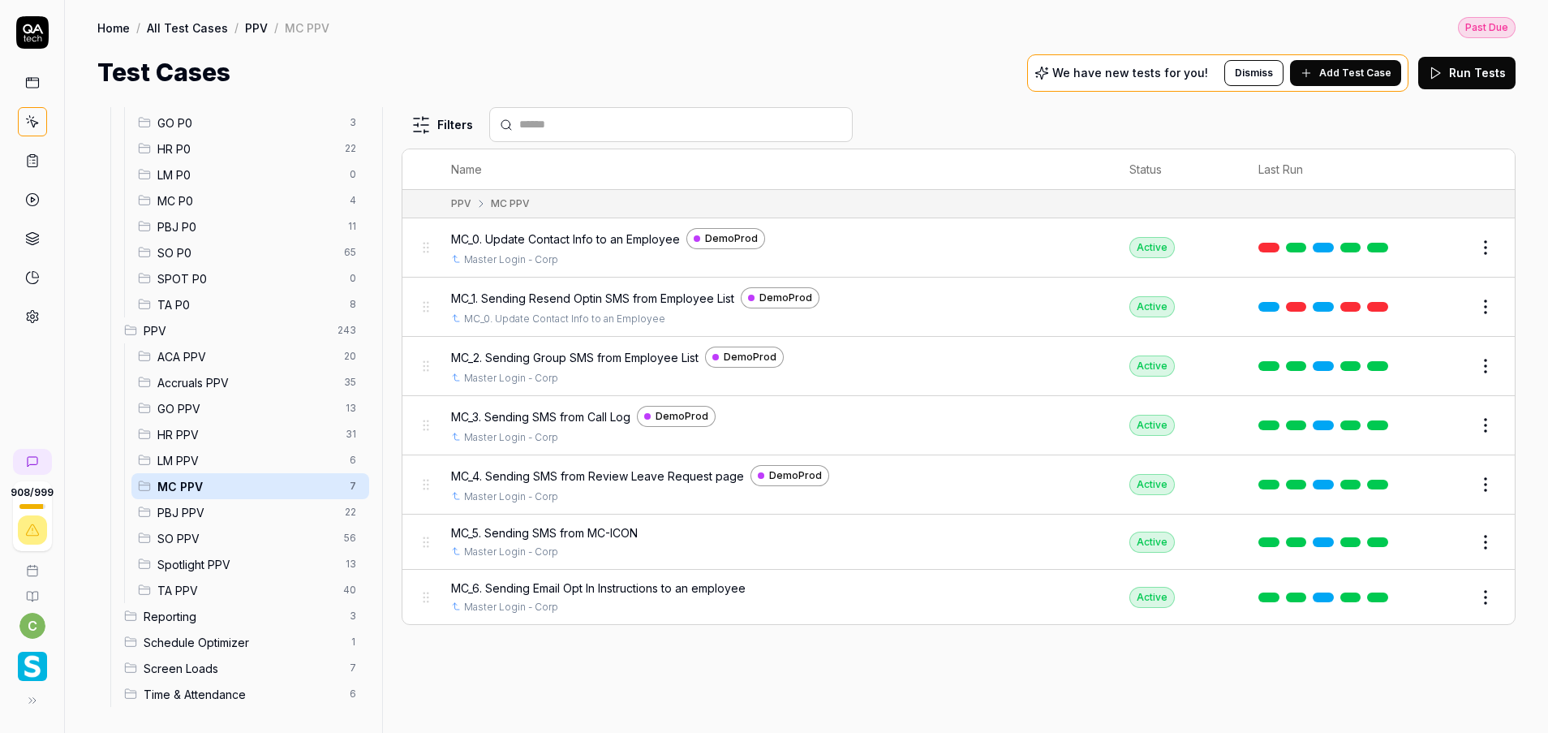
click at [1461, 306] on button "Edit" at bounding box center [1446, 307] width 39 height 26
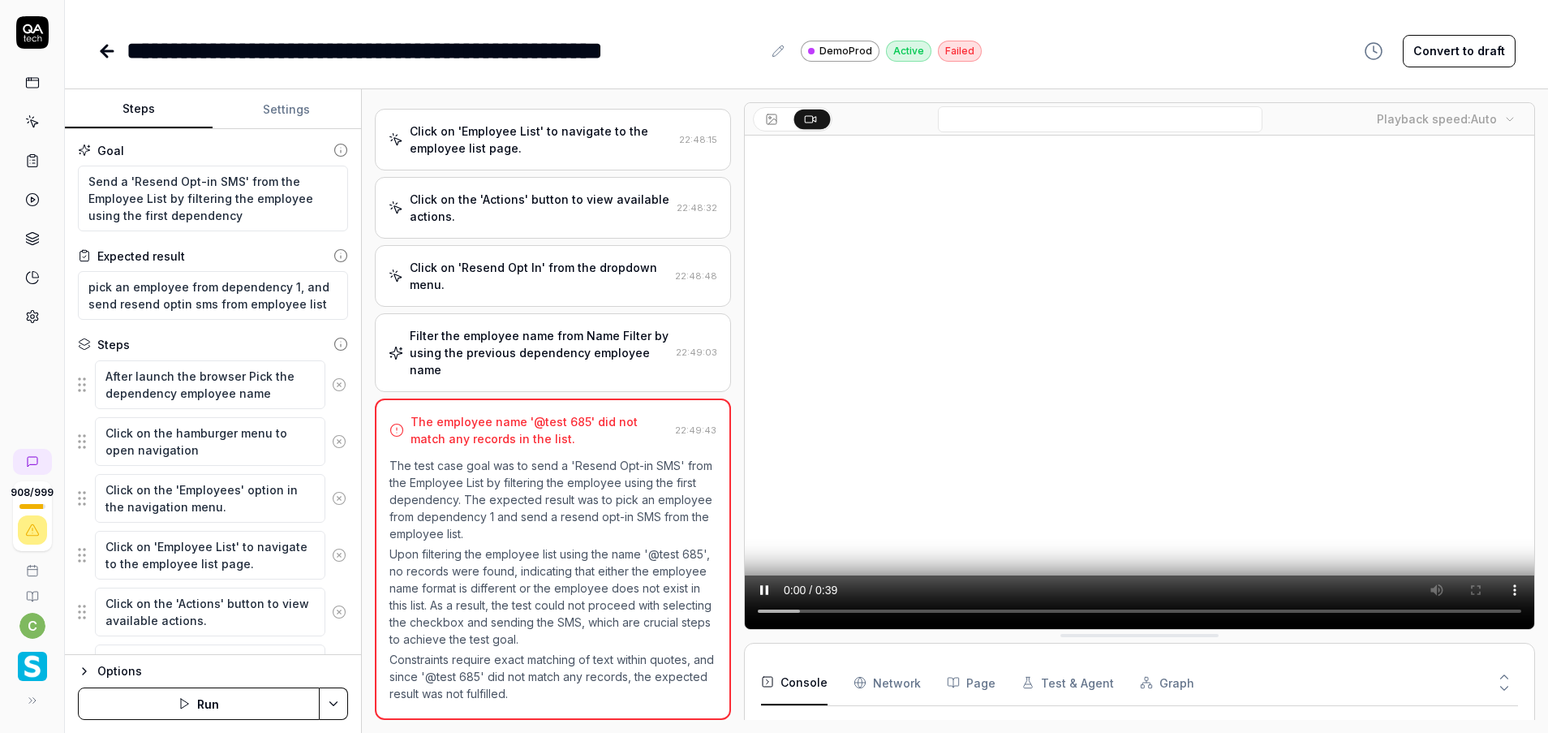
scroll to position [205, 0]
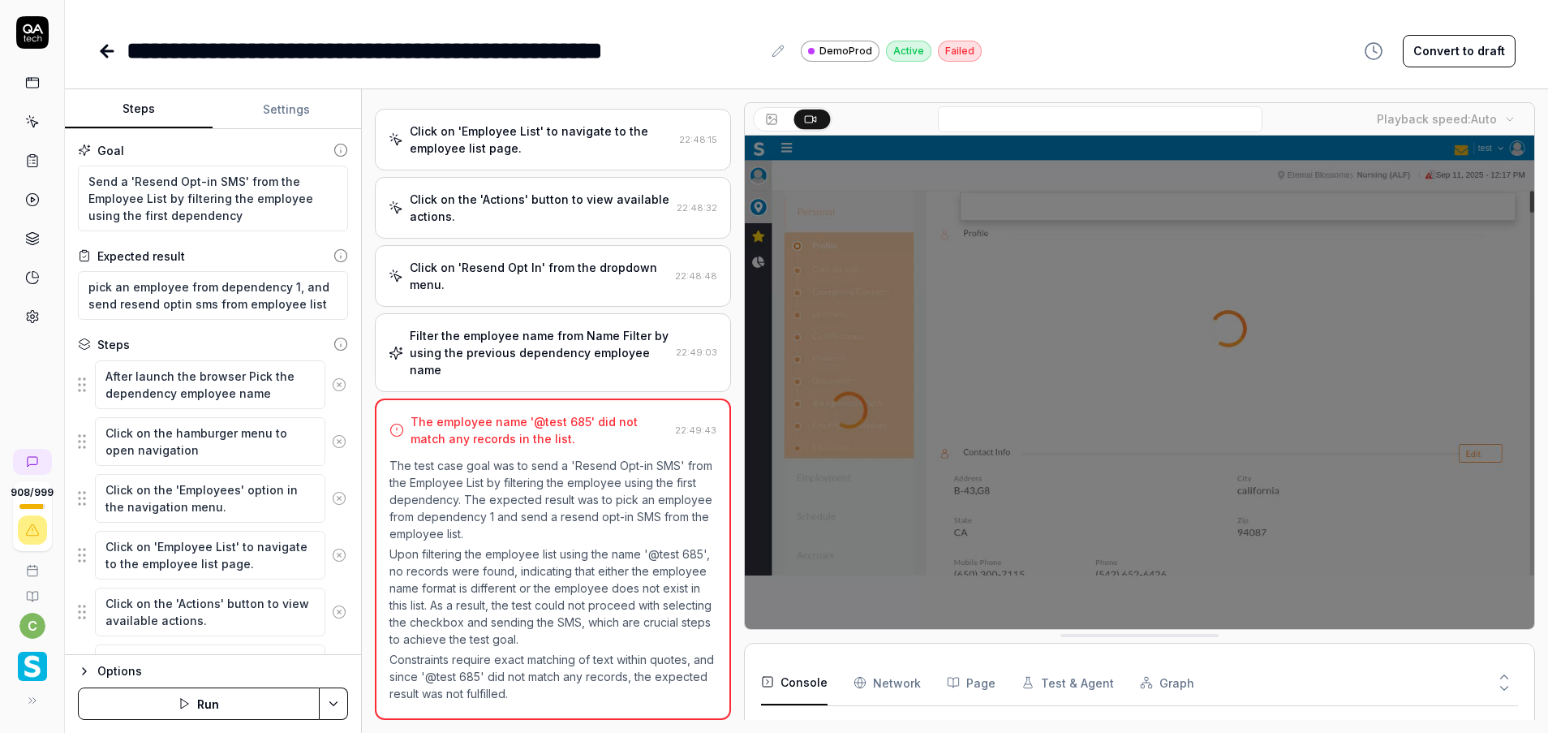
click at [215, 708] on button "Run" at bounding box center [199, 703] width 242 height 32
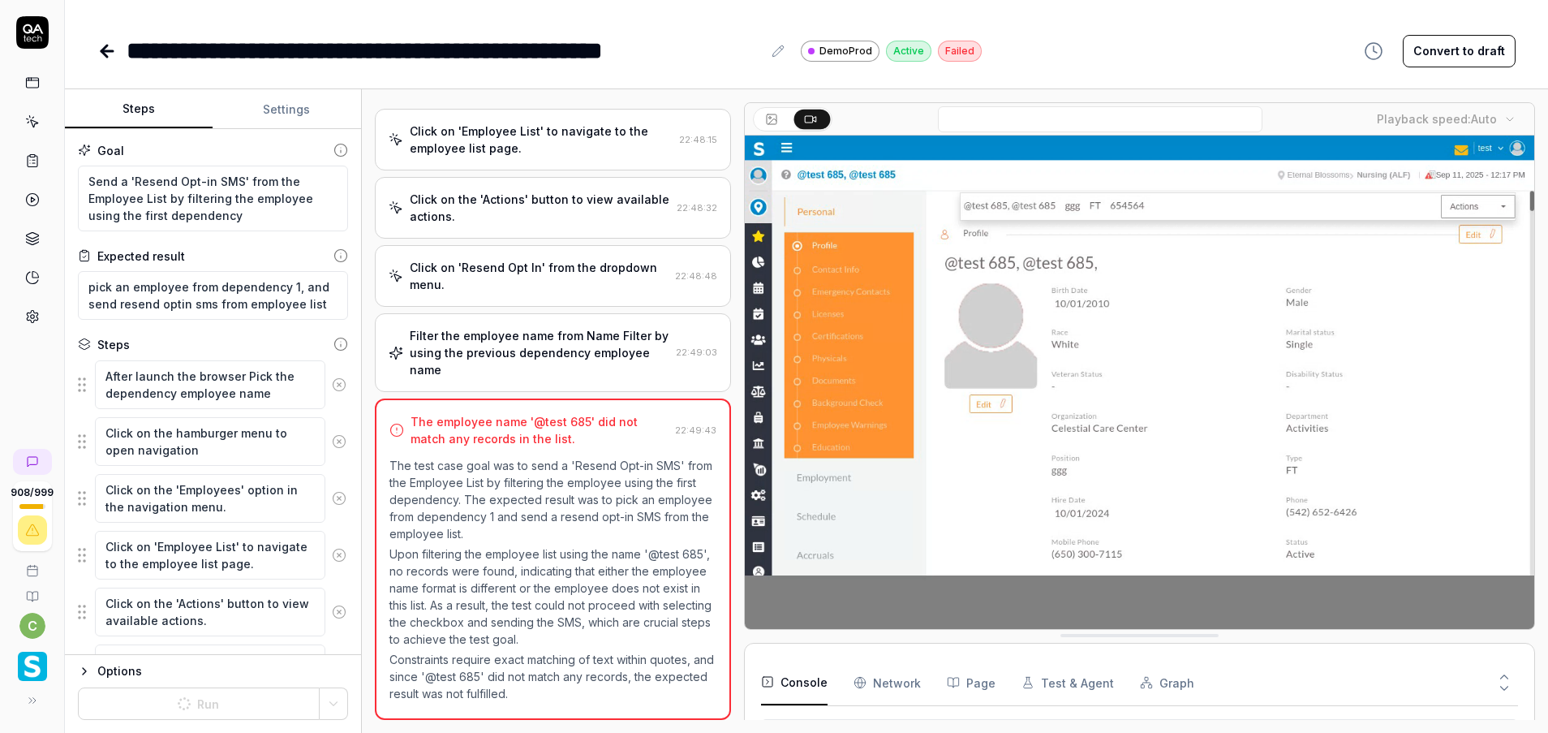
scroll to position [185, 0]
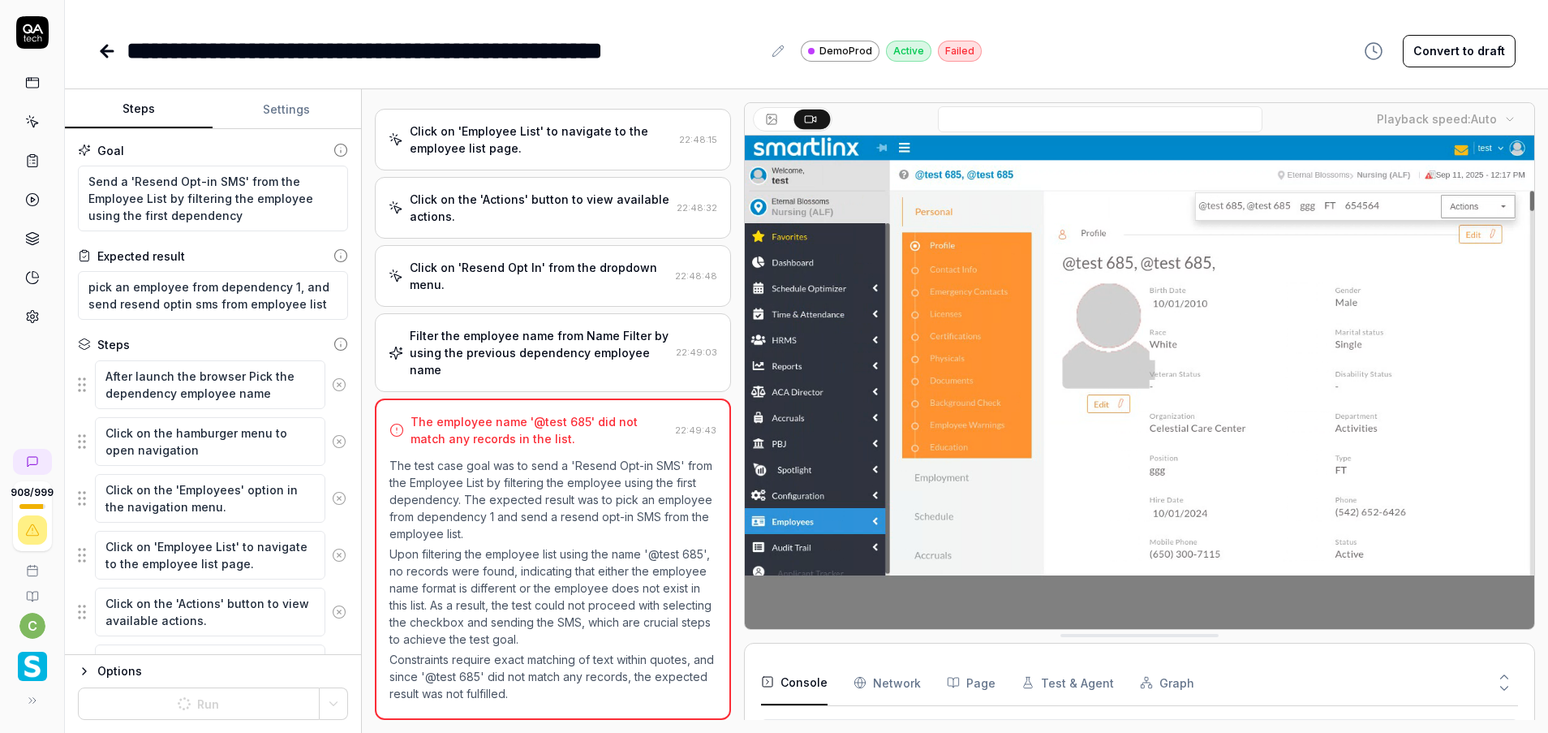
click at [1293, 319] on video at bounding box center [1140, 382] width 790 height 493
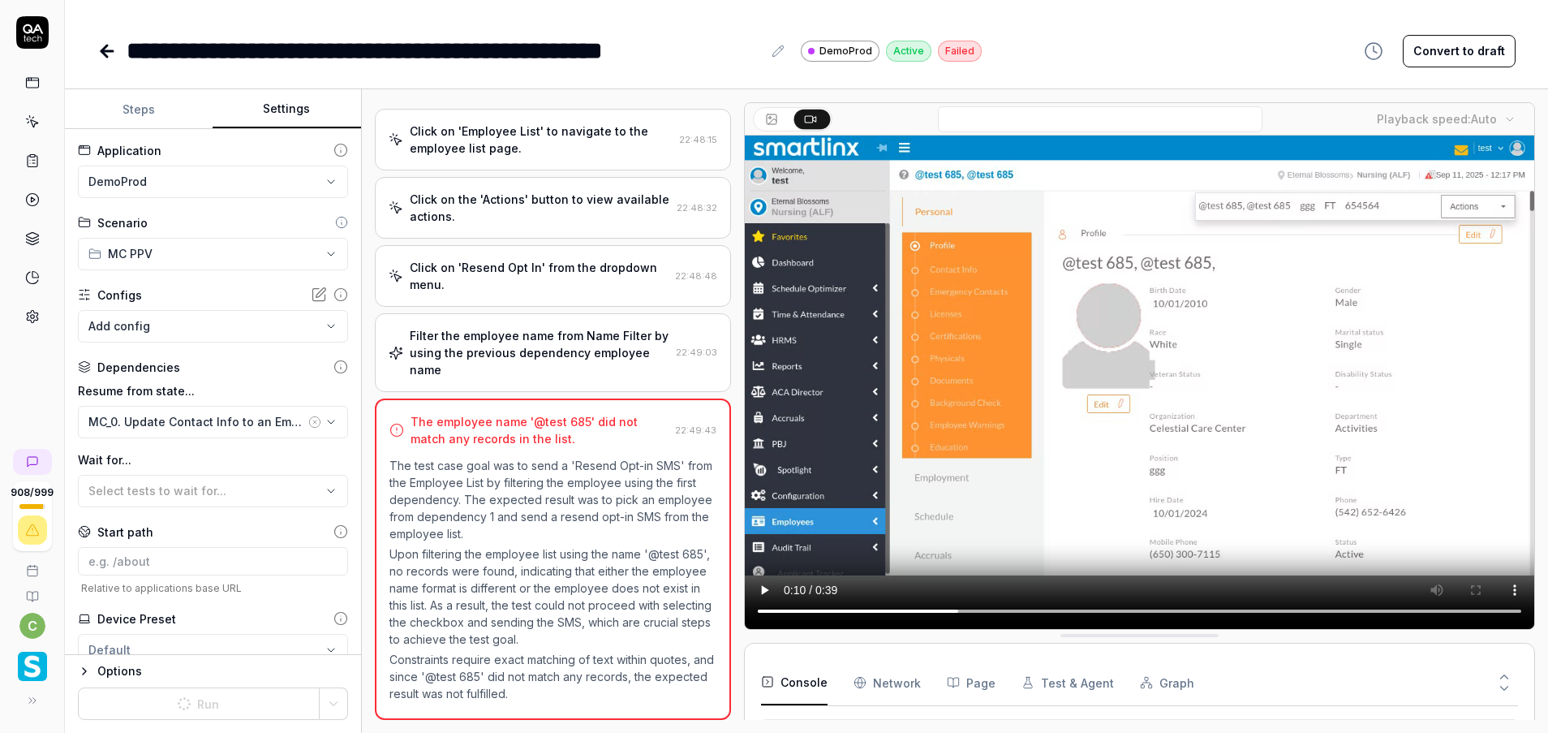
click at [301, 121] on button "Settings" at bounding box center [287, 109] width 148 height 39
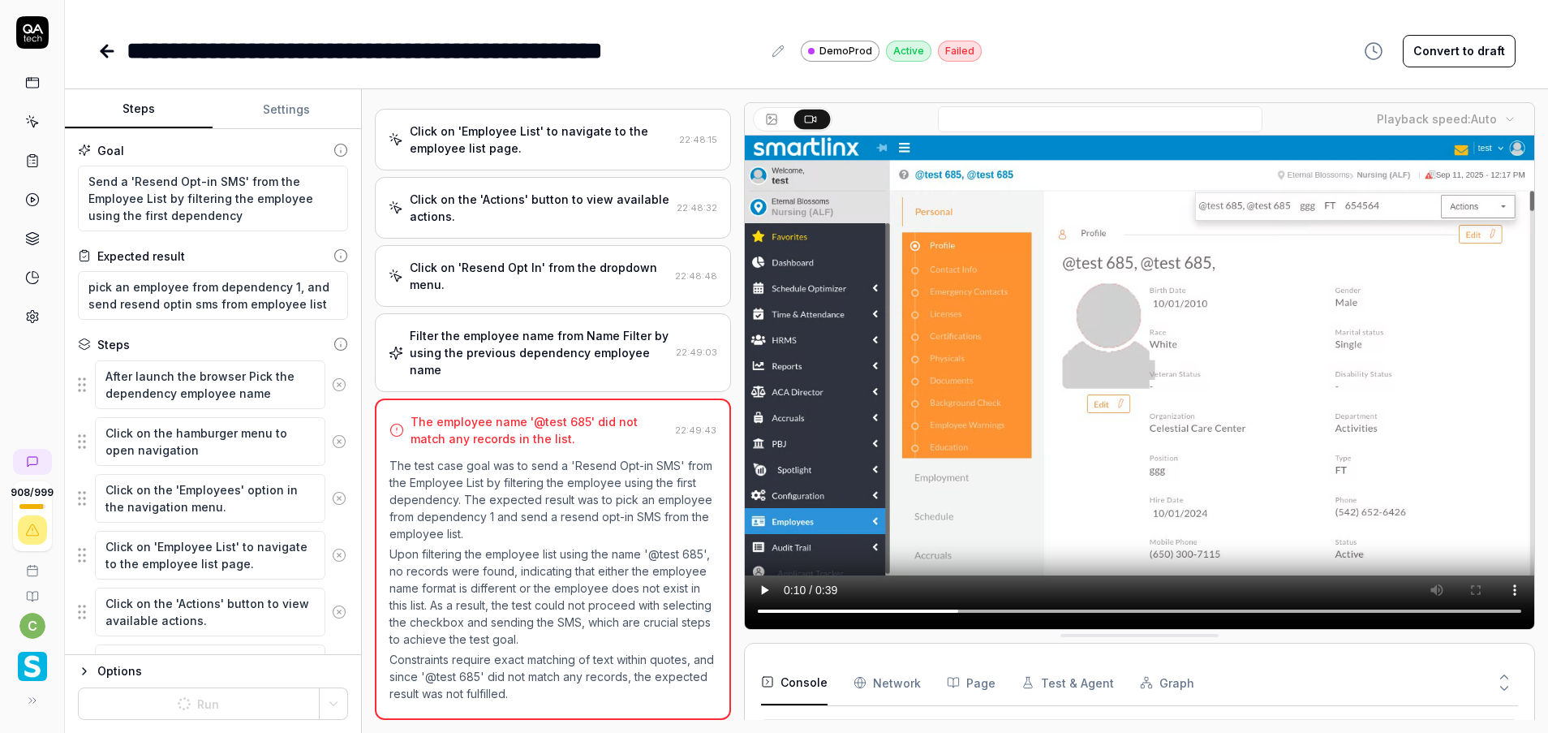
click at [144, 107] on button "Steps" at bounding box center [139, 109] width 148 height 39
type textarea "*"
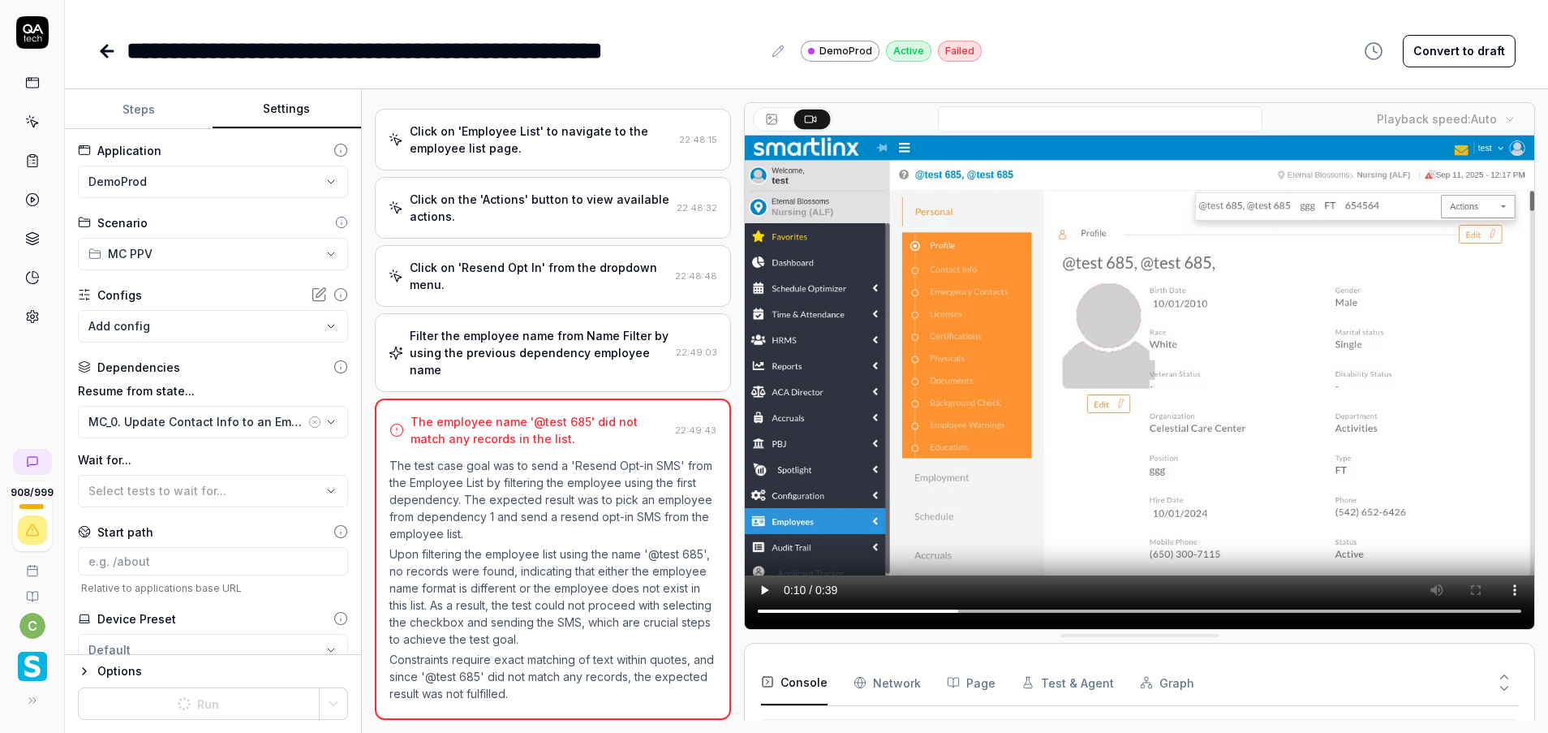
click at [282, 114] on button "Settings" at bounding box center [287, 109] width 148 height 39
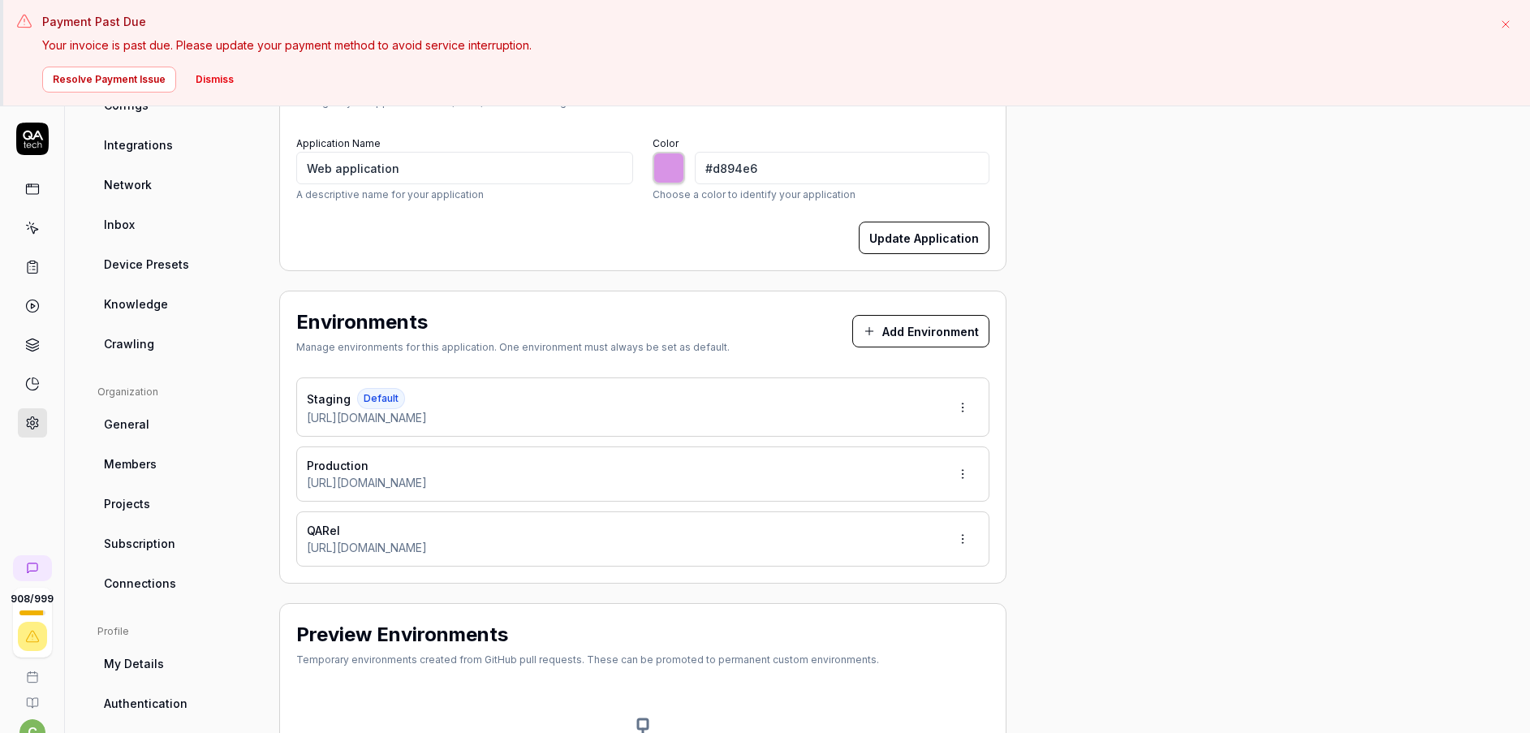
scroll to position [328, 0]
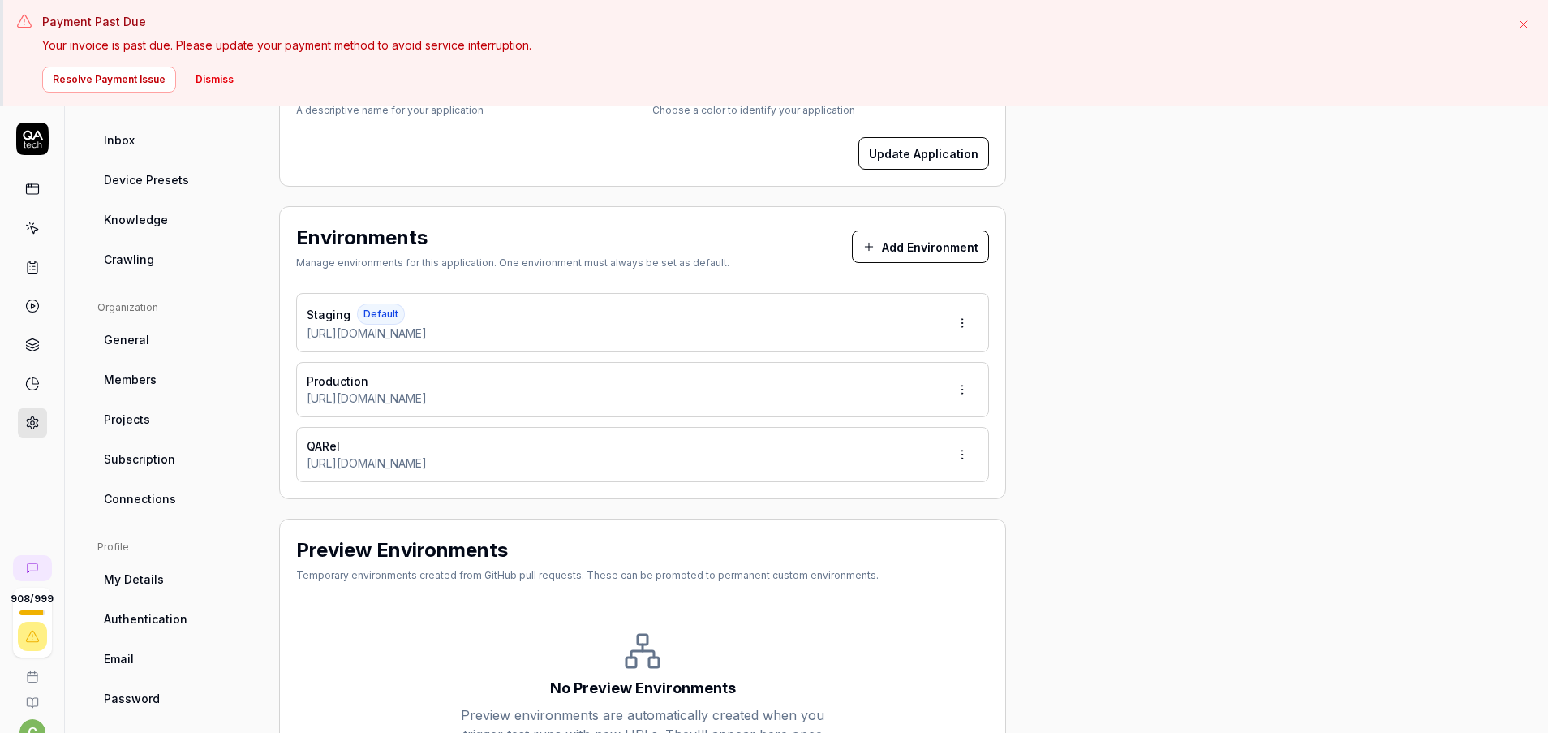
click at [957, 324] on html "Payment Past Due Your invoice is past due. Please update your payment method to…" at bounding box center [774, 419] width 1548 height 839
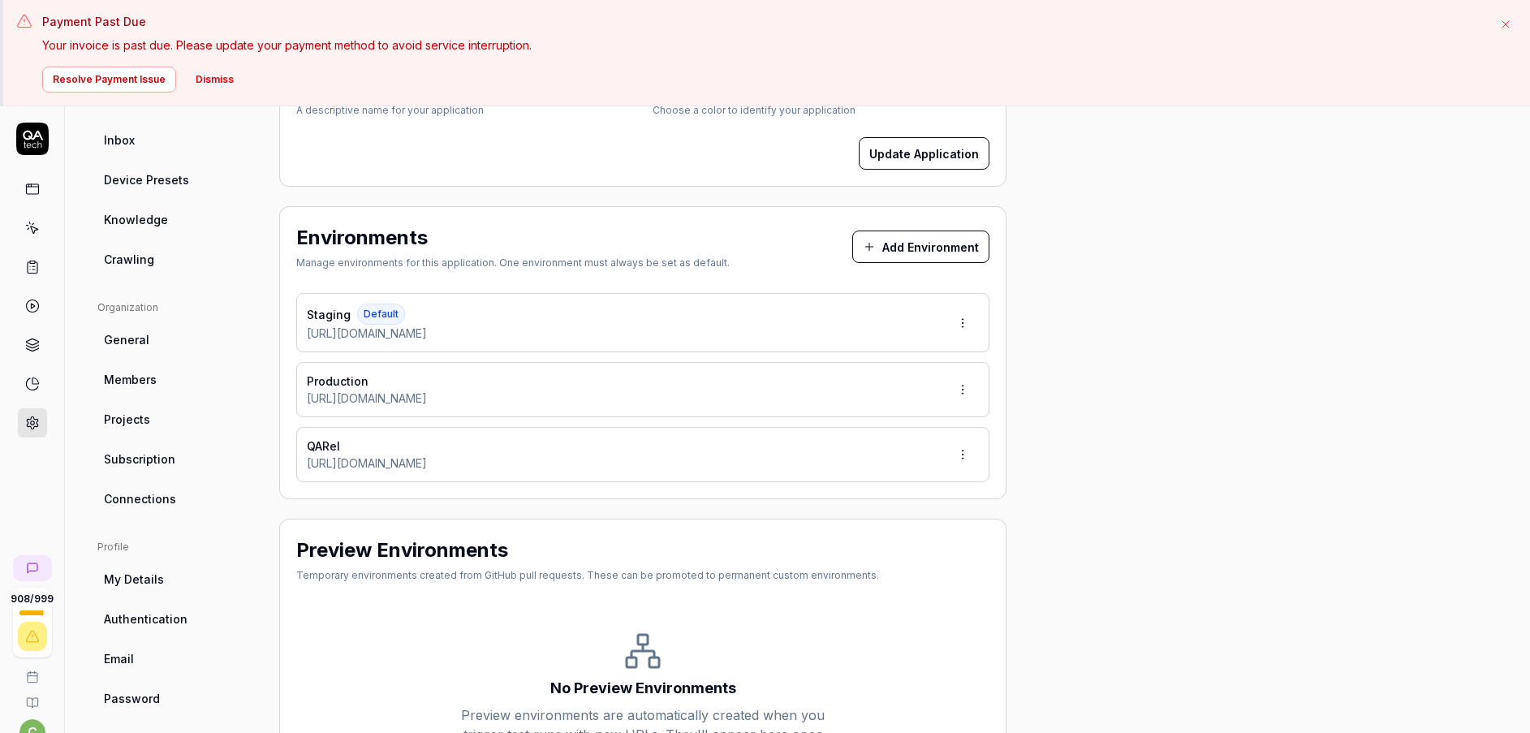
click at [1134, 325] on html "Payment Past Due Your invoice is past due. Please update your payment method to…" at bounding box center [765, 419] width 1530 height 839
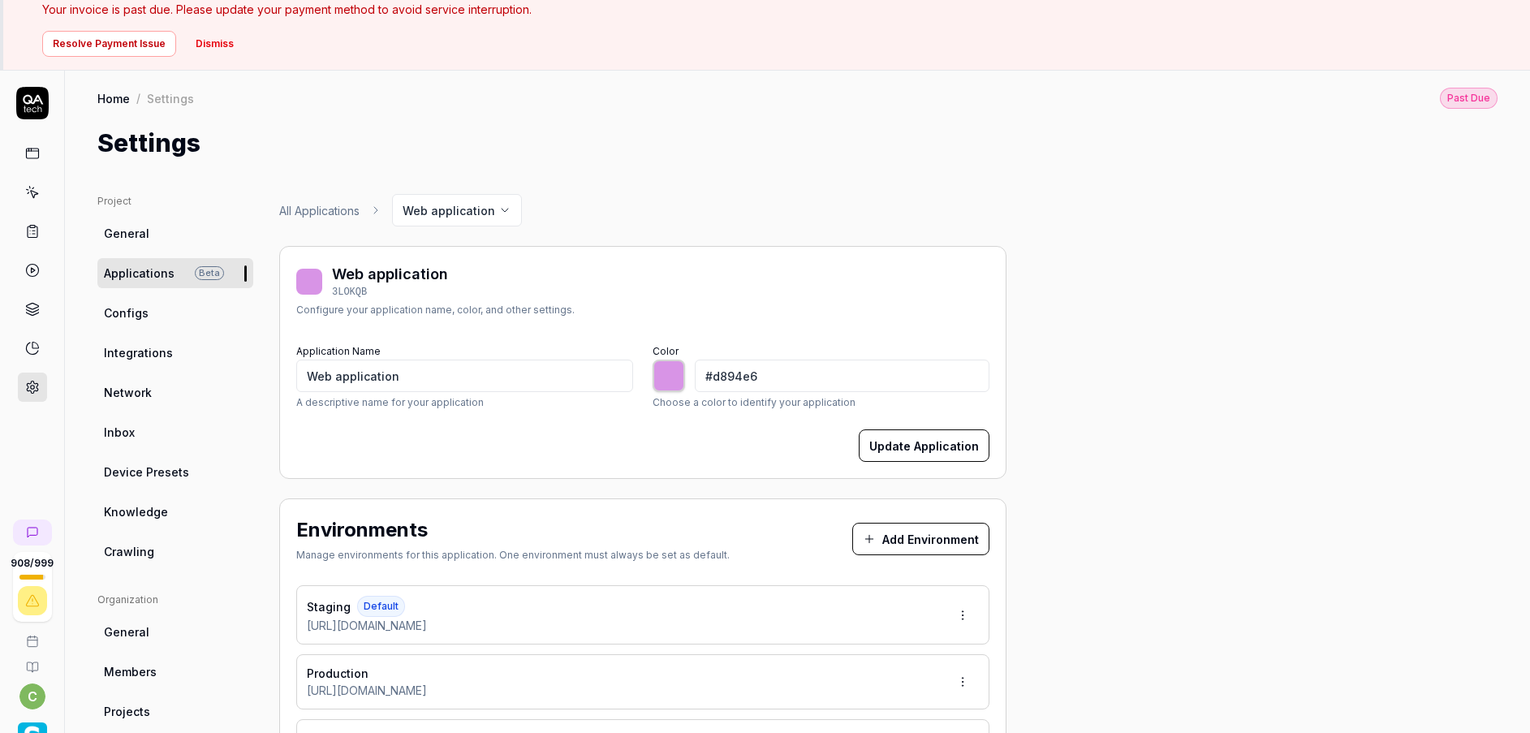
scroll to position [0, 0]
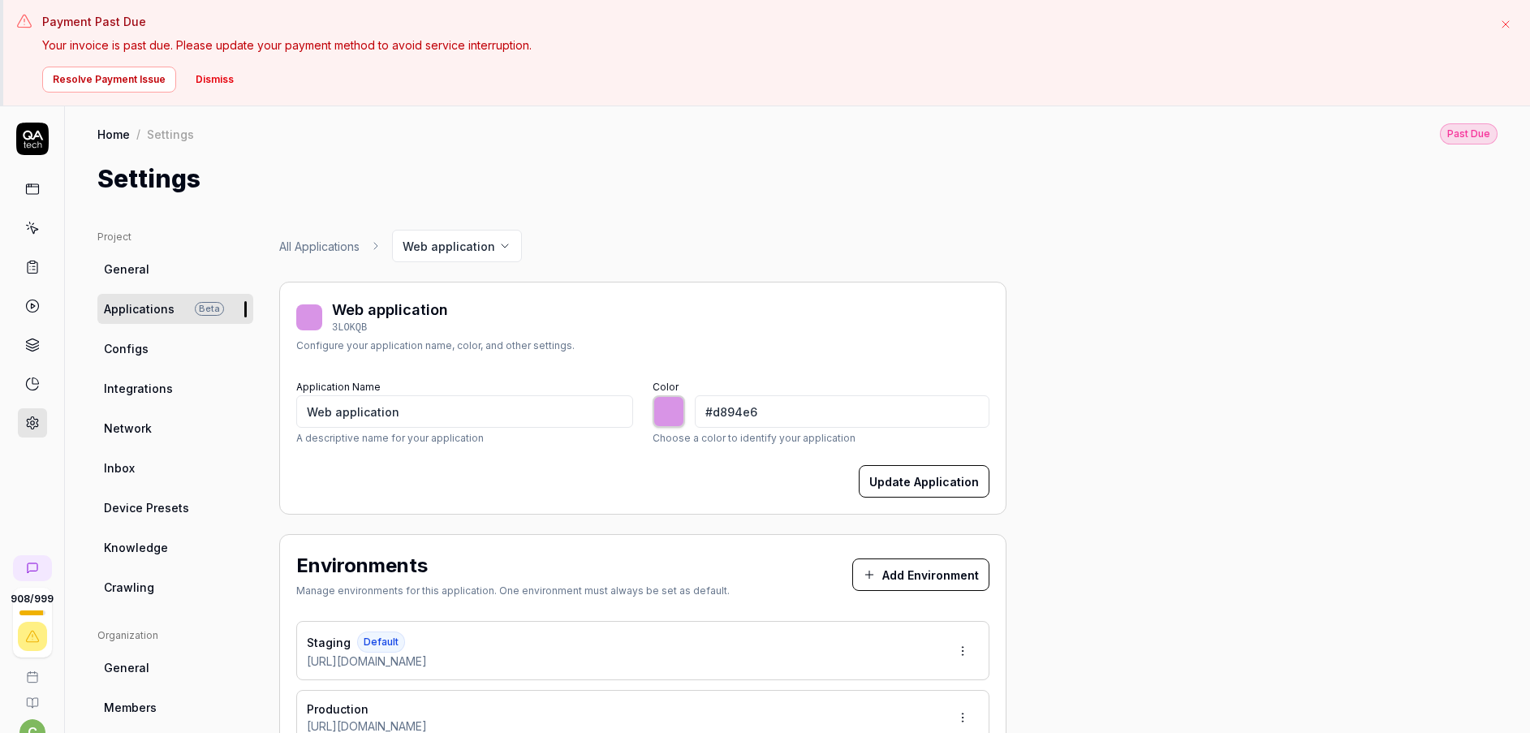
click at [964, 159] on div "Home / Settings Past Due Home / Settings Past Due Settings" at bounding box center [797, 151] width 1465 height 91
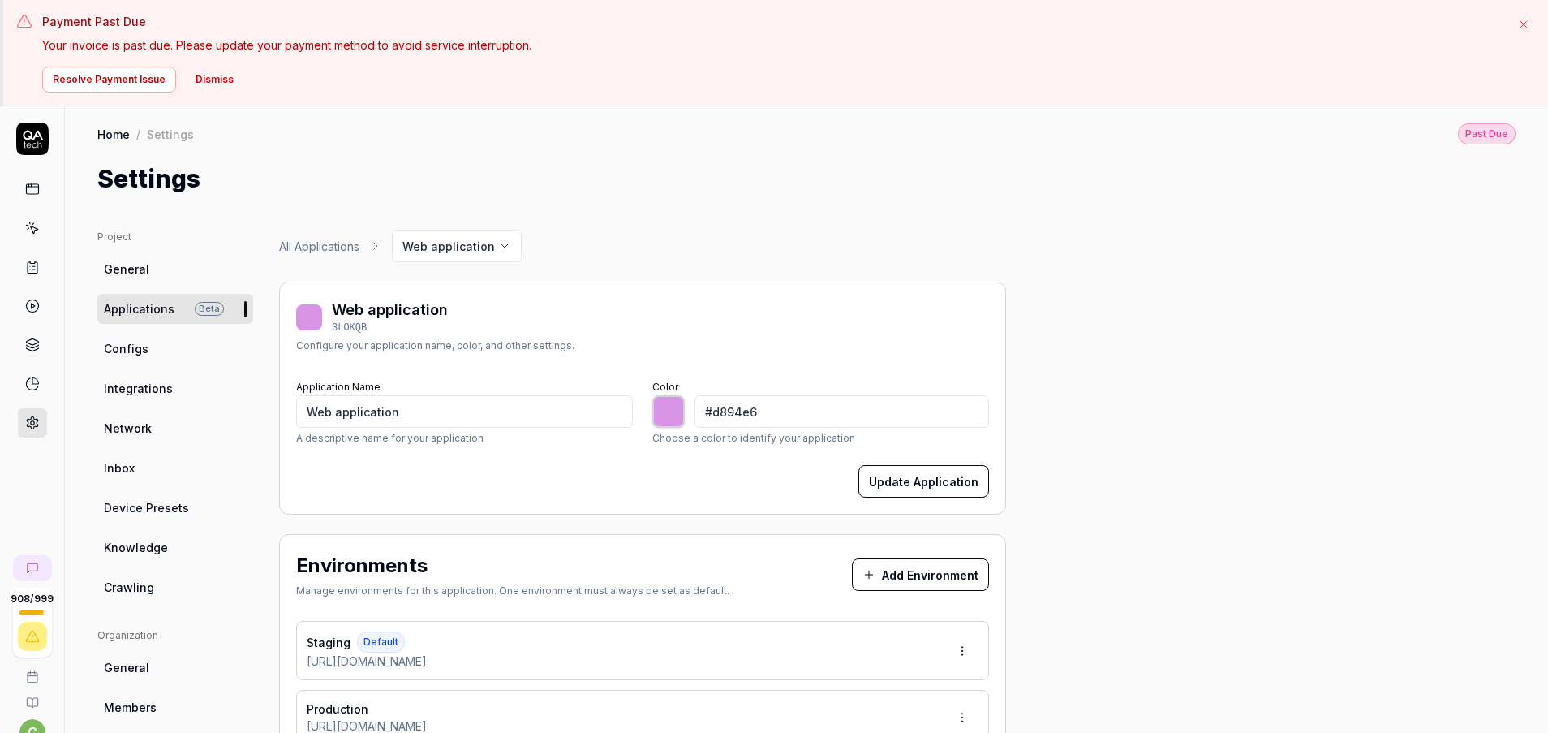
click at [480, 252] on html "Payment Past Due Your invoice is past due. Please update your payment method to…" at bounding box center [774, 419] width 1548 height 839
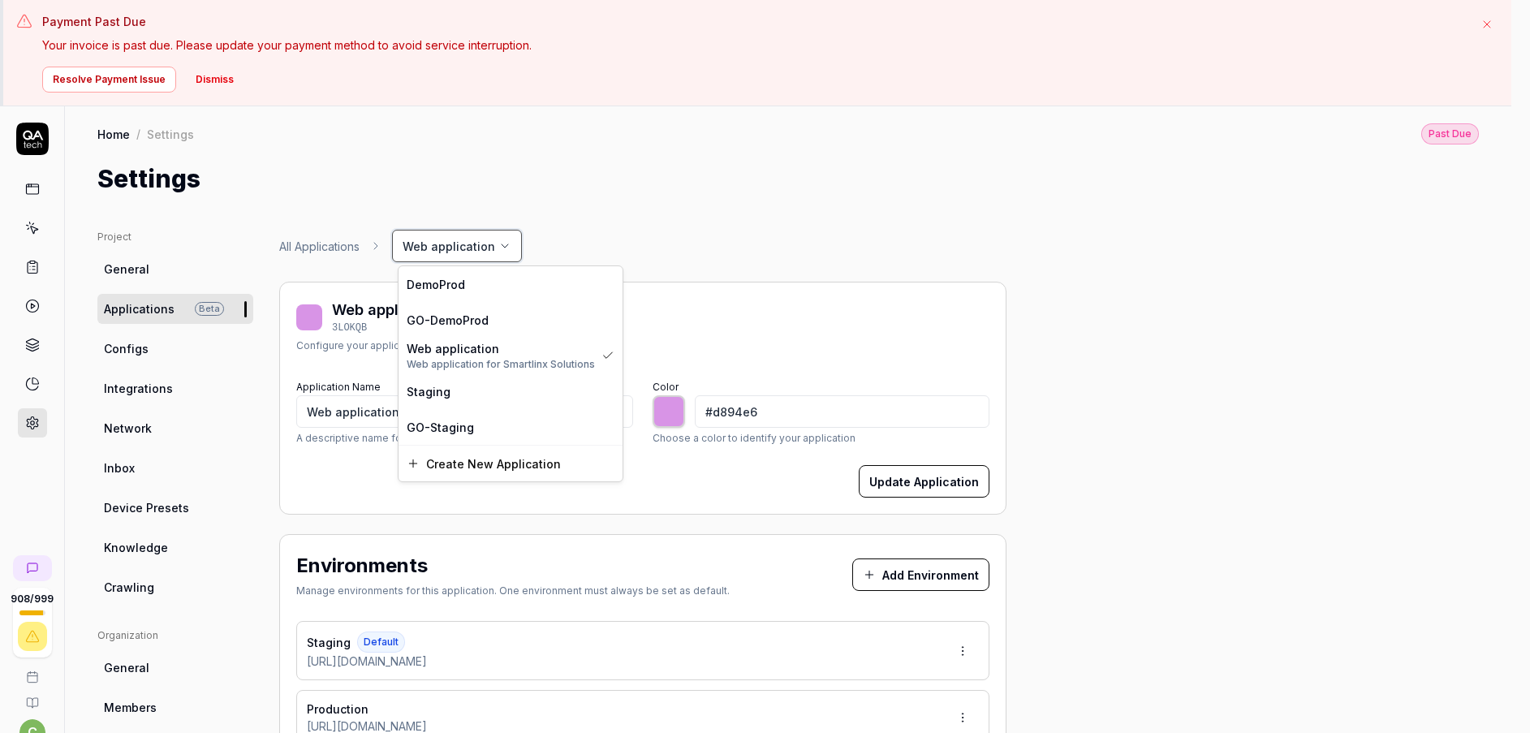
click at [720, 227] on html "Payment Past Due Your invoice is past due. Please update your payment method to…" at bounding box center [765, 419] width 1530 height 839
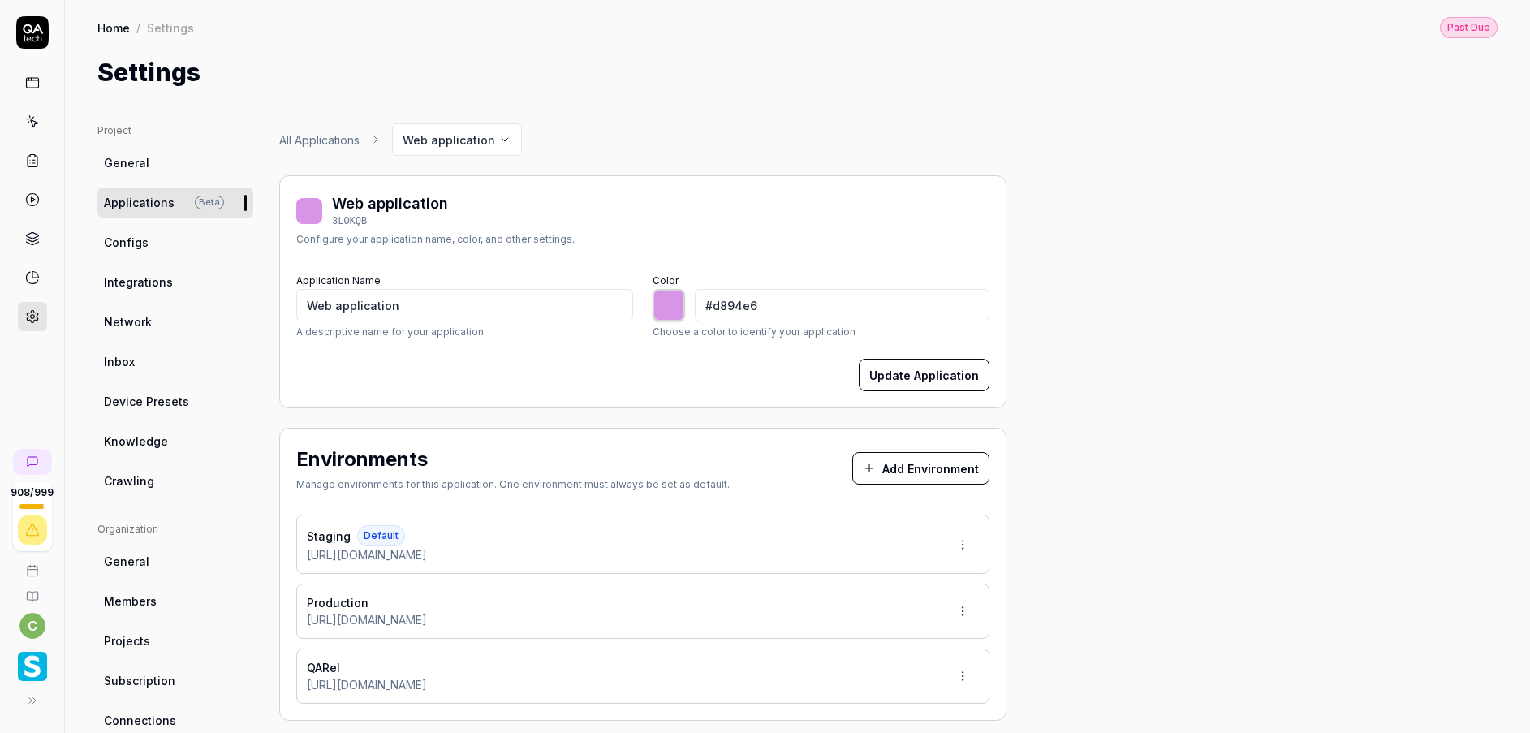
click at [118, 243] on span "Configs" at bounding box center [126, 242] width 45 height 17
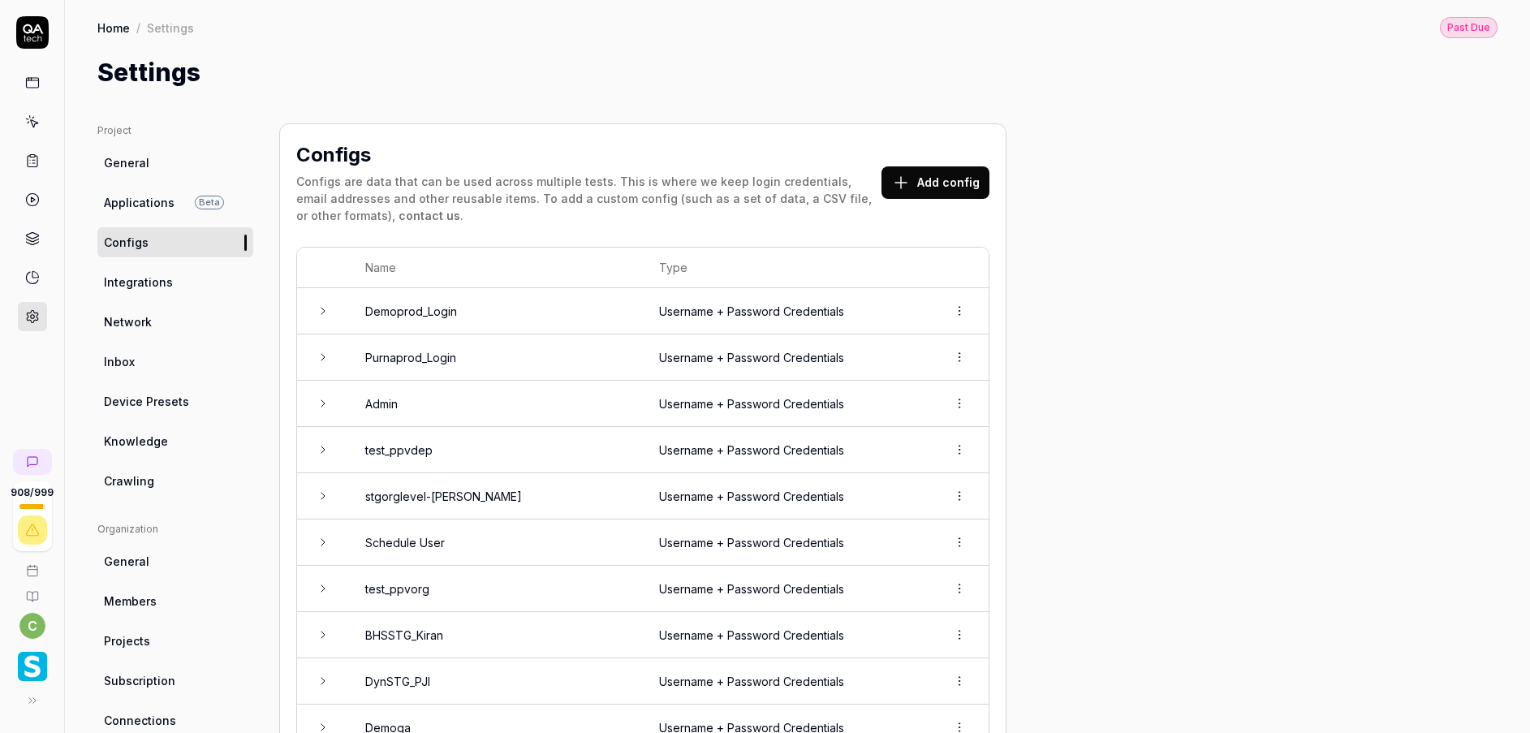
click at [333, 313] on td at bounding box center [323, 311] width 52 height 46
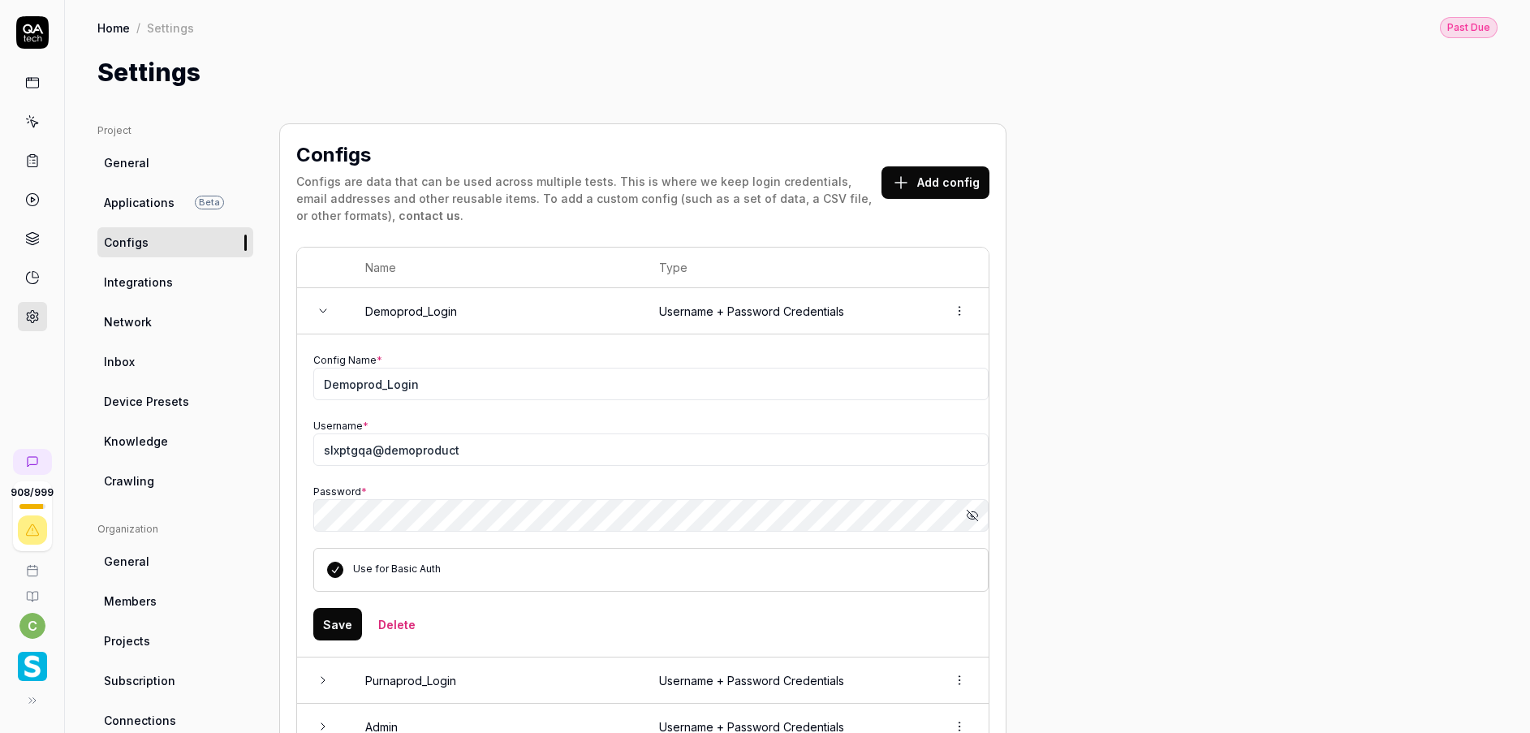
click at [326, 313] on icon at bounding box center [322, 310] width 13 height 13
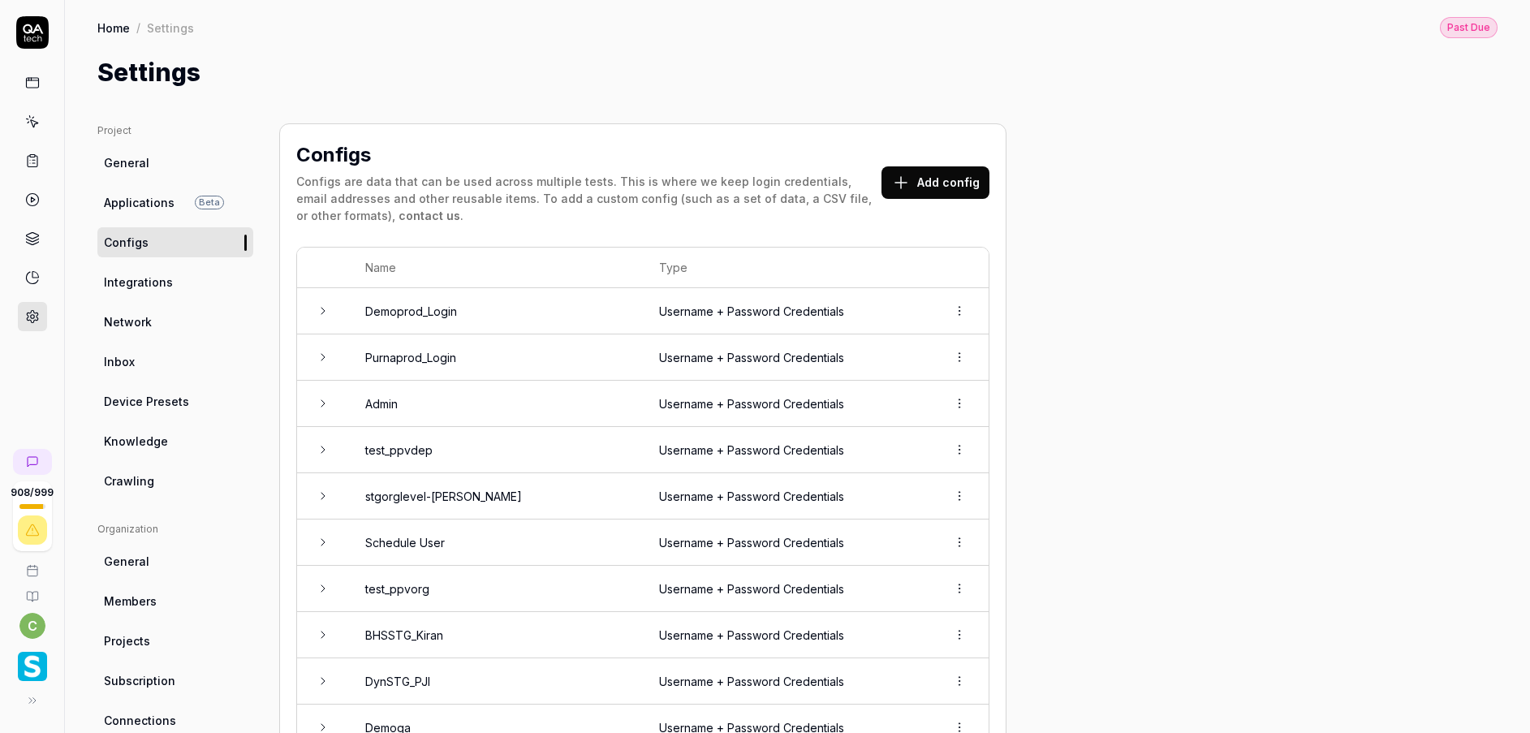
click at [326, 347] on td at bounding box center [323, 357] width 52 height 46
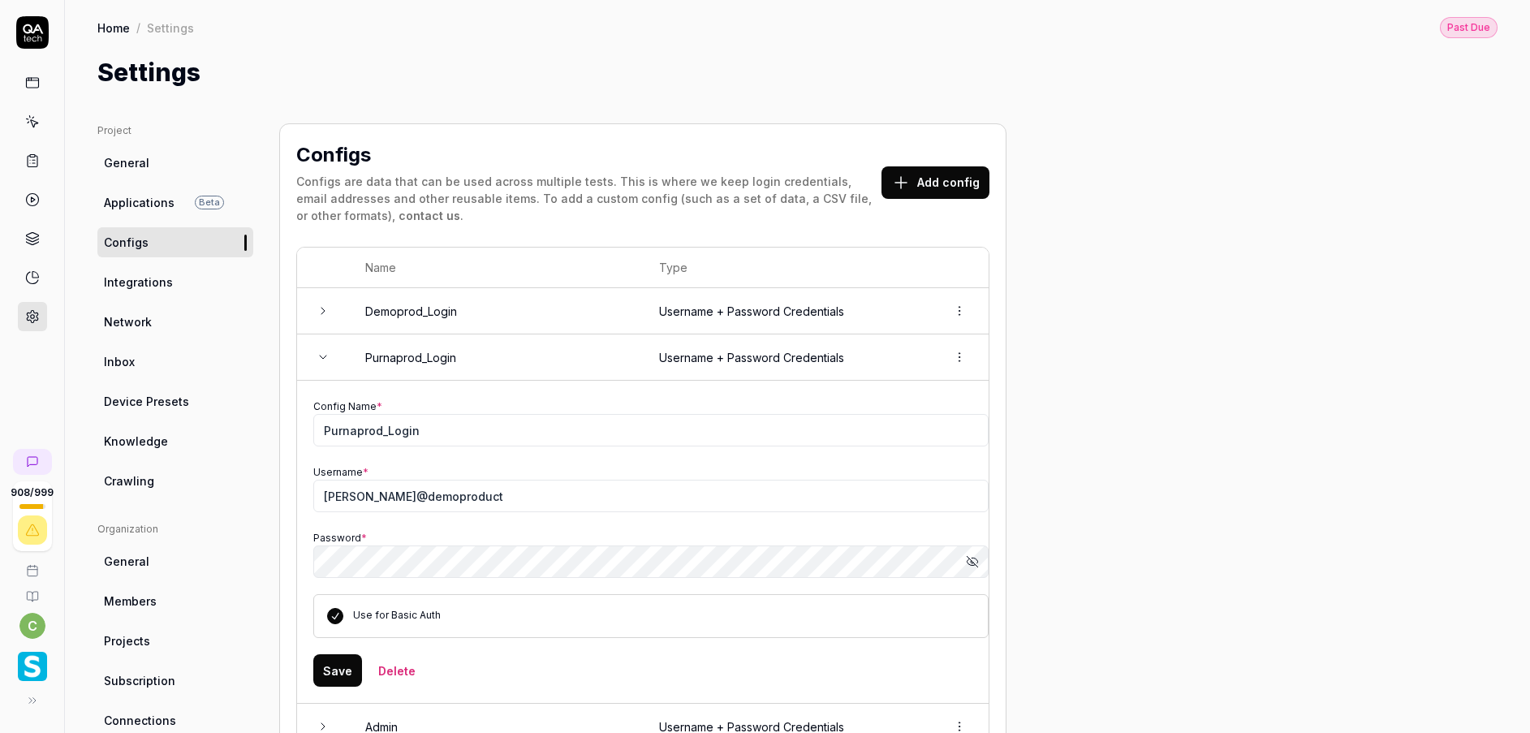
click at [326, 347] on td at bounding box center [323, 357] width 52 height 46
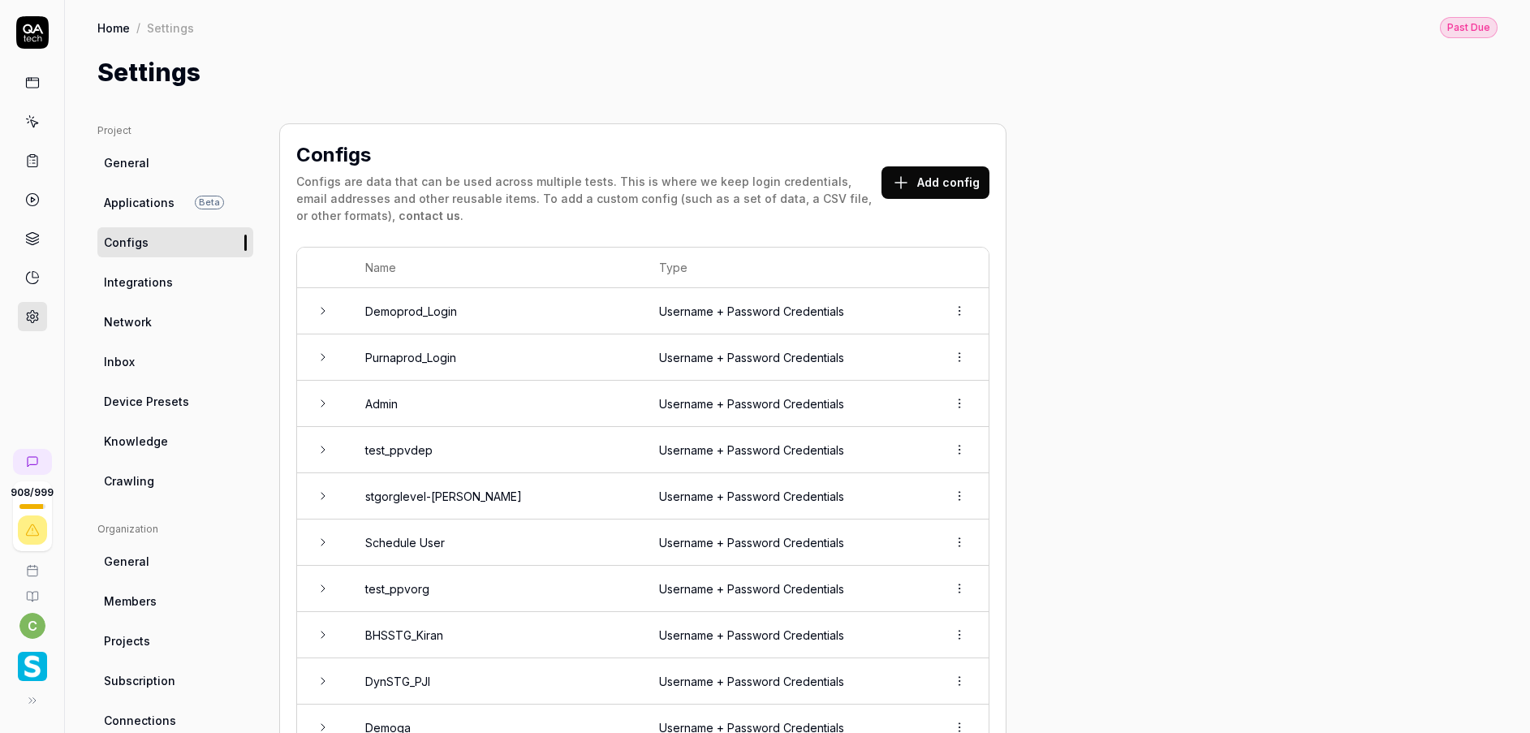
click at [332, 398] on td at bounding box center [323, 404] width 52 height 46
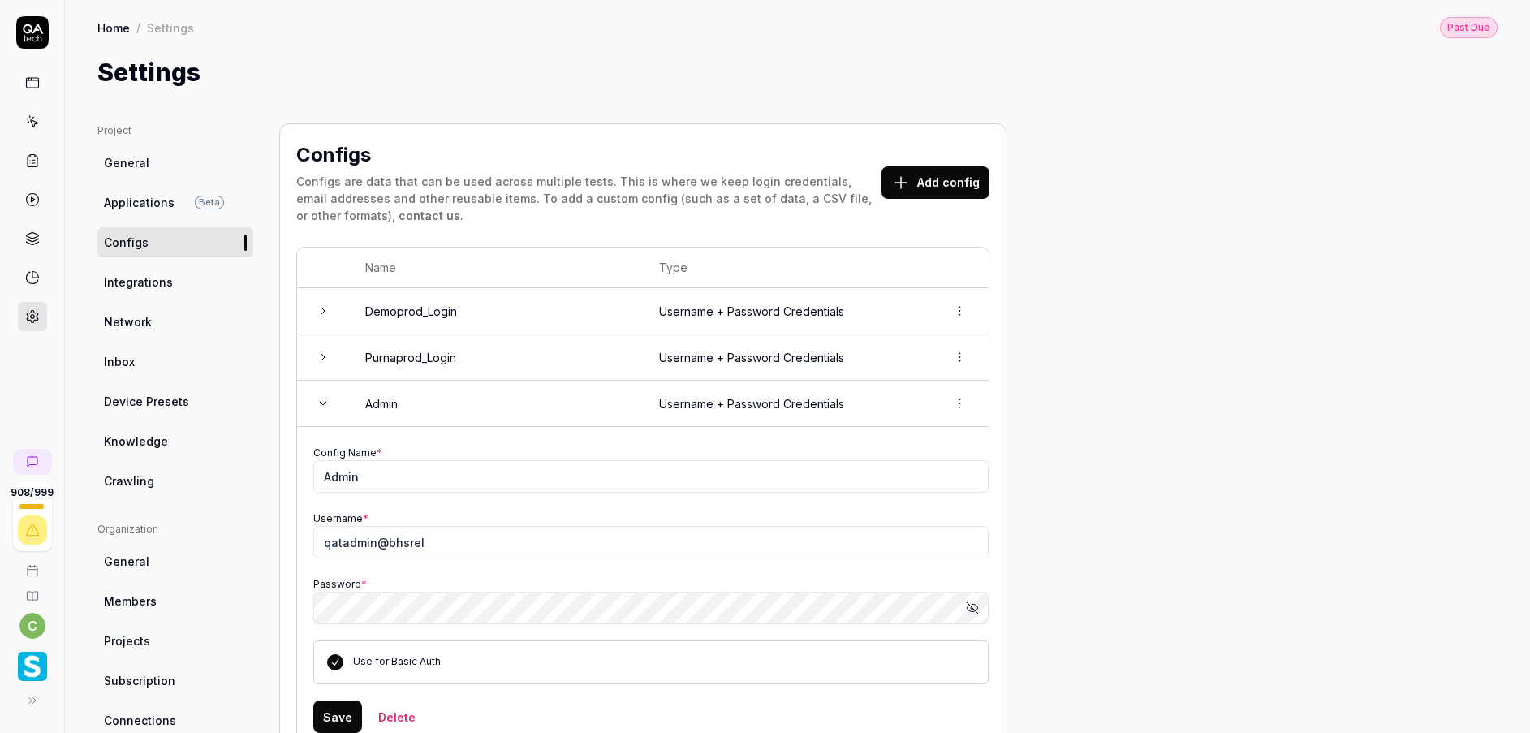
click at [329, 400] on icon at bounding box center [322, 403] width 13 height 13
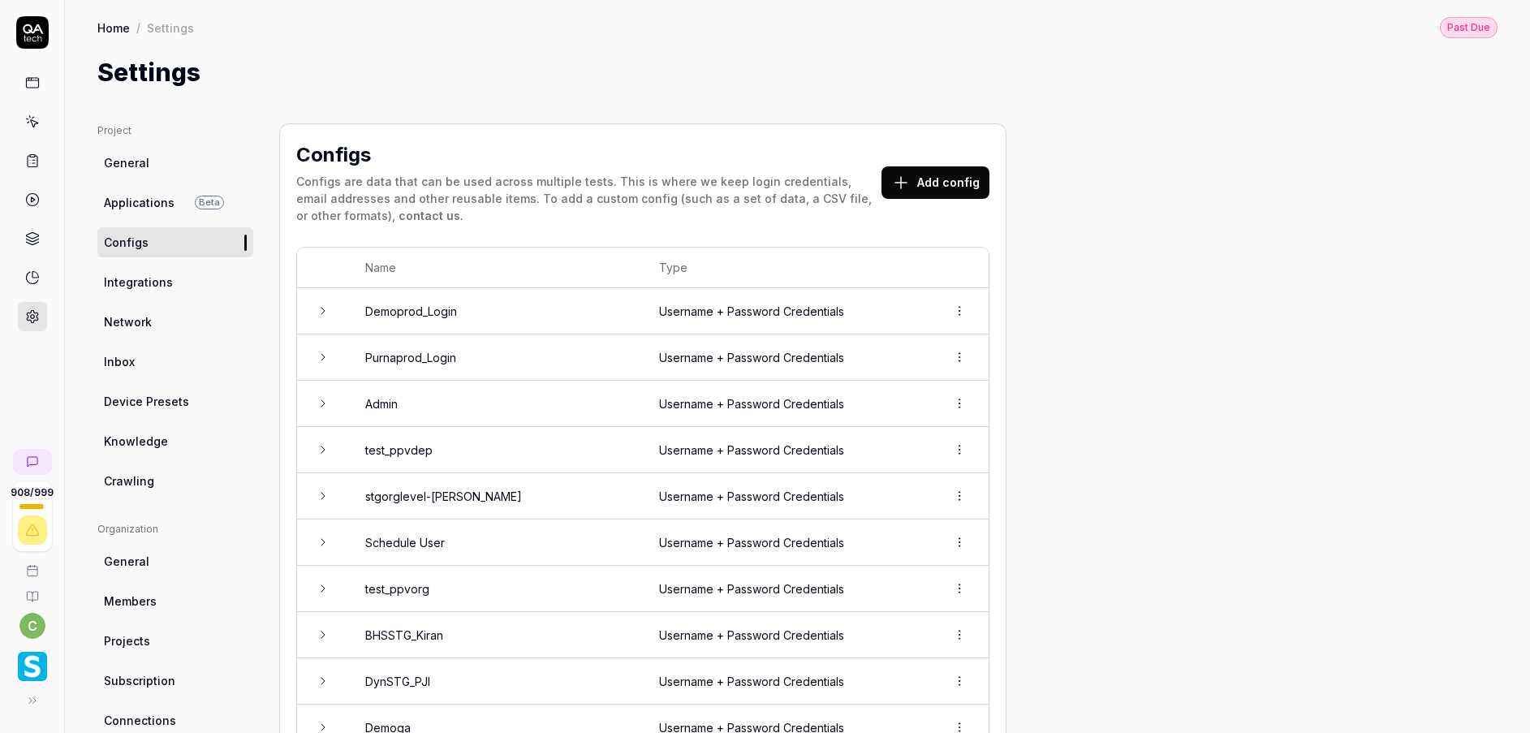
click at [311, 449] on td at bounding box center [323, 450] width 52 height 46
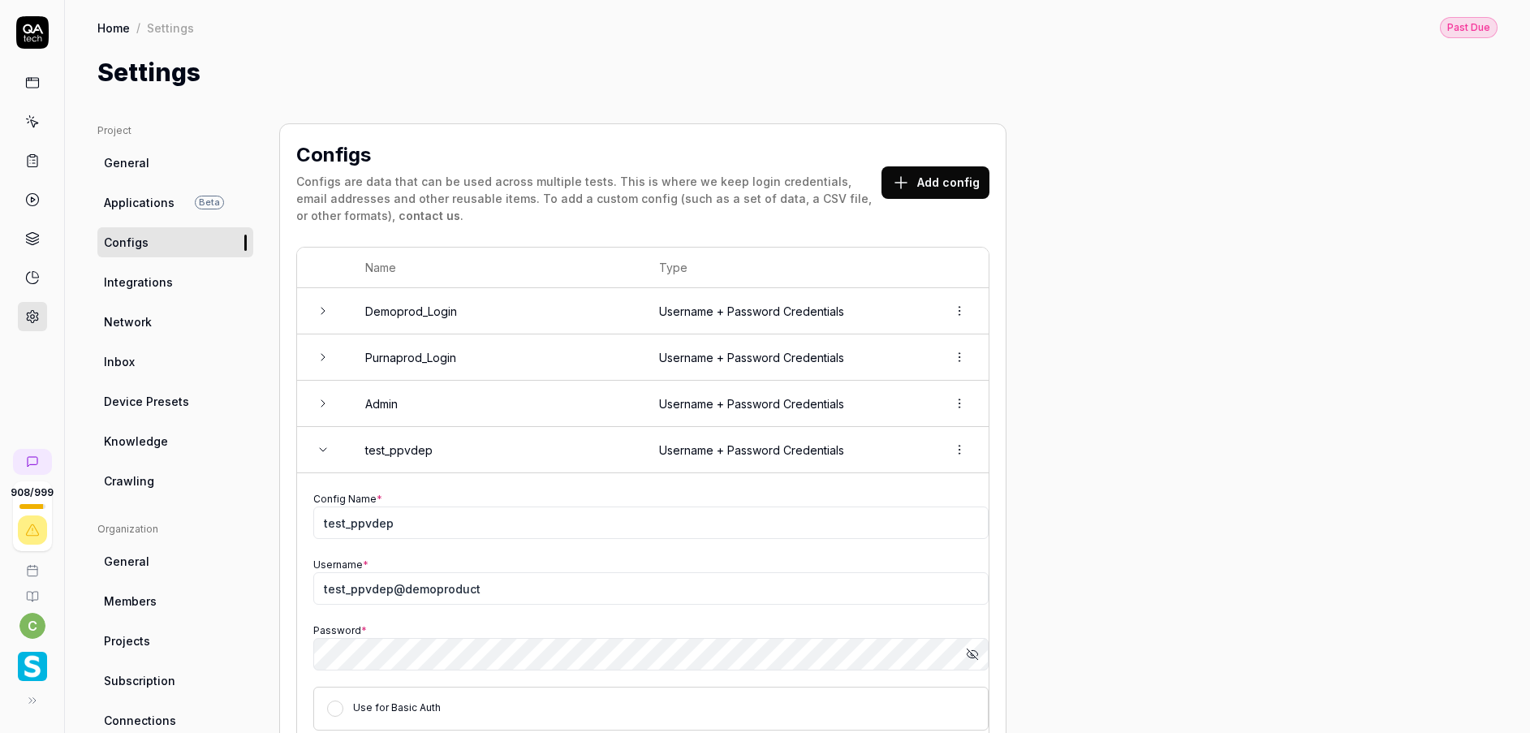
click at [311, 449] on td at bounding box center [323, 450] width 52 height 46
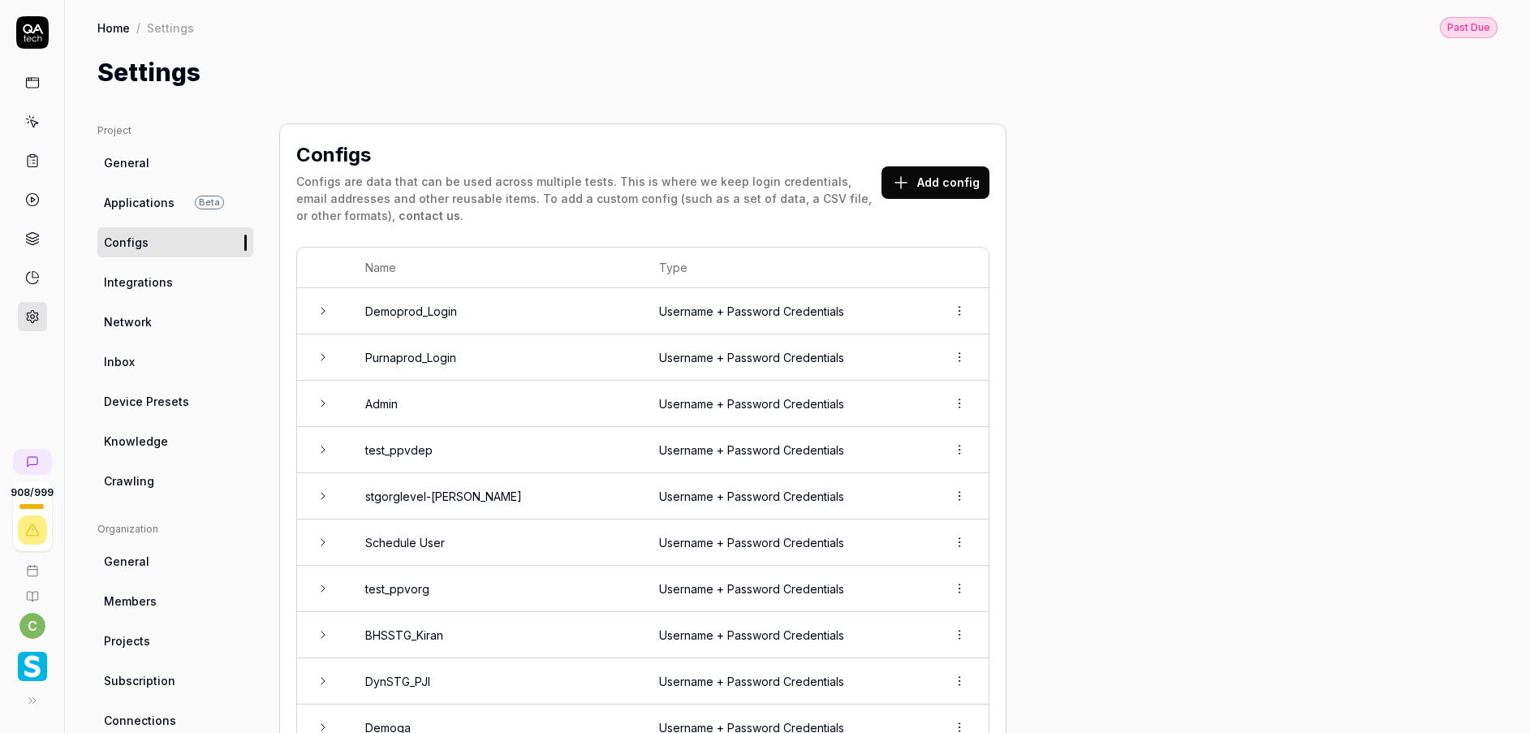
click at [320, 497] on icon at bounding box center [322, 495] width 13 height 13
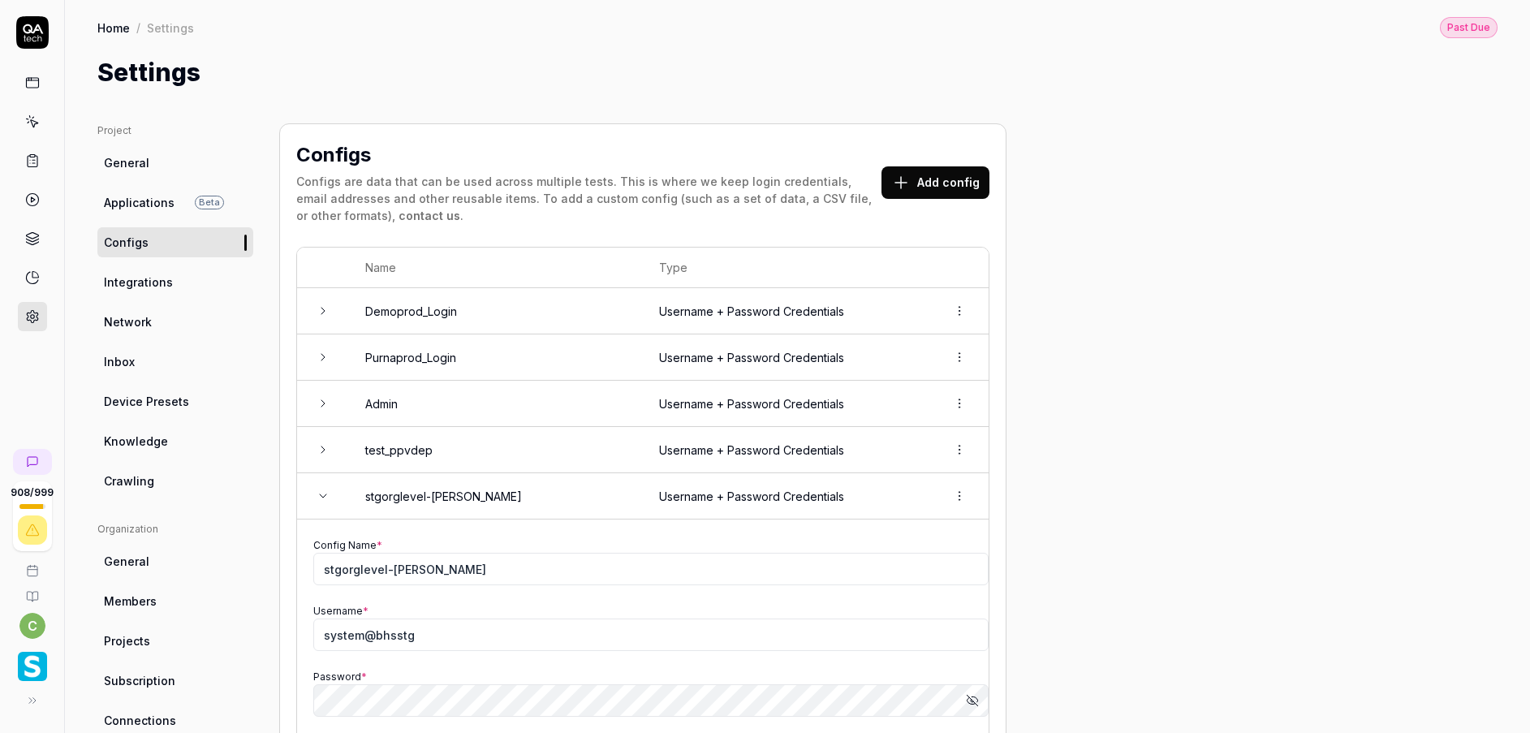
click at [320, 497] on icon at bounding box center [322, 495] width 13 height 13
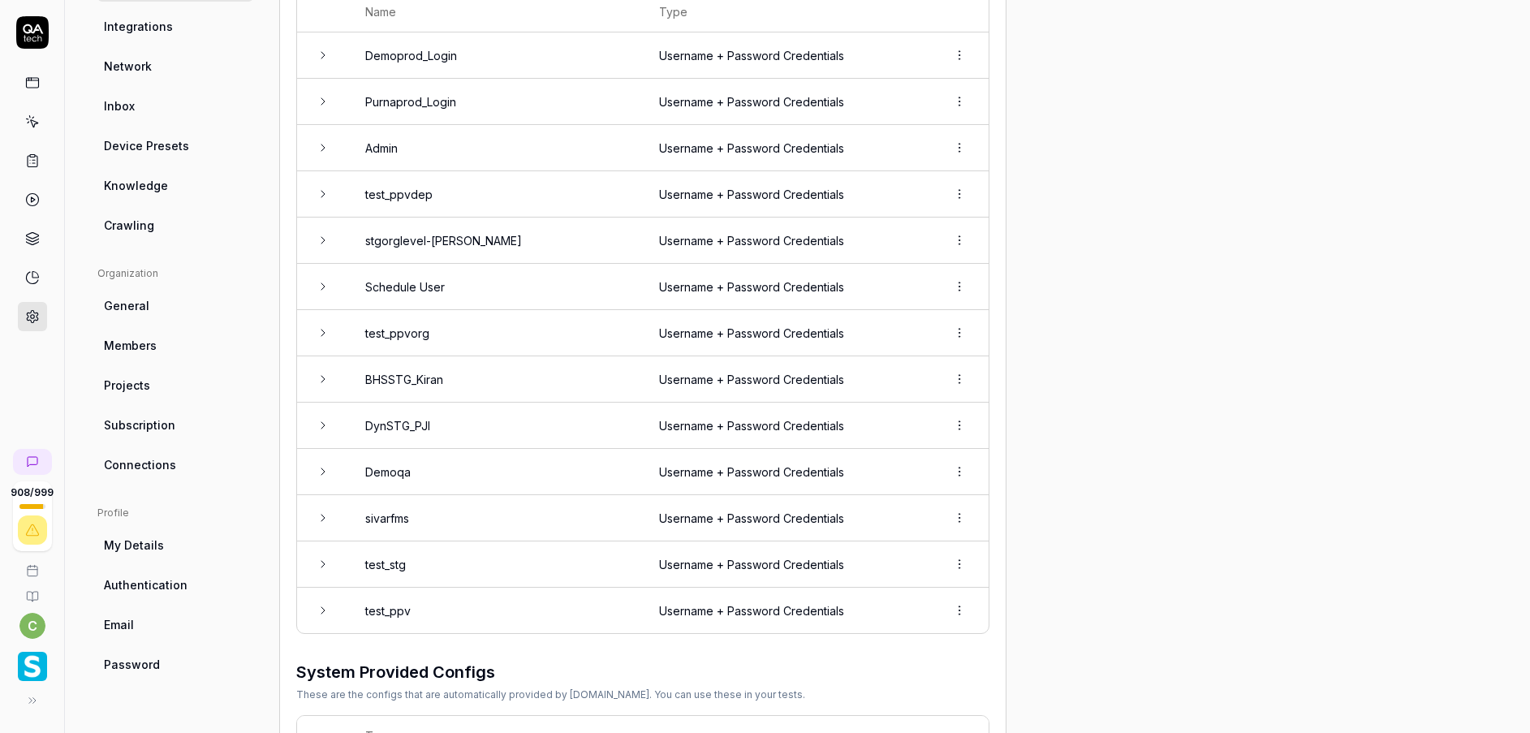
scroll to position [448, 0]
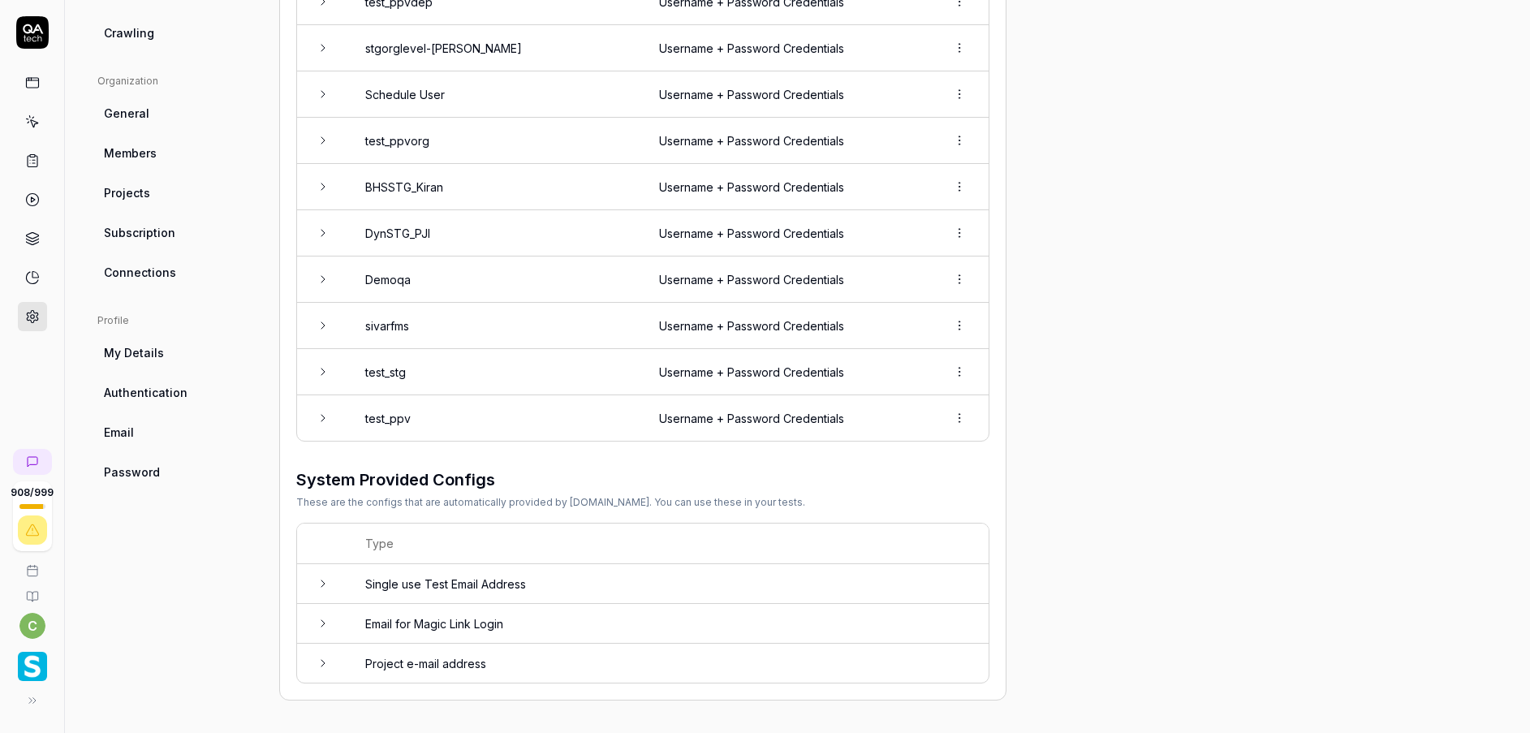
click at [329, 100] on icon at bounding box center [322, 94] width 13 height 13
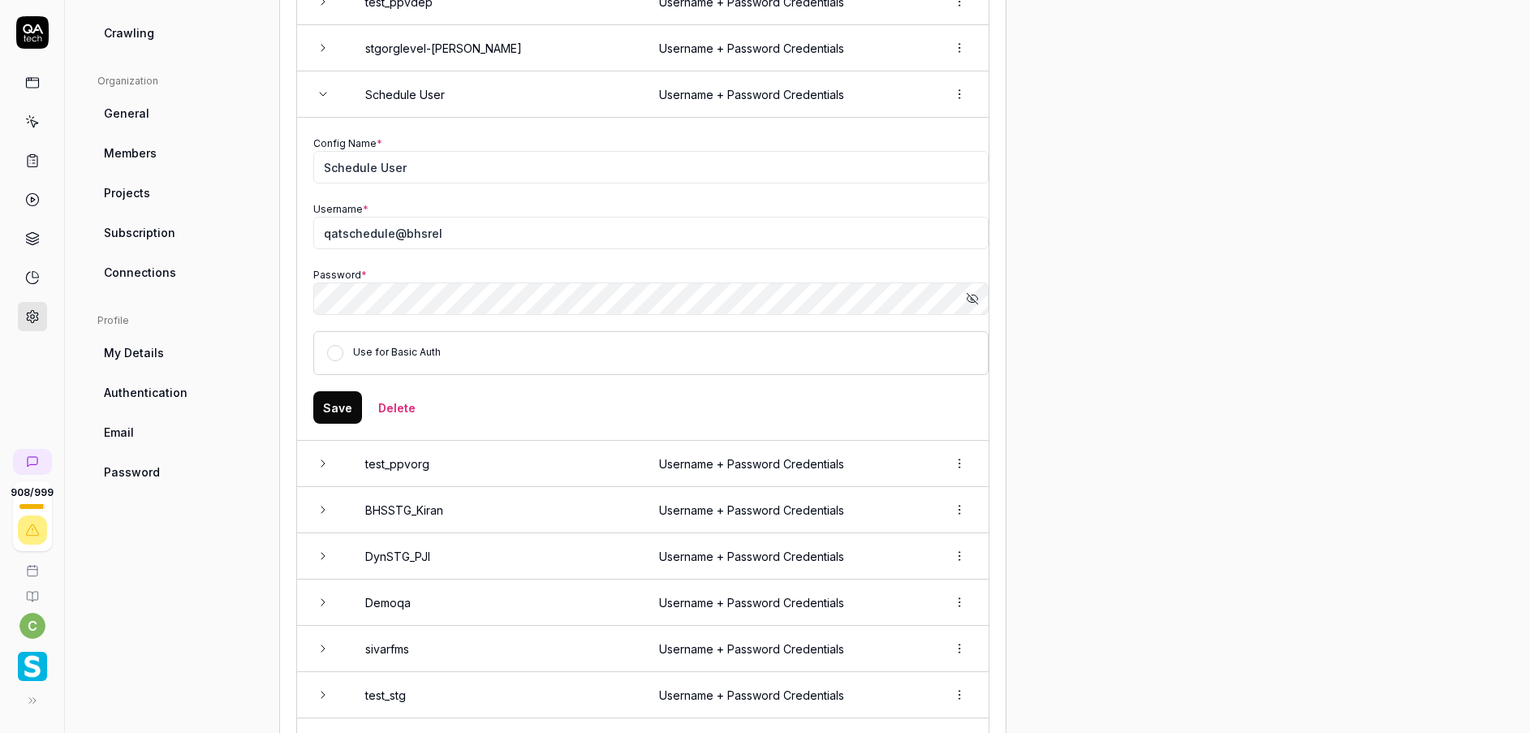
click at [323, 97] on icon at bounding box center [322, 94] width 13 height 13
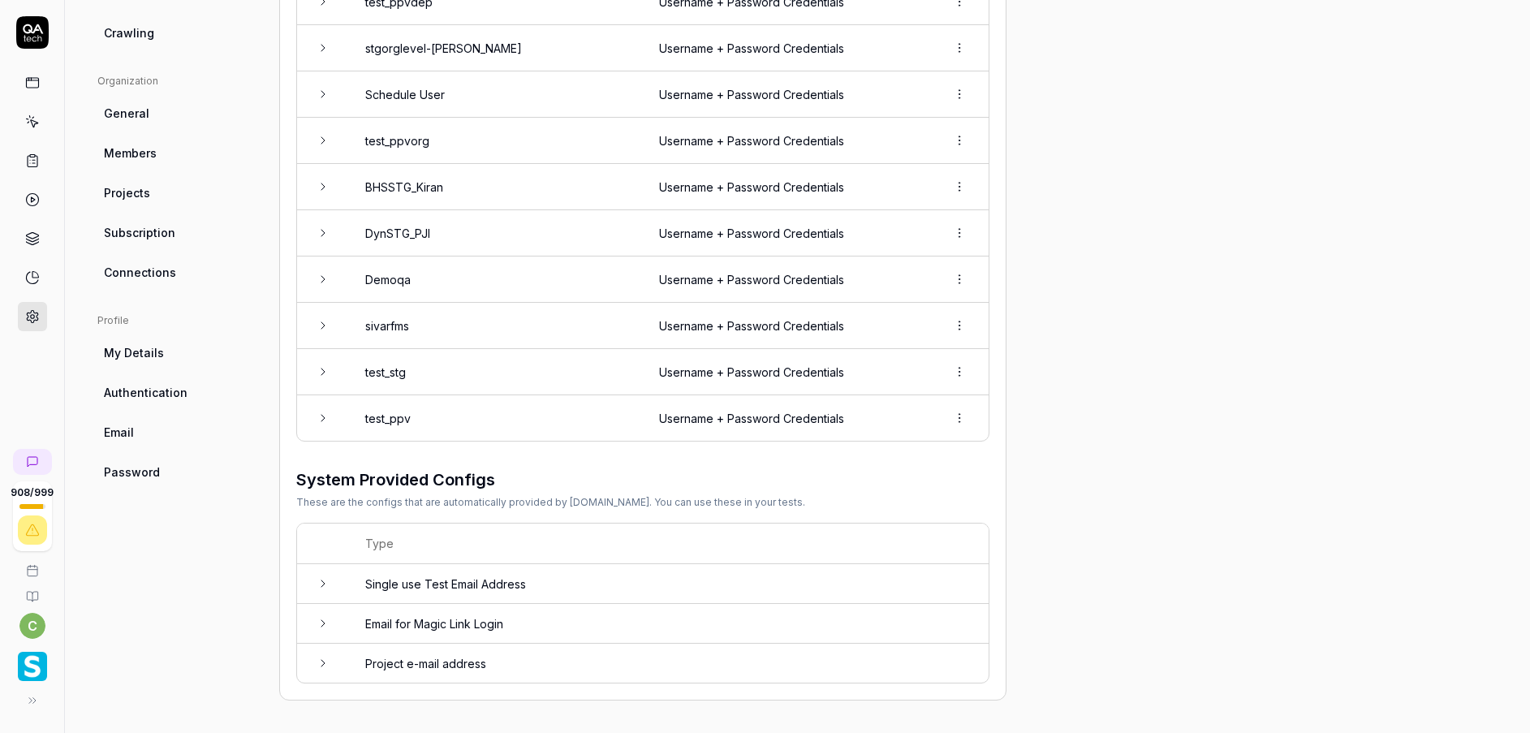
click at [328, 132] on td at bounding box center [323, 141] width 52 height 46
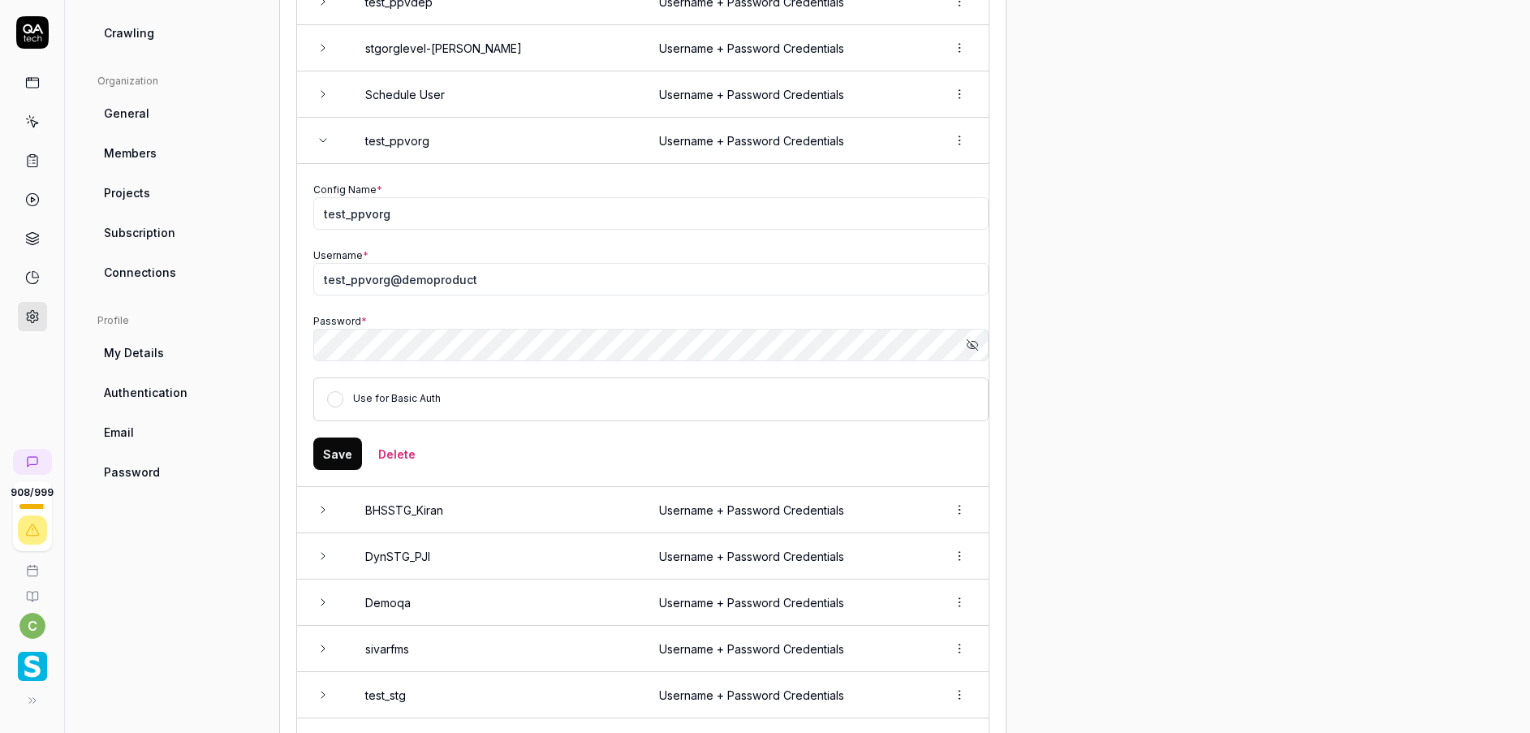
click at [328, 132] on td at bounding box center [323, 141] width 52 height 46
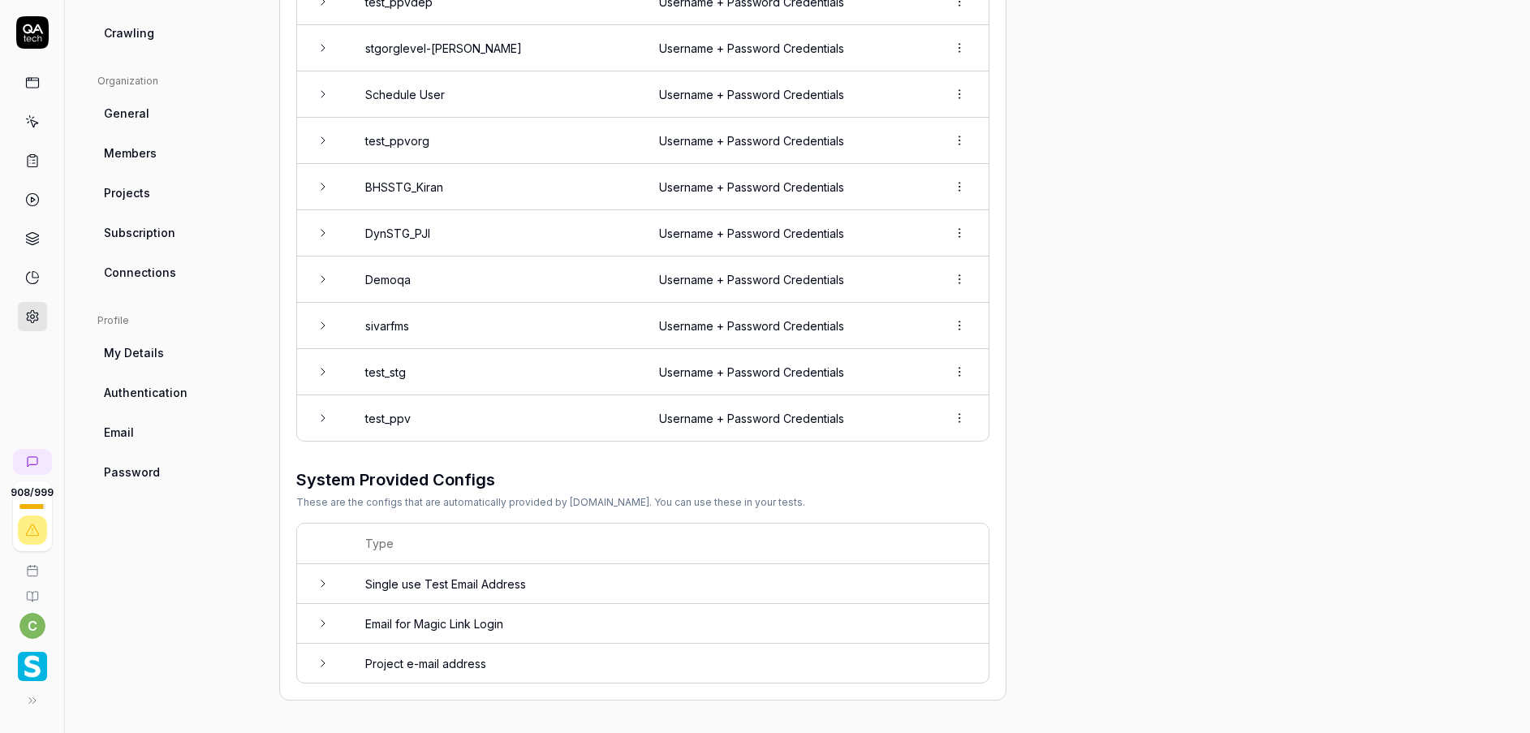
scroll to position [326, 0]
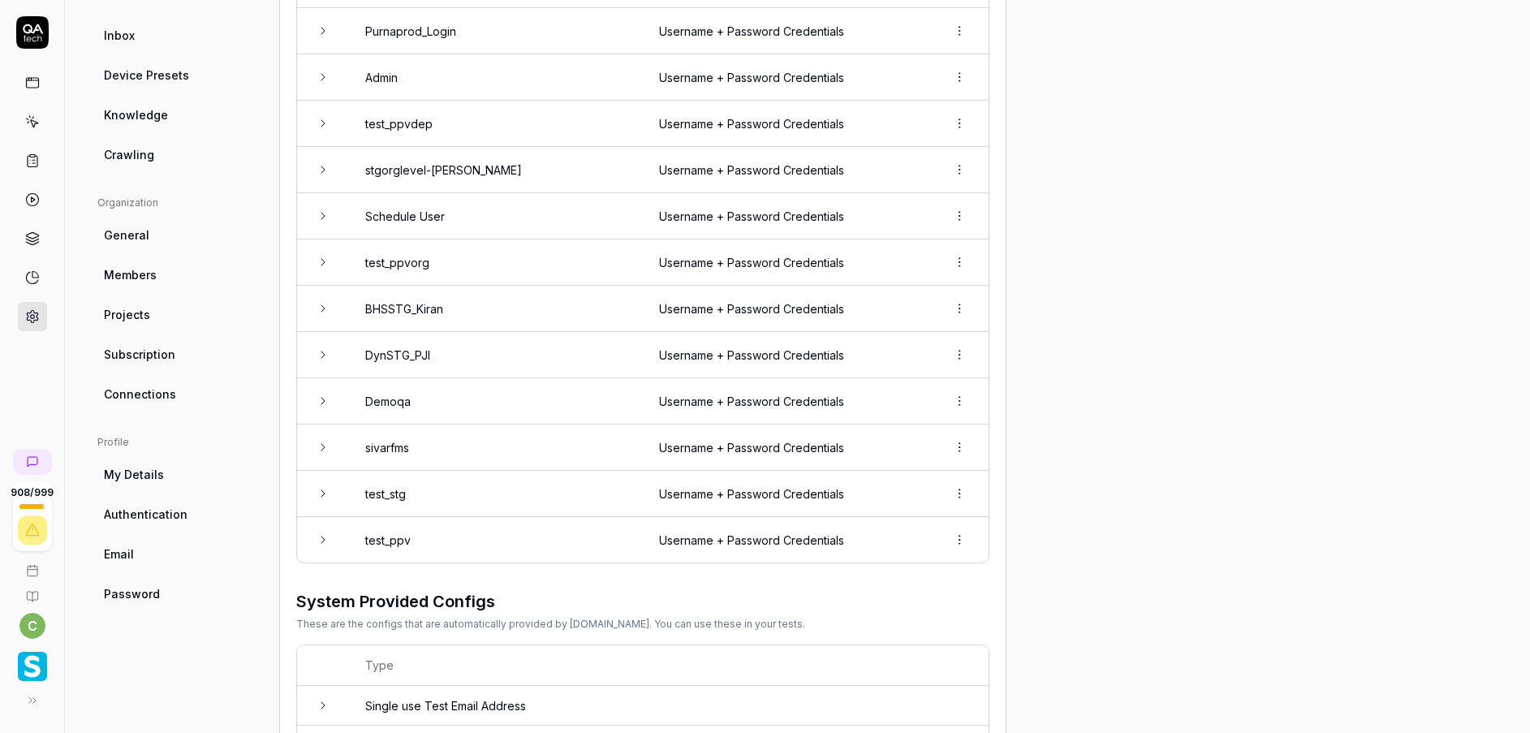
click at [321, 357] on icon at bounding box center [322, 354] width 13 height 13
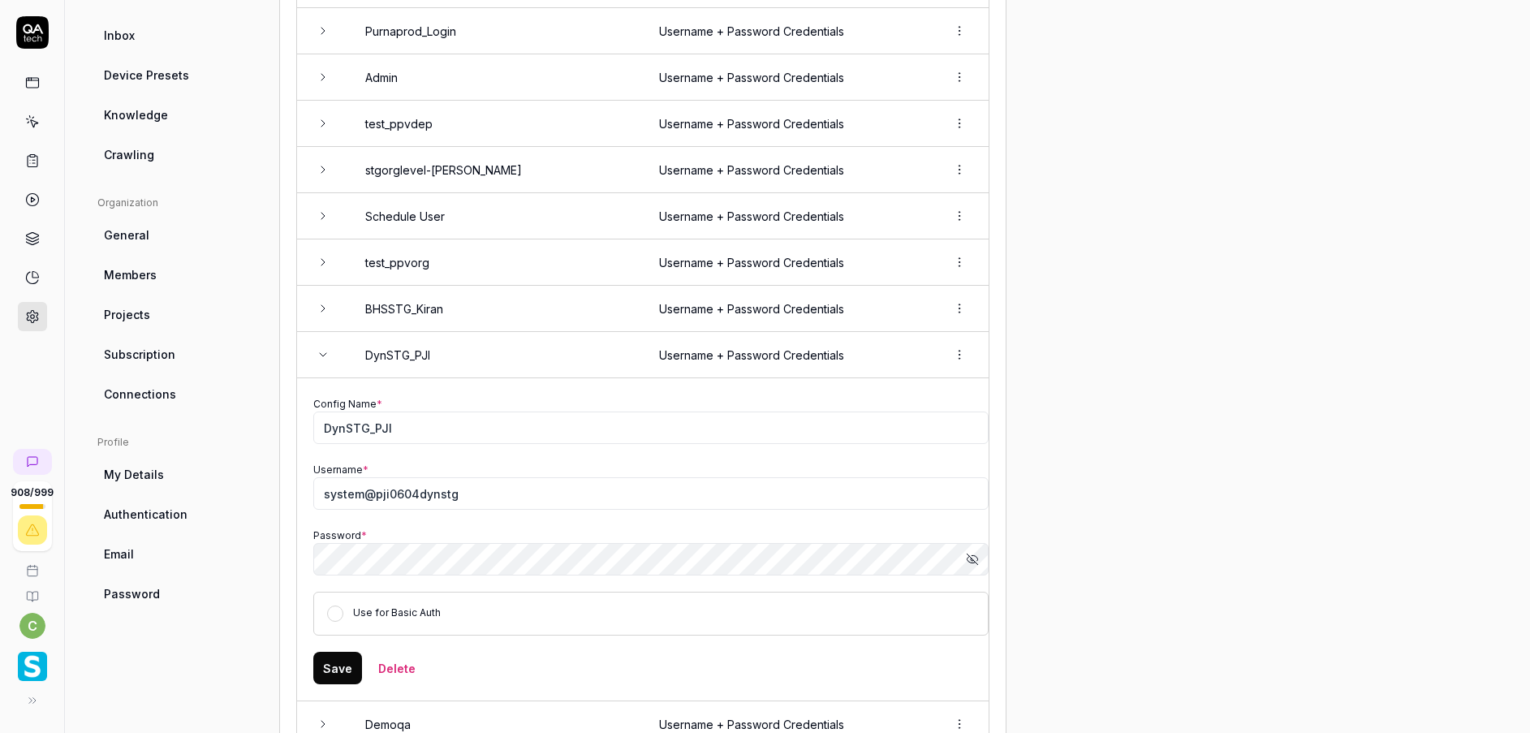
click at [321, 357] on icon at bounding box center [322, 354] width 13 height 13
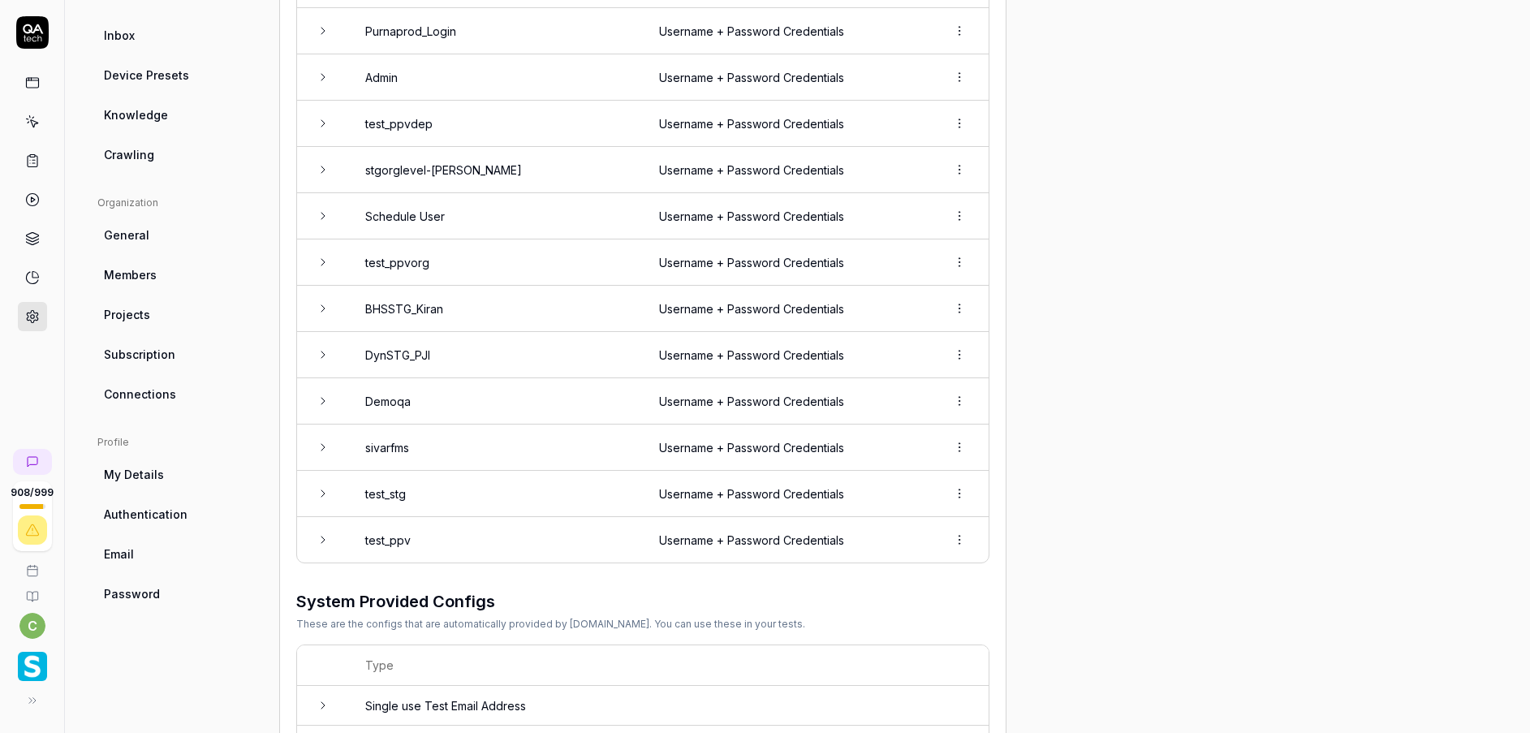
scroll to position [83, 0]
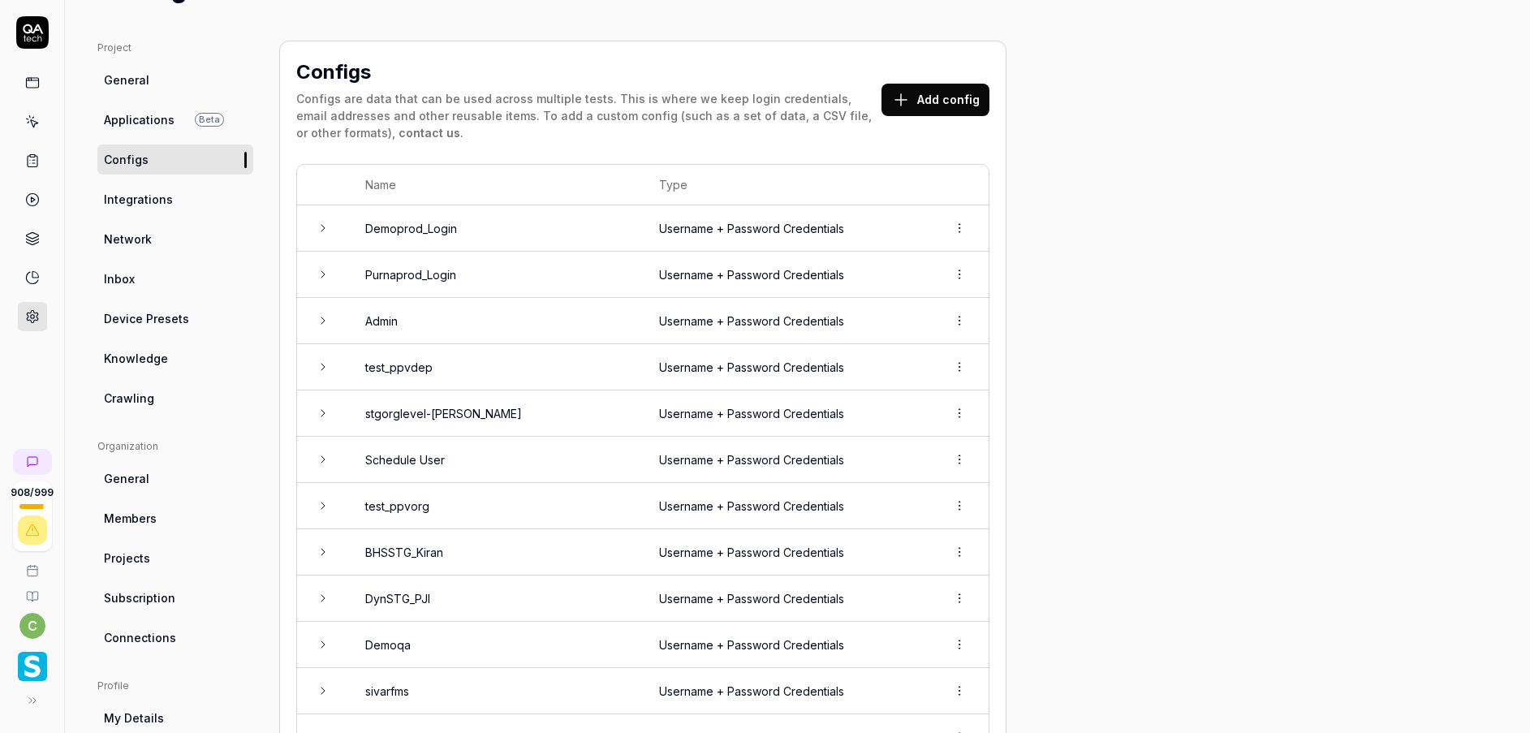
click at [131, 105] on link "Applications Beta" at bounding box center [175, 120] width 156 height 30
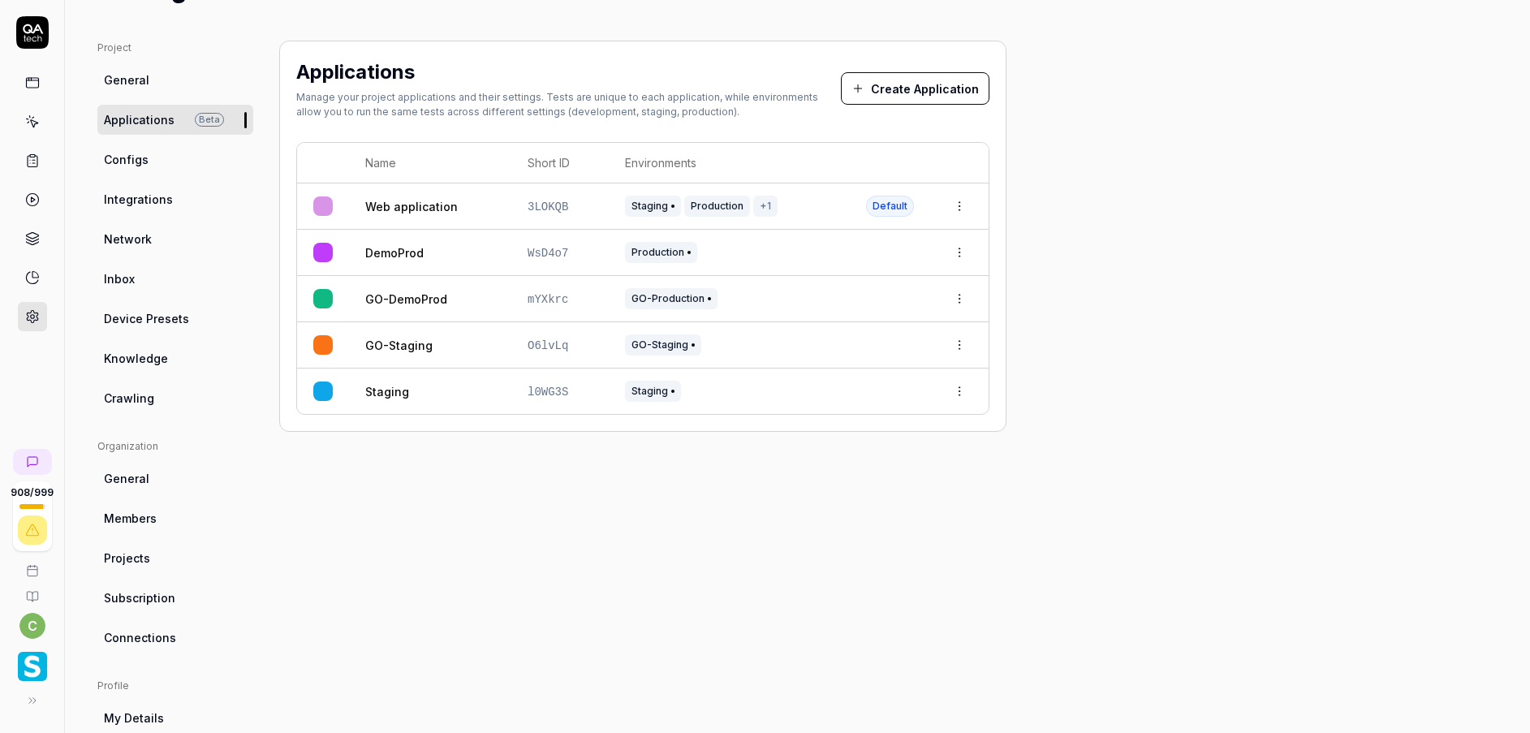
click at [28, 122] on icon at bounding box center [32, 121] width 15 height 15
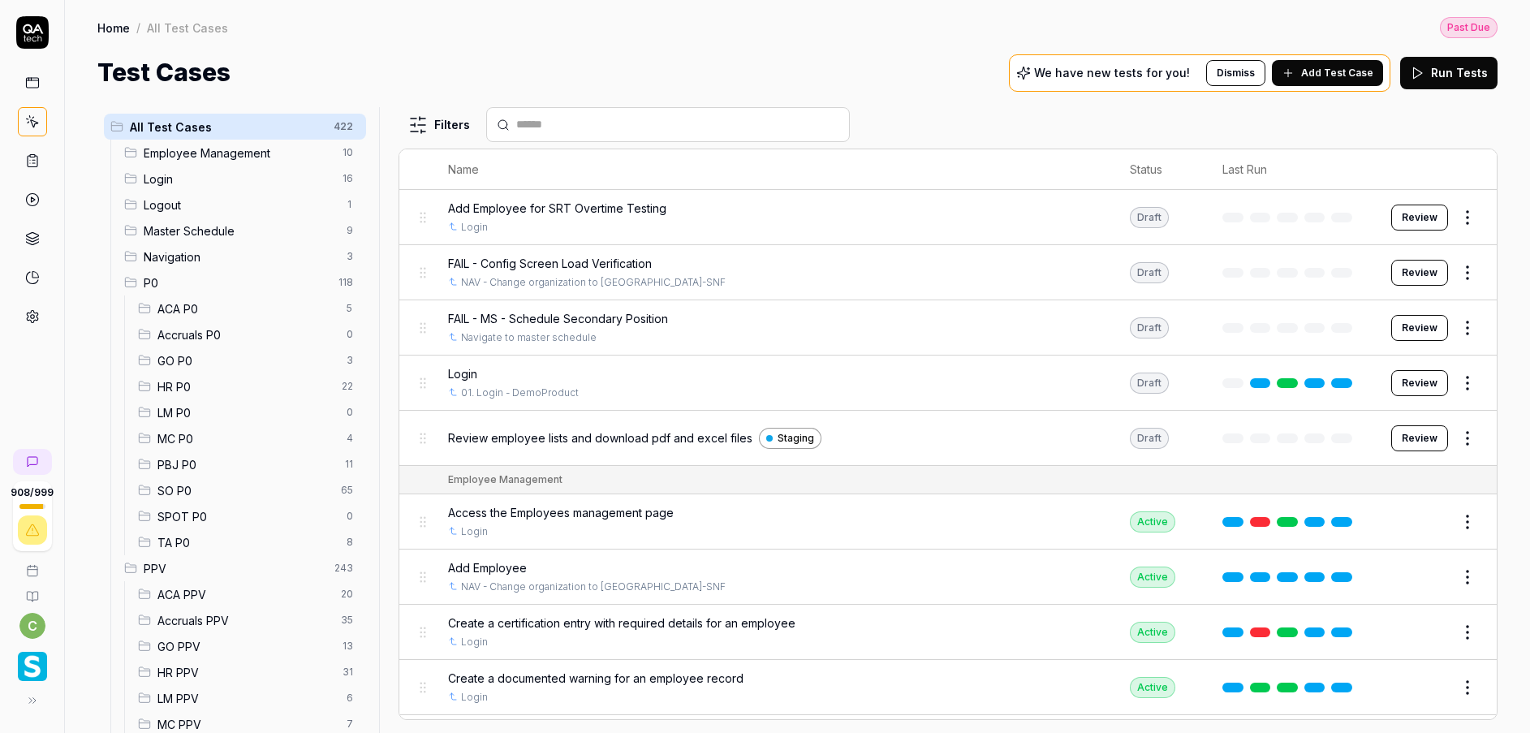
click at [192, 409] on span "LM P0" at bounding box center [246, 412] width 179 height 17
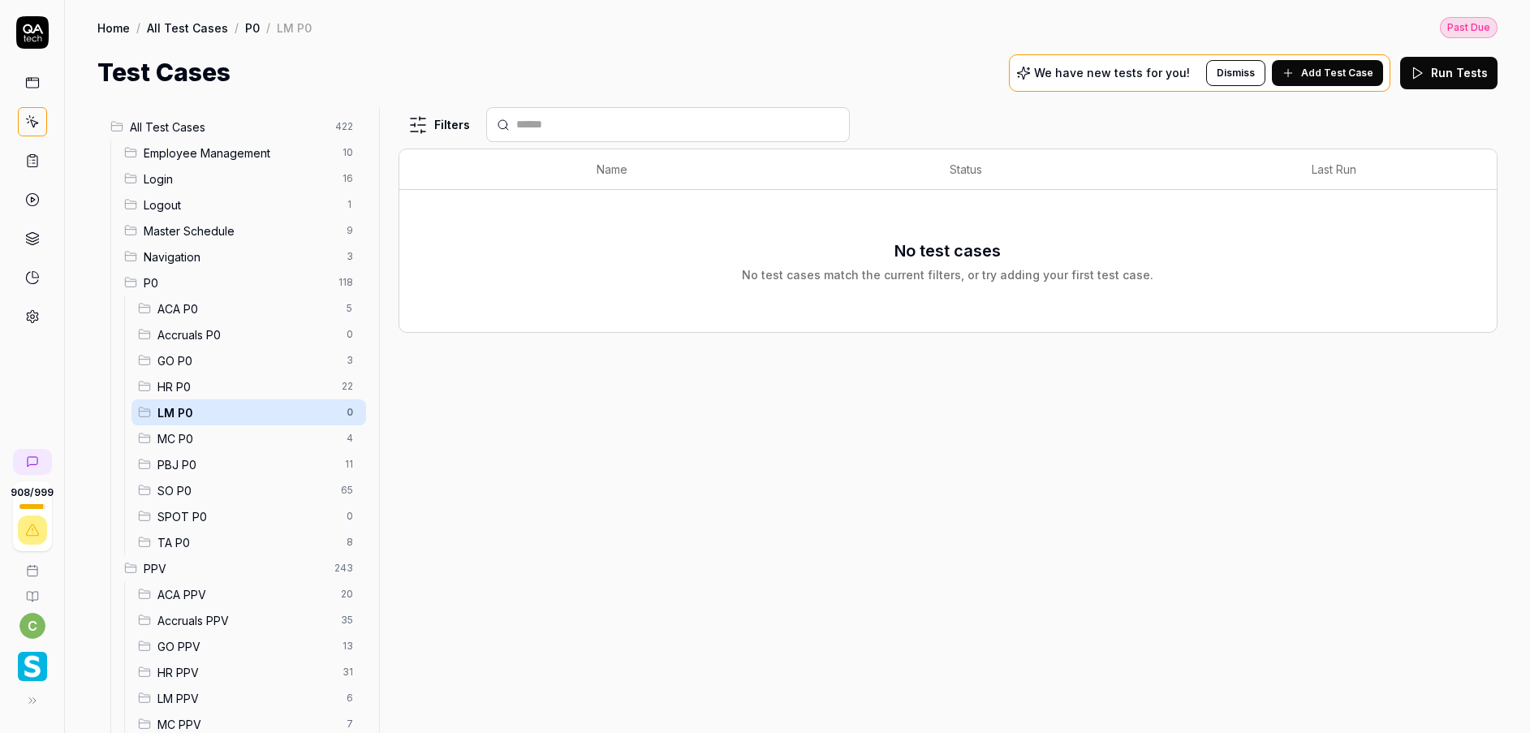
click at [201, 714] on div "MC PPV 7" at bounding box center [248, 724] width 235 height 26
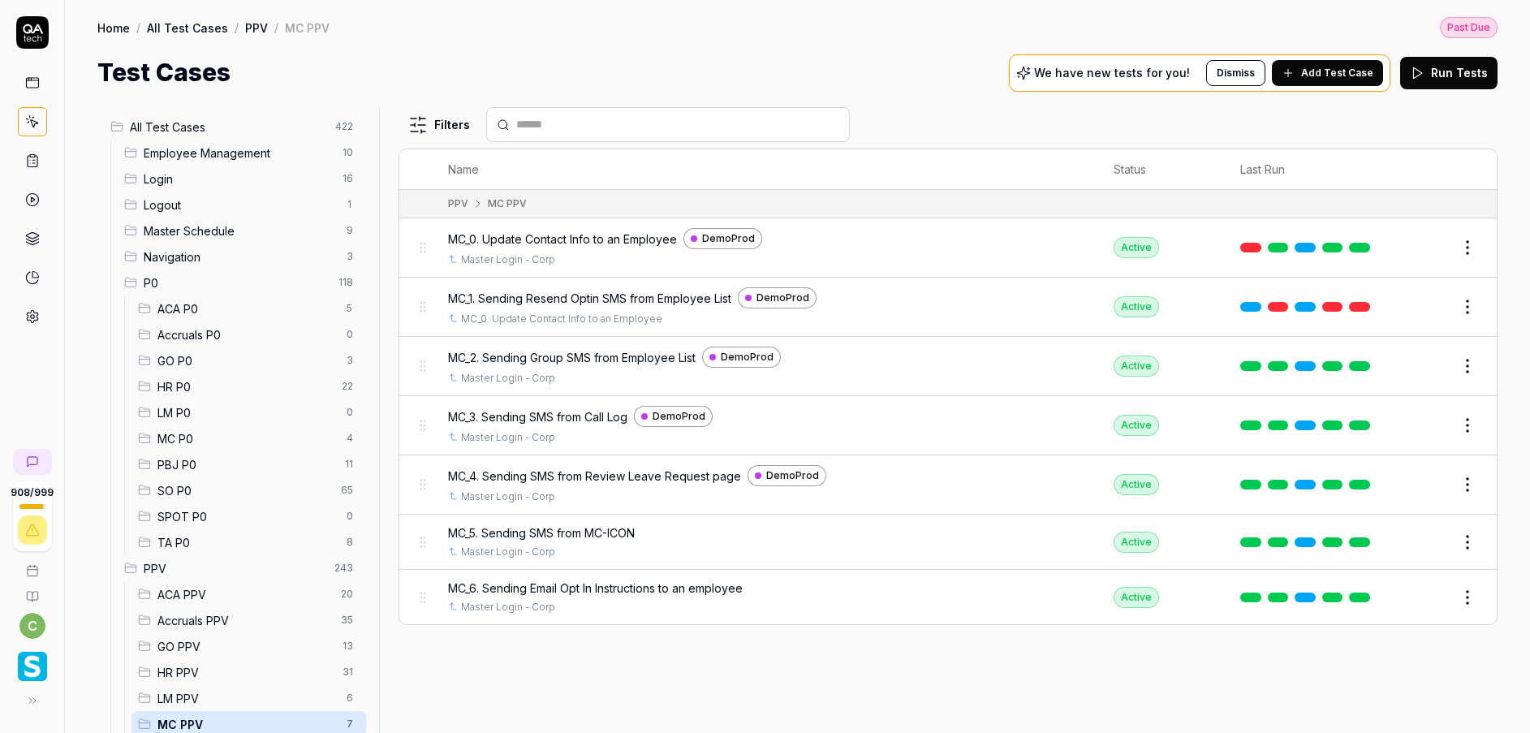
click at [636, 85] on div "Test Cases We have new tests for you! Dismiss Add Test Case Run Tests" at bounding box center [797, 72] width 1400 height 37
click at [1026, 665] on div "Filters Name Status Last Run PPV MC PPV MC_0. Update Contact Info to an Employe…" at bounding box center [947, 420] width 1099 height 626
click at [751, 653] on div "Filters Name Status Last Run PPV MC PPV MC_0. Update Contact Info to an Employe…" at bounding box center [947, 420] width 1099 height 626
click at [183, 176] on span "Login" at bounding box center [238, 178] width 189 height 17
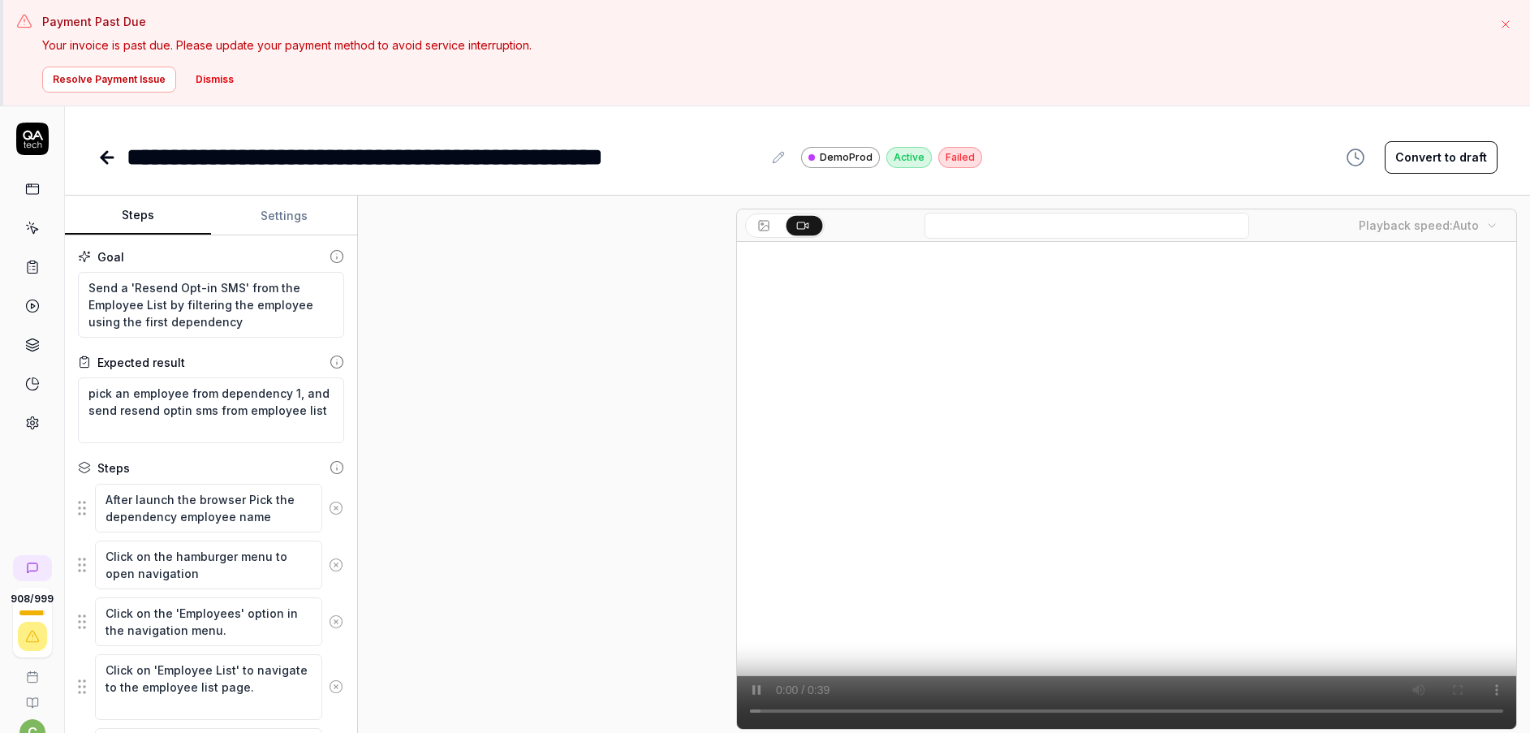
click at [1504, 20] on icon "button" at bounding box center [1505, 24] width 13 height 13
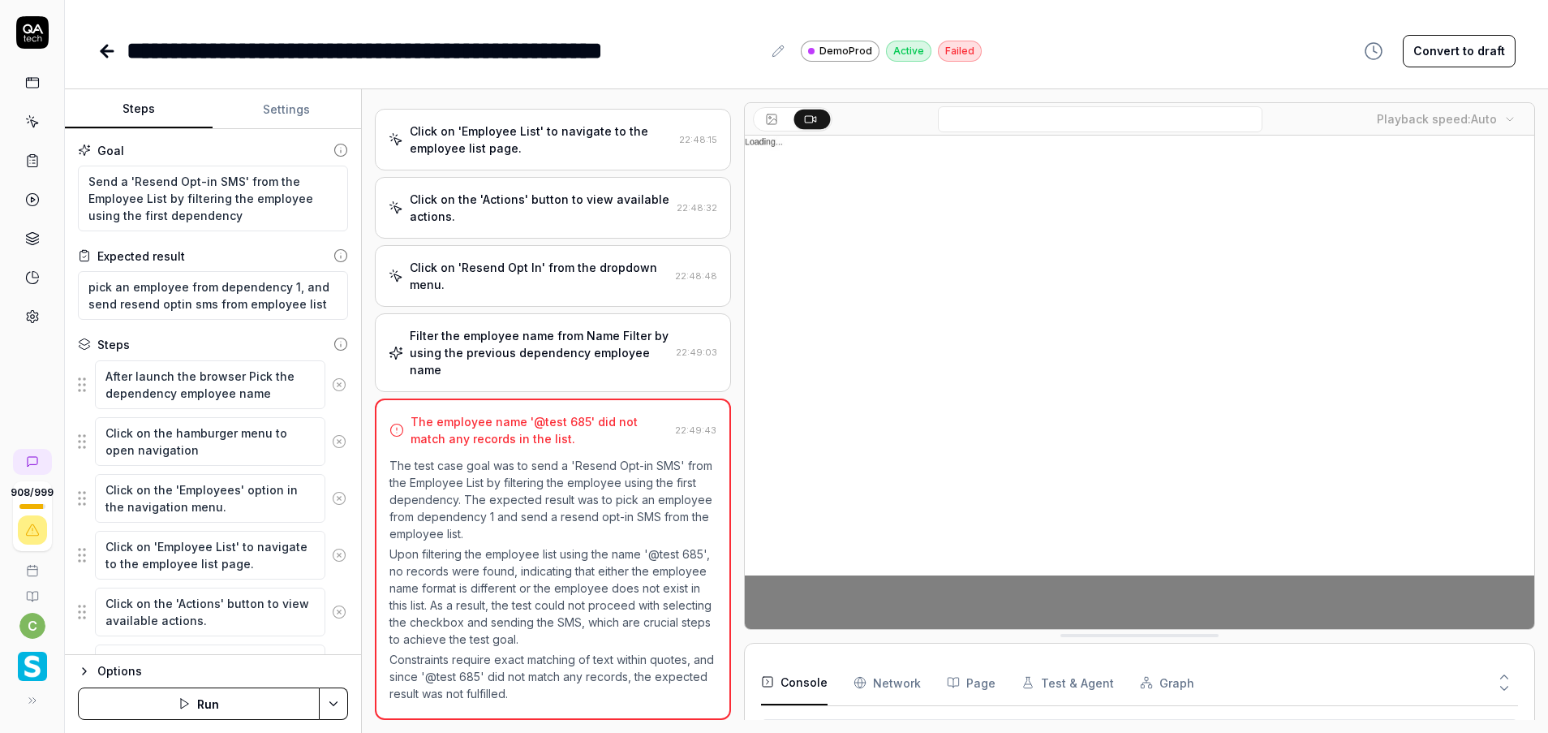
scroll to position [185, 0]
click at [331, 701] on html "**********" at bounding box center [774, 366] width 1548 height 733
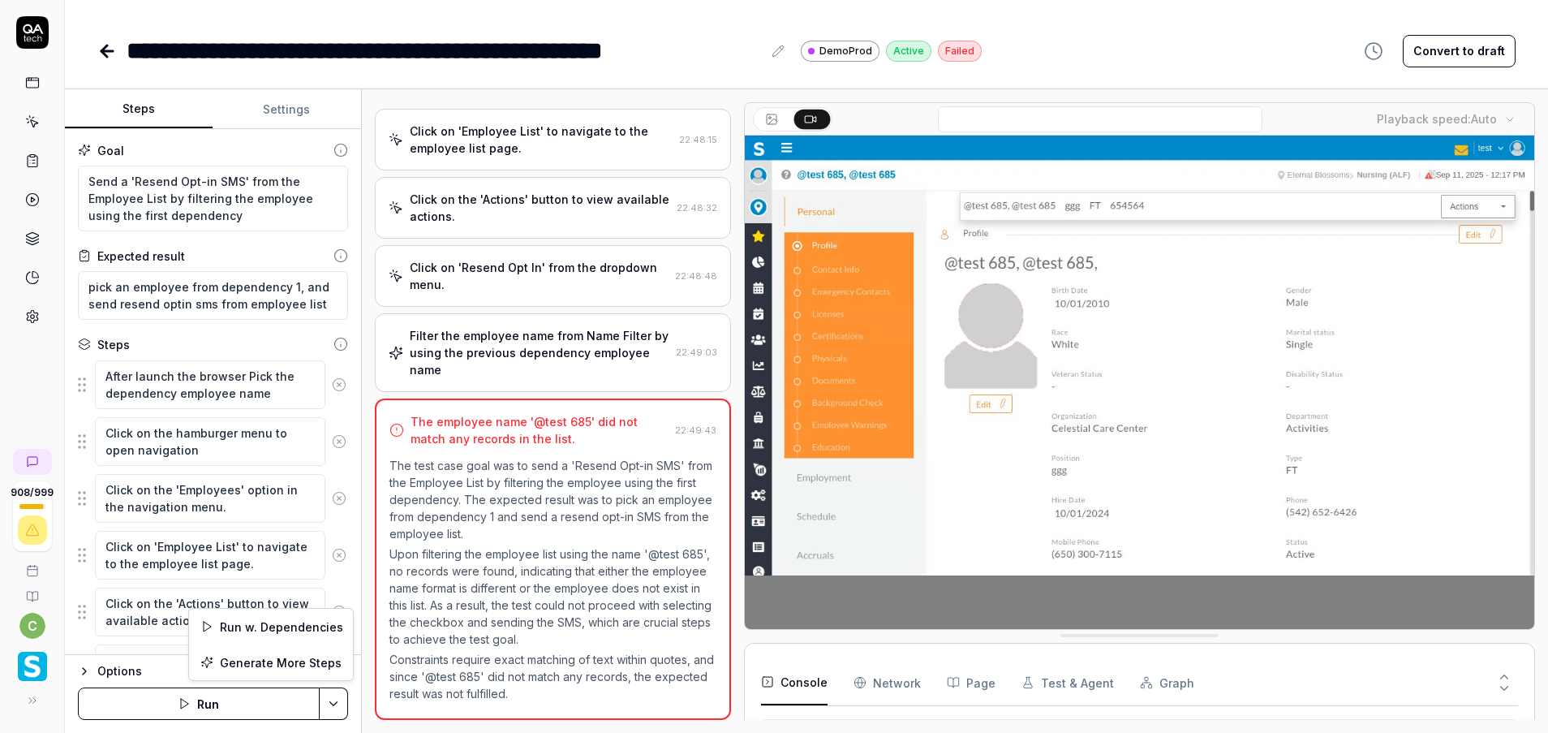
click at [247, 695] on html "**********" at bounding box center [774, 366] width 1548 height 733
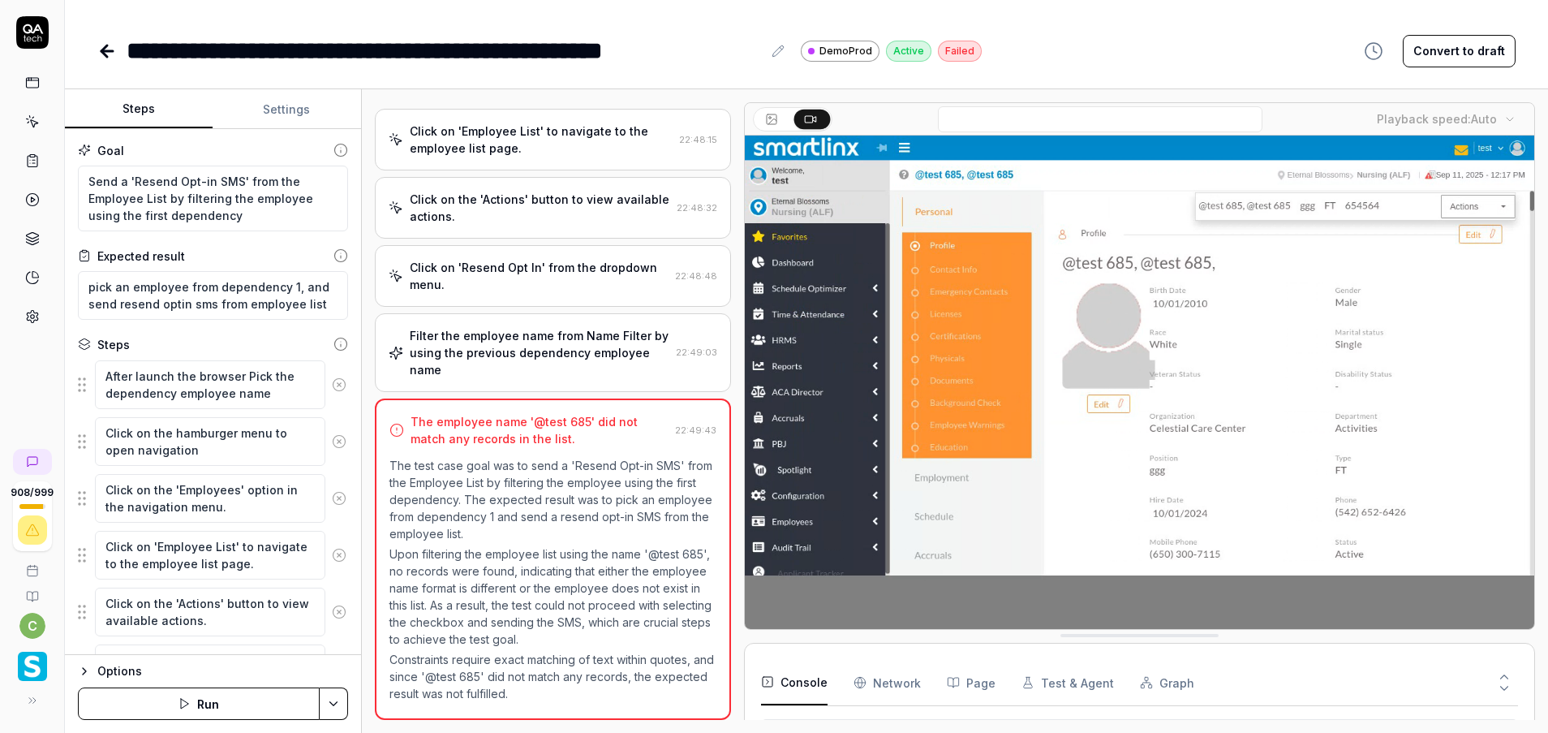
click at [247, 695] on button "Run" at bounding box center [199, 703] width 242 height 32
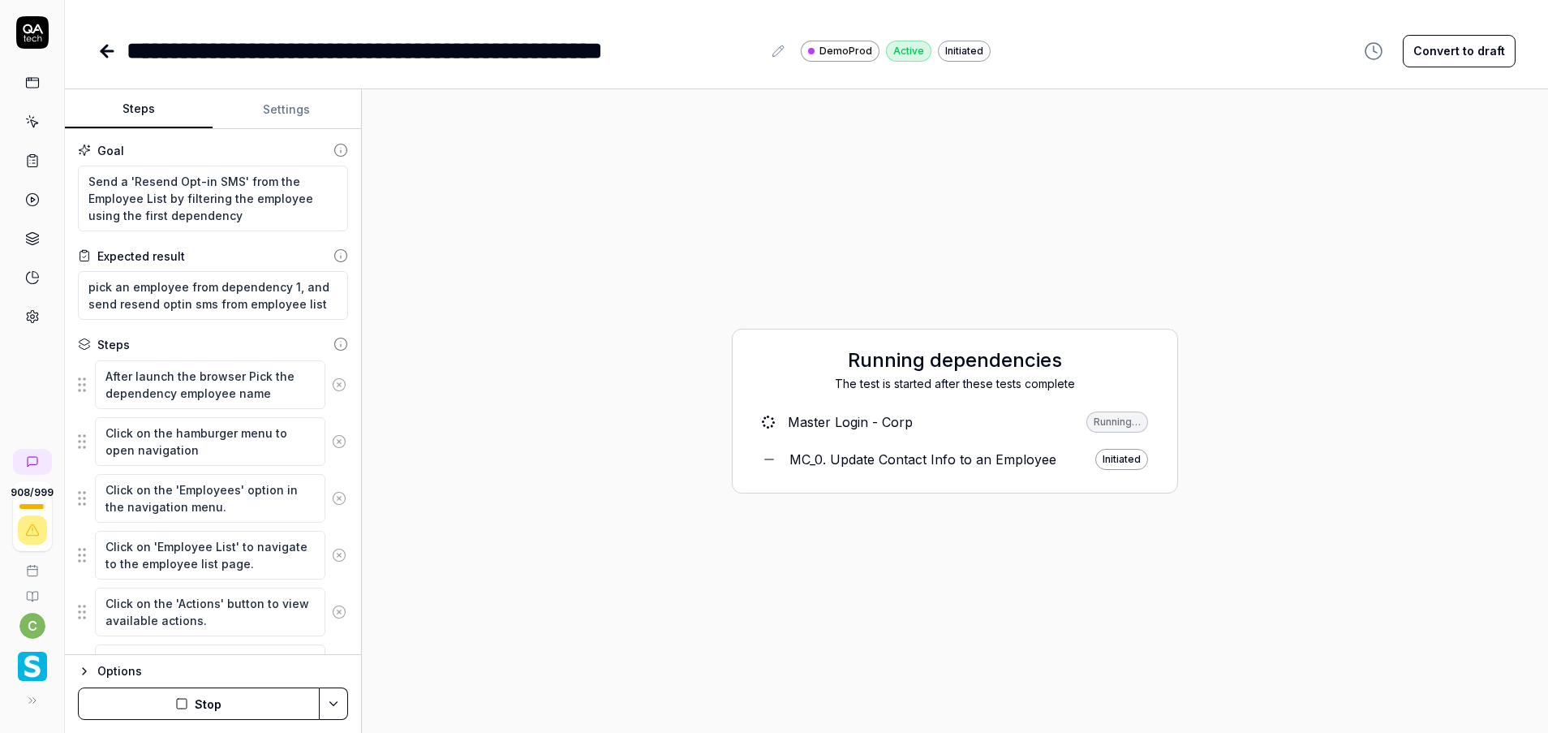
click at [847, 423] on div "Master Login - Corp" at bounding box center [850, 421] width 125 height 19
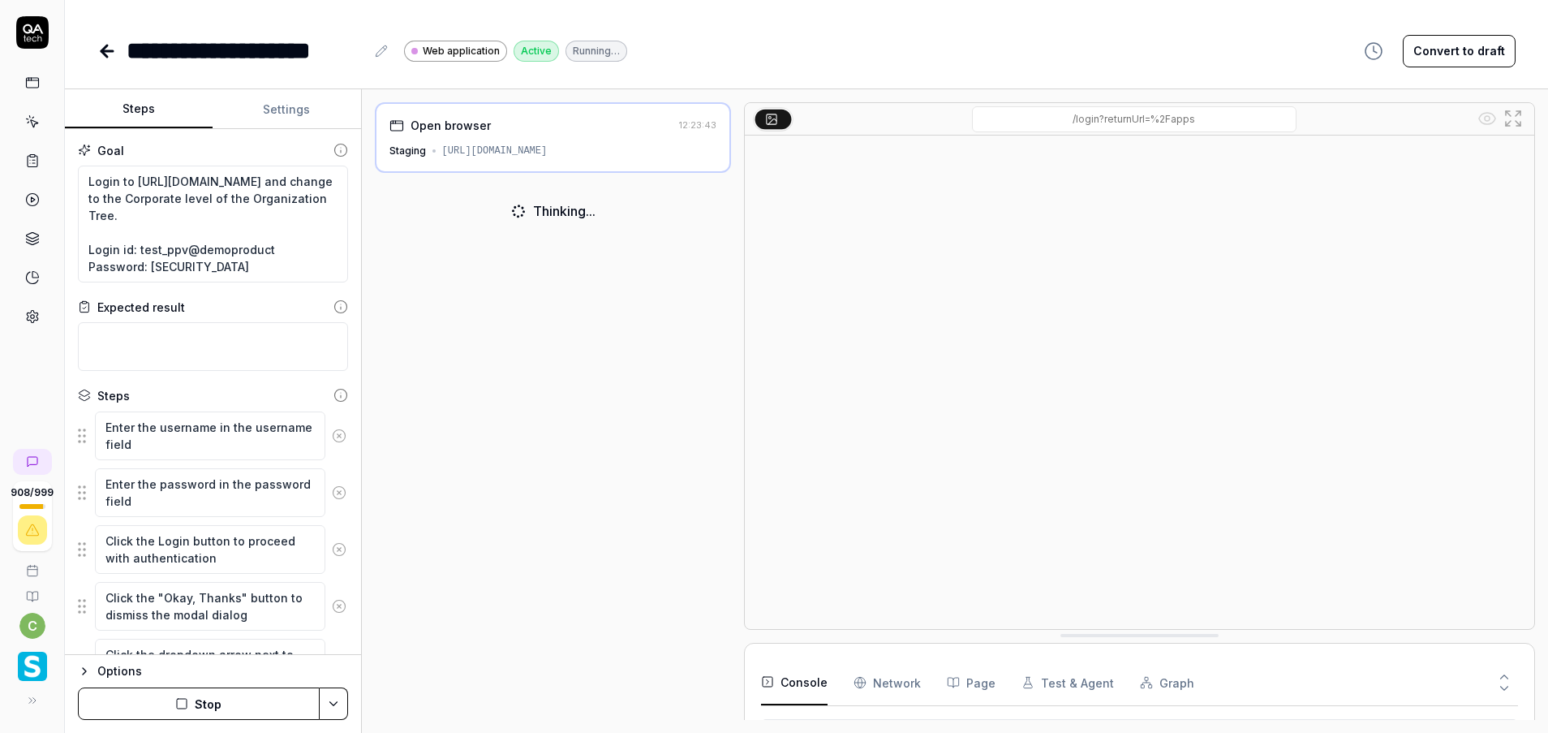
scroll to position [27, 0]
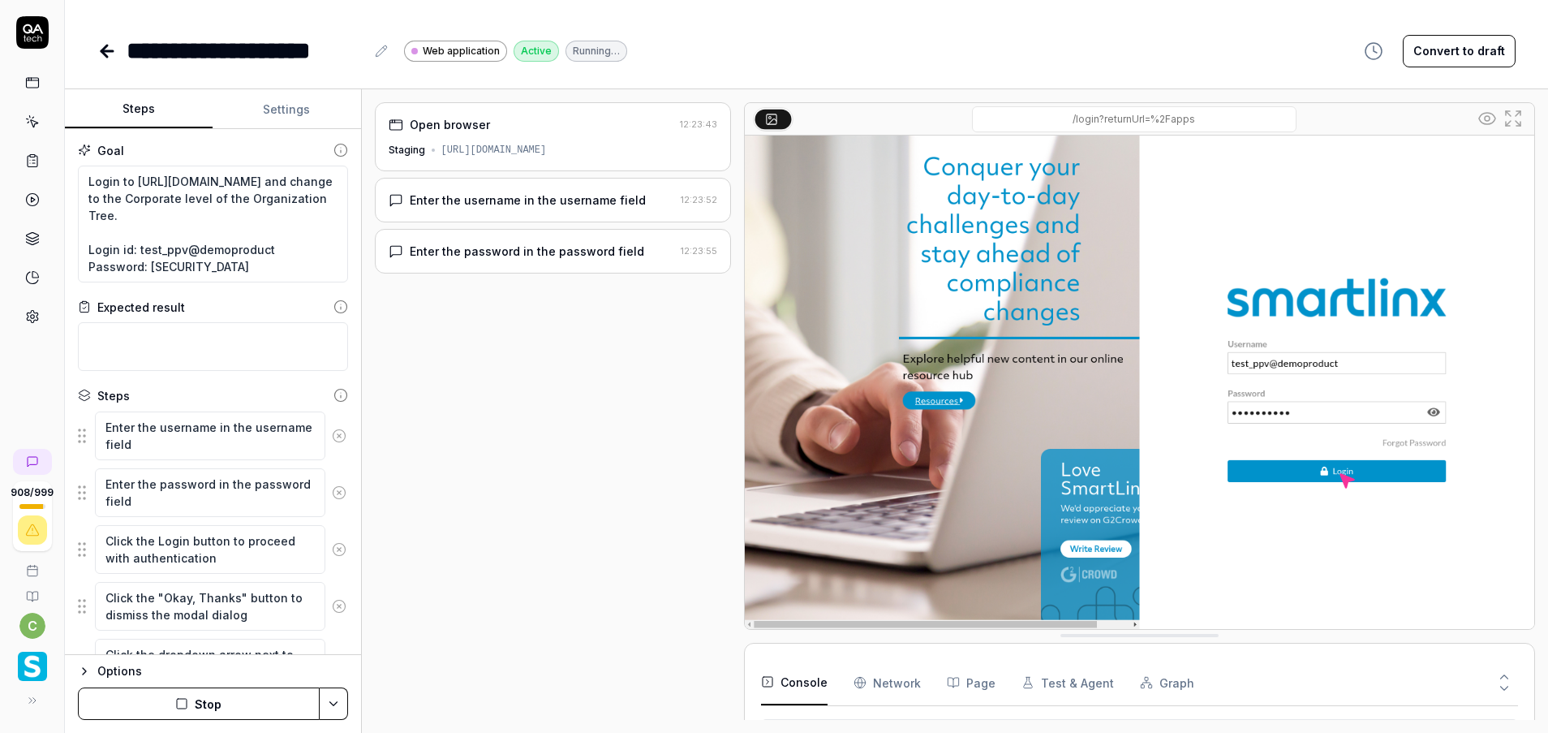
click at [79, 673] on icon "button" at bounding box center [84, 671] width 13 height 13
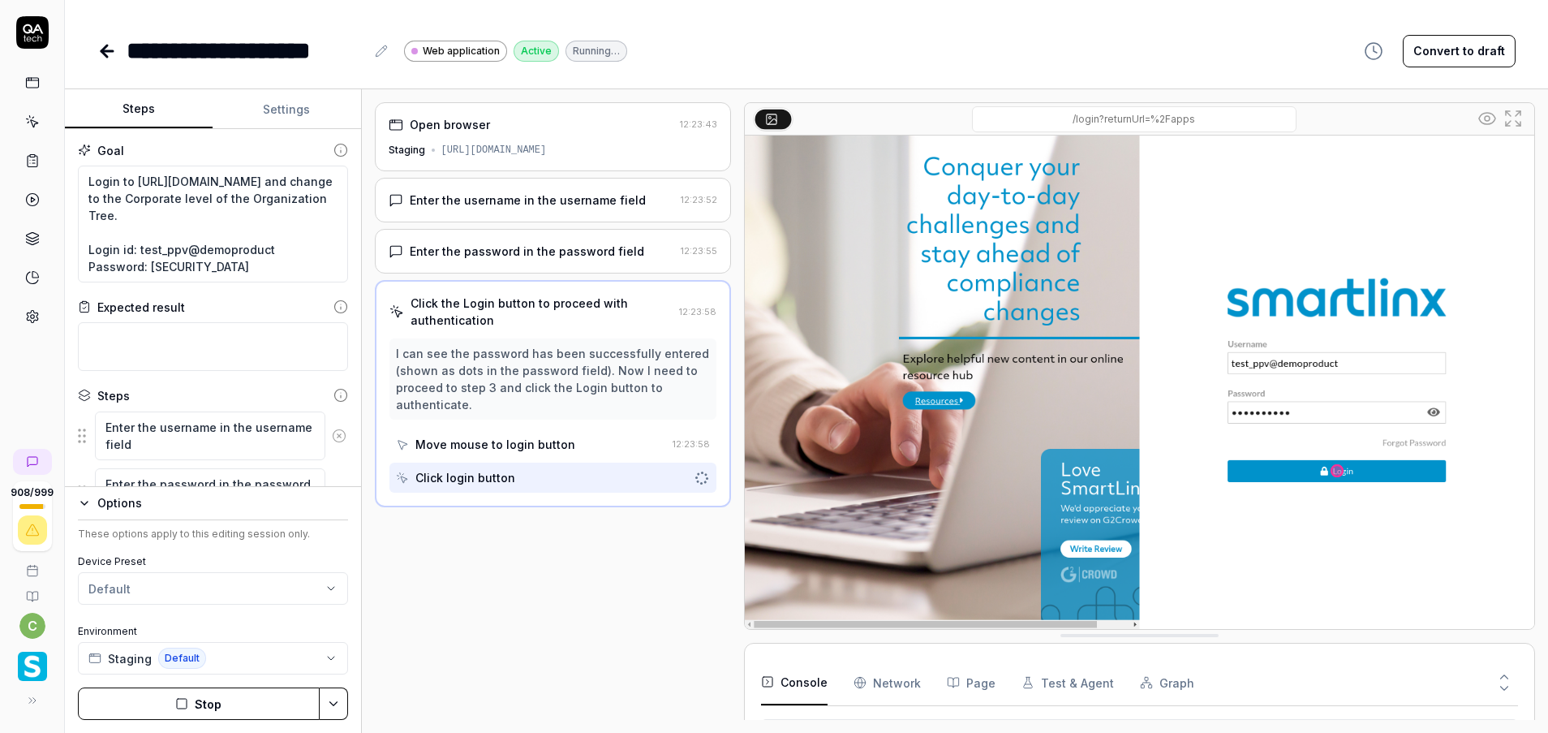
scroll to position [60, 0]
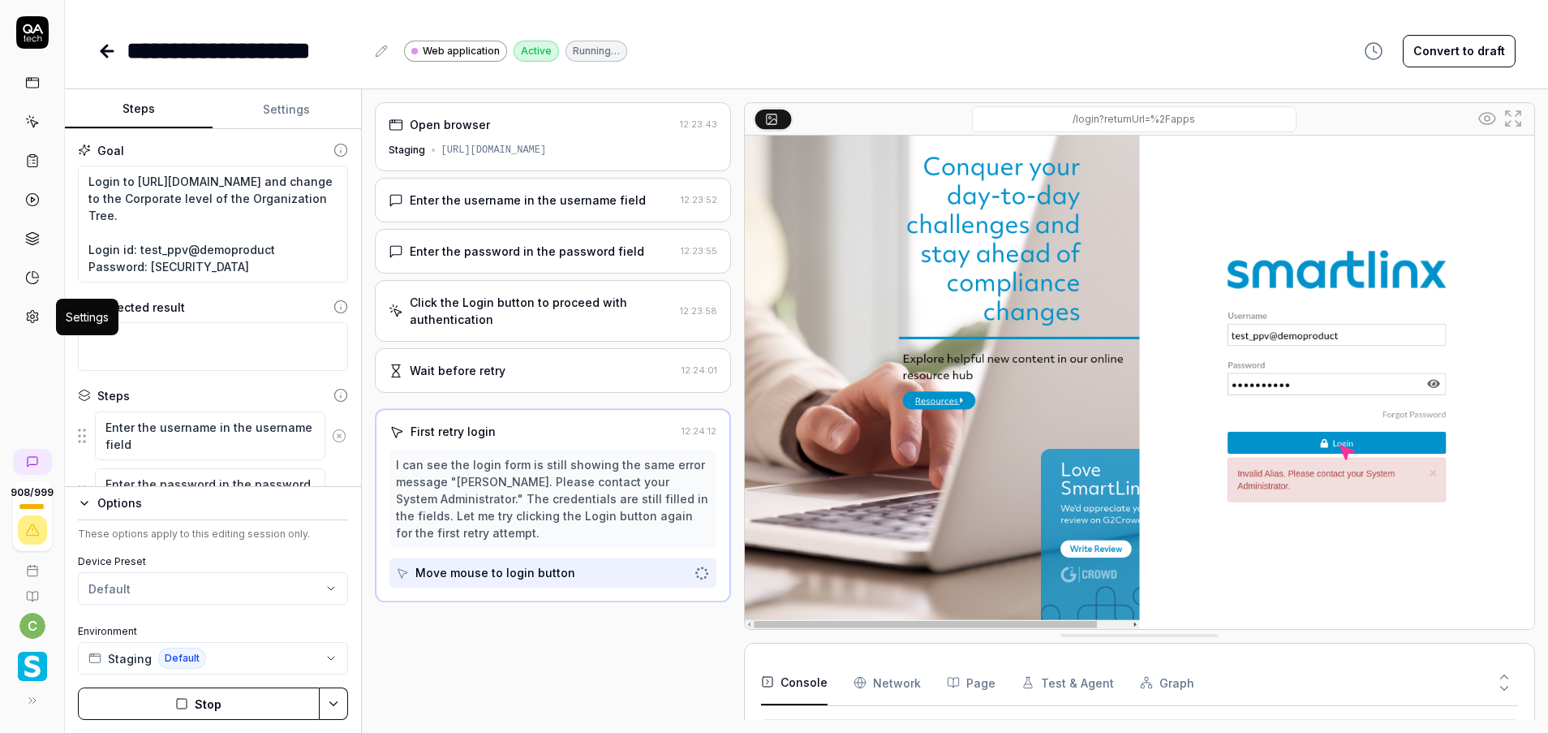
click at [36, 314] on icon at bounding box center [32, 316] width 15 height 15
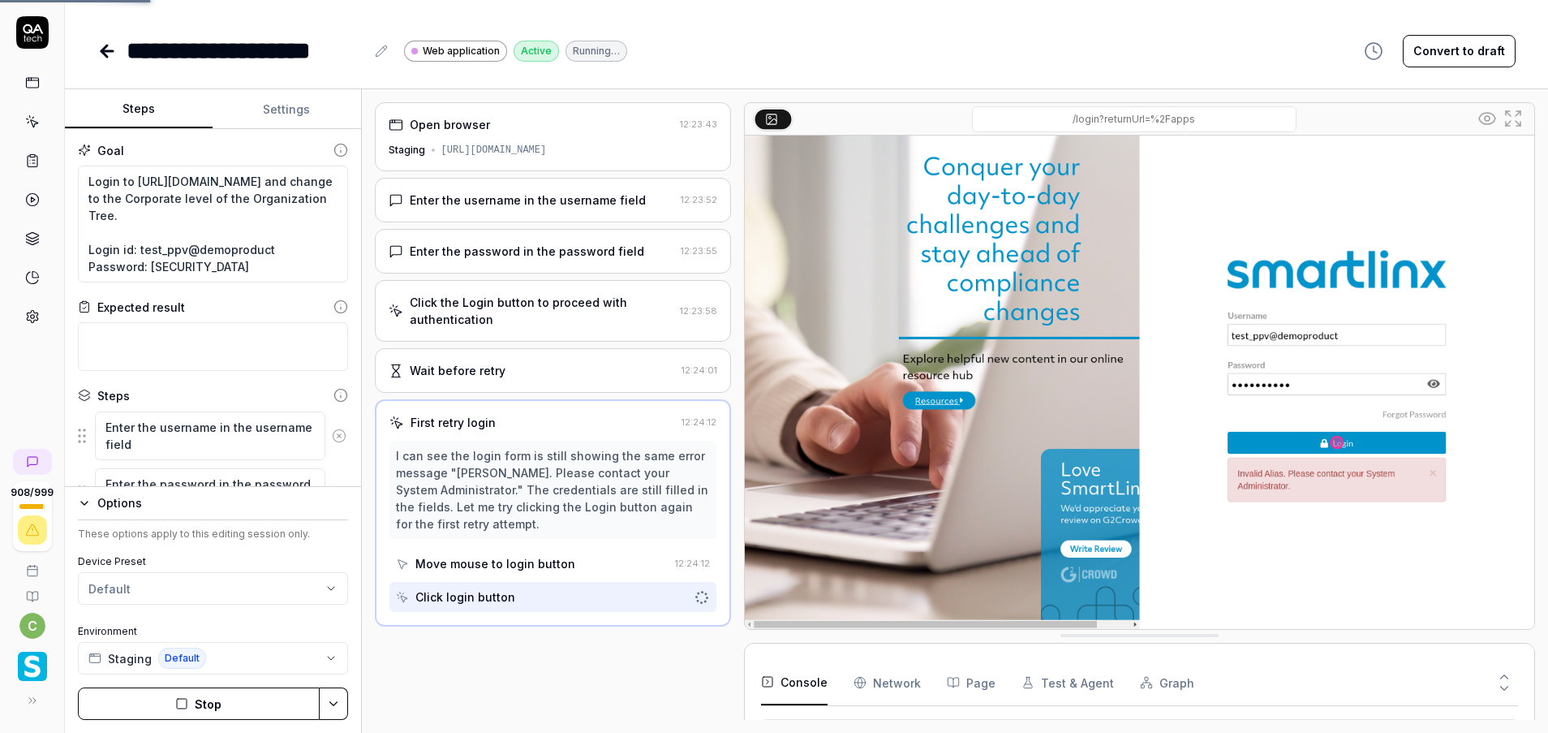
scroll to position [93, 0]
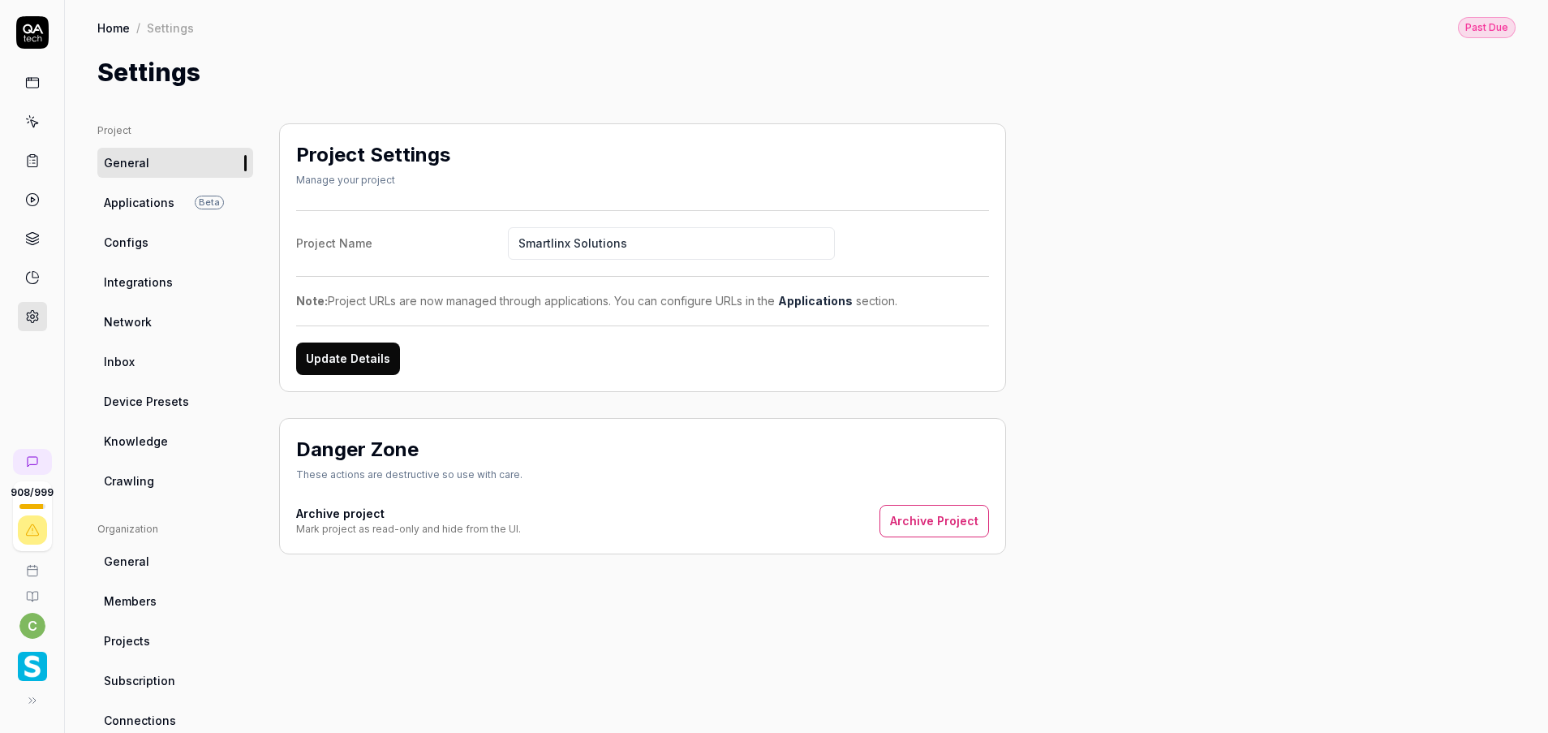
click at [143, 208] on span "Applications" at bounding box center [139, 202] width 71 height 17
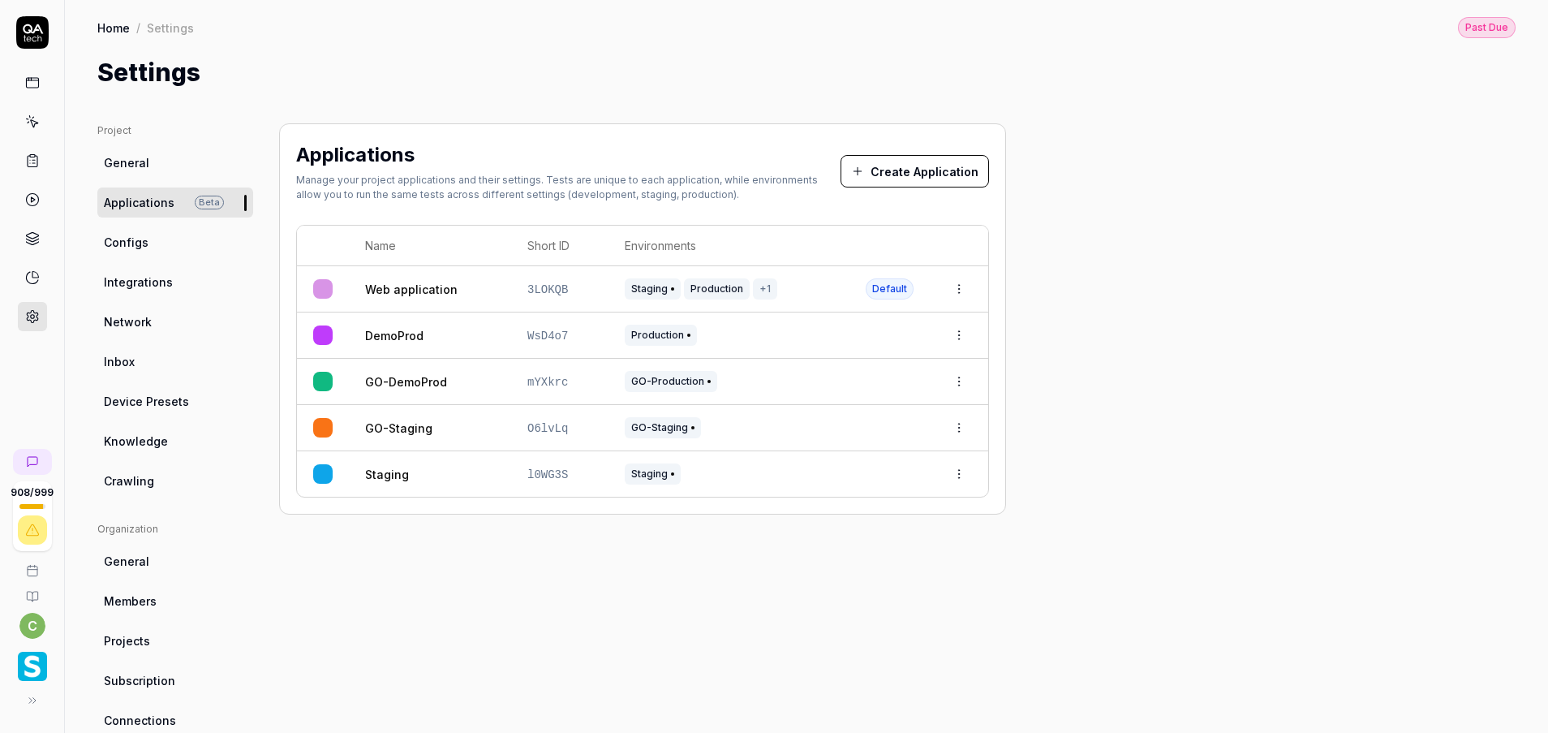
click at [39, 115] on icon at bounding box center [32, 121] width 15 height 15
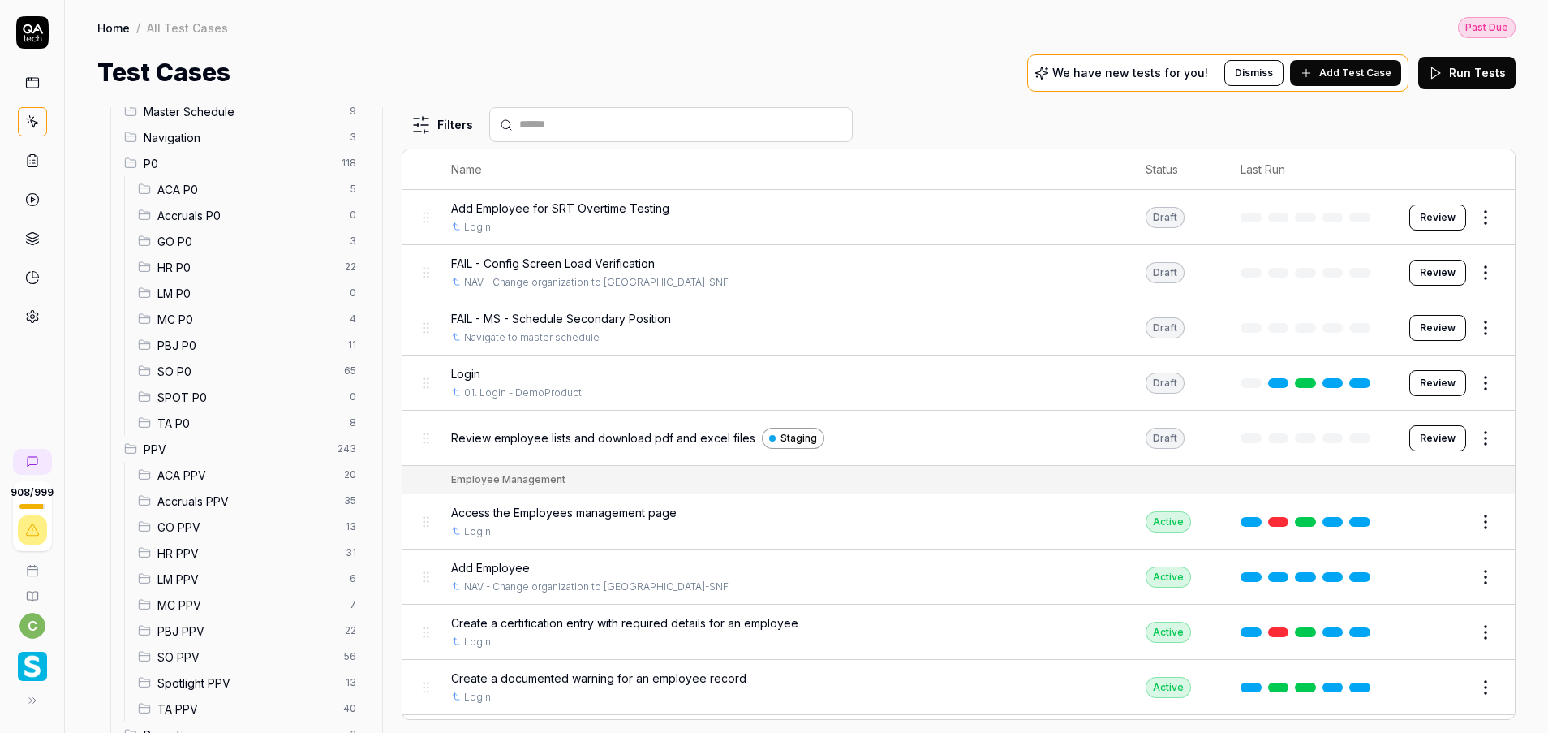
scroll to position [238, 0]
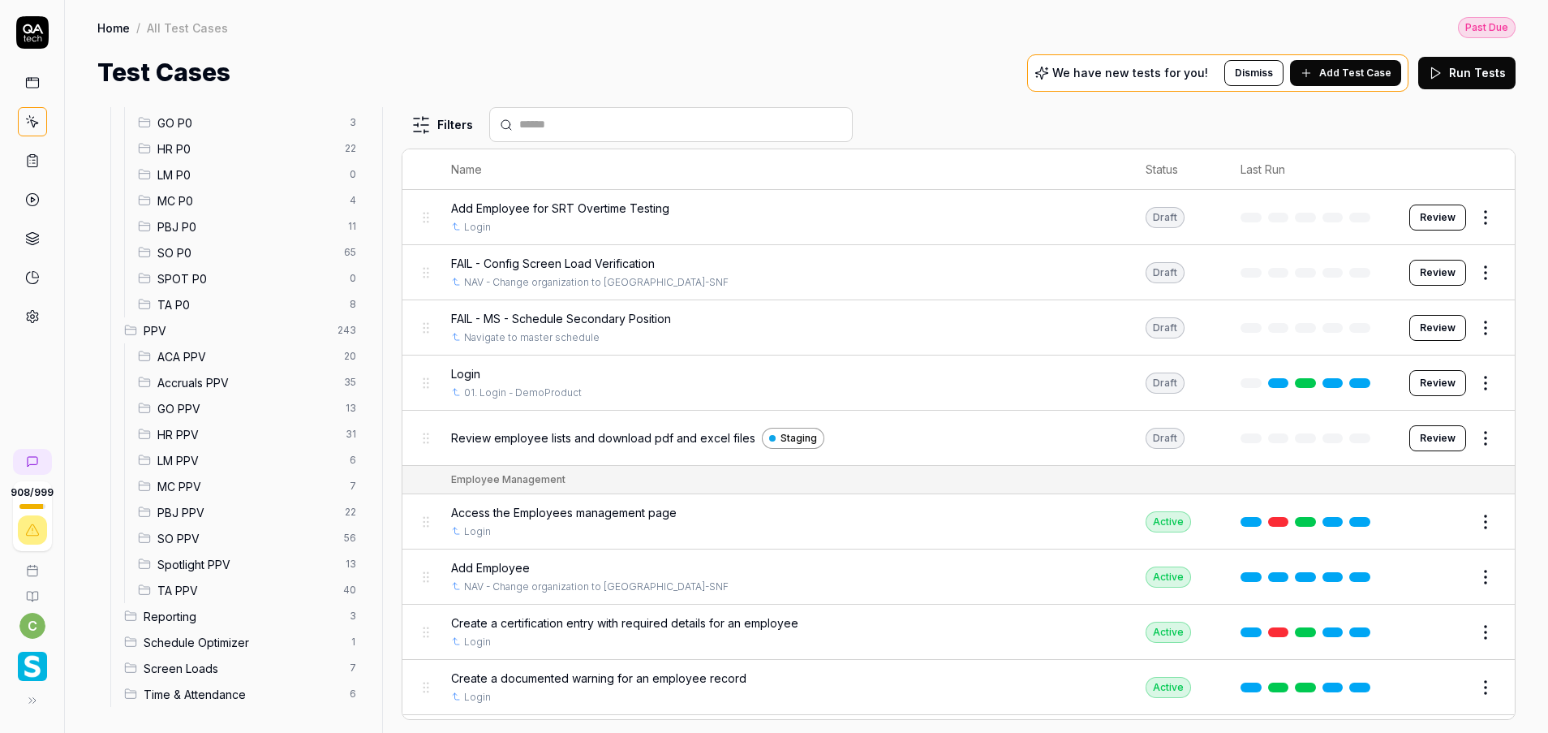
click at [204, 482] on span "MC PPV" at bounding box center [248, 486] width 183 height 17
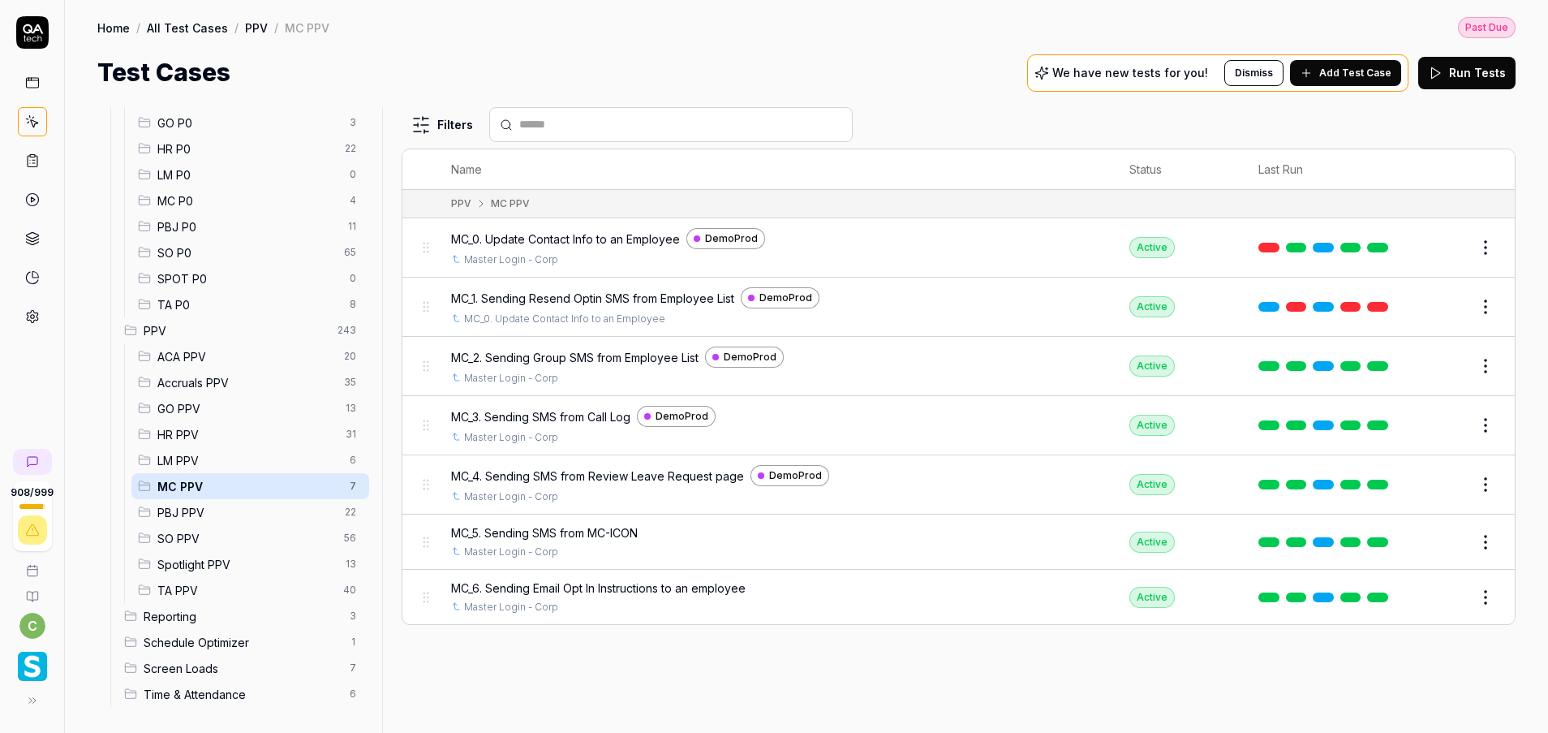
click at [200, 462] on span "LM PPV" at bounding box center [248, 460] width 183 height 17
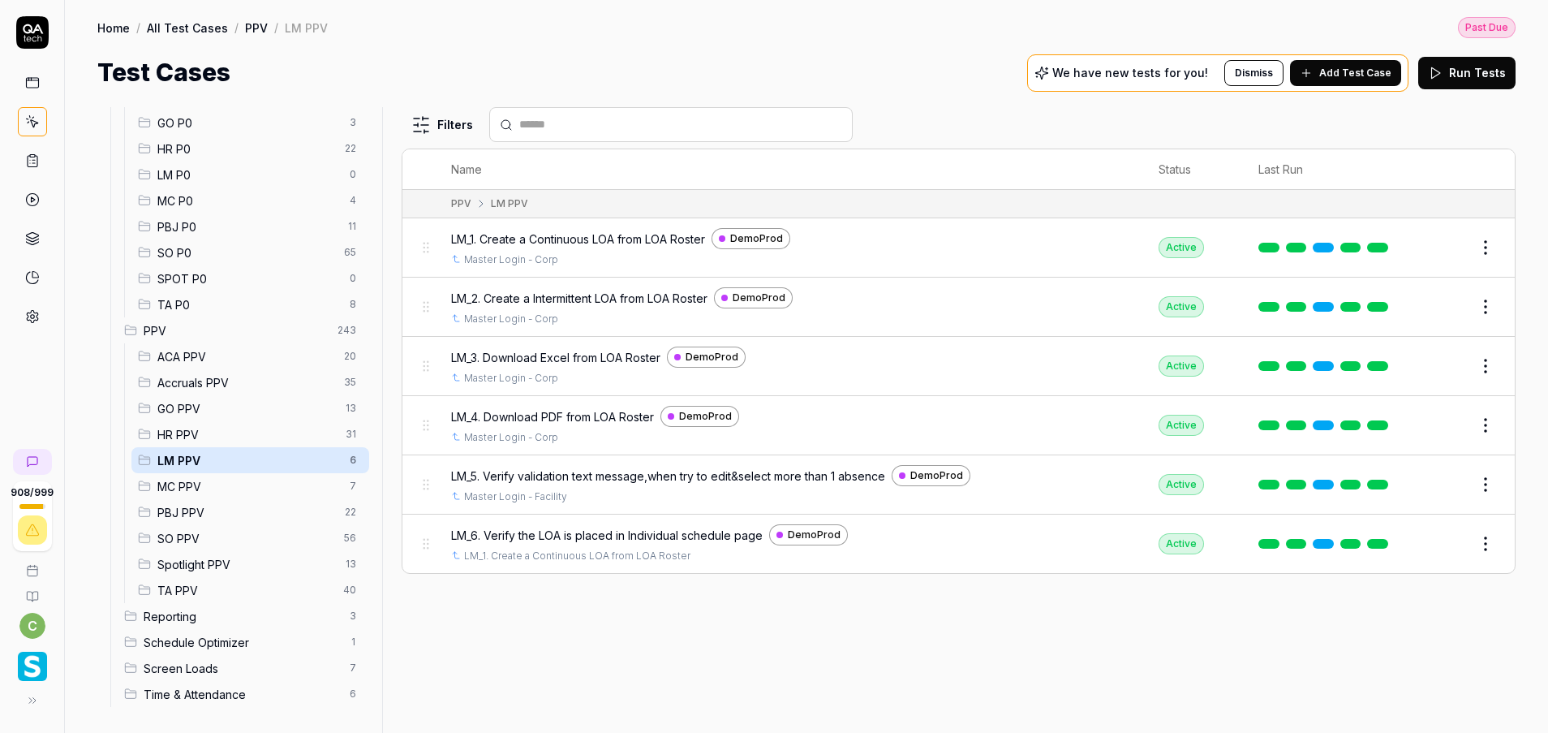
click at [203, 482] on span "MC PPV" at bounding box center [248, 486] width 183 height 17
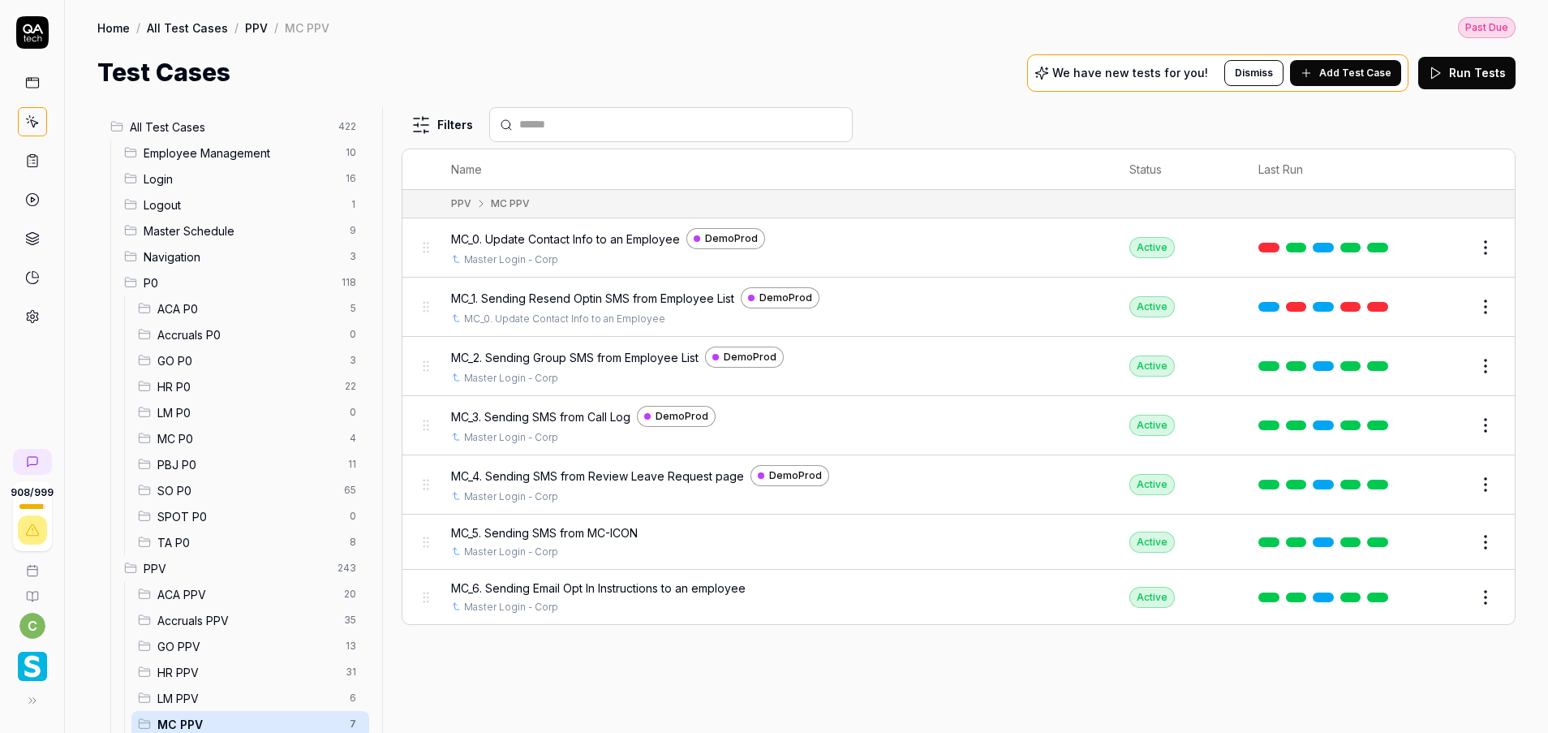
click at [207, 179] on span "Login" at bounding box center [240, 178] width 192 height 17
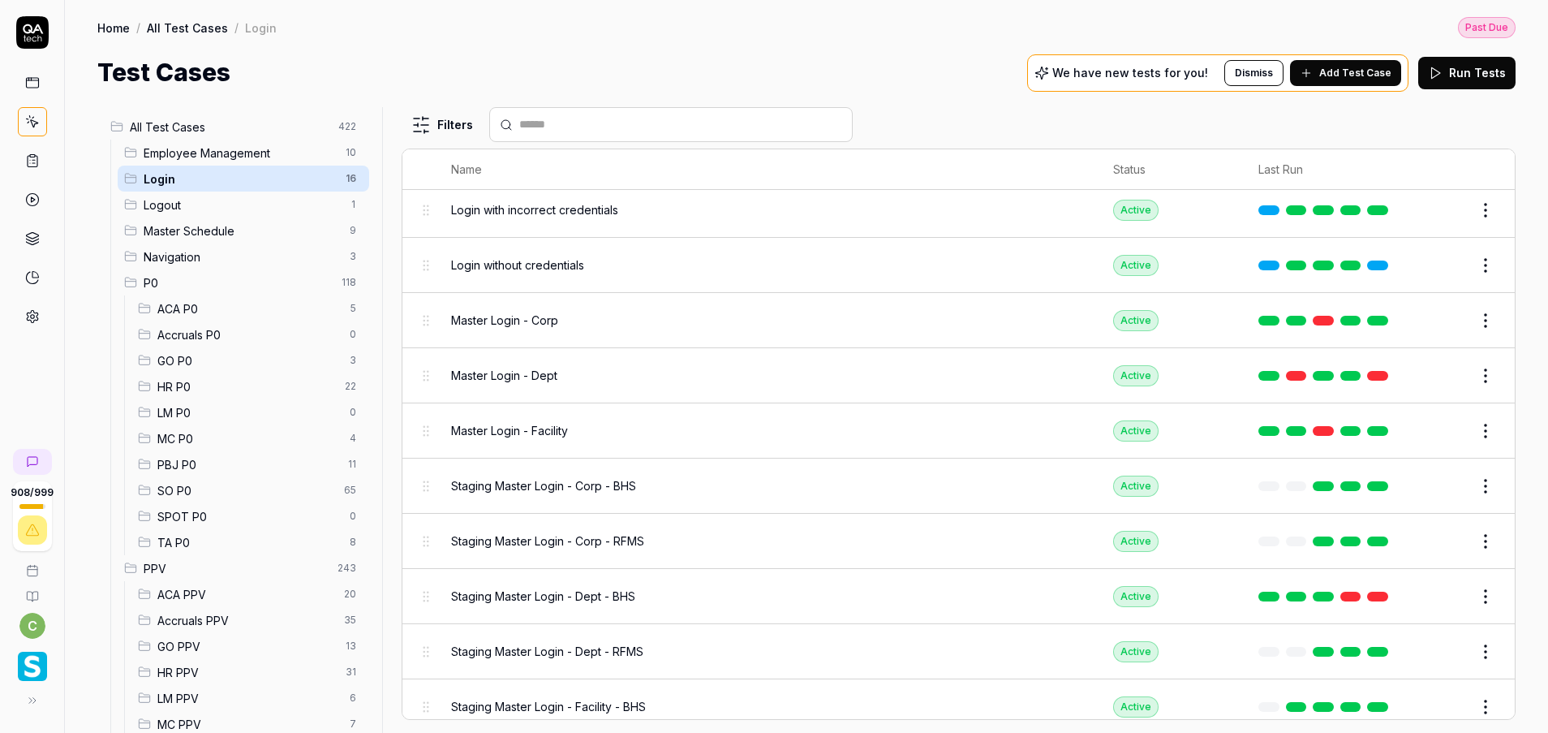
scroll to position [365, 0]
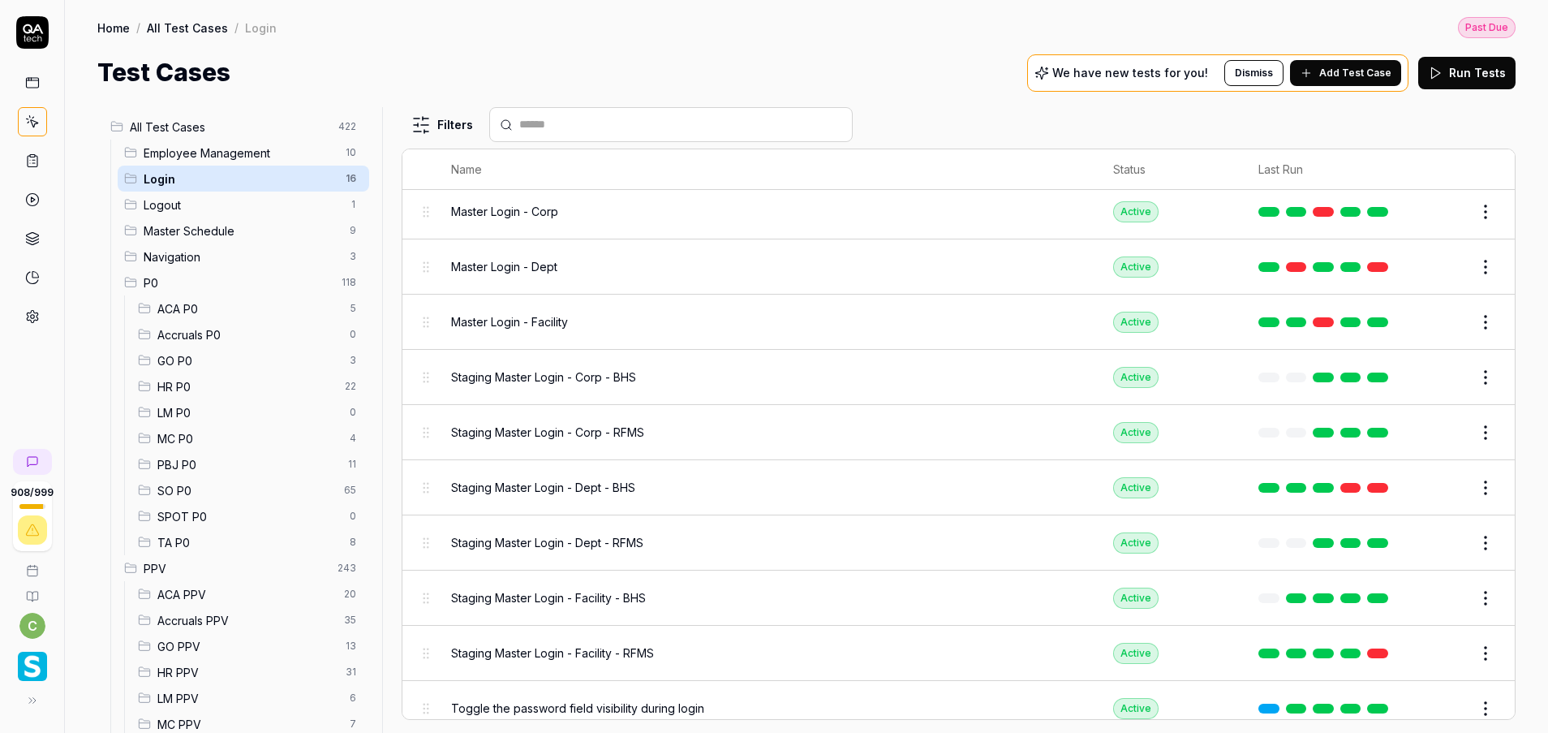
click at [1429, 440] on button "Edit" at bounding box center [1446, 433] width 39 height 26
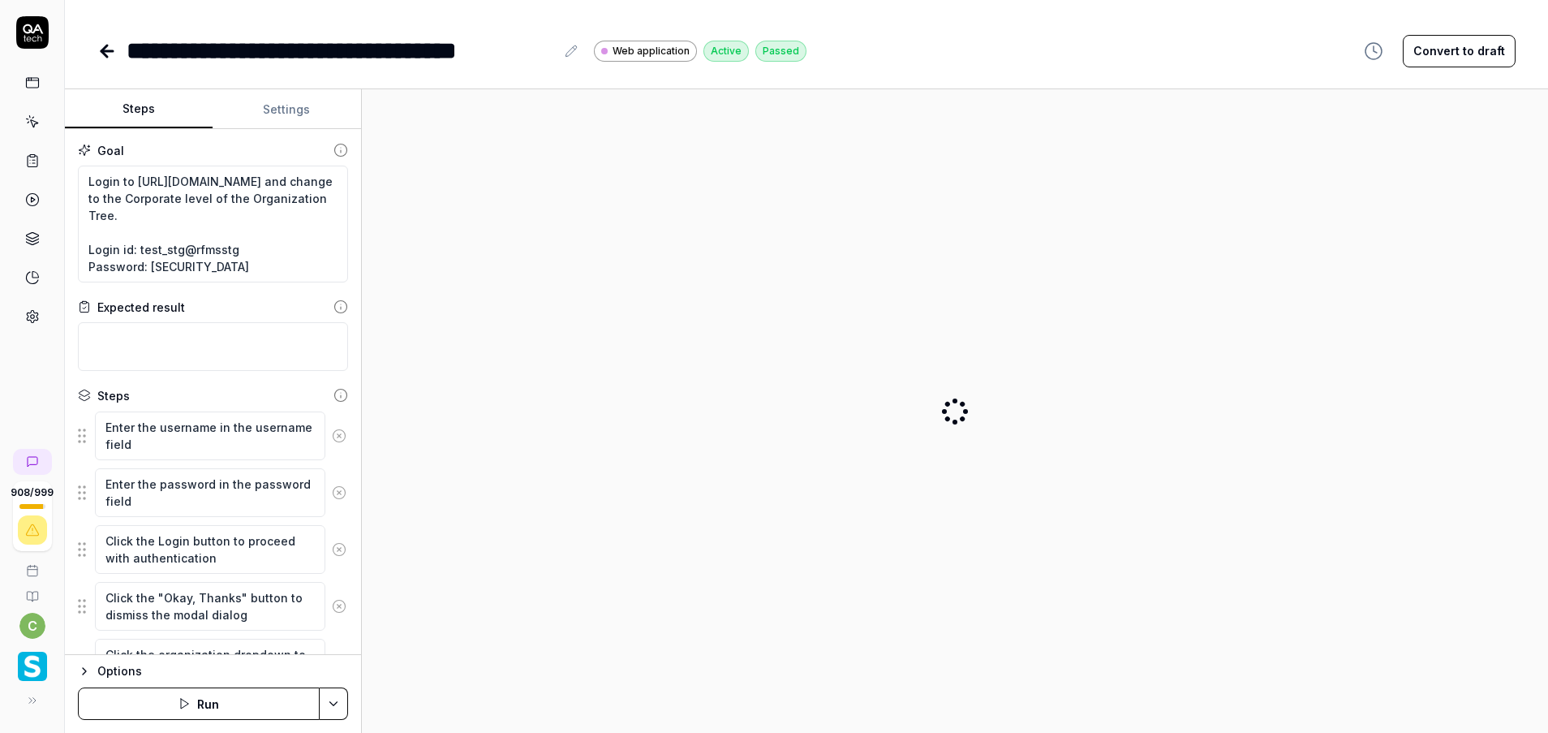
click at [81, 672] on icon "button" at bounding box center [84, 671] width 13 height 13
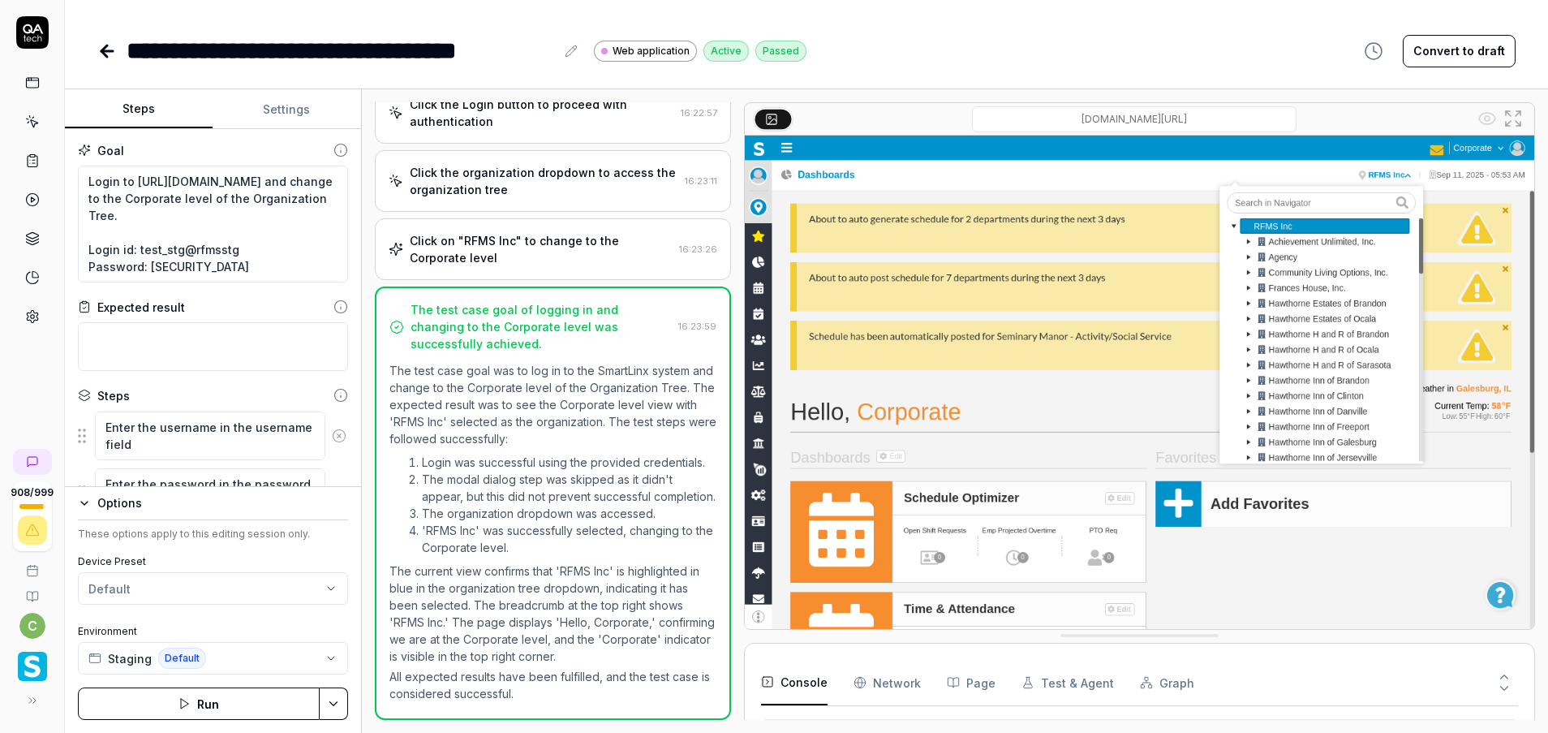
scroll to position [238, 0]
click at [325, 656] on icon "button" at bounding box center [331, 658] width 13 height 13
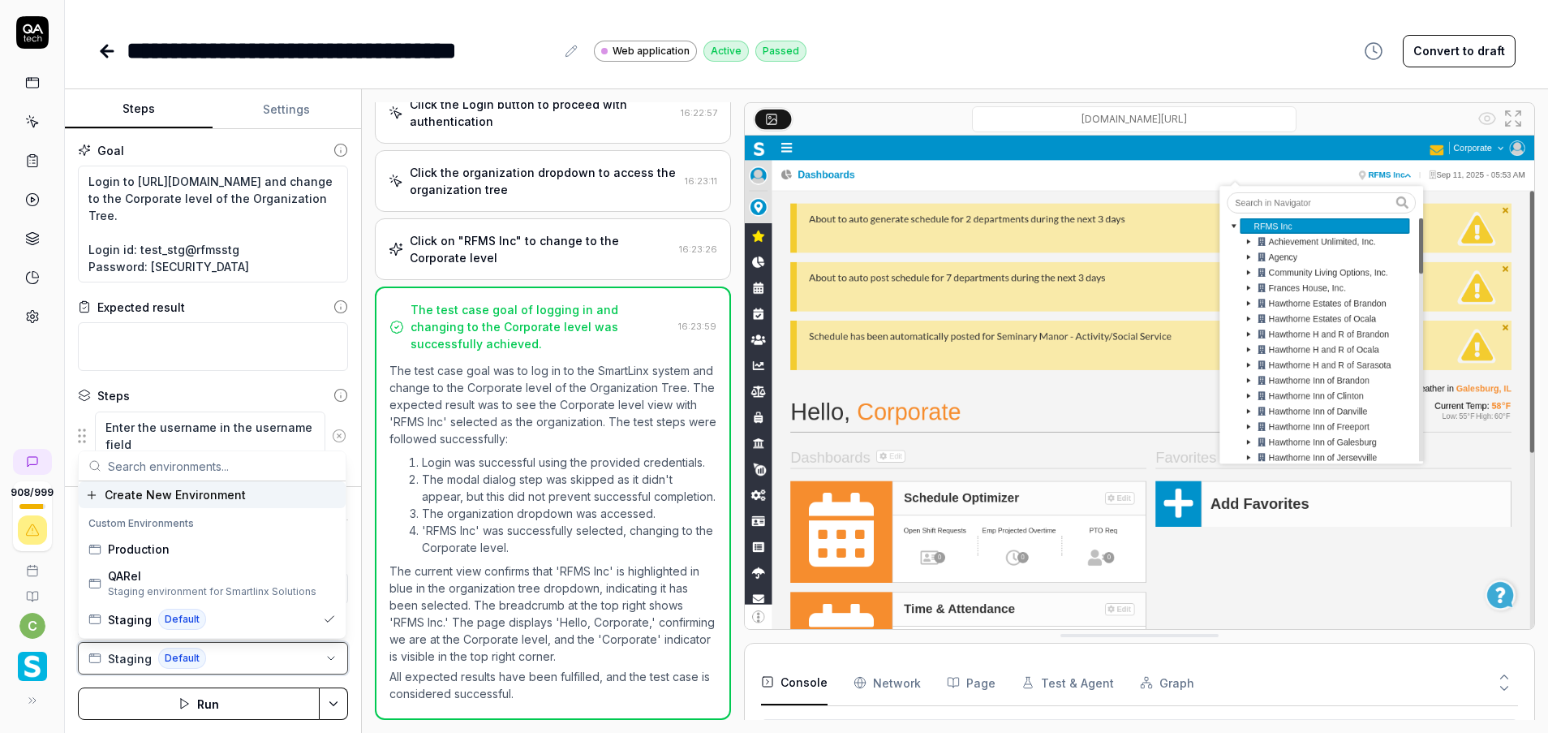
click at [325, 655] on icon "button" at bounding box center [331, 658] width 13 height 13
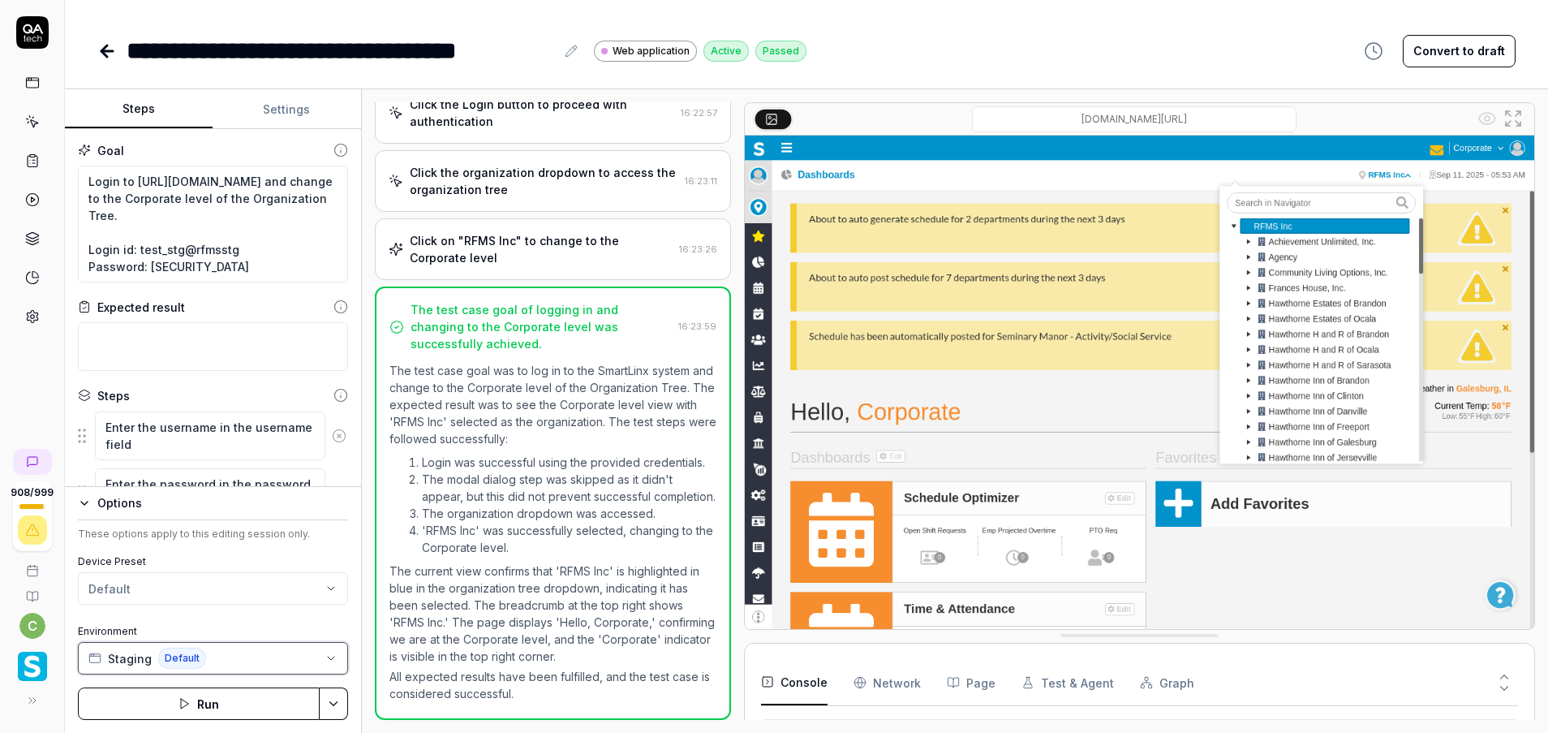
click at [333, 653] on icon "button" at bounding box center [331, 658] width 13 height 13
click at [32, 373] on div "908 / 999 c" at bounding box center [32, 366] width 65 height 733
click at [295, 116] on button "Settings" at bounding box center [287, 109] width 148 height 39
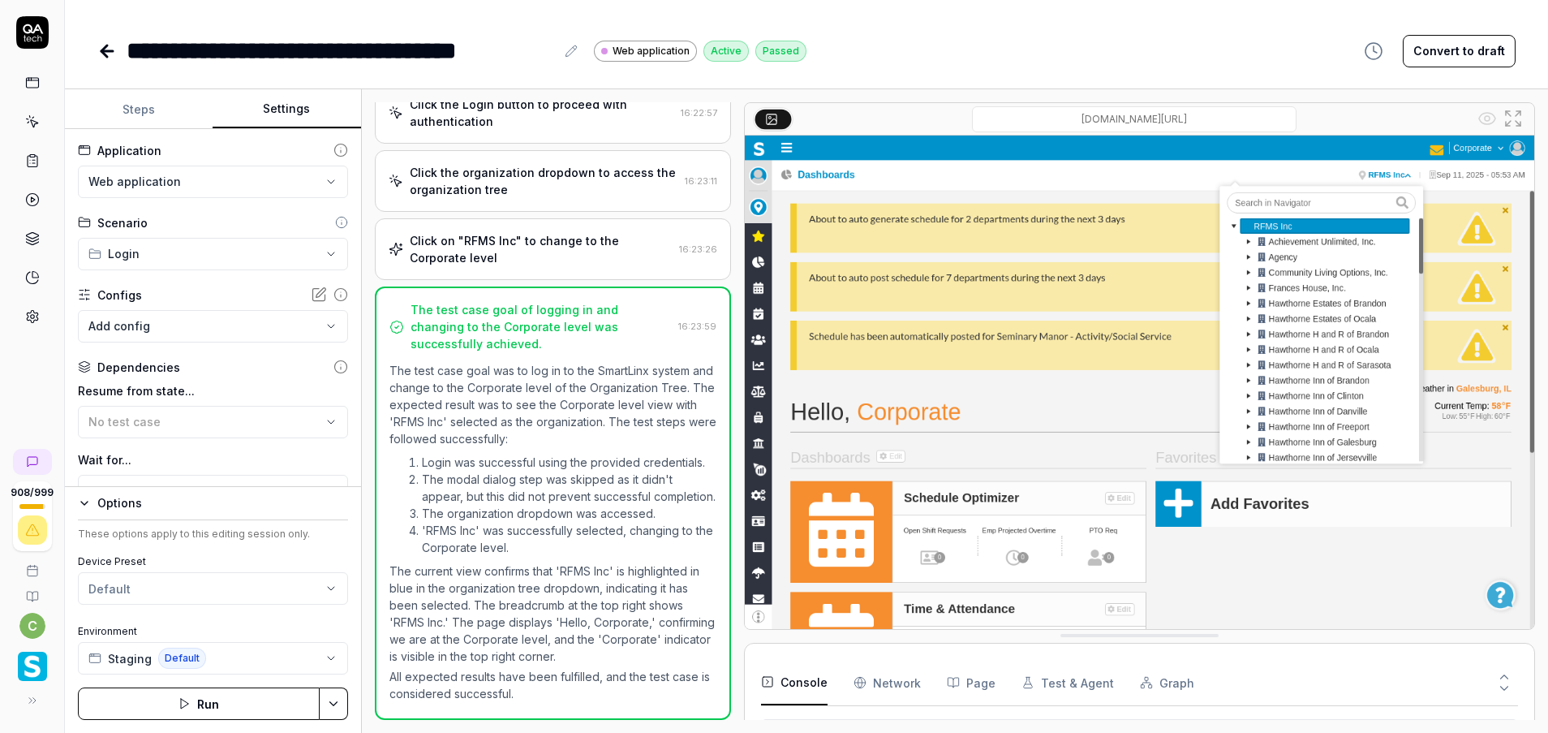
click at [197, 190] on html "**********" at bounding box center [774, 366] width 1548 height 733
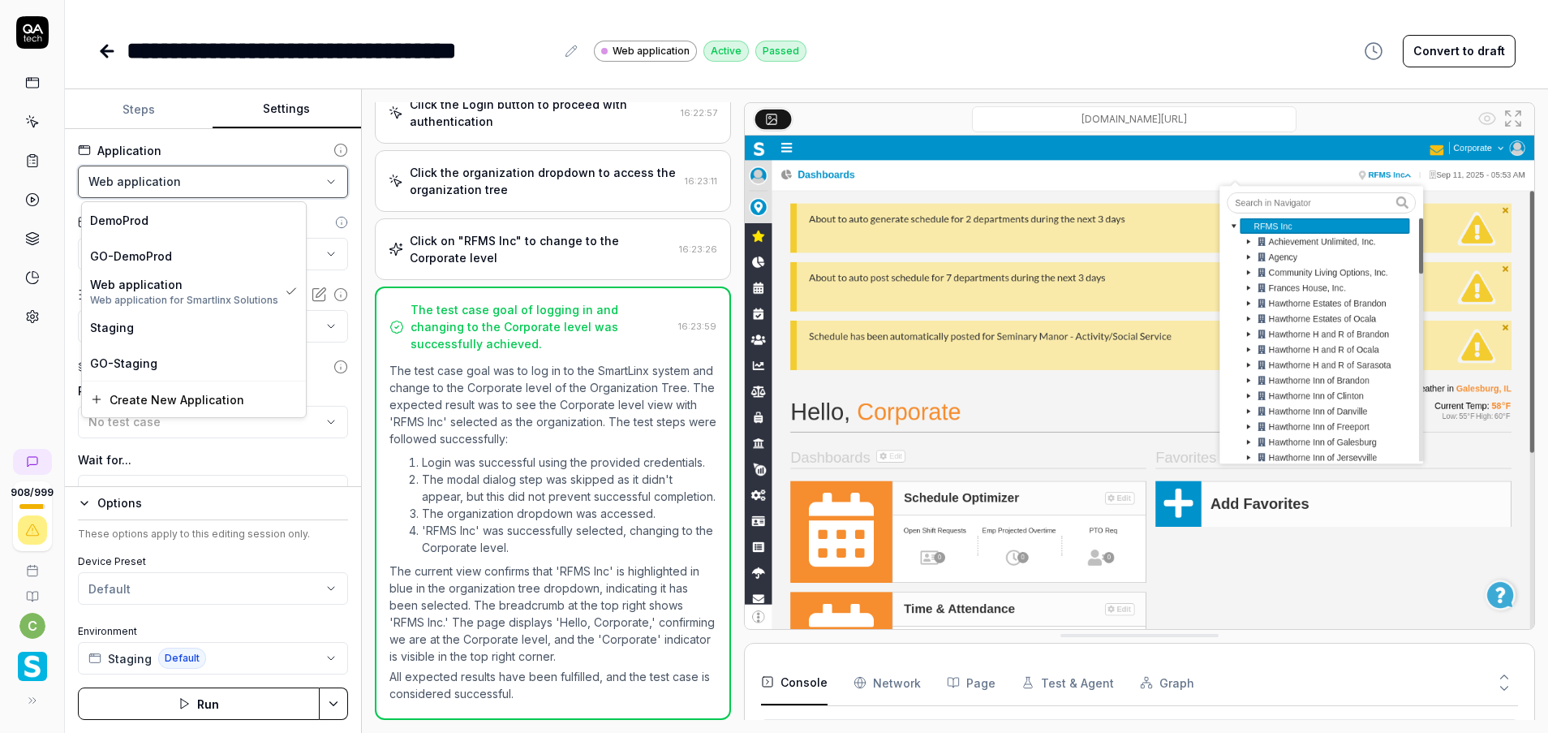
click at [197, 190] on html "**********" at bounding box center [774, 366] width 1548 height 733
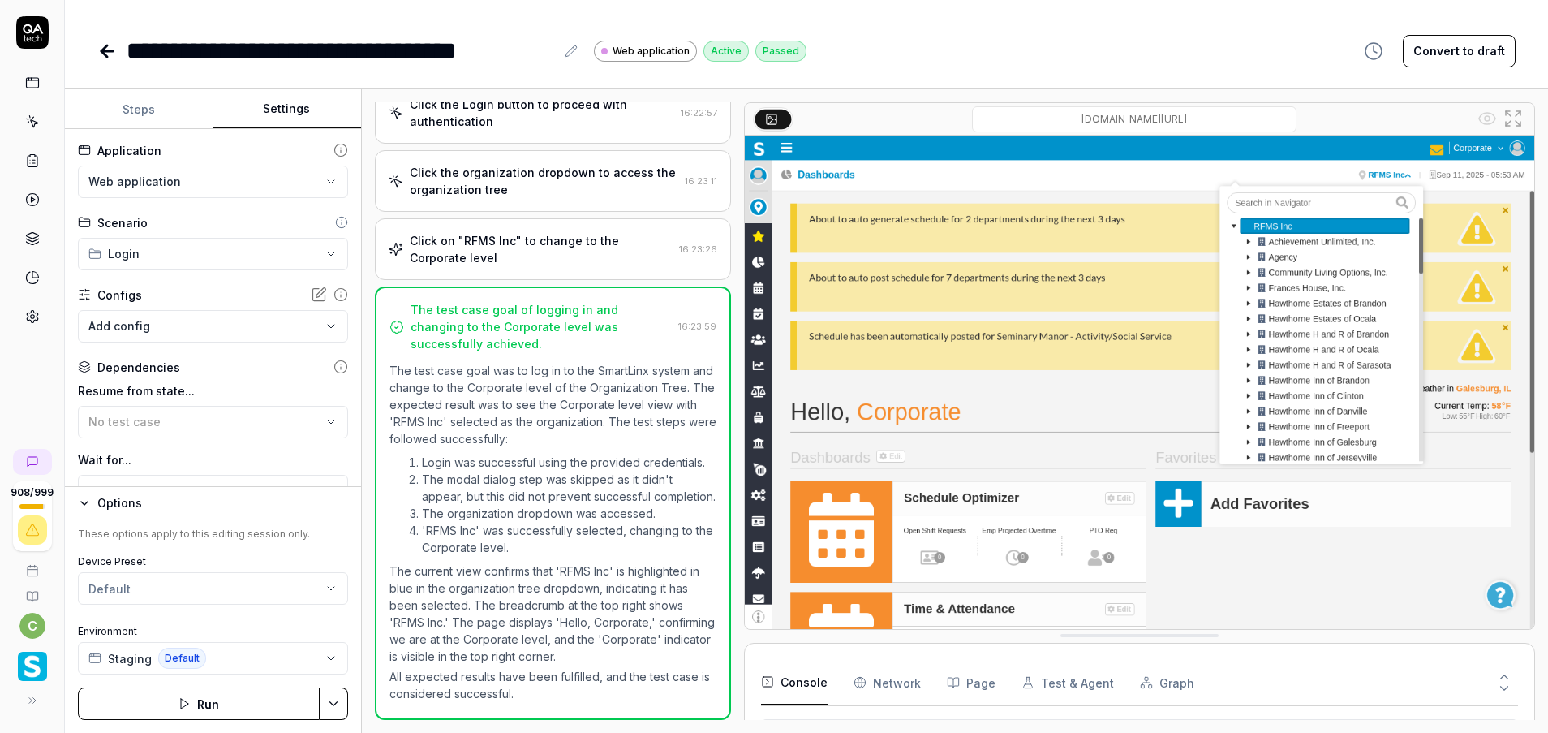
click at [28, 123] on icon at bounding box center [32, 121] width 15 height 15
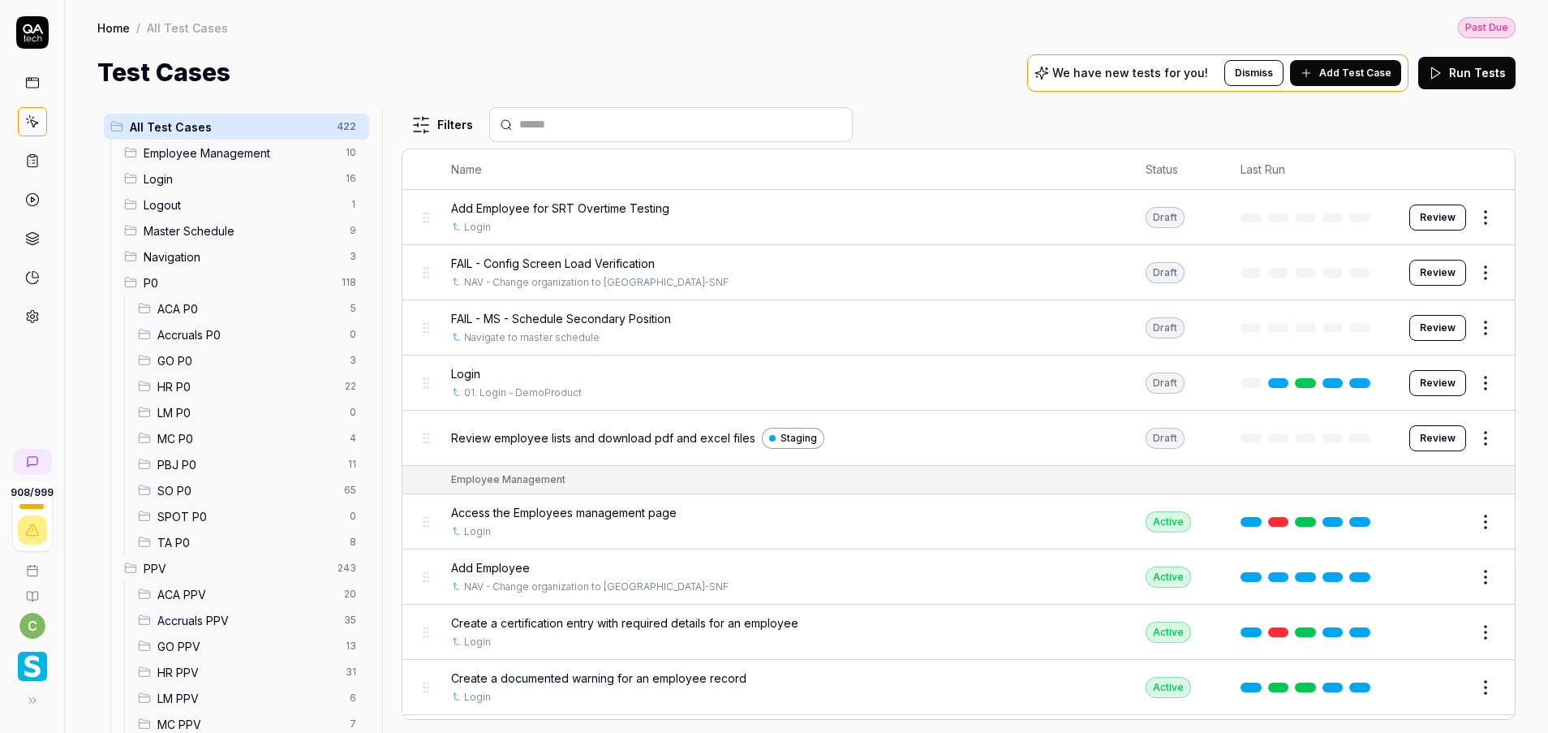
click at [183, 720] on span "MC PPV" at bounding box center [248, 724] width 183 height 17
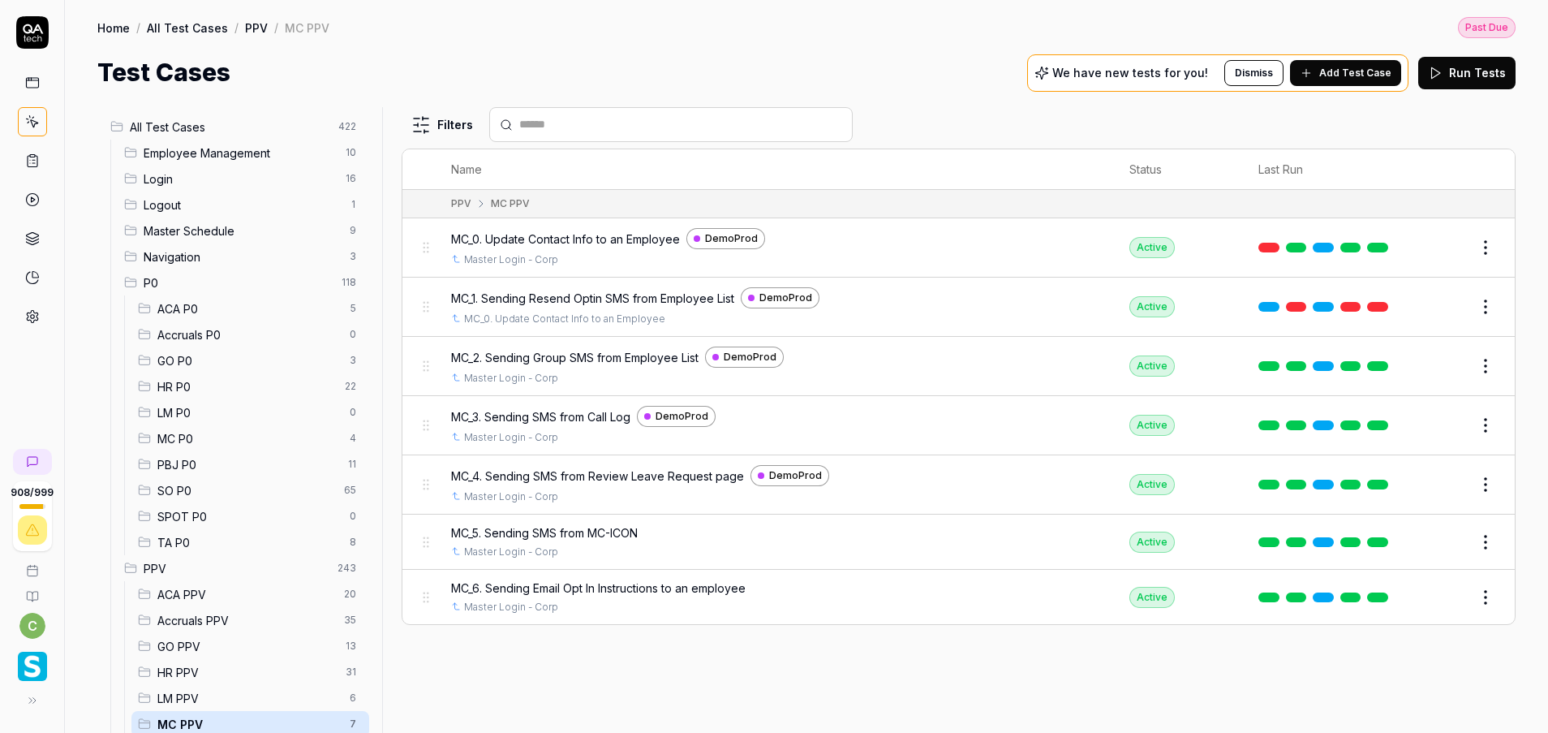
click at [186, 171] on span "Login" at bounding box center [240, 178] width 192 height 17
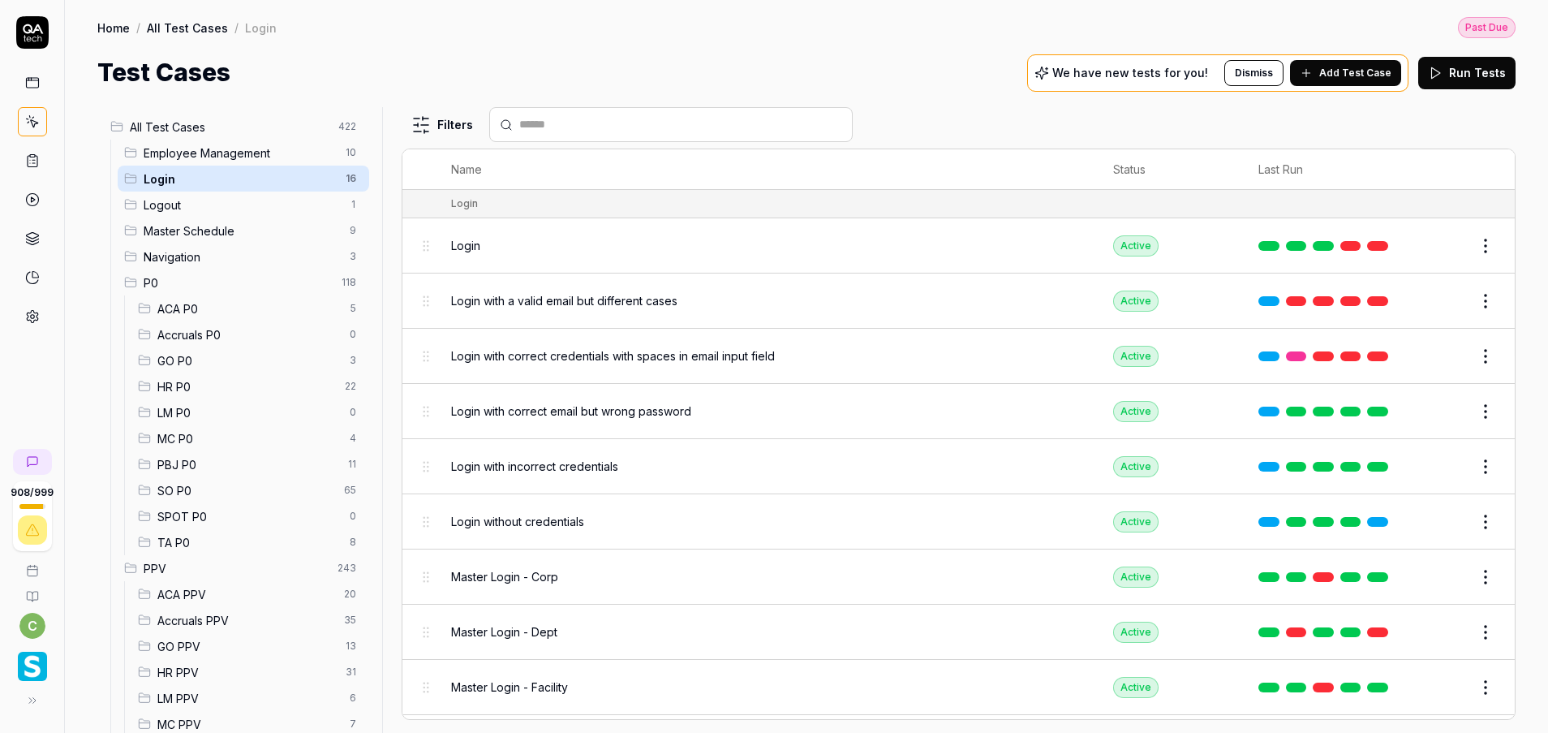
click at [194, 723] on span "MC PPV" at bounding box center [248, 724] width 183 height 17
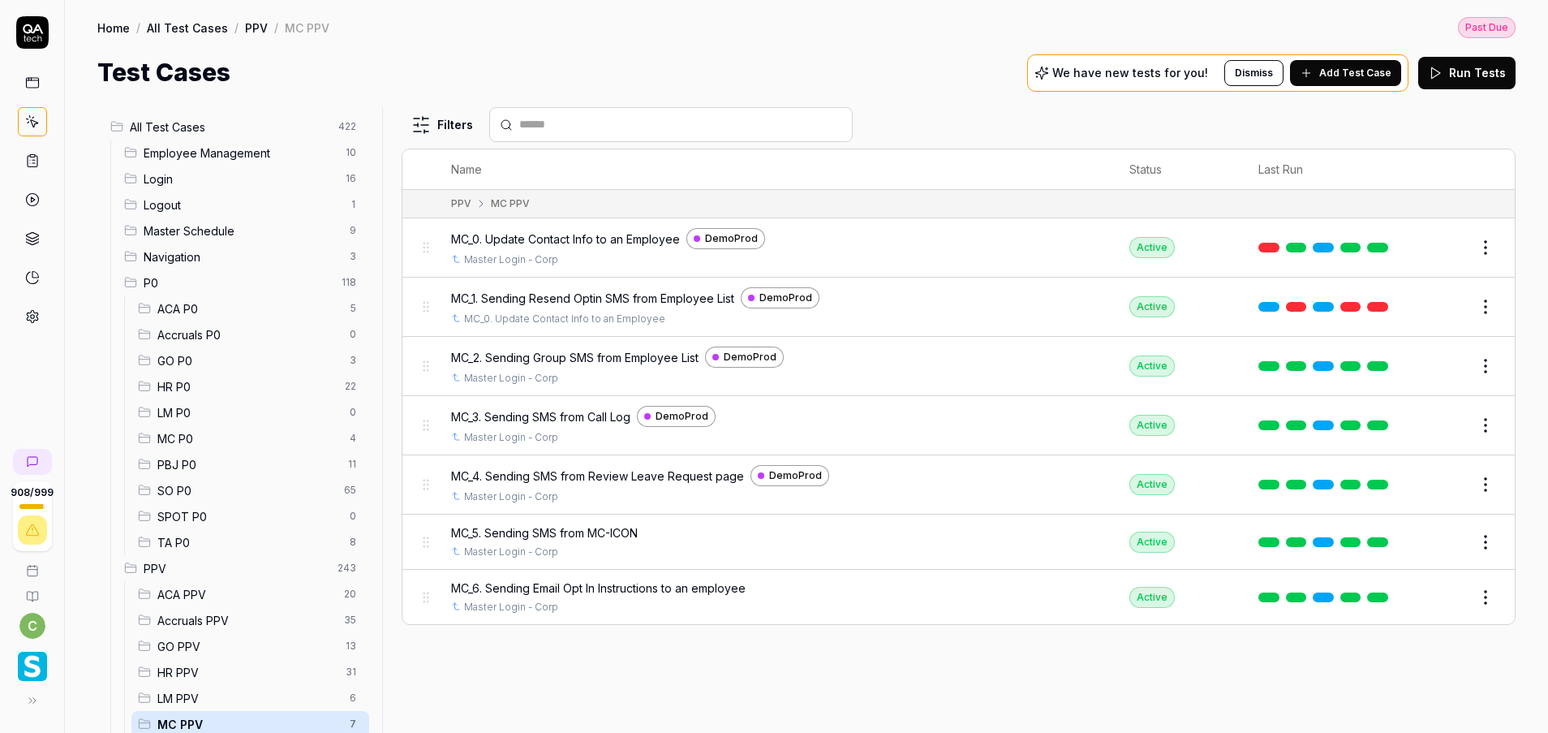
click at [1448, 308] on button "Edit" at bounding box center [1446, 307] width 39 height 26
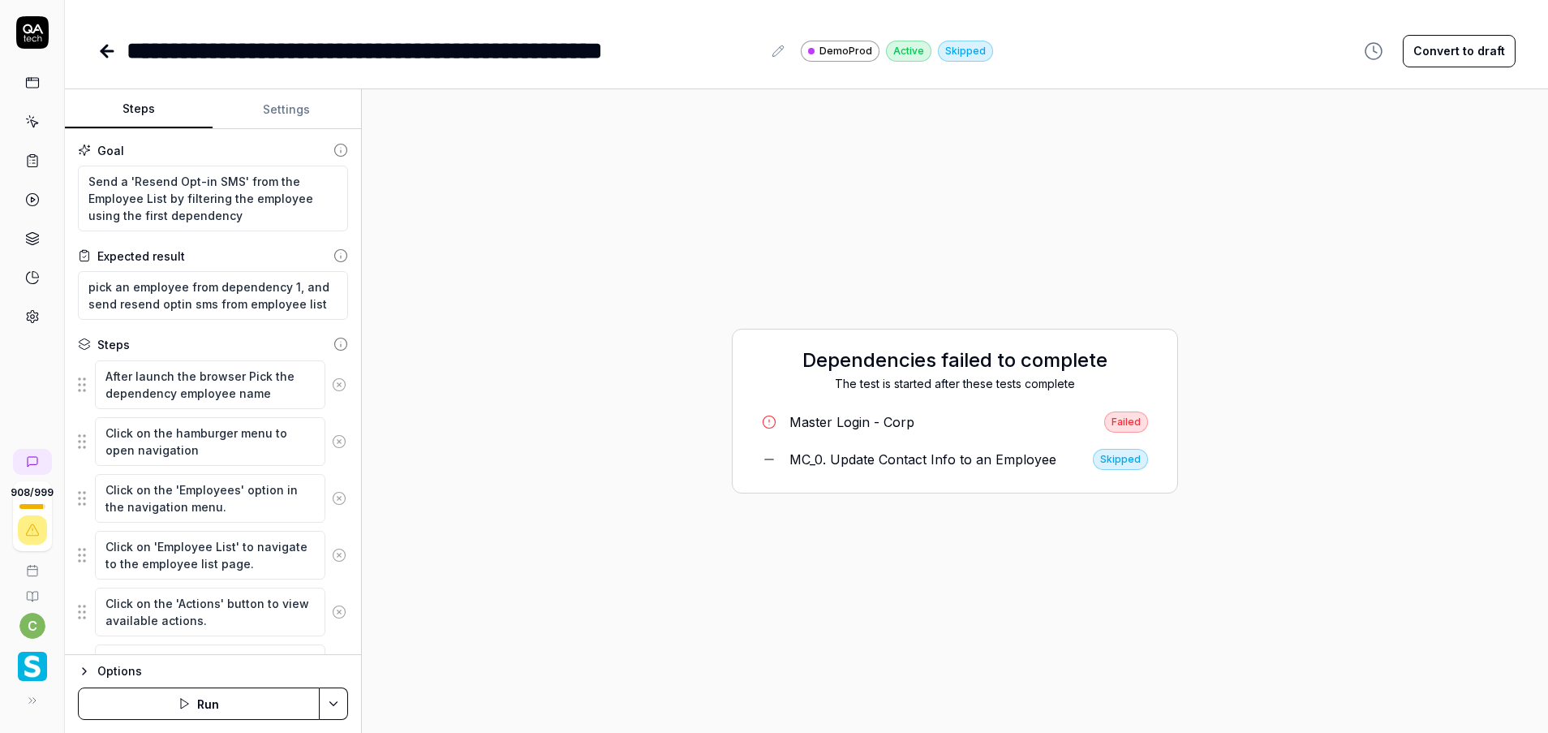
click at [859, 434] on link "Master Login - Corp Failed" at bounding box center [955, 422] width 412 height 34
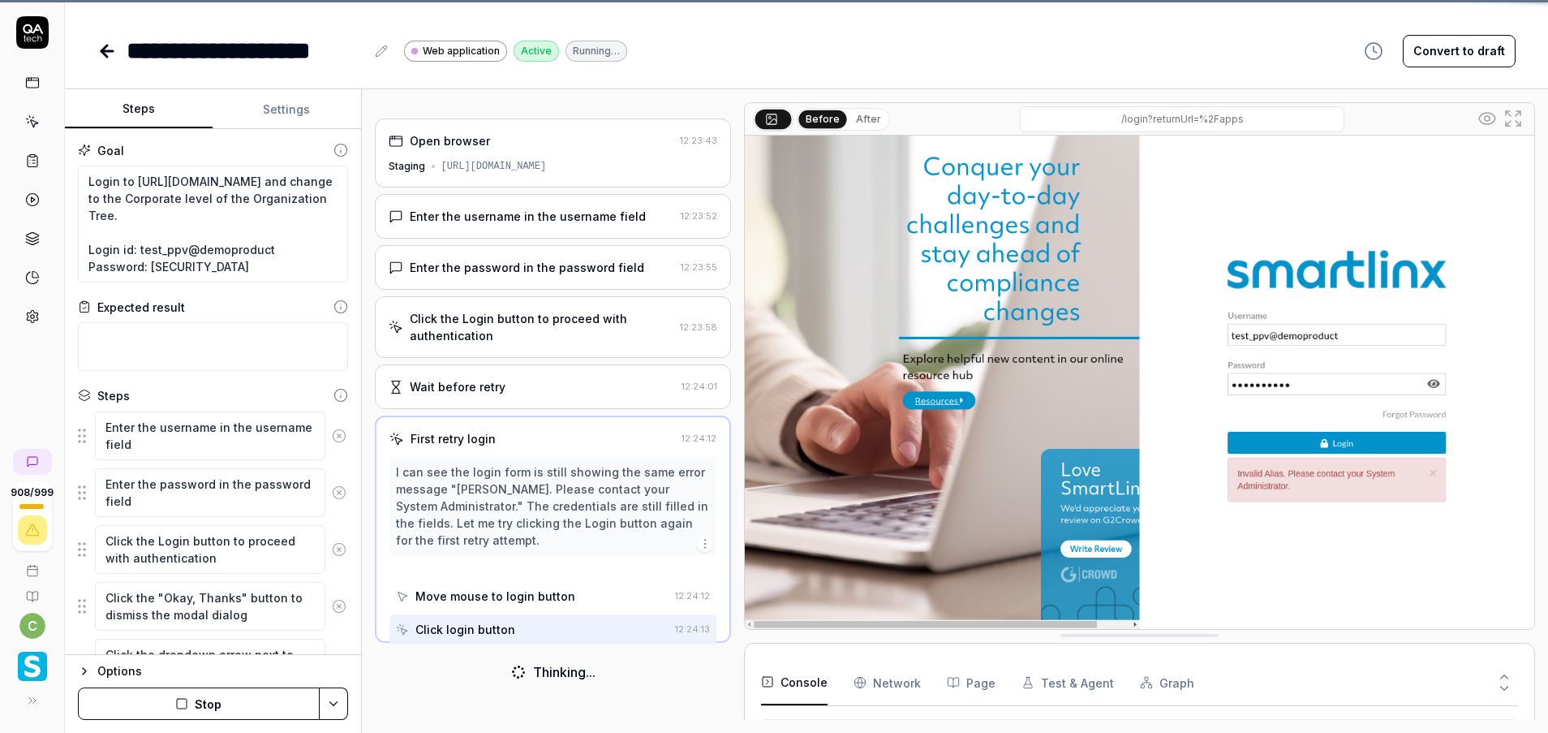
scroll to position [93, 0]
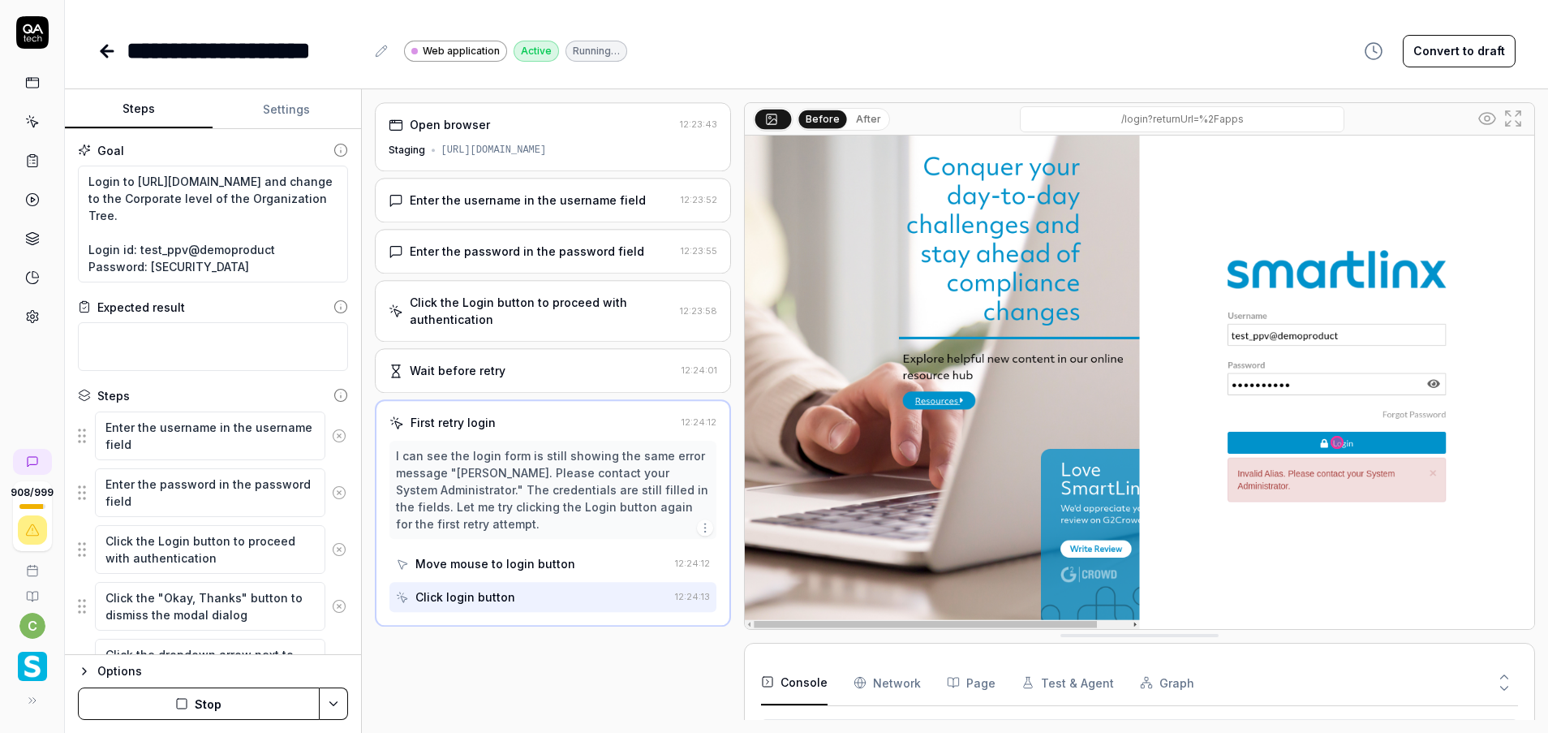
type textarea "*"
click at [745, 52] on div "**********" at bounding box center [806, 50] width 1418 height 37
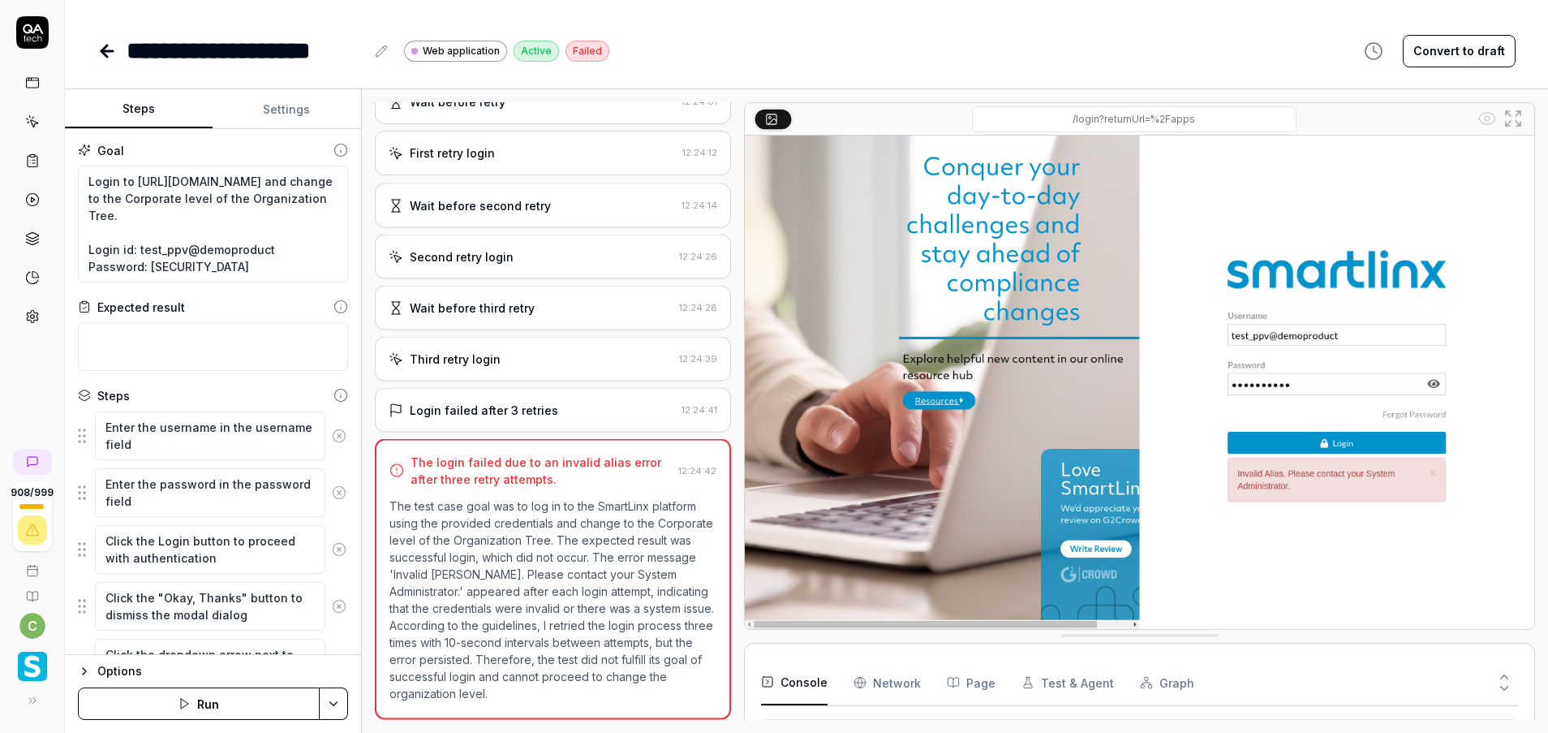
scroll to position [267, 0]
click at [445, 57] on span "Web application" at bounding box center [461, 51] width 77 height 15
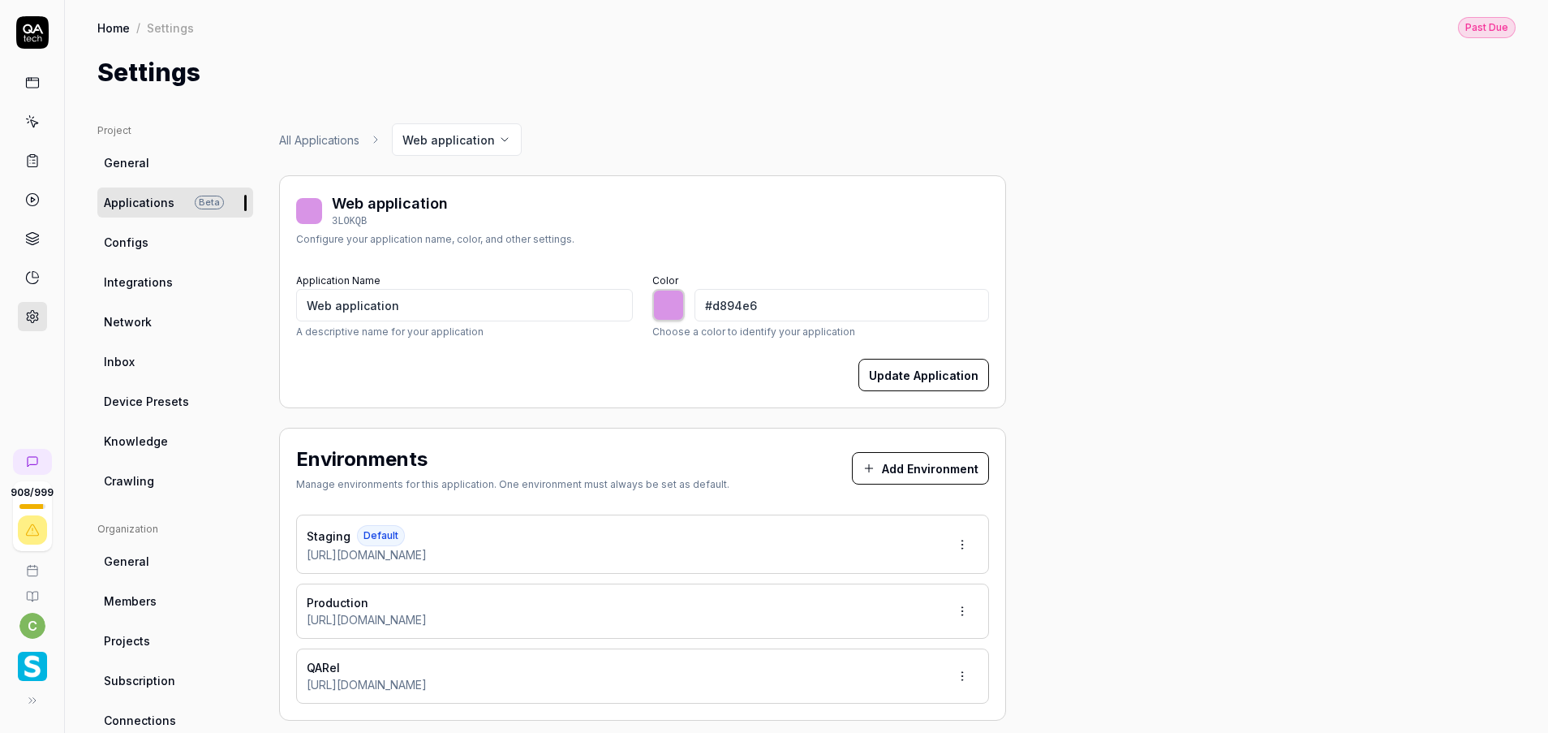
drag, startPoint x: 1210, startPoint y: 235, endPoint x: 1194, endPoint y: 236, distance: 15.4
click at [1211, 236] on div "Project General Applications Beta Configs Integrations Network Inbox Device Pre…" at bounding box center [806, 575] width 1418 height 905
